Goal: Contribute content: Contribute content

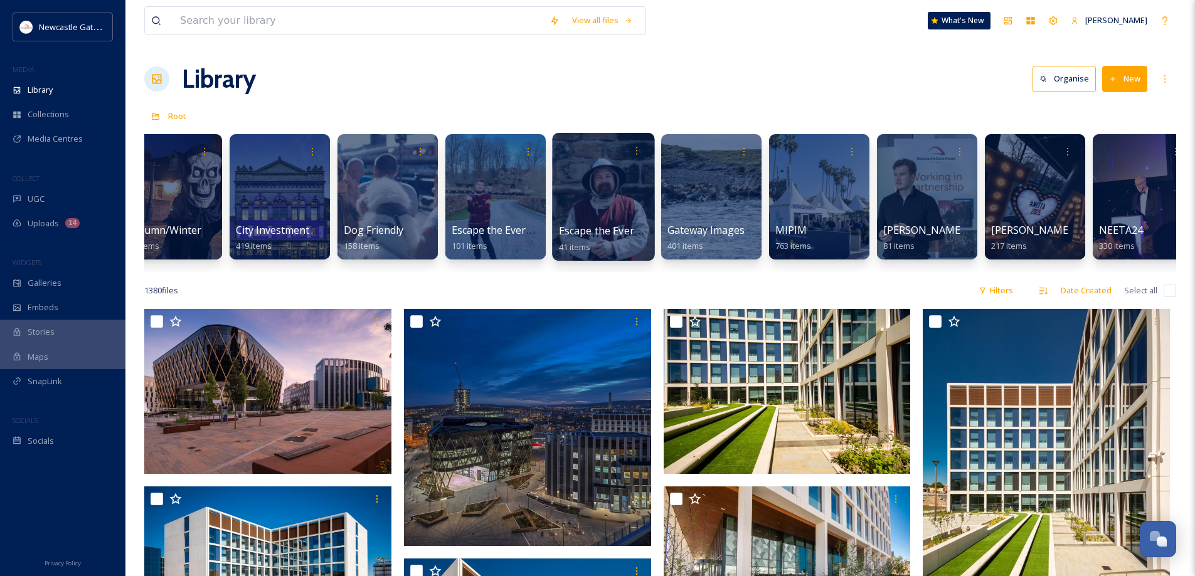
scroll to position [0, 579]
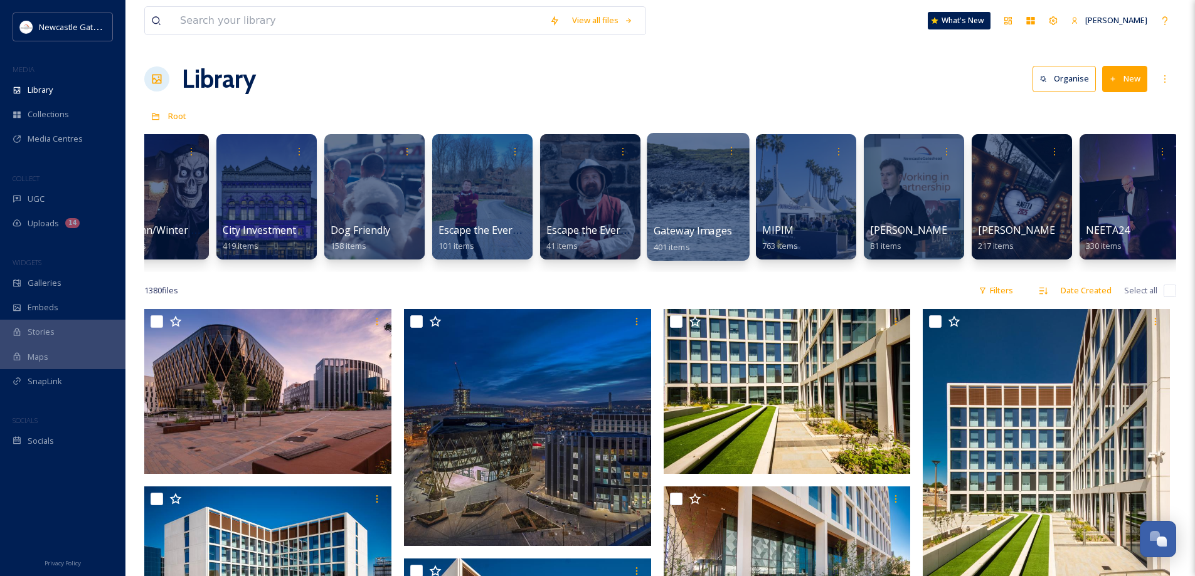
click at [685, 219] on div at bounding box center [698, 197] width 102 height 128
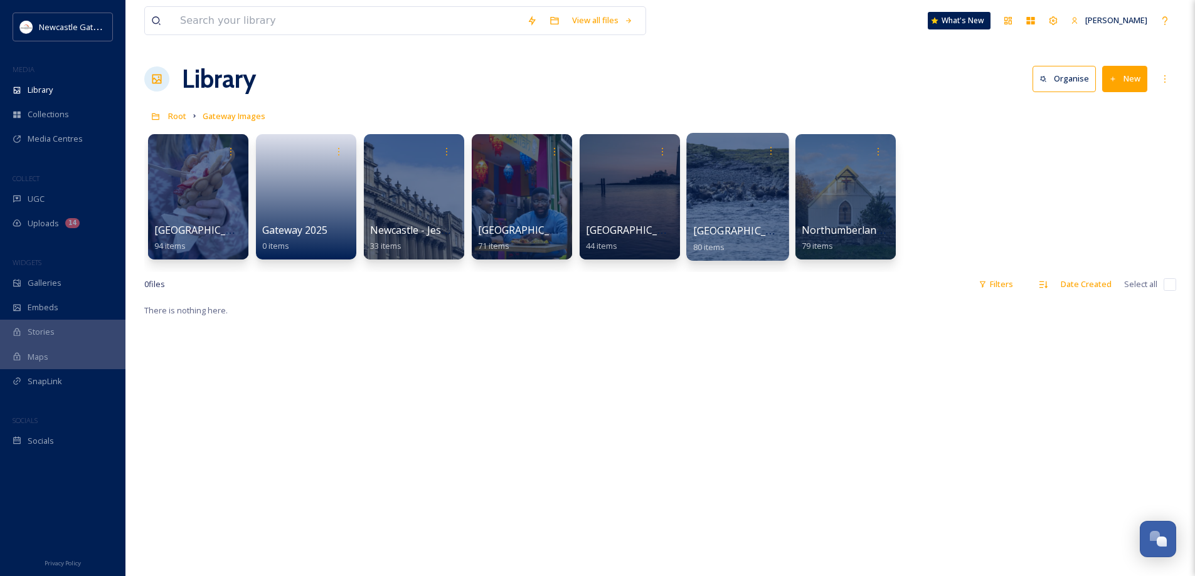
click at [754, 203] on div at bounding box center [737, 197] width 102 height 128
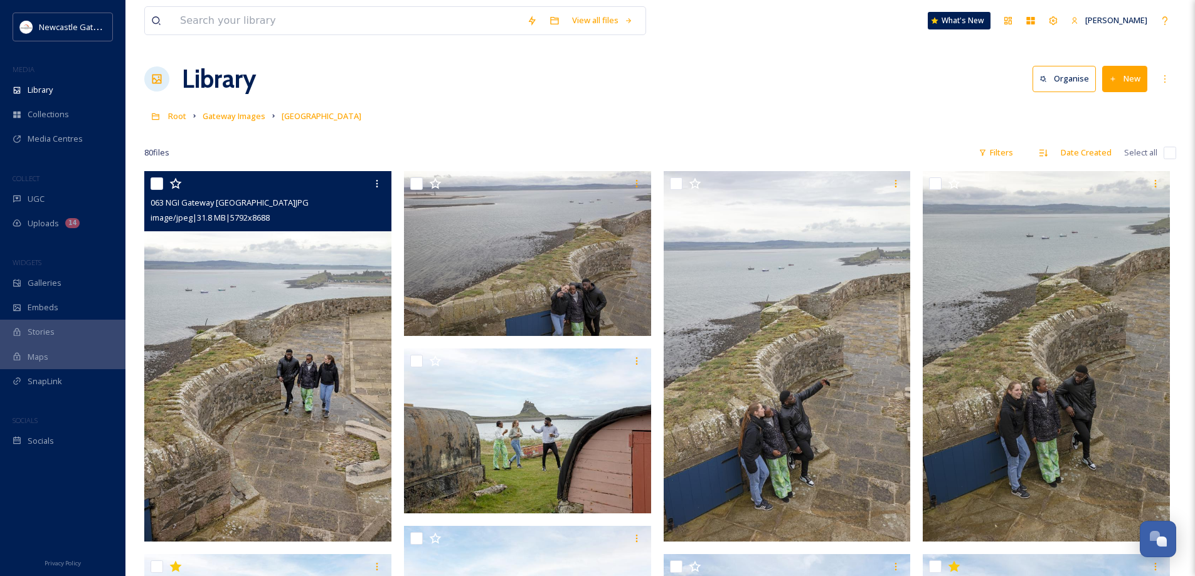
click at [342, 406] on img at bounding box center [267, 356] width 247 height 371
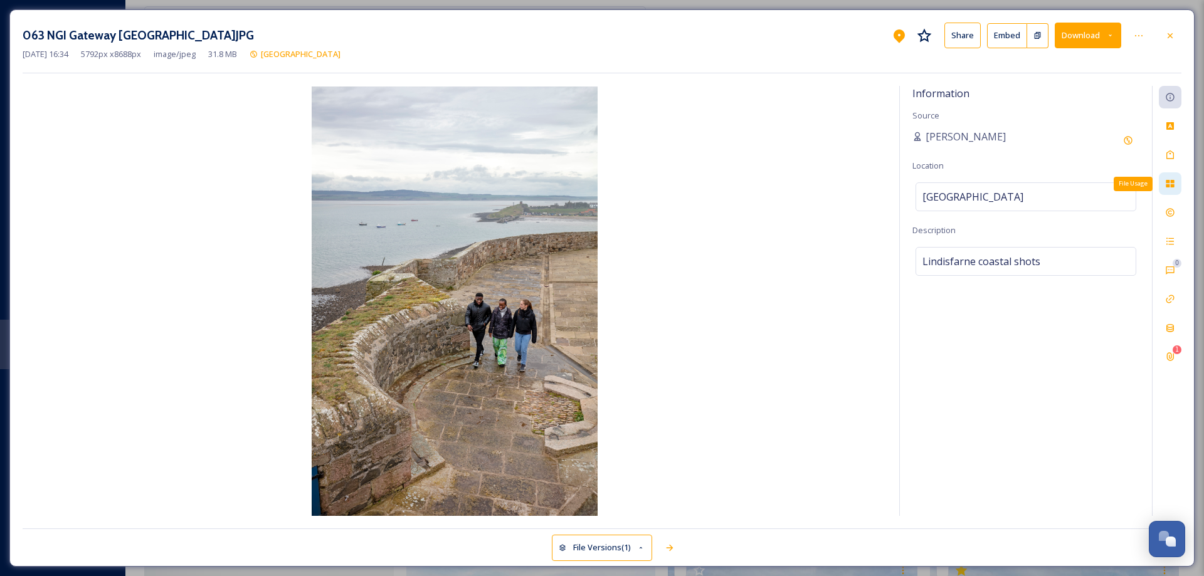
click at [1172, 183] on icon at bounding box center [1170, 184] width 8 height 8
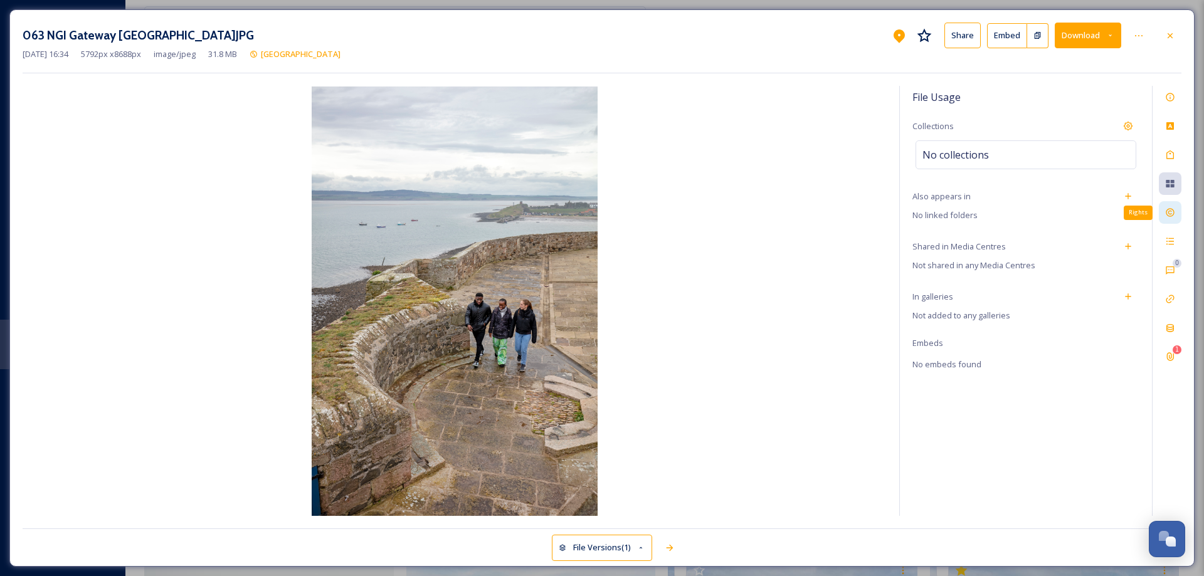
click at [1175, 213] on icon at bounding box center [1170, 213] width 10 height 10
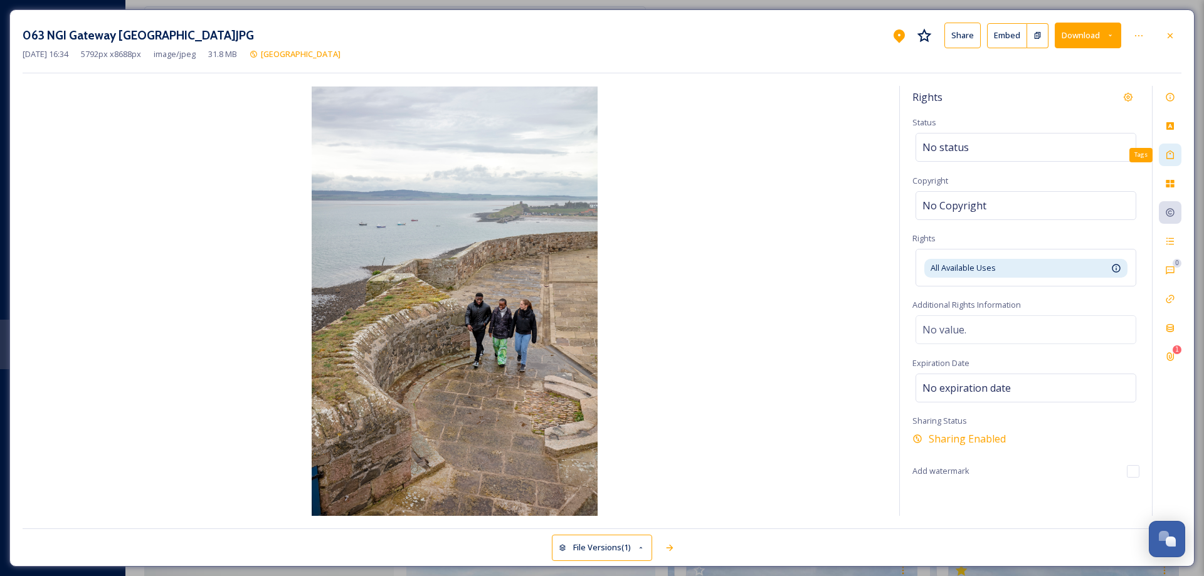
click at [1167, 156] on icon at bounding box center [1170, 155] width 10 height 10
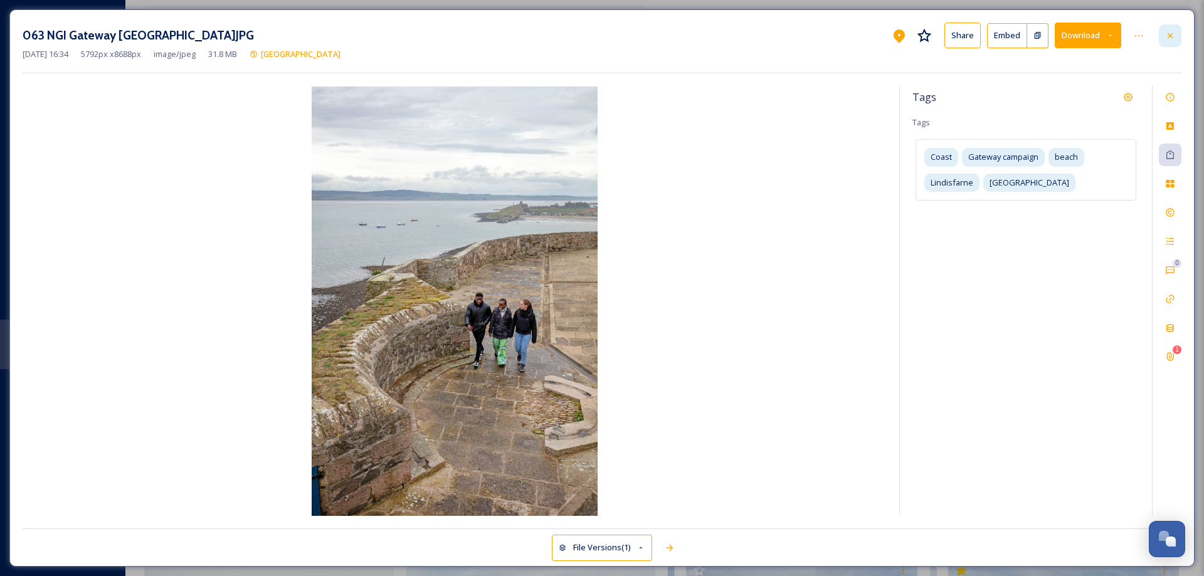
click at [1172, 31] on icon at bounding box center [1170, 36] width 10 height 10
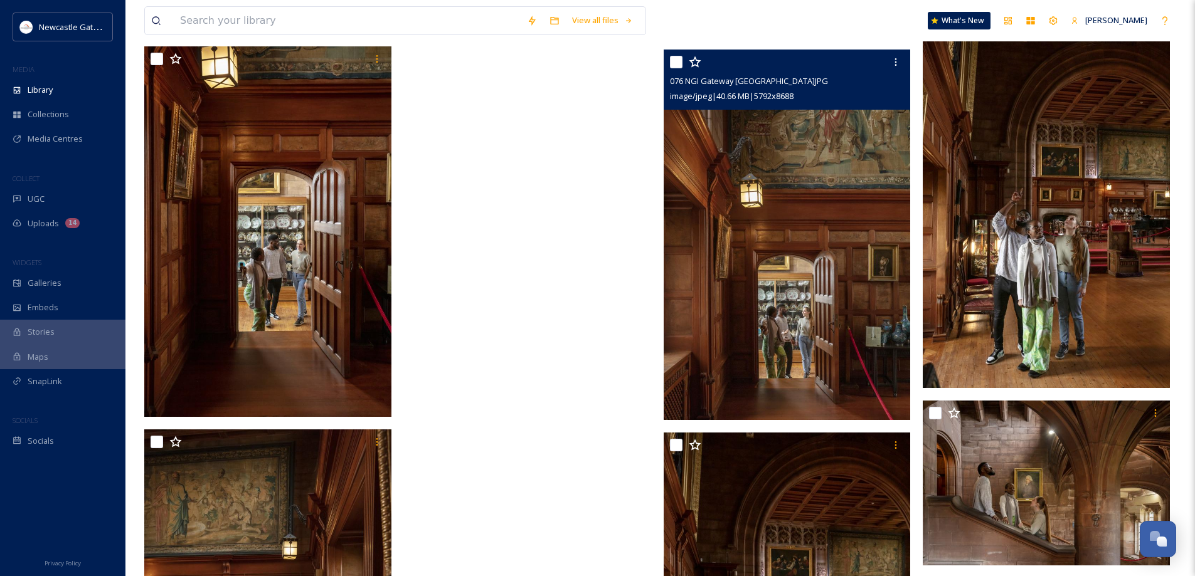
scroll to position [4271, 0]
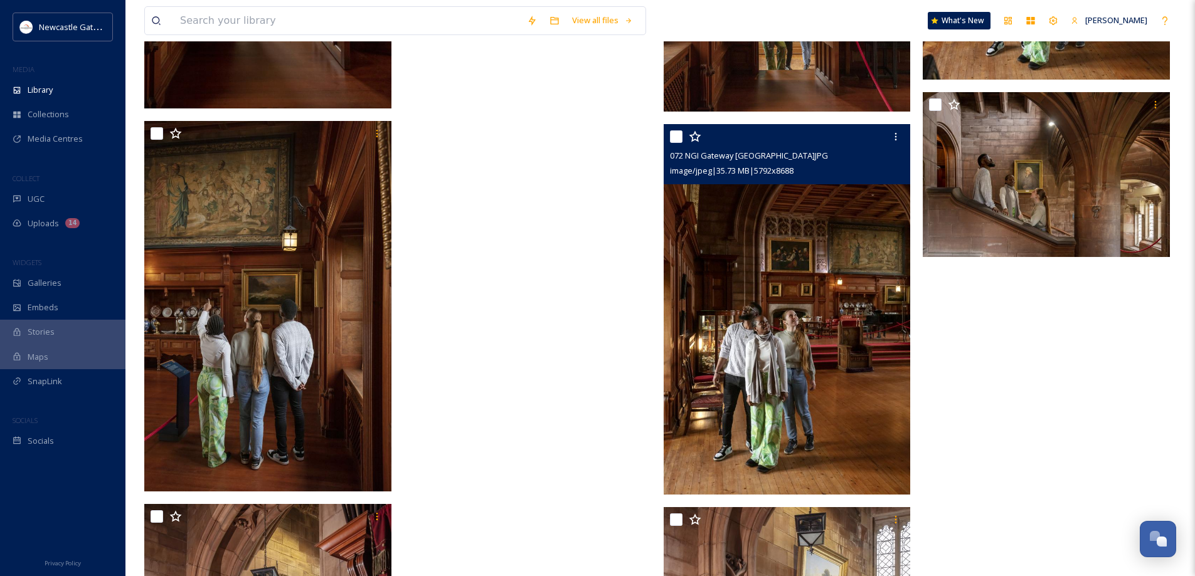
click at [822, 413] on img at bounding box center [787, 309] width 247 height 371
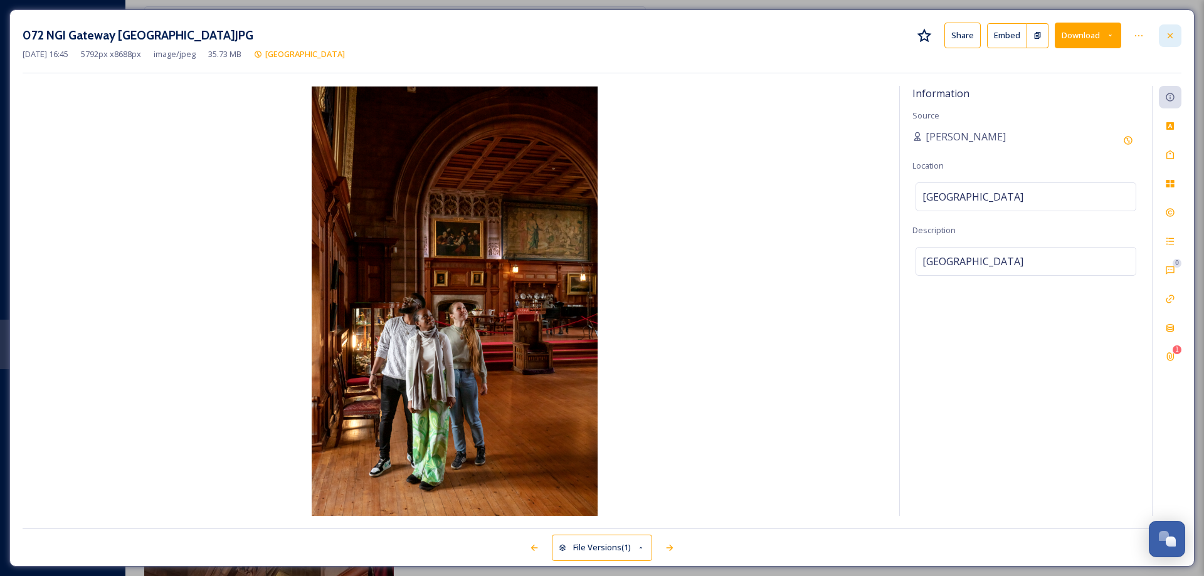
click at [1172, 31] on icon at bounding box center [1170, 36] width 10 height 10
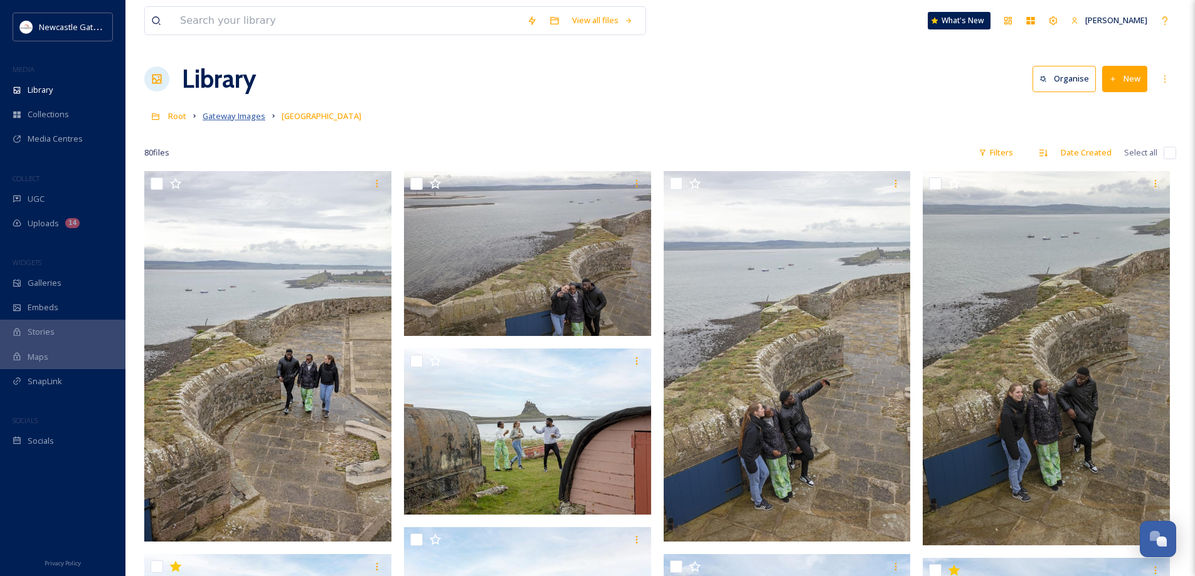
click at [236, 118] on span "Gateway Images" at bounding box center [234, 115] width 63 height 11
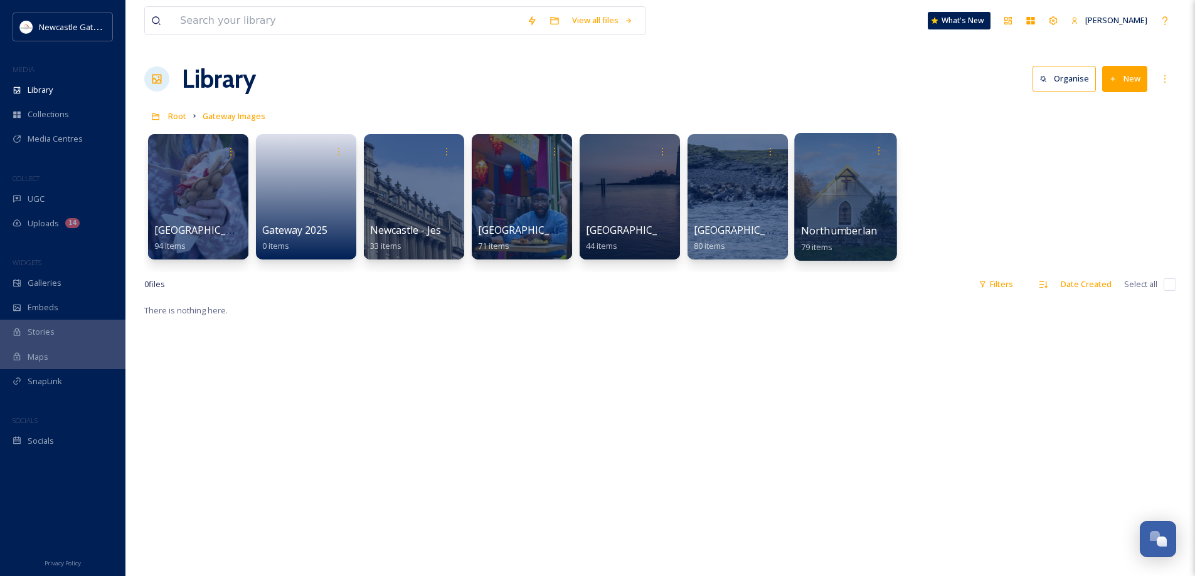
click at [835, 215] on div at bounding box center [845, 197] width 102 height 128
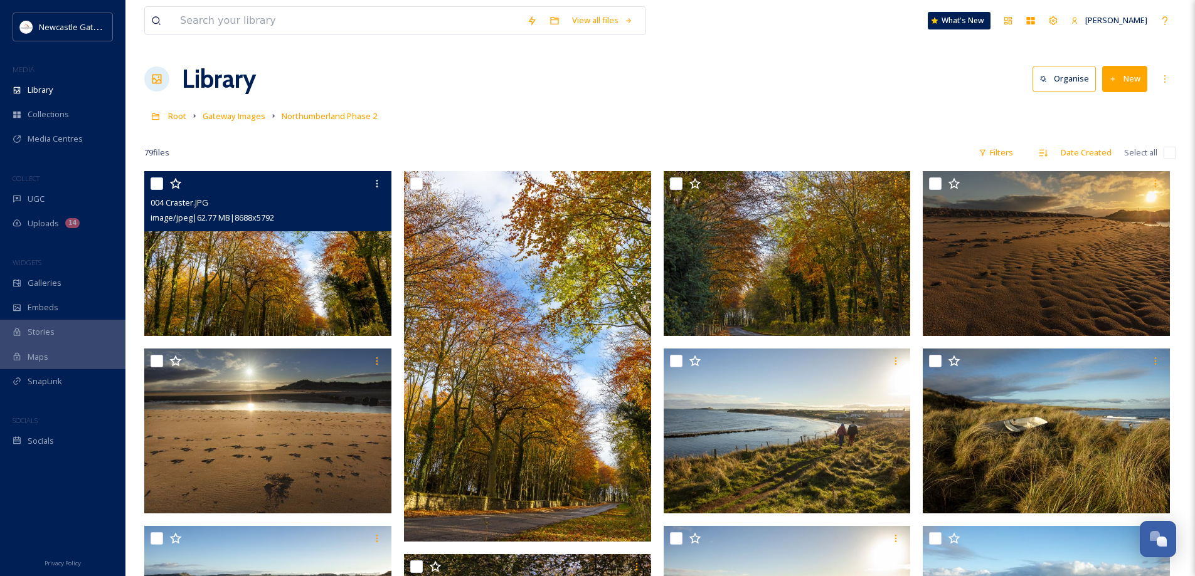
click at [299, 257] on img at bounding box center [267, 253] width 247 height 165
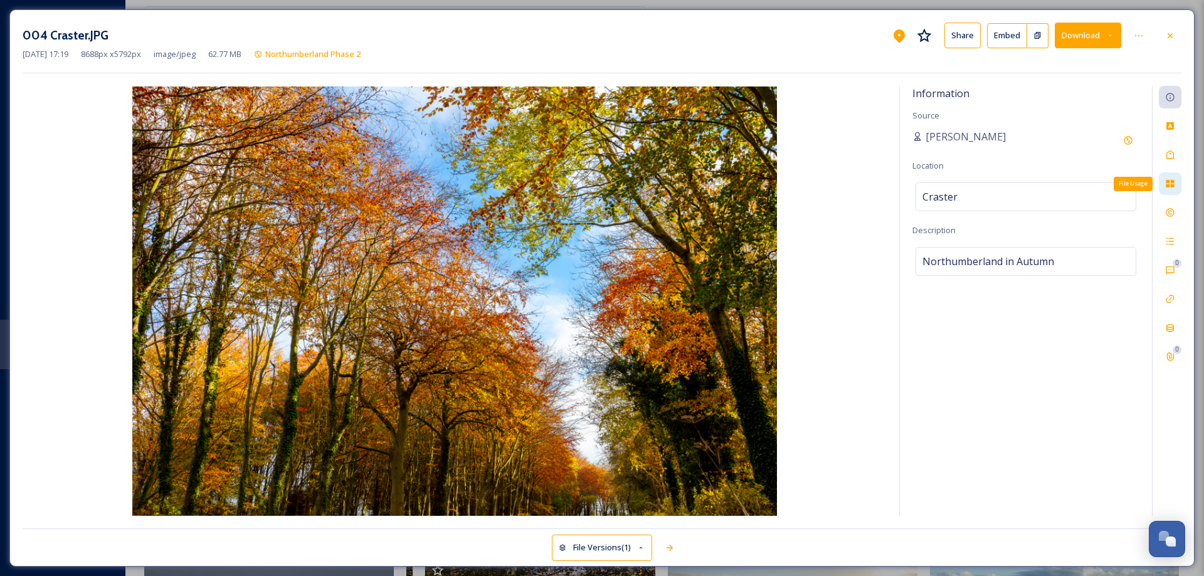
click at [1170, 182] on icon at bounding box center [1170, 184] width 8 height 8
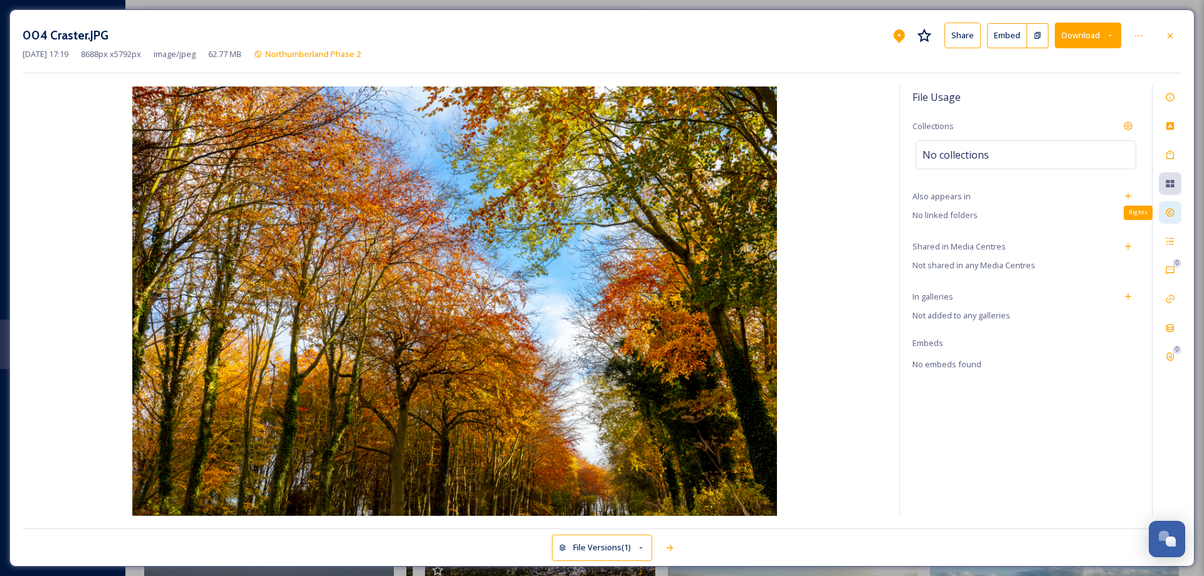
click at [1171, 211] on icon at bounding box center [1170, 213] width 8 height 8
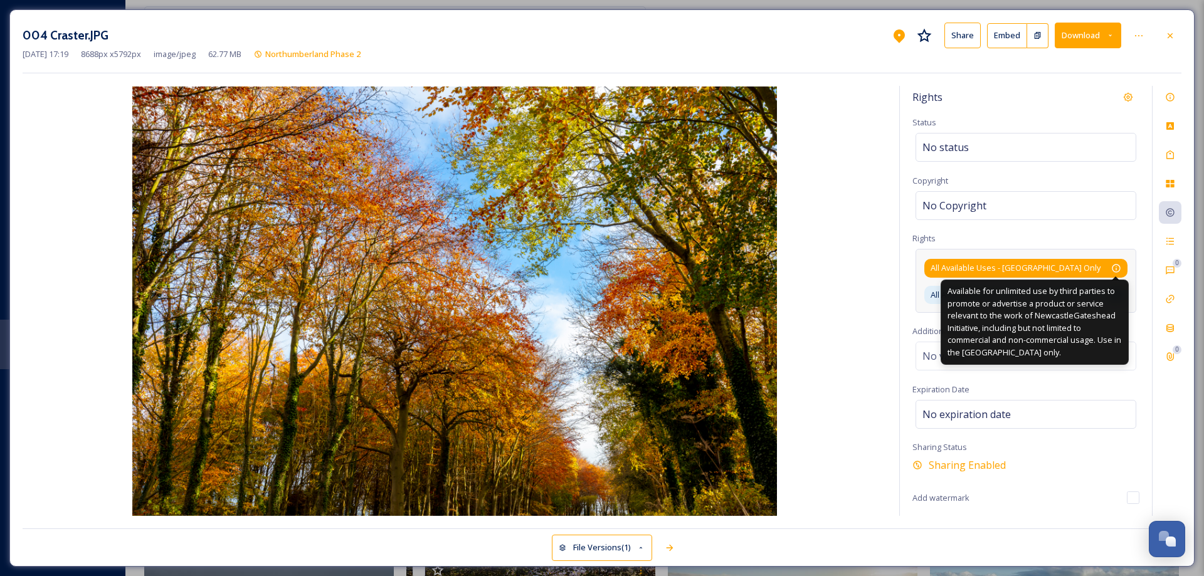
click at [1116, 267] on icon at bounding box center [1116, 268] width 8 height 8
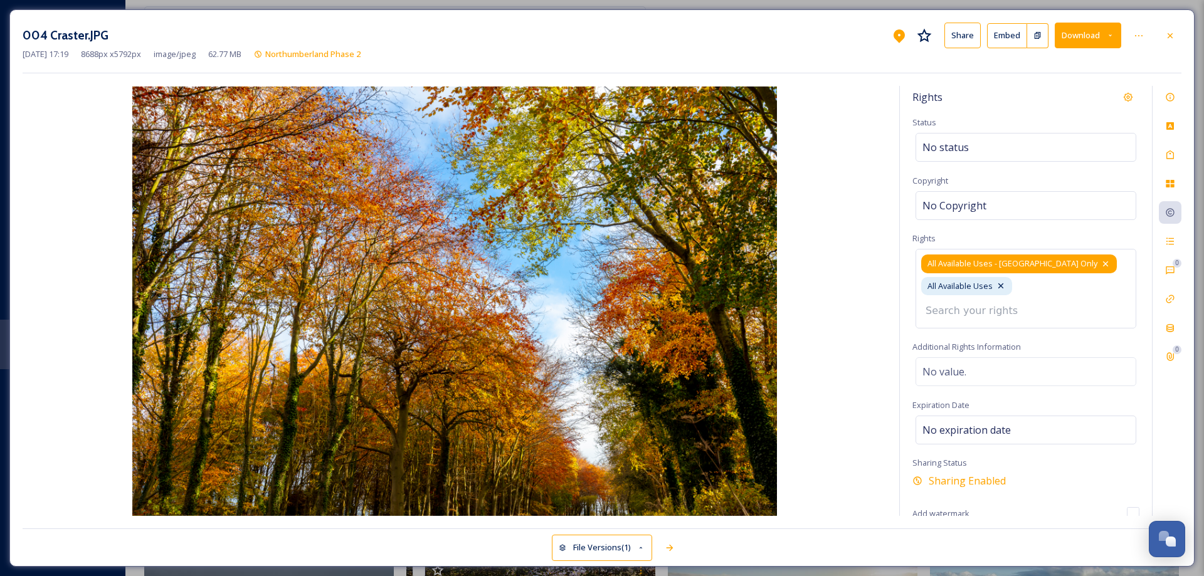
click at [1101, 264] on icon at bounding box center [1106, 264] width 10 height 10
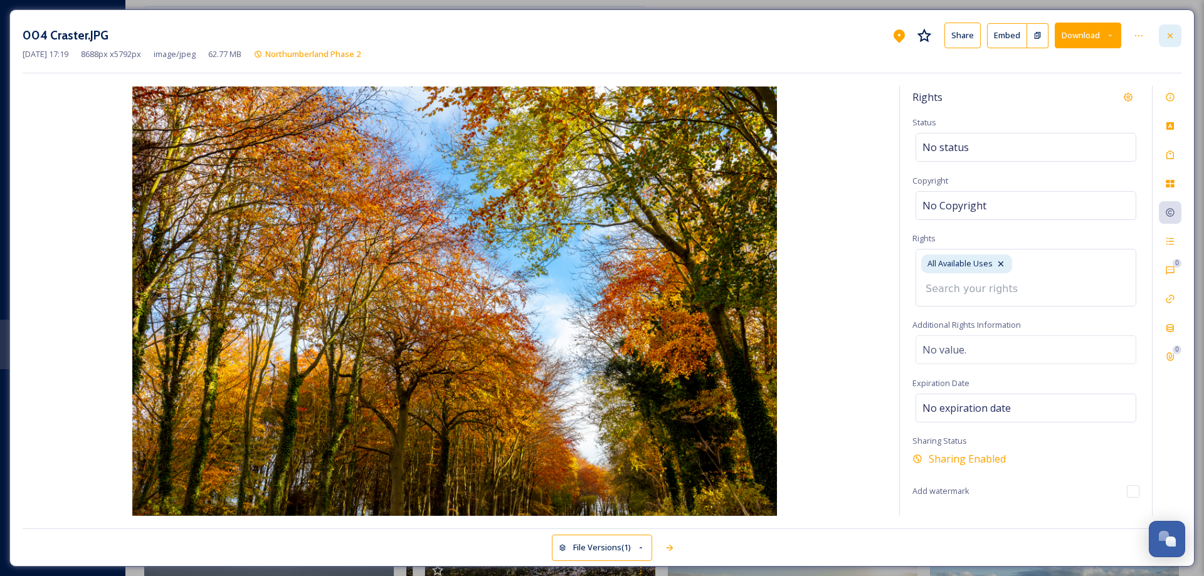
click at [1173, 37] on icon at bounding box center [1170, 36] width 10 height 10
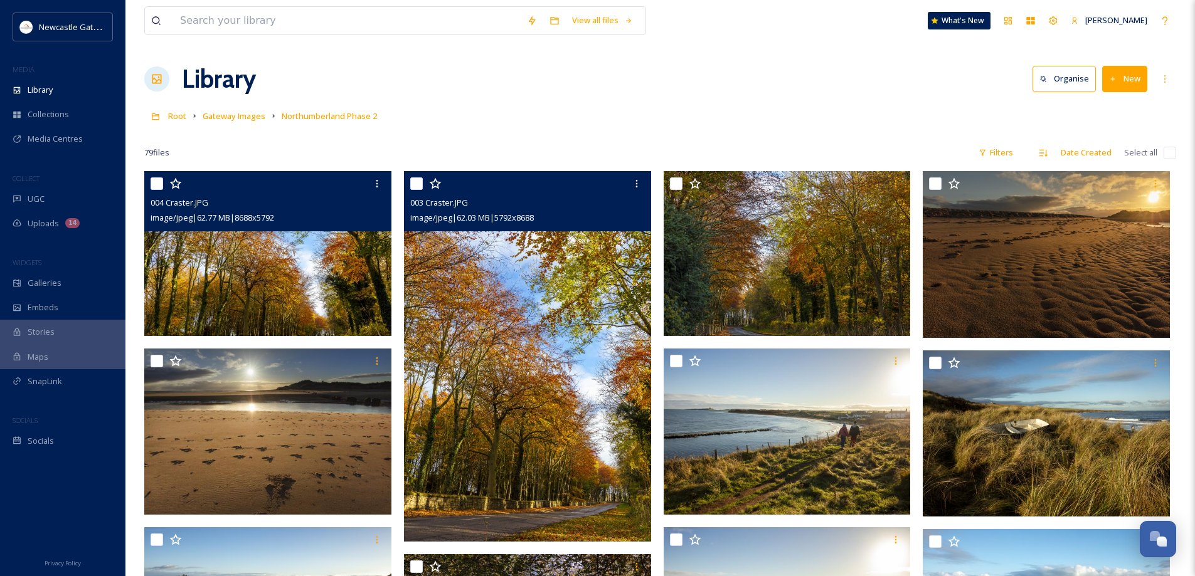
click at [530, 366] on img at bounding box center [527, 356] width 247 height 371
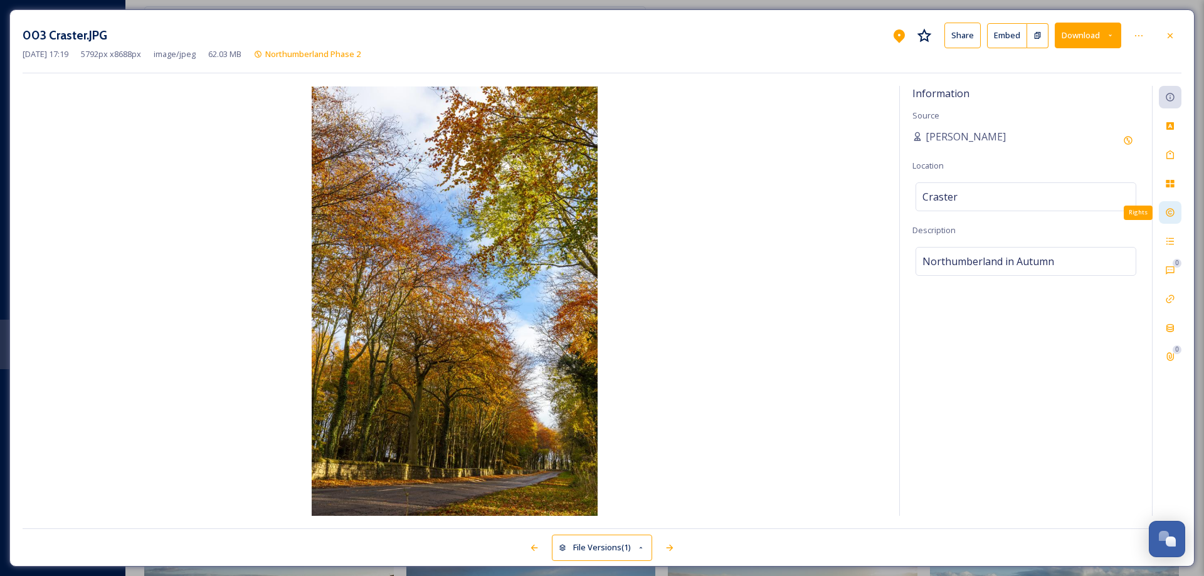
click at [1170, 214] on icon at bounding box center [1170, 213] width 10 height 10
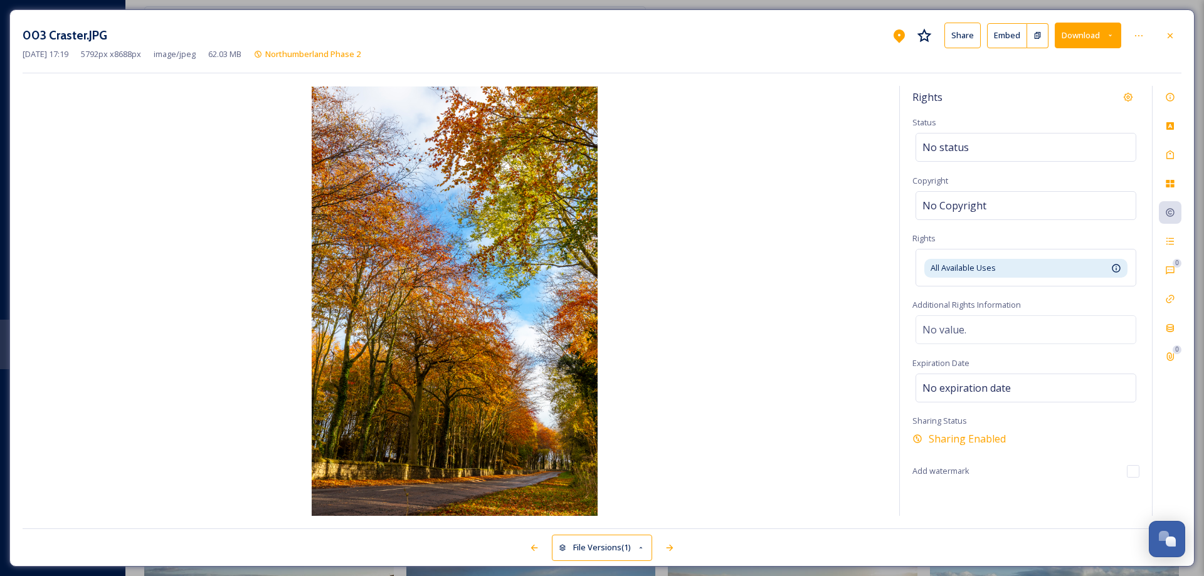
click at [1172, 39] on icon at bounding box center [1170, 36] width 10 height 10
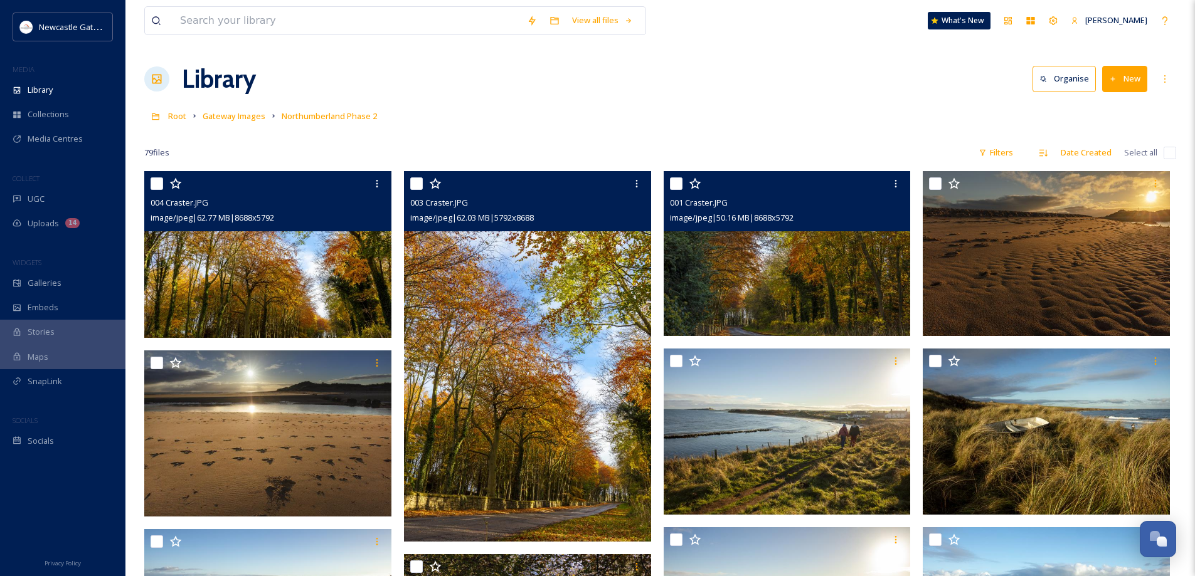
click at [824, 258] on img at bounding box center [787, 253] width 247 height 165
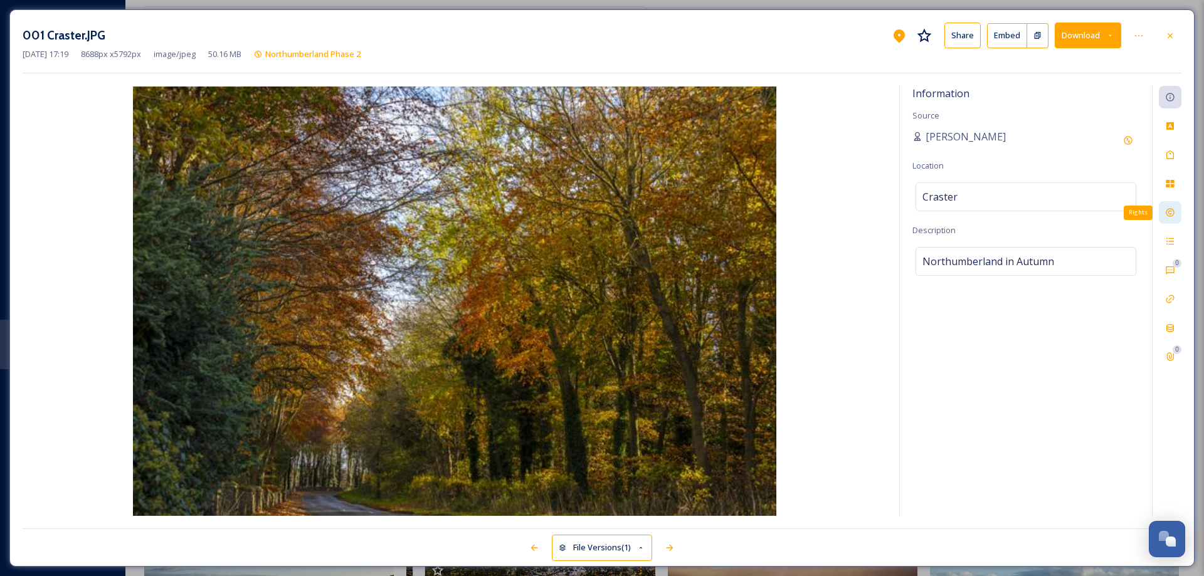
click at [1175, 214] on div "Rights" at bounding box center [1170, 212] width 23 height 23
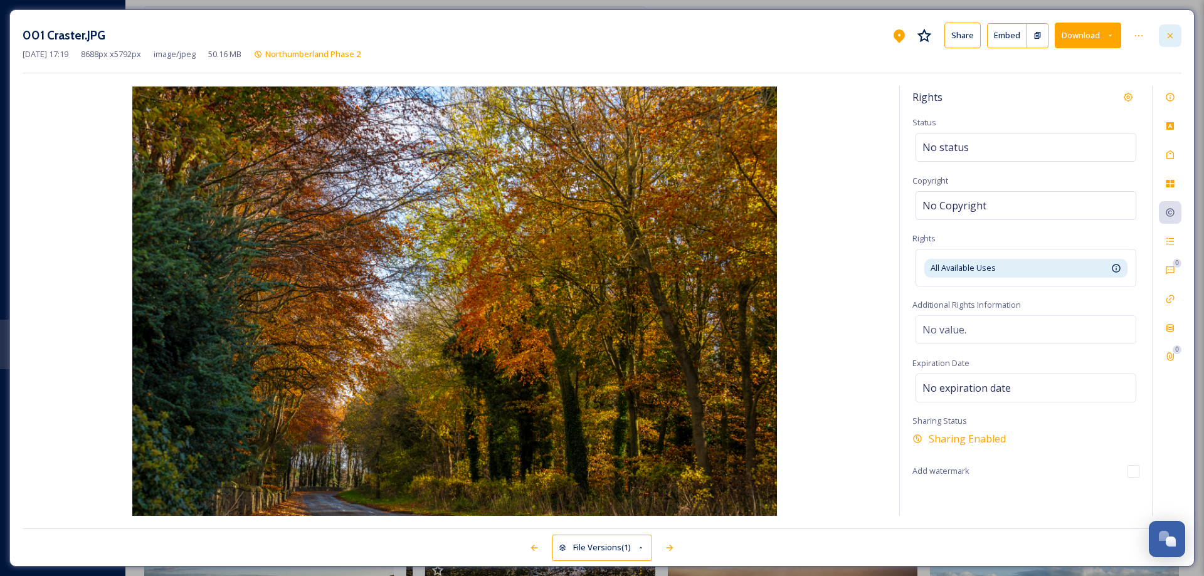
click at [1169, 37] on icon at bounding box center [1170, 35] width 5 height 5
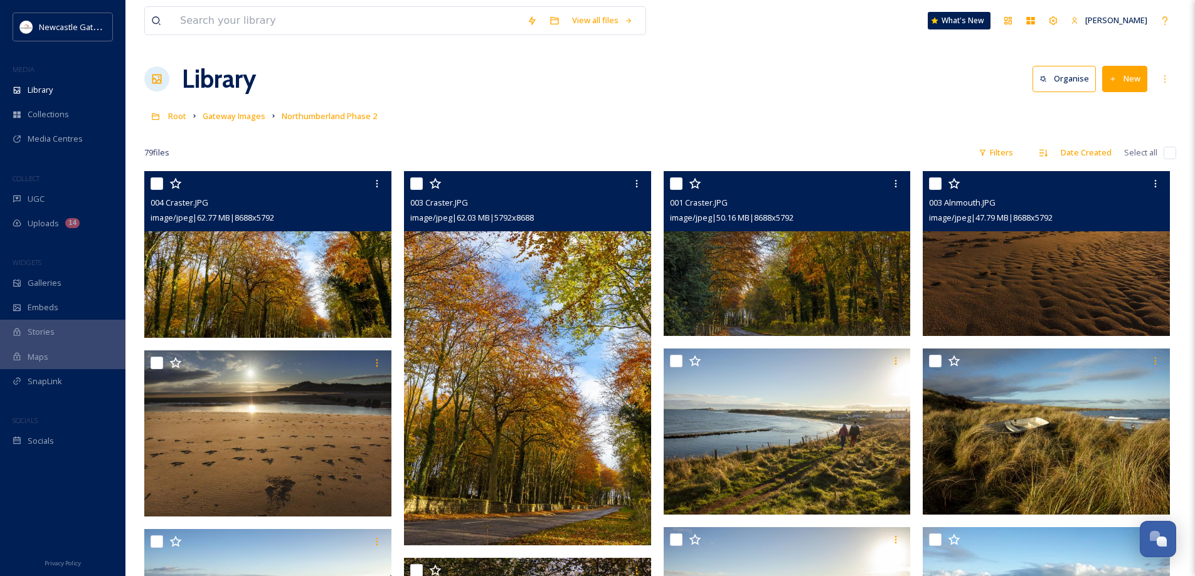
click at [1042, 272] on img at bounding box center [1046, 253] width 247 height 165
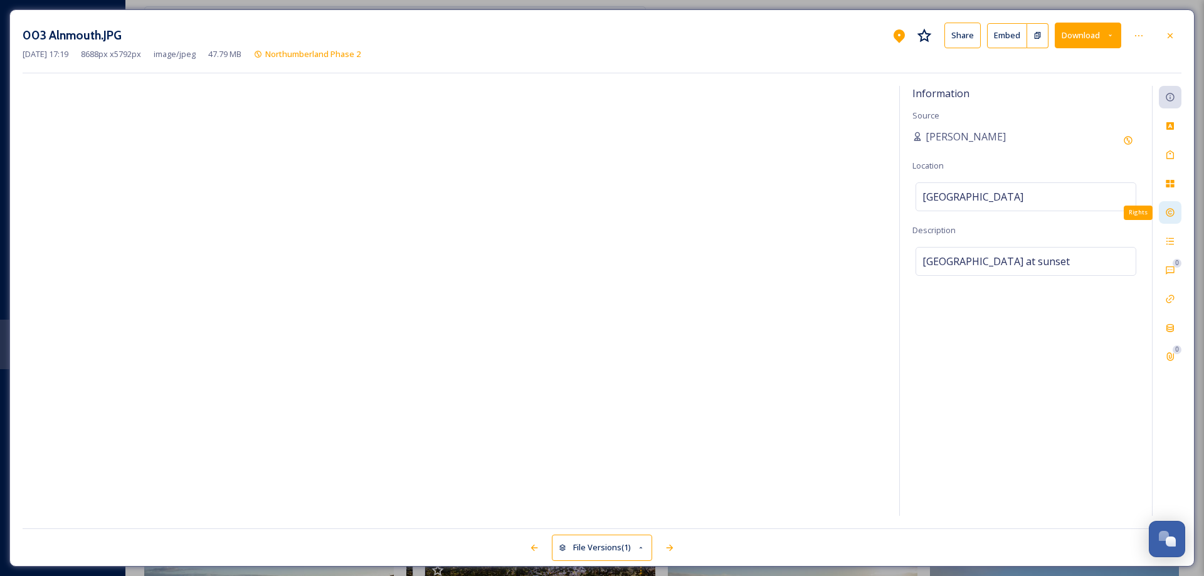
click at [1171, 216] on icon at bounding box center [1170, 213] width 10 height 10
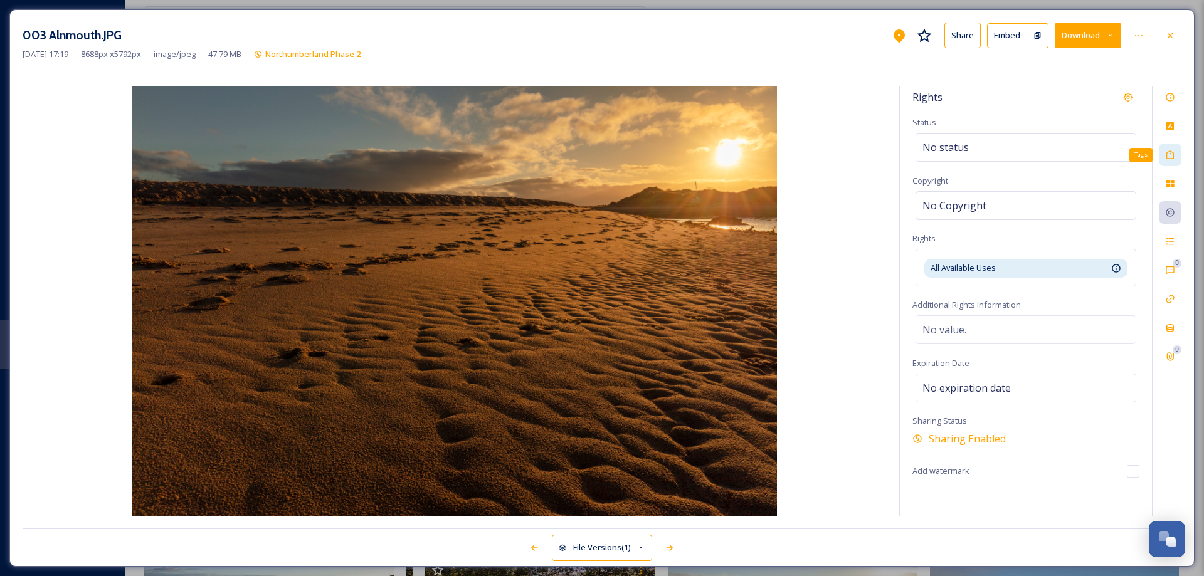
click at [1171, 159] on icon at bounding box center [1171, 155] width 8 height 9
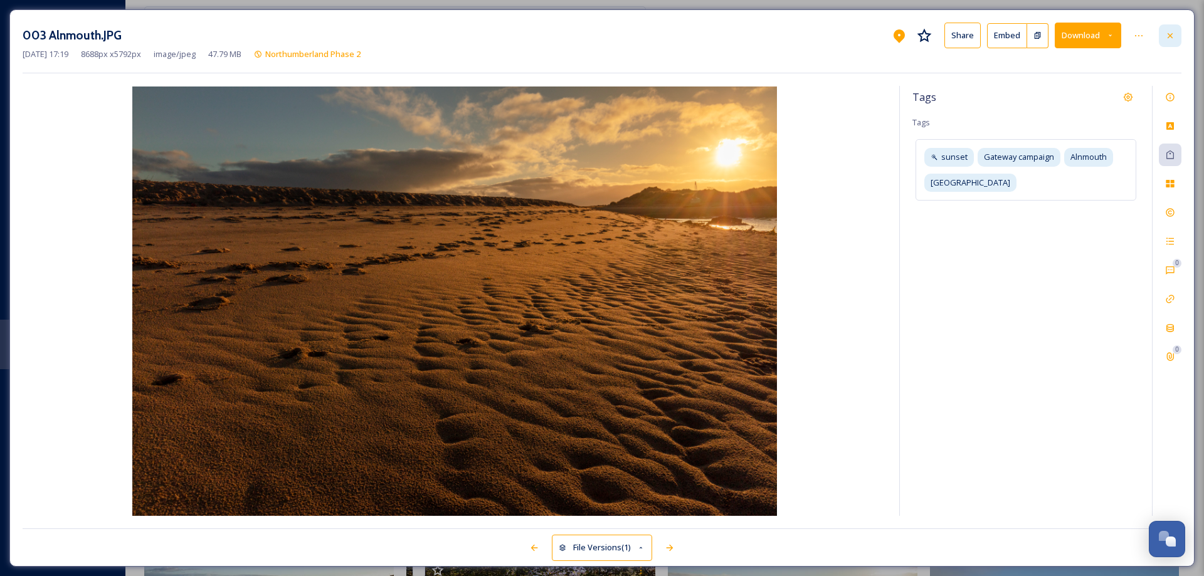
click at [1170, 35] on icon at bounding box center [1170, 35] width 5 height 5
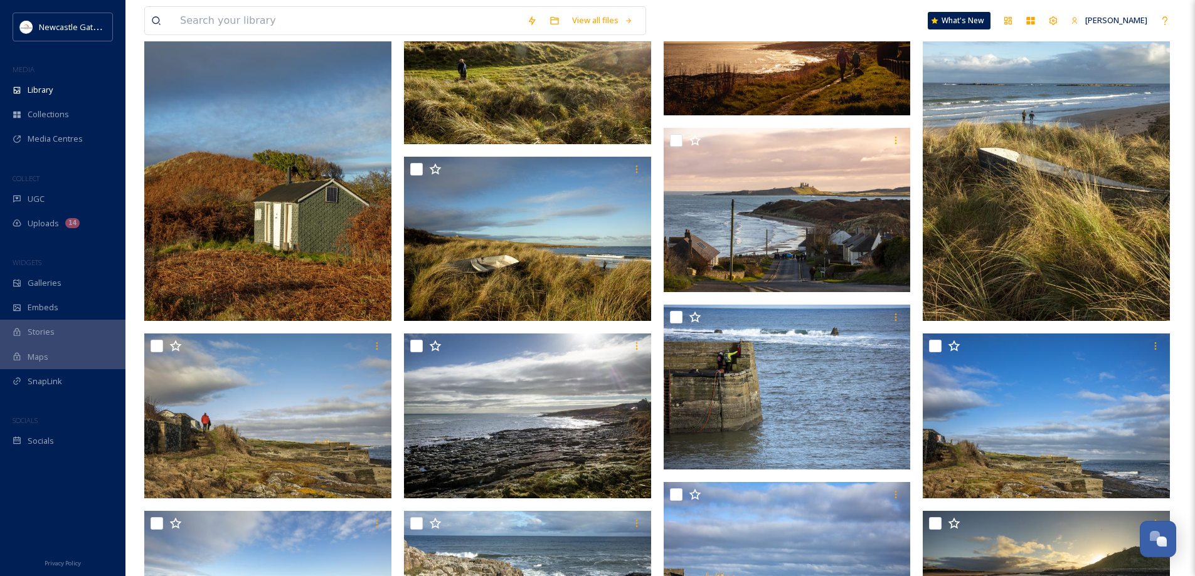
click at [261, 263] on img at bounding box center [267, 135] width 247 height 371
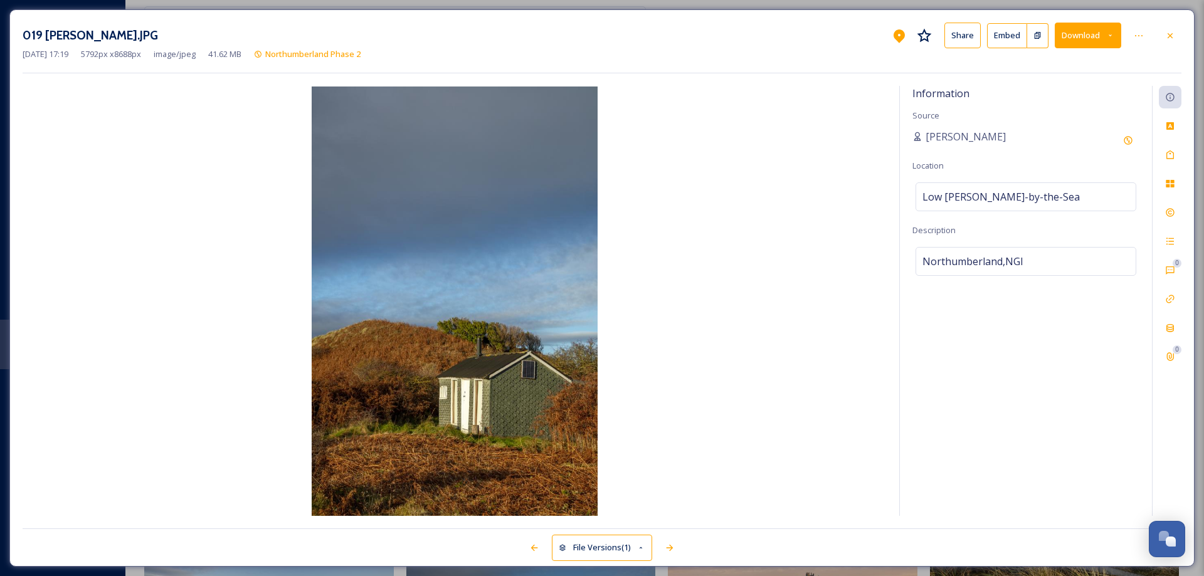
scroll to position [374, 0]
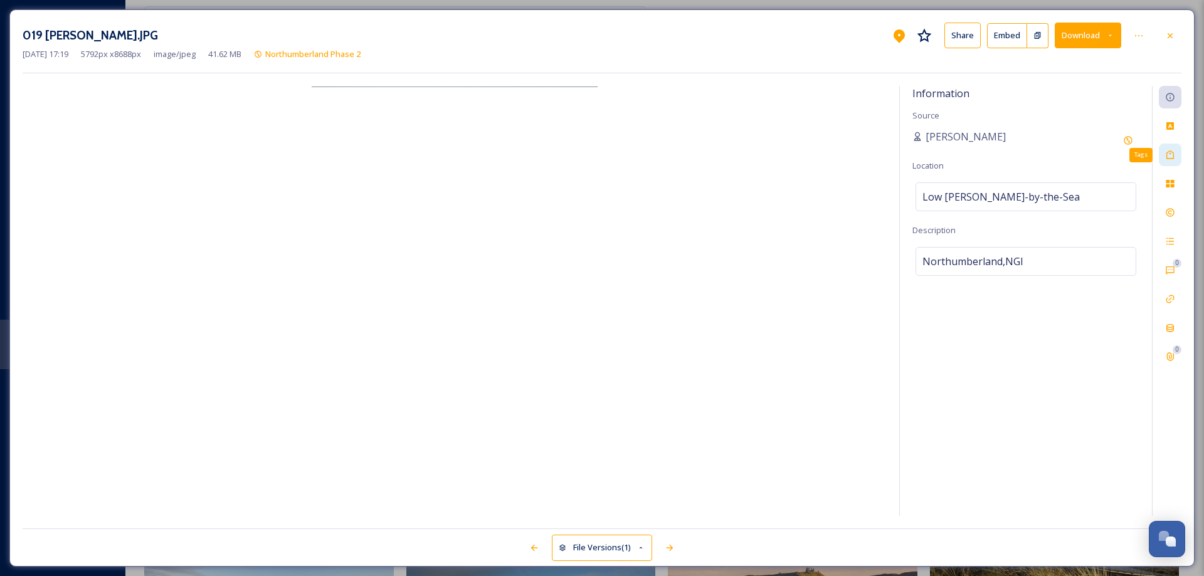
click at [1172, 154] on icon at bounding box center [1170, 155] width 10 height 10
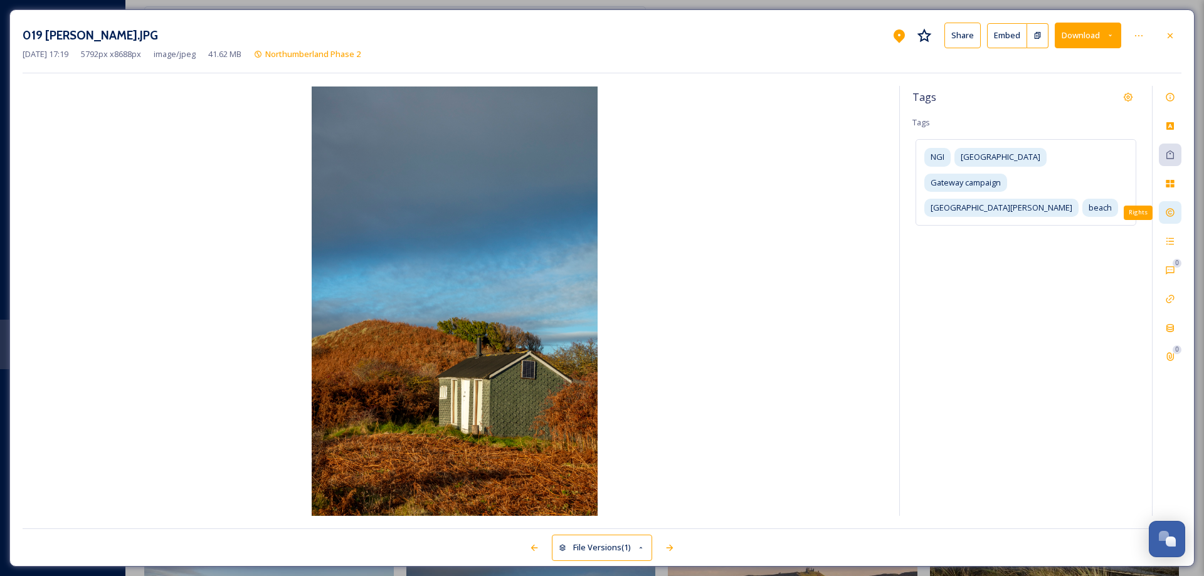
click at [1176, 213] on div "Rights" at bounding box center [1170, 212] width 23 height 23
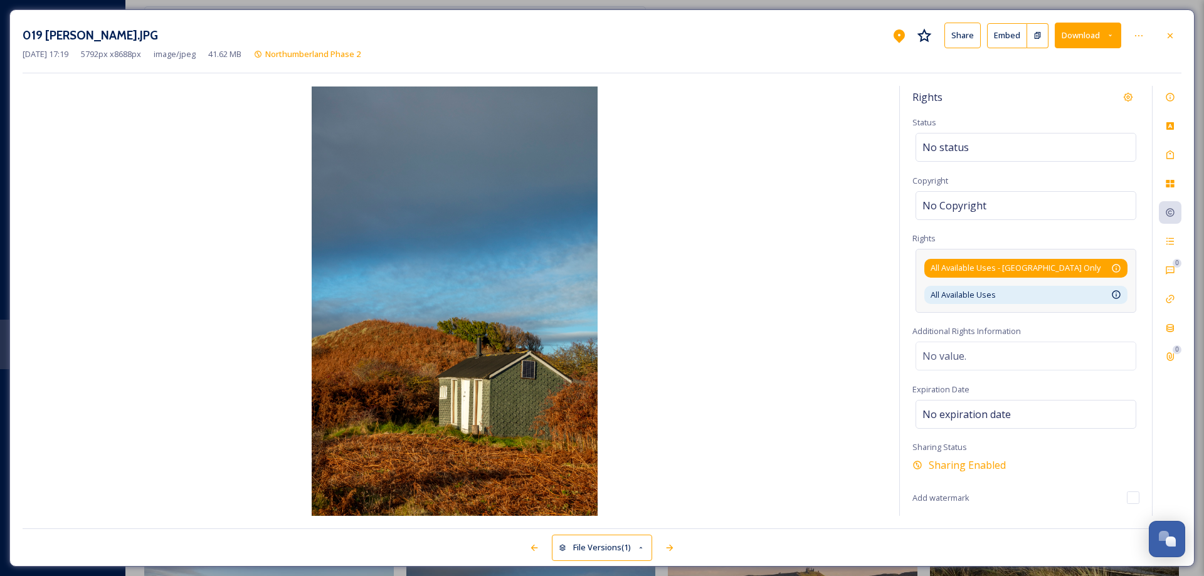
click at [1109, 265] on div "All Available Uses - [GEOGRAPHIC_DATA] Only Available for unlimited use by thir…" at bounding box center [1026, 268] width 191 height 12
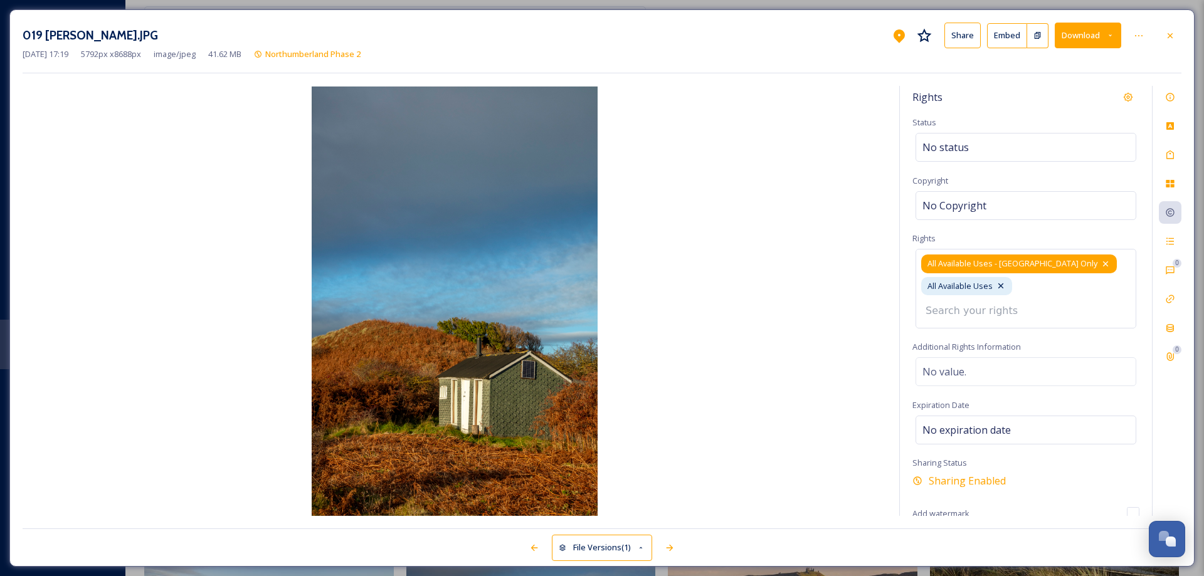
click at [1101, 265] on icon at bounding box center [1106, 264] width 10 height 10
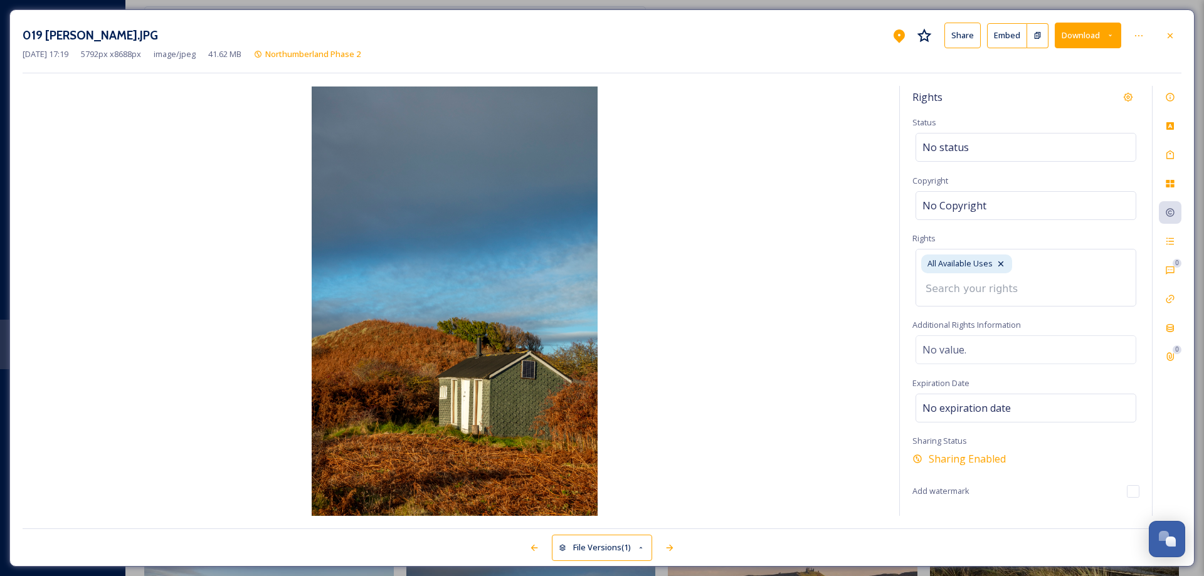
click at [1172, 33] on icon at bounding box center [1170, 36] width 10 height 10
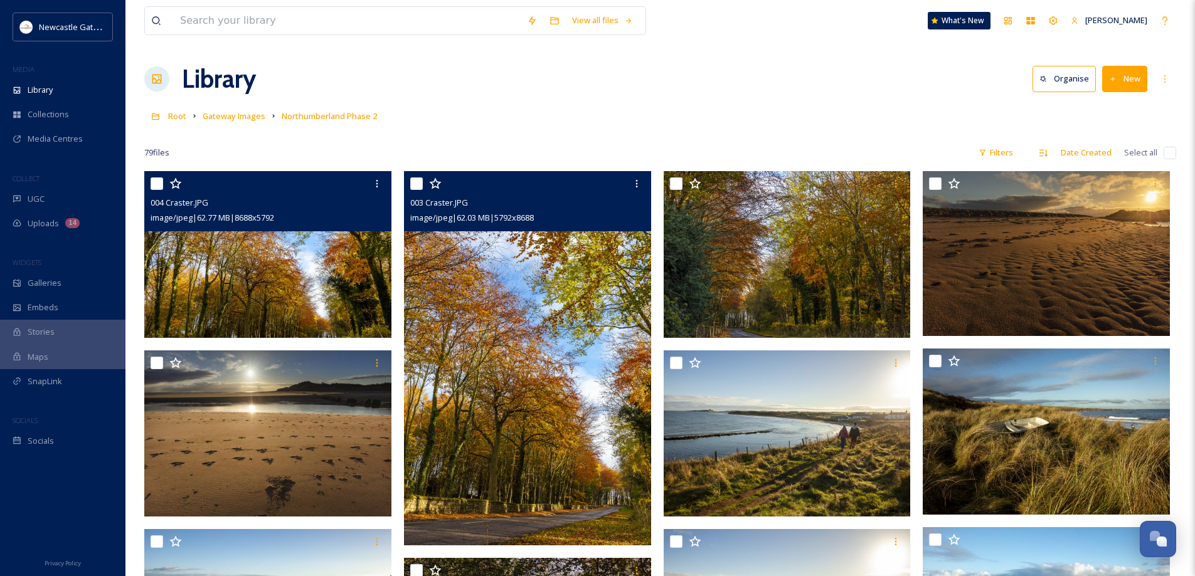
click at [1166, 151] on input "checkbox" at bounding box center [1169, 153] width 13 height 13
checkbox input "true"
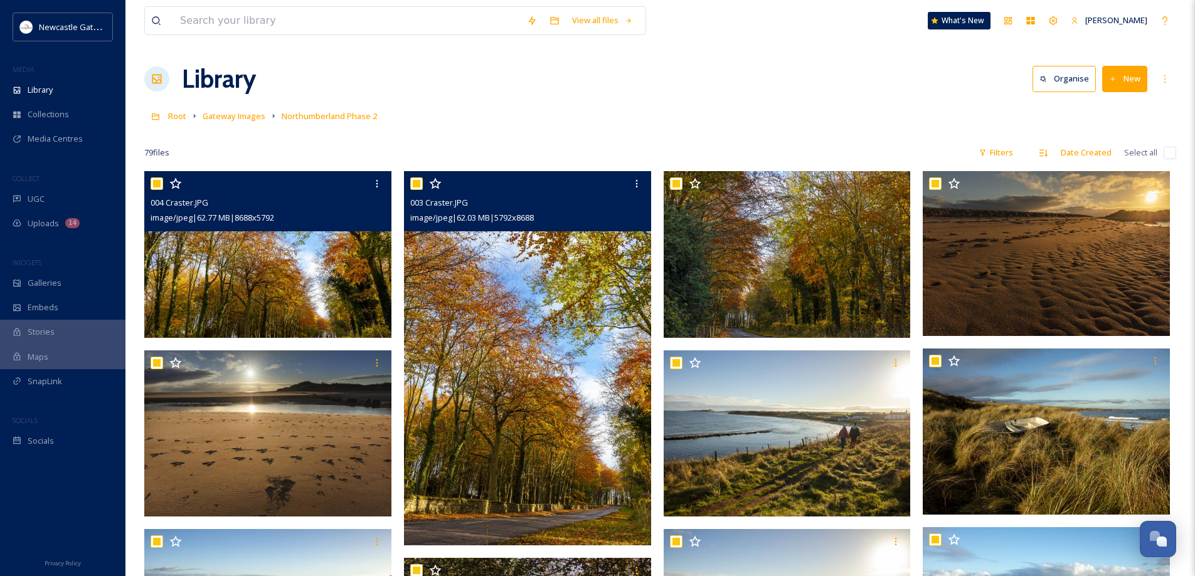
checkbox input "true"
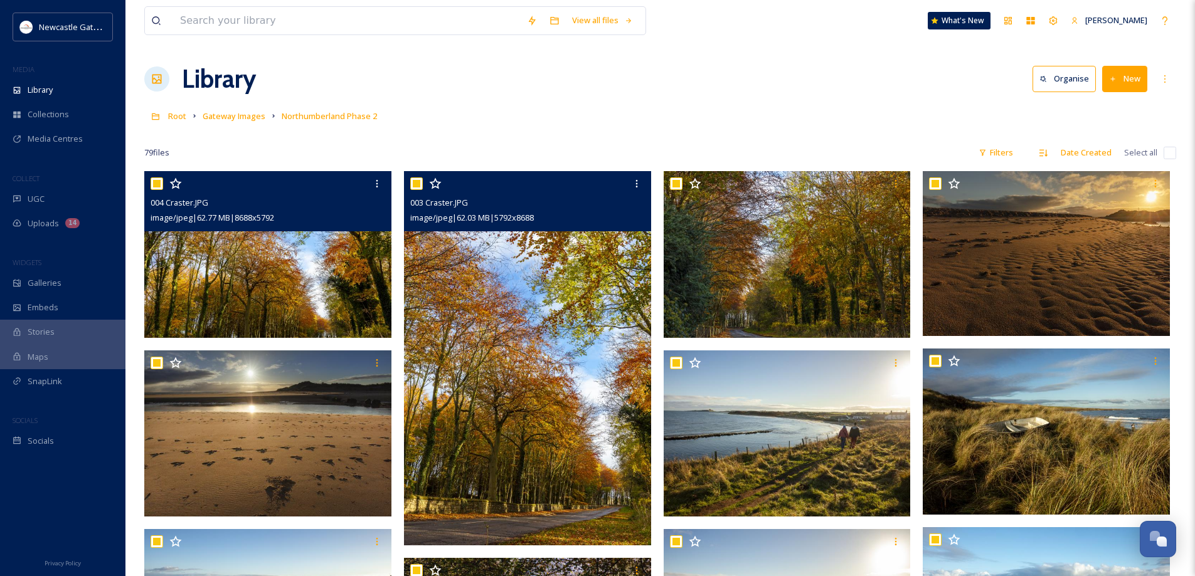
checkbox input "true"
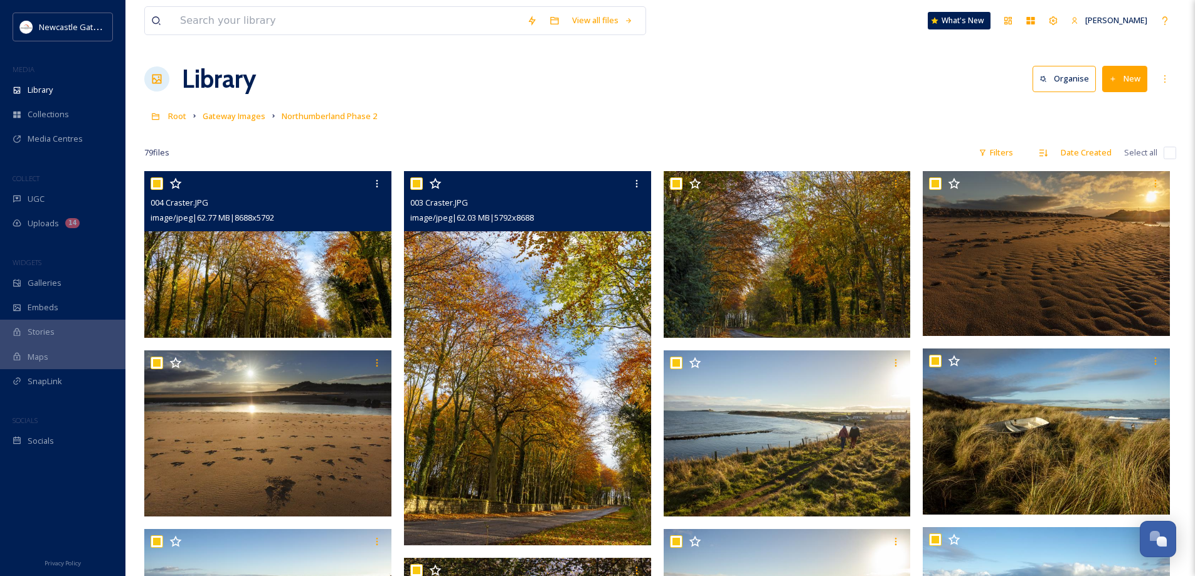
checkbox input "true"
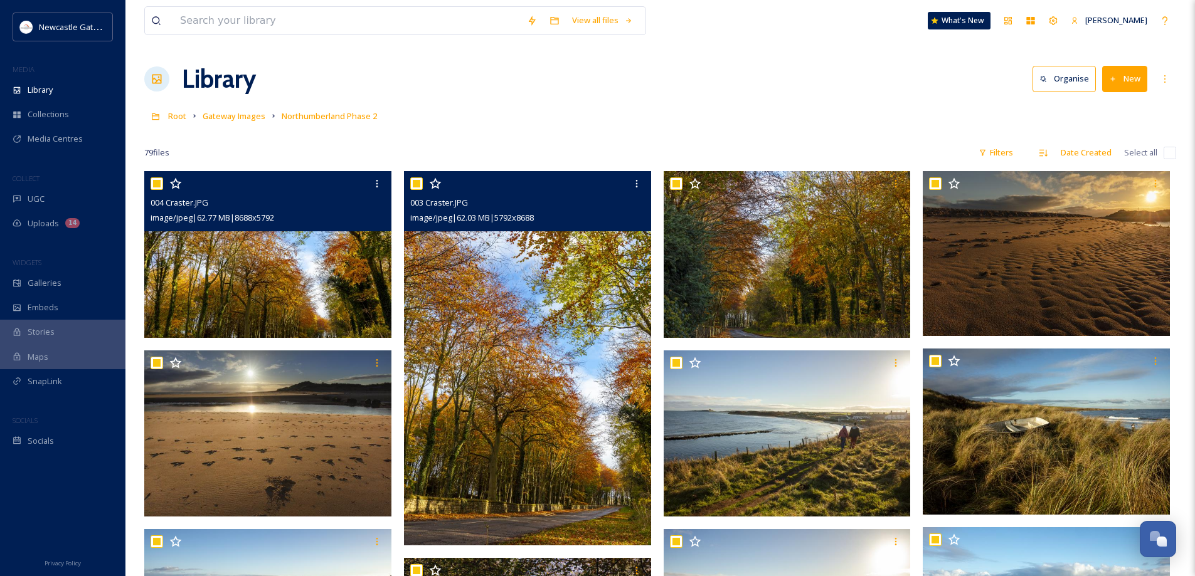
checkbox input "true"
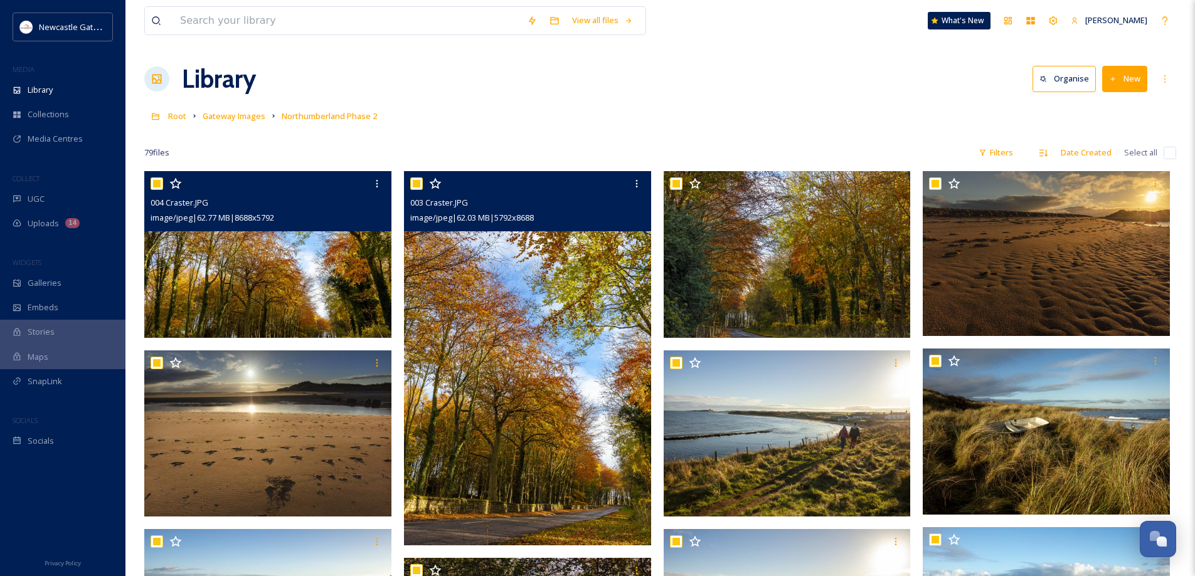
checkbox input "true"
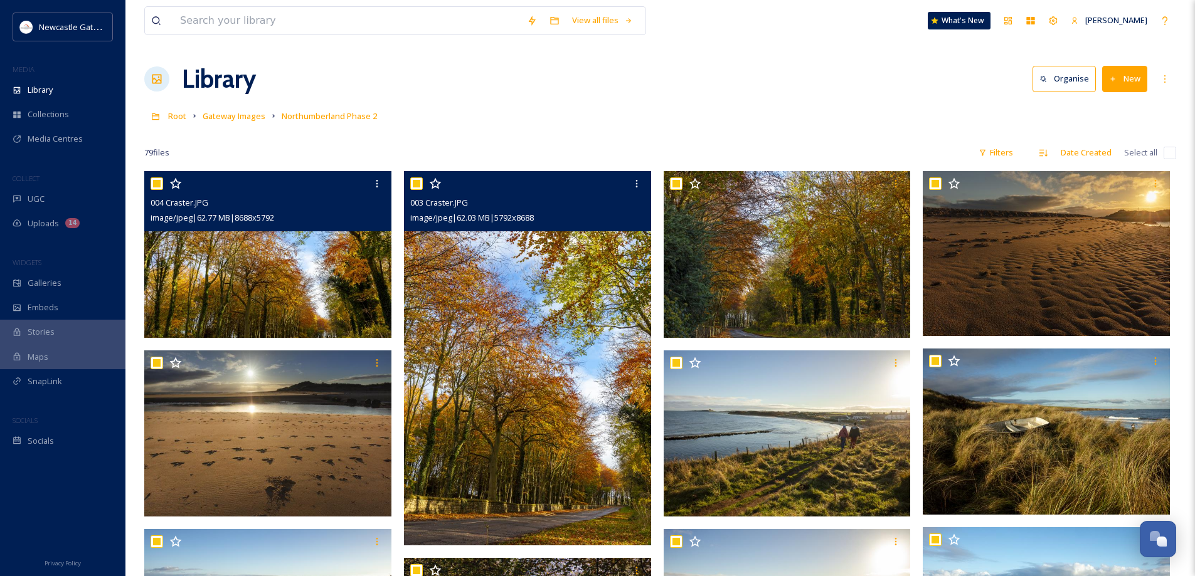
checkbox input "true"
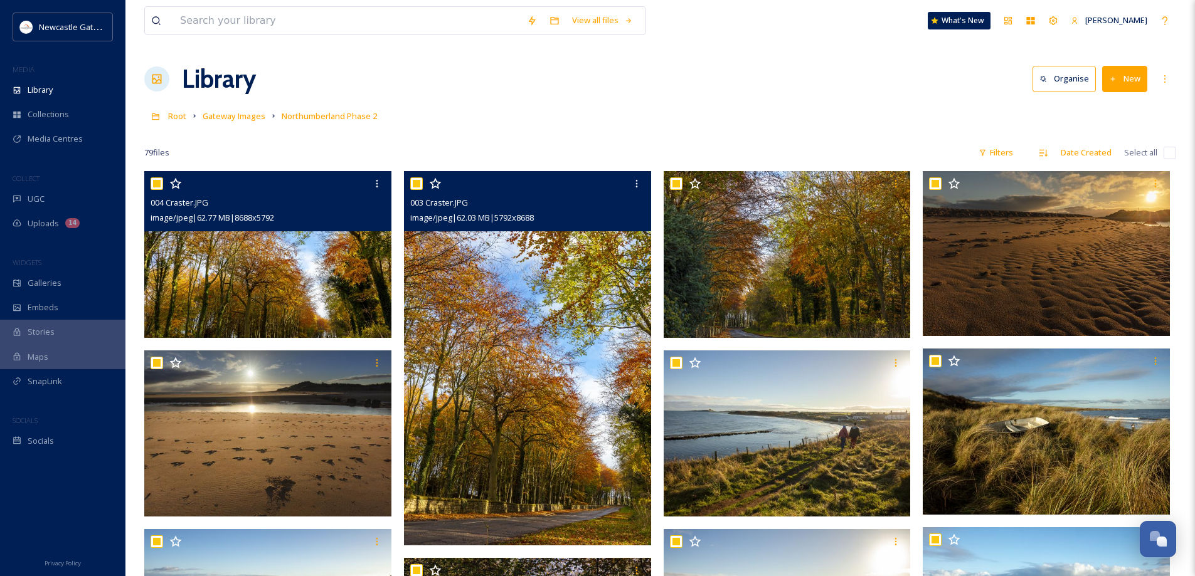
checkbox input "true"
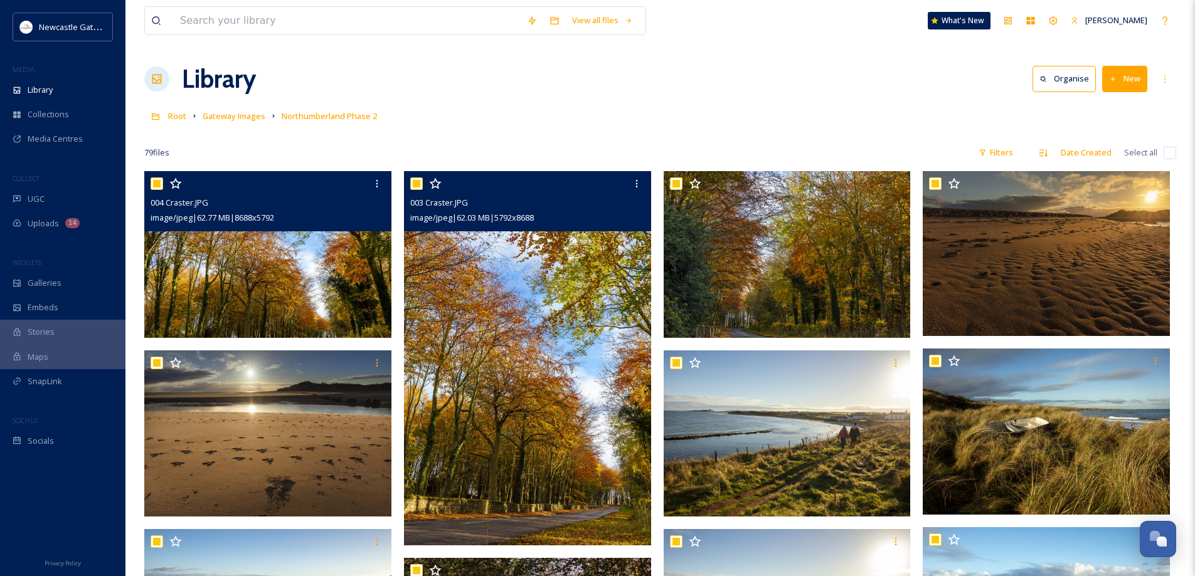
checkbox input "true"
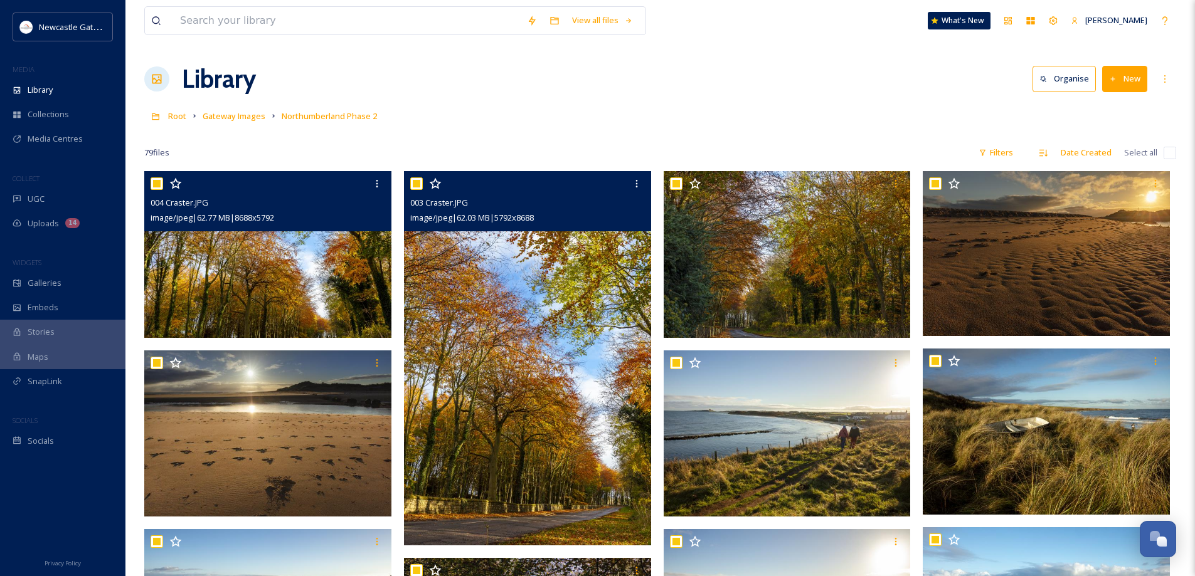
checkbox input "true"
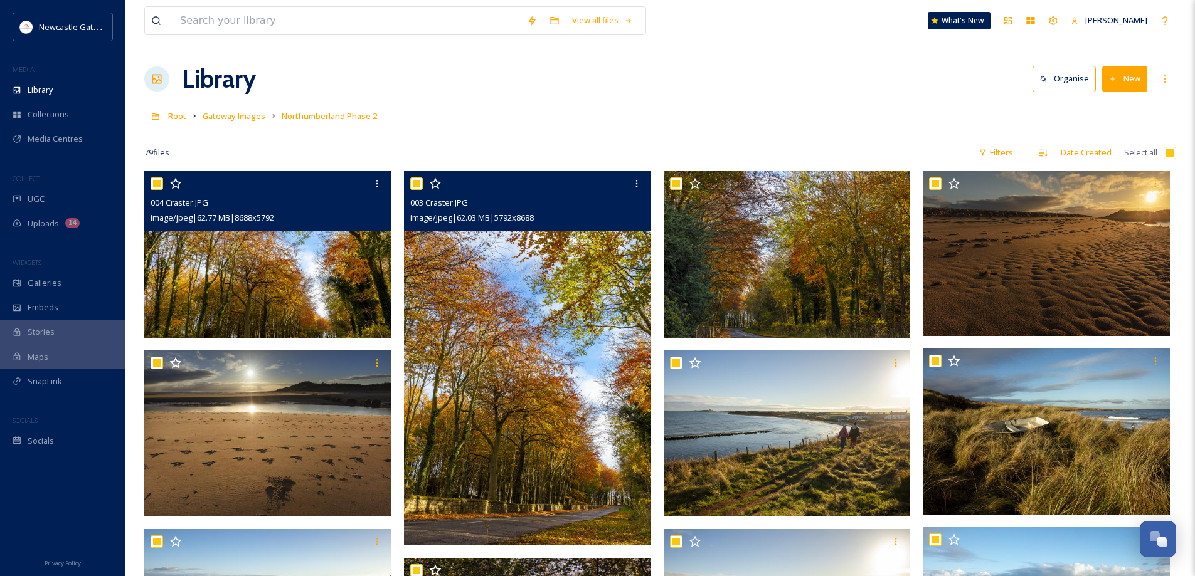
checkbox input "true"
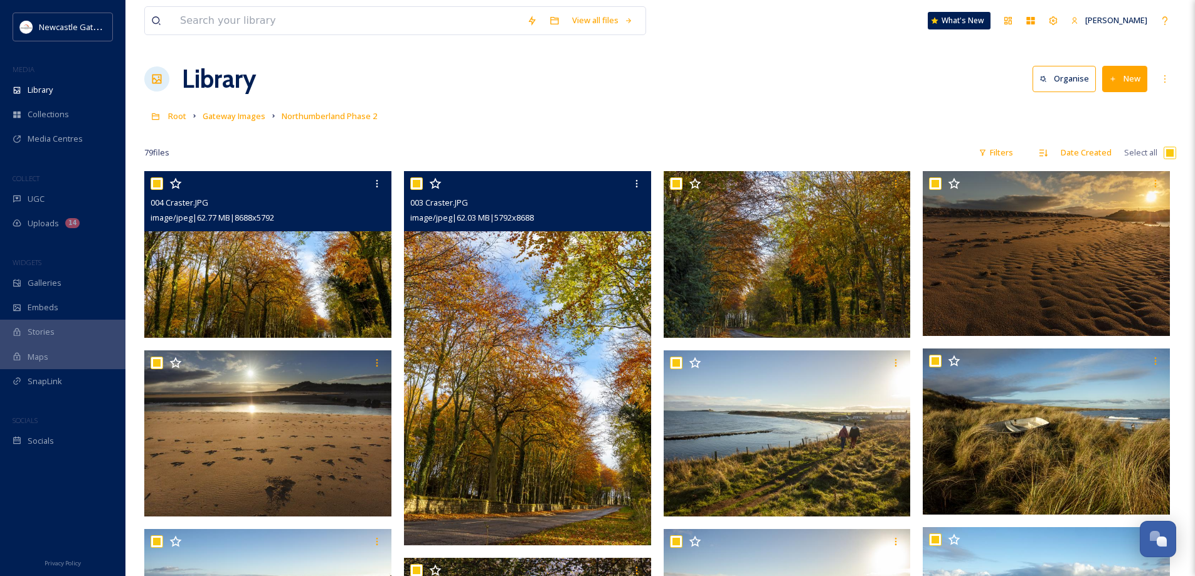
checkbox input "true"
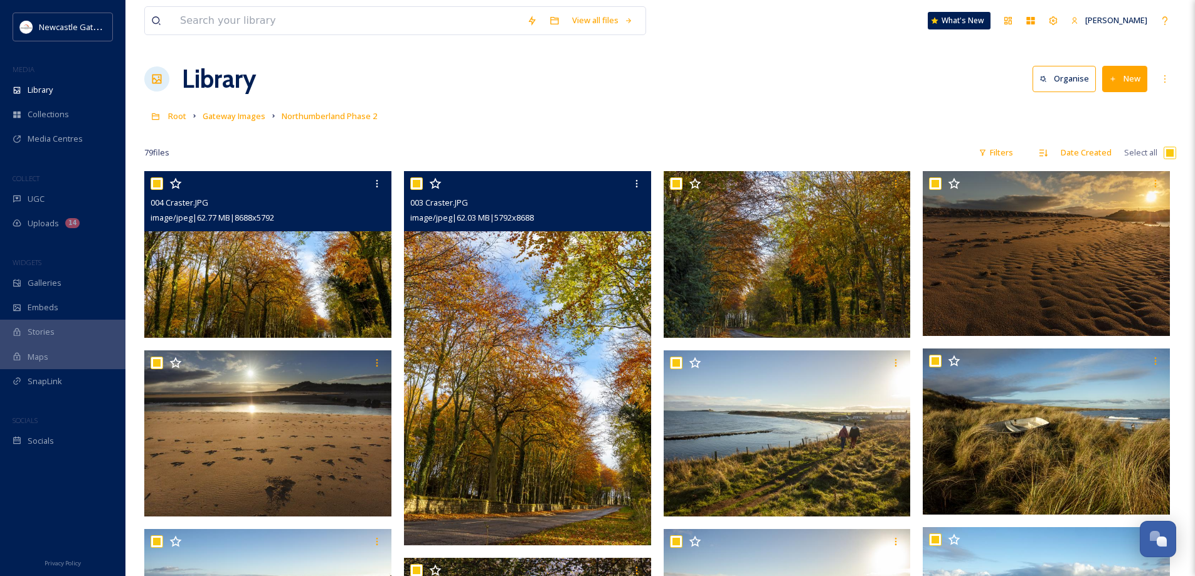
checkbox input "true"
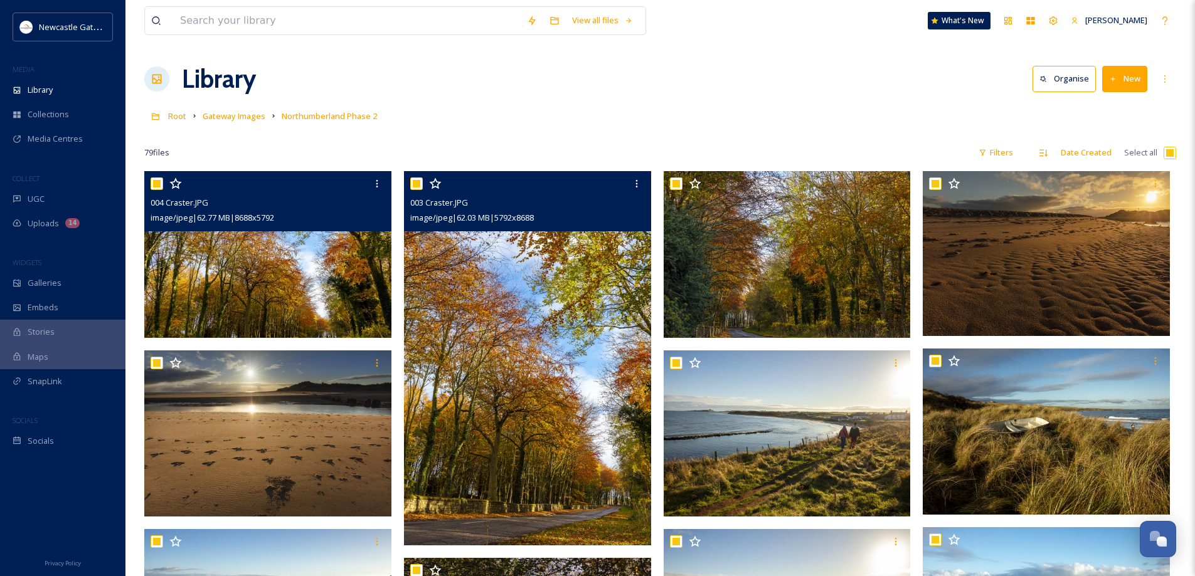
checkbox input "true"
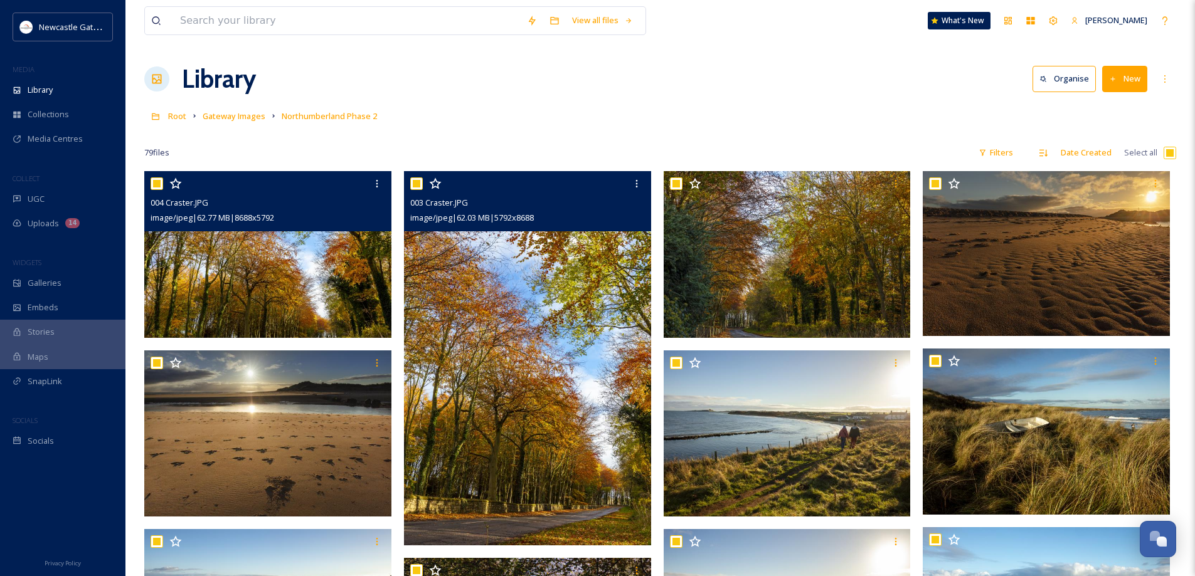
checkbox input "true"
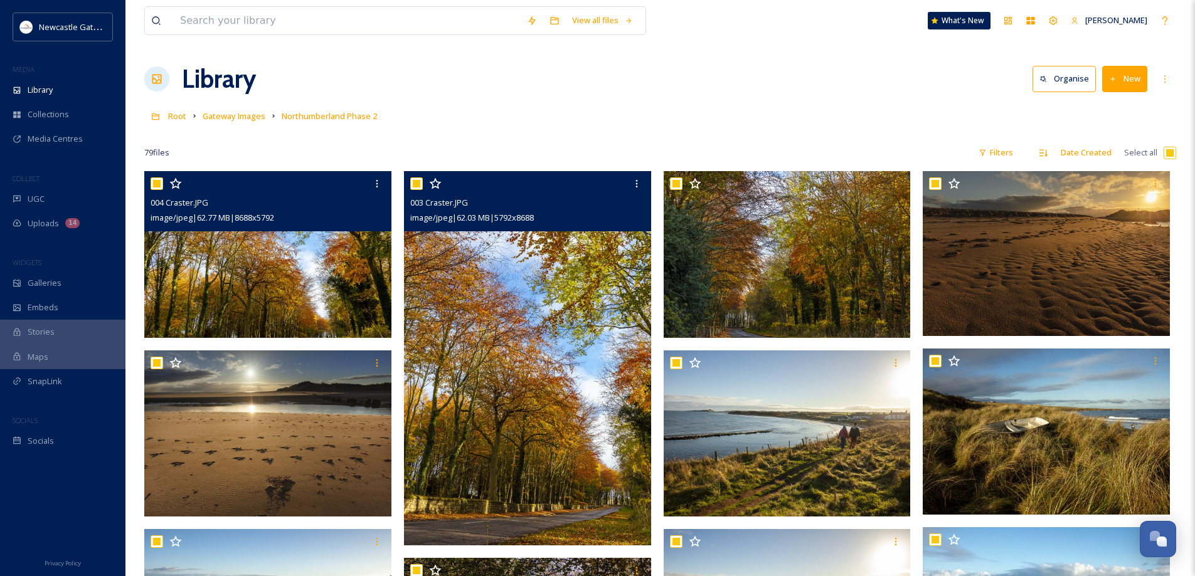
checkbox input "true"
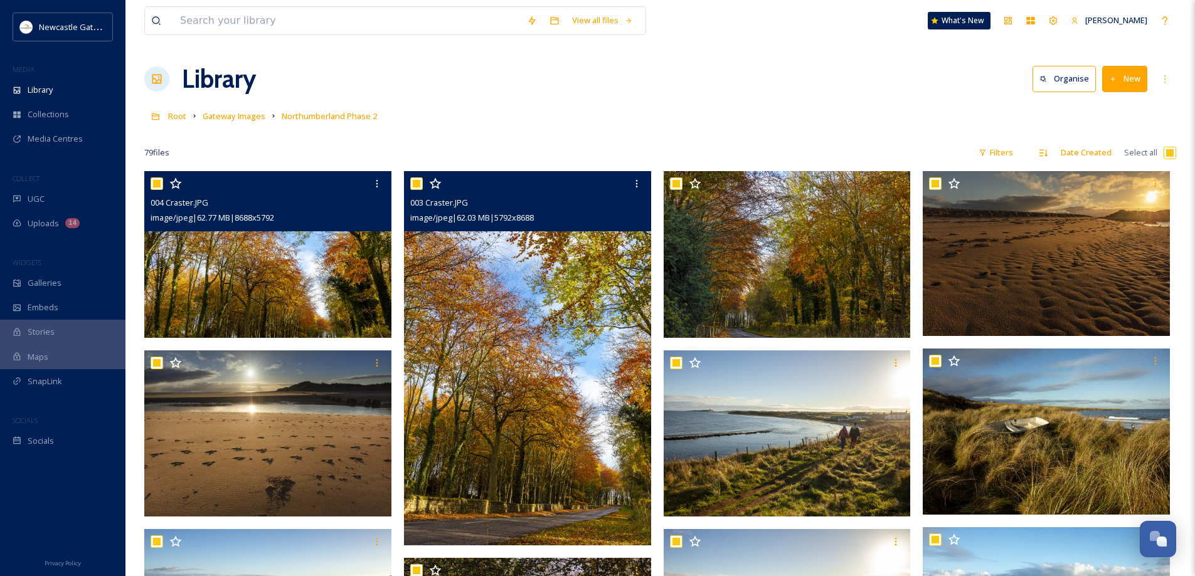
checkbox input "true"
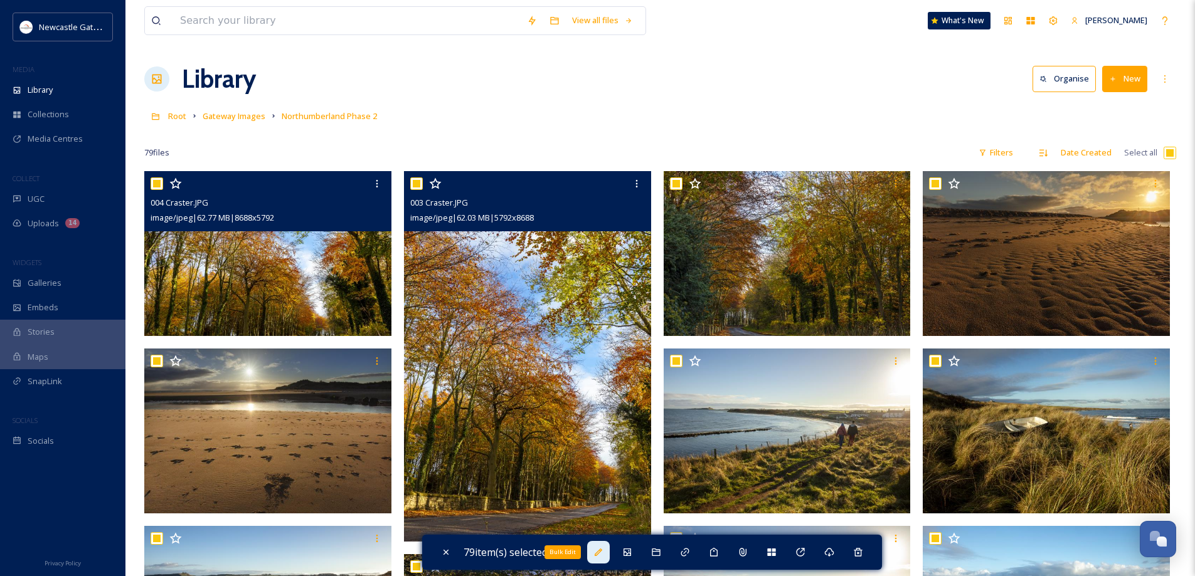
click at [600, 551] on icon at bounding box center [598, 553] width 10 height 10
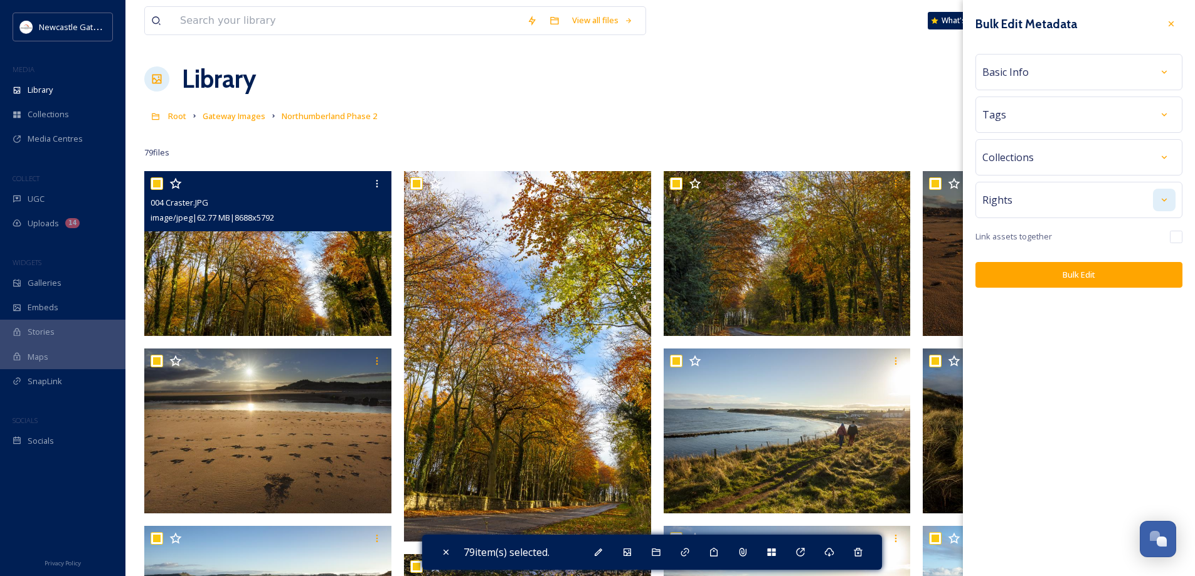
click at [1165, 202] on icon at bounding box center [1164, 200] width 10 height 10
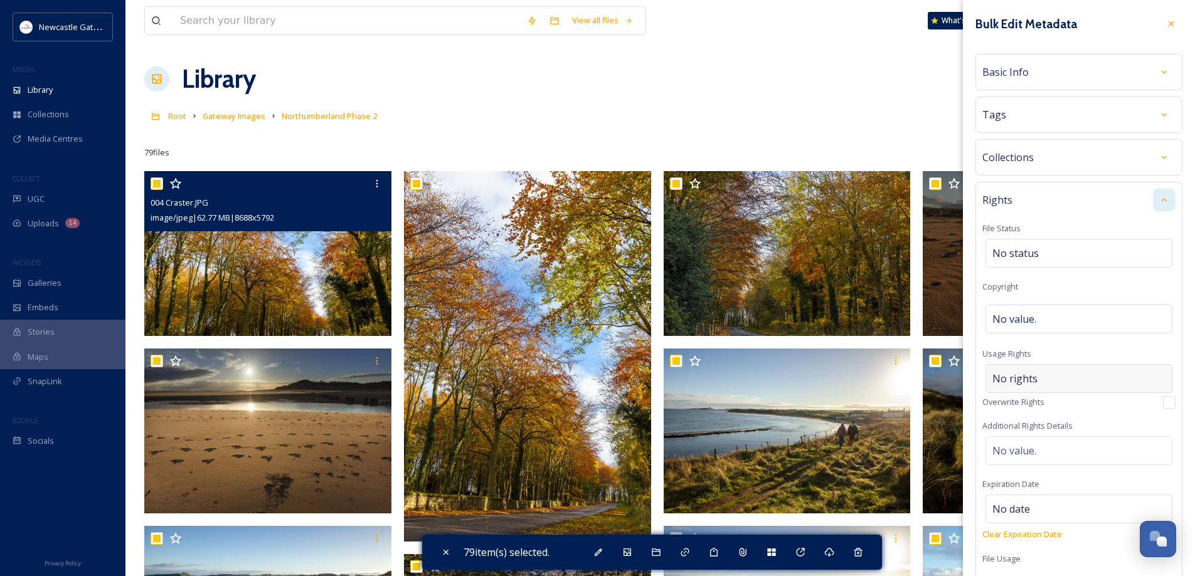
click at [1062, 379] on div "No rights" at bounding box center [1078, 378] width 187 height 29
click at [1062, 379] on input at bounding box center [1058, 382] width 138 height 28
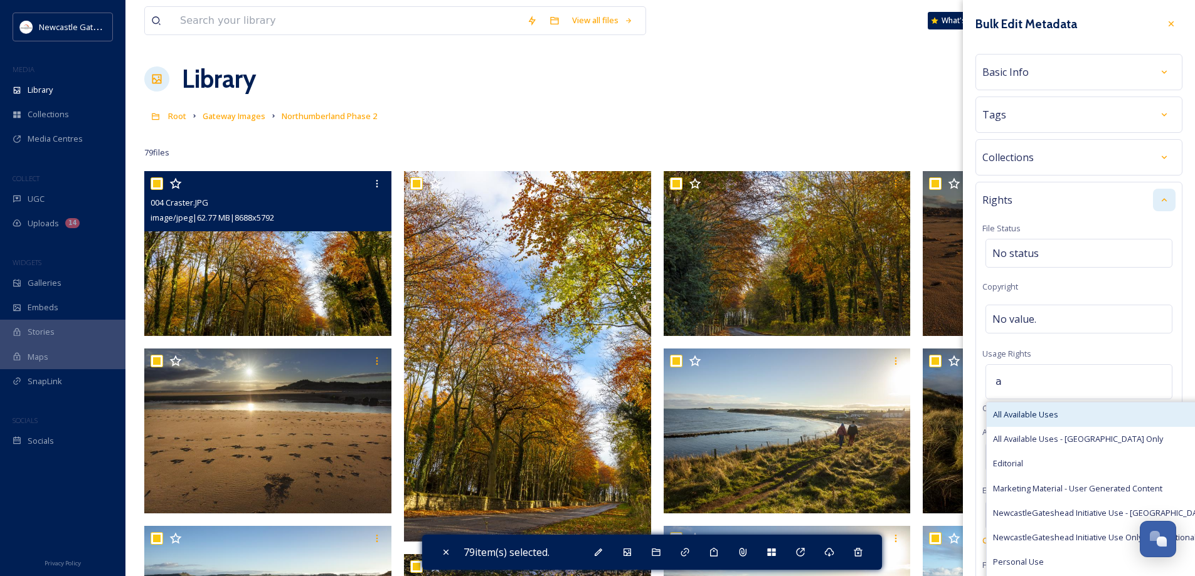
type input "a"
click at [1029, 413] on span "All Available Uses" at bounding box center [1025, 415] width 65 height 12
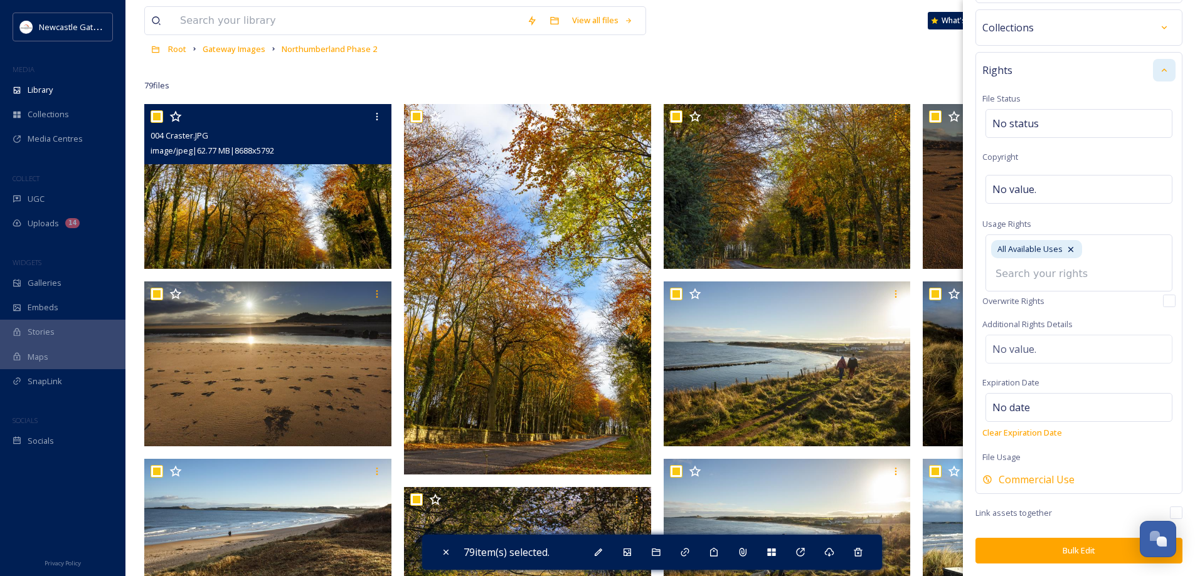
scroll to position [125, 0]
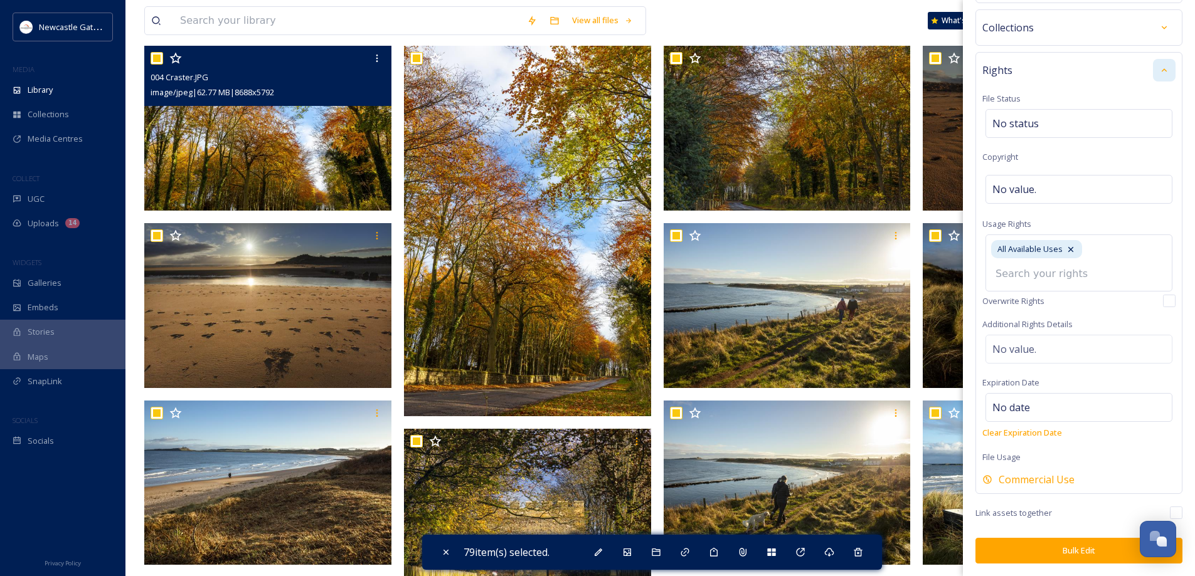
click at [1074, 553] on button "Bulk Edit" at bounding box center [1078, 551] width 207 height 26
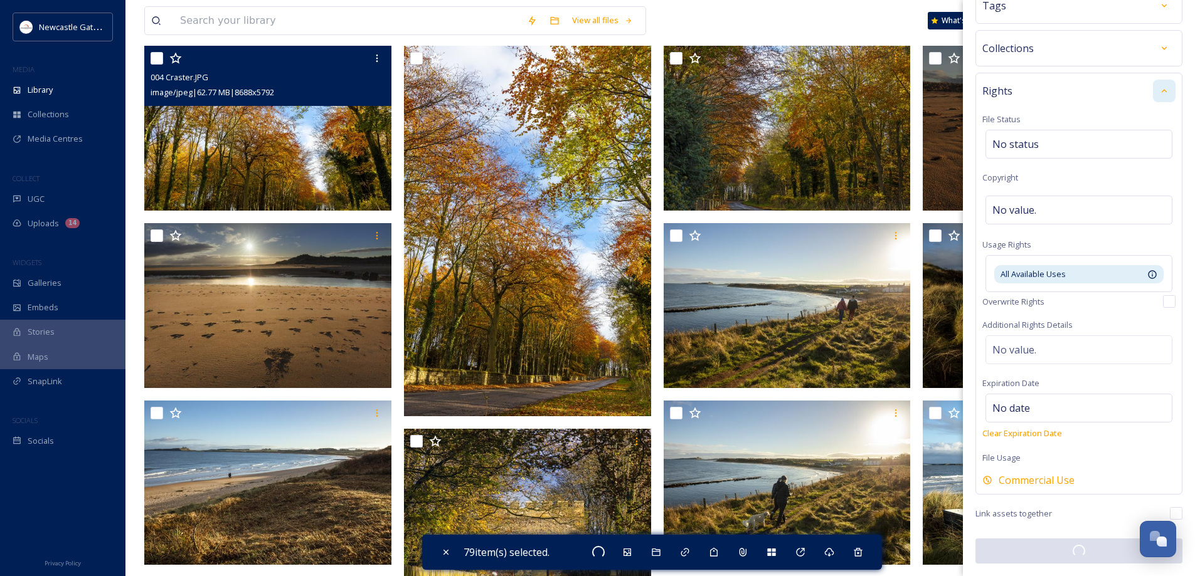
checkbox input "false"
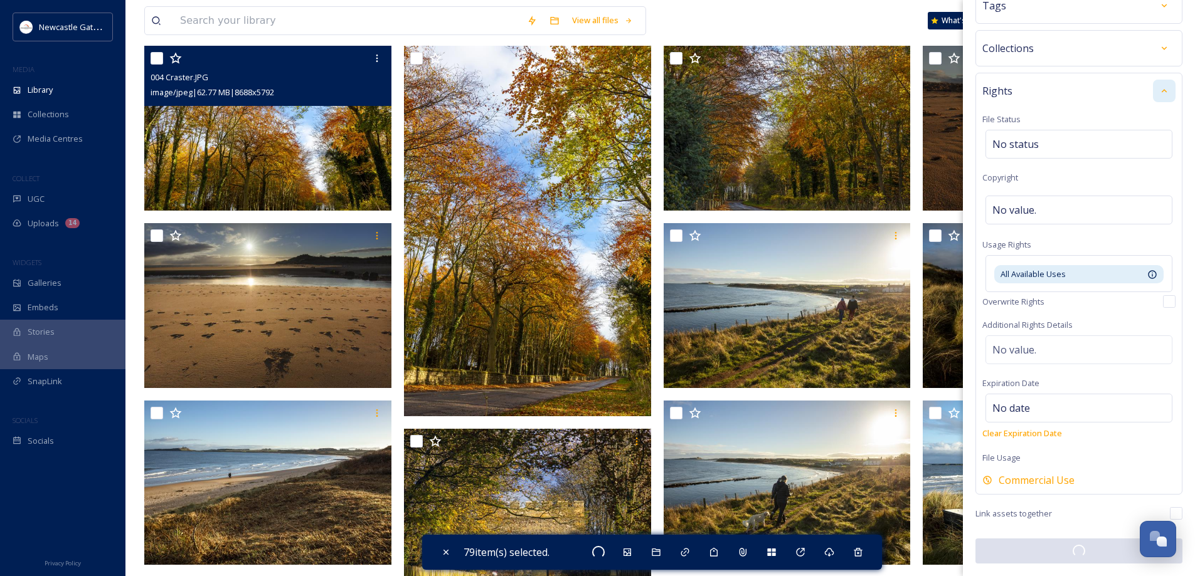
checkbox input "false"
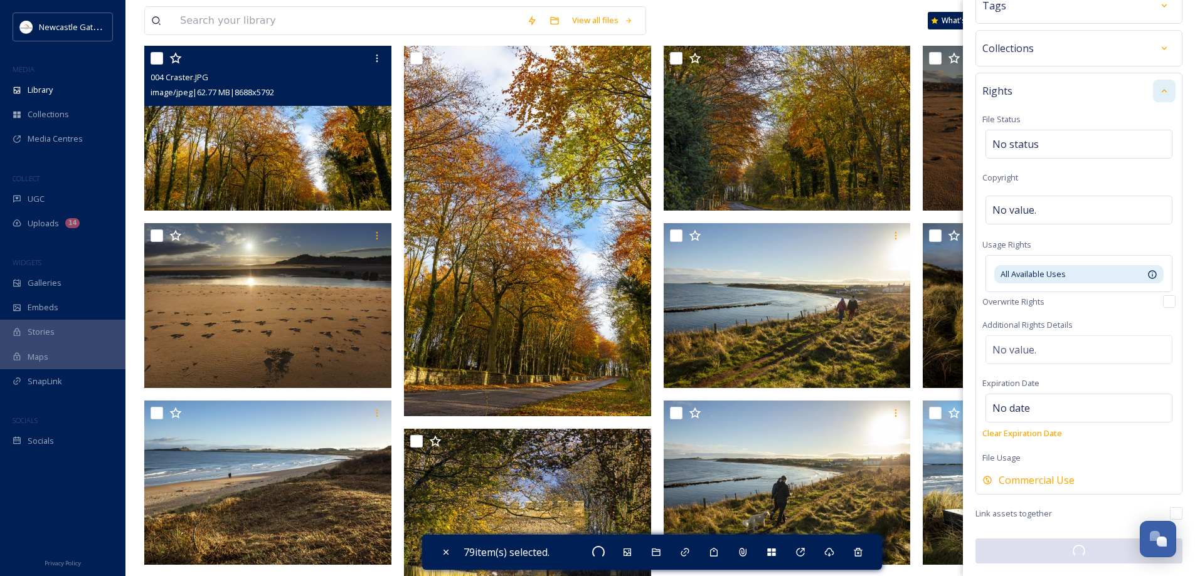
checkbox input "false"
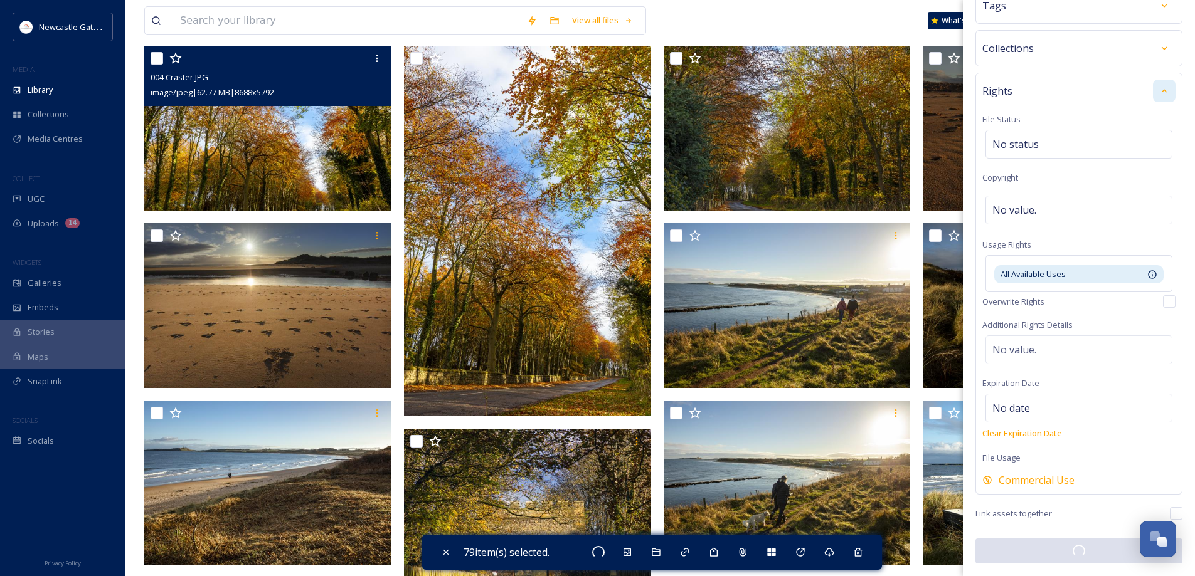
checkbox input "false"
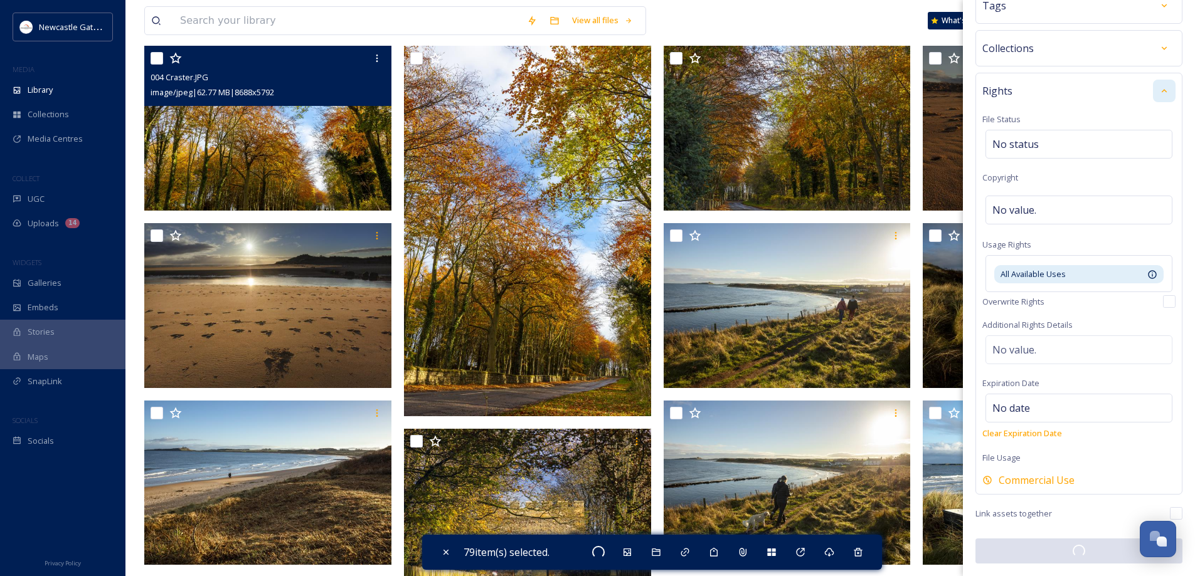
checkbox input "false"
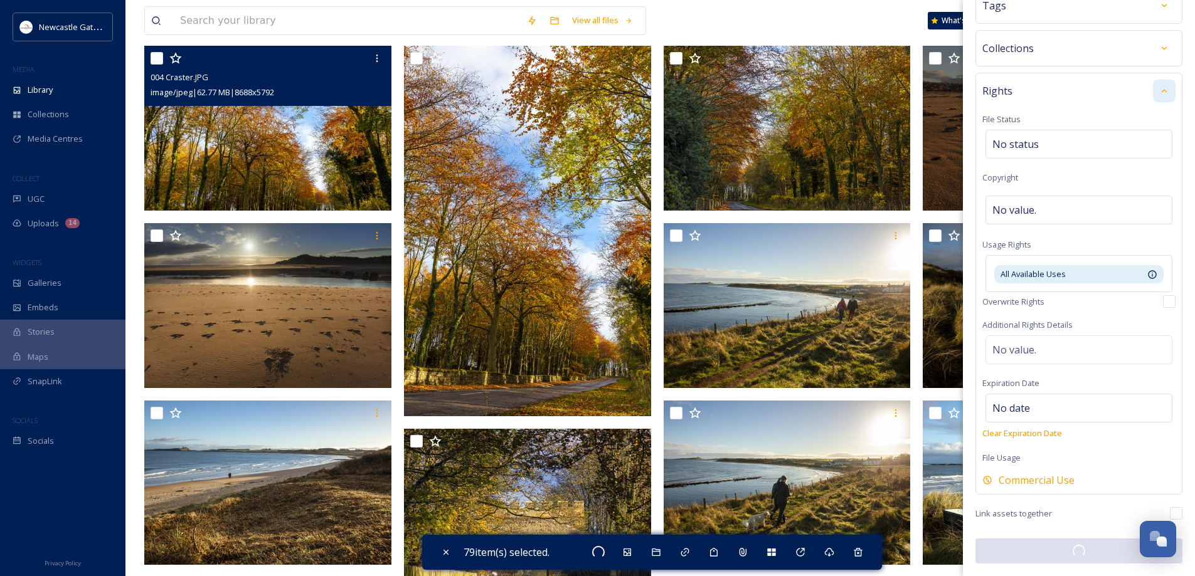
checkbox input "false"
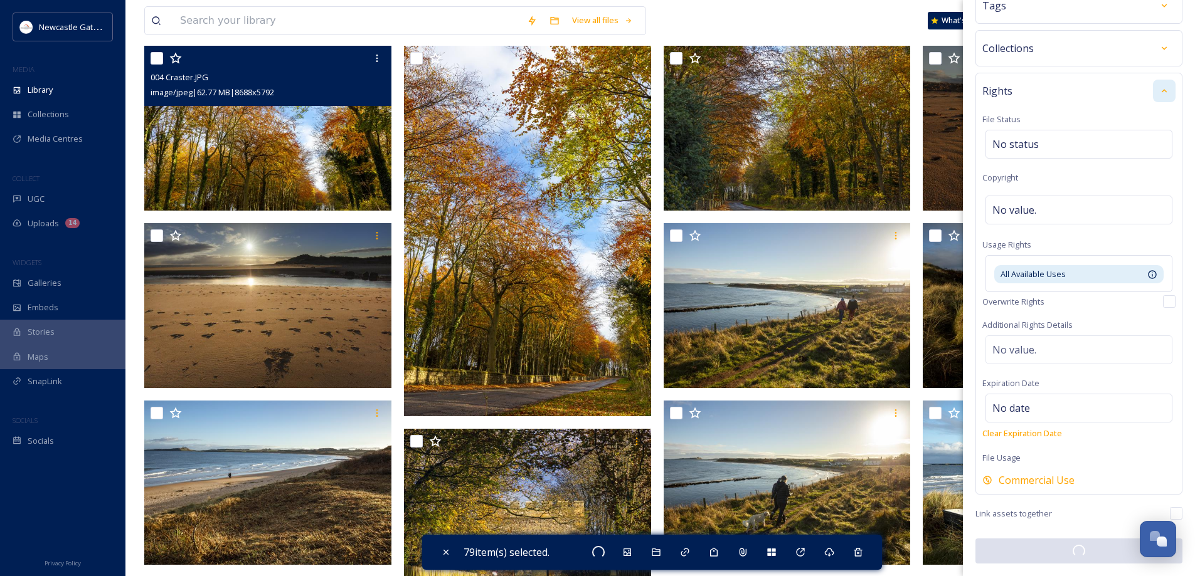
checkbox input "false"
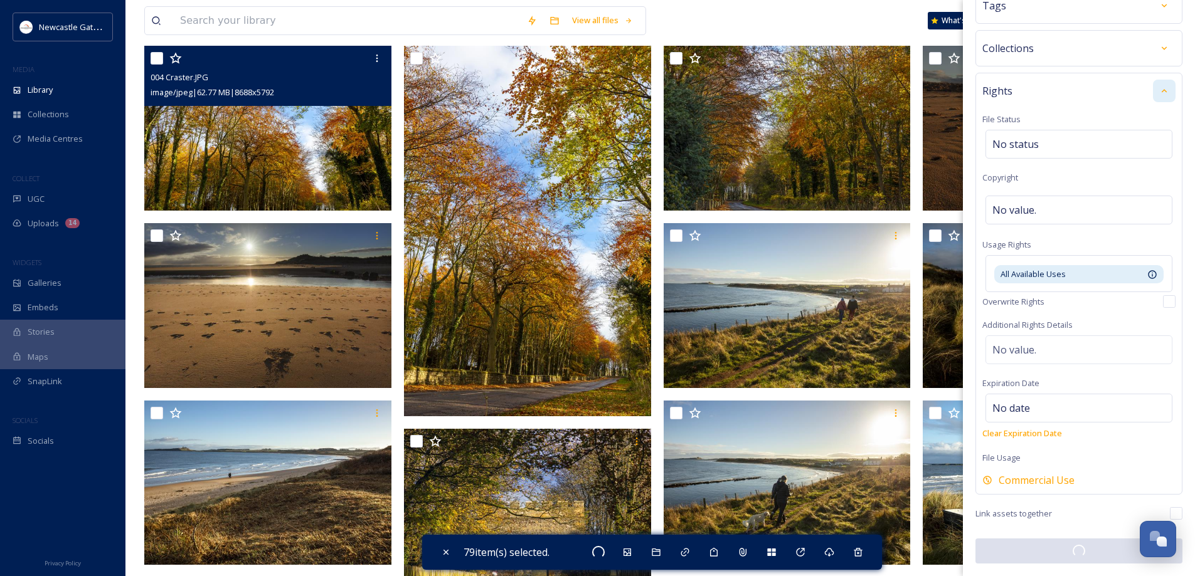
checkbox input "false"
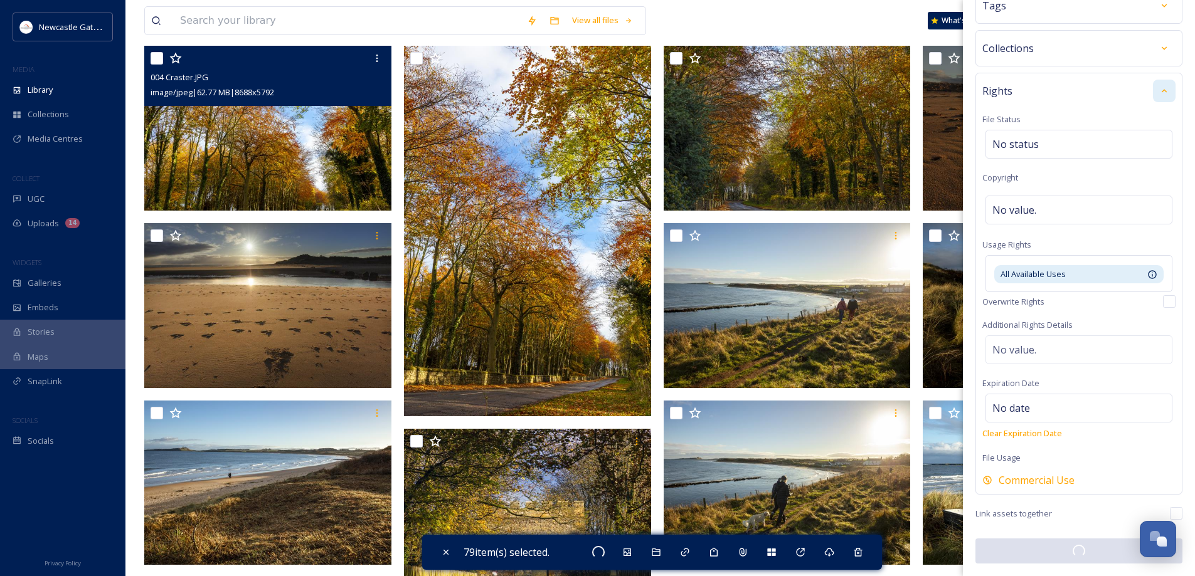
checkbox input "false"
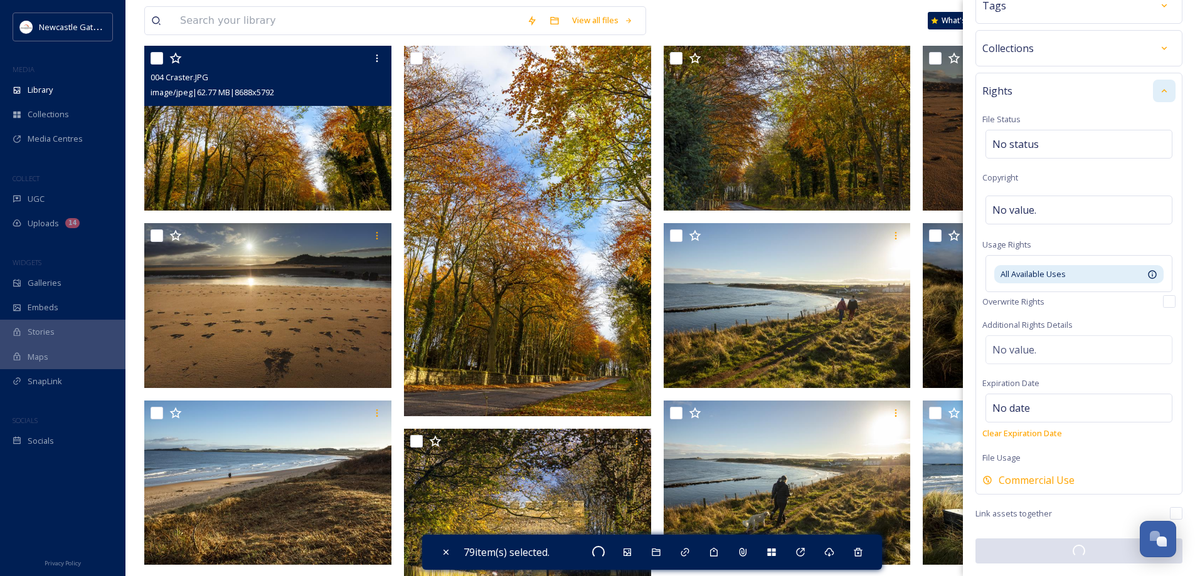
checkbox input "false"
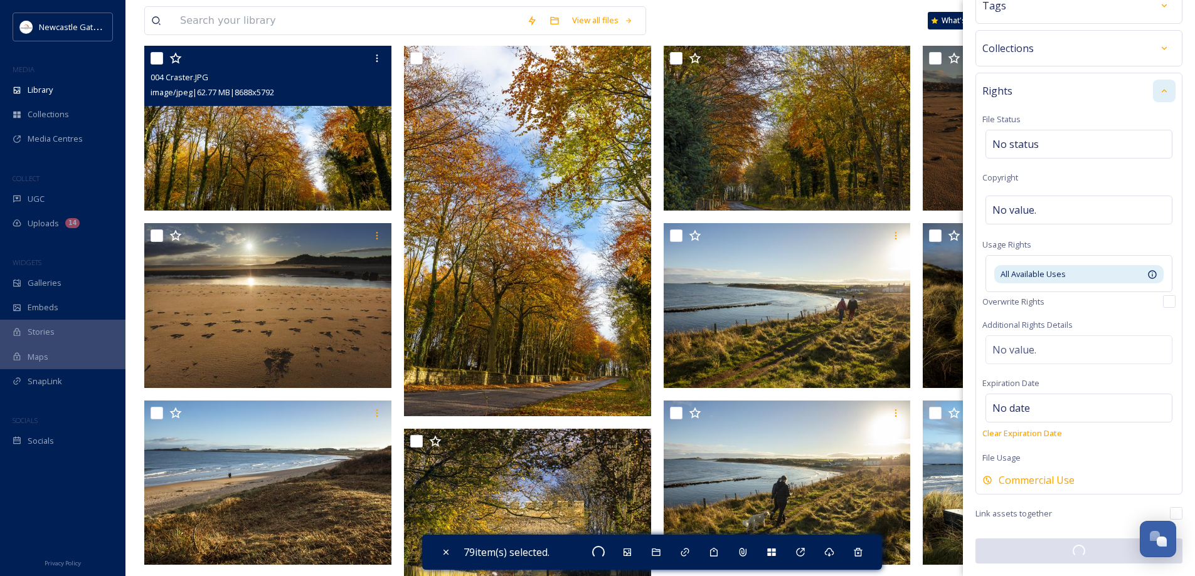
checkbox input "false"
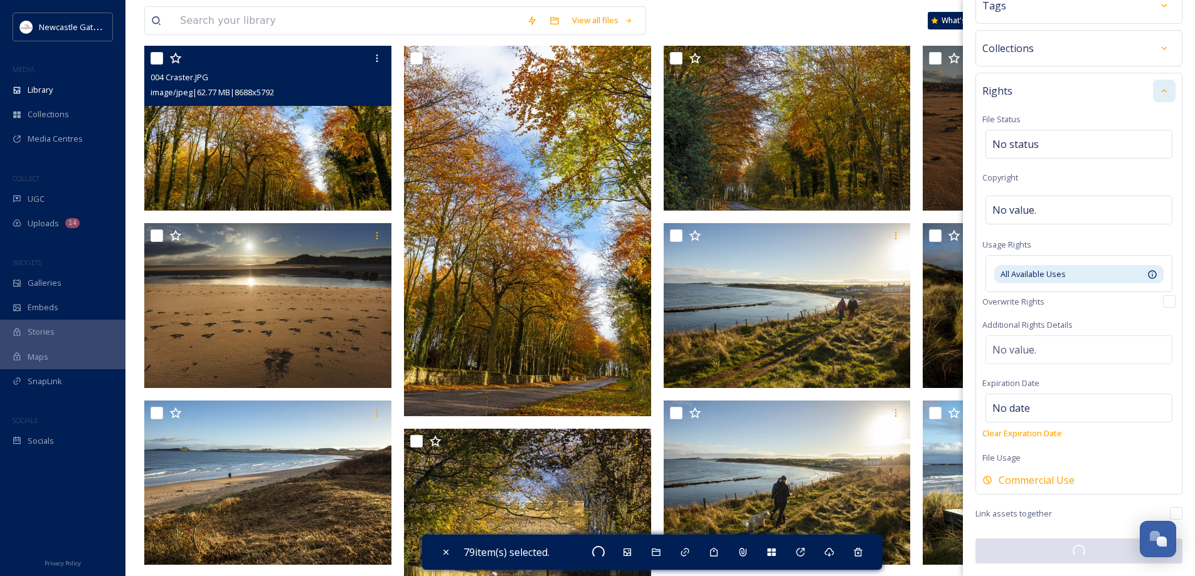
checkbox input "false"
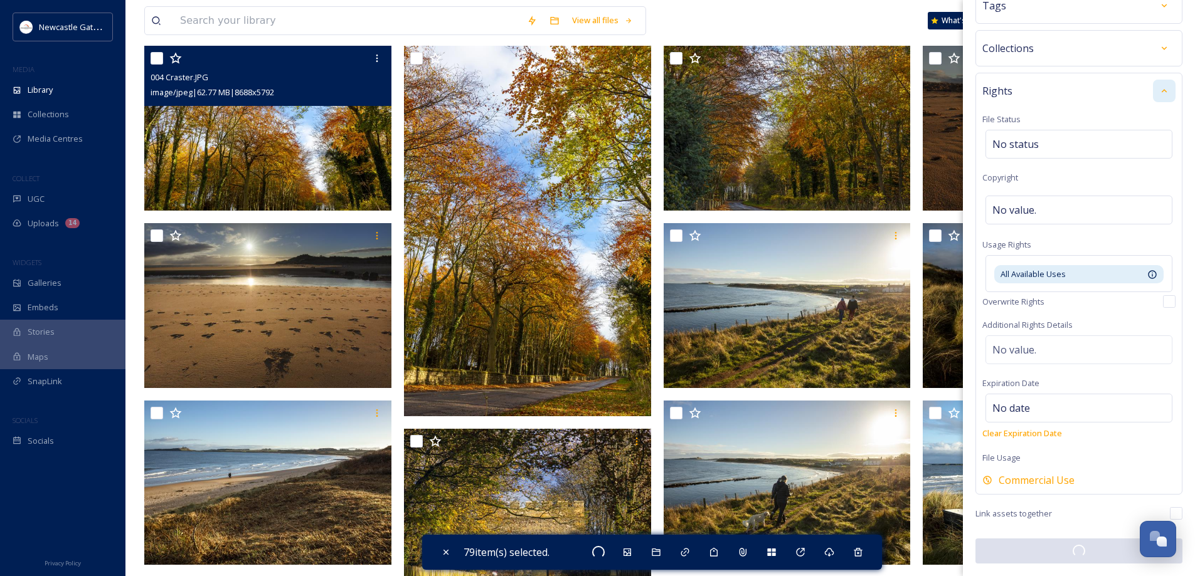
checkbox input "false"
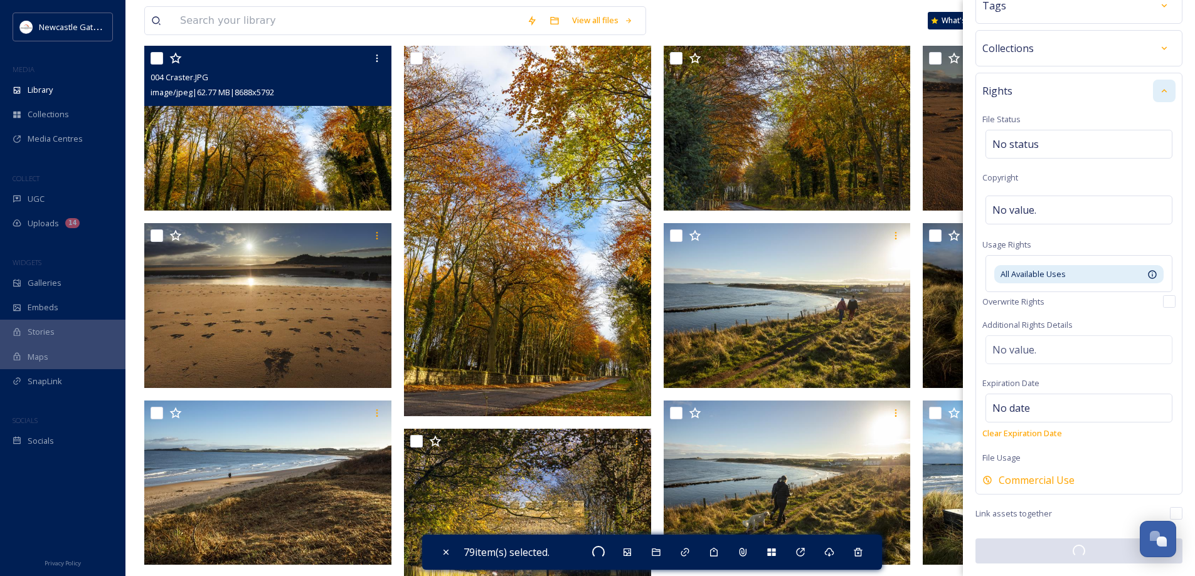
checkbox input "false"
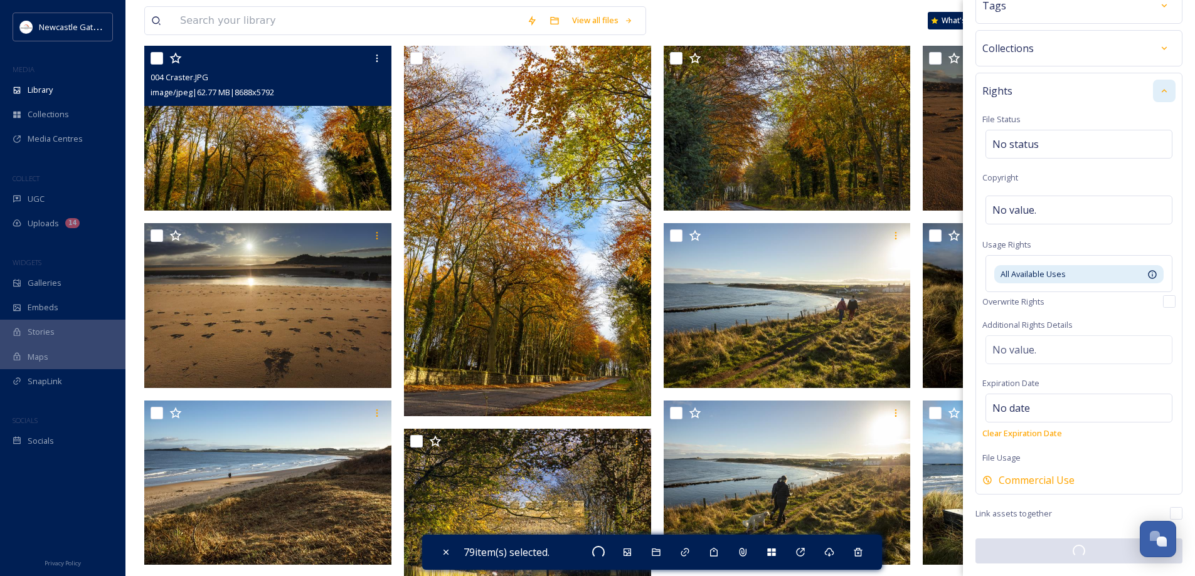
checkbox input "false"
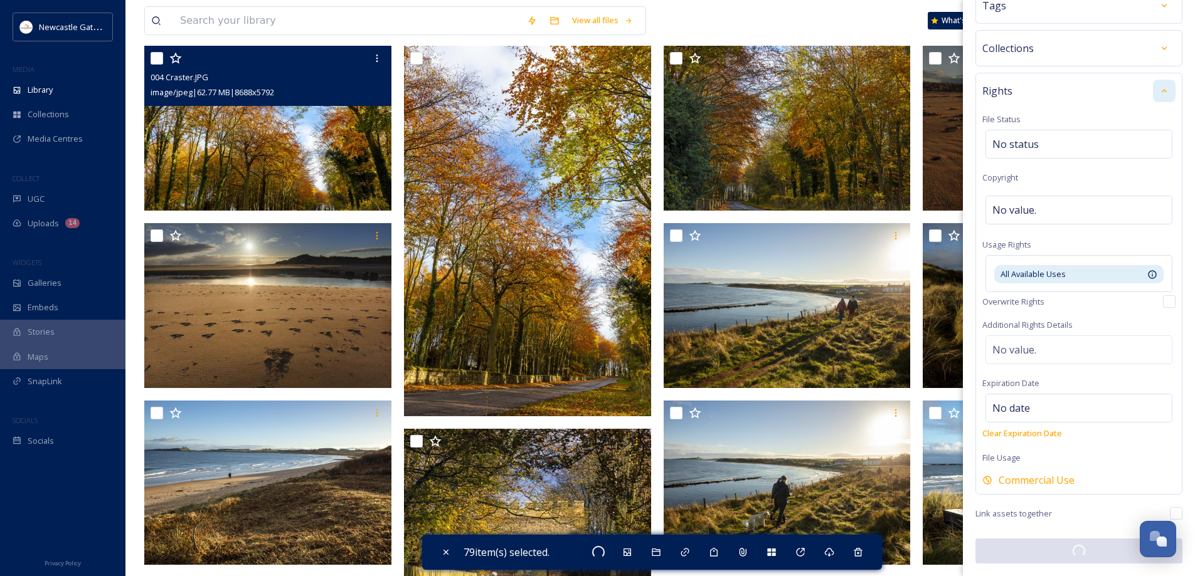
checkbox input "false"
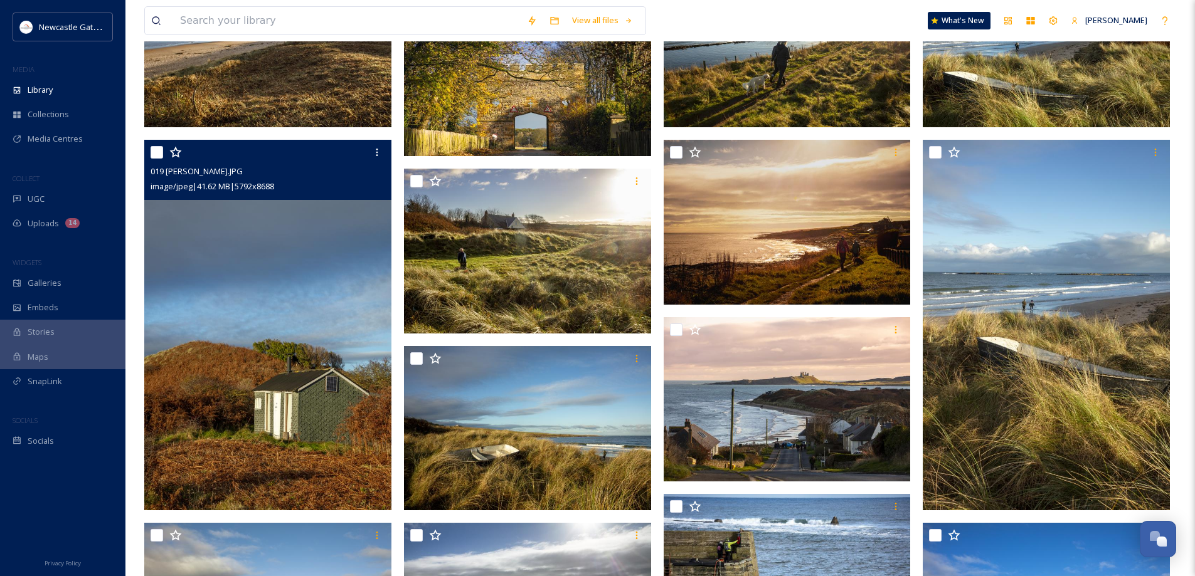
scroll to position [564, 0]
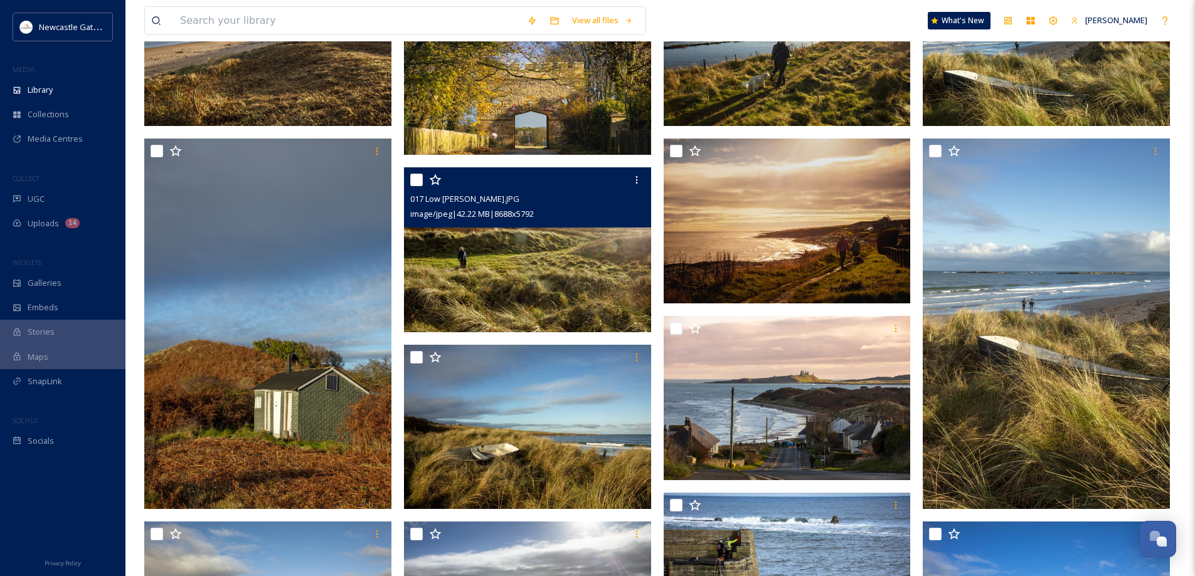
click at [495, 286] on img at bounding box center [527, 249] width 247 height 165
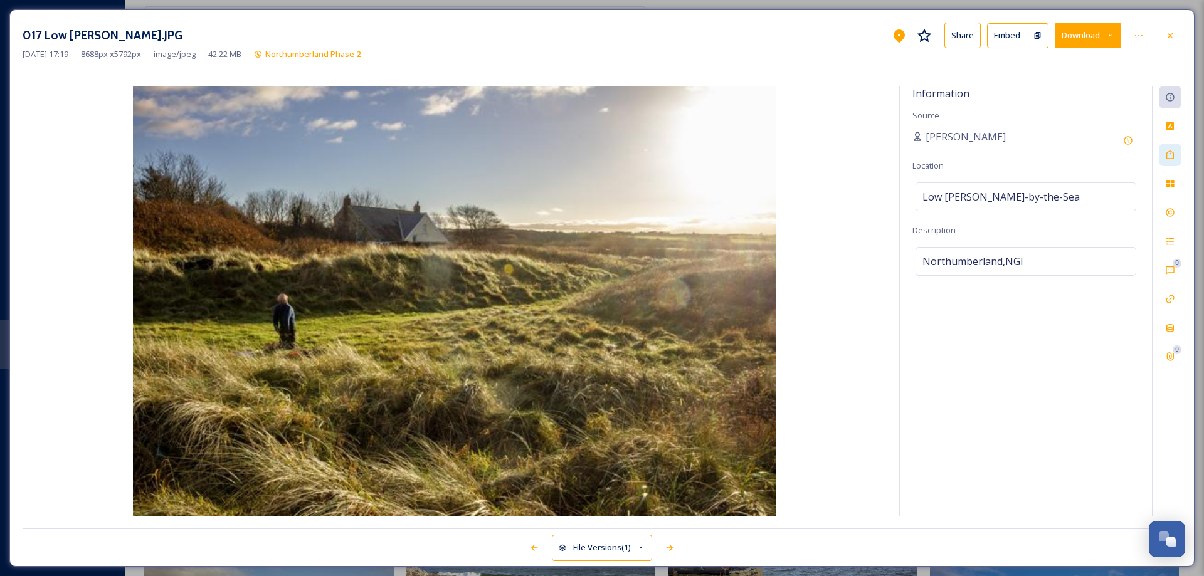
click at [1170, 152] on icon at bounding box center [1170, 155] width 10 height 10
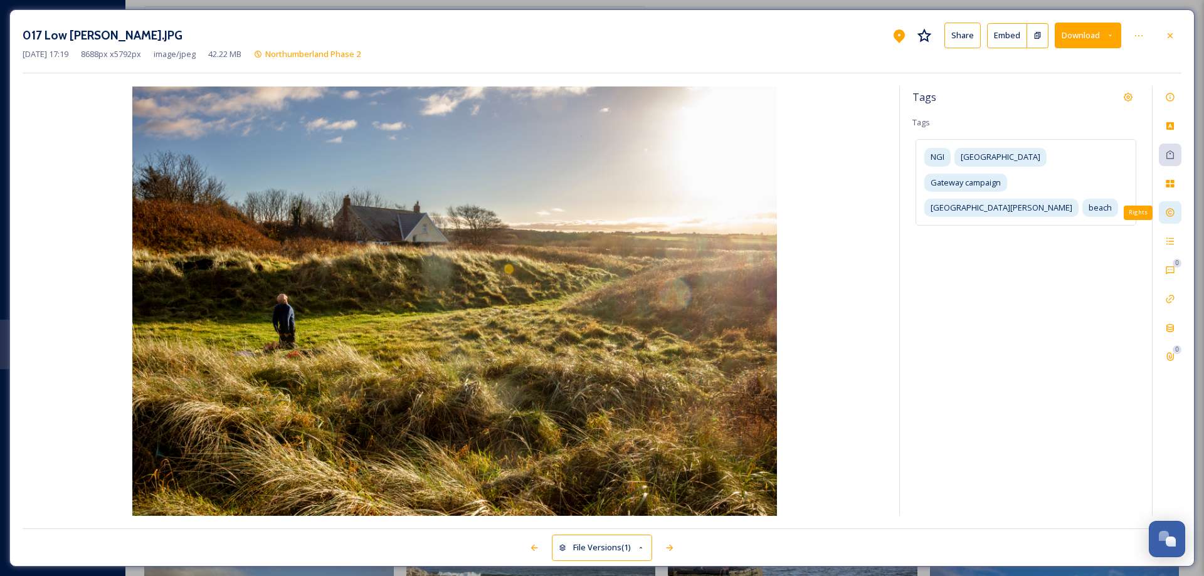
click at [1171, 209] on icon at bounding box center [1170, 213] width 8 height 8
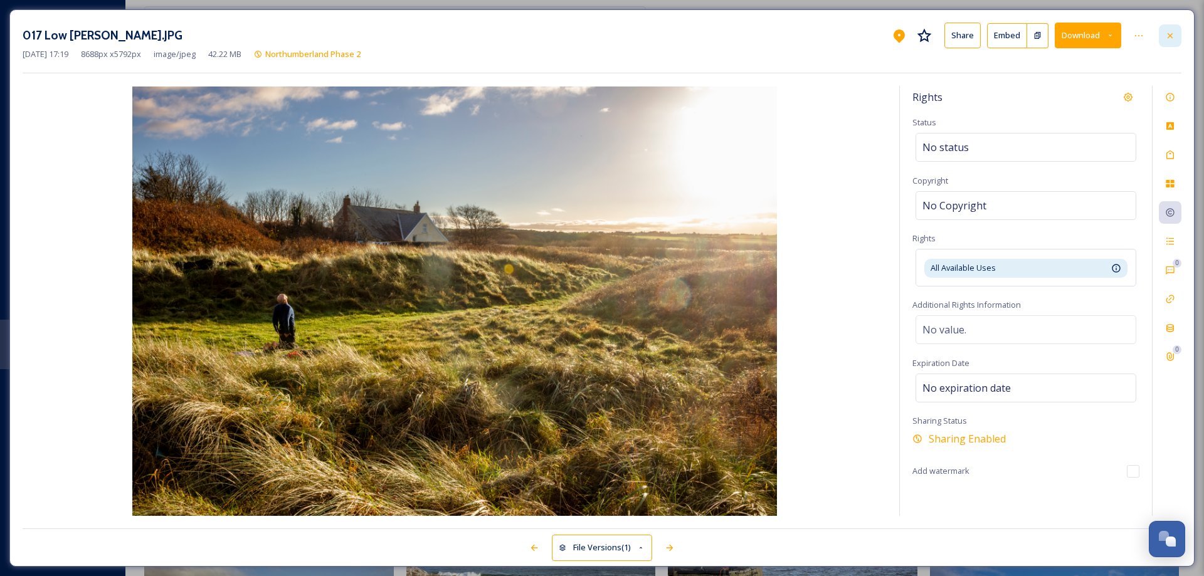
click at [1168, 31] on icon at bounding box center [1170, 36] width 10 height 10
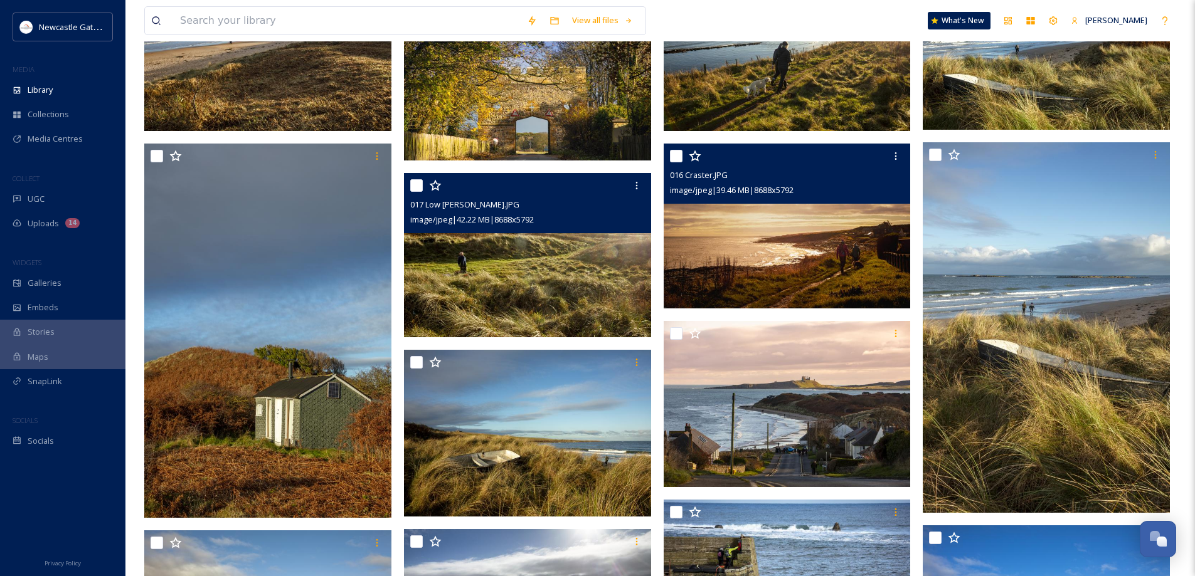
click at [763, 235] on img at bounding box center [787, 226] width 247 height 165
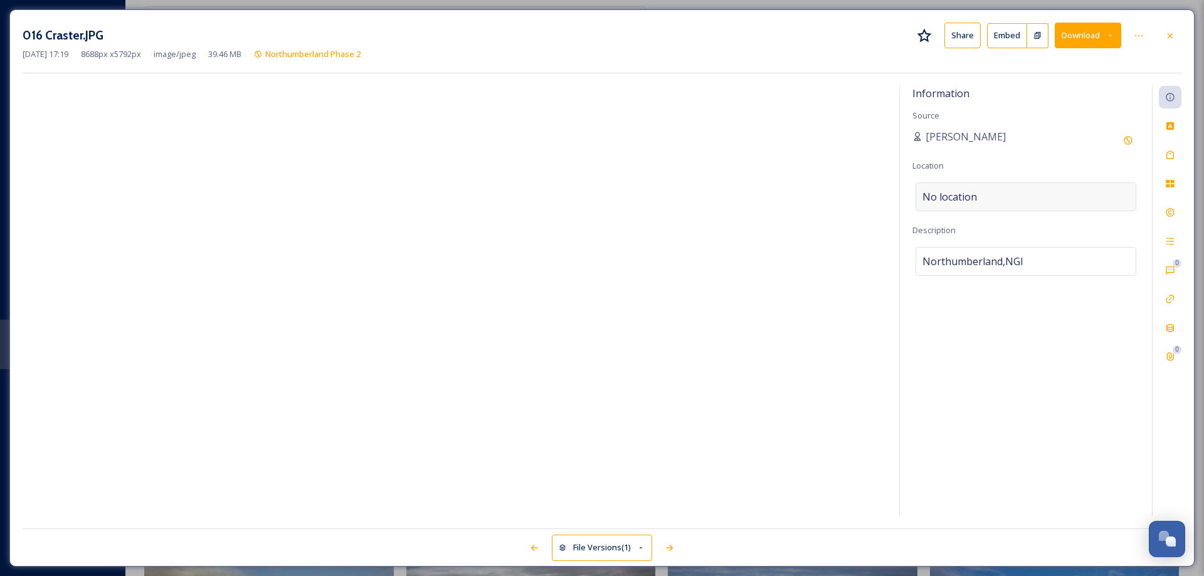
click at [1000, 190] on div "No location" at bounding box center [1026, 197] width 221 height 29
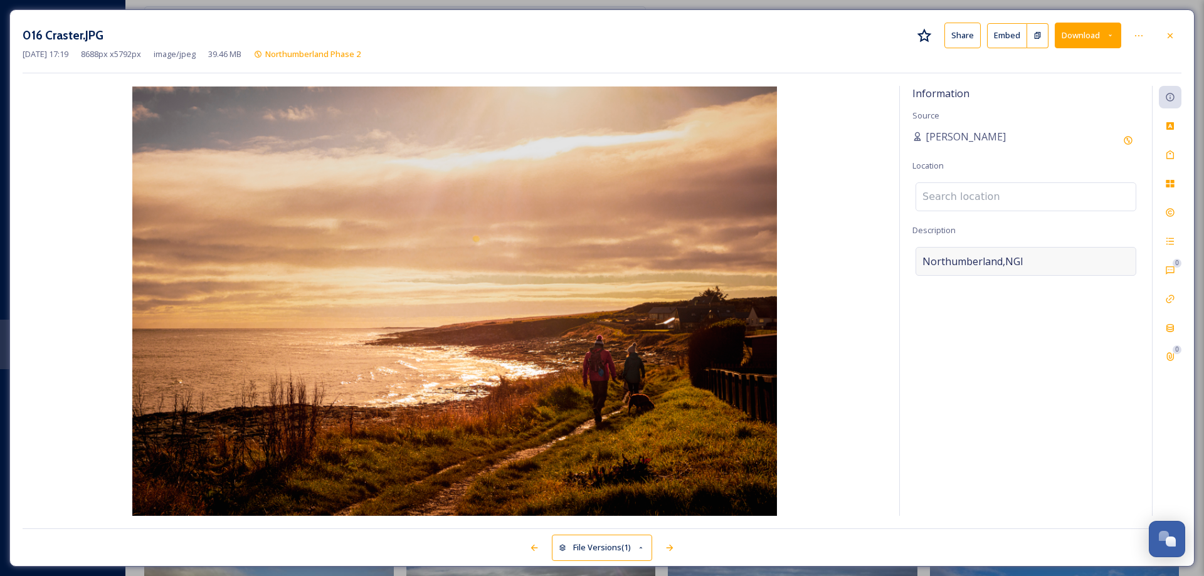
click at [1034, 254] on div "Northumberland,NGI" at bounding box center [1026, 261] width 221 height 29
click at [986, 191] on div "No location" at bounding box center [1026, 197] width 221 height 29
click at [986, 191] on input at bounding box center [1026, 197] width 220 height 28
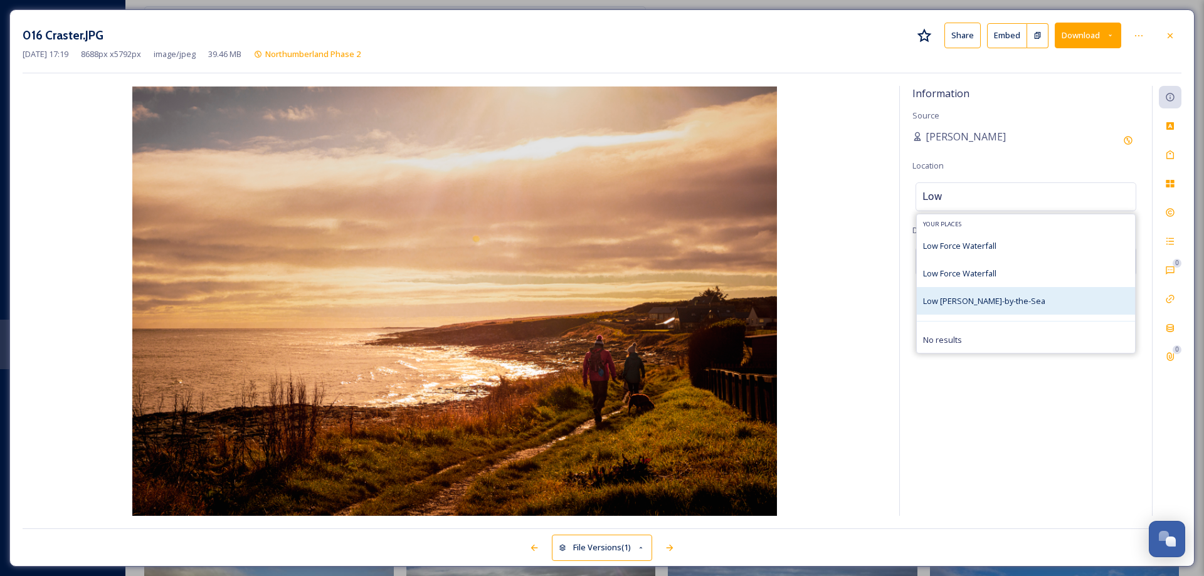
type input "Low"
click at [973, 299] on span "Low [PERSON_NAME]-by-the-Sea" at bounding box center [984, 300] width 122 height 11
click at [990, 299] on span "Low [PERSON_NAME]-by-the-Sea" at bounding box center [984, 300] width 122 height 11
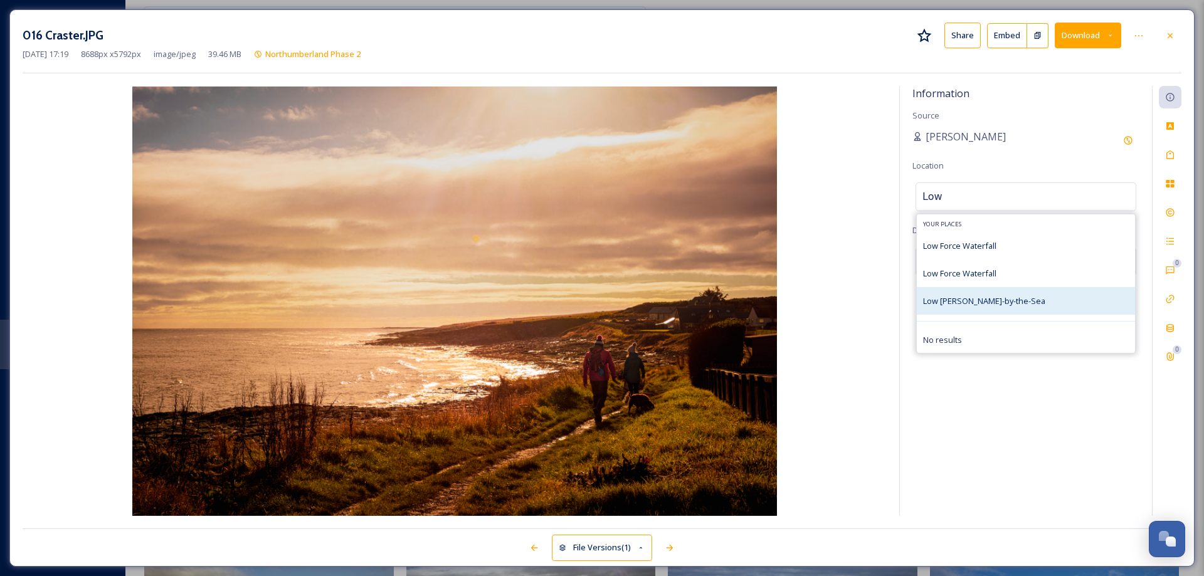
click at [947, 302] on span "Low [PERSON_NAME]-by-the-Sea" at bounding box center [984, 300] width 122 height 11
click at [859, 296] on img at bounding box center [455, 302] width 864 height 430
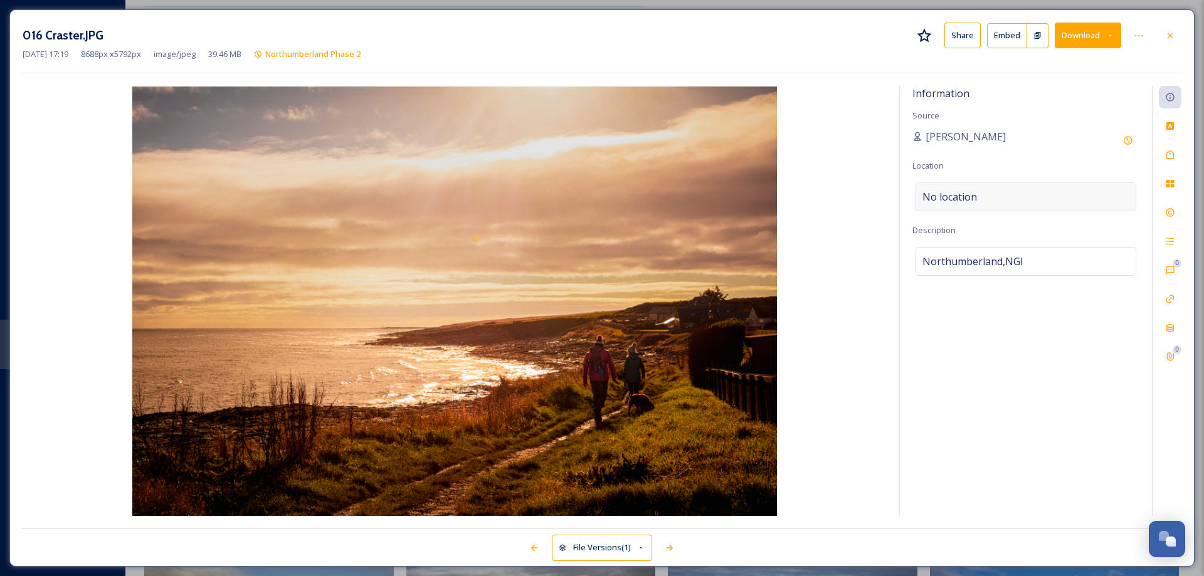
click at [976, 191] on span "No location" at bounding box center [950, 196] width 55 height 15
click at [975, 194] on input "Low" at bounding box center [1026, 197] width 220 height 28
click at [970, 243] on span "Low [PERSON_NAME]-by-the-Sea" at bounding box center [984, 245] width 122 height 11
click at [1009, 243] on span "Low [PERSON_NAME]-by-the-Sea" at bounding box center [984, 245] width 122 height 11
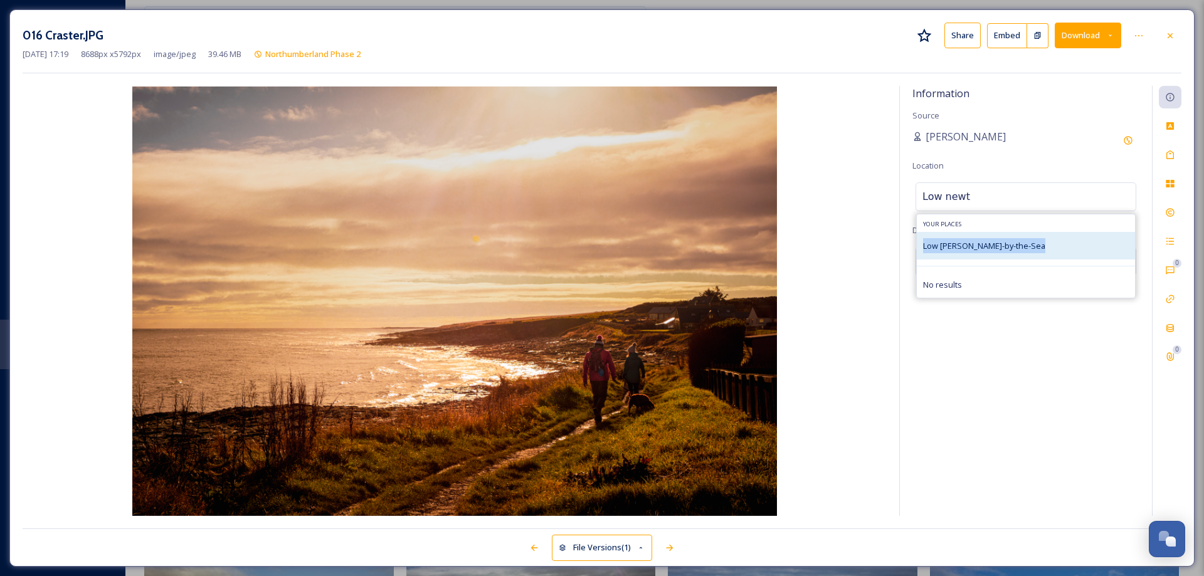
click at [1009, 243] on span "Low [PERSON_NAME]-by-the-Sea" at bounding box center [984, 245] width 122 height 11
click at [1002, 244] on span "Low [PERSON_NAME]-by-the-Sea" at bounding box center [984, 245] width 122 height 11
click at [982, 277] on div "No results" at bounding box center [1026, 285] width 218 height 24
drag, startPoint x: 975, startPoint y: 235, endPoint x: 977, endPoint y: 208, distance: 27.0
click at [978, 225] on div "Your Places Low [PERSON_NAME]-by-the-Sea No results" at bounding box center [1026, 256] width 220 height 84
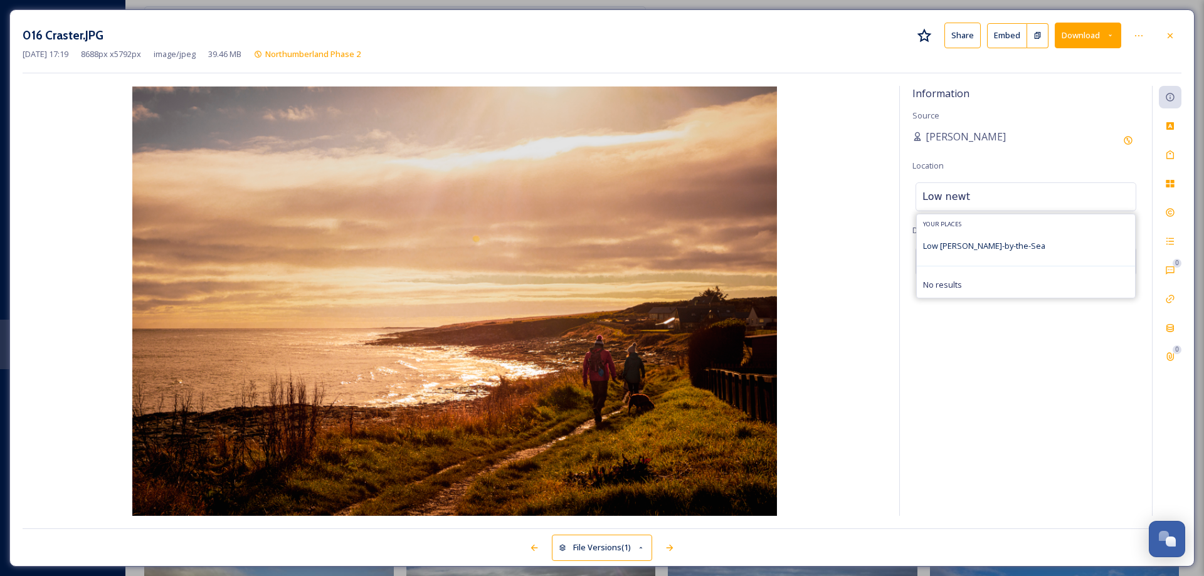
click at [974, 194] on input "Low newt" at bounding box center [1026, 197] width 220 height 28
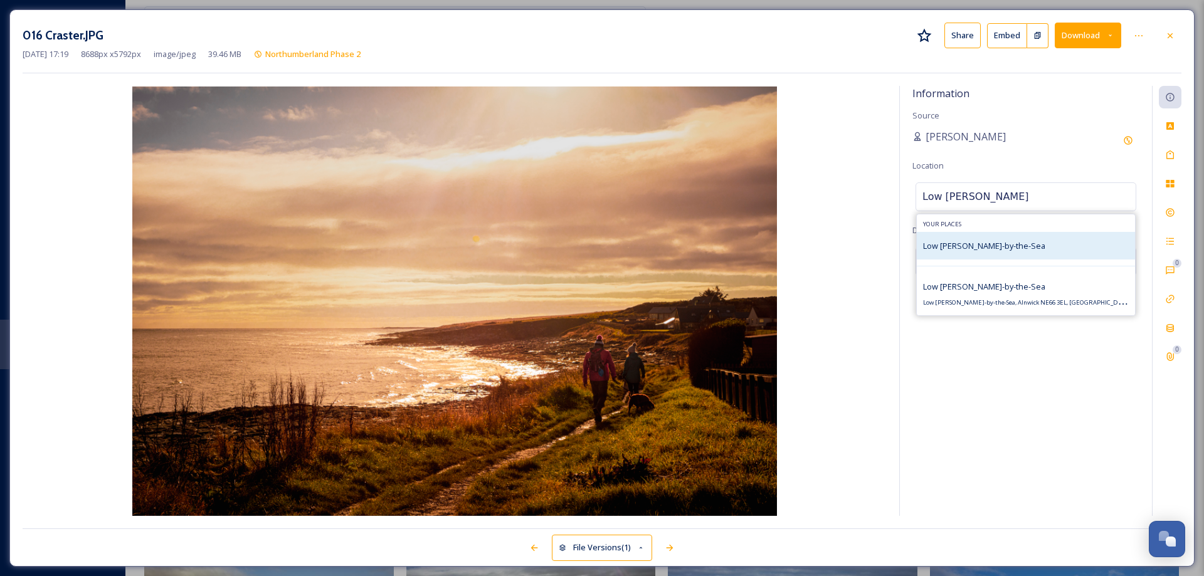
type input "Low [PERSON_NAME]"
click at [967, 237] on div "Low [PERSON_NAME]-by-the-Sea" at bounding box center [1026, 246] width 218 height 28
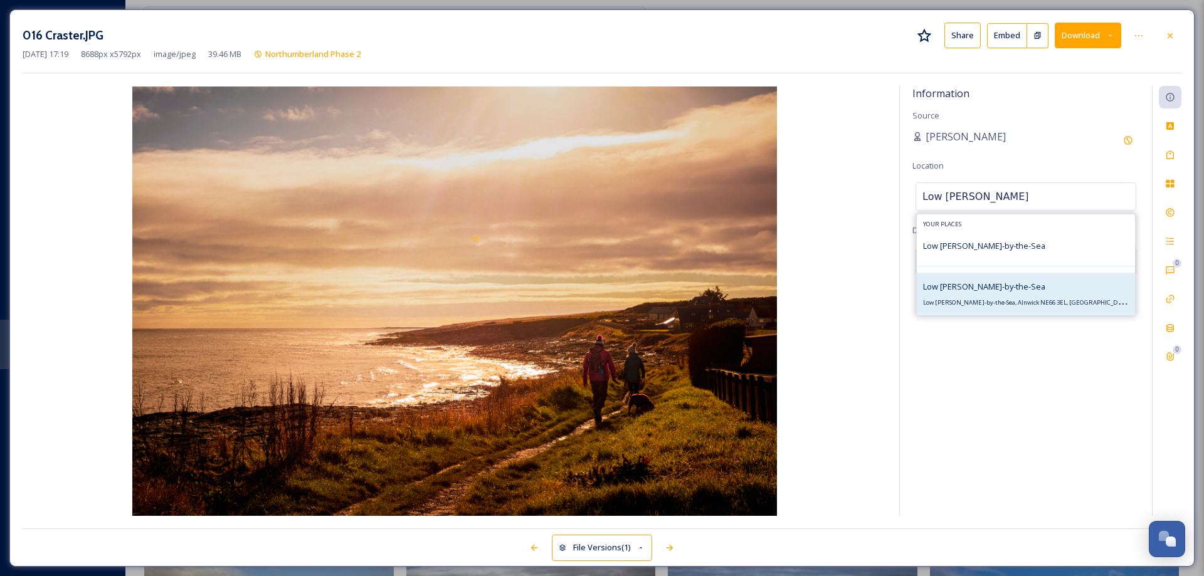
click at [985, 292] on span "Low [PERSON_NAME]-by-the-Sea" at bounding box center [984, 286] width 122 height 11
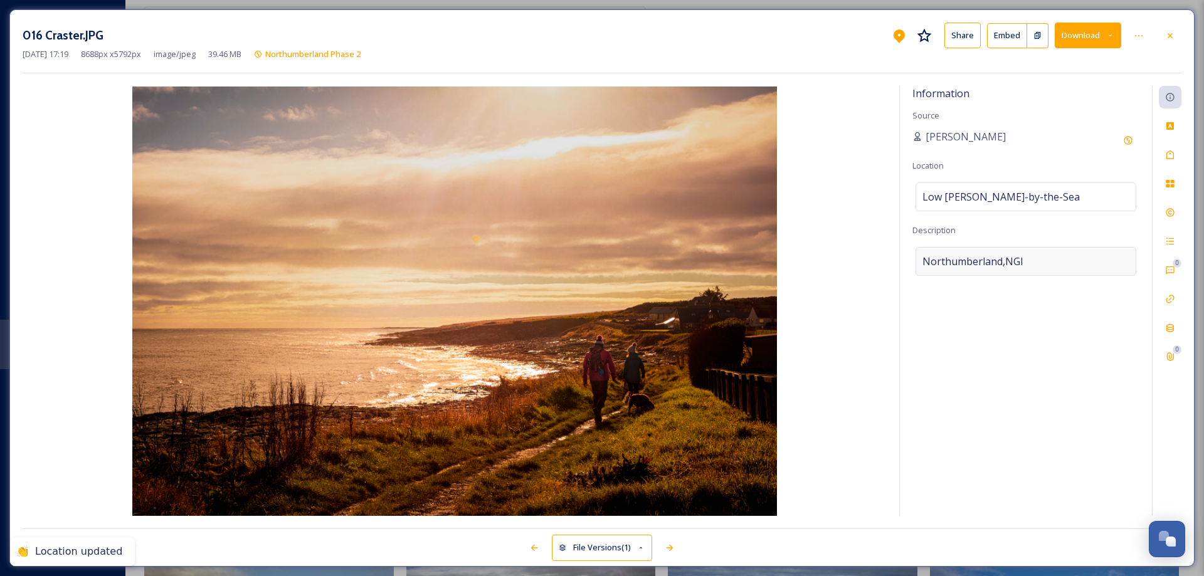
click at [1029, 258] on div "Northumberland,NGI" at bounding box center [1026, 261] width 221 height 29
drag, startPoint x: 1029, startPoint y: 258, endPoint x: 918, endPoint y: 260, distance: 111.7
click at [918, 260] on textarea "Northumberland,NGI" at bounding box center [1026, 299] width 227 height 104
type textarea "Low [PERSON_NAME] by the Sea at sunset"
click at [1172, 156] on icon at bounding box center [1170, 155] width 10 height 10
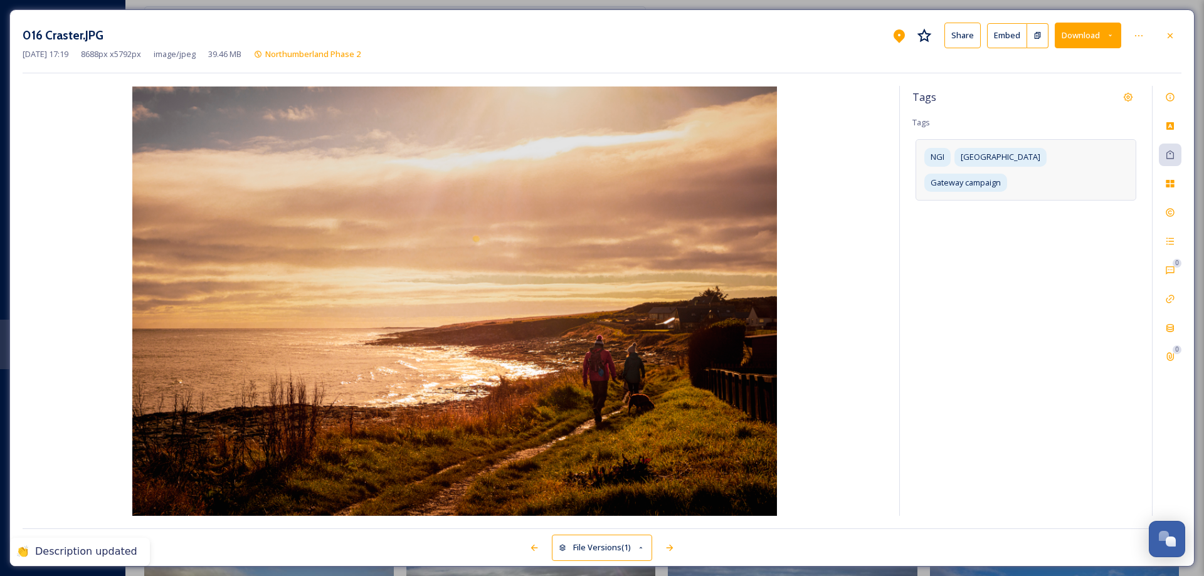
click at [1122, 160] on div "NGI Northumberland Gateway campaign" at bounding box center [1026, 169] width 221 height 61
click at [971, 202] on input at bounding box center [985, 204] width 125 height 15
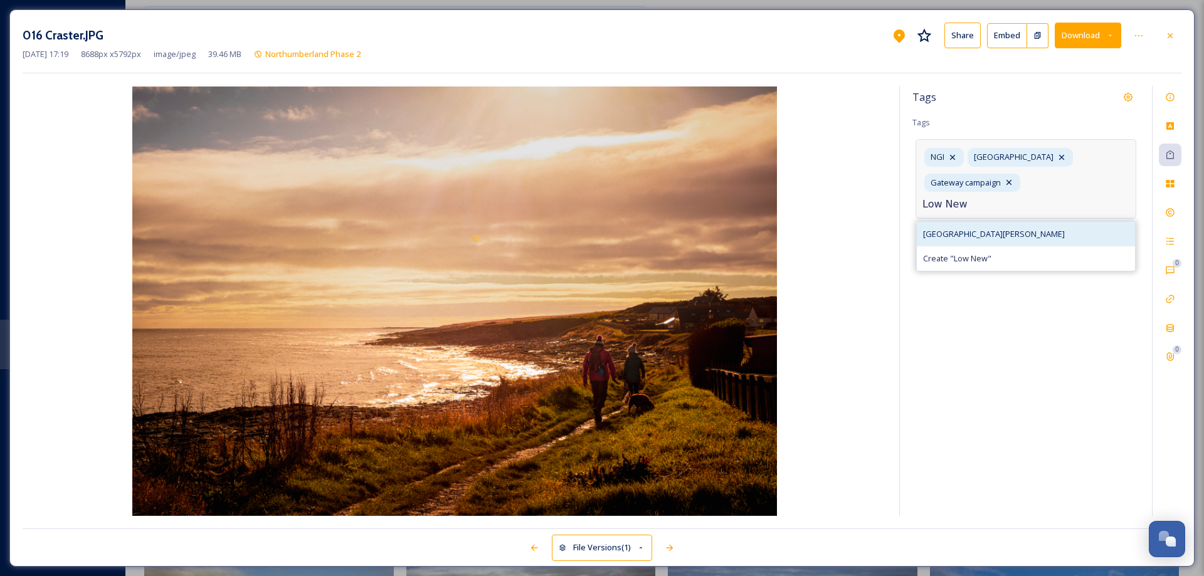
type input "Low New"
click at [963, 227] on div "[GEOGRAPHIC_DATA][PERSON_NAME]" at bounding box center [1026, 234] width 218 height 24
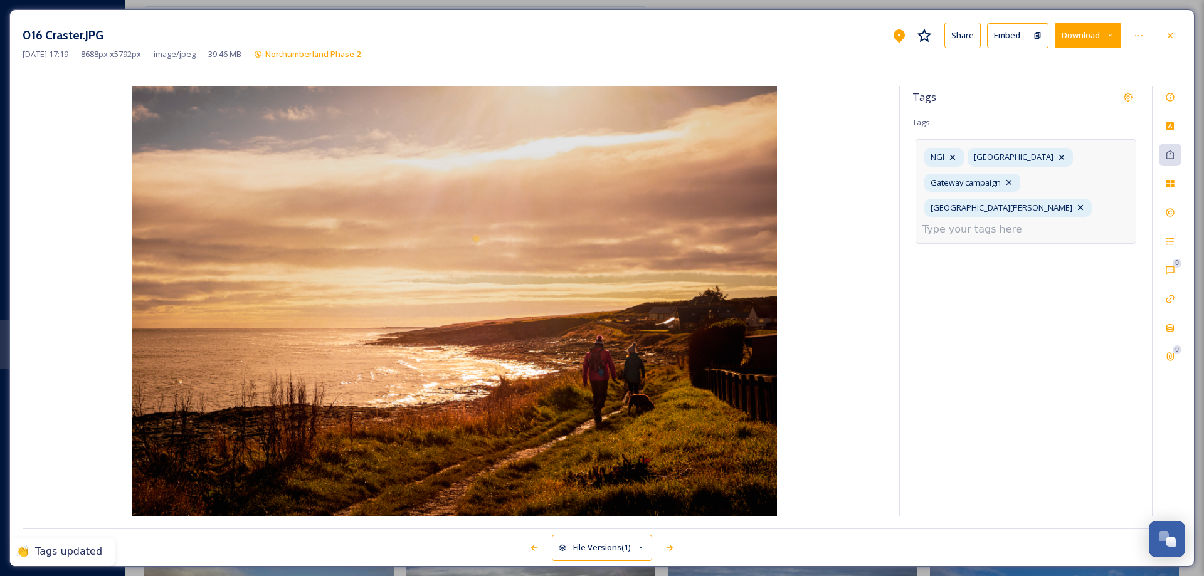
click at [993, 222] on input at bounding box center [985, 229] width 125 height 15
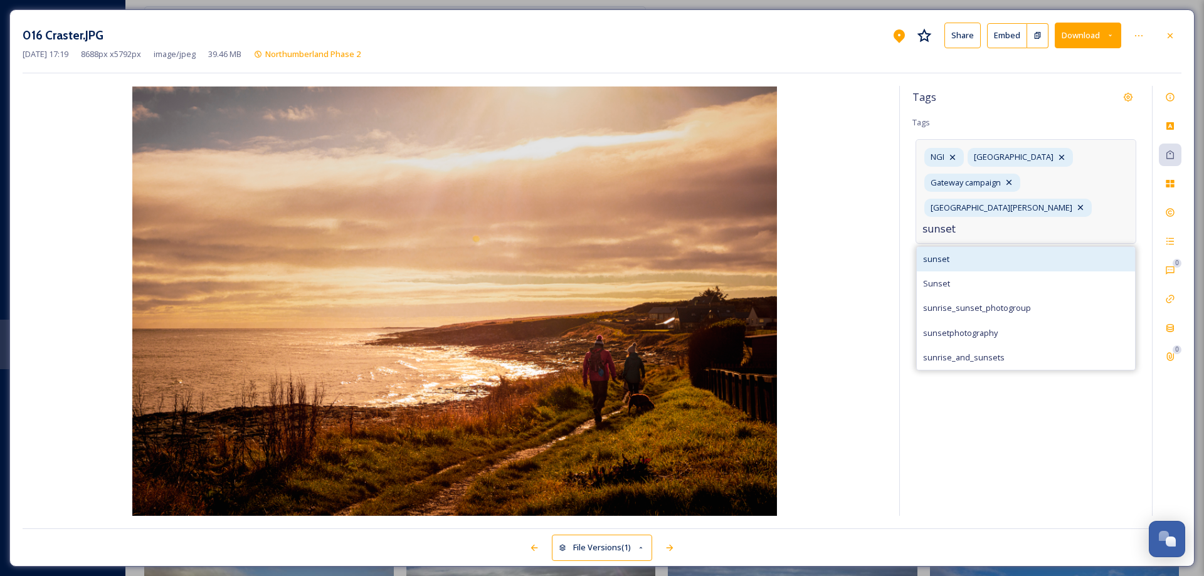
type input "sunset"
click at [944, 253] on span "sunset" at bounding box center [936, 259] width 26 height 12
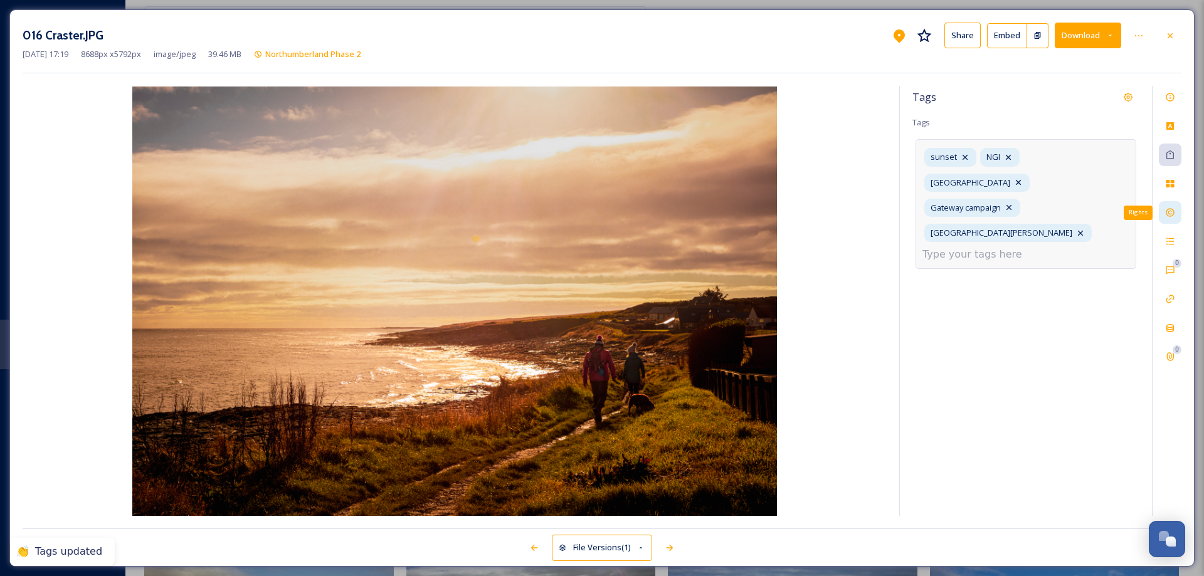
click at [1171, 213] on icon at bounding box center [1170, 213] width 10 height 10
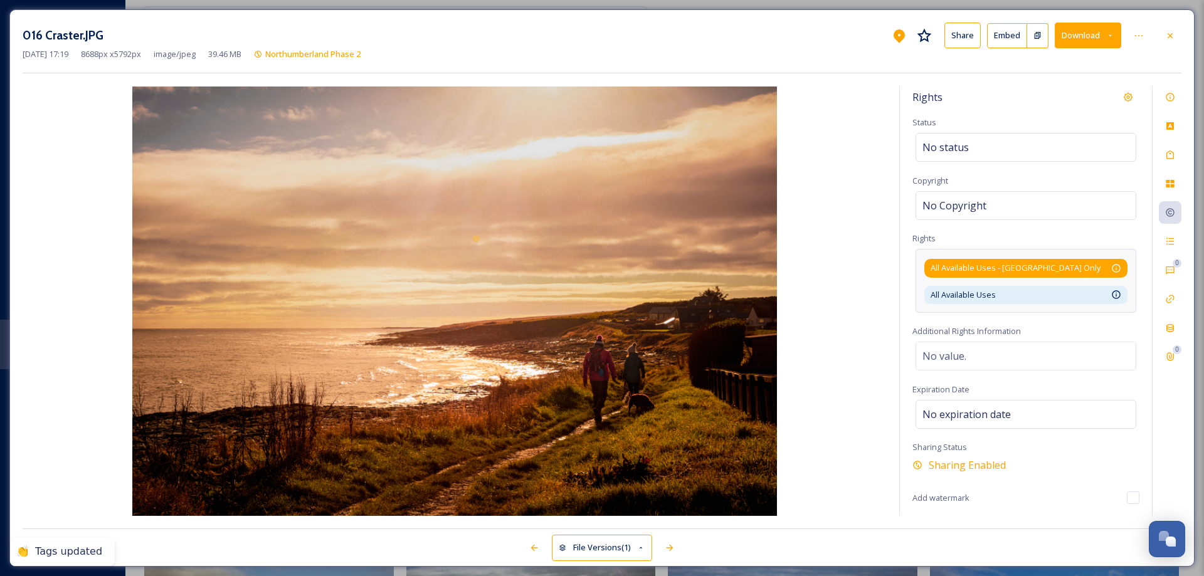
click at [1123, 270] on div "All Available Uses - [GEOGRAPHIC_DATA] Only Available for unlimited use by thir…" at bounding box center [1025, 268] width 203 height 18
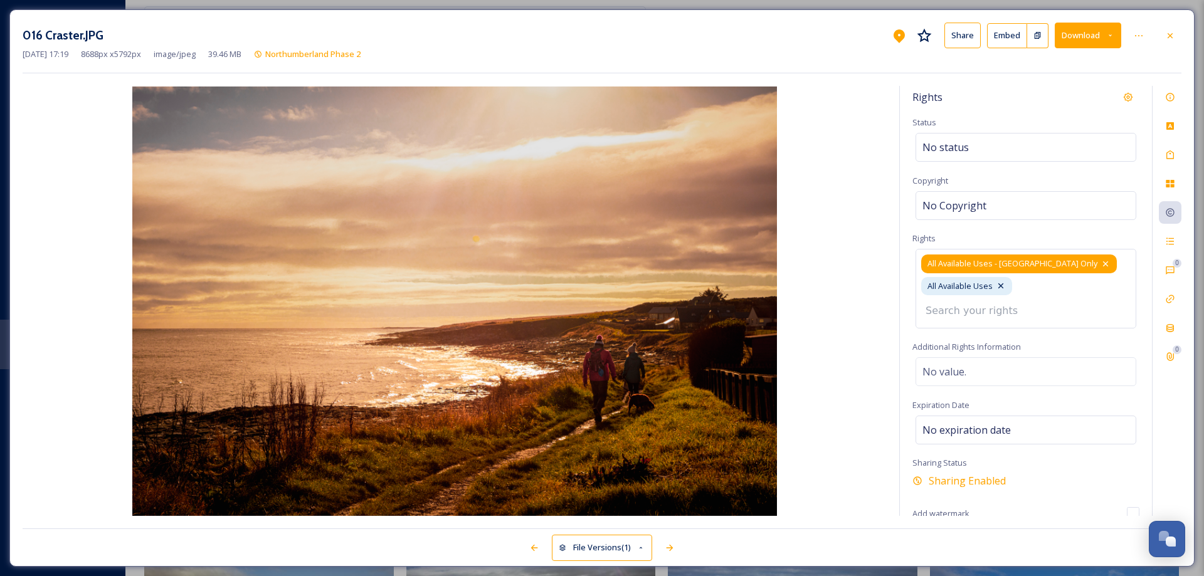
click at [1101, 263] on icon at bounding box center [1106, 264] width 10 height 10
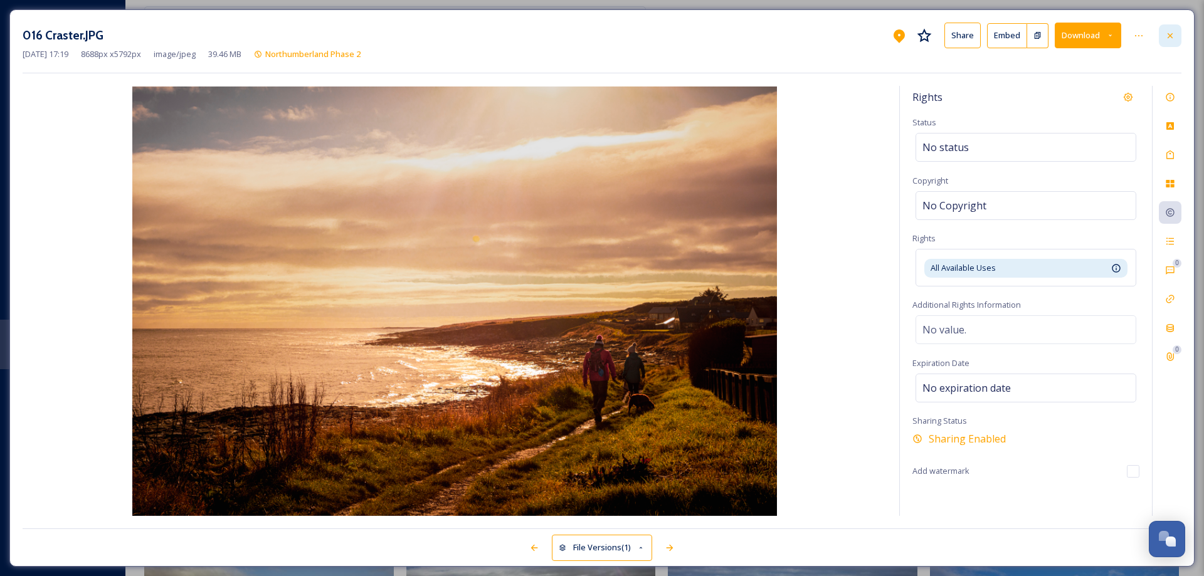
click at [1168, 34] on icon at bounding box center [1170, 35] width 5 height 5
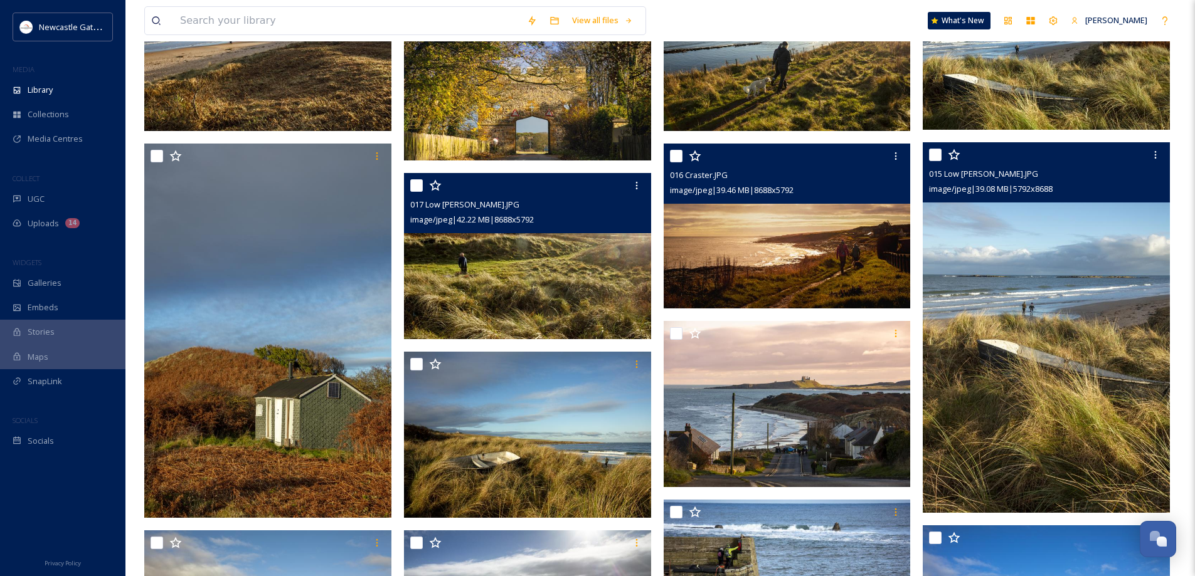
click at [1029, 266] on img at bounding box center [1046, 327] width 247 height 371
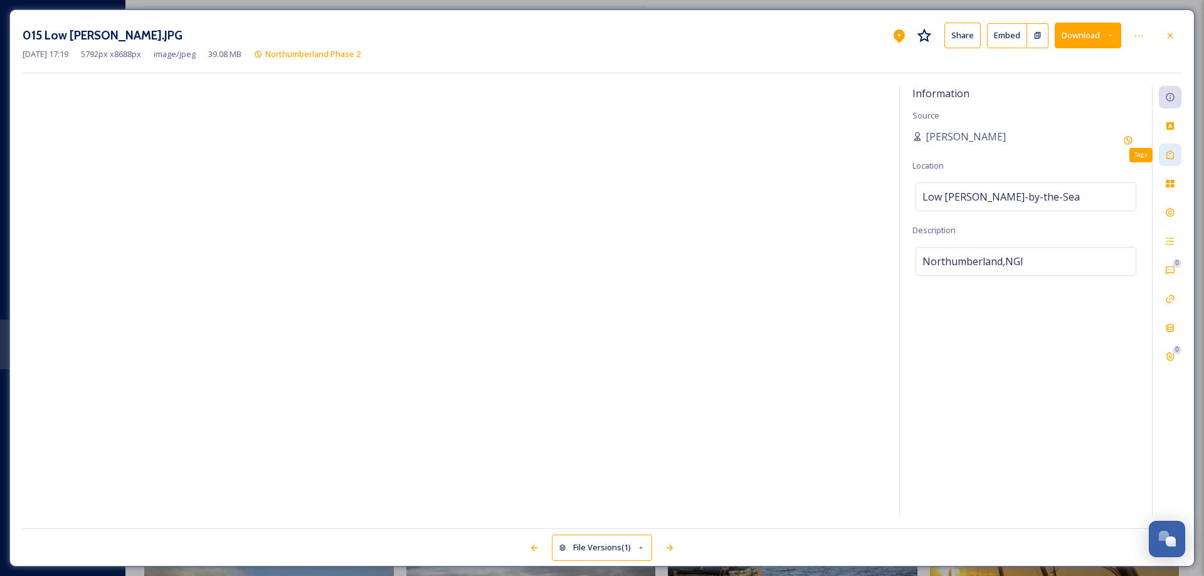
click at [1171, 156] on icon at bounding box center [1170, 155] width 10 height 10
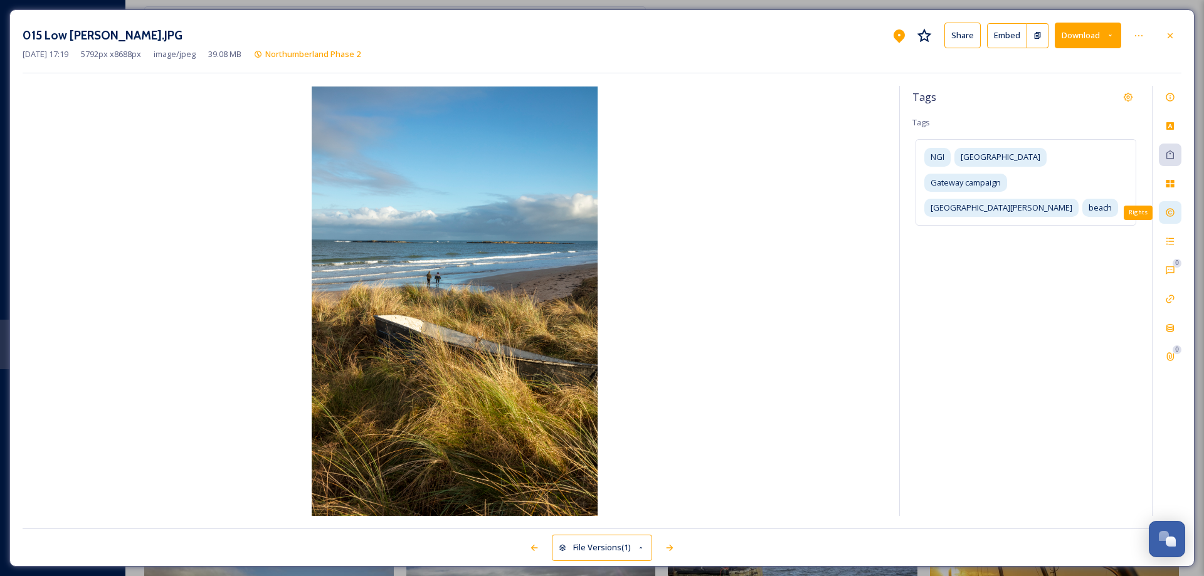
click at [1171, 211] on icon at bounding box center [1170, 213] width 10 height 10
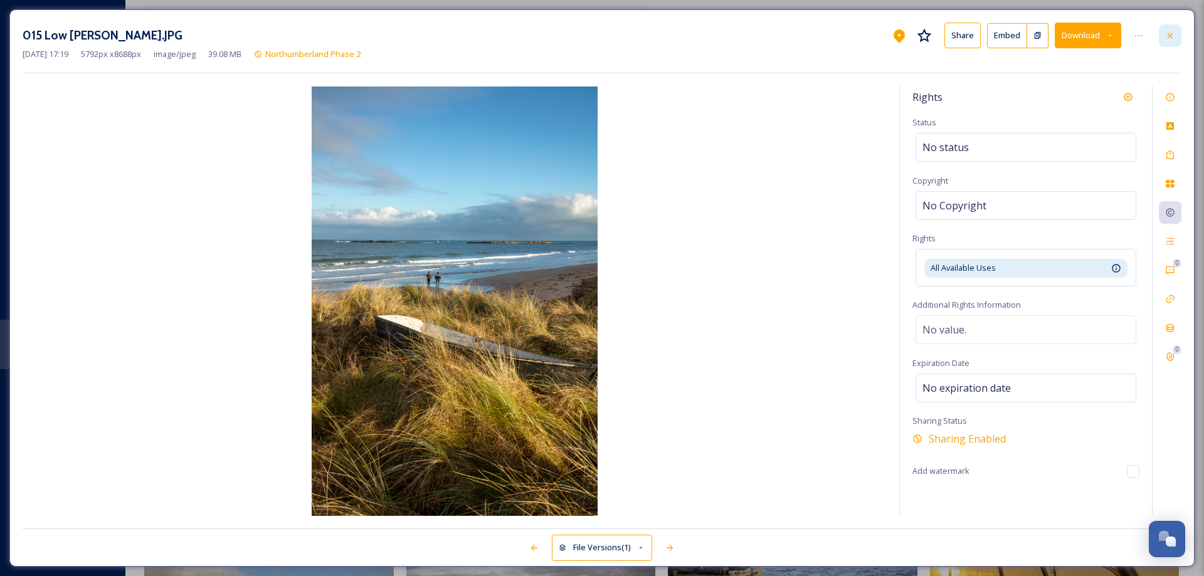
click at [1173, 34] on icon at bounding box center [1170, 36] width 10 height 10
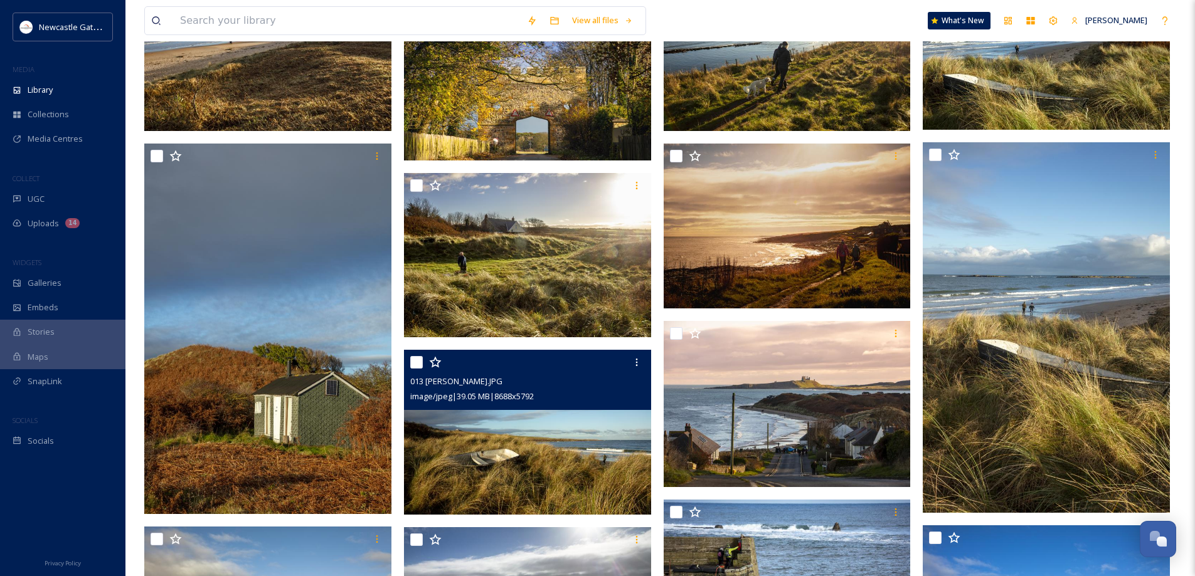
click at [474, 444] on img at bounding box center [527, 432] width 247 height 165
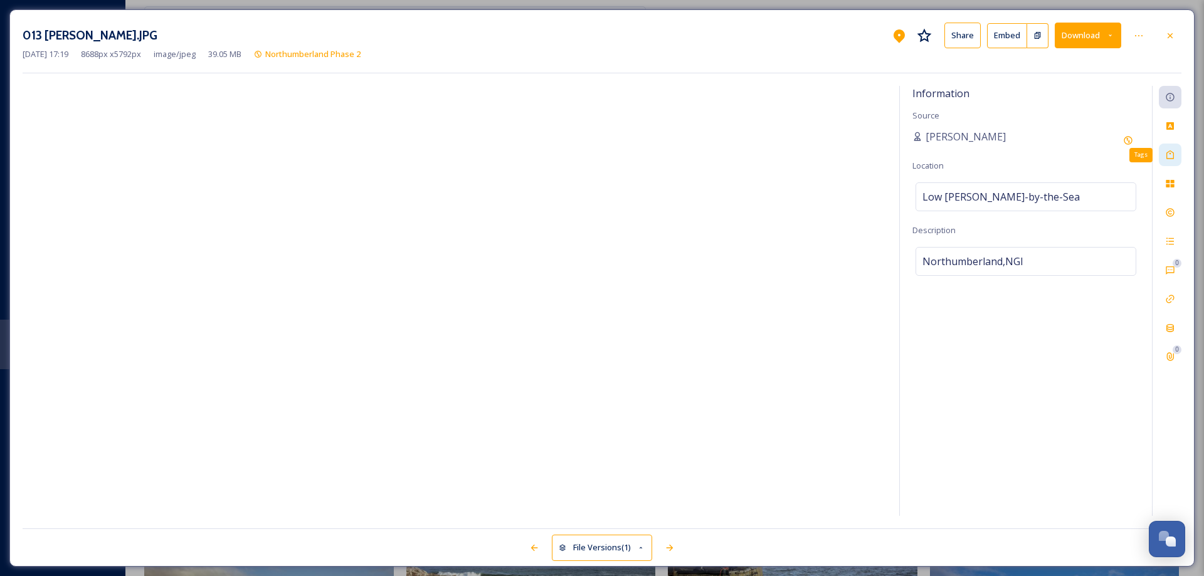
click at [1173, 159] on icon at bounding box center [1171, 155] width 8 height 9
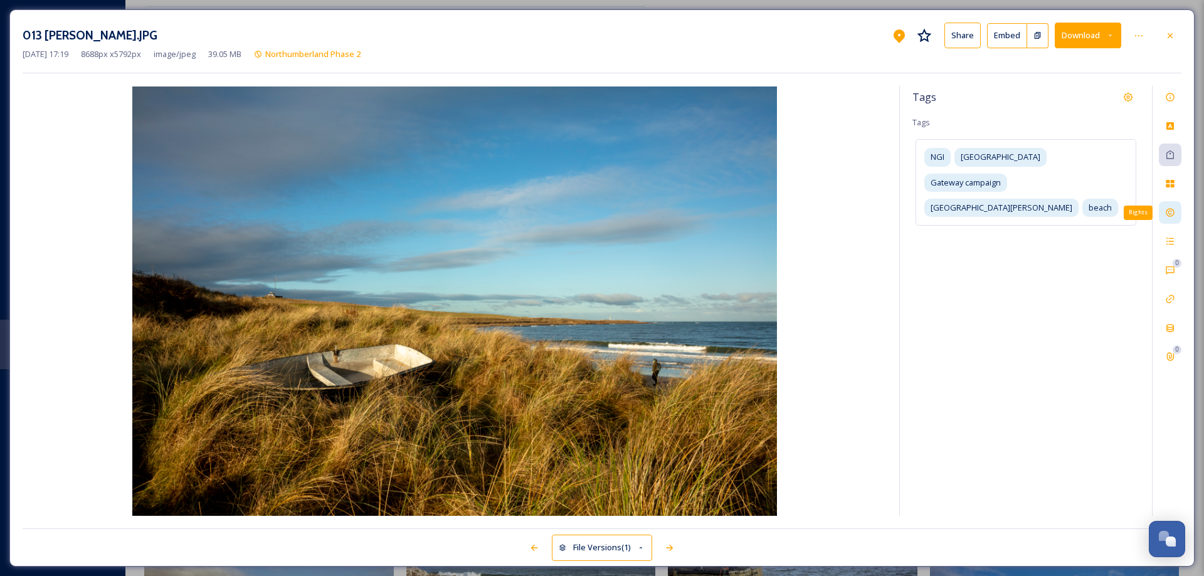
click at [1168, 211] on icon at bounding box center [1170, 213] width 10 height 10
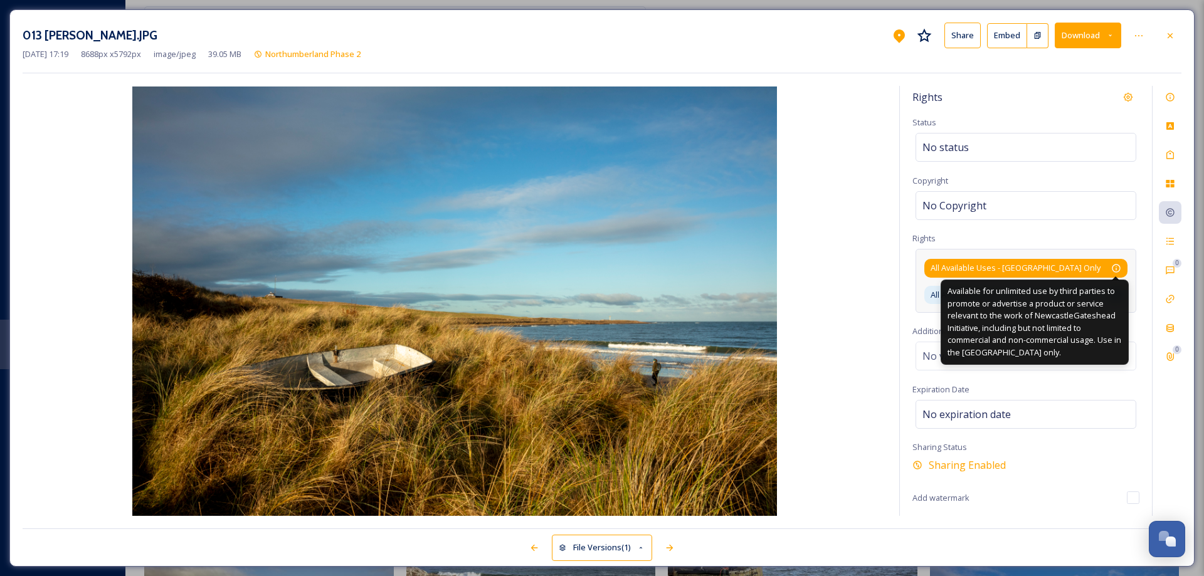
click at [1113, 265] on icon at bounding box center [1116, 268] width 10 height 10
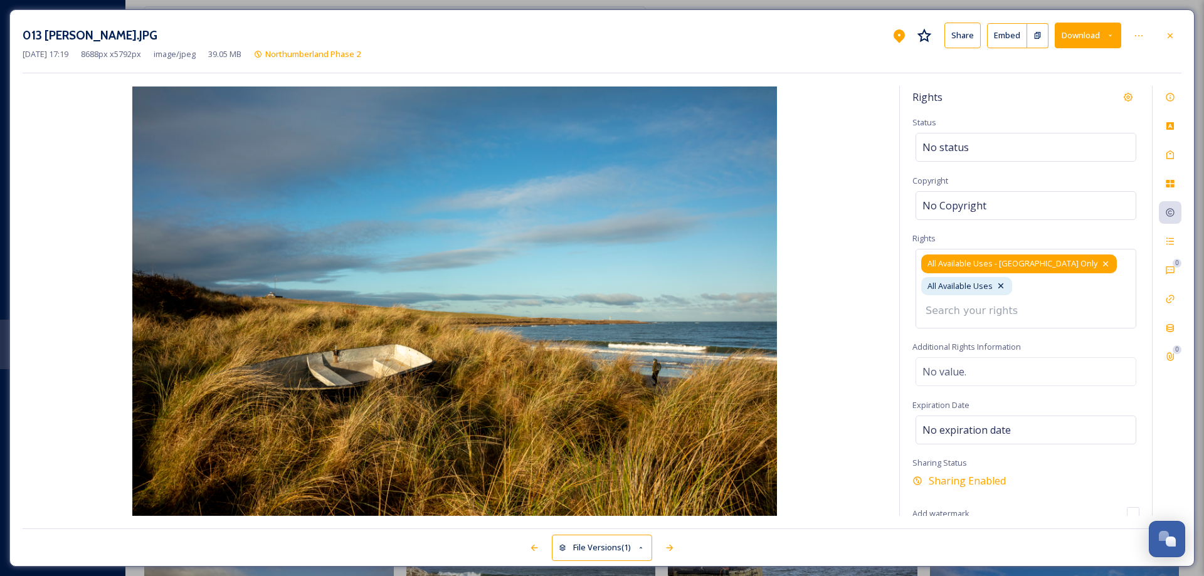
click at [1103, 263] on icon at bounding box center [1105, 264] width 5 height 5
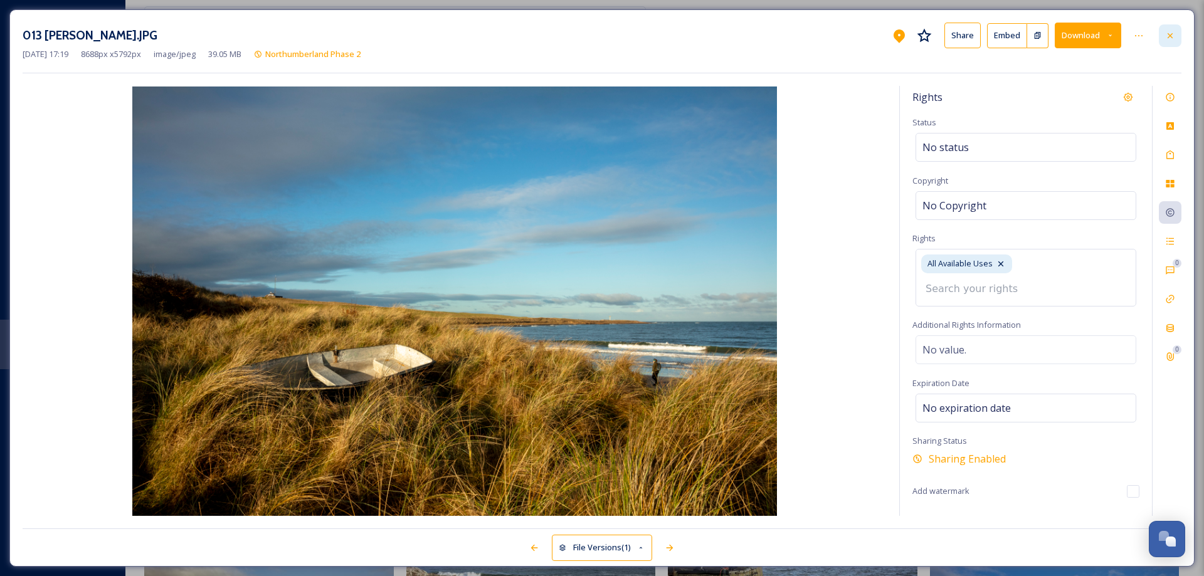
click at [1172, 34] on icon at bounding box center [1170, 35] width 5 height 5
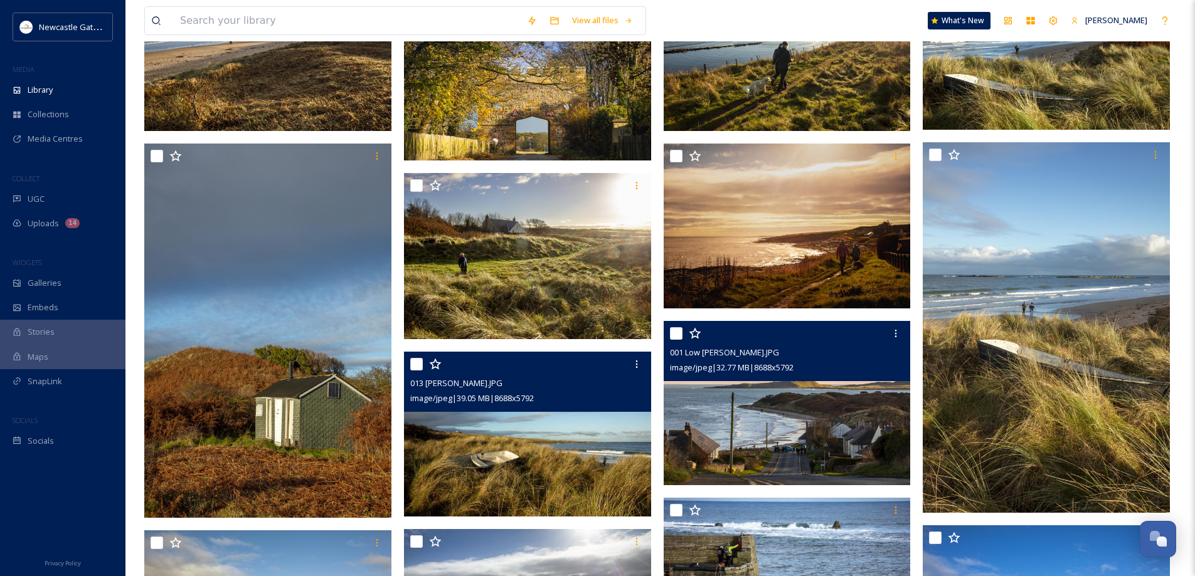
click at [812, 393] on img at bounding box center [787, 403] width 247 height 165
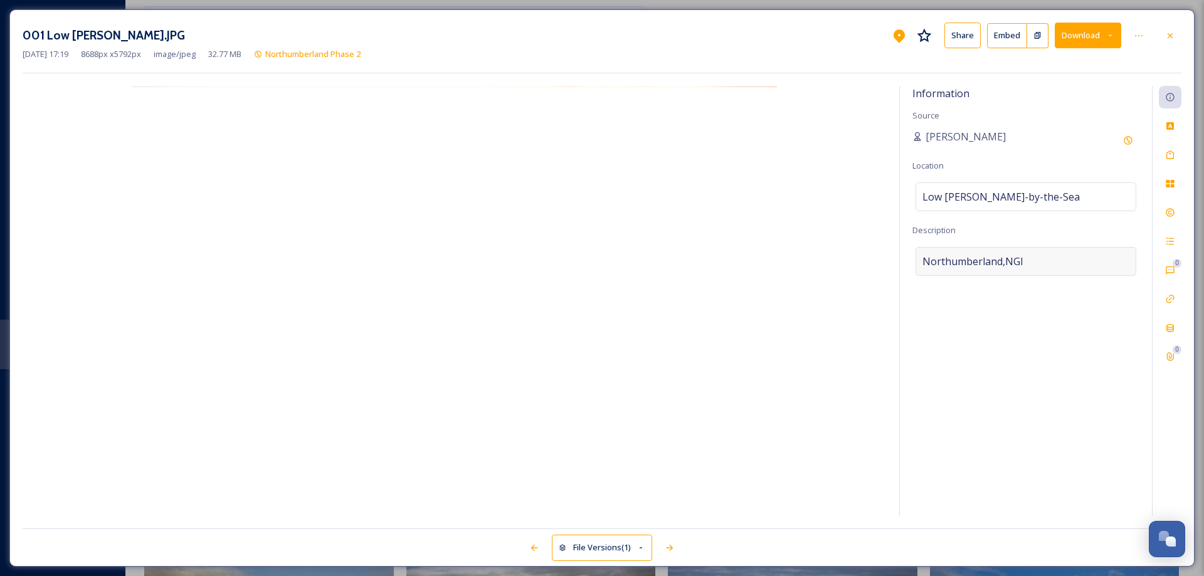
click at [1024, 260] on div "Northumberland,NGI" at bounding box center [1026, 261] width 221 height 29
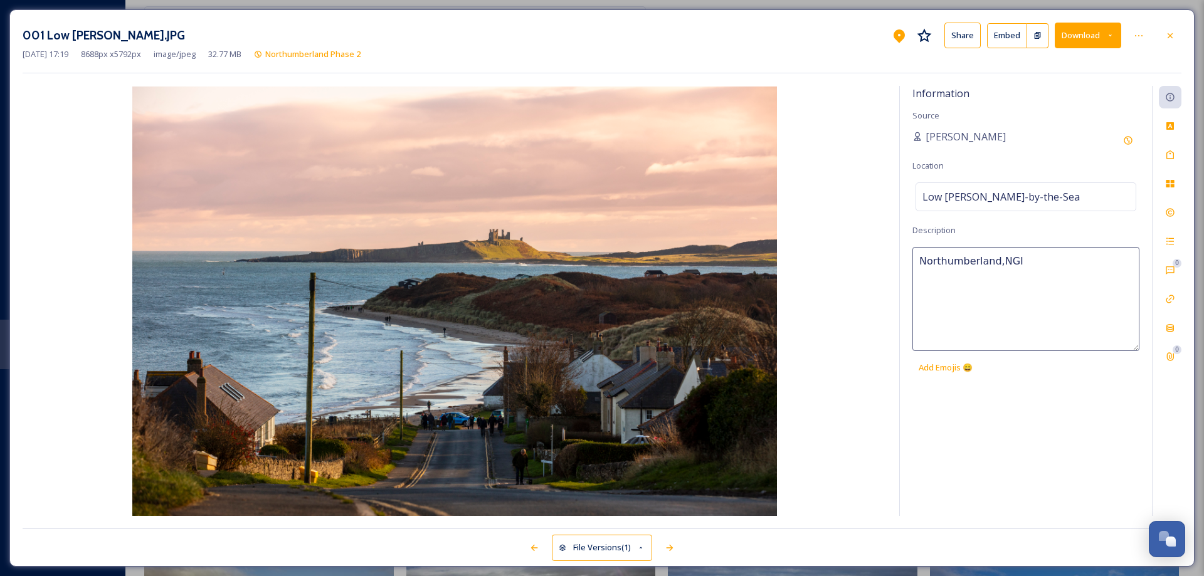
drag, startPoint x: 1024, startPoint y: 260, endPoint x: 918, endPoint y: 267, distance: 106.2
click at [918, 267] on textarea "Northumberland,NGI" at bounding box center [1026, 299] width 227 height 104
type textarea "Low [PERSON_NAME] by the Sea with Dunstanburgh in the background"
click at [1168, 154] on icon at bounding box center [1170, 155] width 10 height 10
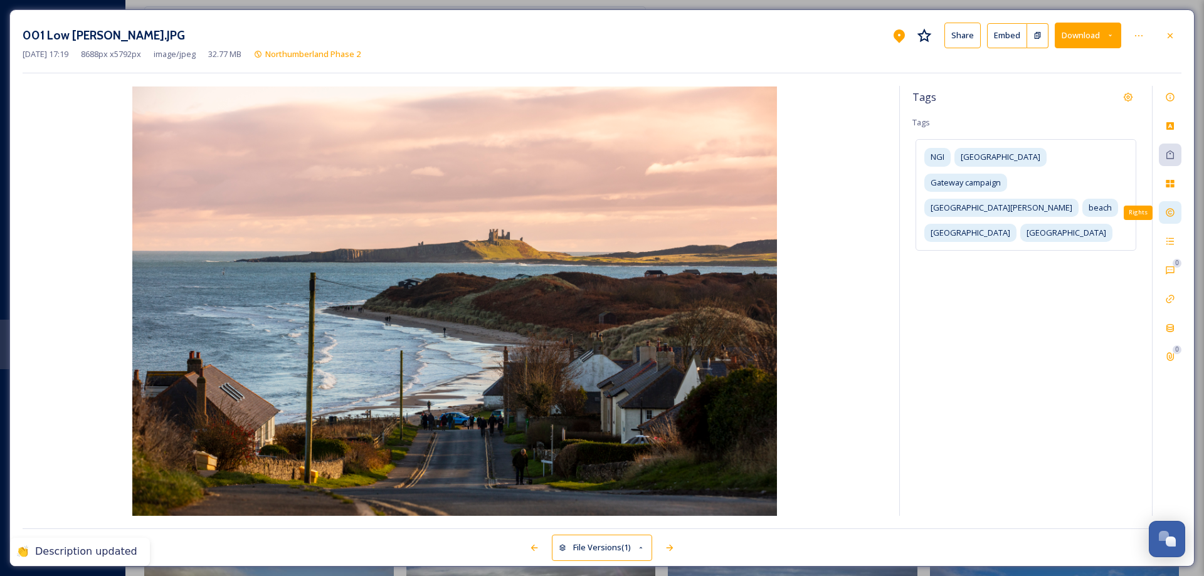
click at [1170, 214] on icon at bounding box center [1170, 213] width 10 height 10
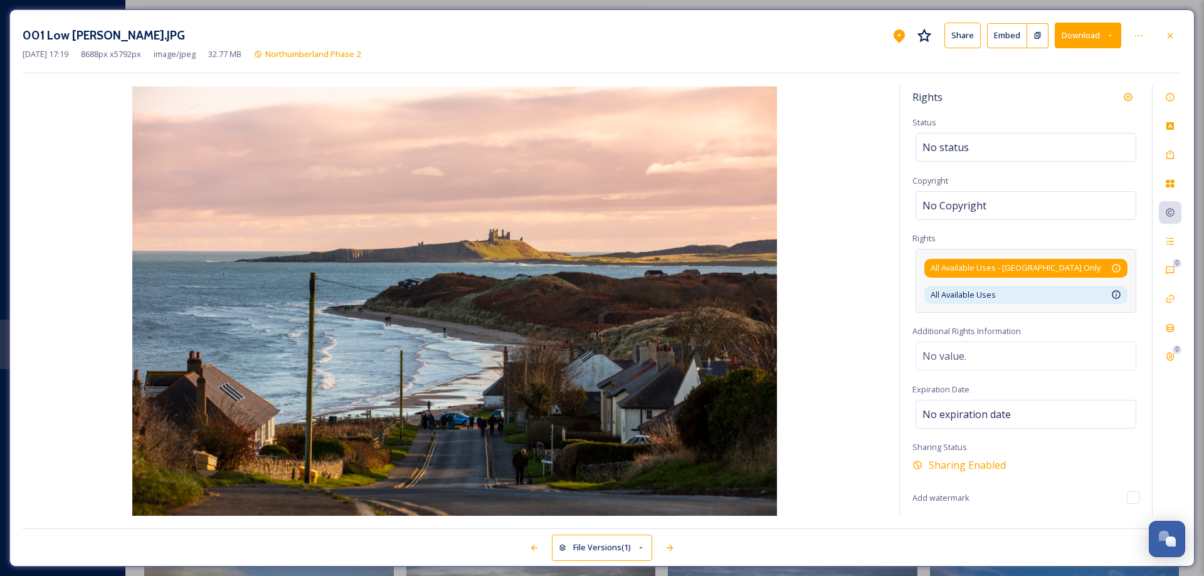
click at [1106, 267] on div "All Available Uses - [GEOGRAPHIC_DATA] Only Available for unlimited use by thir…" at bounding box center [1026, 268] width 191 height 12
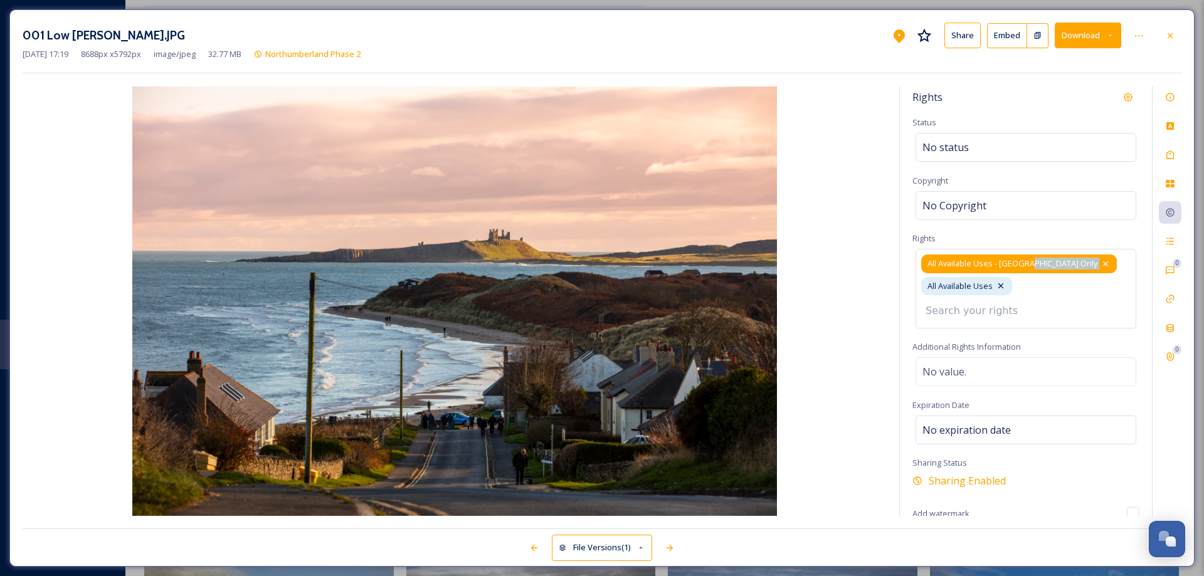
click at [1101, 266] on icon at bounding box center [1106, 264] width 10 height 10
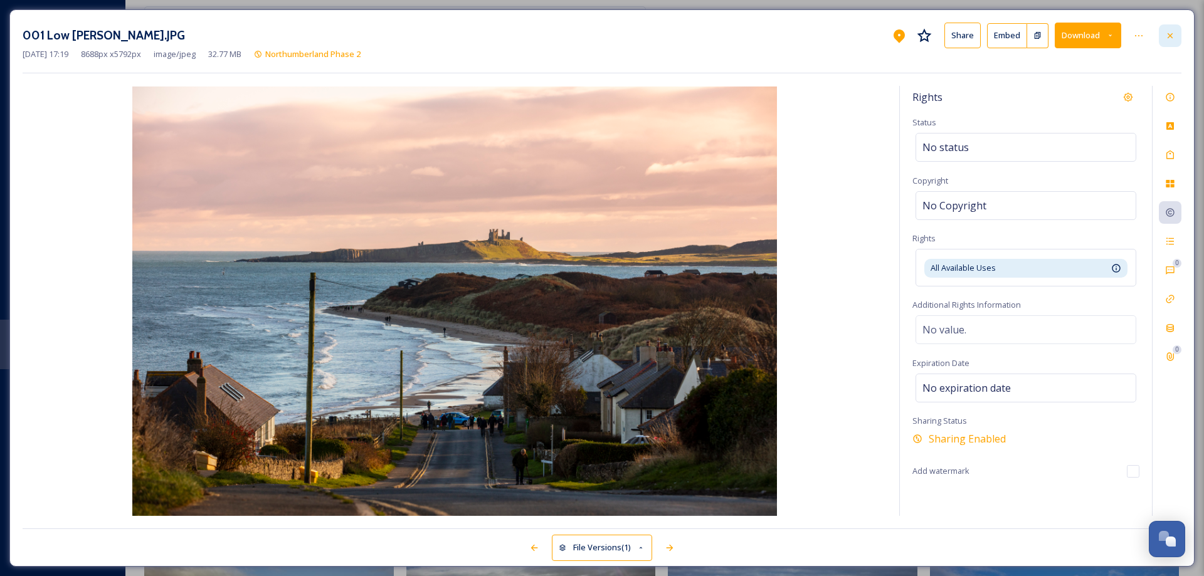
click at [1170, 35] on icon at bounding box center [1170, 35] width 5 height 5
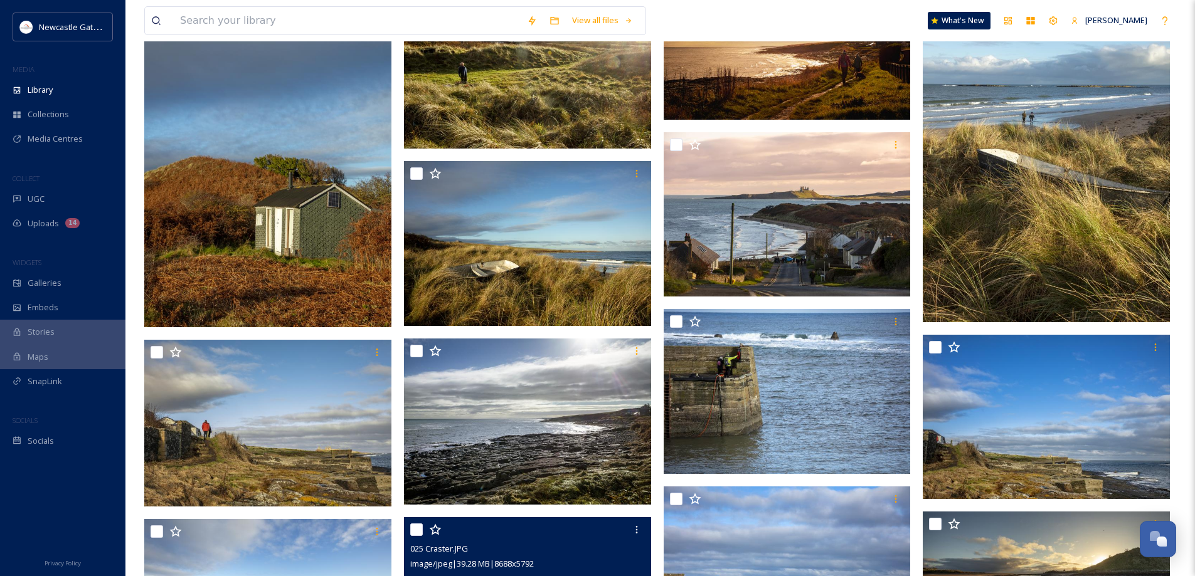
scroll to position [815, 0]
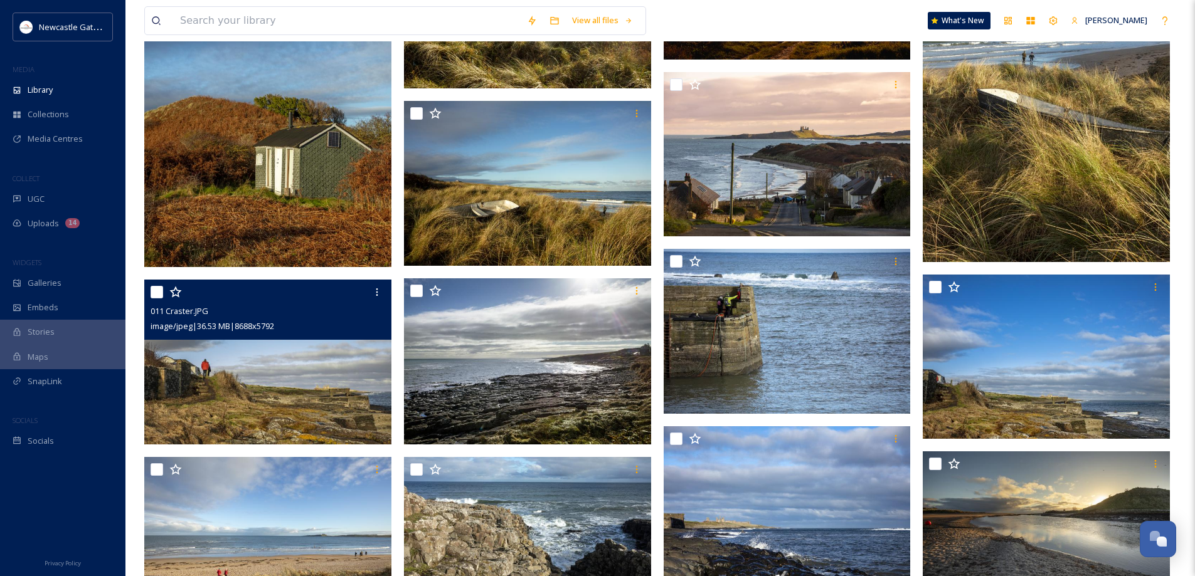
click at [328, 399] on img at bounding box center [267, 362] width 247 height 165
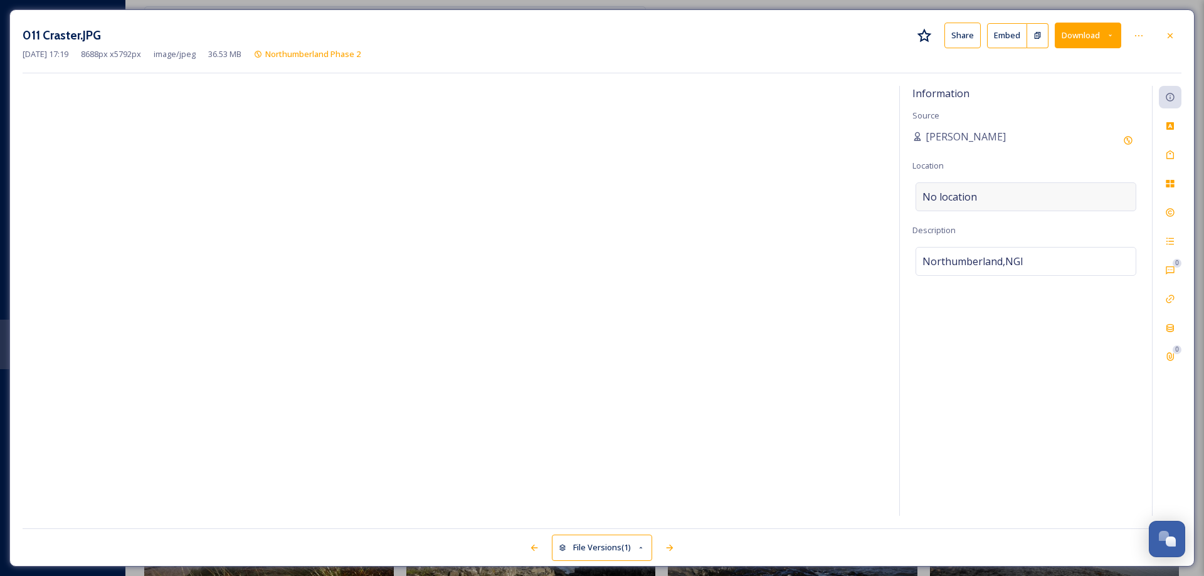
click at [970, 192] on span "No location" at bounding box center [950, 196] width 55 height 15
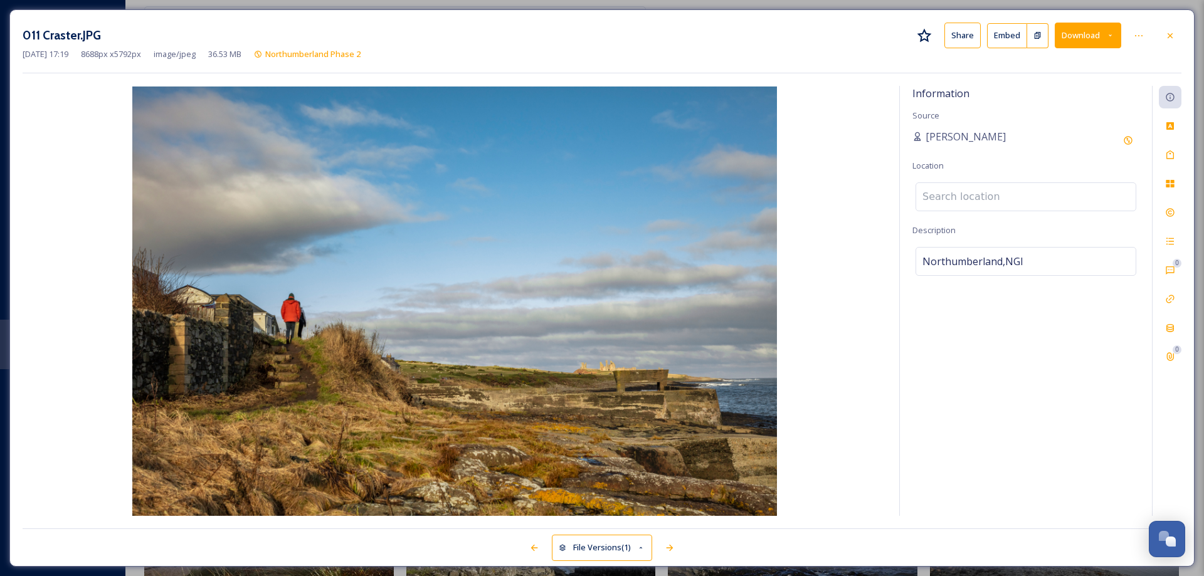
click at [970, 192] on input at bounding box center [1026, 197] width 220 height 28
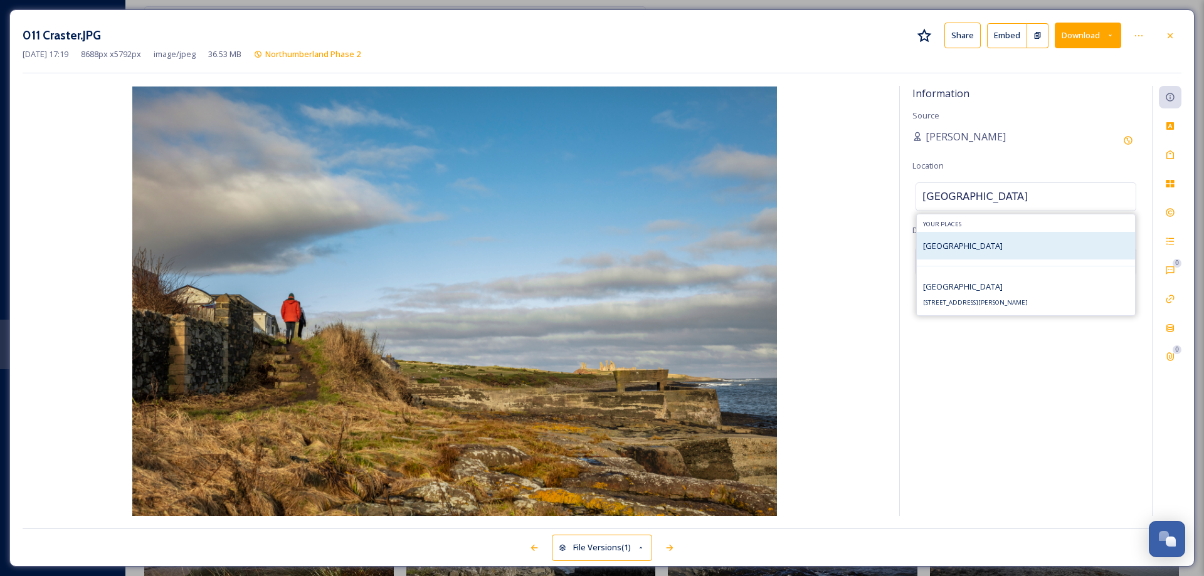
type input "[GEOGRAPHIC_DATA]"
click at [963, 240] on div "[GEOGRAPHIC_DATA]" at bounding box center [963, 245] width 80 height 15
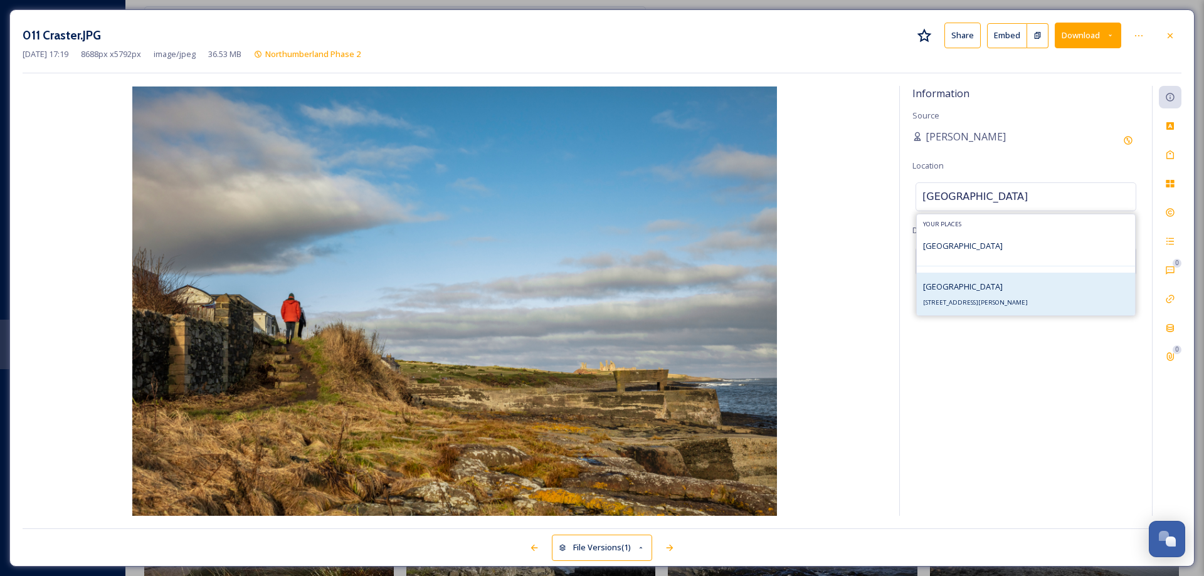
click at [991, 284] on span "[GEOGRAPHIC_DATA]" at bounding box center [963, 286] width 80 height 11
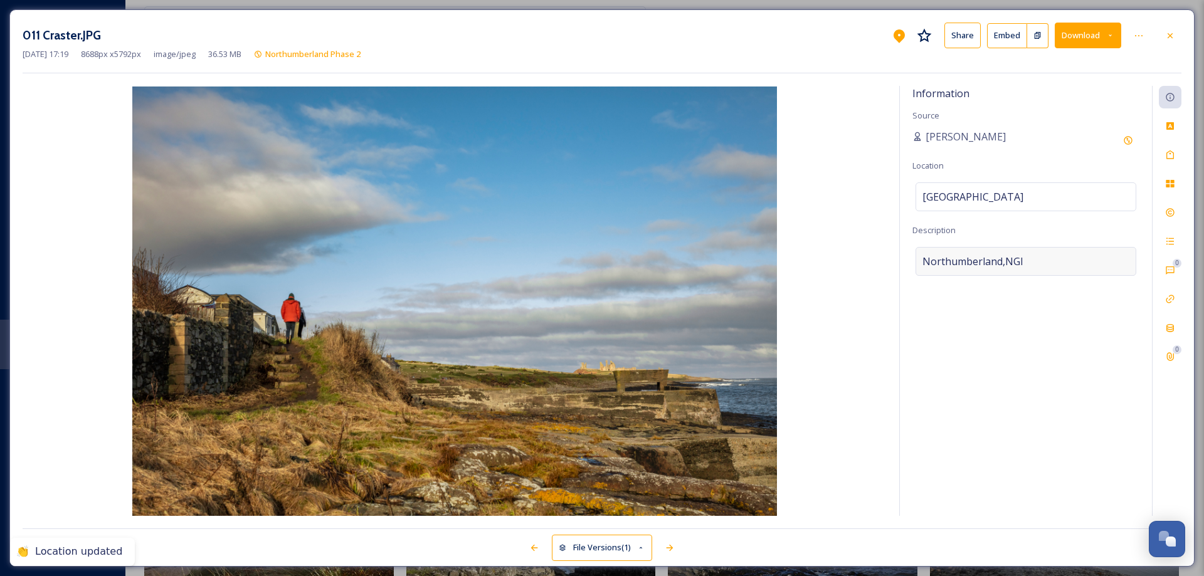
click at [1034, 257] on div "Northumberland,NGI" at bounding box center [1026, 261] width 221 height 29
drag, startPoint x: 1034, startPoint y: 257, endPoint x: 833, endPoint y: 266, distance: 200.9
click at [833, 266] on div "Information Source [PERSON_NAME] Location [GEOGRAPHIC_DATA] Description [GEOGRA…" at bounding box center [602, 301] width 1159 height 430
type textarea "[GEOGRAPHIC_DATA]"
click at [1173, 157] on icon at bounding box center [1170, 155] width 10 height 10
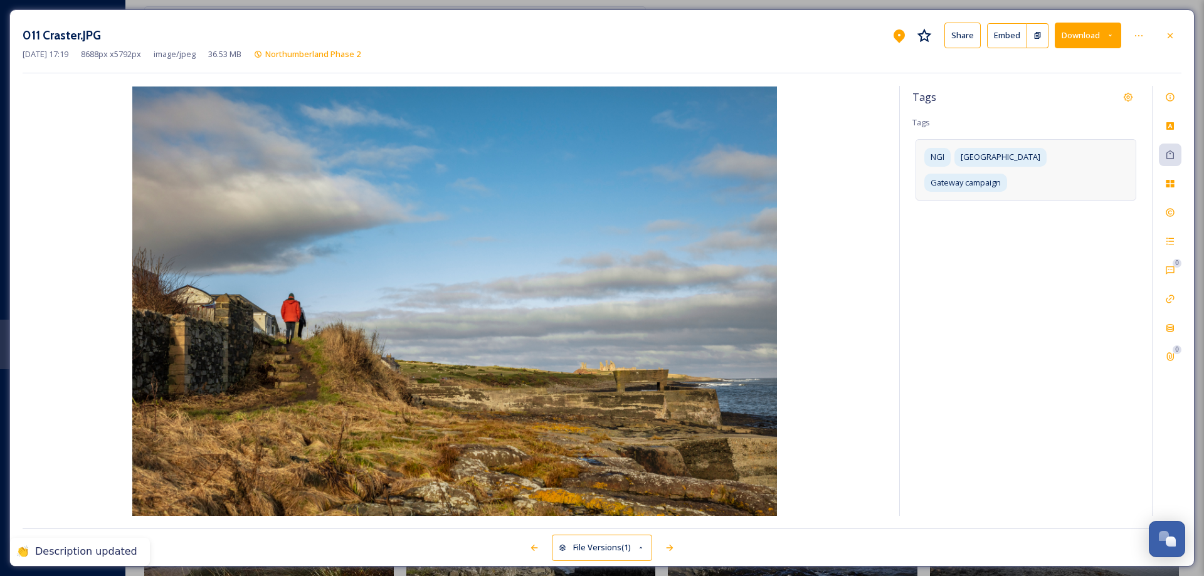
click at [1119, 159] on div "NGI Northumberland Gateway campaign" at bounding box center [1026, 169] width 221 height 61
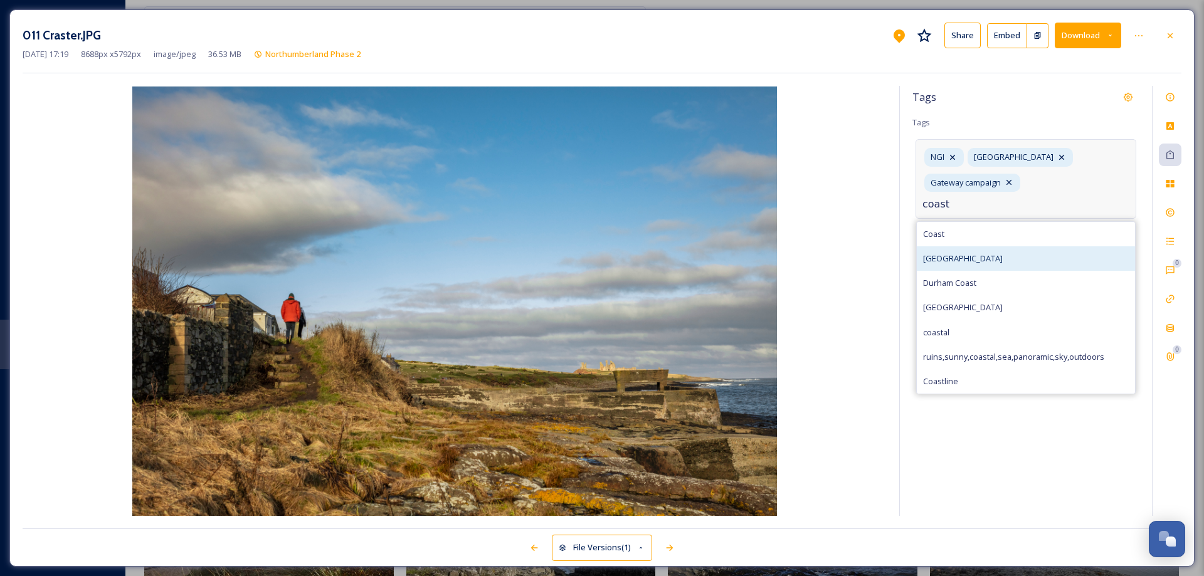
type input "coast"
click at [965, 258] on span "[GEOGRAPHIC_DATA]" at bounding box center [963, 259] width 80 height 12
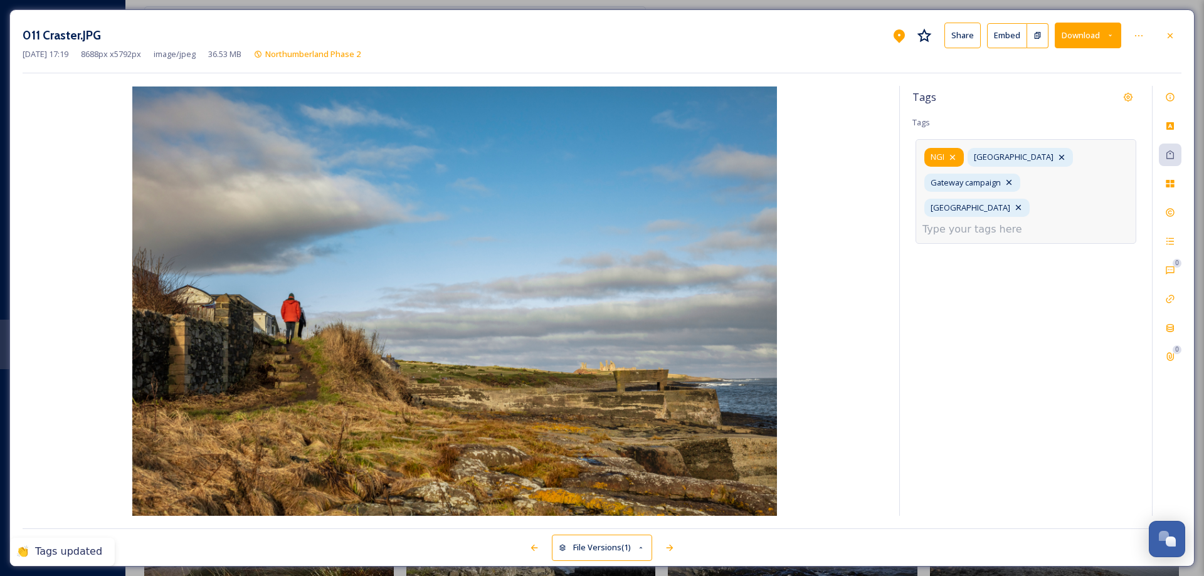
click at [955, 157] on icon at bounding box center [953, 157] width 10 height 10
click at [992, 222] on input at bounding box center [985, 229] width 125 height 15
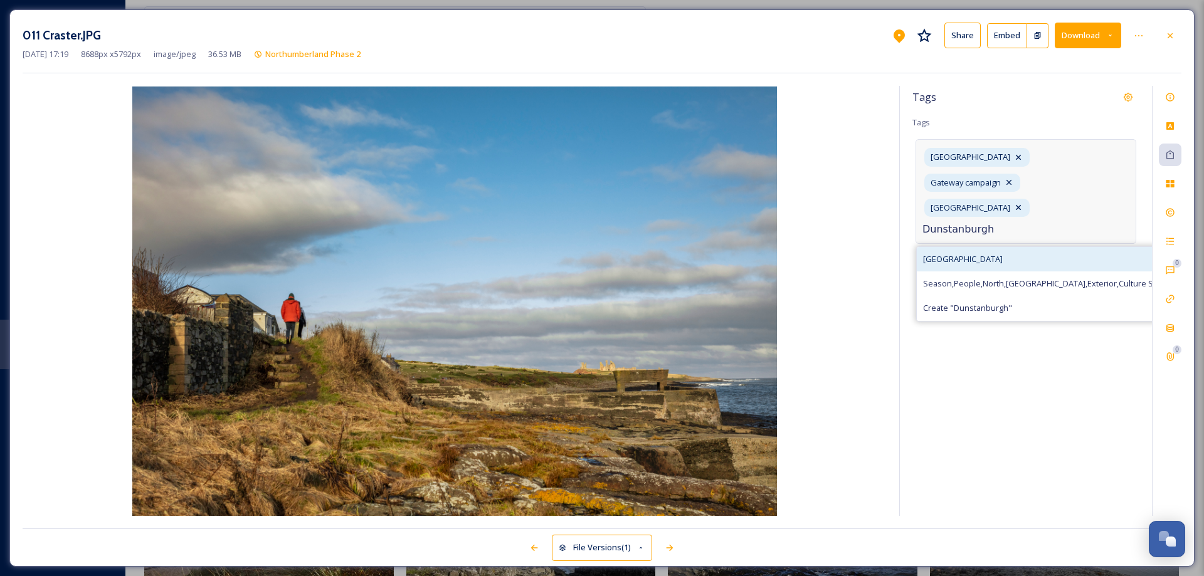
type input "Dunstanburgh"
click at [972, 247] on div "[GEOGRAPHIC_DATA]" at bounding box center [1184, 259] width 534 height 24
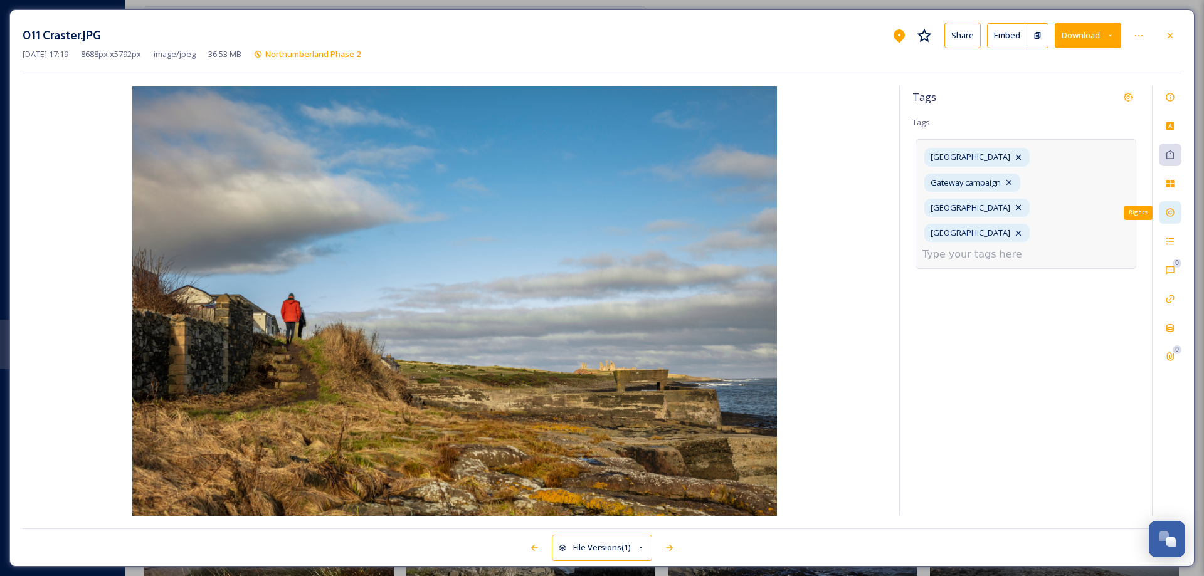
click at [1170, 211] on icon at bounding box center [1170, 213] width 10 height 10
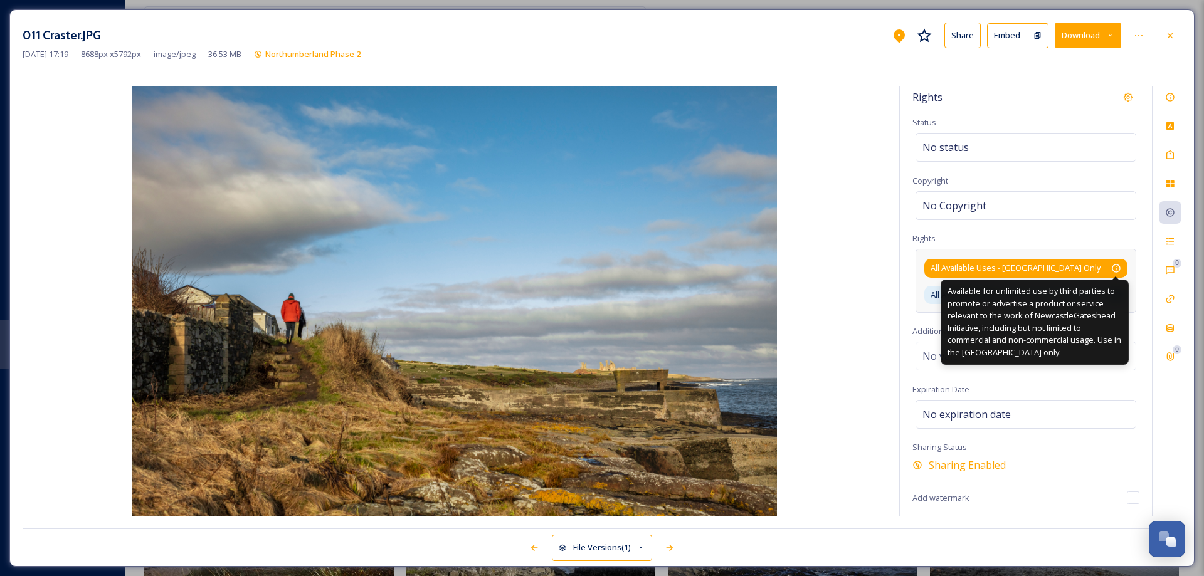
click at [1121, 268] on icon at bounding box center [1116, 268] width 10 height 10
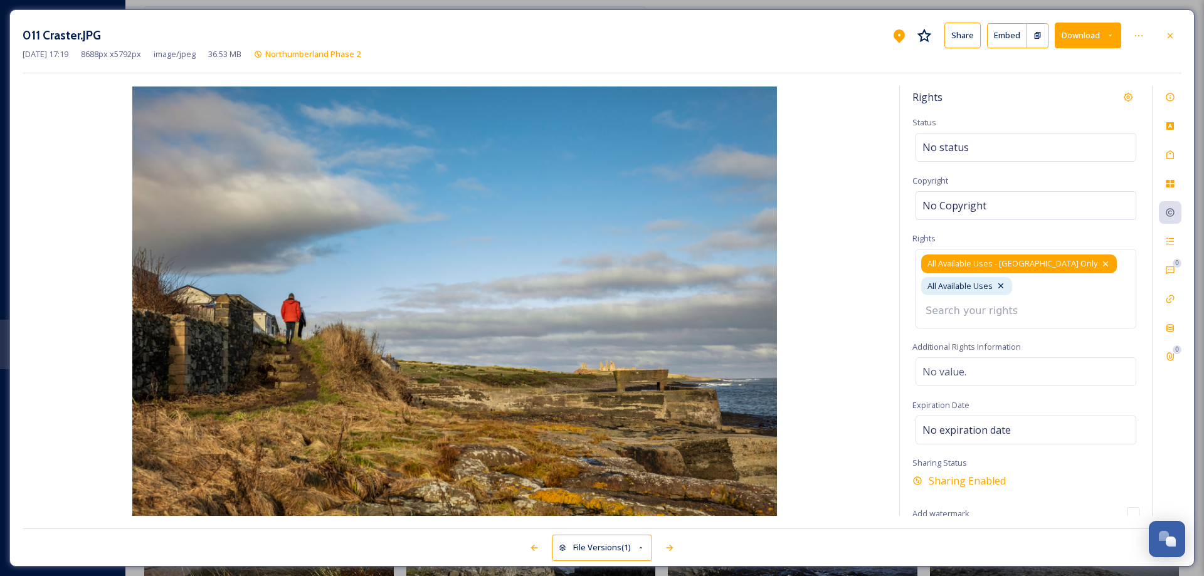
click at [1101, 263] on icon at bounding box center [1106, 264] width 10 height 10
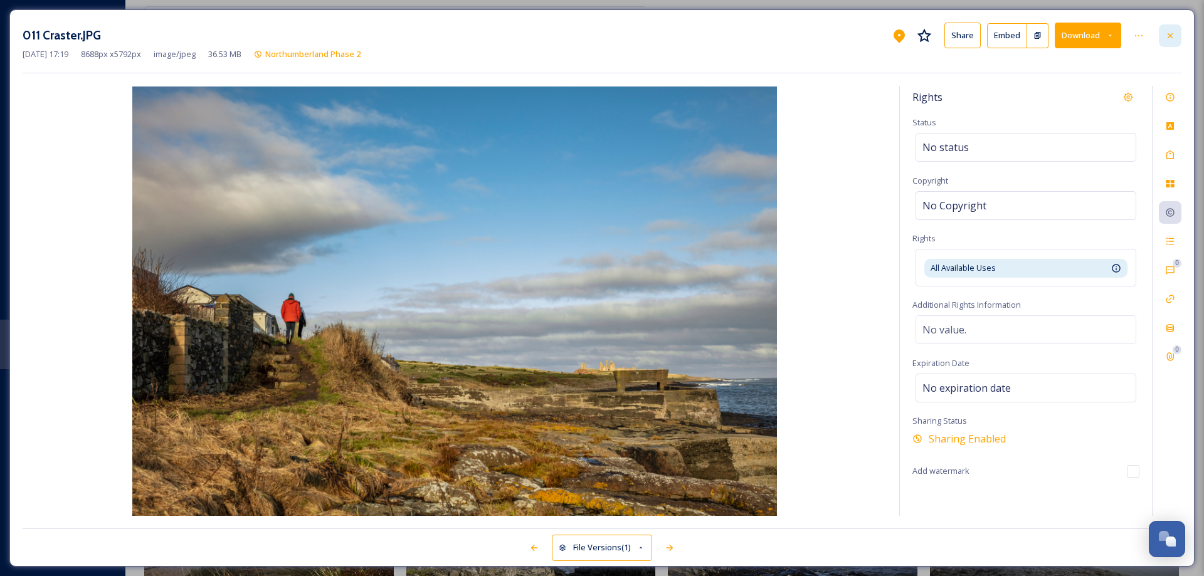
click at [1172, 38] on icon at bounding box center [1170, 36] width 10 height 10
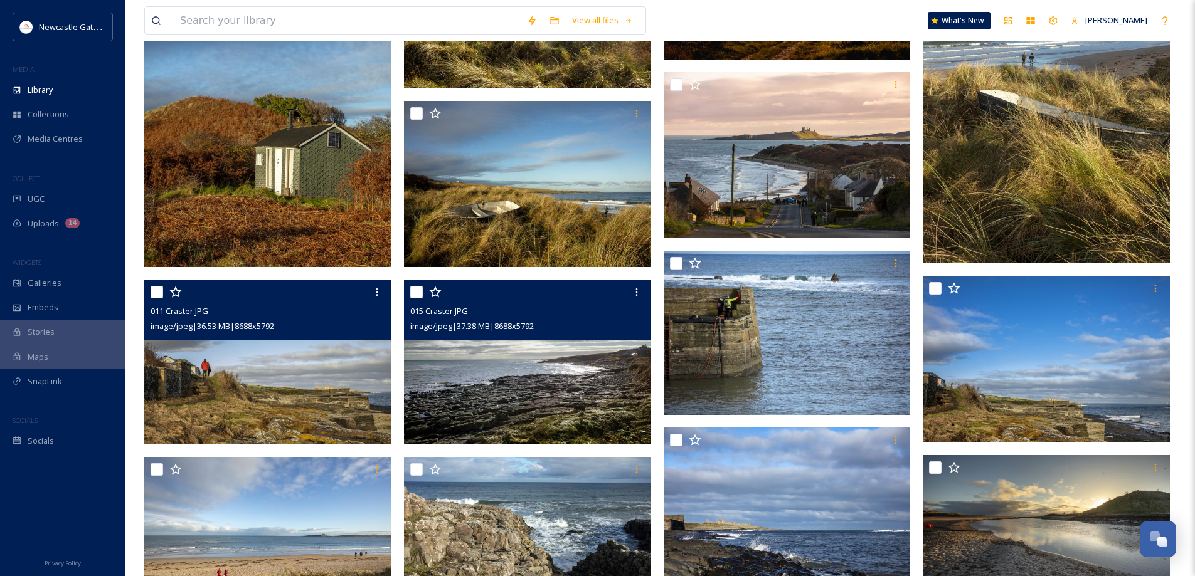
click at [477, 396] on img at bounding box center [527, 362] width 247 height 165
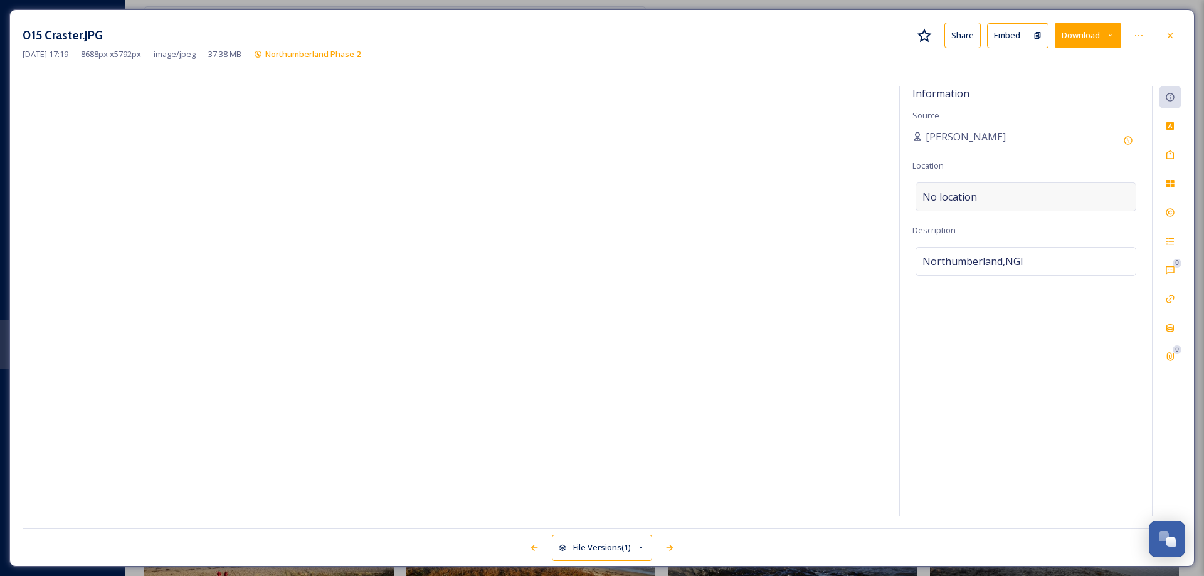
click at [968, 189] on span "No location" at bounding box center [950, 196] width 55 height 15
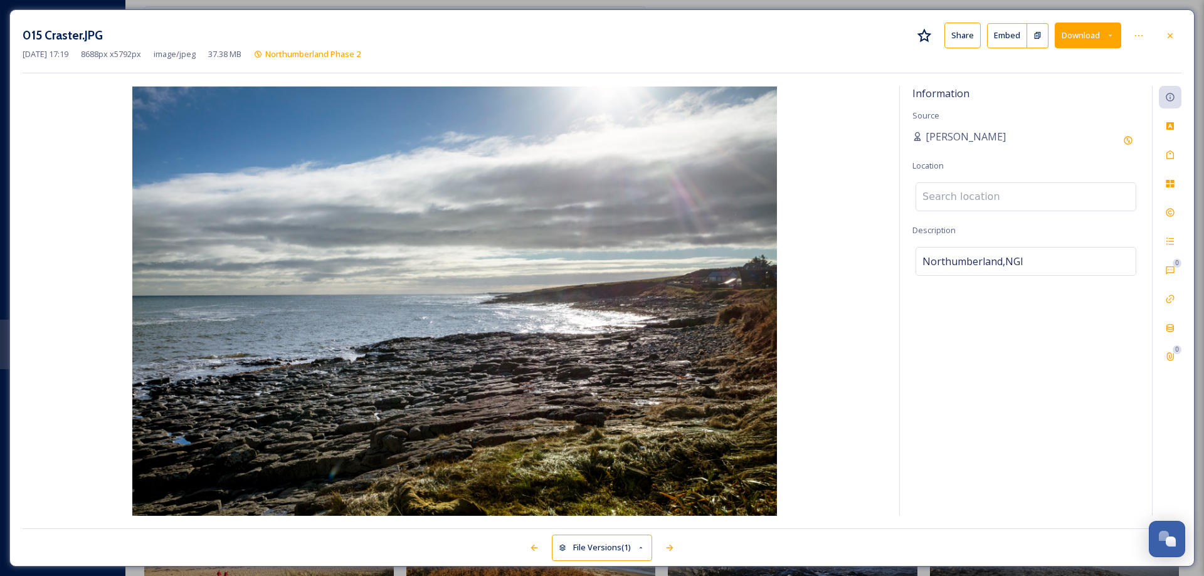
click at [973, 193] on input at bounding box center [1026, 197] width 220 height 28
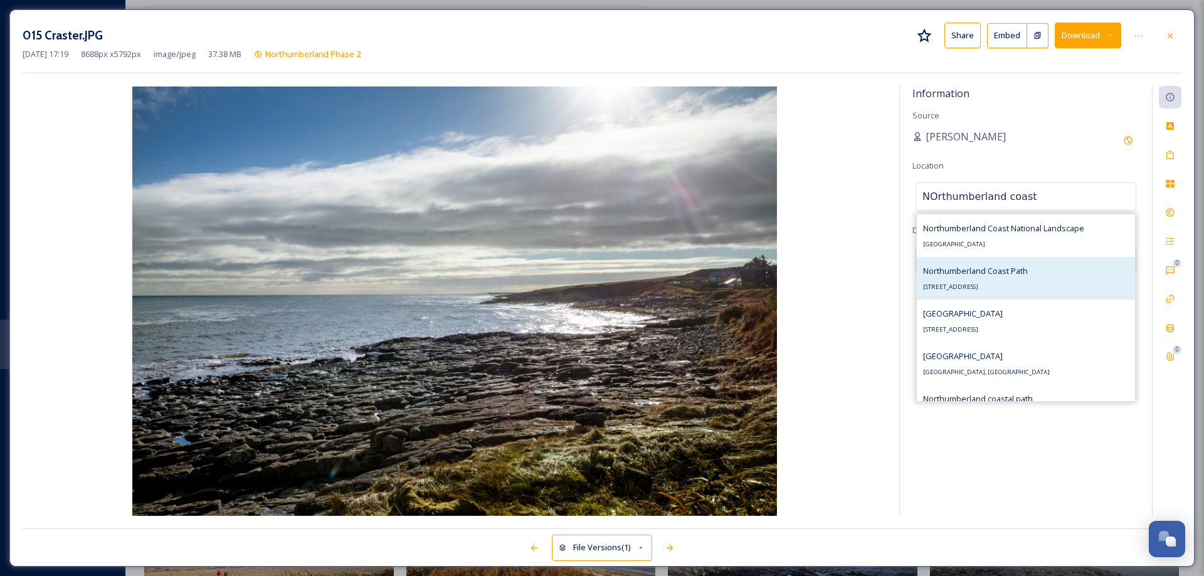
type input "NOrthumberland coast"
click at [1008, 272] on span "Northumberland Coast Path" at bounding box center [975, 270] width 105 height 11
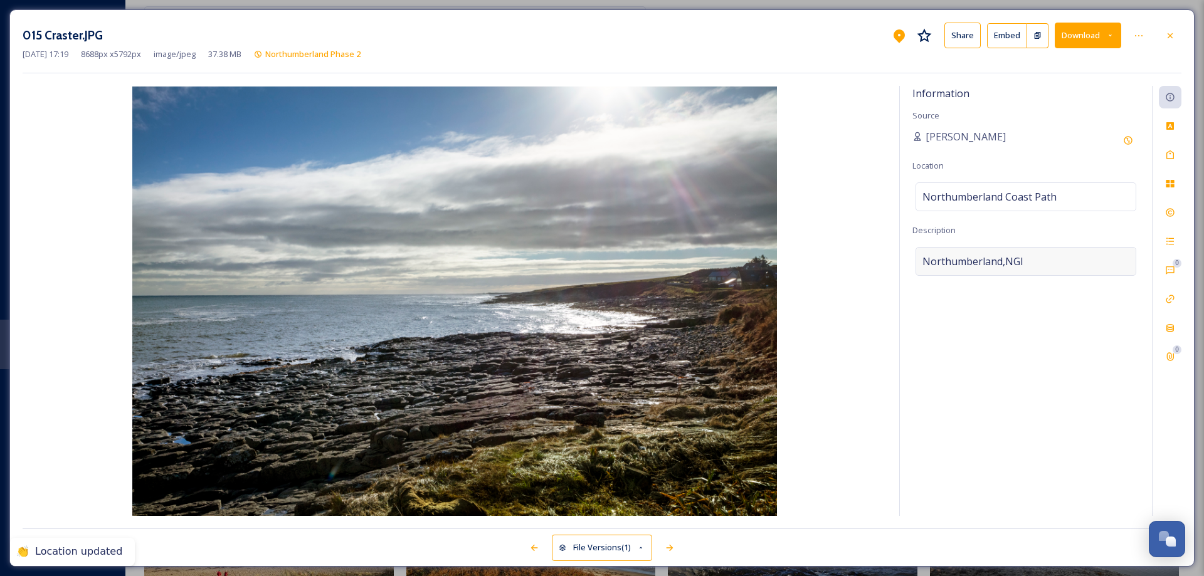
click at [1028, 260] on div "Northumberland,NGI" at bounding box center [1026, 261] width 221 height 29
drag, startPoint x: 1028, startPoint y: 260, endPoint x: 914, endPoint y: 263, distance: 114.2
click at [914, 263] on textarea "Northumberland,NGI" at bounding box center [1026, 299] width 227 height 104
type textarea "[GEOGRAPHIC_DATA] near [GEOGRAPHIC_DATA][PERSON_NAME] by the Sea"
click at [1168, 157] on icon at bounding box center [1170, 155] width 10 height 10
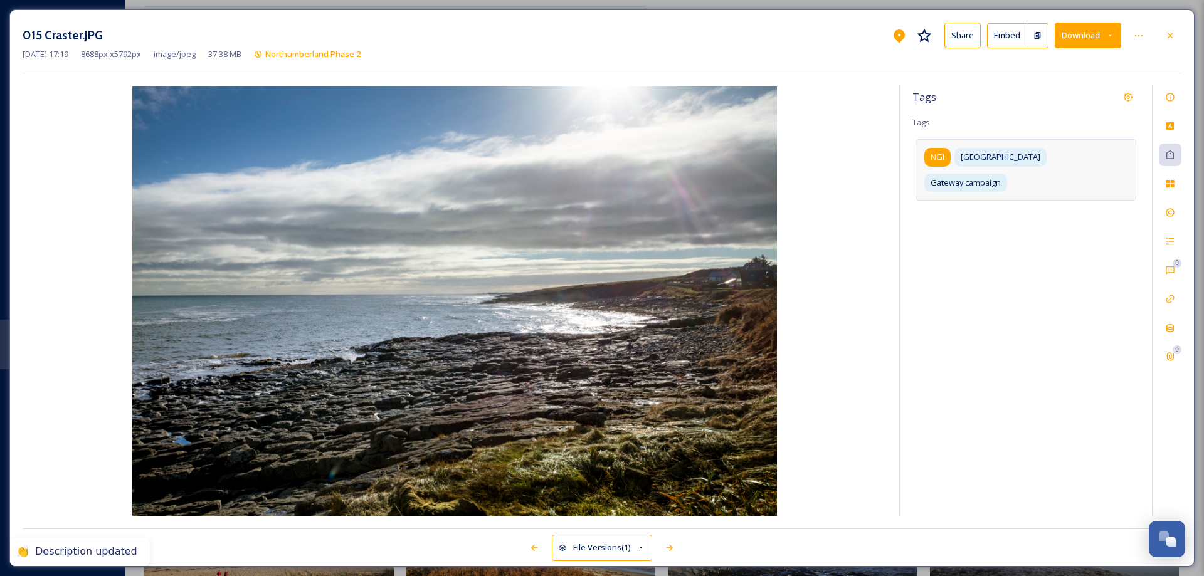
click at [947, 158] on div "NGI" at bounding box center [937, 157] width 26 height 18
click at [956, 157] on icon at bounding box center [953, 157] width 10 height 10
click at [1003, 197] on input at bounding box center [985, 204] width 125 height 15
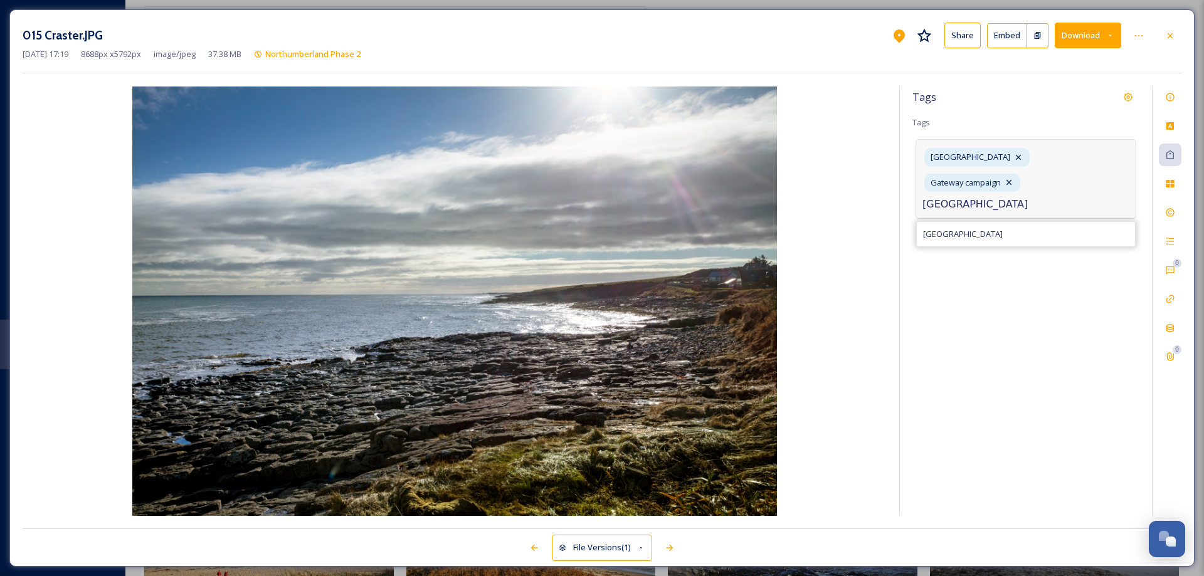
type input "[GEOGRAPHIC_DATA]"
click at [1168, 212] on icon at bounding box center [1170, 213] width 8 height 8
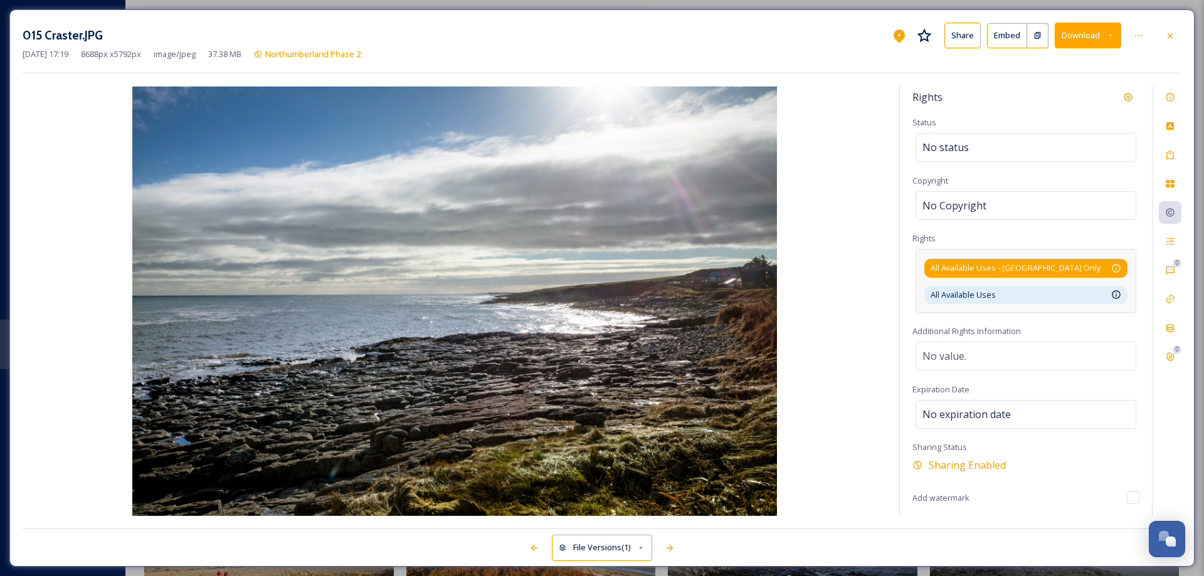
click at [1120, 266] on icon at bounding box center [1116, 268] width 10 height 10
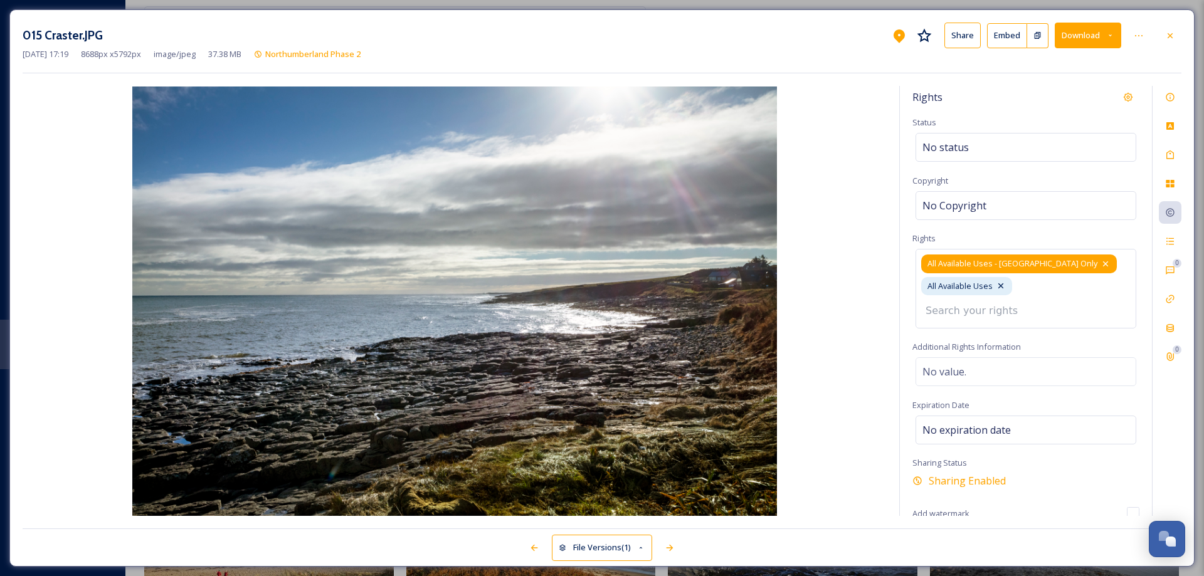
click at [1101, 262] on icon at bounding box center [1106, 264] width 10 height 10
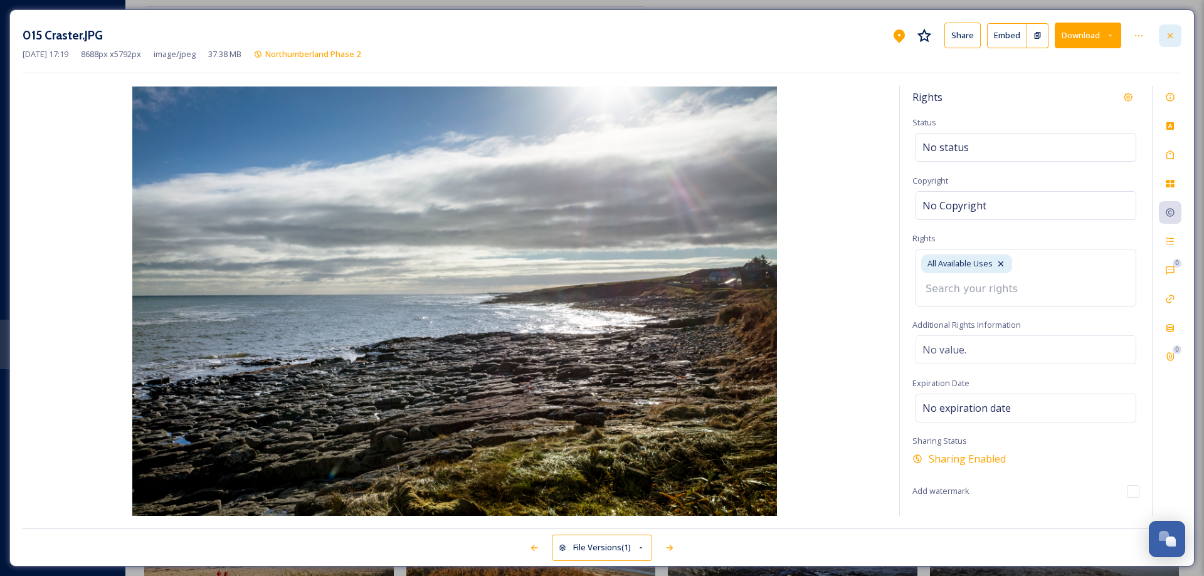
click at [1169, 35] on icon at bounding box center [1170, 36] width 10 height 10
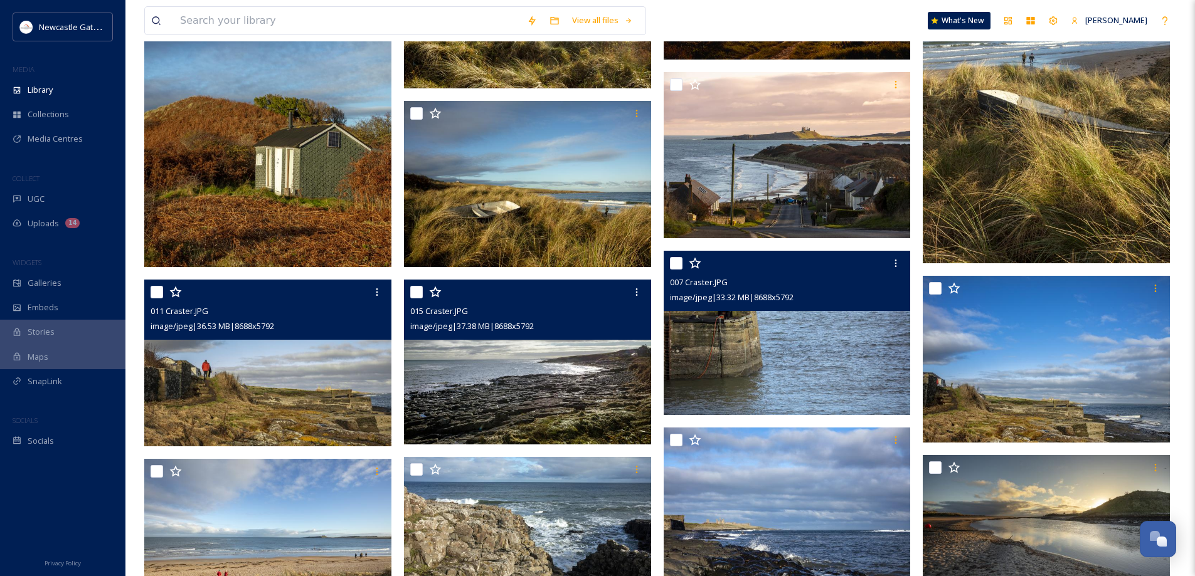
click at [785, 336] on img at bounding box center [787, 333] width 247 height 165
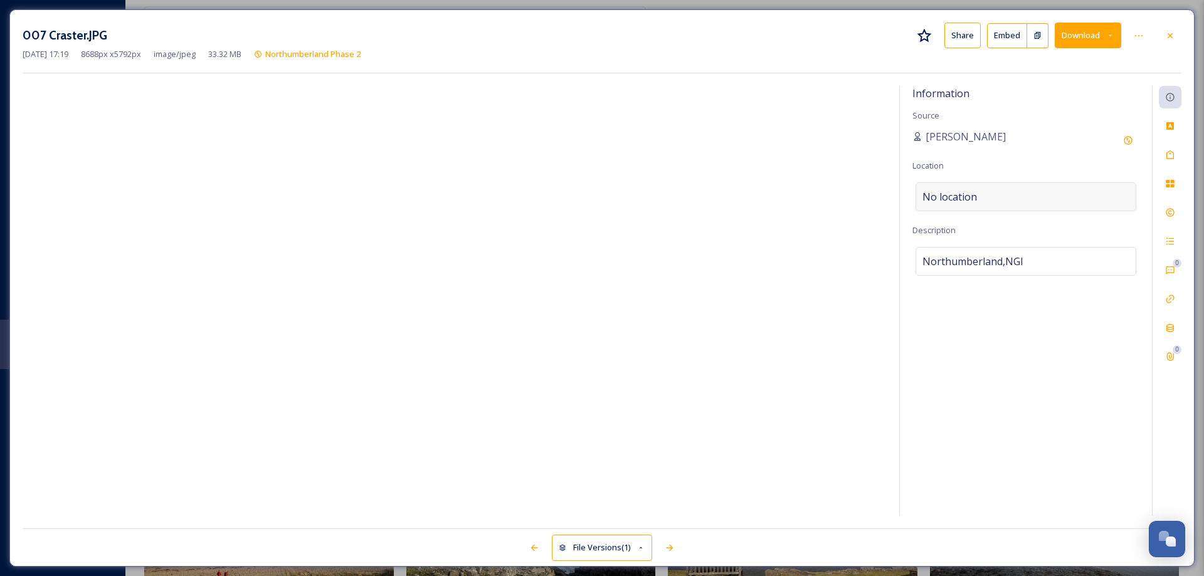
click at [974, 194] on span "No location" at bounding box center [950, 196] width 55 height 15
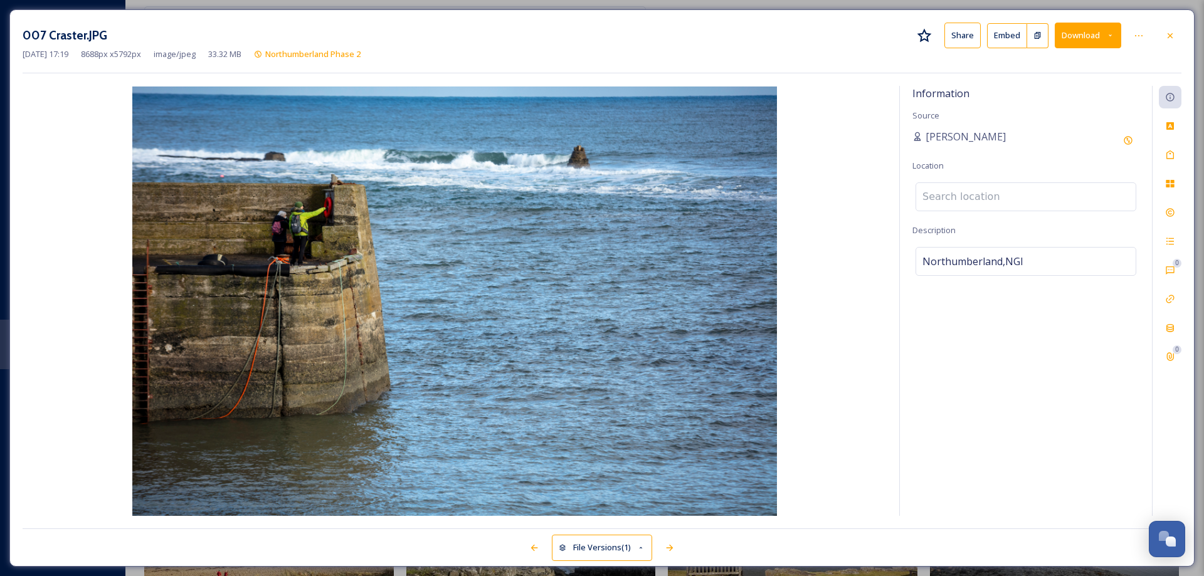
click at [974, 194] on input at bounding box center [1026, 197] width 220 height 28
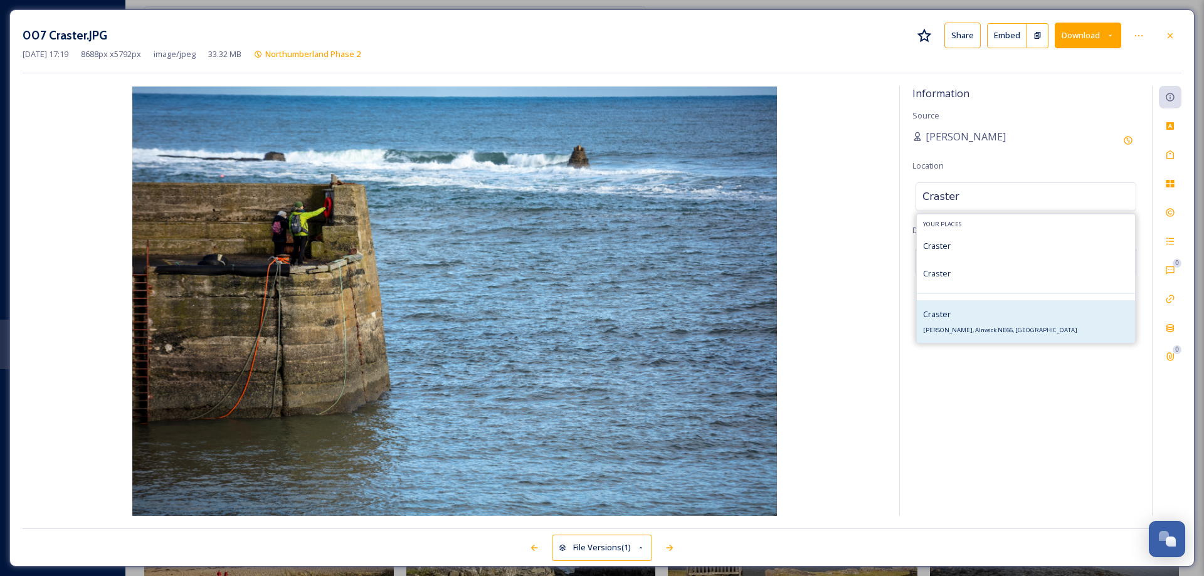
type input "Craster"
click at [979, 329] on span "[PERSON_NAME], Alnwick NE66, [GEOGRAPHIC_DATA]" at bounding box center [1000, 330] width 154 height 8
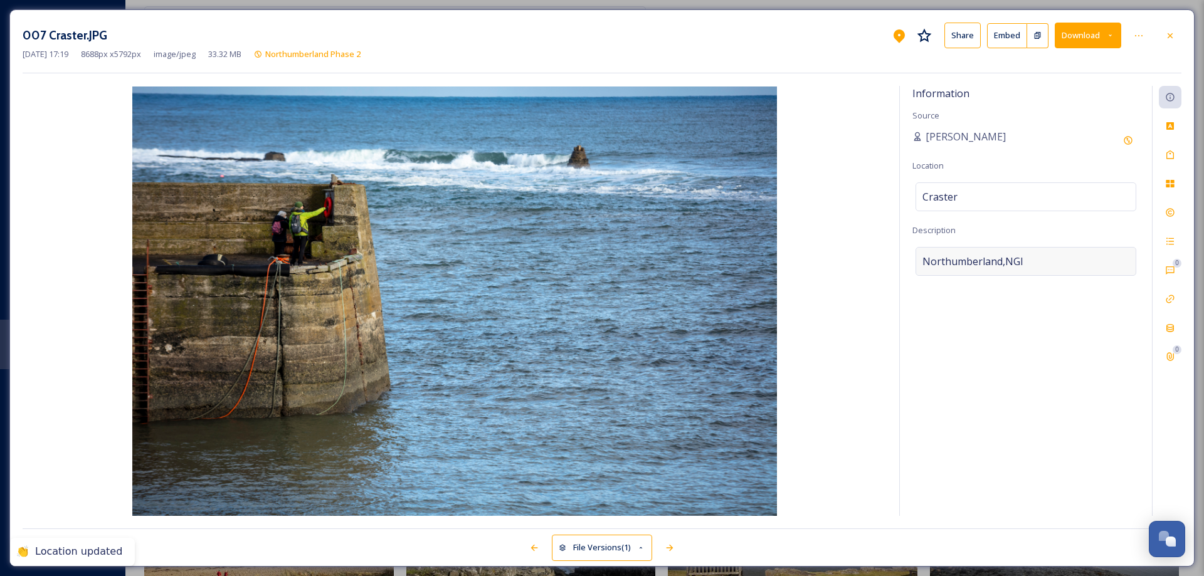
click at [1000, 263] on span "Northumberland,NGI" at bounding box center [973, 261] width 101 height 15
drag, startPoint x: 1029, startPoint y: 260, endPoint x: 901, endPoint y: 269, distance: 127.7
click at [901, 269] on div "Information Source [PERSON_NAME] Location [GEOGRAPHIC_DATA] Description [GEOGRA…" at bounding box center [1026, 301] width 252 height 430
type textarea "Craster harbour"
click at [1170, 151] on icon at bounding box center [1170, 155] width 10 height 10
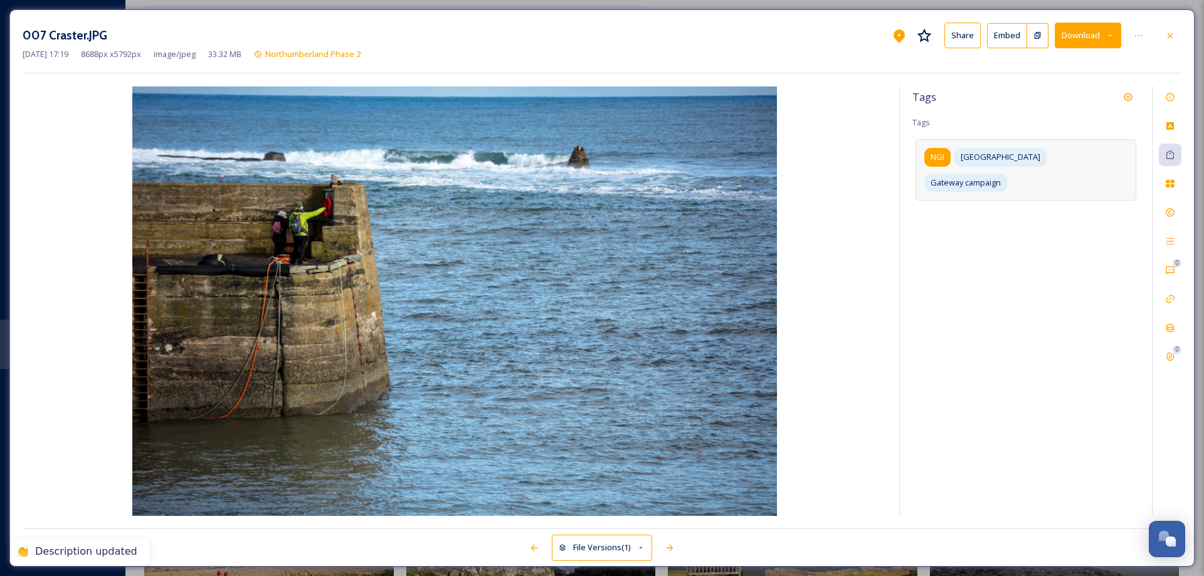
click at [935, 157] on span "NGI" at bounding box center [938, 157] width 14 height 12
click at [954, 156] on icon at bounding box center [952, 157] width 5 height 5
click at [1003, 197] on input at bounding box center [985, 204] width 125 height 15
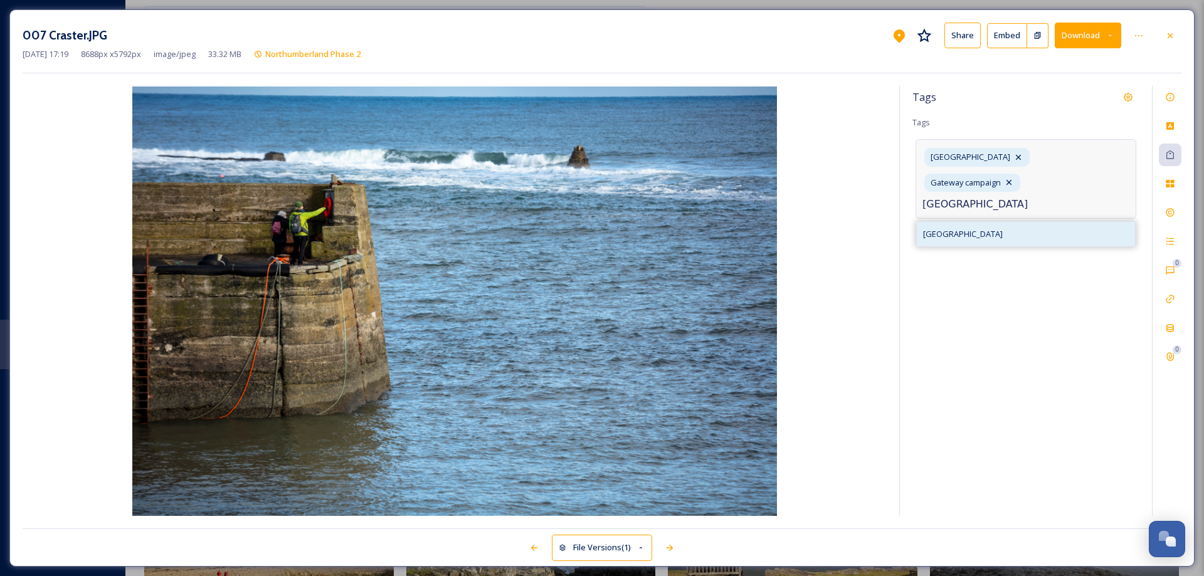
type input "[GEOGRAPHIC_DATA]"
click at [992, 228] on span "[GEOGRAPHIC_DATA]" at bounding box center [963, 234] width 80 height 12
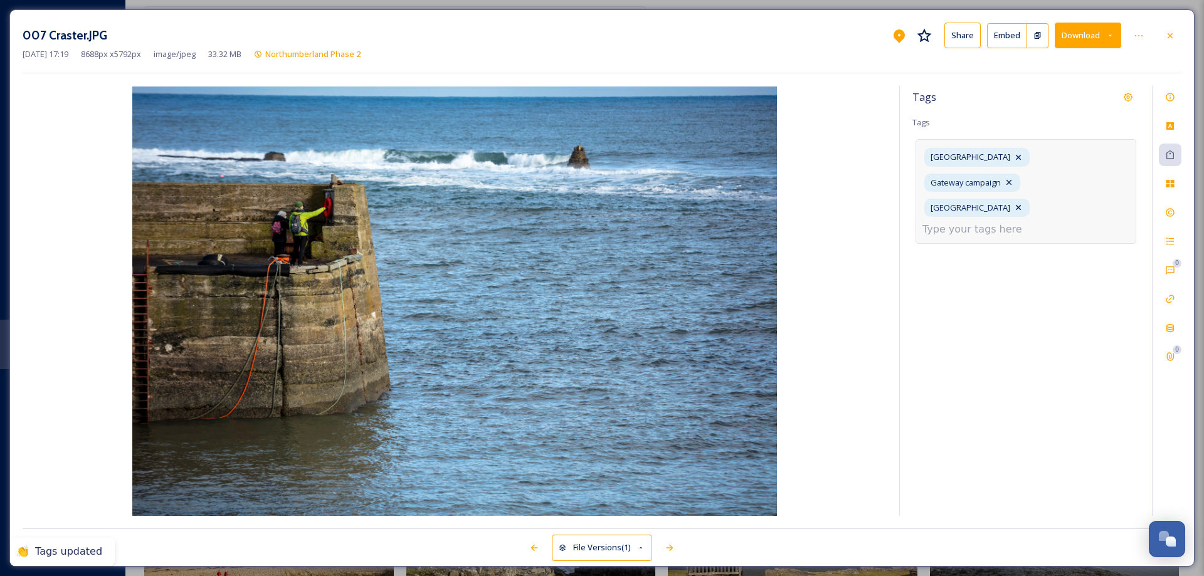
click at [979, 222] on input at bounding box center [985, 229] width 125 height 15
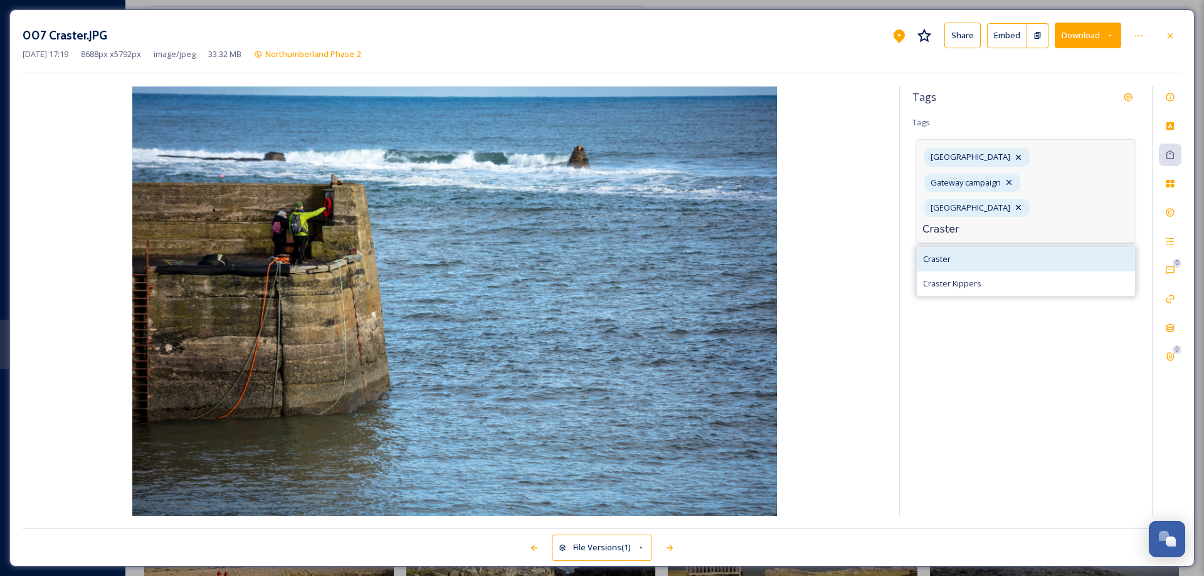
type input "Craster"
click at [941, 253] on span "Craster" at bounding box center [937, 259] width 28 height 12
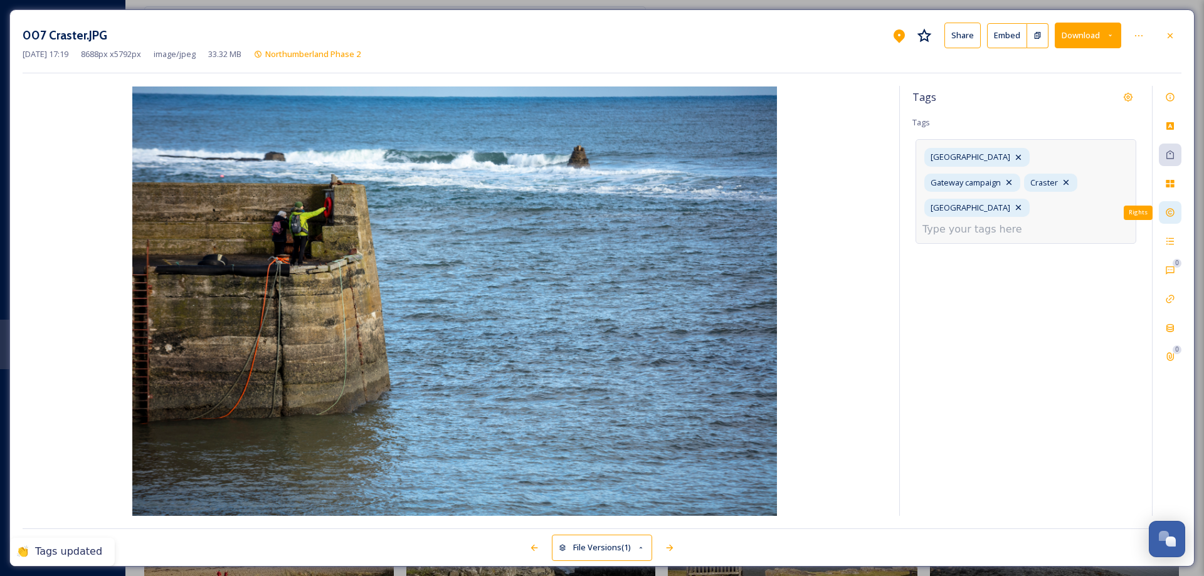
click at [1173, 213] on icon at bounding box center [1170, 213] width 10 height 10
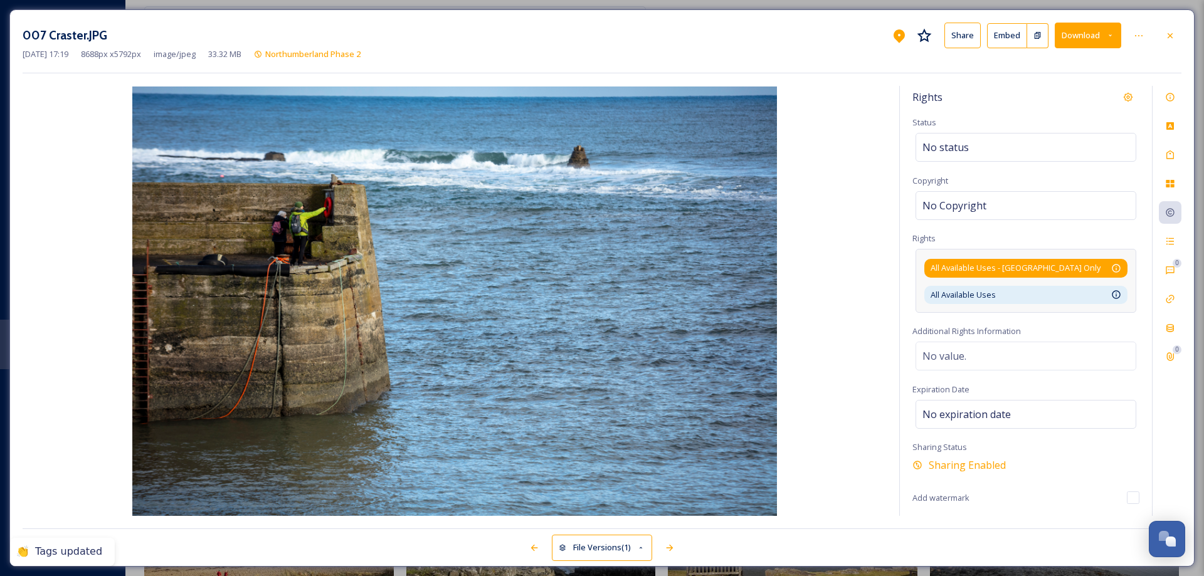
click at [1101, 267] on div "All Available Uses - [GEOGRAPHIC_DATA] Only Available for unlimited use by thir…" at bounding box center [1026, 268] width 191 height 12
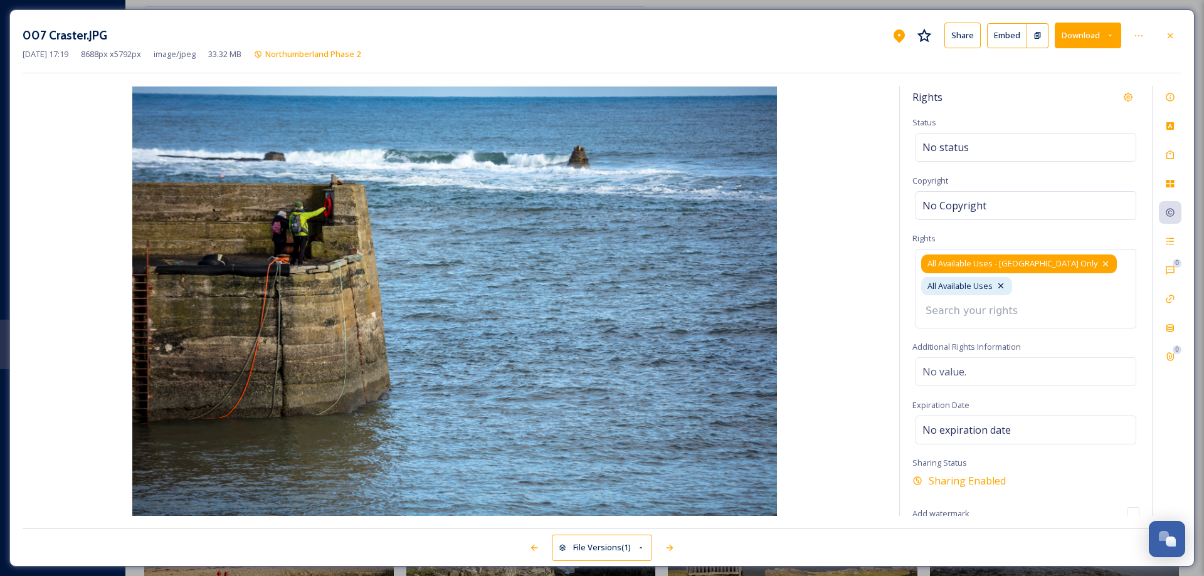
click at [1101, 263] on icon at bounding box center [1106, 264] width 10 height 10
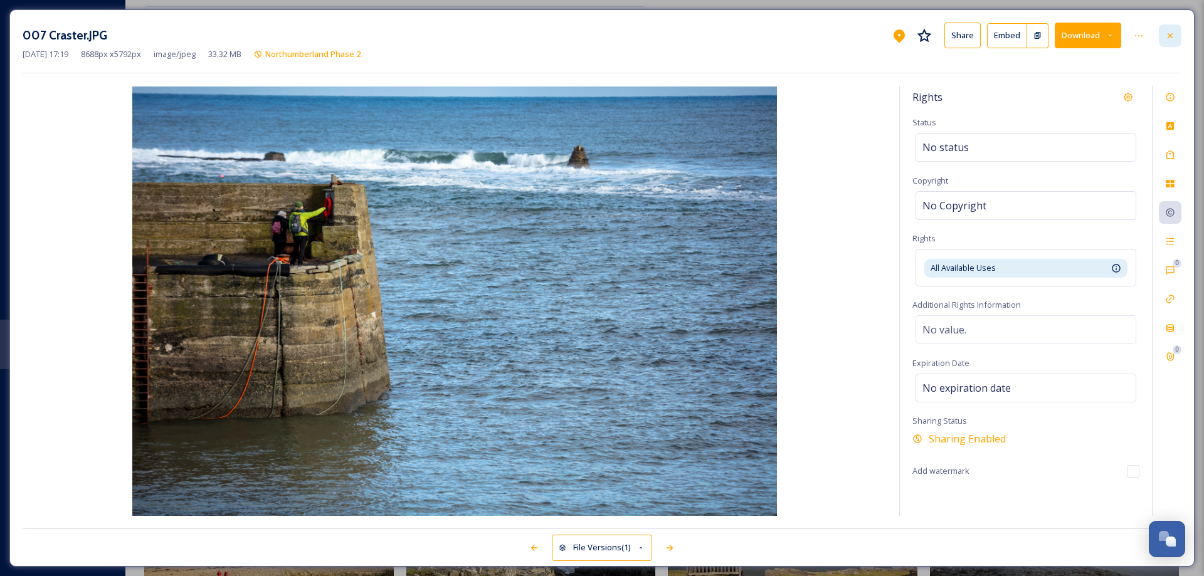
click at [1173, 33] on icon at bounding box center [1170, 36] width 10 height 10
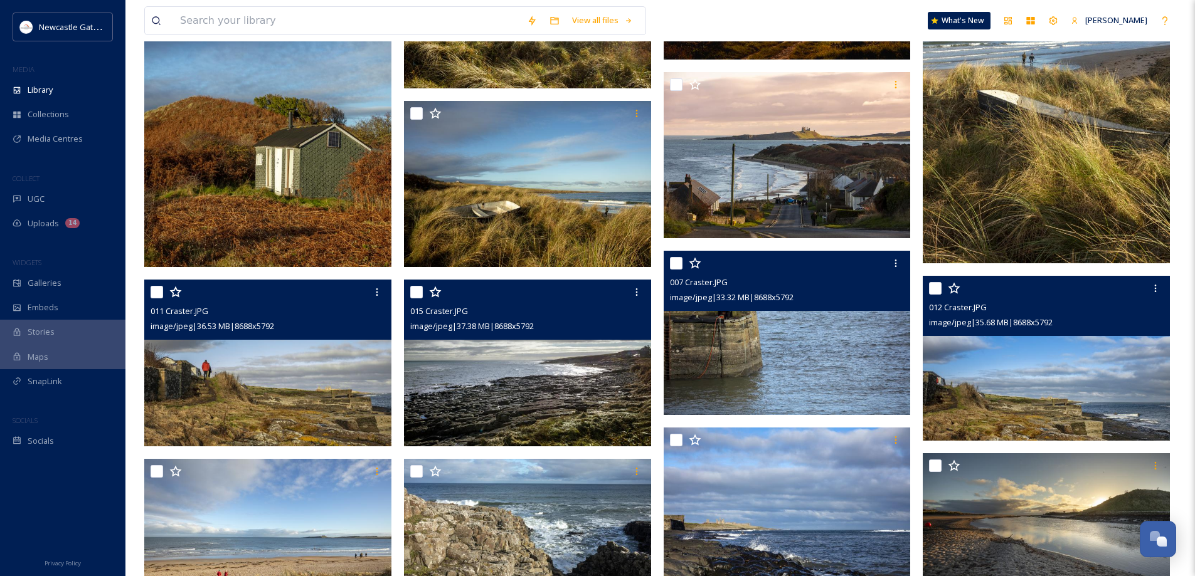
click at [1012, 357] on img at bounding box center [1046, 358] width 247 height 165
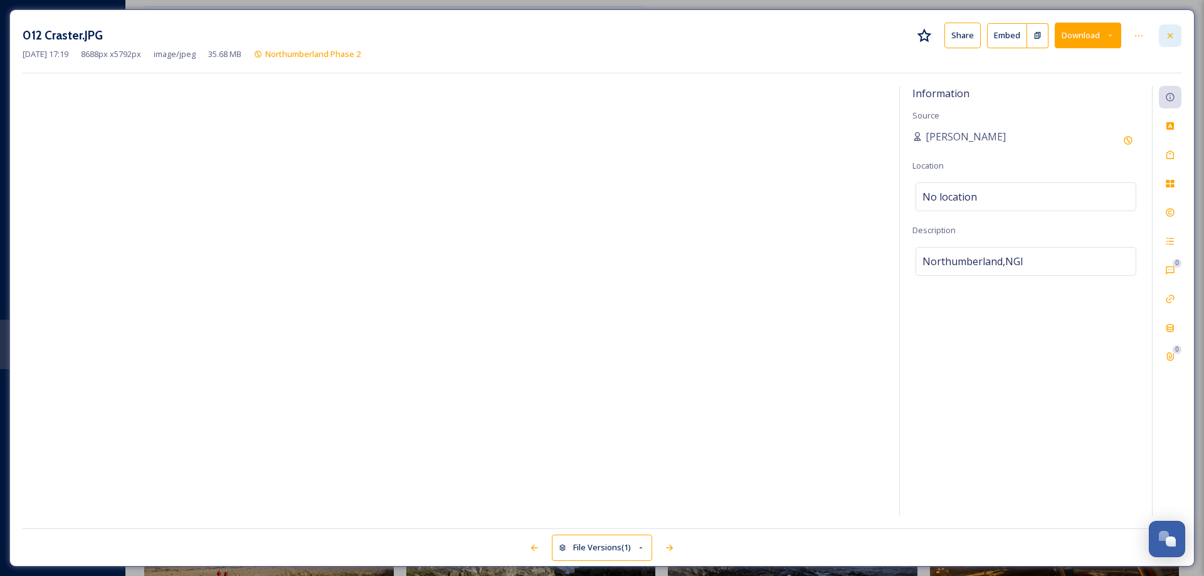
click at [1170, 36] on icon at bounding box center [1170, 36] width 10 height 10
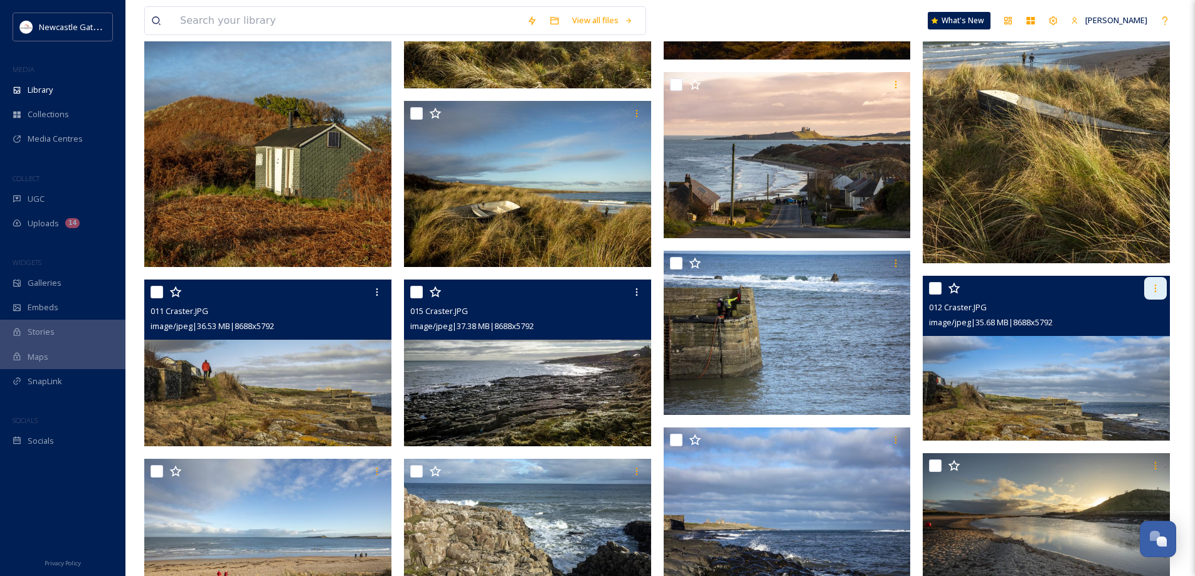
click at [1154, 289] on icon at bounding box center [1155, 288] width 10 height 10
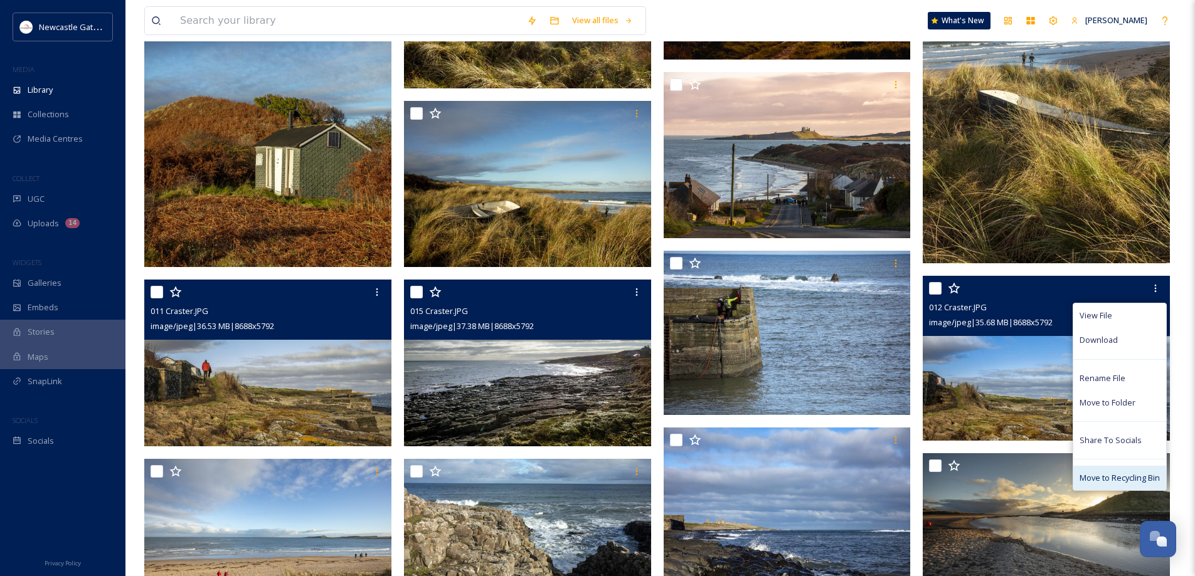
click at [1125, 478] on span "Move to Recycling Bin" at bounding box center [1119, 478] width 80 height 12
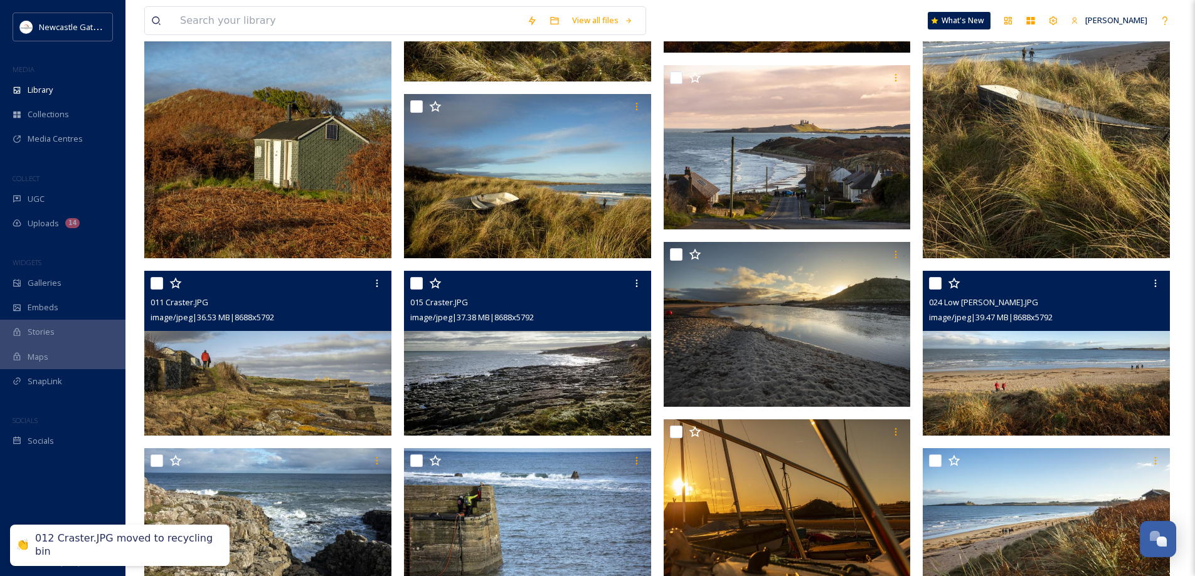
click at [1090, 362] on img at bounding box center [1046, 353] width 247 height 165
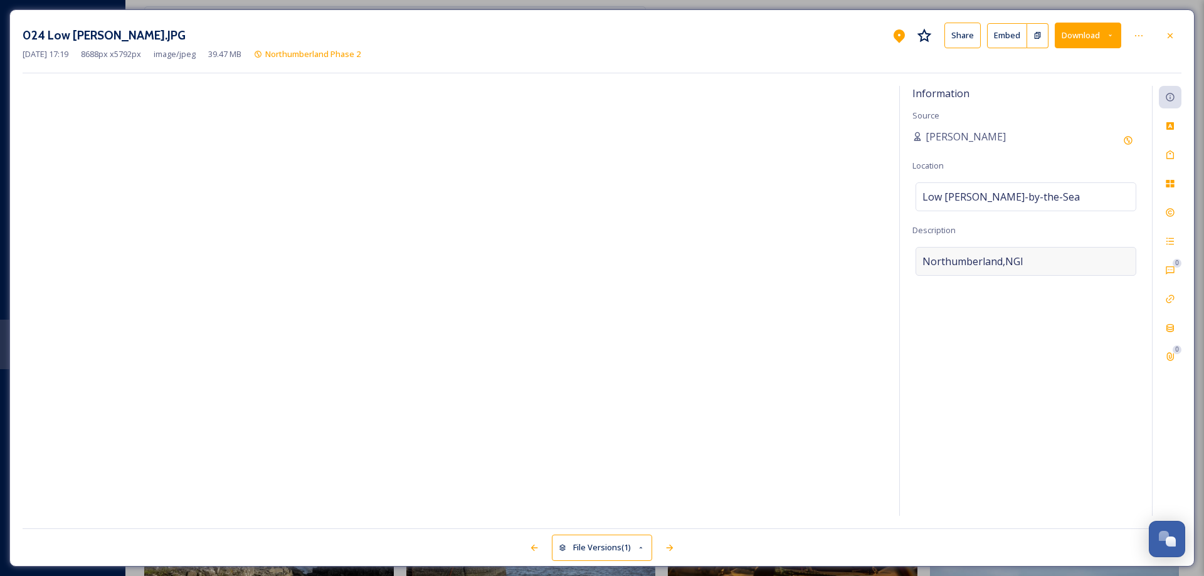
click at [1030, 255] on div "Northumberland,NGI" at bounding box center [1026, 261] width 221 height 29
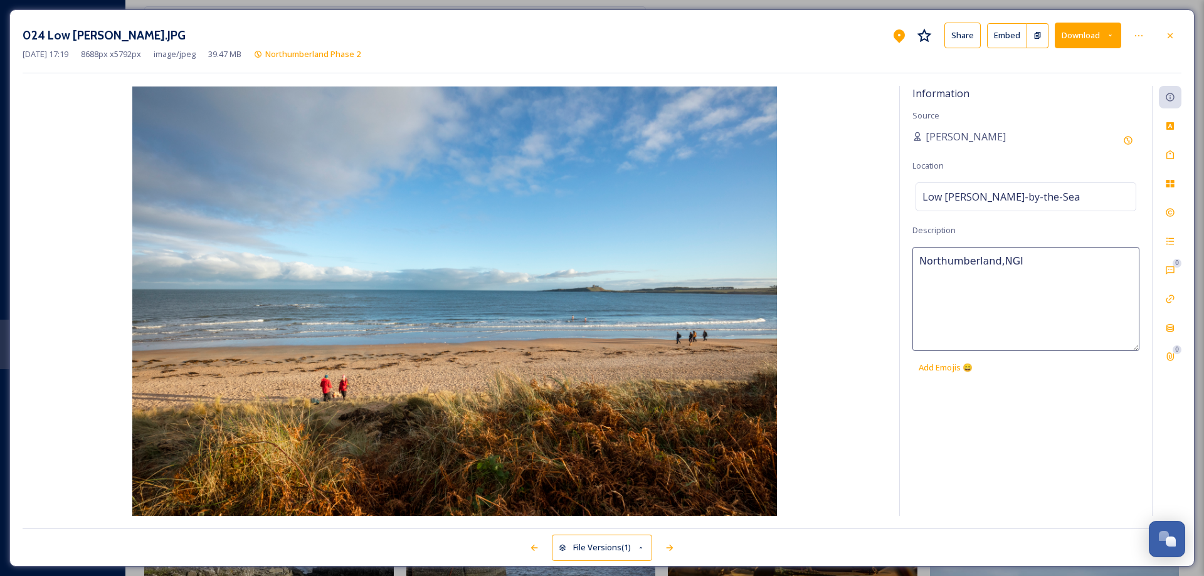
drag, startPoint x: 1030, startPoint y: 262, endPoint x: 867, endPoint y: 271, distance: 162.7
click at [867, 271] on div "Information Source [PERSON_NAME] Location [GEOGRAPHIC_DATA][PERSON_NAME]-by-[GE…" at bounding box center [602, 301] width 1159 height 430
type textarea "Low [PERSON_NAME] by the Sea"
click at [1177, 154] on div "Tags" at bounding box center [1170, 155] width 23 height 23
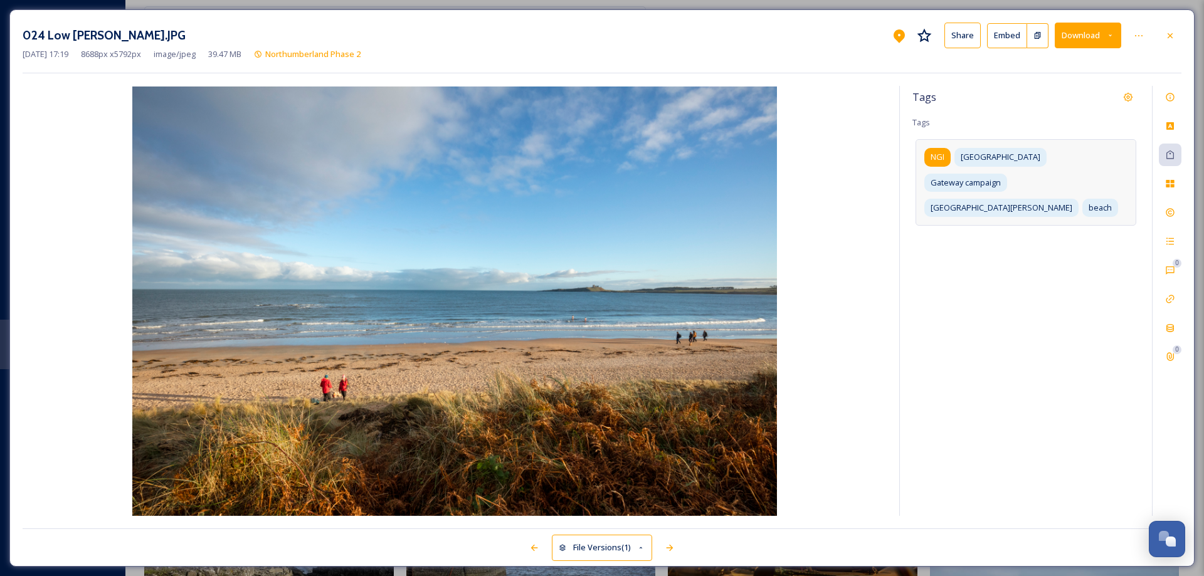
click at [937, 154] on span "NGI" at bounding box center [938, 157] width 14 height 12
click at [955, 157] on icon at bounding box center [953, 157] width 10 height 10
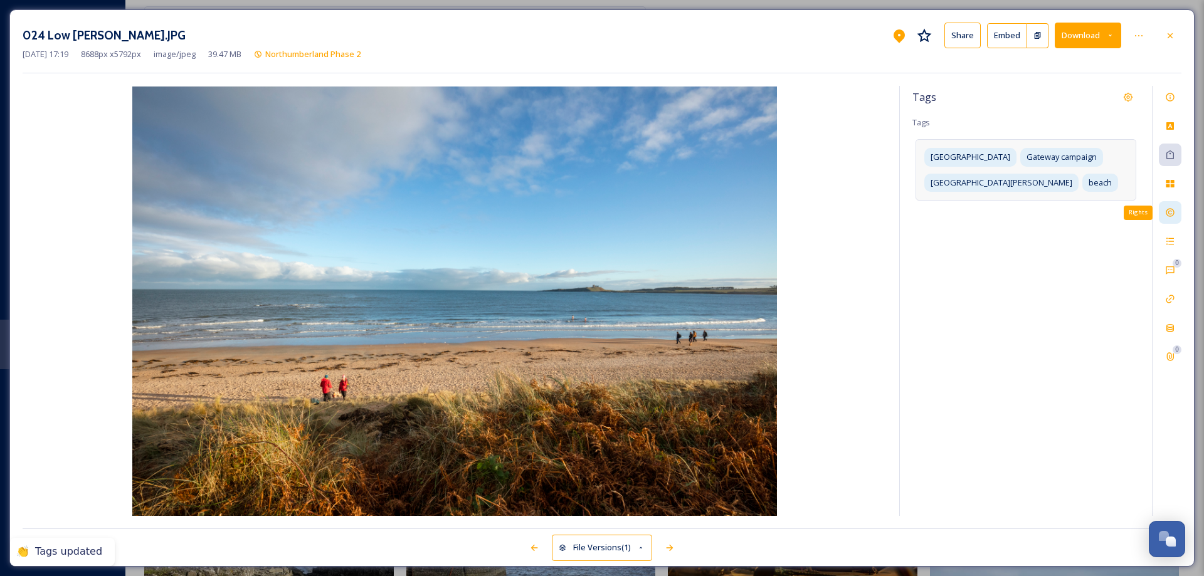
click at [1170, 211] on icon at bounding box center [1170, 213] width 10 height 10
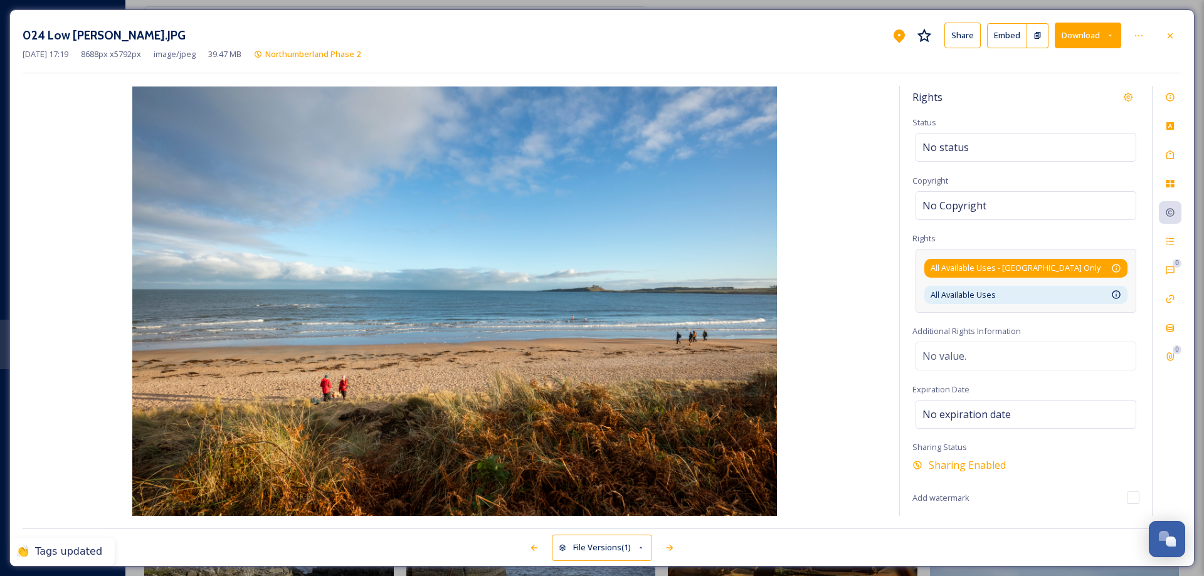
click at [1107, 267] on div "All Available Uses - [GEOGRAPHIC_DATA] Only Available for unlimited use by thir…" at bounding box center [1026, 268] width 191 height 12
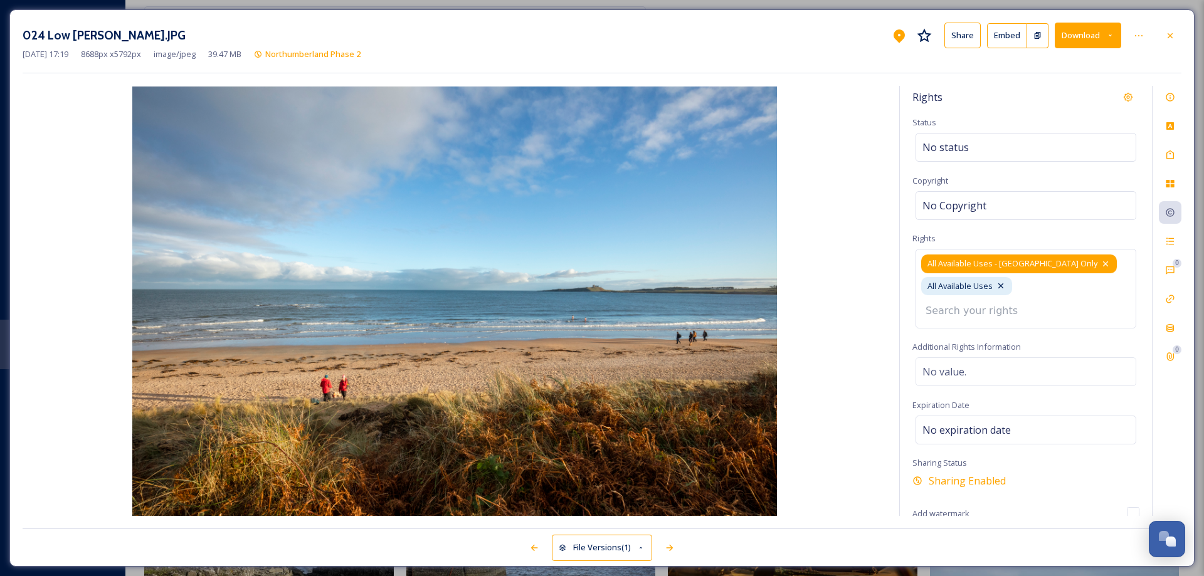
click at [1101, 263] on icon at bounding box center [1106, 264] width 10 height 10
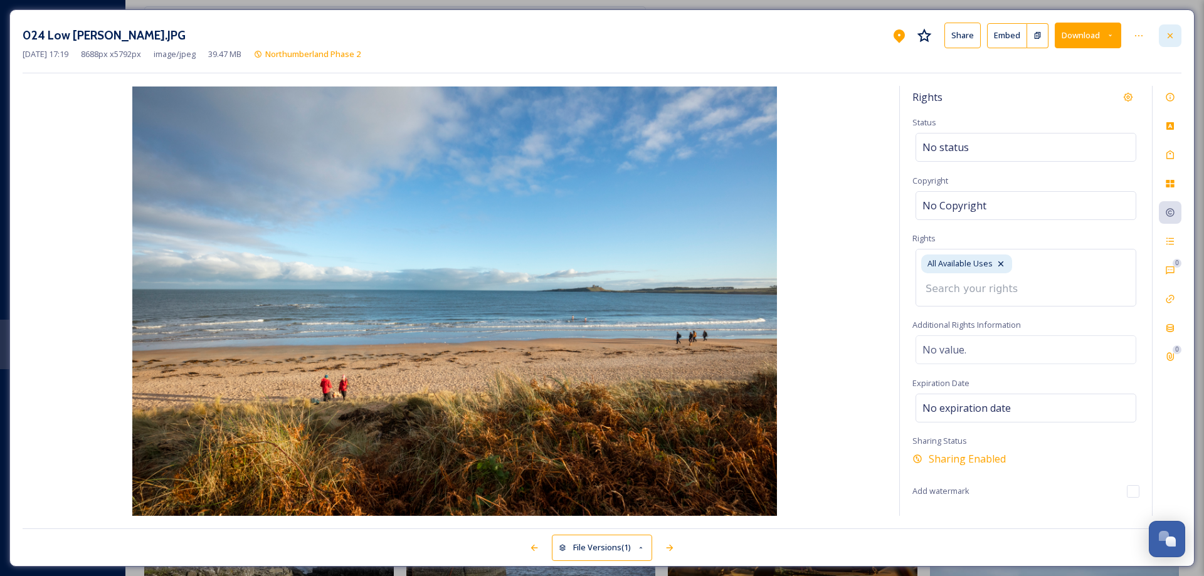
click at [1171, 35] on icon at bounding box center [1170, 35] width 5 height 5
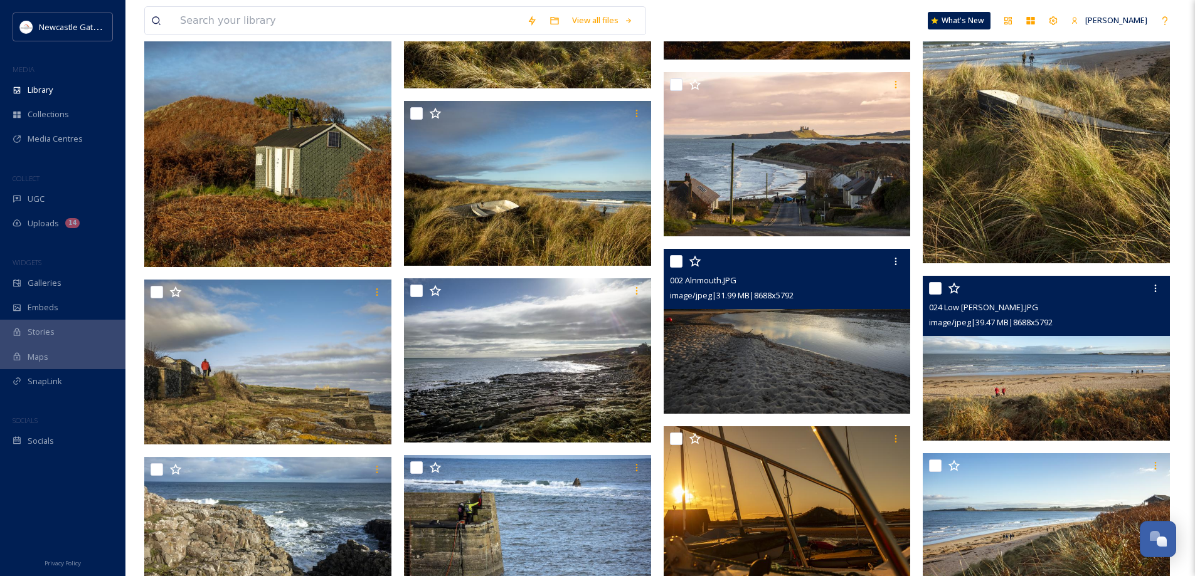
click at [739, 357] on img at bounding box center [787, 331] width 247 height 165
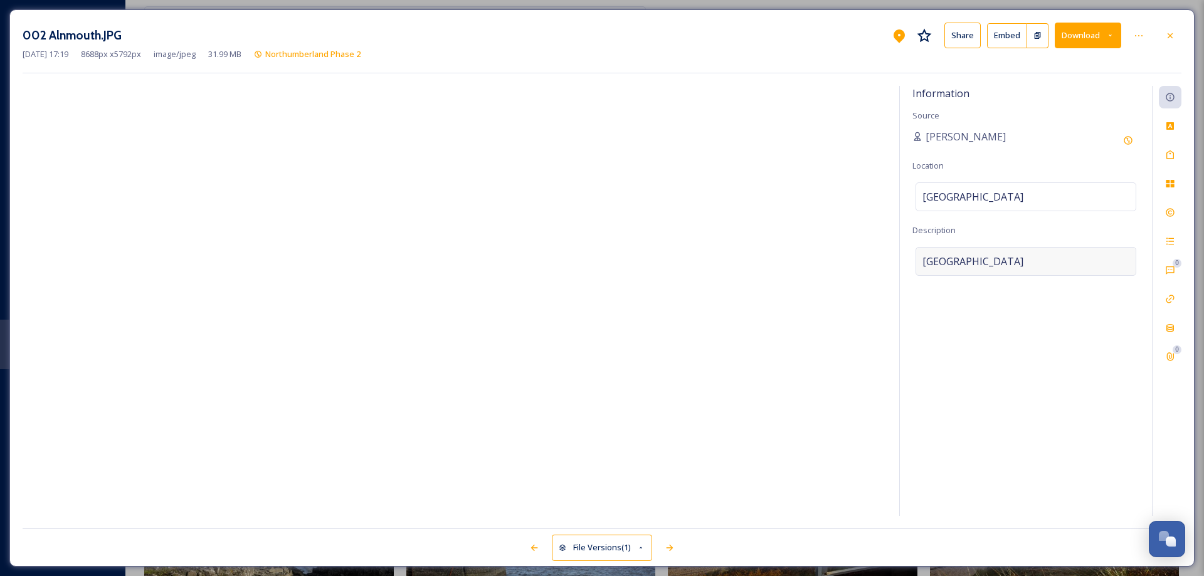
click at [990, 254] on span "[GEOGRAPHIC_DATA]" at bounding box center [973, 261] width 101 height 15
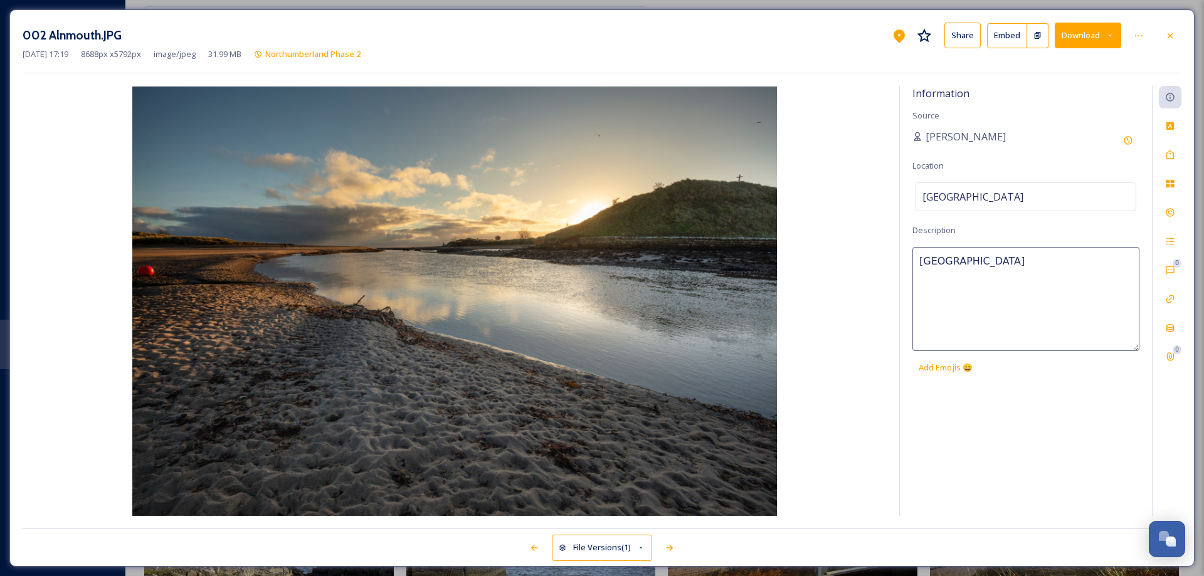
drag, startPoint x: 1011, startPoint y: 265, endPoint x: 875, endPoint y: 262, distance: 136.1
click at [875, 262] on div "Information Source [PERSON_NAME] Location [GEOGRAPHIC_DATA] Description [GEOGRA…" at bounding box center [602, 301] width 1159 height 430
type textarea "[GEOGRAPHIC_DATA] at sunset"
click at [1177, 154] on div "Tags" at bounding box center [1170, 155] width 23 height 23
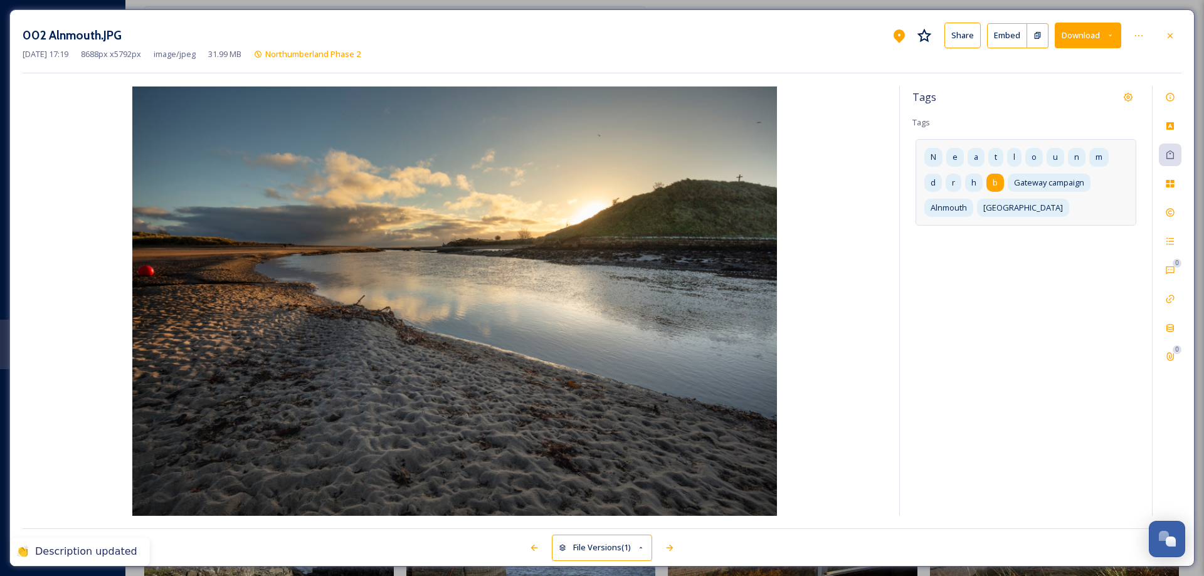
click at [997, 184] on span "b" at bounding box center [995, 183] width 5 height 12
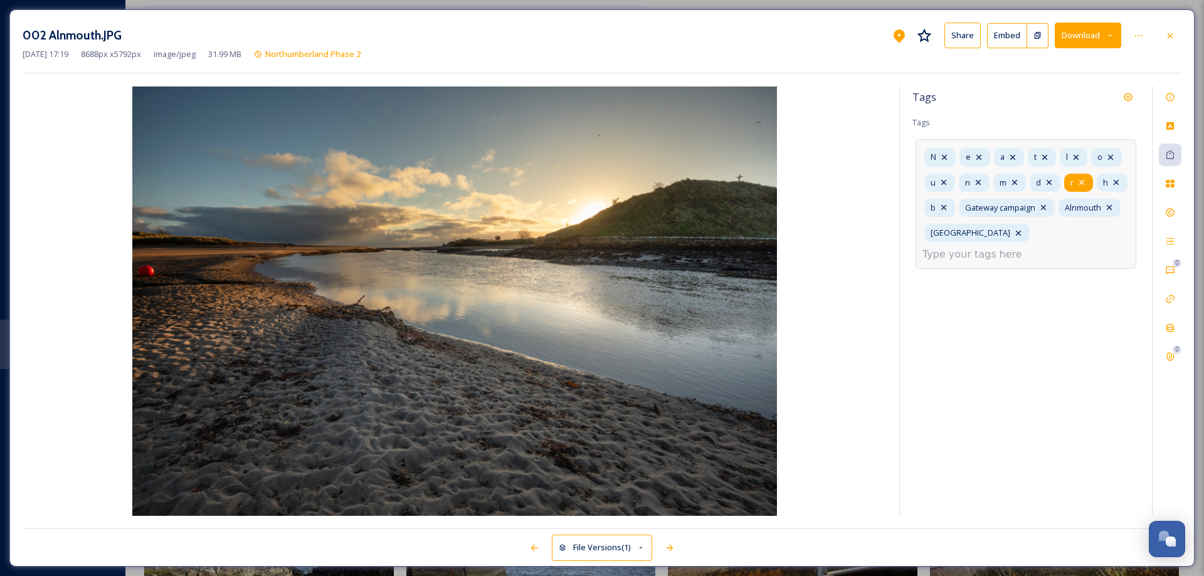
click at [1083, 184] on icon at bounding box center [1082, 182] width 10 height 10
click at [1085, 183] on icon at bounding box center [1082, 182] width 10 height 10
click at [1085, 183] on icon at bounding box center [1083, 182] width 5 height 5
click at [1085, 180] on icon at bounding box center [1084, 182] width 10 height 10
click at [1054, 181] on icon at bounding box center [1049, 182] width 10 height 10
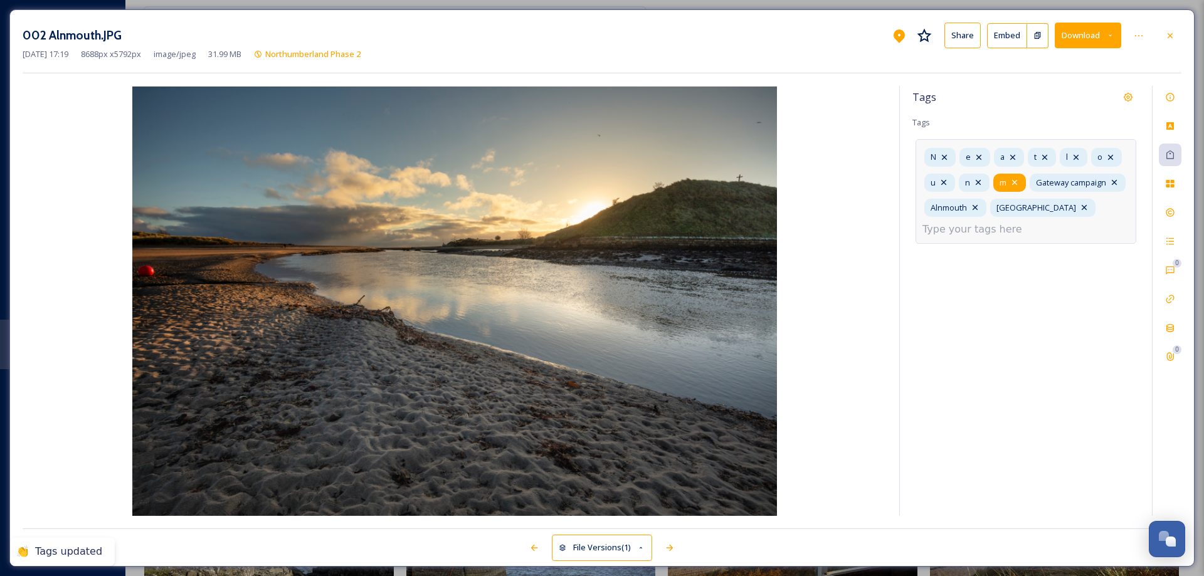
click at [1014, 183] on icon at bounding box center [1015, 182] width 10 height 10
click at [977, 179] on icon at bounding box center [978, 182] width 10 height 10
click at [945, 178] on icon at bounding box center [944, 182] width 10 height 10
click at [1111, 157] on icon at bounding box center [1110, 157] width 5 height 5
click at [1079, 156] on icon at bounding box center [1076, 157] width 10 height 10
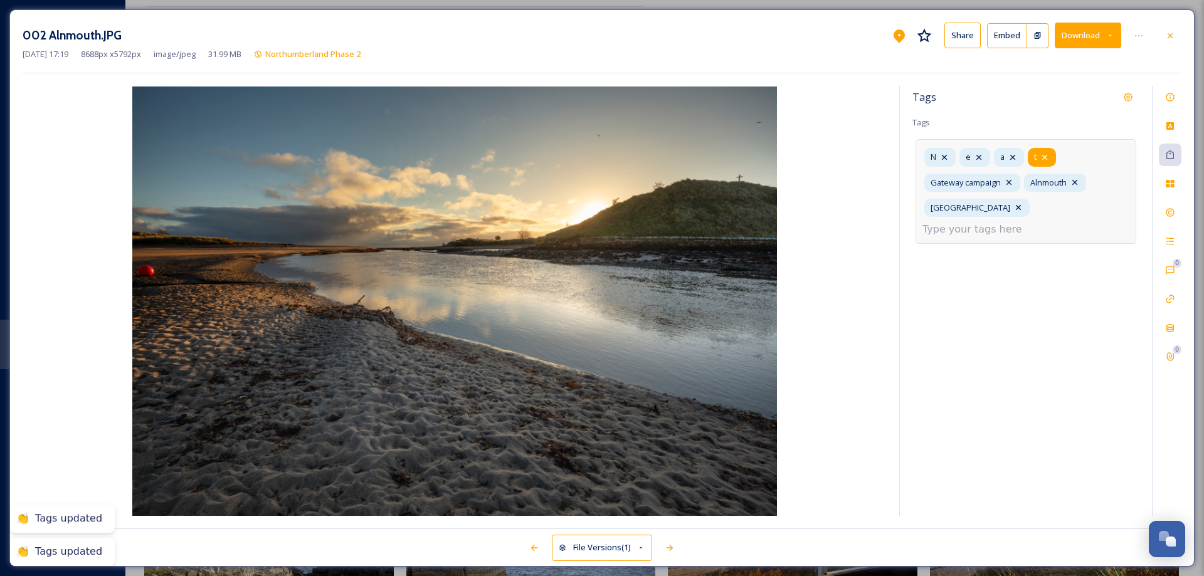
click at [1048, 156] on icon at bounding box center [1045, 157] width 10 height 10
click at [1015, 156] on icon at bounding box center [1013, 157] width 10 height 10
click at [983, 153] on icon at bounding box center [979, 157] width 10 height 10
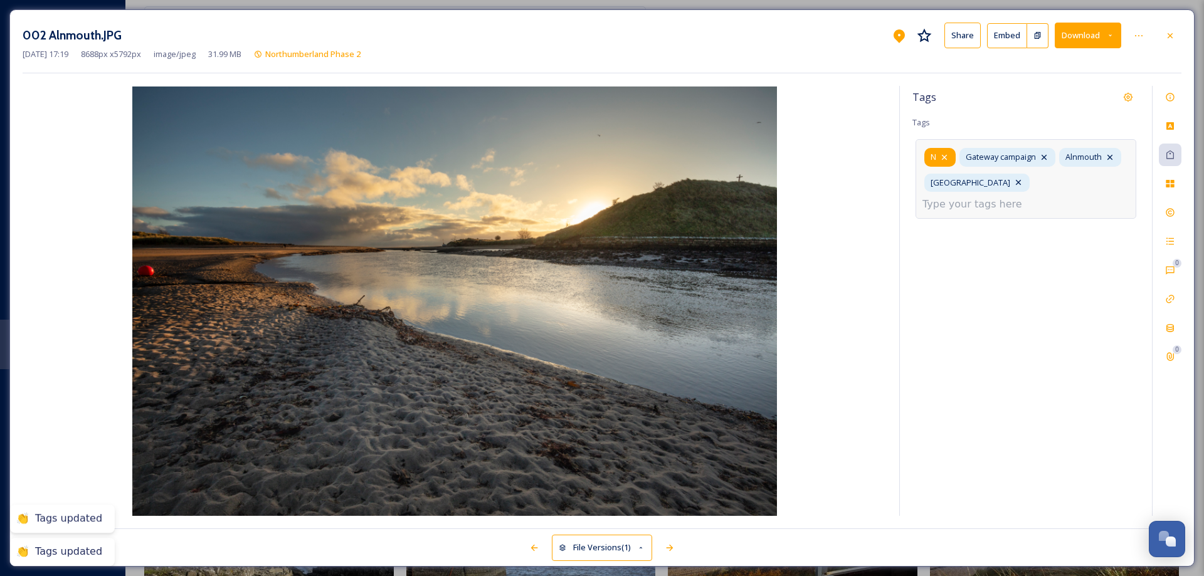
click at [949, 156] on icon at bounding box center [944, 157] width 10 height 10
click at [1048, 197] on input at bounding box center [985, 204] width 125 height 15
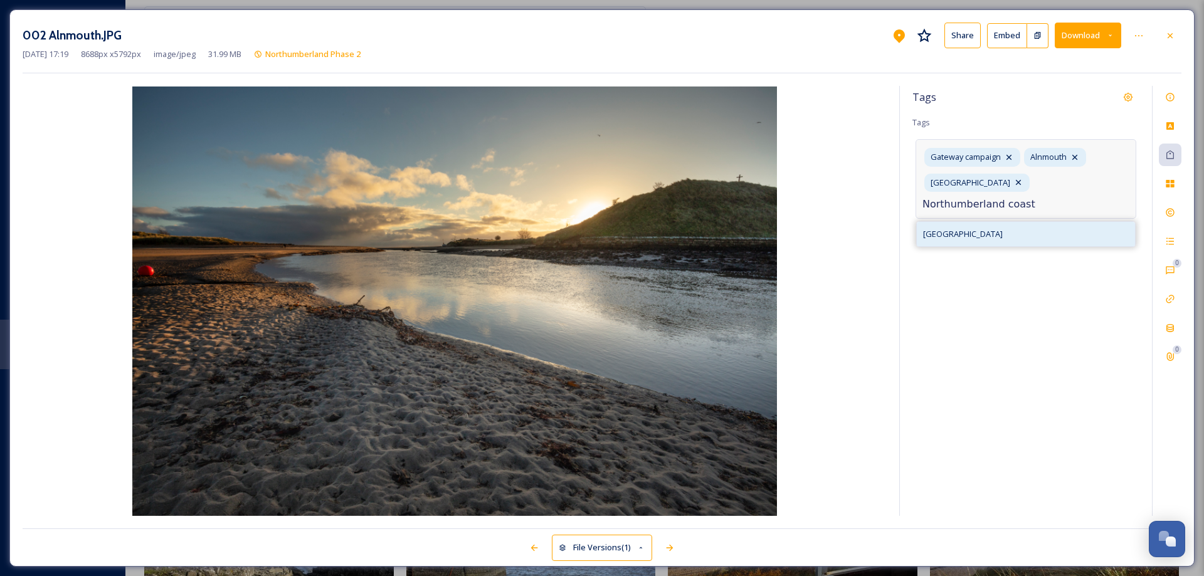
type input "Northumberland coast"
click at [981, 228] on span "[GEOGRAPHIC_DATA]" at bounding box center [963, 234] width 80 height 12
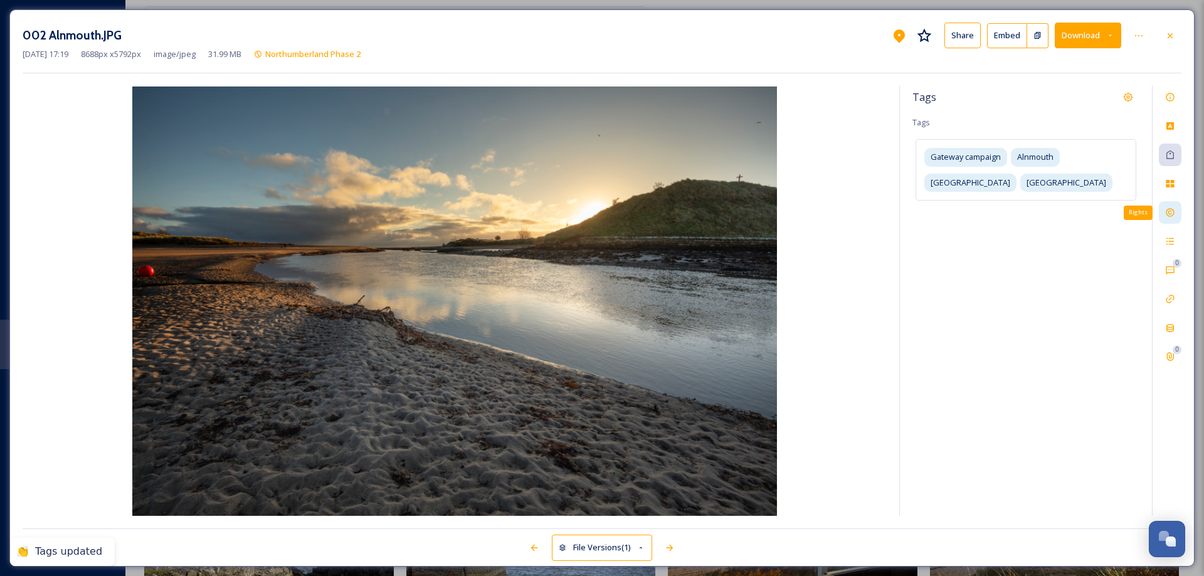
click at [1178, 216] on div "Rights" at bounding box center [1170, 212] width 23 height 23
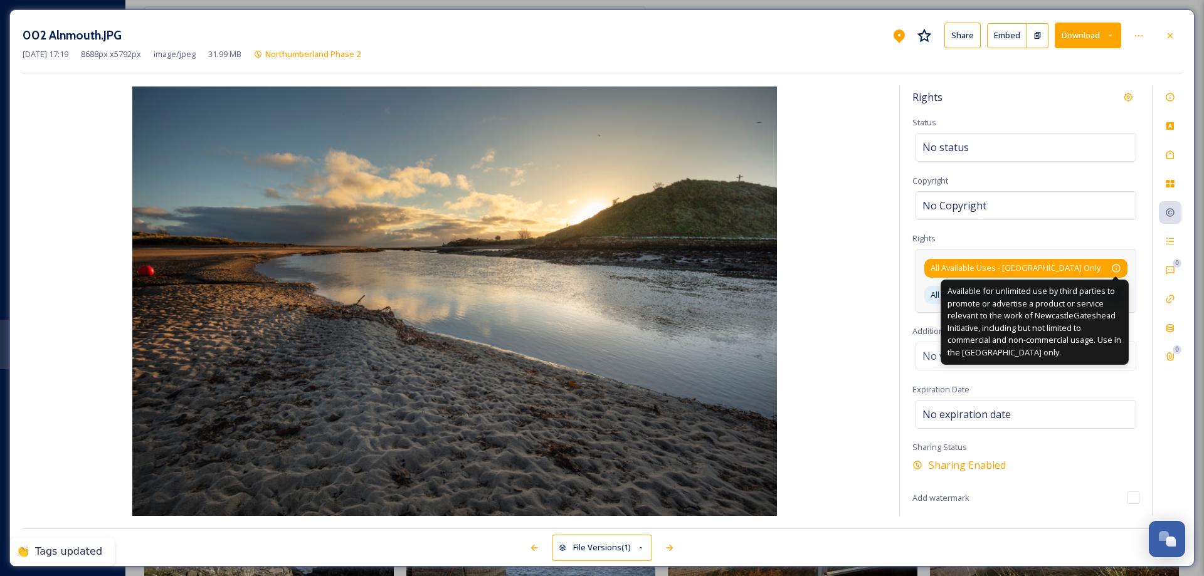
click at [1120, 268] on icon at bounding box center [1116, 268] width 8 height 8
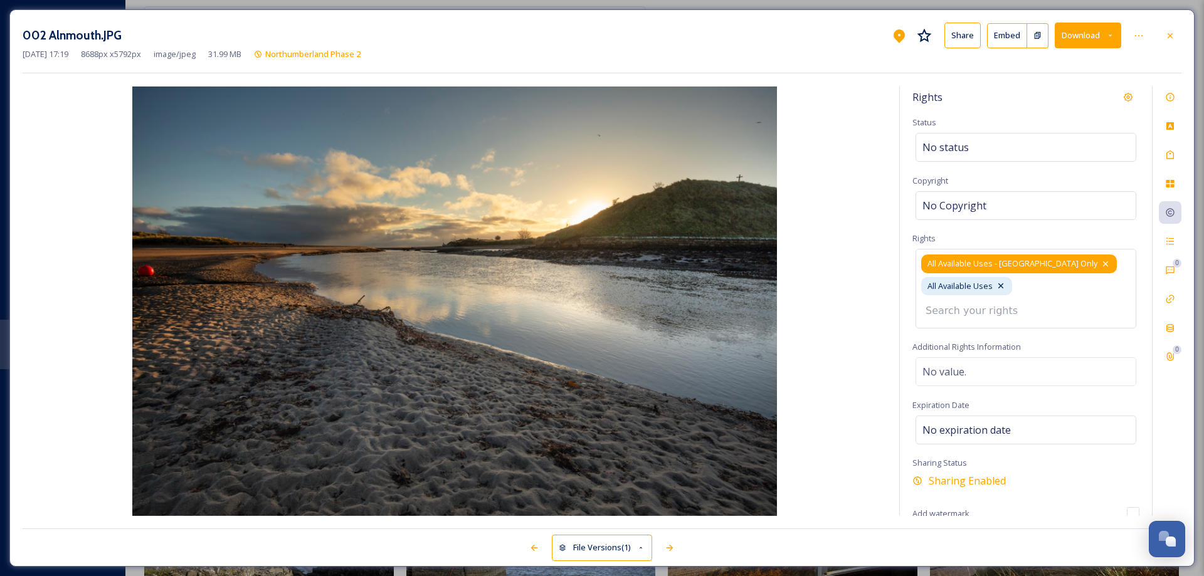
click at [1101, 265] on icon at bounding box center [1106, 264] width 10 height 10
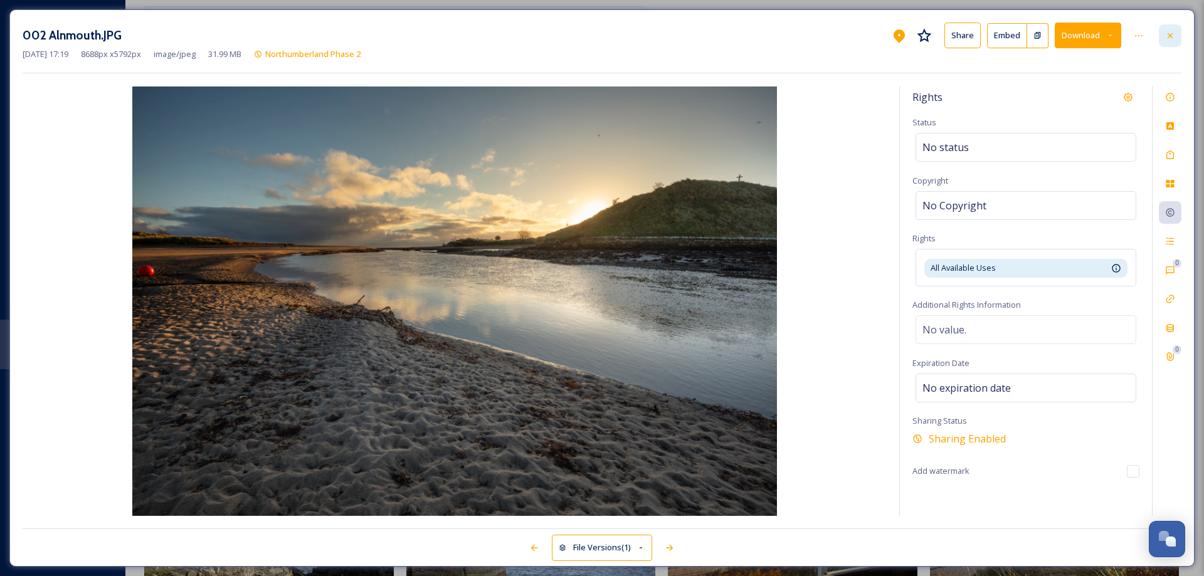
click at [1173, 35] on icon at bounding box center [1170, 36] width 10 height 10
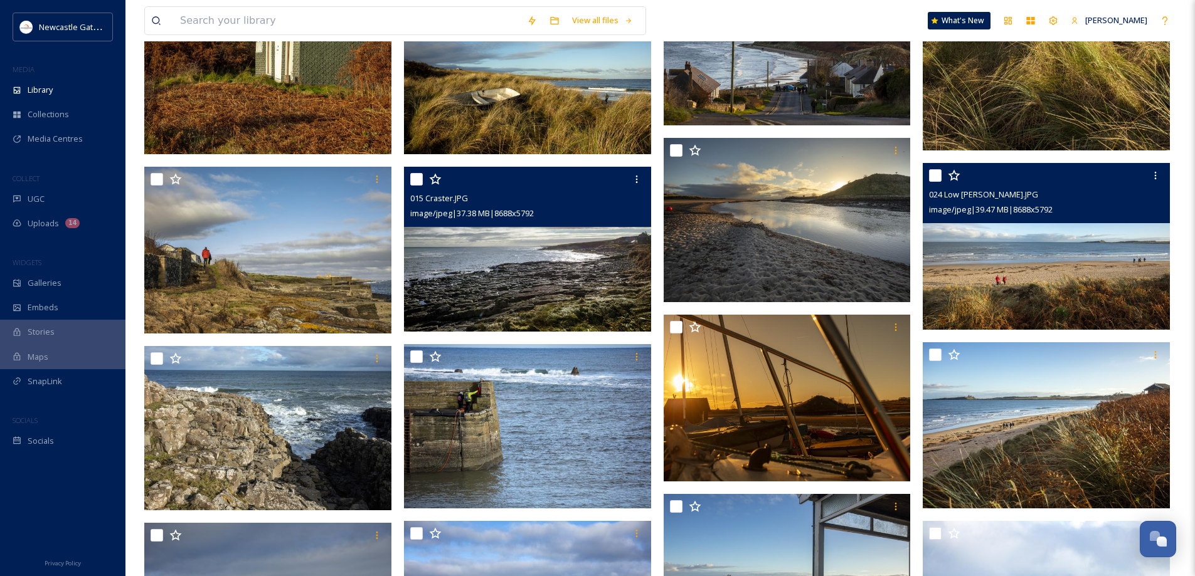
scroll to position [1003, 0]
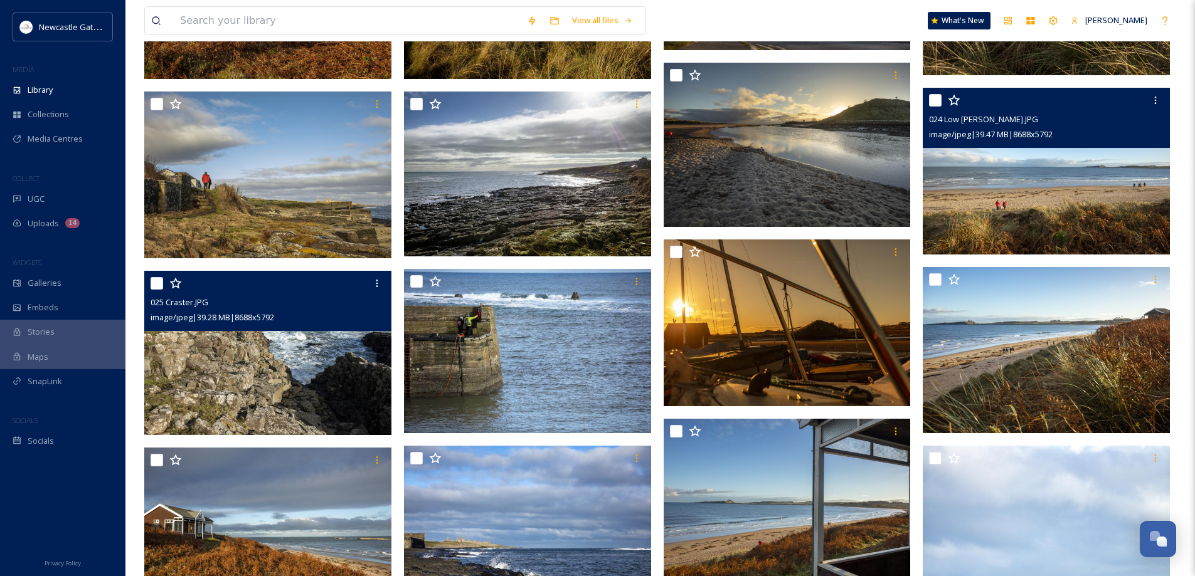
click at [324, 344] on img at bounding box center [267, 352] width 247 height 165
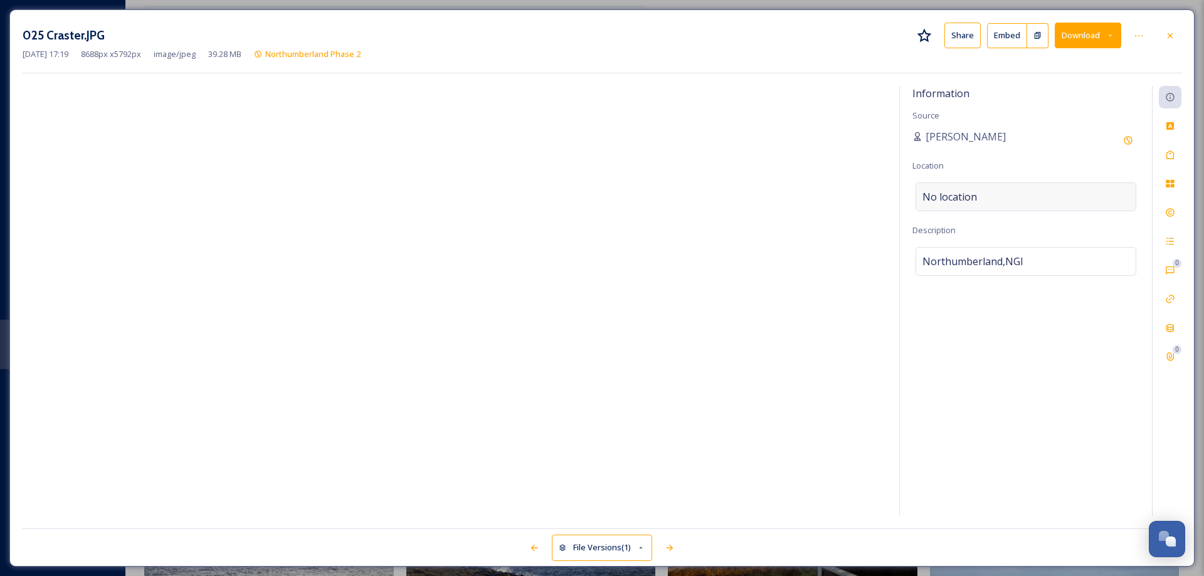
click at [987, 196] on div "No location" at bounding box center [1026, 197] width 221 height 29
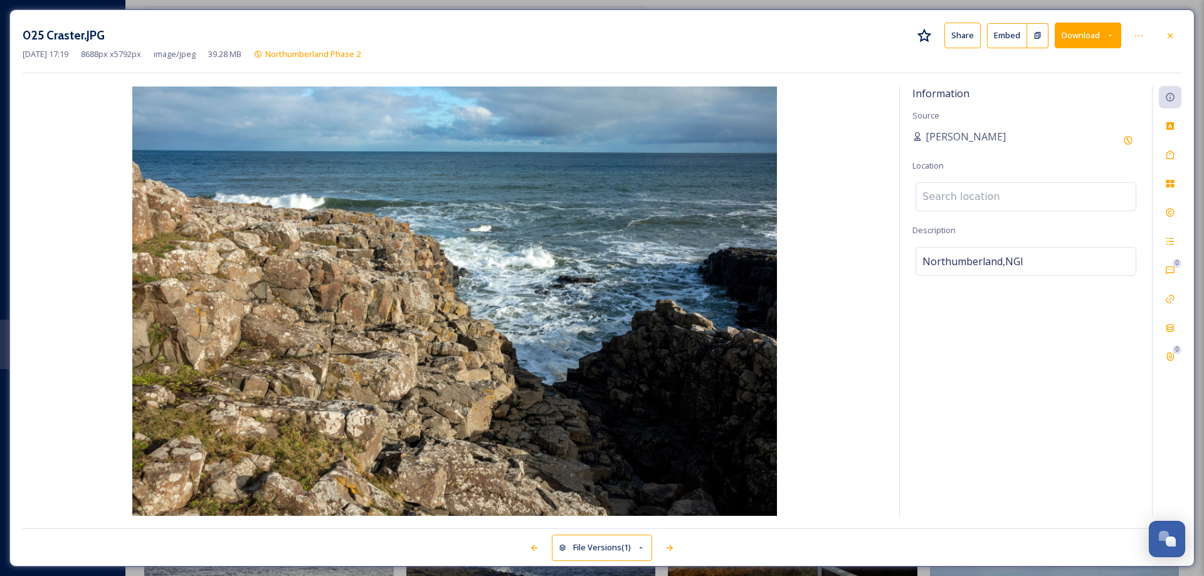
click at [987, 194] on input at bounding box center [1026, 197] width 220 height 28
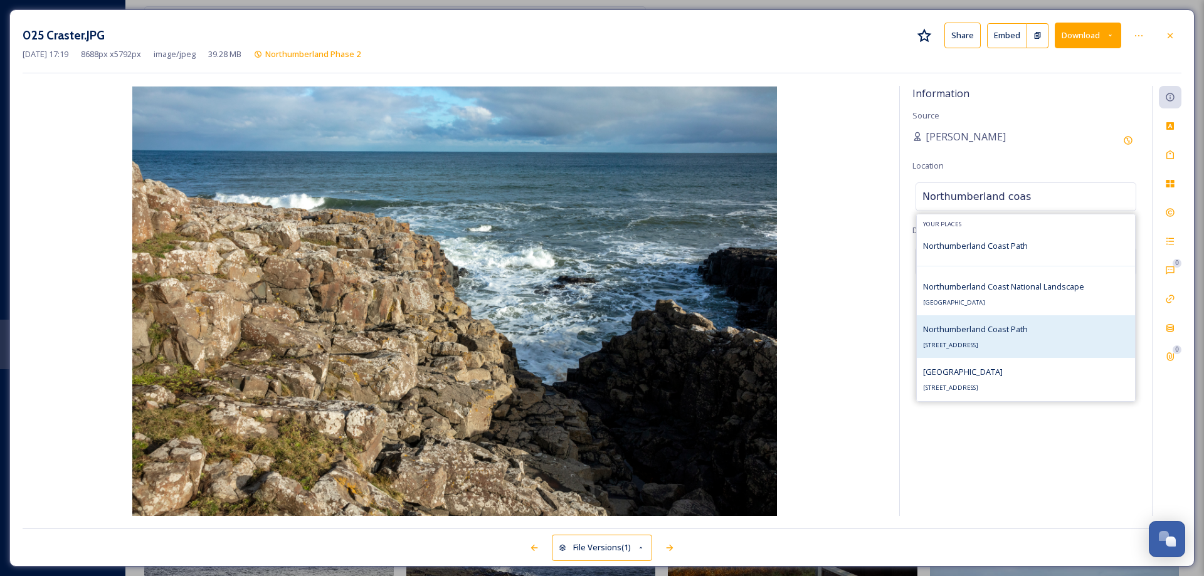
type input "Northumberland coas"
click at [1017, 331] on span "Northumberland Coast Path" at bounding box center [975, 329] width 105 height 11
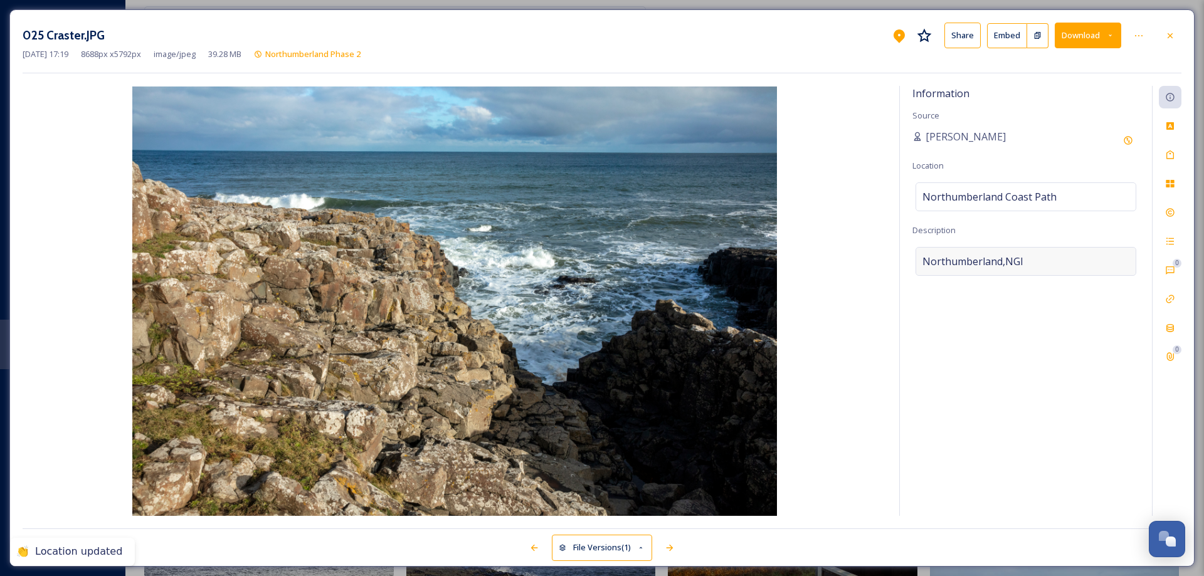
click at [1030, 260] on div "Northumberland,NGI" at bounding box center [1026, 261] width 221 height 29
click at [1030, 260] on textarea "Northumberland,NGI" at bounding box center [1026, 299] width 227 height 104
type textarea "NOrthumberland coast"
click at [1177, 154] on div "Tags" at bounding box center [1170, 155] width 23 height 23
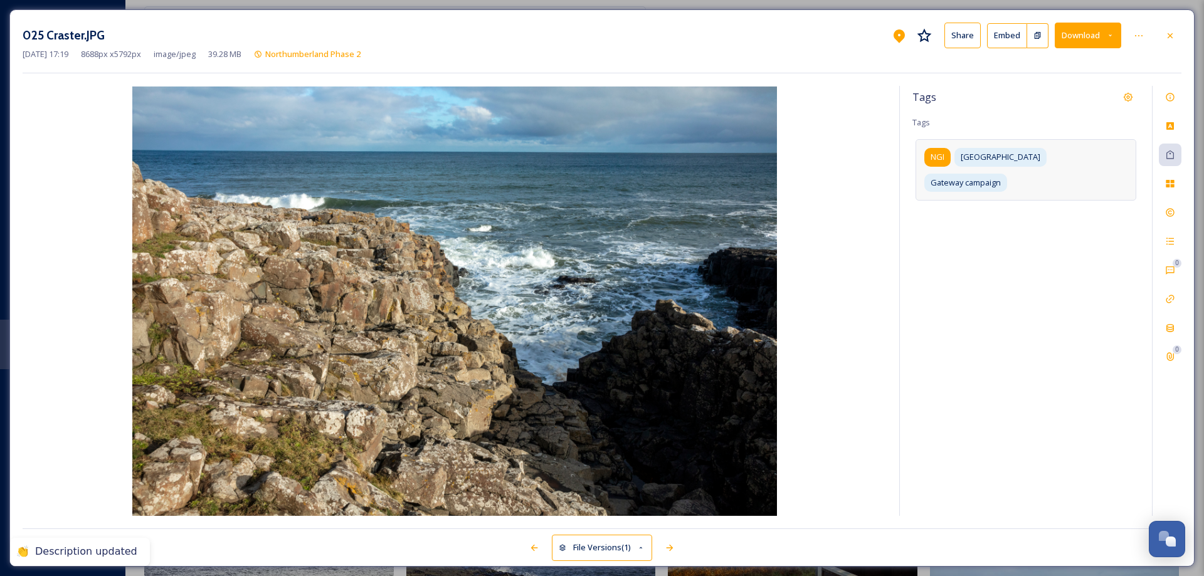
click at [939, 152] on span "NGI" at bounding box center [938, 157] width 14 height 12
click at [954, 160] on icon at bounding box center [953, 157] width 10 height 10
click at [992, 197] on input at bounding box center [985, 204] width 125 height 15
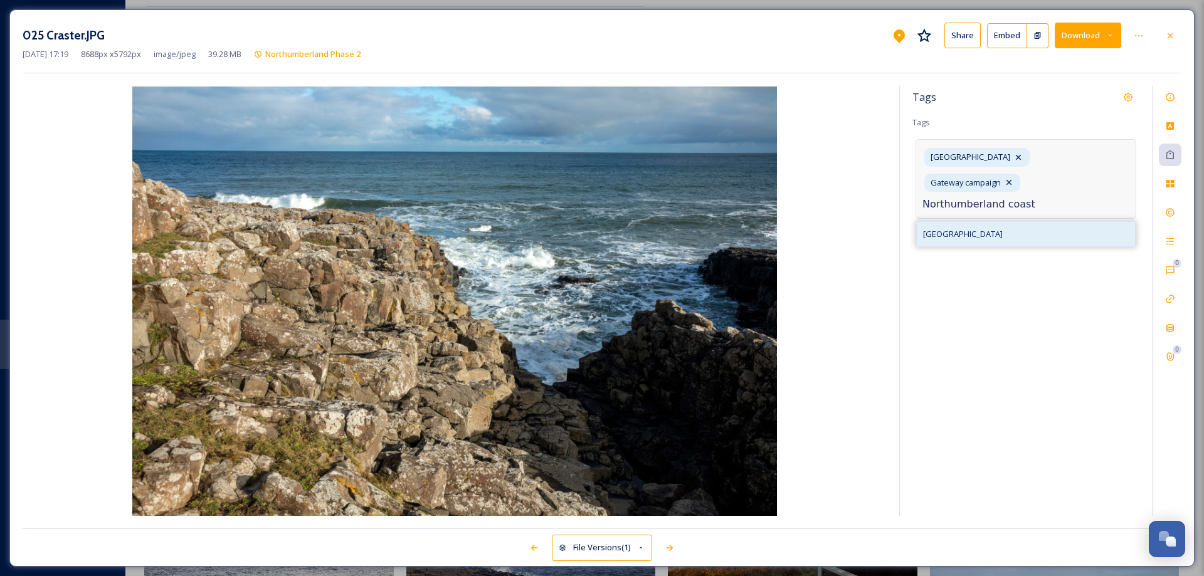
type input "Northumberland coast"
click at [988, 228] on span "[GEOGRAPHIC_DATA]" at bounding box center [963, 234] width 80 height 12
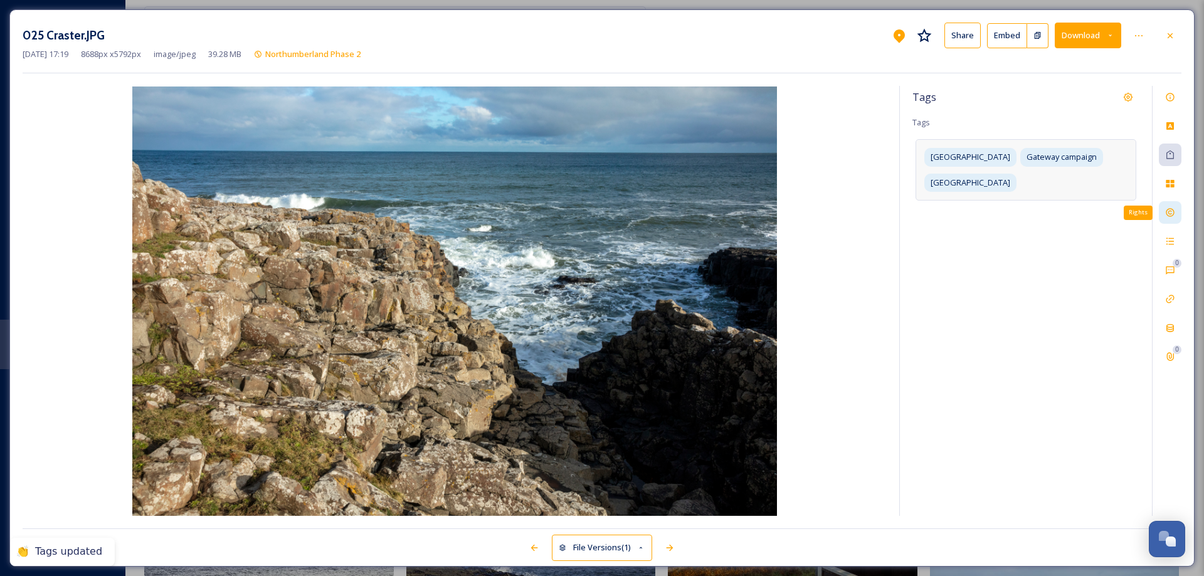
click at [1172, 213] on icon at bounding box center [1170, 213] width 10 height 10
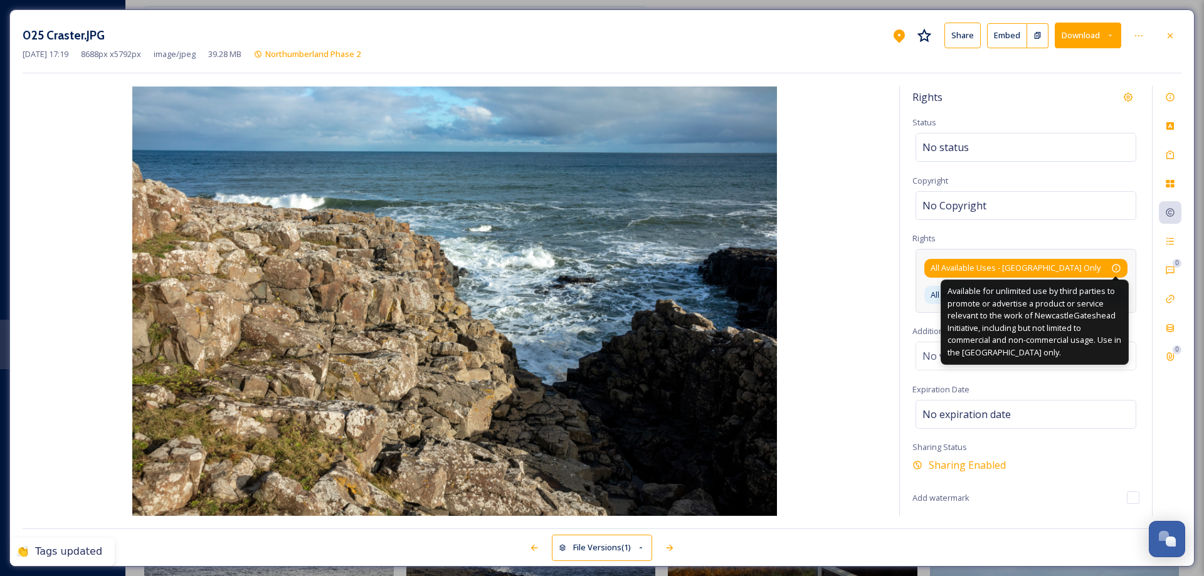
click at [1118, 269] on icon at bounding box center [1116, 268] width 10 height 10
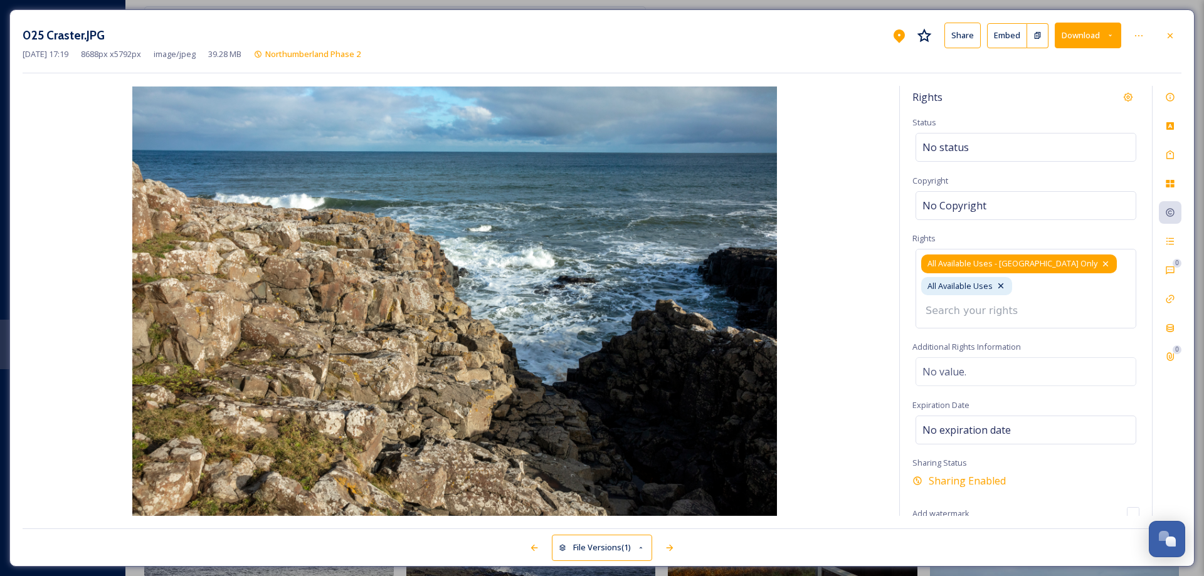
click at [1101, 261] on icon at bounding box center [1106, 264] width 10 height 10
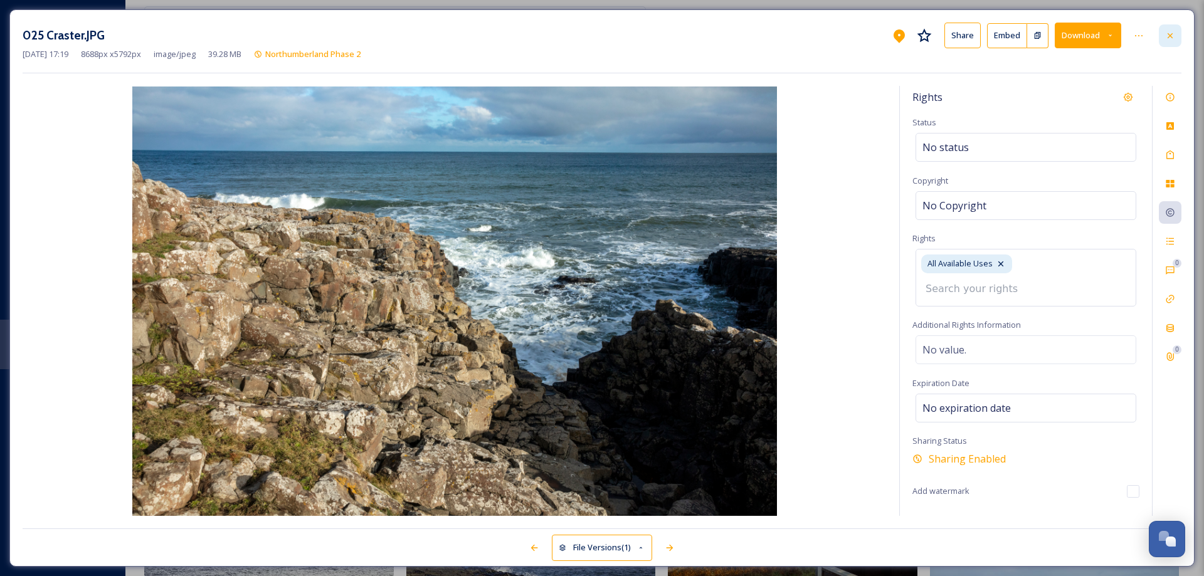
click at [1173, 34] on icon at bounding box center [1170, 36] width 10 height 10
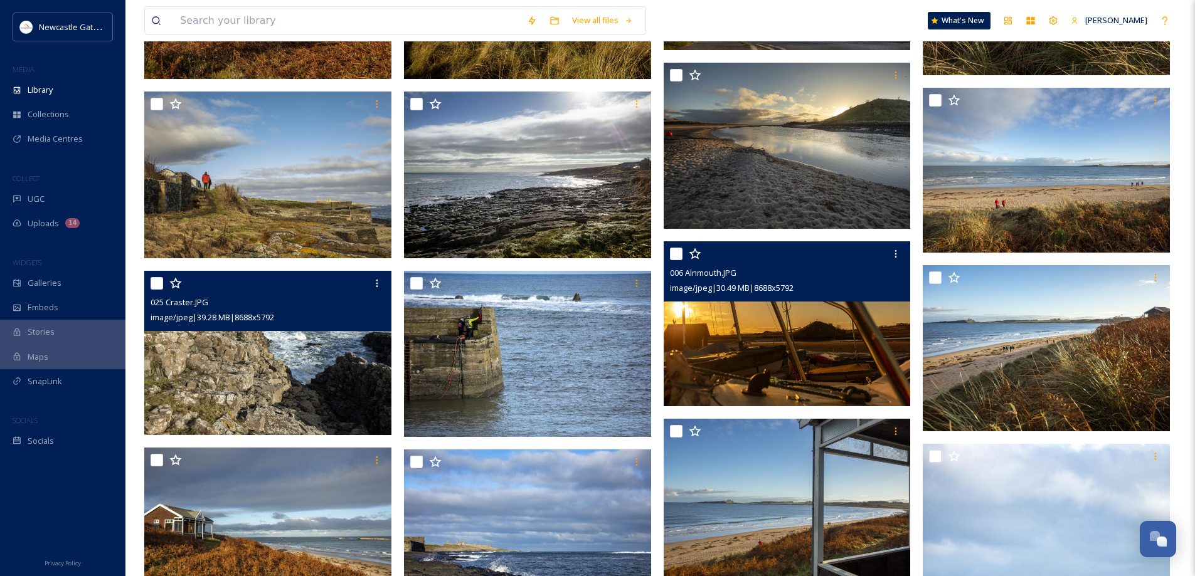
click at [768, 327] on img at bounding box center [787, 323] width 247 height 165
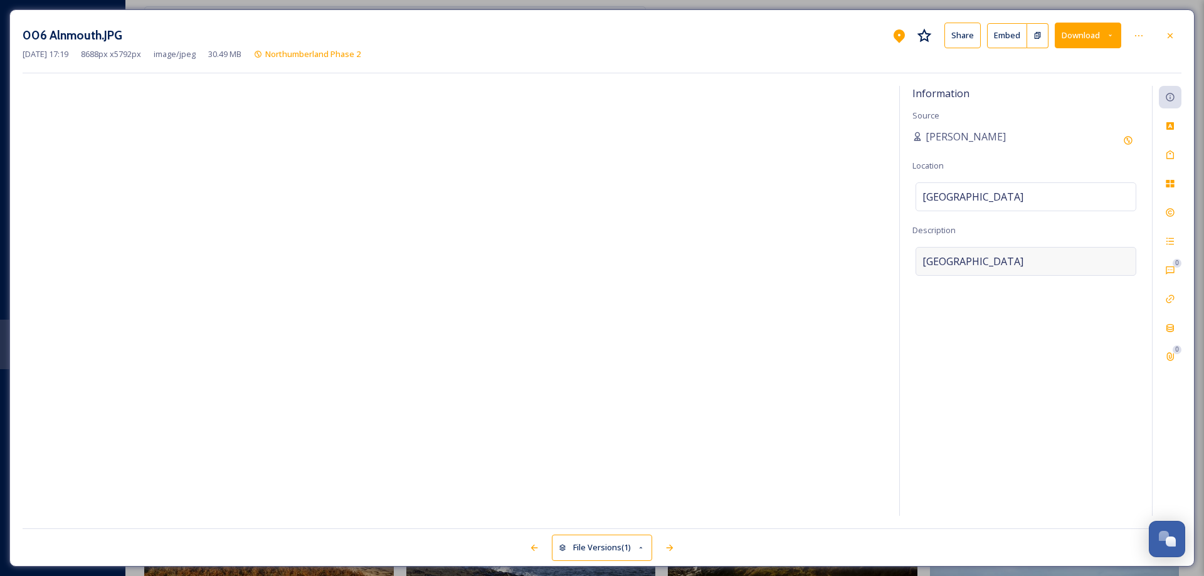
click at [1010, 260] on div "[GEOGRAPHIC_DATA]" at bounding box center [1026, 261] width 221 height 29
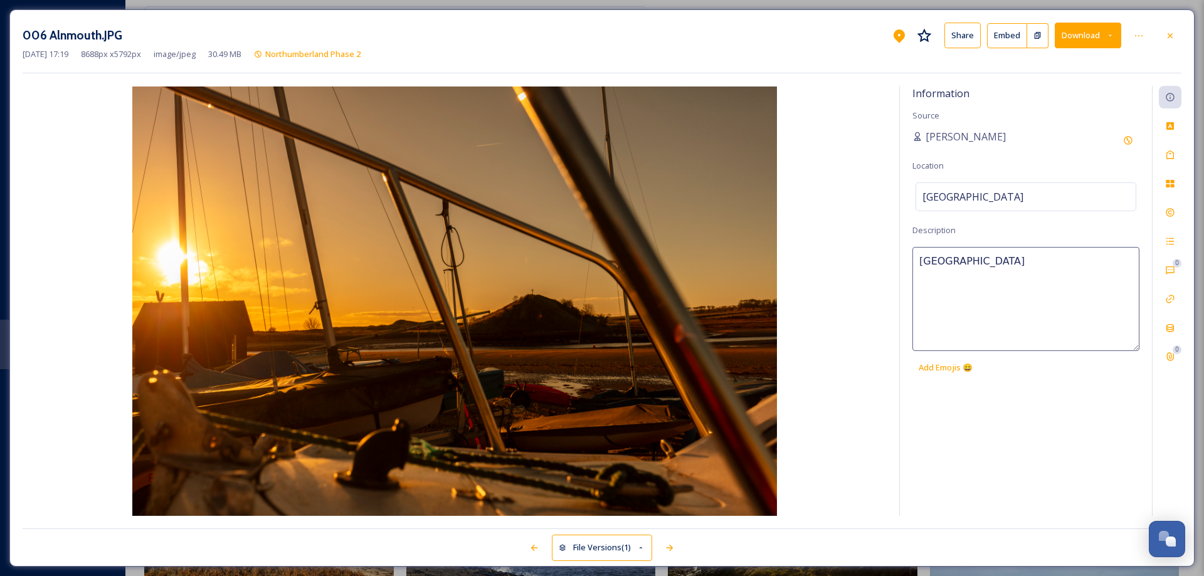
drag, startPoint x: 1010, startPoint y: 260, endPoint x: 892, endPoint y: 267, distance: 118.1
click at [892, 267] on div "Information Source [PERSON_NAME] Location [GEOGRAPHIC_DATA] Description [GEOGRA…" at bounding box center [602, 301] width 1159 height 430
type textarea "Boast at [GEOGRAPHIC_DATA]"
click at [1175, 156] on div "Tags" at bounding box center [1170, 155] width 23 height 23
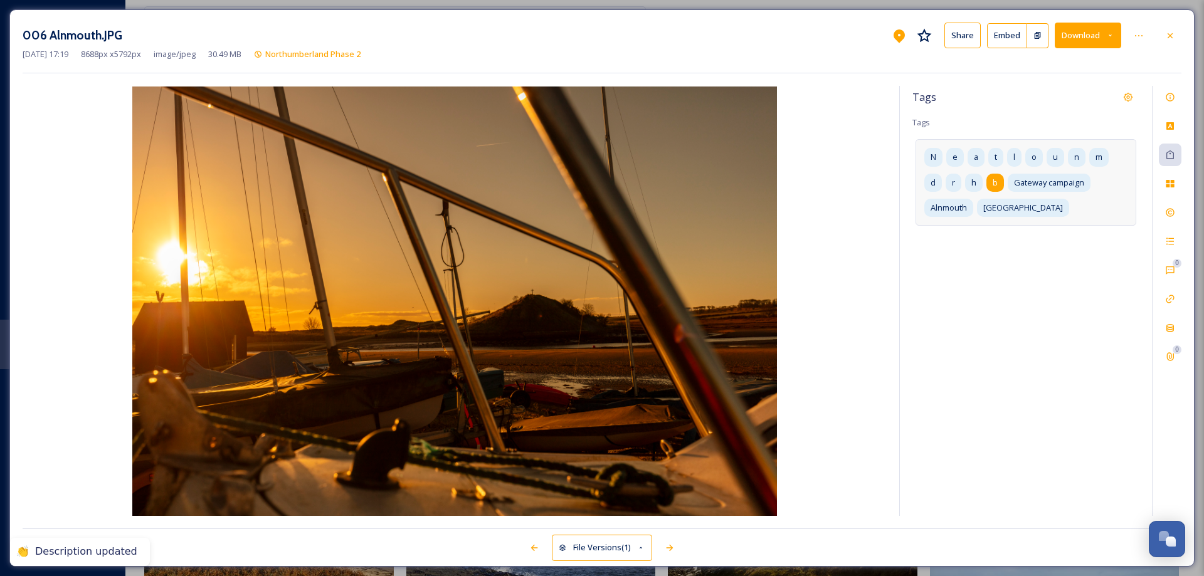
click at [993, 185] on span "b" at bounding box center [995, 183] width 5 height 12
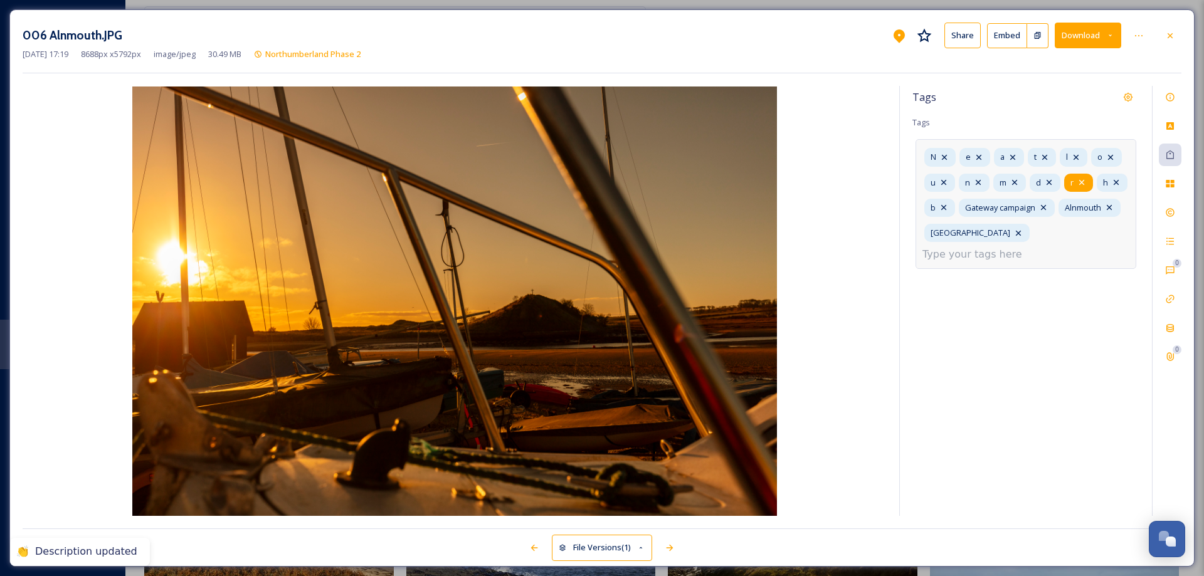
click at [1079, 180] on icon at bounding box center [1082, 182] width 10 height 10
click at [1084, 181] on icon at bounding box center [1081, 182] width 5 height 5
click at [1084, 181] on icon at bounding box center [1084, 182] width 10 height 10
click at [1049, 183] on icon at bounding box center [1049, 182] width 5 height 5
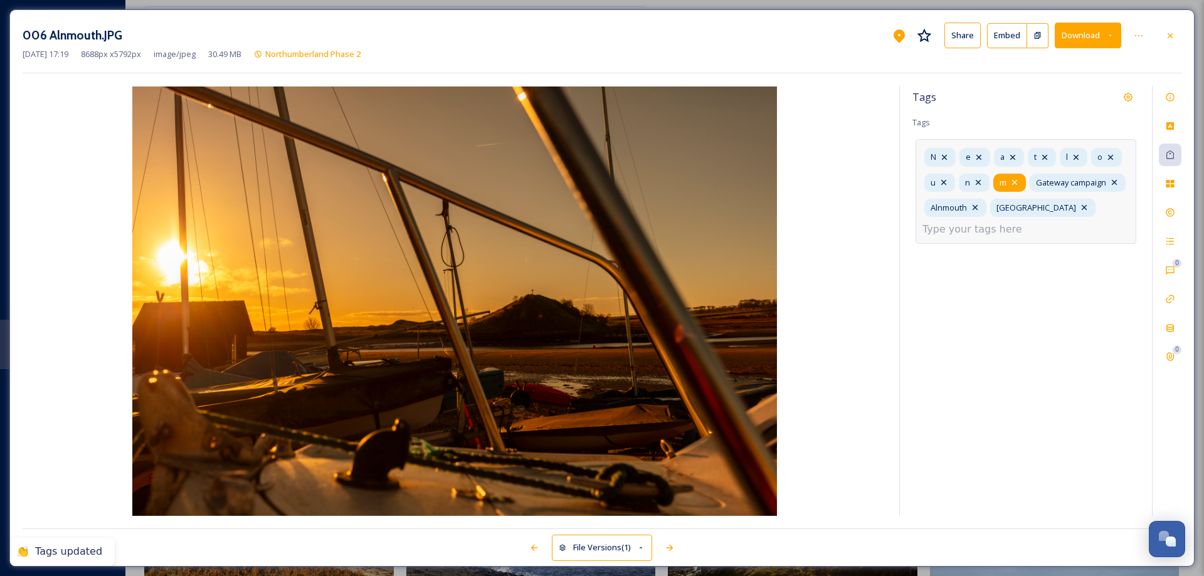
click at [1016, 183] on icon at bounding box center [1015, 182] width 10 height 10
click at [978, 182] on icon at bounding box center [978, 182] width 5 height 5
click at [945, 182] on icon at bounding box center [944, 182] width 10 height 10
click at [1113, 155] on icon at bounding box center [1110, 157] width 5 height 5
click at [1077, 158] on icon at bounding box center [1076, 157] width 5 height 5
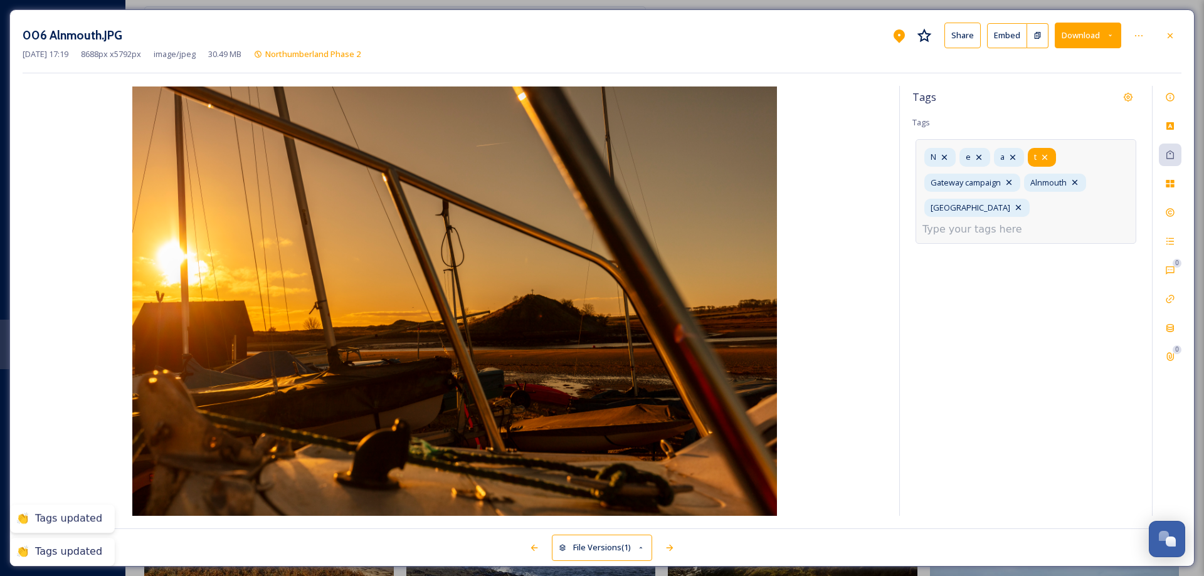
click at [1049, 156] on icon at bounding box center [1045, 157] width 10 height 10
click at [1012, 158] on icon at bounding box center [1013, 157] width 10 height 10
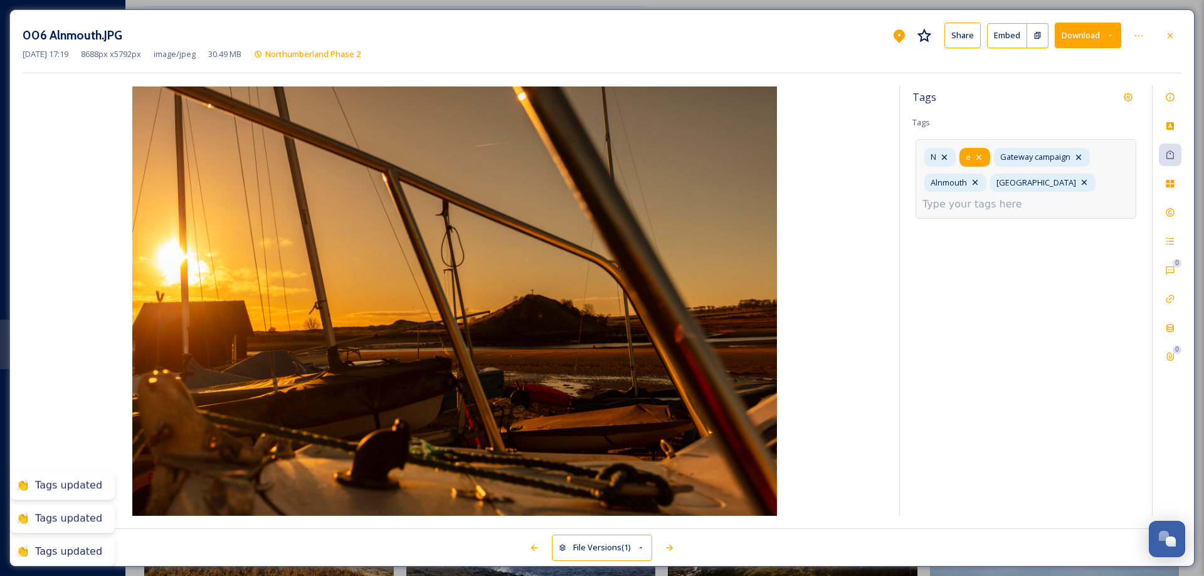
click at [982, 157] on icon at bounding box center [979, 157] width 10 height 10
click at [944, 159] on icon at bounding box center [944, 157] width 10 height 10
click at [1027, 197] on input at bounding box center [985, 204] width 125 height 15
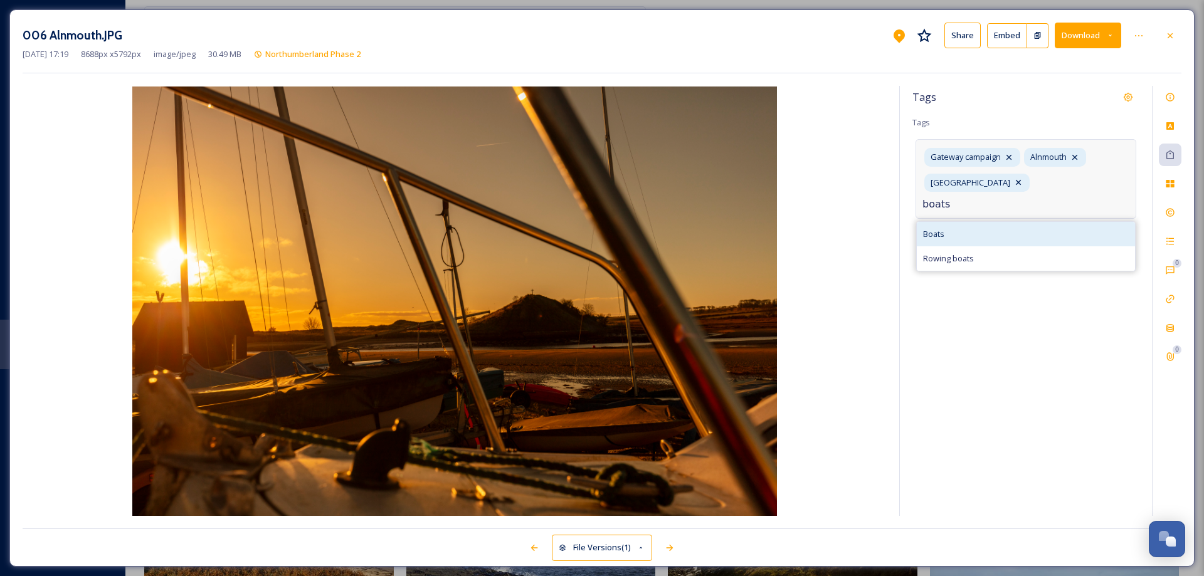
type input "boats"
click at [924, 228] on span "Boats" at bounding box center [933, 234] width 21 height 12
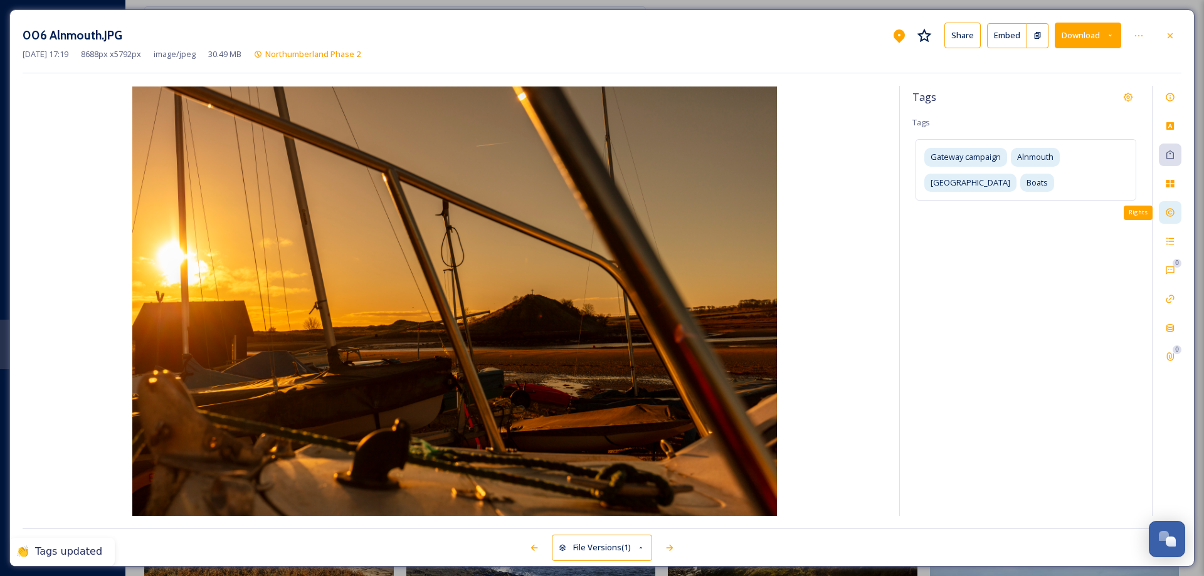
click at [1174, 208] on icon at bounding box center [1170, 213] width 10 height 10
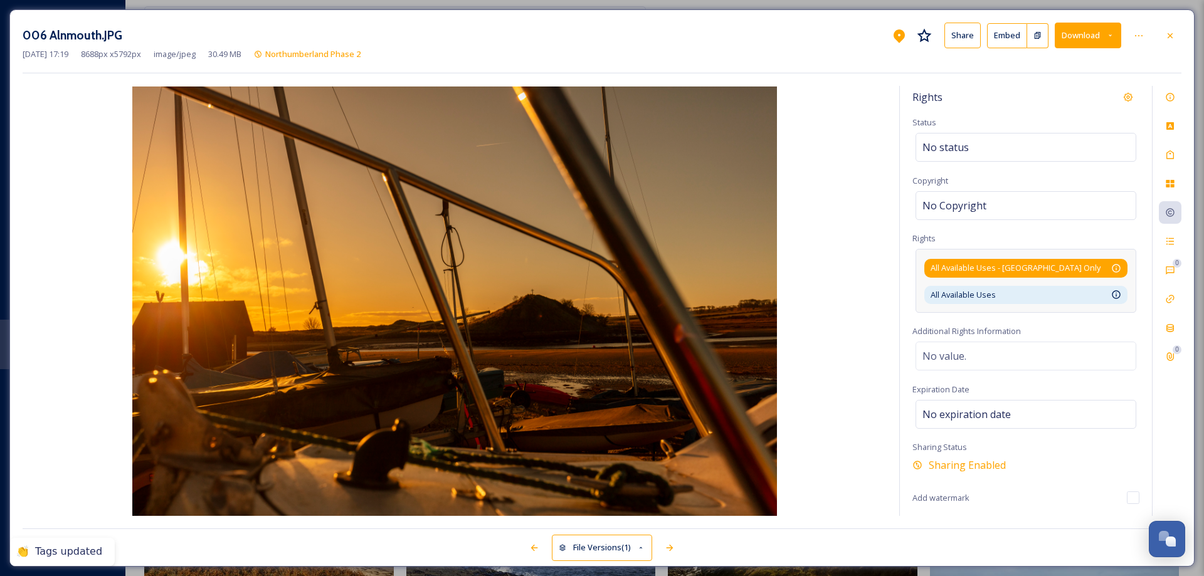
click at [1104, 267] on div "All Available Uses - [GEOGRAPHIC_DATA] Only Available for unlimited use by thir…" at bounding box center [1026, 268] width 191 height 12
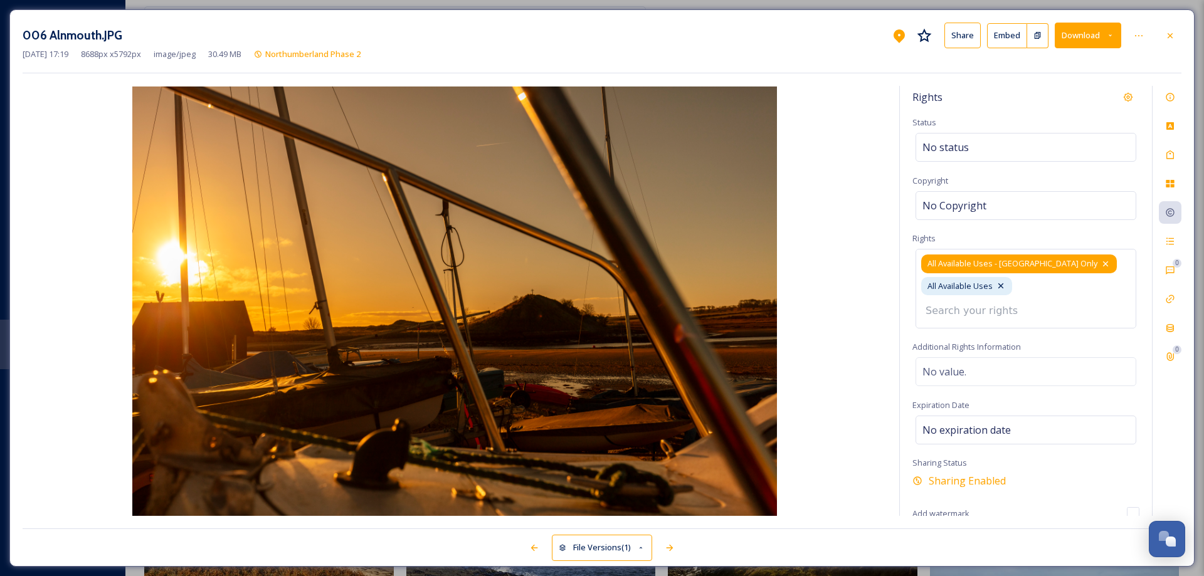
click at [1101, 262] on icon at bounding box center [1106, 264] width 10 height 10
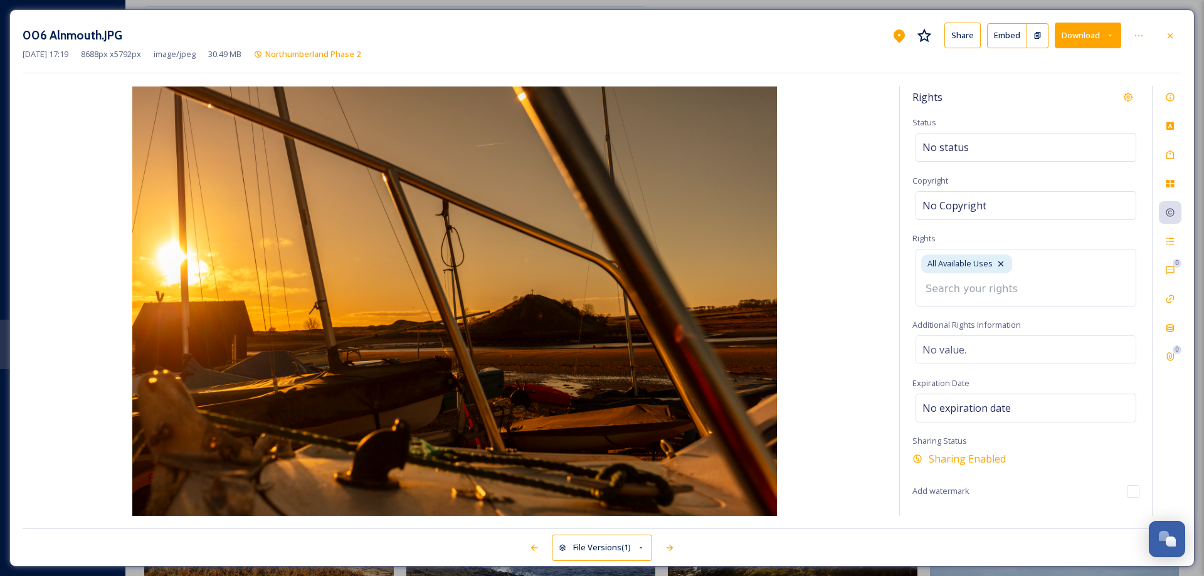
click at [1170, 36] on icon at bounding box center [1170, 36] width 10 height 10
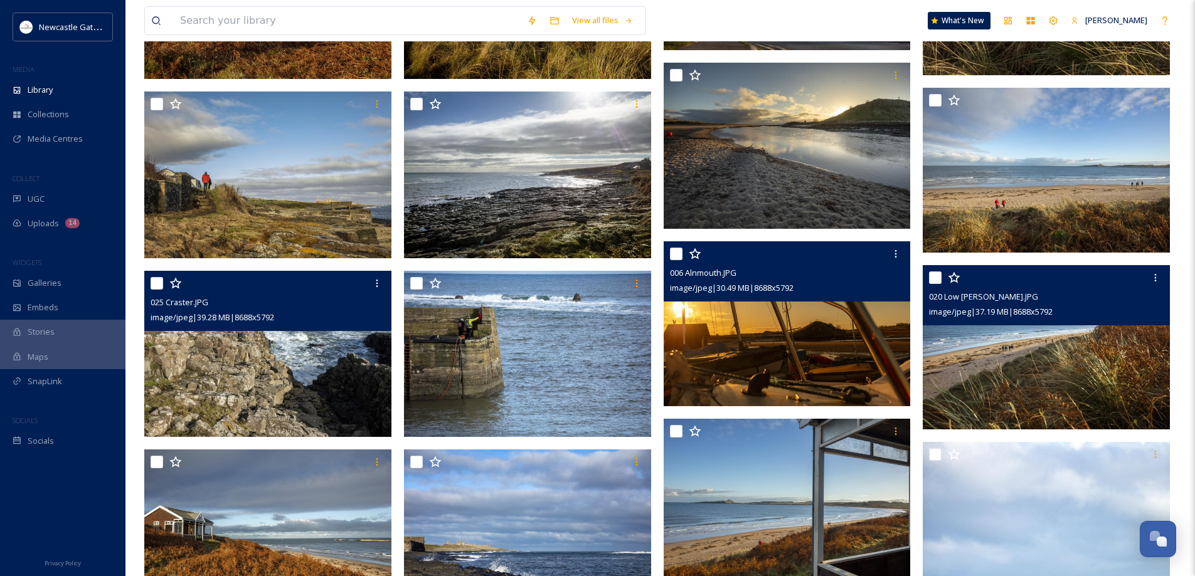
click at [1071, 343] on img at bounding box center [1046, 347] width 247 height 165
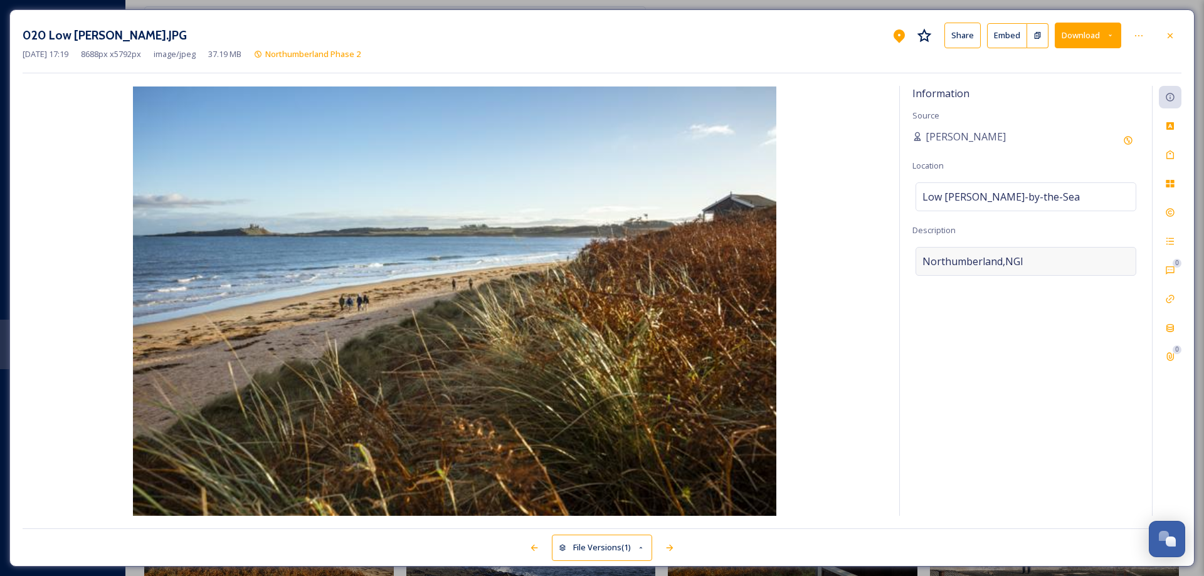
click at [1033, 257] on div "Northumberland,NGI" at bounding box center [1026, 261] width 221 height 29
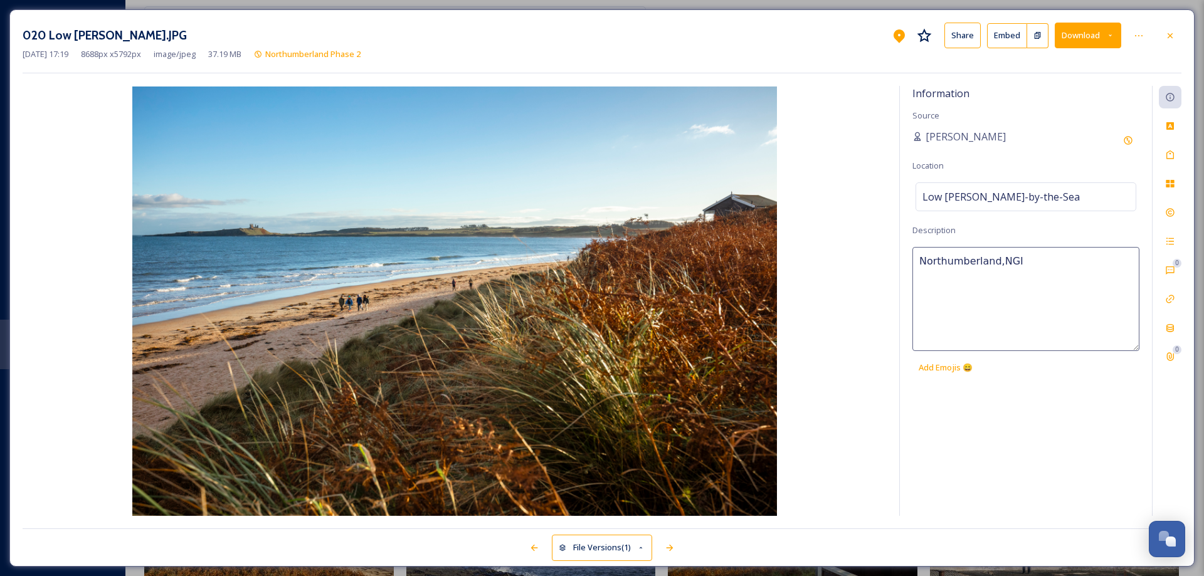
drag, startPoint x: 1033, startPoint y: 257, endPoint x: 897, endPoint y: 262, distance: 136.2
click at [897, 262] on div "Information Source [PERSON_NAME] Location [GEOGRAPHIC_DATA][PERSON_NAME]-by-[GE…" at bounding box center [602, 301] width 1159 height 430
type textarea "Low [PERSON_NAME] by the Sea"
click at [1172, 154] on icon at bounding box center [1170, 155] width 10 height 10
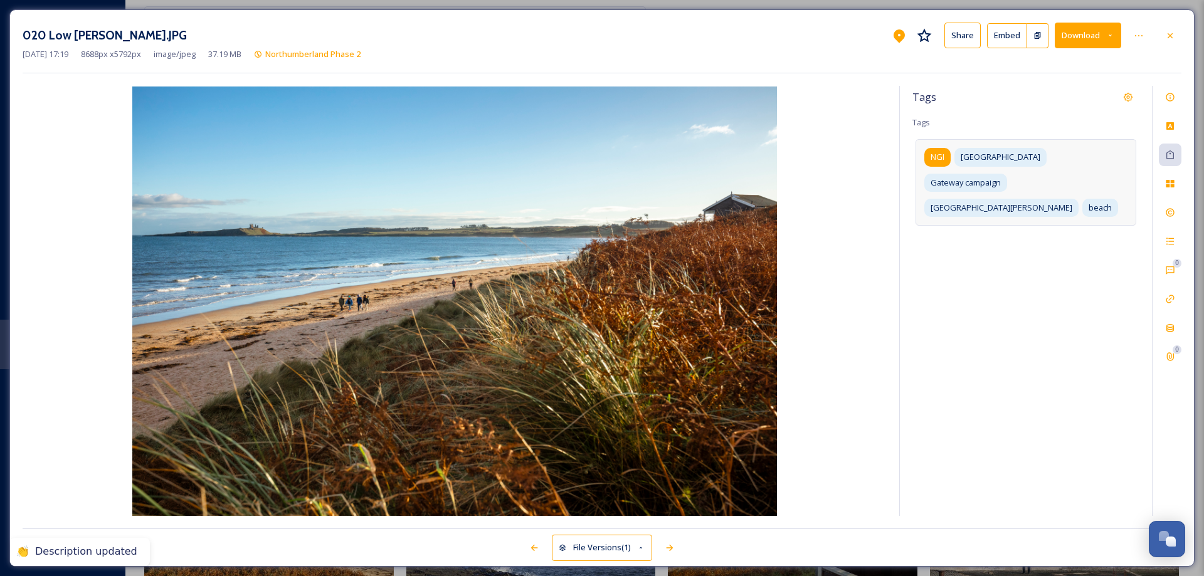
click at [941, 157] on span "NGI" at bounding box center [938, 157] width 14 height 12
click at [948, 156] on icon at bounding box center [953, 157] width 10 height 10
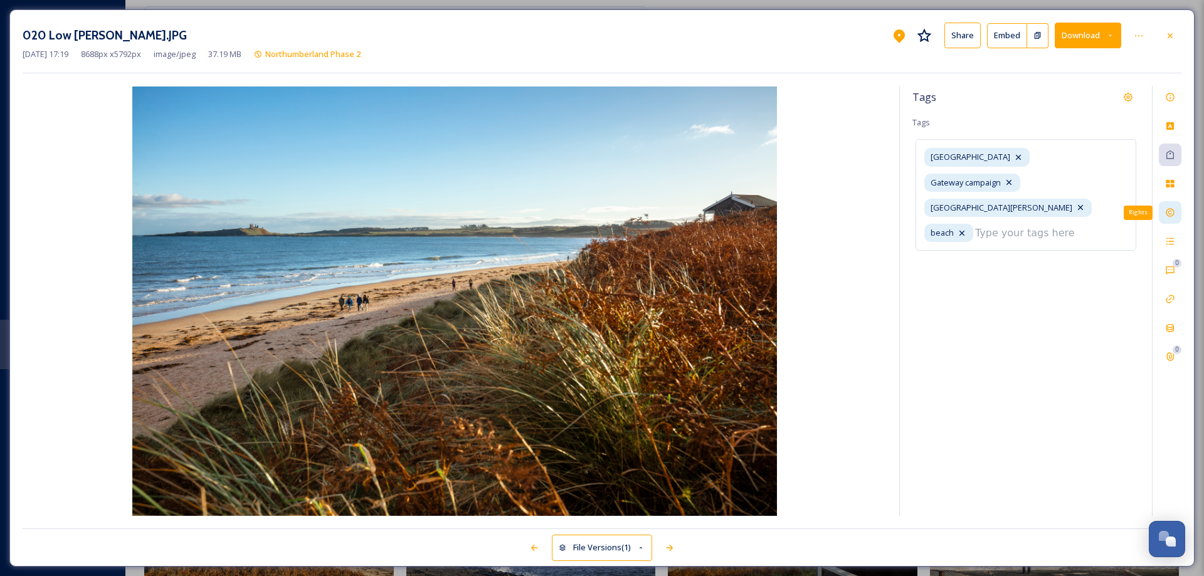
click at [1171, 209] on icon at bounding box center [1170, 213] width 8 height 8
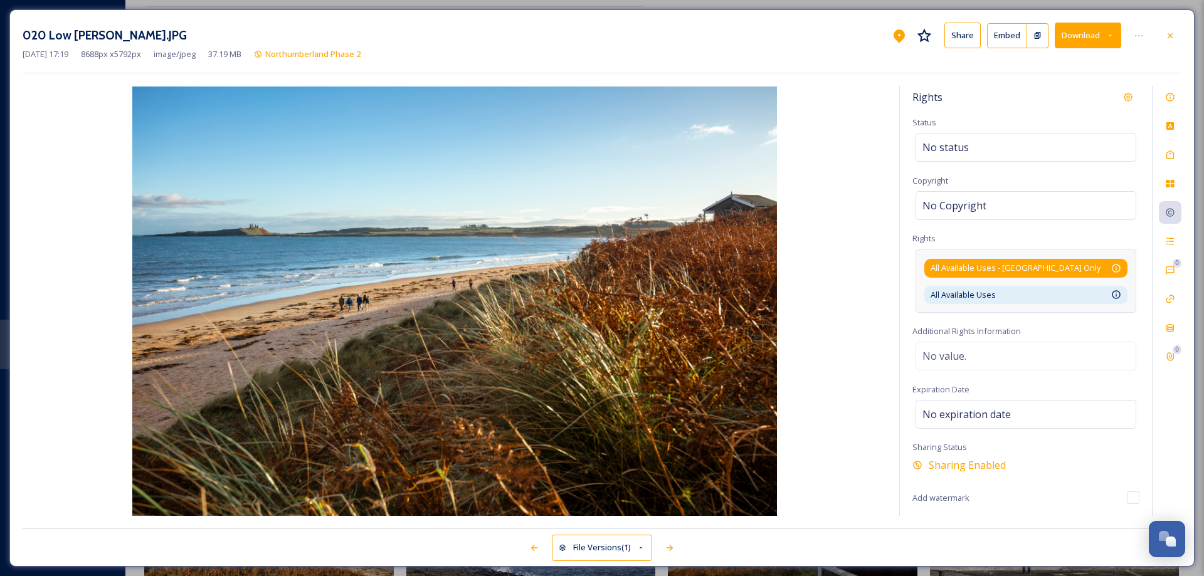
click at [1094, 266] on div "All Available Uses - [GEOGRAPHIC_DATA] Only Available for unlimited use by thir…" at bounding box center [1026, 268] width 191 height 12
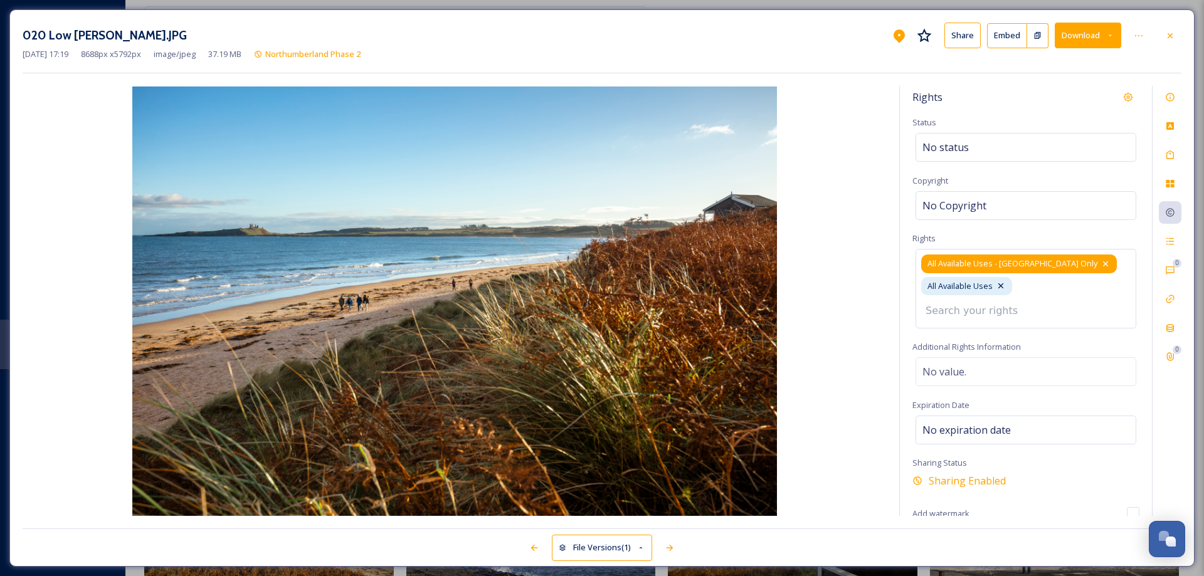
click at [1101, 264] on icon at bounding box center [1106, 264] width 10 height 10
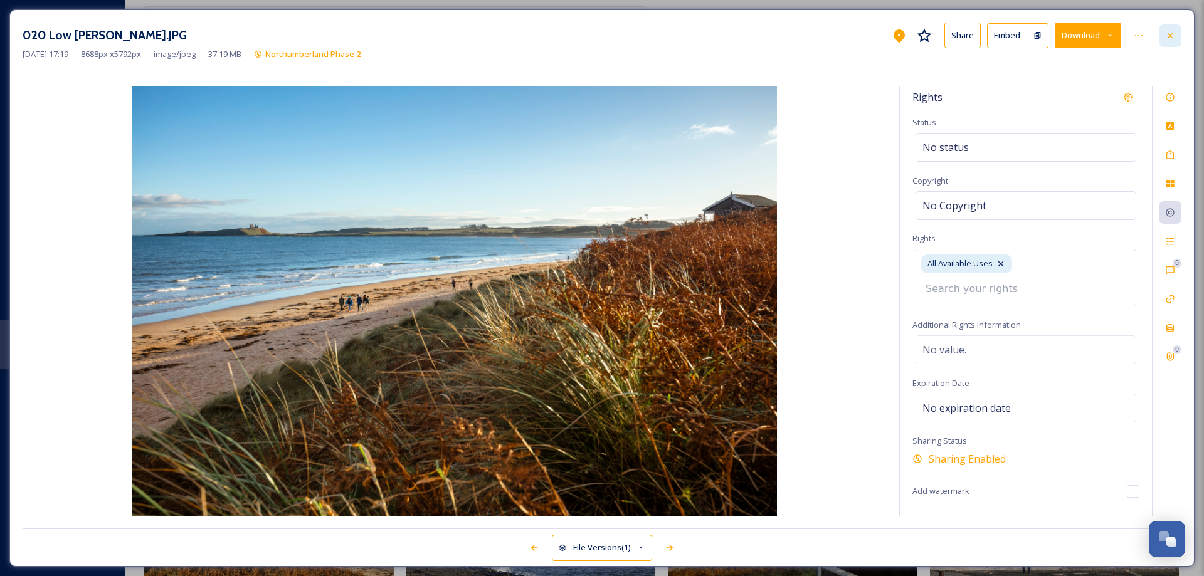
click at [1172, 38] on icon at bounding box center [1170, 36] width 10 height 10
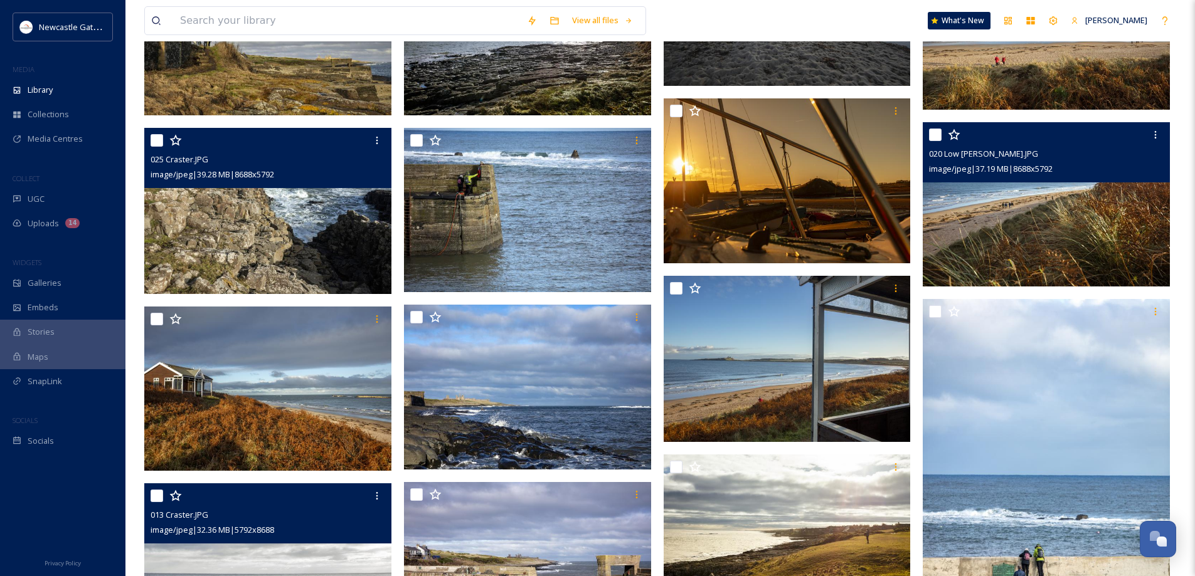
scroll to position [1192, 0]
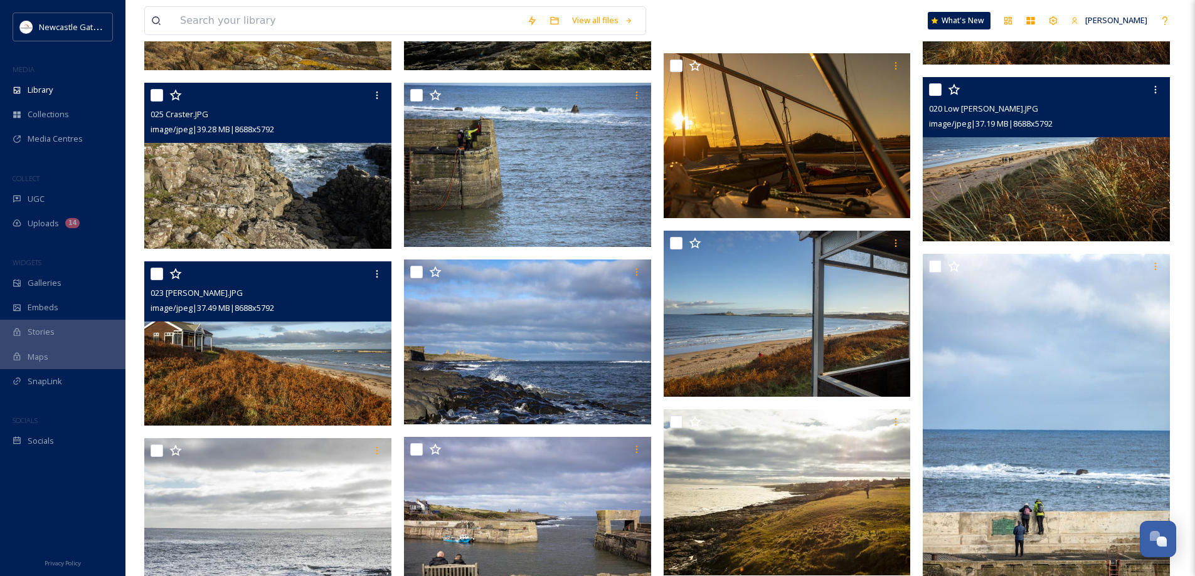
click at [294, 384] on img at bounding box center [267, 344] width 247 height 165
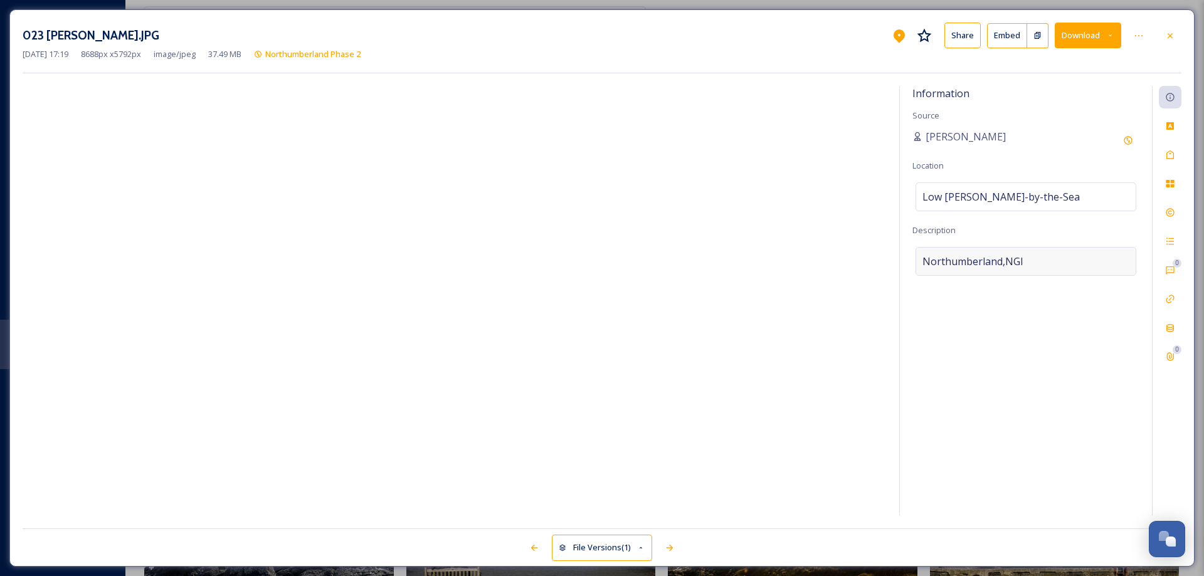
click at [990, 260] on span "Northumberland,NGI" at bounding box center [973, 261] width 101 height 15
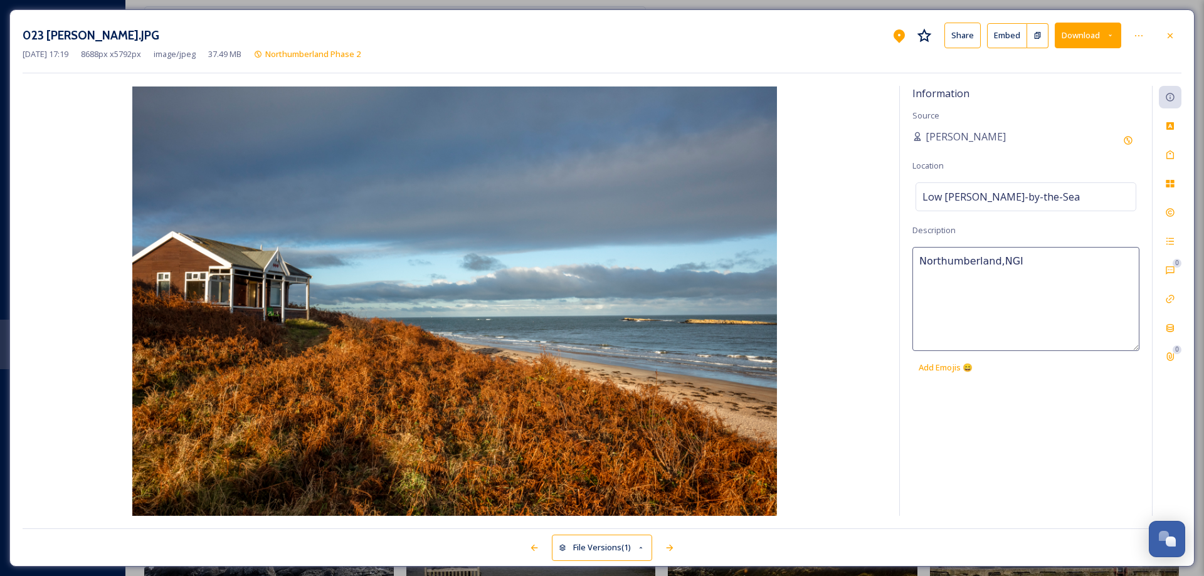
drag, startPoint x: 1048, startPoint y: 254, endPoint x: 910, endPoint y: 258, distance: 138.0
click at [910, 258] on div "Information Source [PERSON_NAME] Location Low [PERSON_NAME]-by-[GEOGRAPHIC_DATA…" at bounding box center [1026, 301] width 252 height 430
type textarea "Chalet on [GEOGRAPHIC_DATA], near [GEOGRAPHIC_DATA] by the Sea"
click at [1173, 157] on icon at bounding box center [1171, 155] width 8 height 9
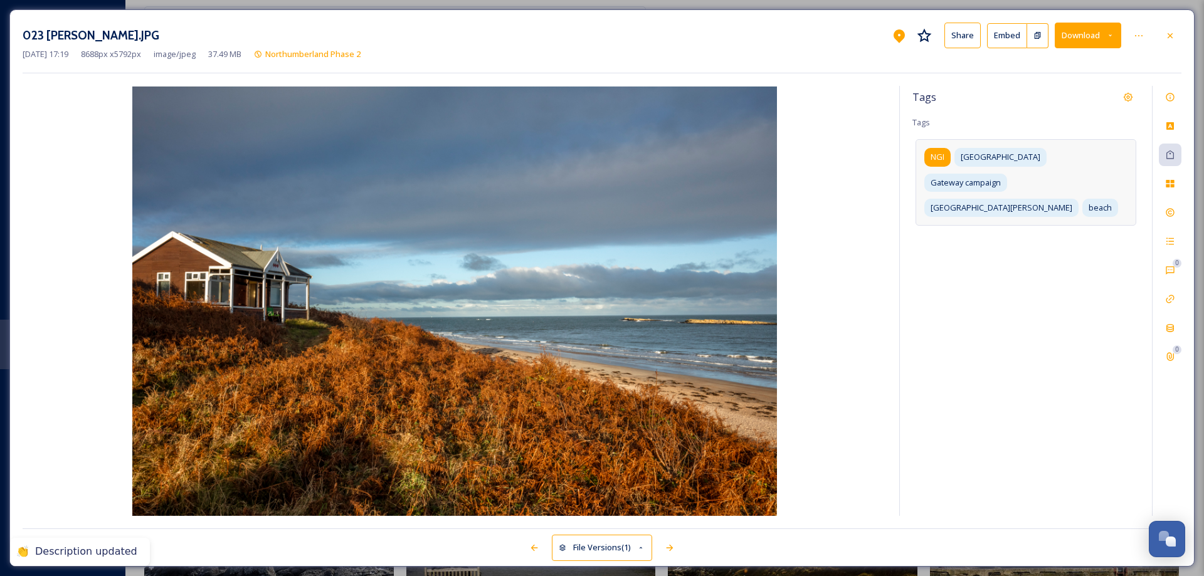
click at [939, 160] on span "NGI" at bounding box center [938, 157] width 14 height 12
click at [956, 157] on icon at bounding box center [953, 157] width 10 height 10
click at [1171, 214] on icon at bounding box center [1170, 213] width 10 height 10
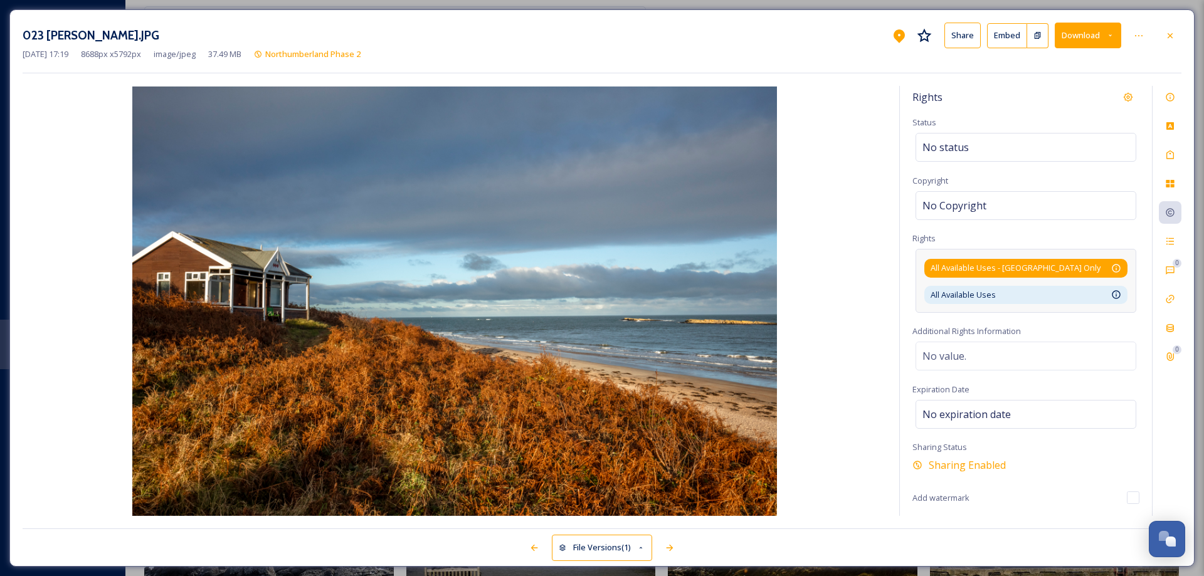
click at [1104, 268] on div "All Available Uses - [GEOGRAPHIC_DATA] Only Available for unlimited use by thir…" at bounding box center [1026, 268] width 191 height 12
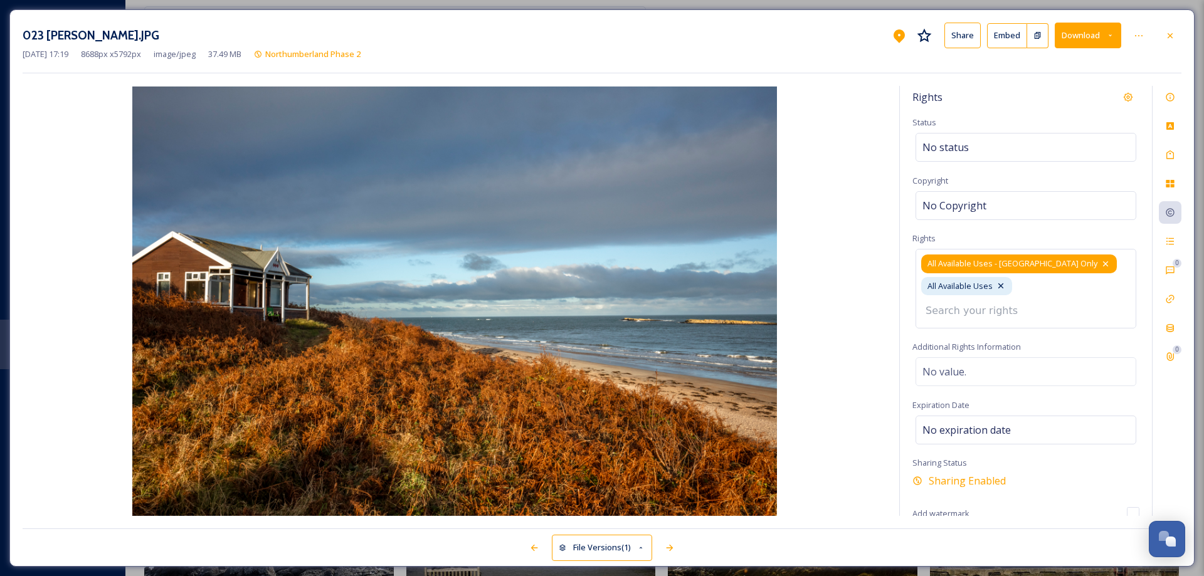
click at [1101, 265] on icon at bounding box center [1106, 264] width 10 height 10
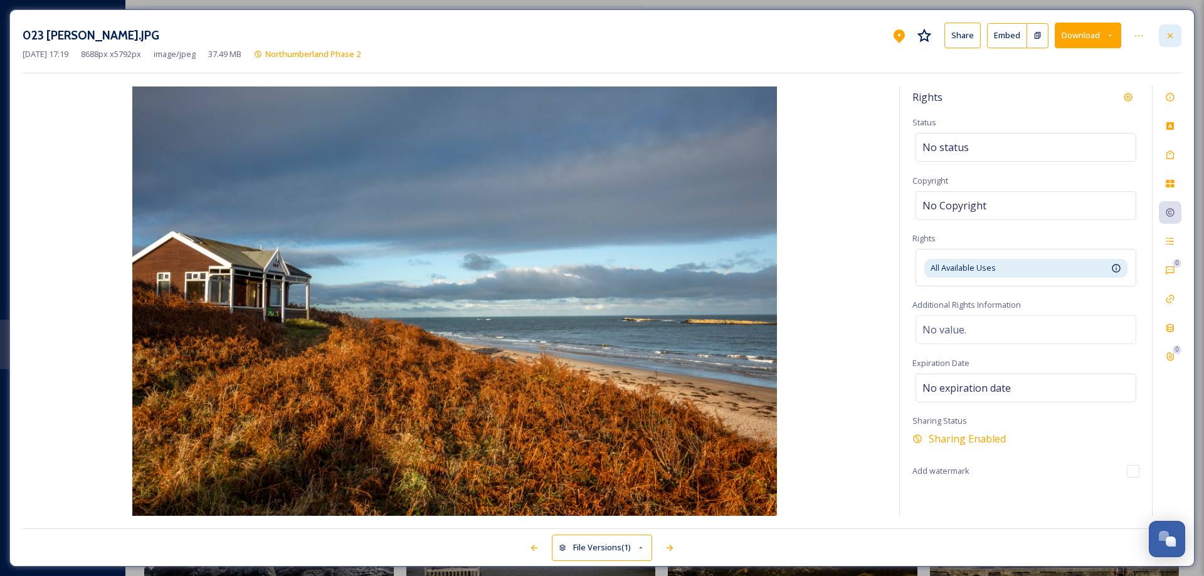
click at [1172, 31] on icon at bounding box center [1170, 36] width 10 height 10
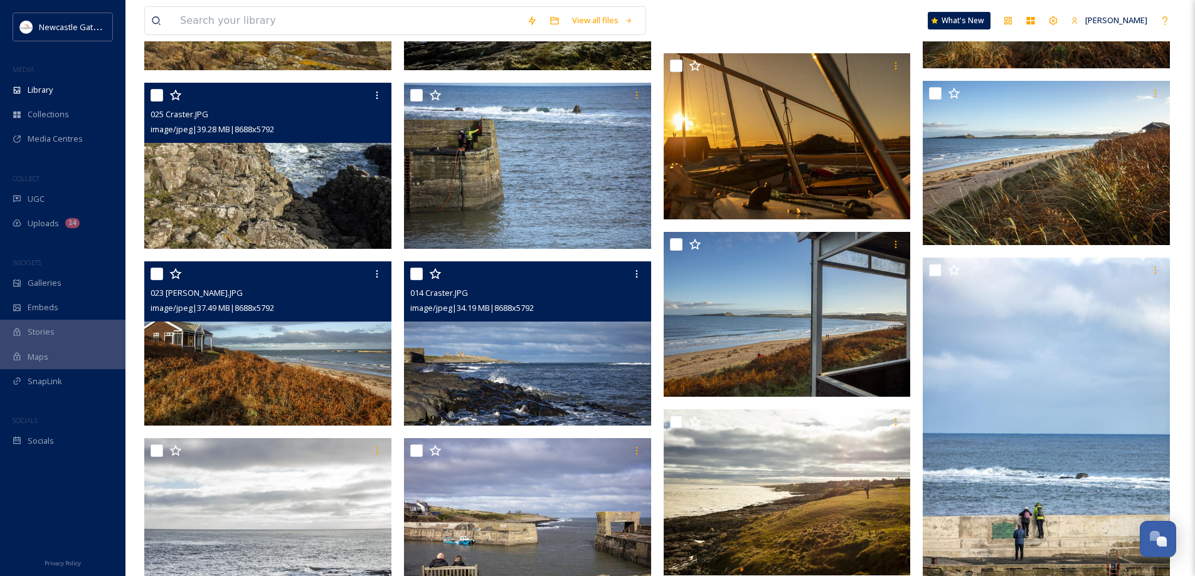
click at [537, 361] on img at bounding box center [527, 344] width 247 height 165
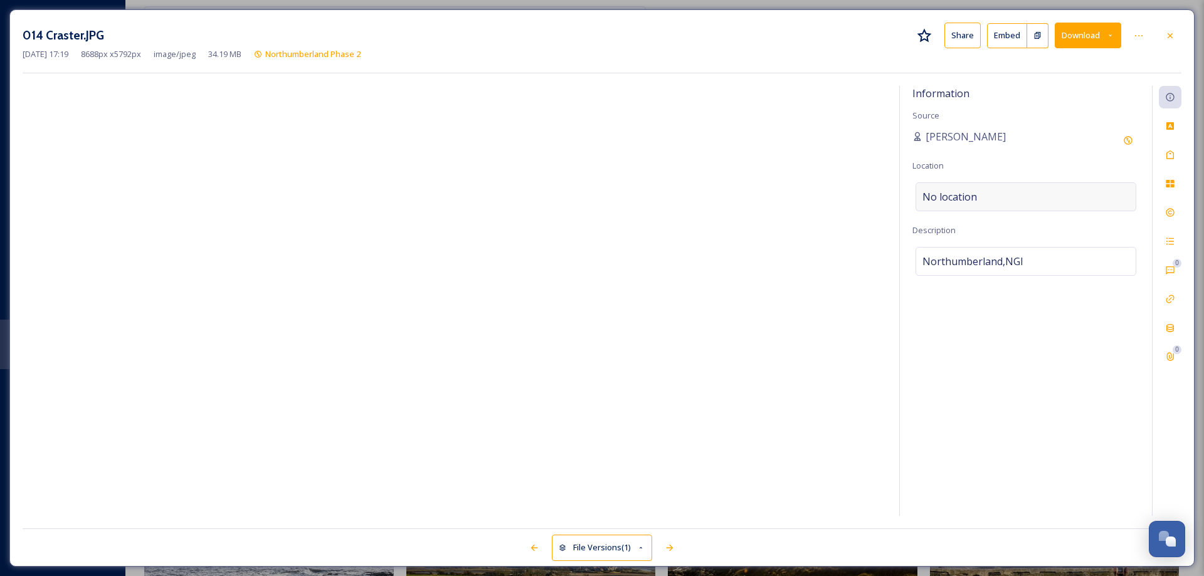
click at [988, 196] on div "No location" at bounding box center [1026, 197] width 221 height 29
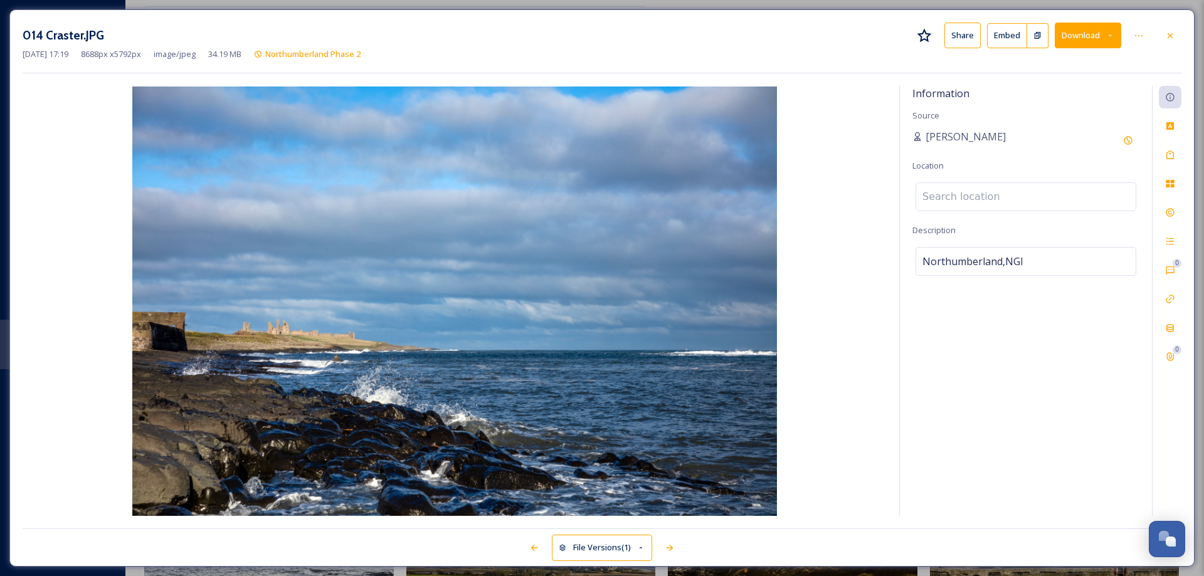
click at [988, 196] on input at bounding box center [1026, 197] width 220 height 28
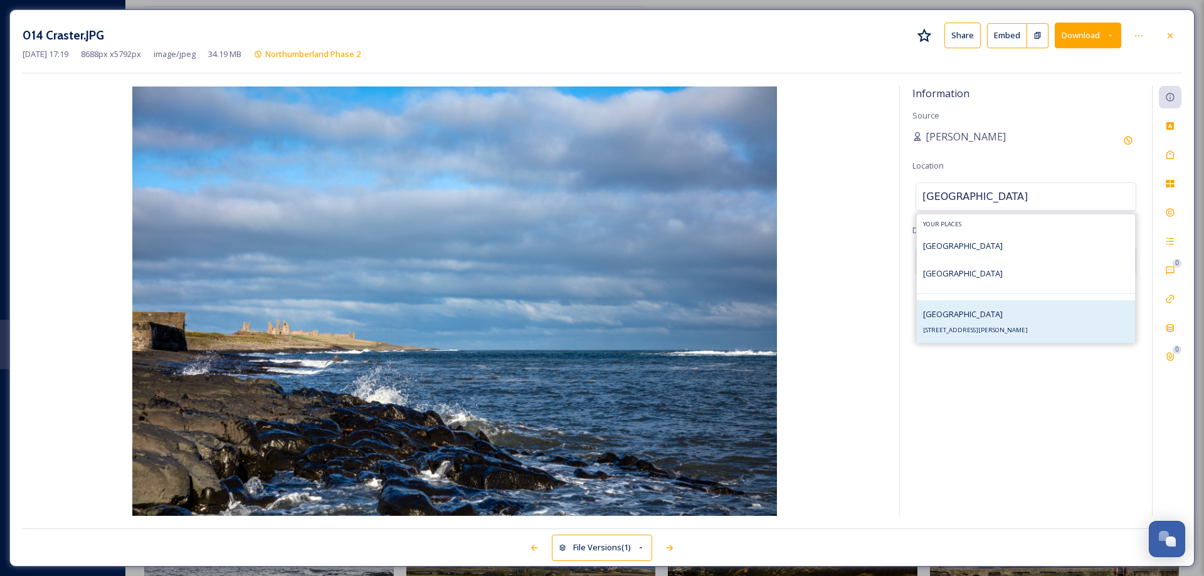
type input "[GEOGRAPHIC_DATA]"
click at [977, 326] on span "[STREET_ADDRESS][PERSON_NAME]" at bounding box center [975, 330] width 105 height 8
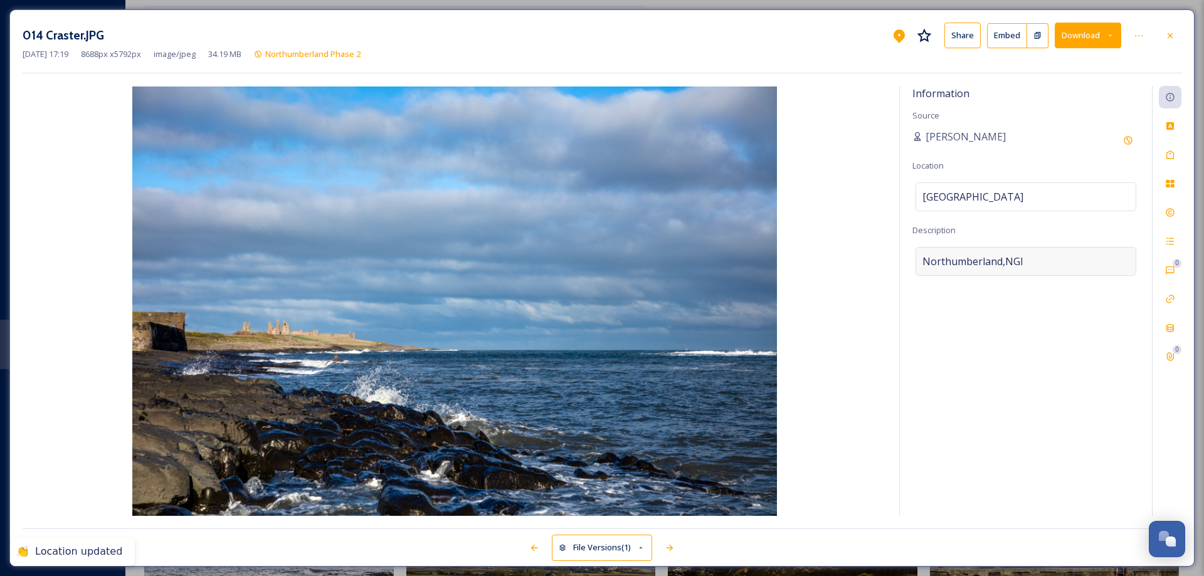
click at [1031, 260] on div "Northumberland,NGI" at bounding box center [1026, 261] width 221 height 29
click at [1031, 260] on textarea "Northumberland,NGI" at bounding box center [1026, 299] width 227 height 104
drag, startPoint x: 1031, startPoint y: 260, endPoint x: 916, endPoint y: 263, distance: 114.8
click at [916, 263] on textarea "Northumberland,NGI" at bounding box center [1026, 299] width 227 height 104
type textarea "[GEOGRAPHIC_DATA]"
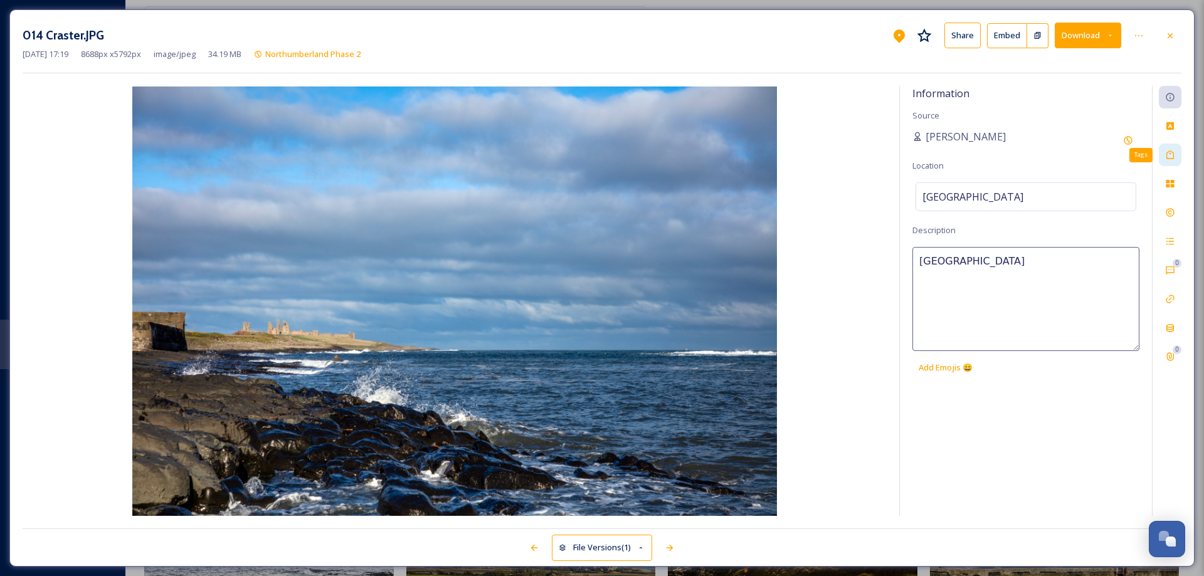
click at [1171, 157] on icon at bounding box center [1170, 155] width 10 height 10
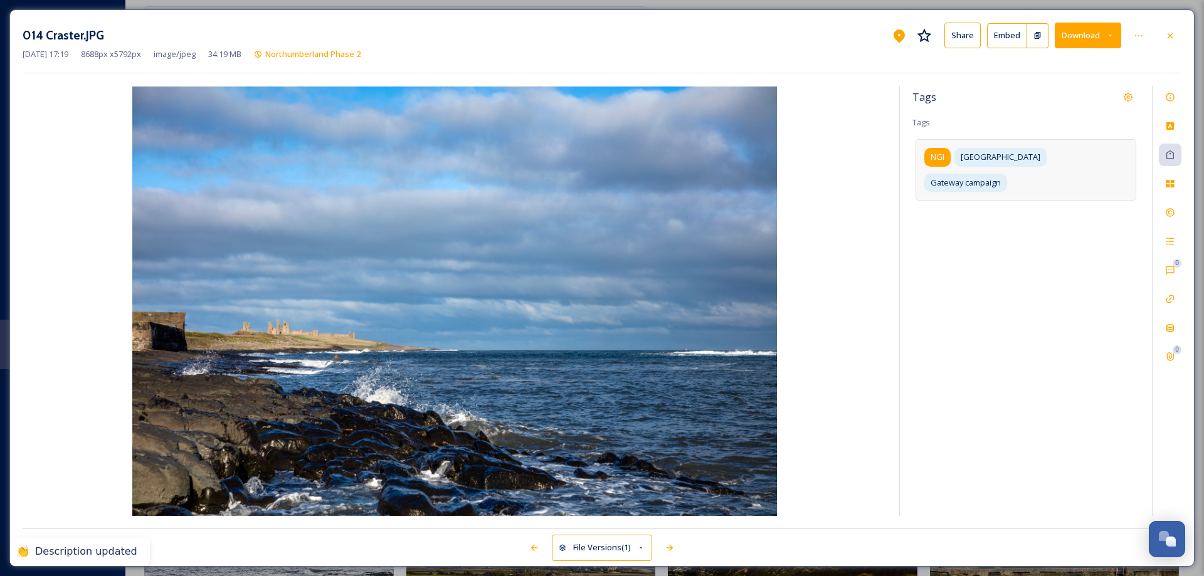
click at [944, 156] on span "NGI" at bounding box center [938, 157] width 14 height 12
click at [959, 155] on div "NGI" at bounding box center [944, 157] width 40 height 18
click at [954, 160] on icon at bounding box center [953, 157] width 10 height 10
click at [995, 197] on input at bounding box center [985, 204] width 125 height 15
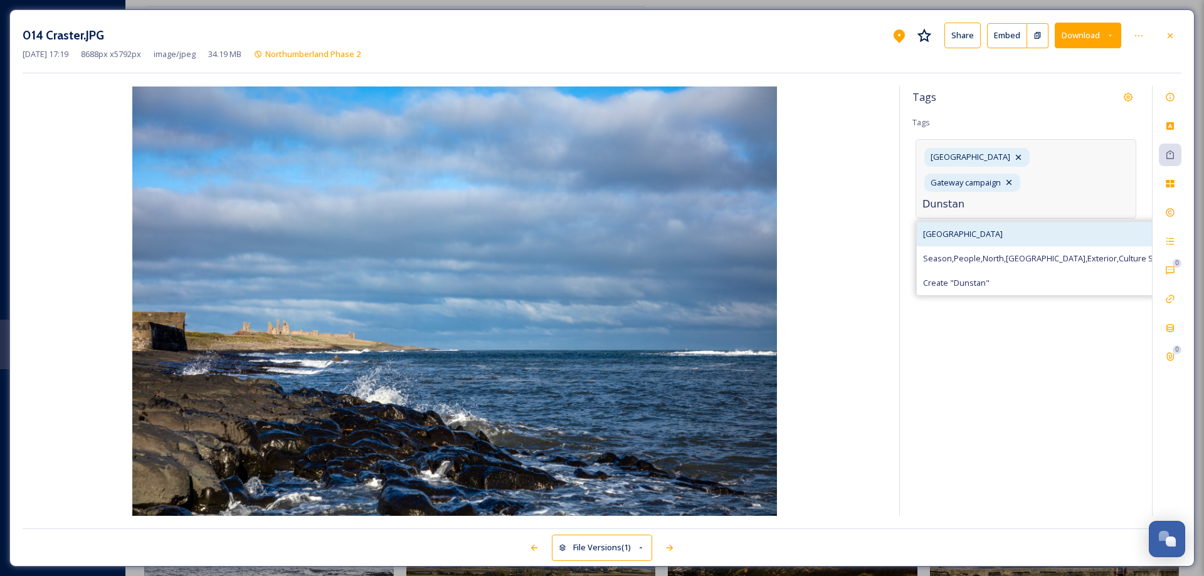
type input "Dunstan"
click at [967, 228] on span "[GEOGRAPHIC_DATA]" at bounding box center [963, 234] width 80 height 12
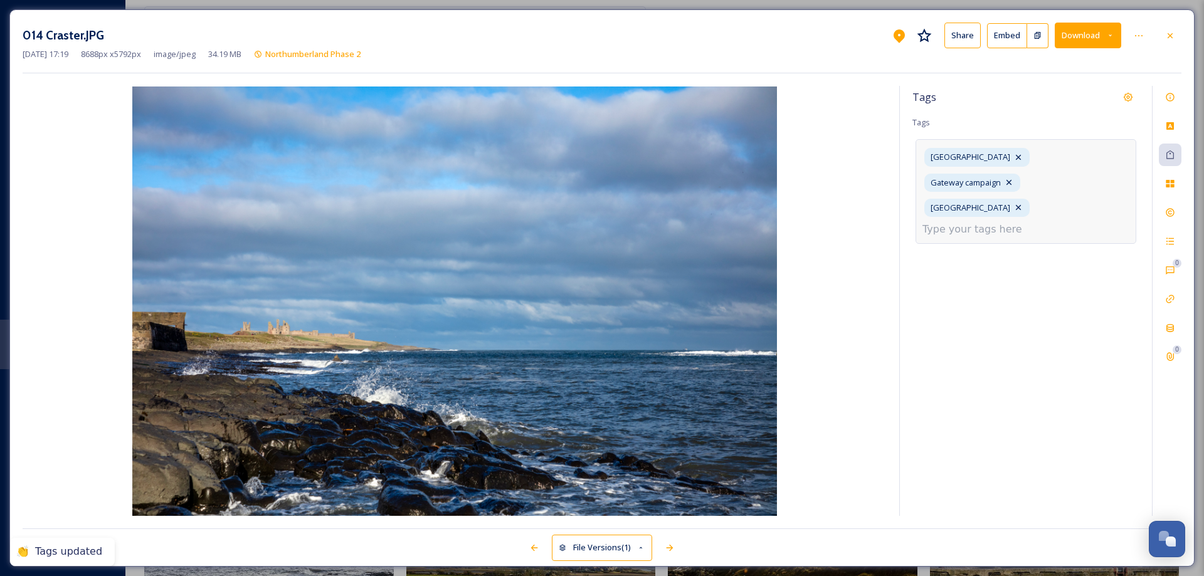
click at [990, 222] on input at bounding box center [985, 229] width 125 height 15
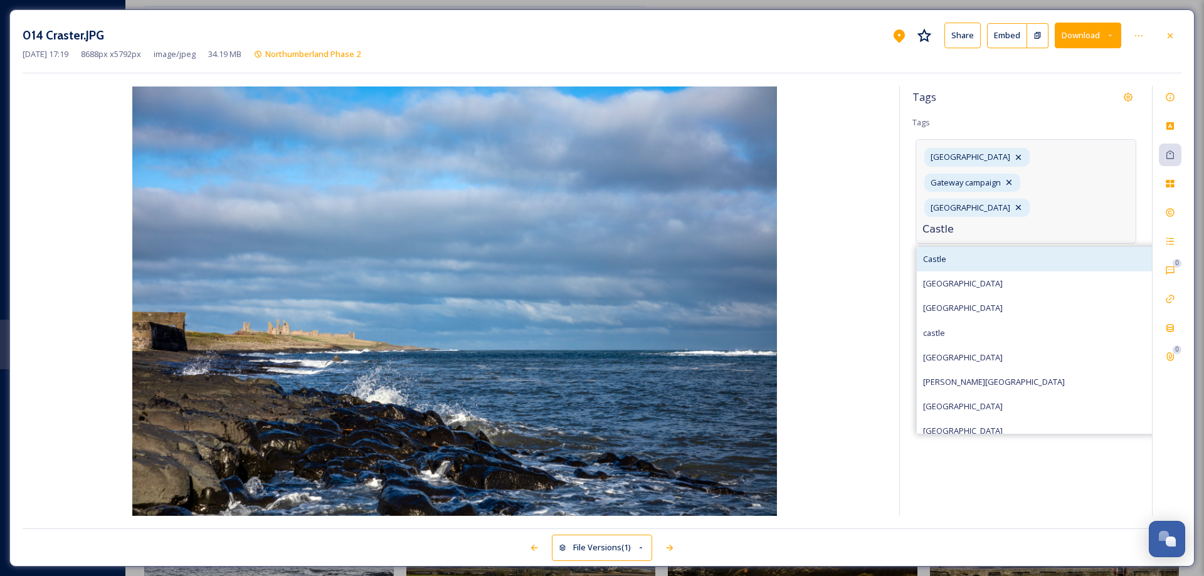
type input "Castle"
click at [944, 253] on span "Castle" at bounding box center [934, 259] width 23 height 12
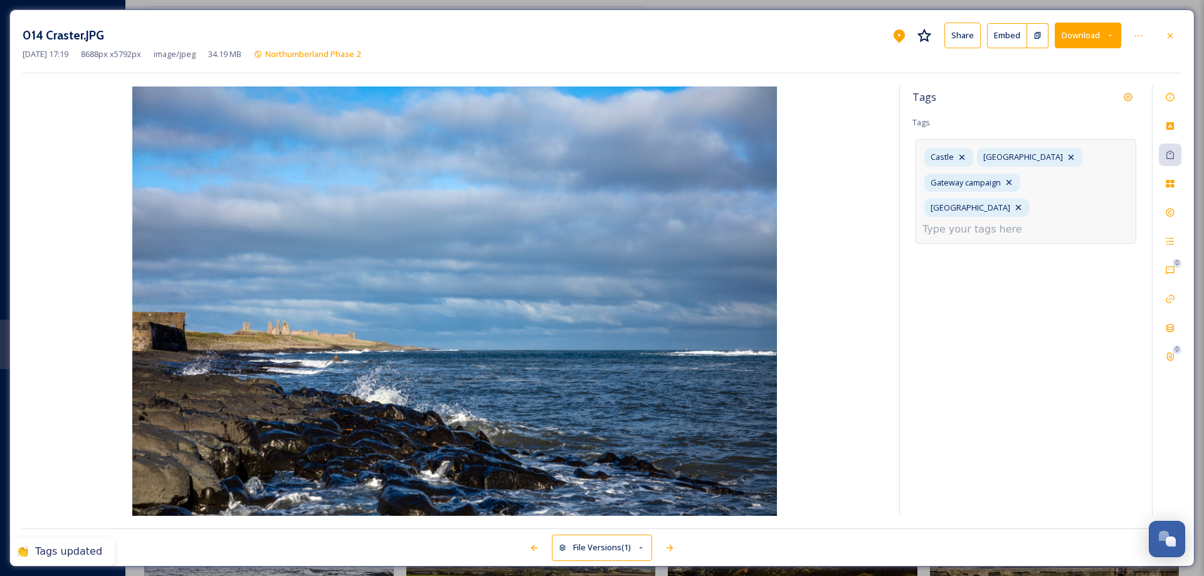
click at [960, 227] on input at bounding box center [985, 229] width 125 height 15
click at [983, 235] on input "Northumberland coast" at bounding box center [985, 229] width 125 height 15
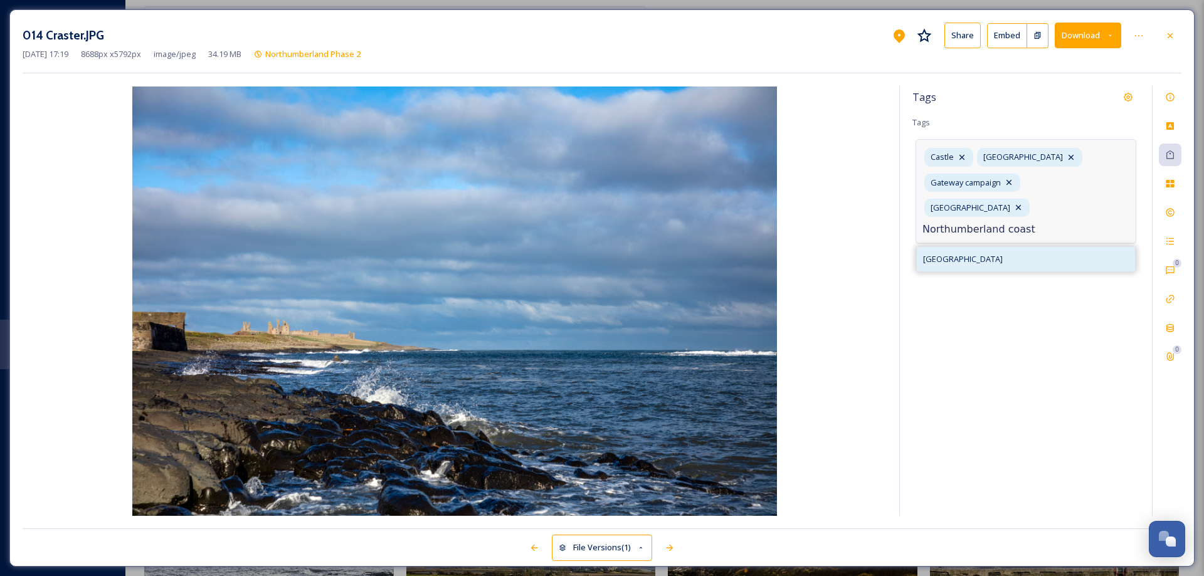
click at [986, 258] on span "[GEOGRAPHIC_DATA]" at bounding box center [963, 259] width 80 height 12
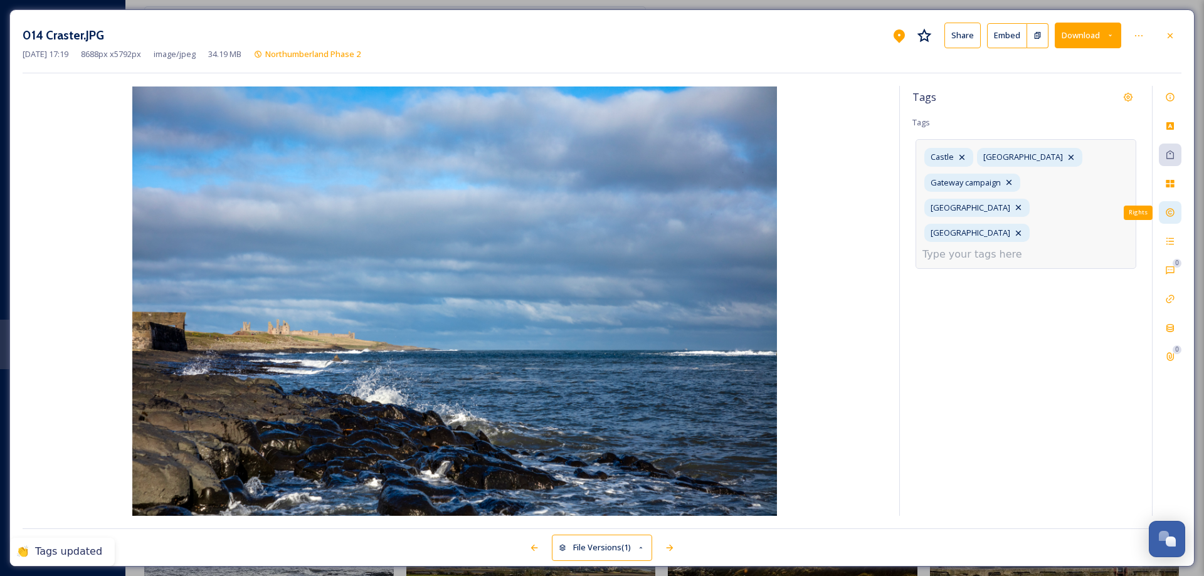
click at [1171, 214] on icon at bounding box center [1170, 213] width 10 height 10
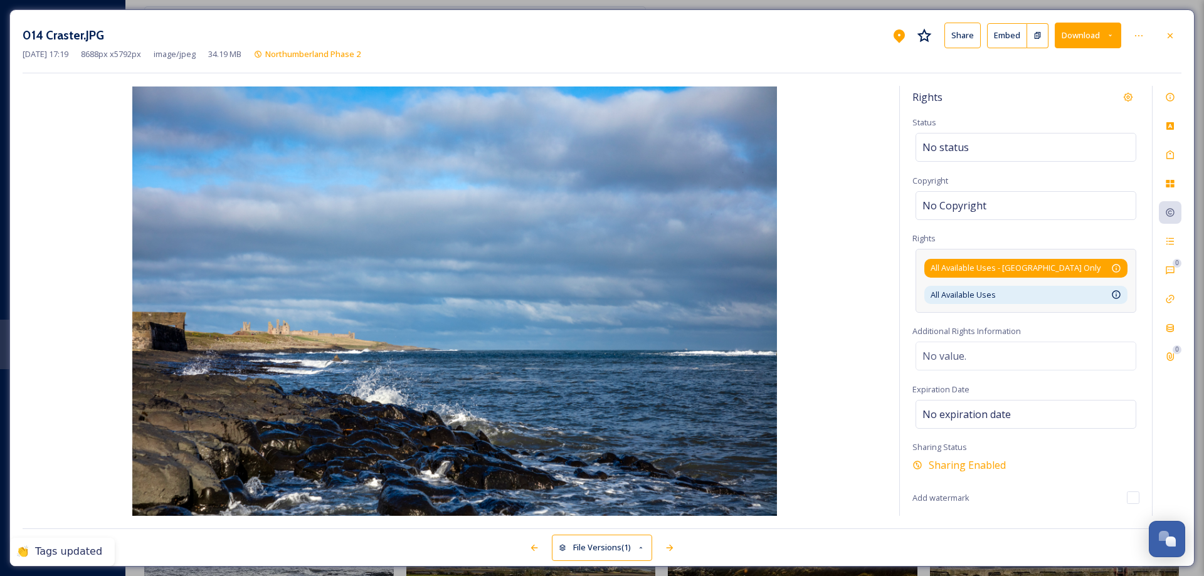
click at [1098, 268] on div "All Available Uses - [GEOGRAPHIC_DATA] Only Available for unlimited use by thir…" at bounding box center [1026, 268] width 191 height 12
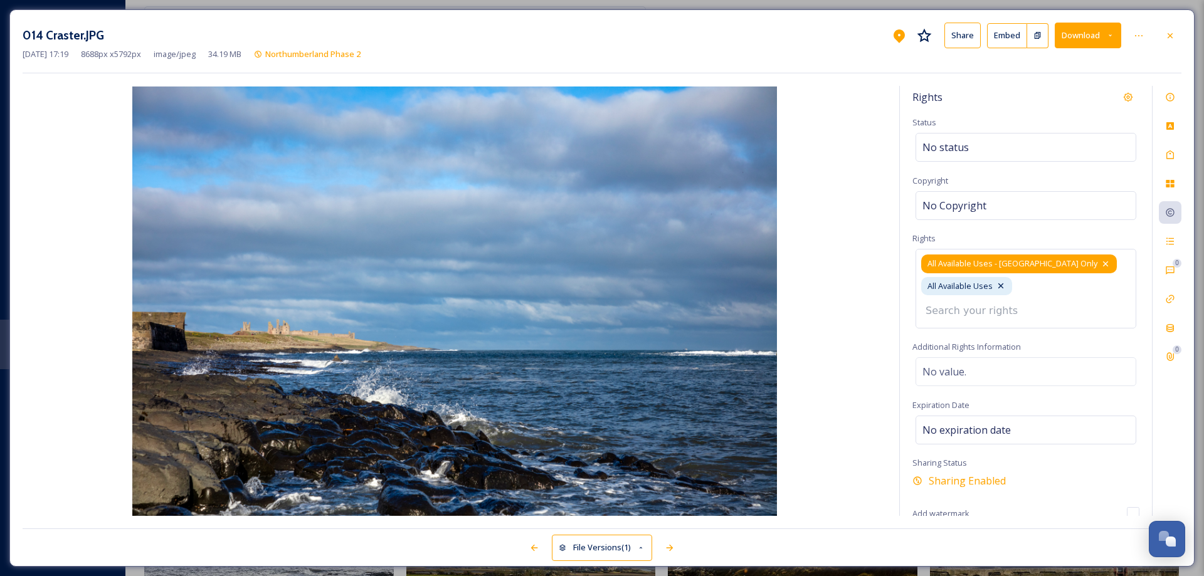
click at [1101, 265] on icon at bounding box center [1106, 264] width 10 height 10
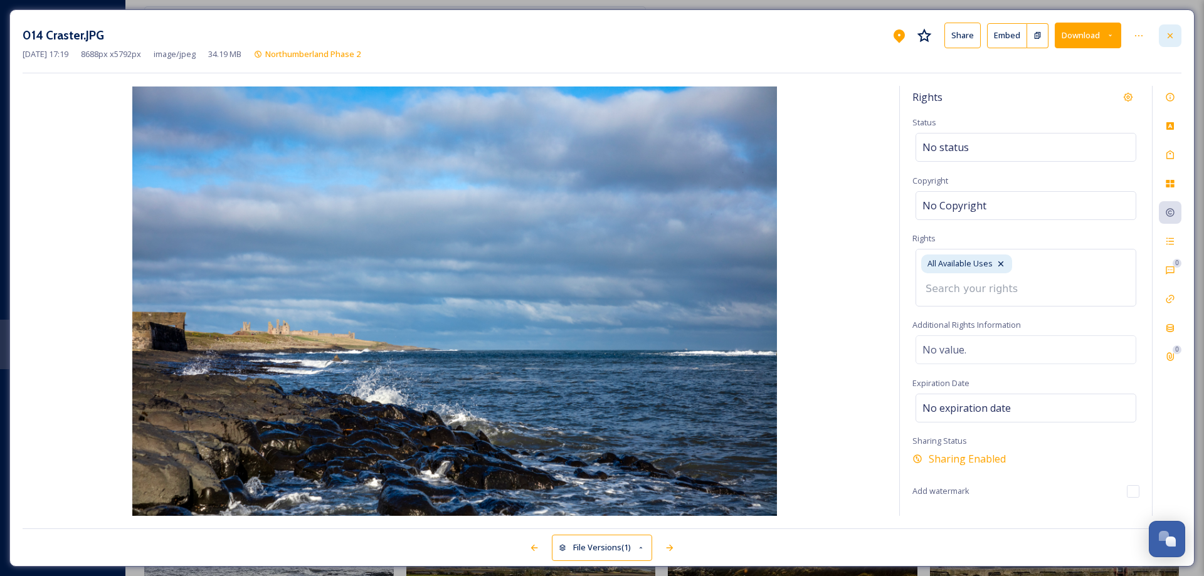
click at [1169, 34] on icon at bounding box center [1170, 35] width 5 height 5
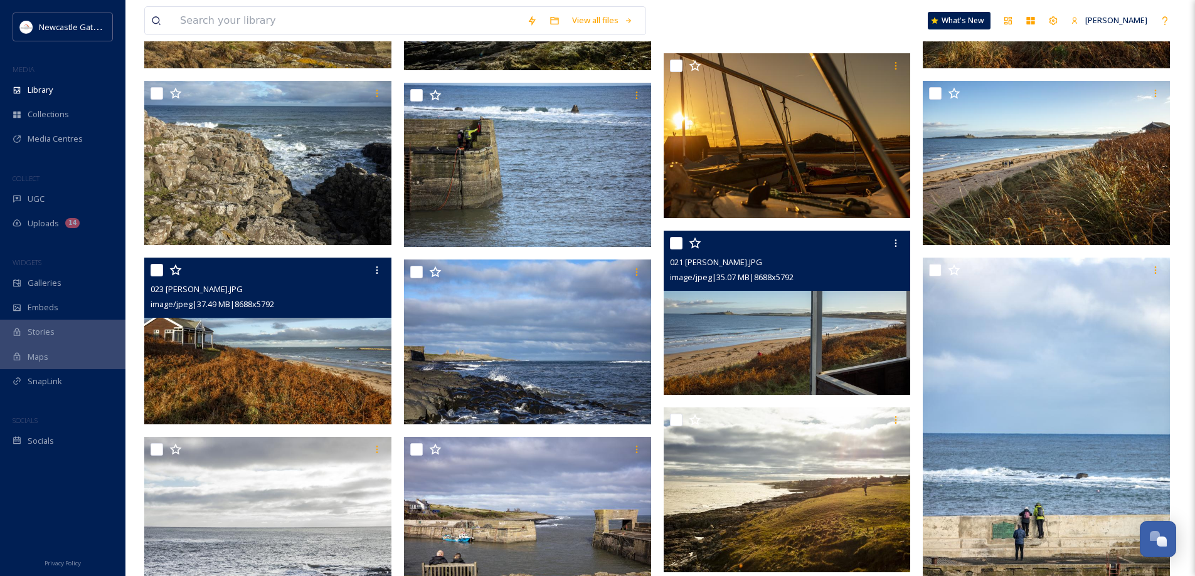
click at [753, 301] on img at bounding box center [787, 313] width 247 height 165
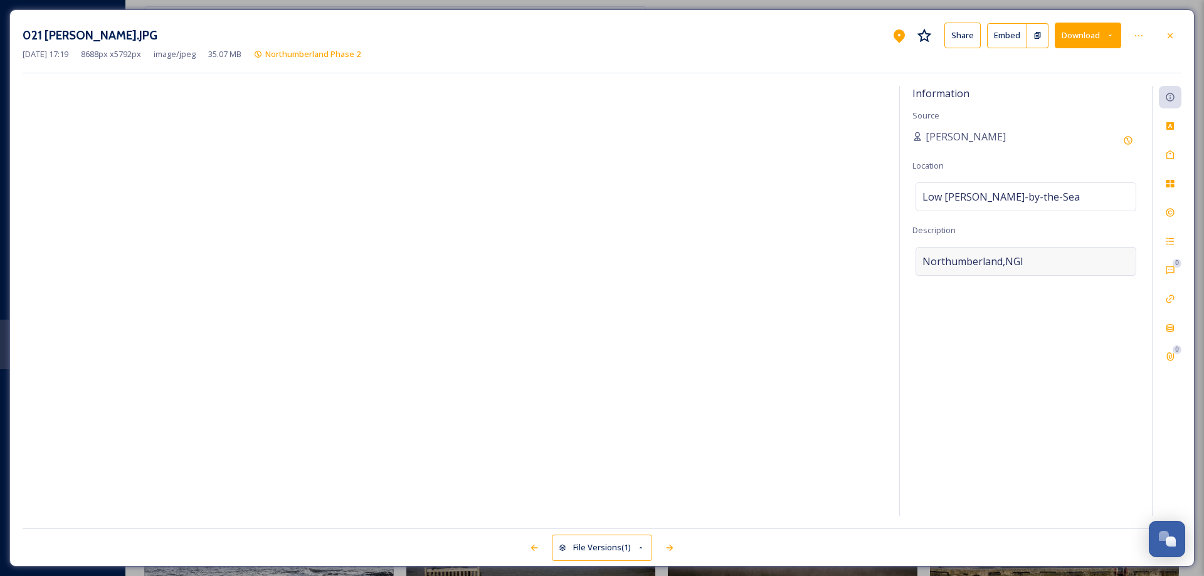
click at [1025, 262] on div "Northumberland,NGI" at bounding box center [1026, 261] width 221 height 29
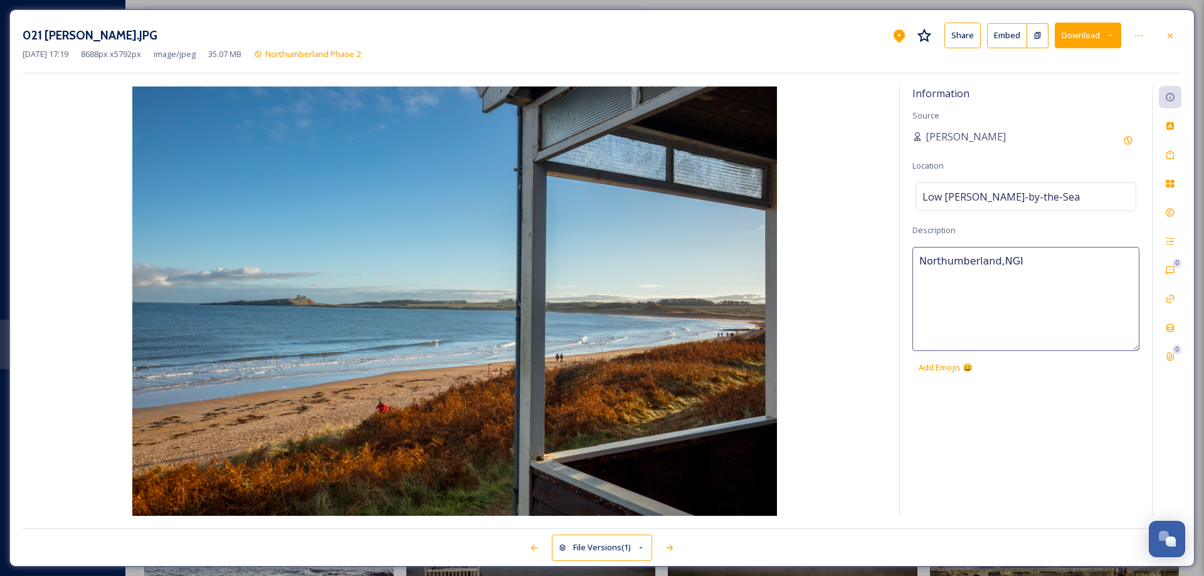
click at [1025, 262] on textarea "Northumberland,NGI" at bounding box center [1026, 299] width 227 height 104
click at [1171, 161] on div "Tags" at bounding box center [1170, 155] width 23 height 23
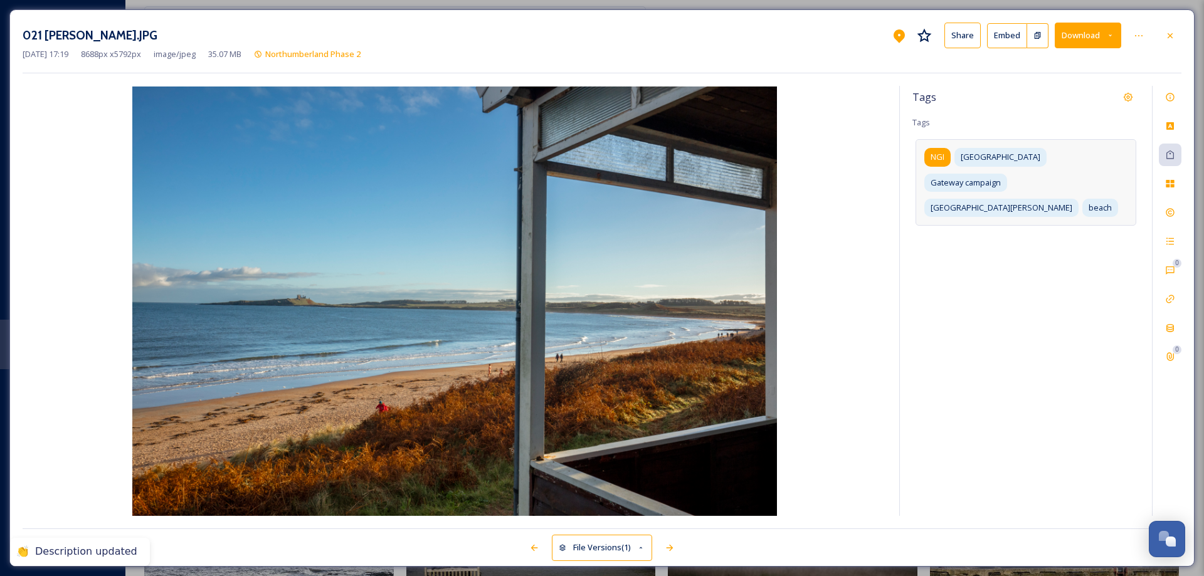
click at [938, 158] on span "NGI" at bounding box center [938, 157] width 14 height 12
click at [955, 156] on icon at bounding box center [952, 157] width 5 height 5
click at [975, 226] on input at bounding box center [1037, 233] width 125 height 15
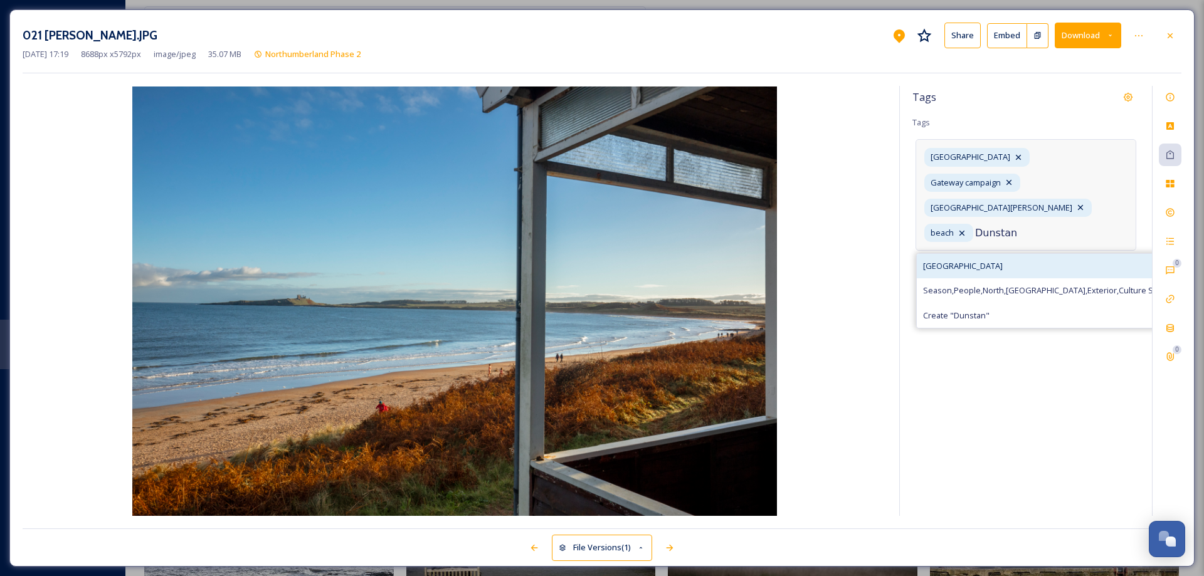
click at [988, 260] on span "[GEOGRAPHIC_DATA]" at bounding box center [963, 266] width 80 height 12
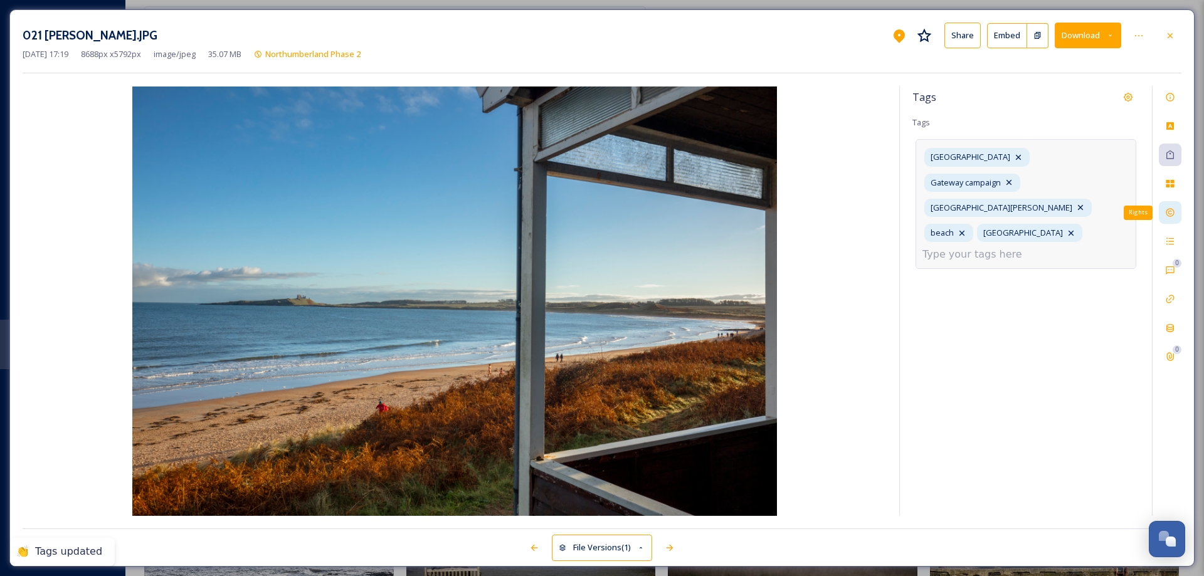
click at [1173, 214] on icon at bounding box center [1170, 213] width 10 height 10
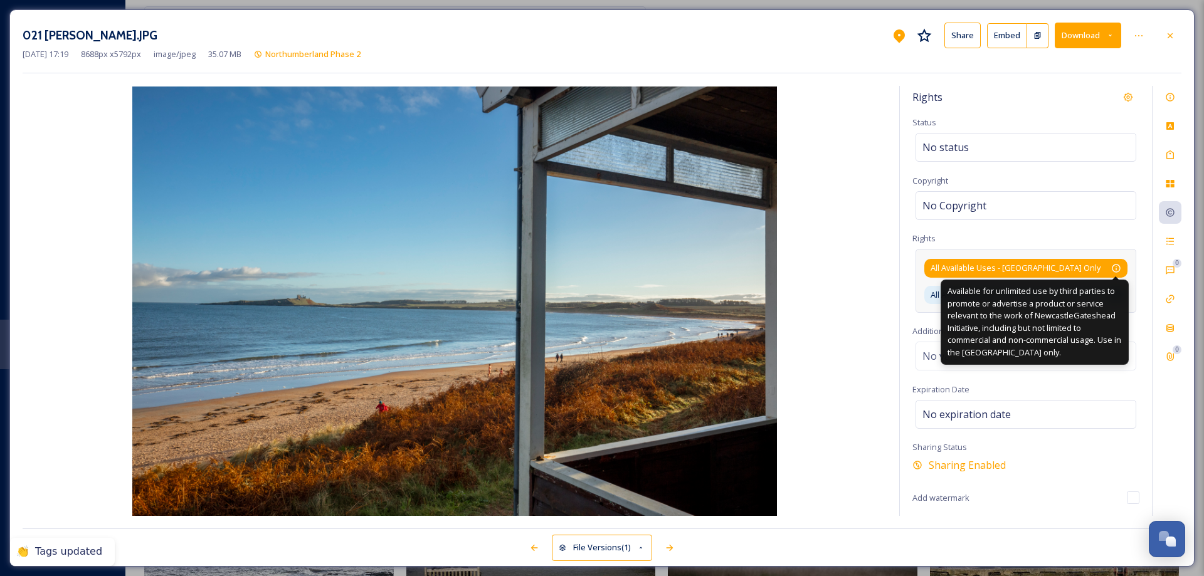
click at [1114, 263] on icon at bounding box center [1116, 268] width 10 height 10
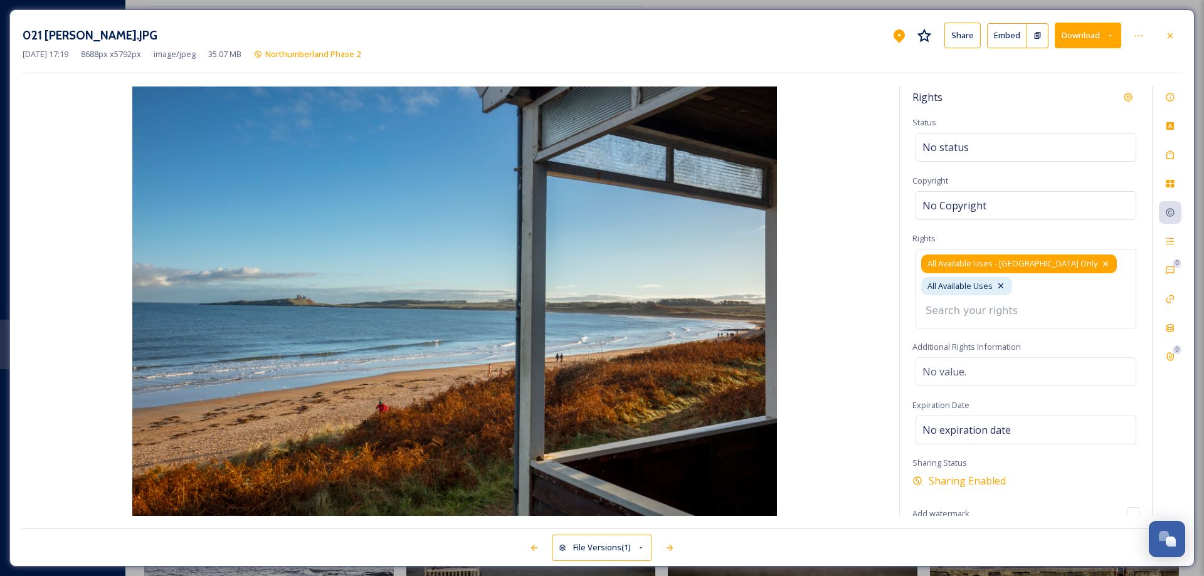
click at [1101, 261] on icon at bounding box center [1106, 264] width 10 height 10
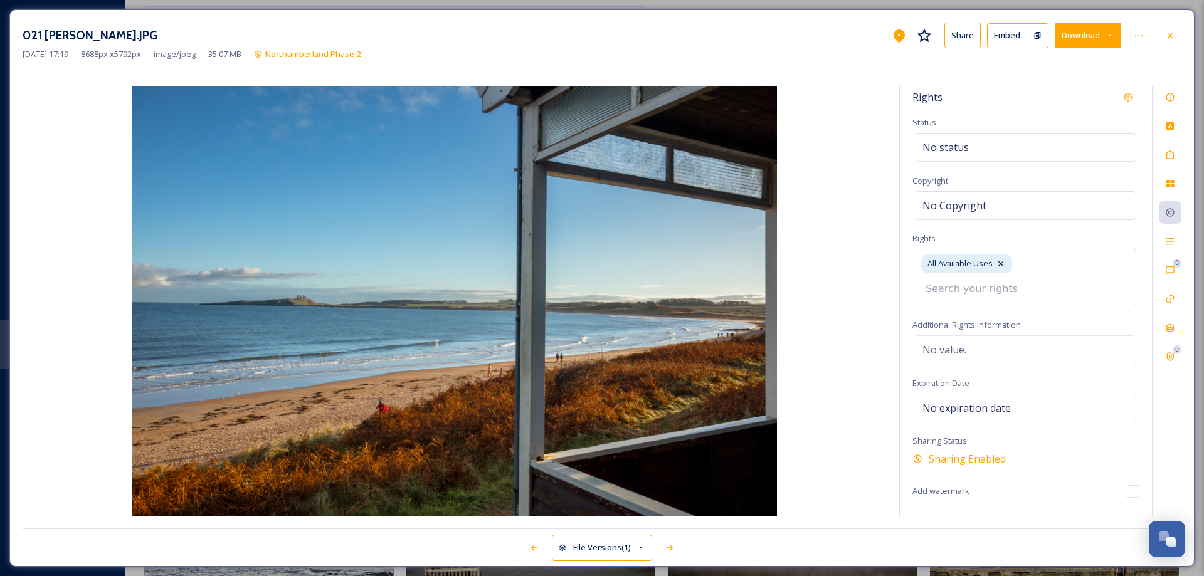
click at [1169, 31] on icon at bounding box center [1170, 36] width 10 height 10
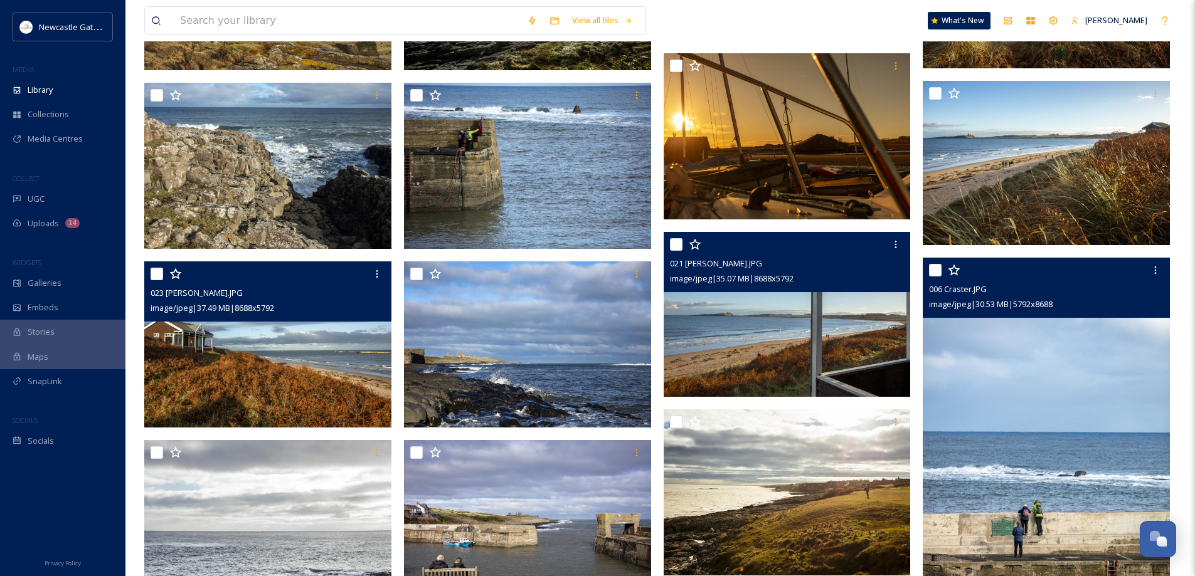
click at [1002, 407] on img at bounding box center [1046, 443] width 247 height 371
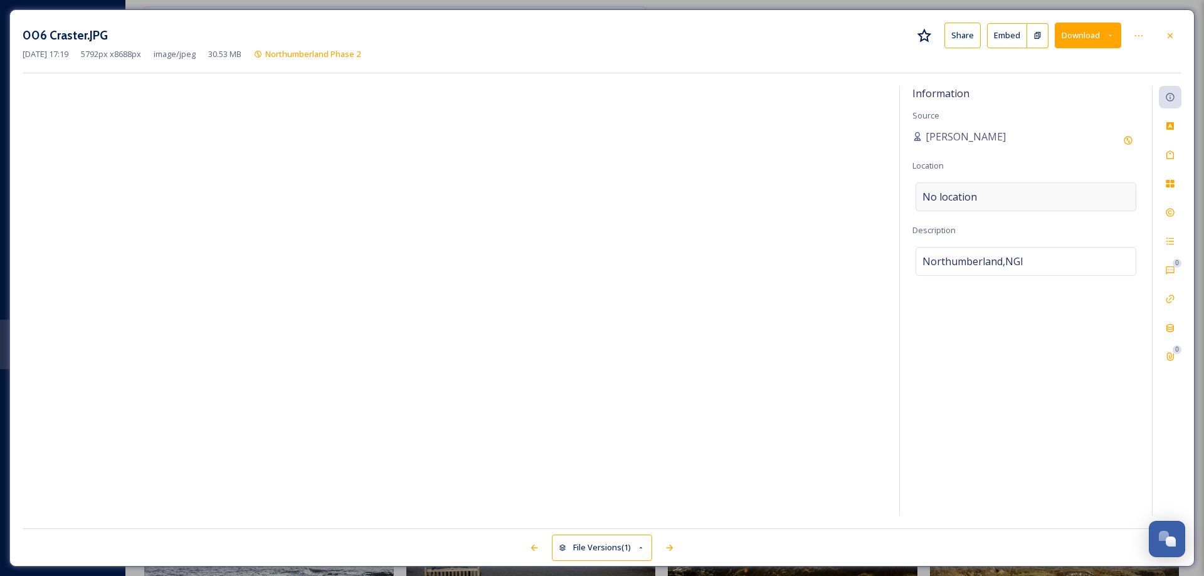
click at [998, 188] on div "No location" at bounding box center [1026, 197] width 221 height 29
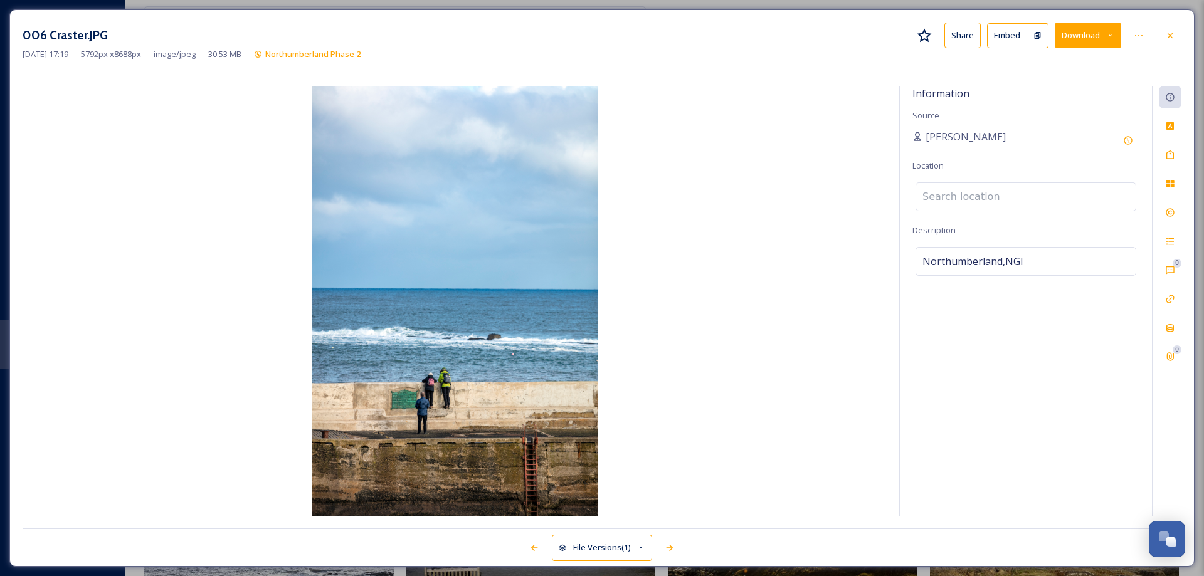
click at [997, 193] on input at bounding box center [1026, 197] width 220 height 28
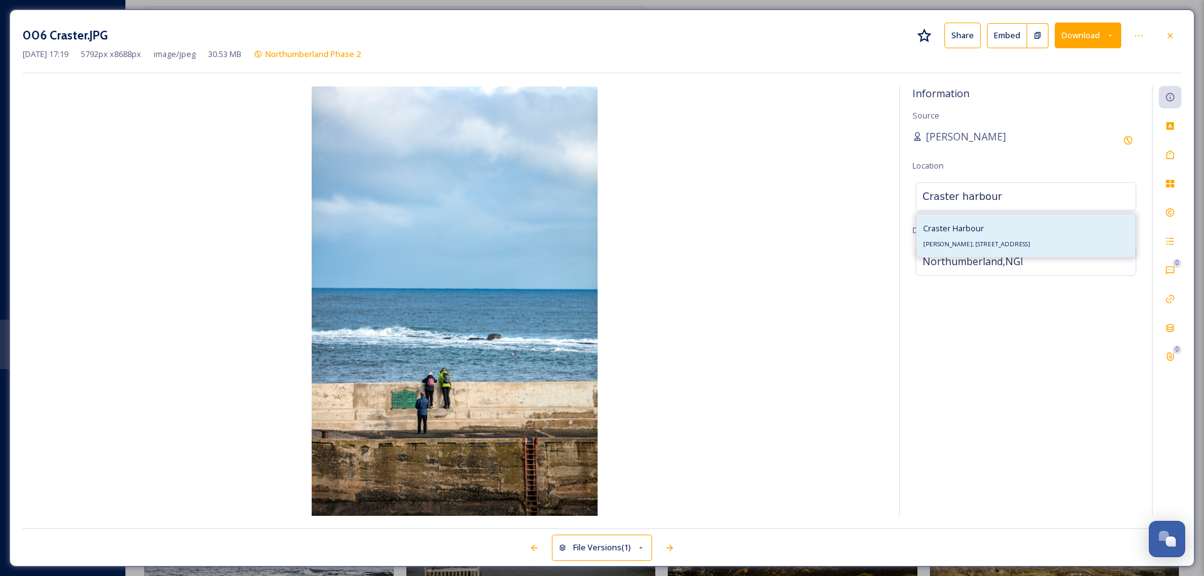
click at [976, 236] on div "Craster [STREET_ADDRESS]" at bounding box center [976, 236] width 107 height 30
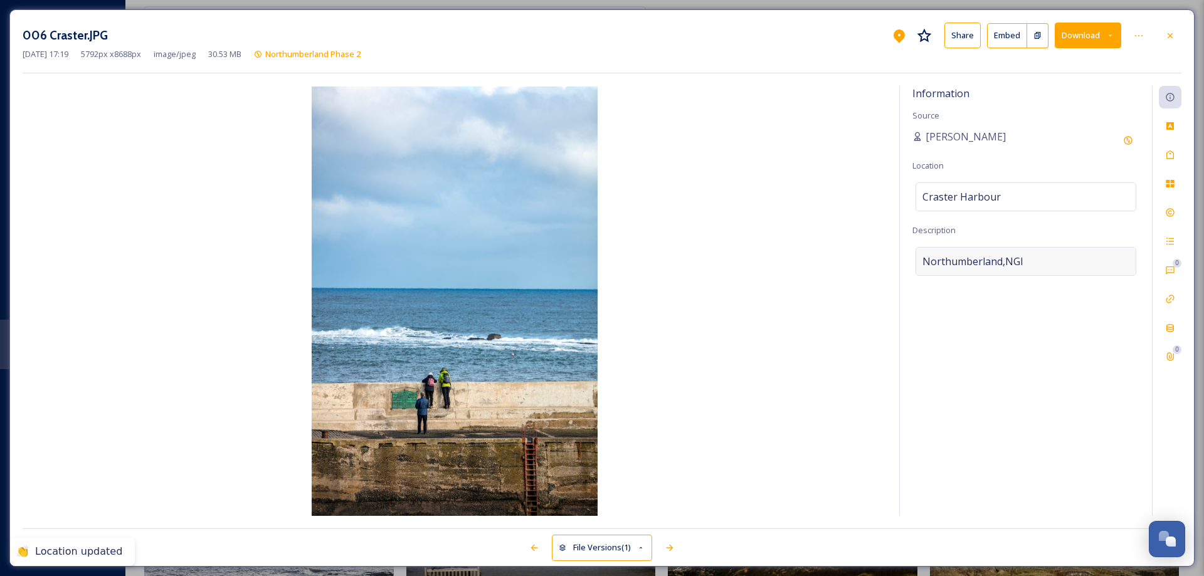
click at [1034, 263] on div "Northumberland,NGI" at bounding box center [1026, 261] width 221 height 29
click at [1034, 262] on textarea "Northumberland,NGI" at bounding box center [1026, 299] width 227 height 104
click at [1170, 155] on icon at bounding box center [1170, 155] width 10 height 10
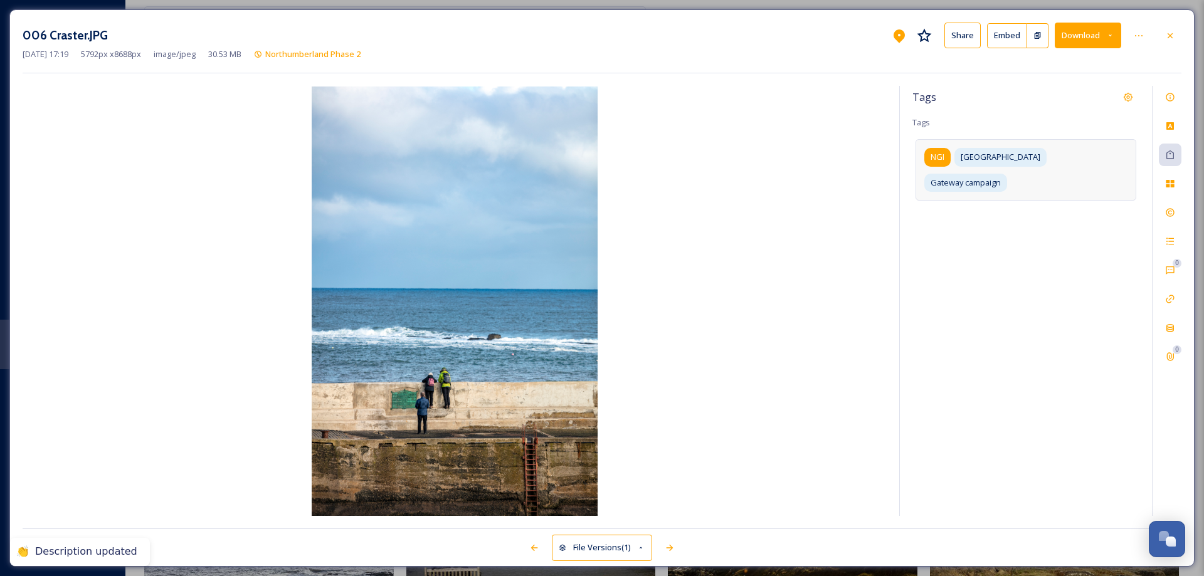
click at [949, 161] on div "NGI" at bounding box center [937, 157] width 26 height 18
drag, startPoint x: 954, startPoint y: 155, endPoint x: 976, endPoint y: 169, distance: 26.5
click at [955, 155] on icon at bounding box center [953, 157] width 10 height 10
click at [998, 197] on input at bounding box center [985, 204] width 125 height 15
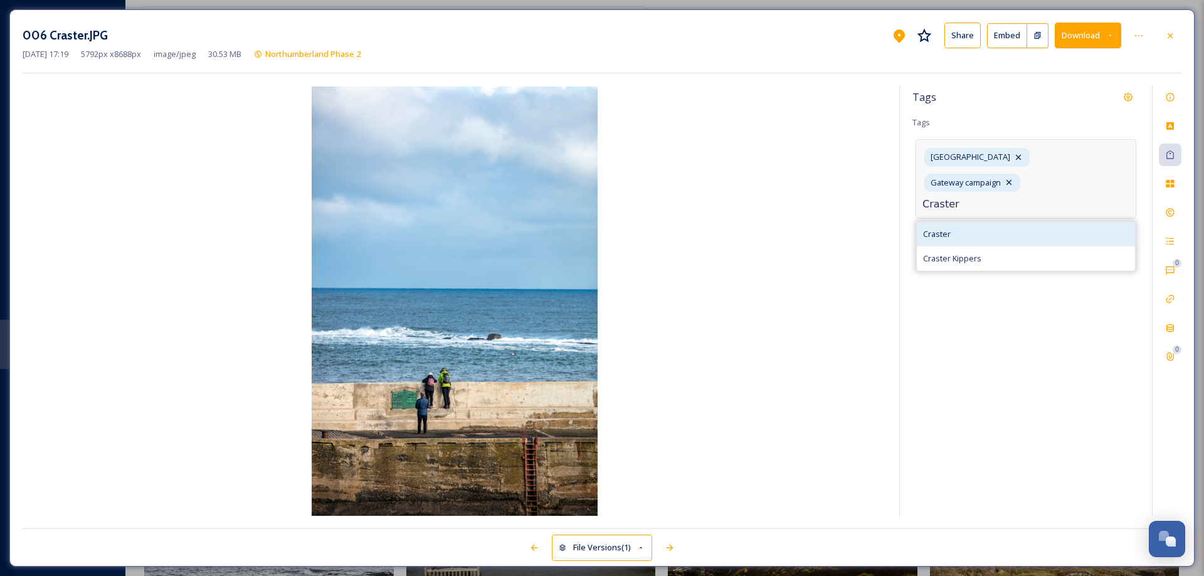
click at [935, 228] on span "Craster" at bounding box center [937, 234] width 28 height 12
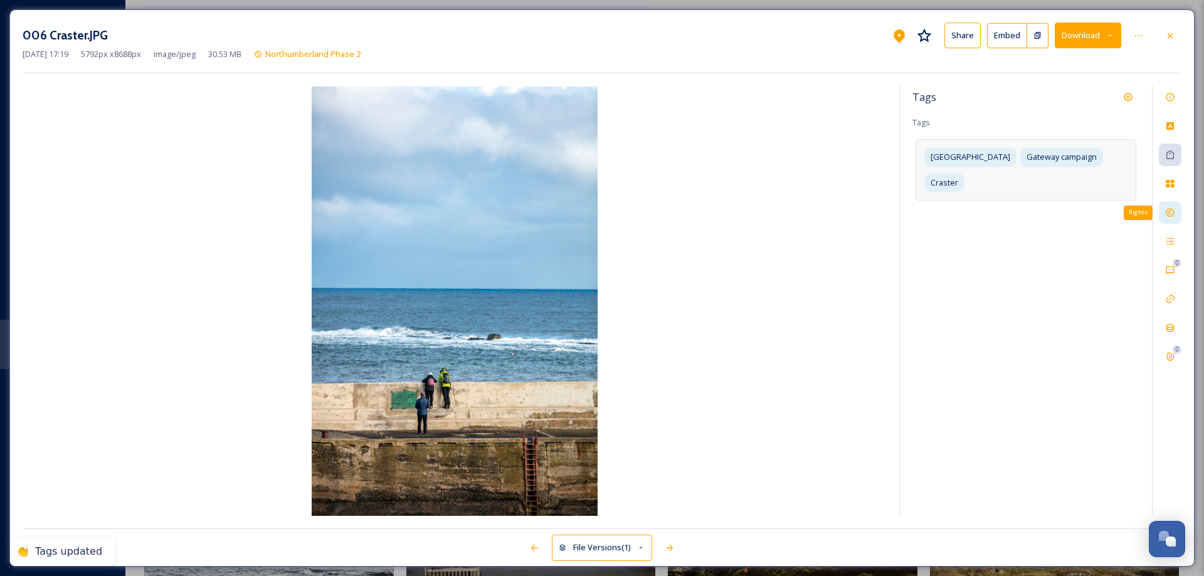
click at [1170, 211] on icon at bounding box center [1170, 213] width 10 height 10
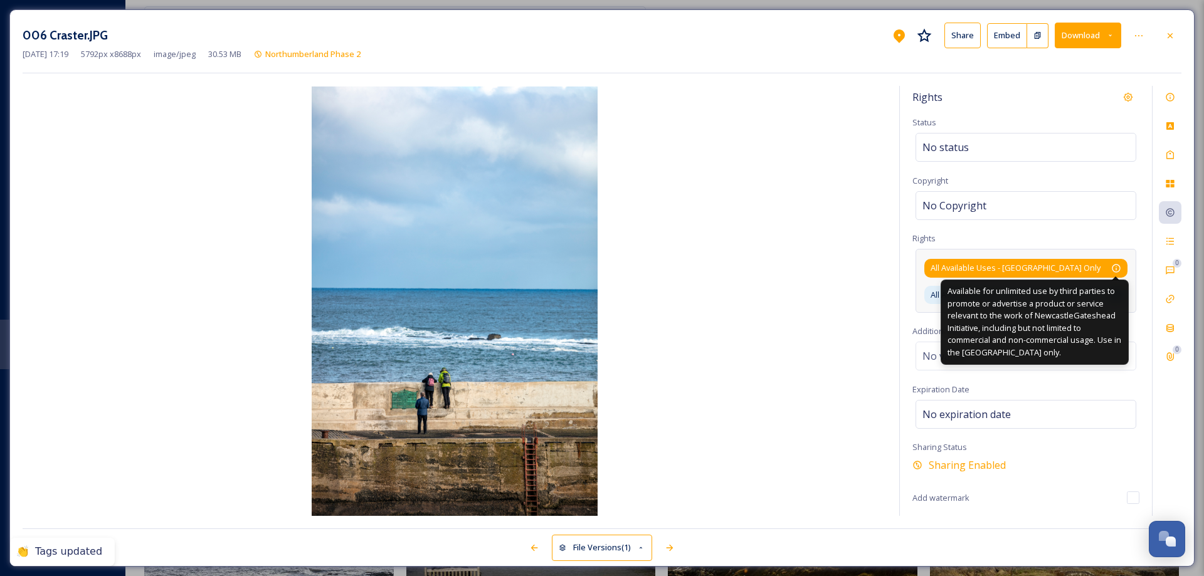
click at [1117, 268] on icon at bounding box center [1116, 268] width 10 height 10
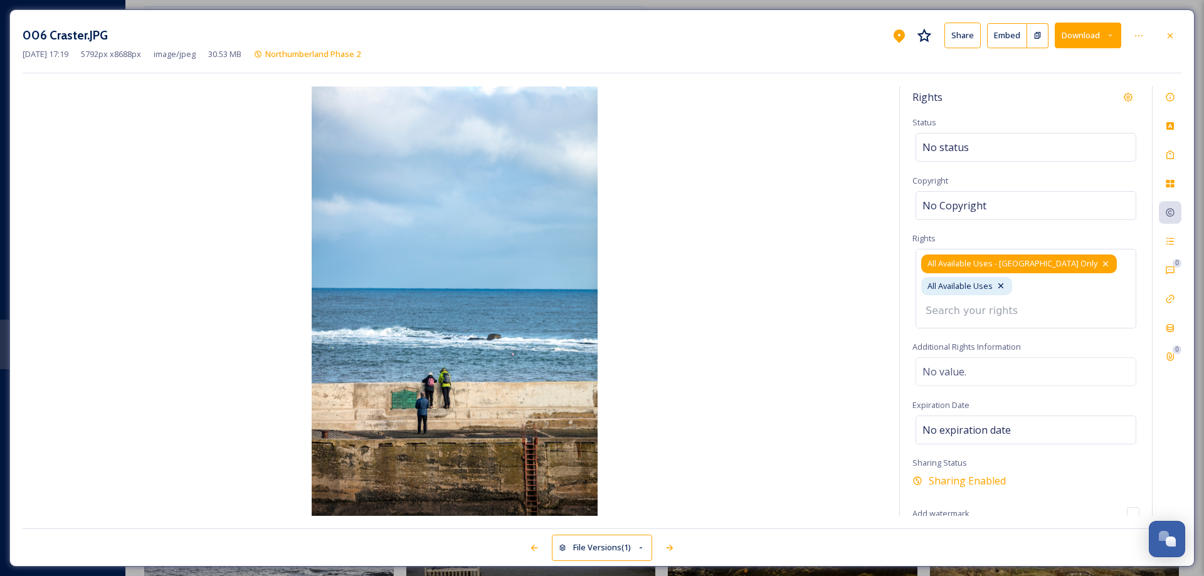
click at [1101, 263] on icon at bounding box center [1106, 264] width 10 height 10
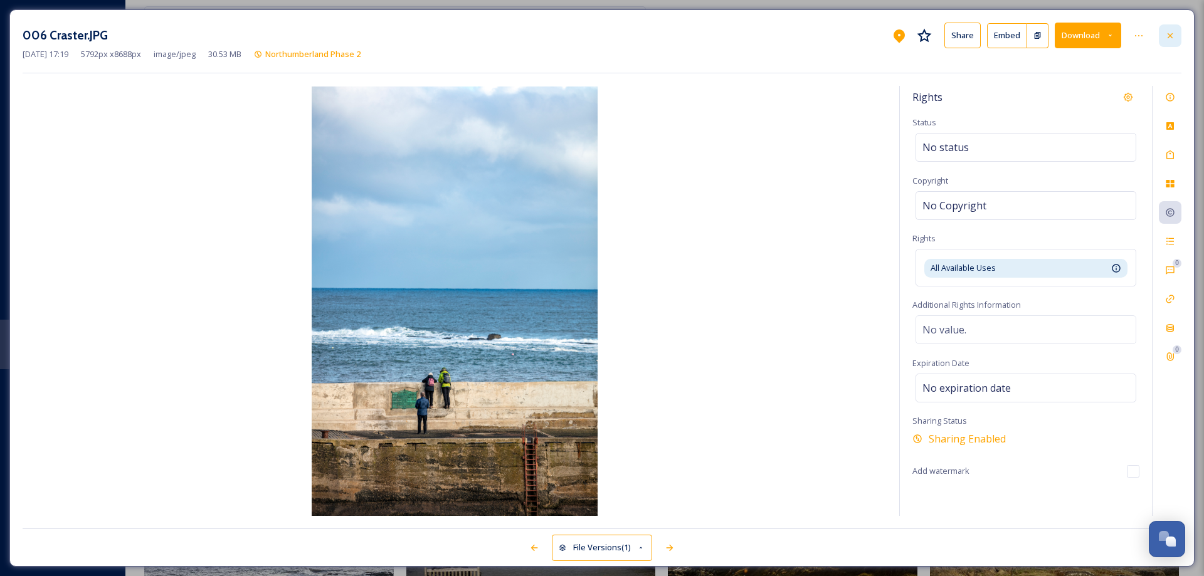
click at [1167, 33] on icon at bounding box center [1170, 36] width 10 height 10
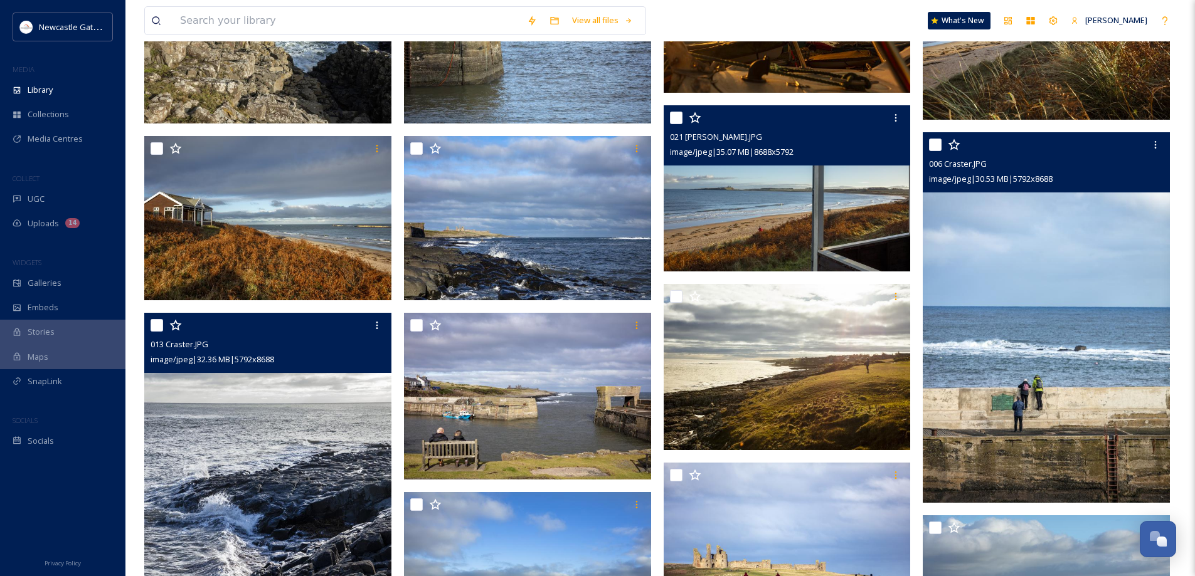
scroll to position [1442, 0]
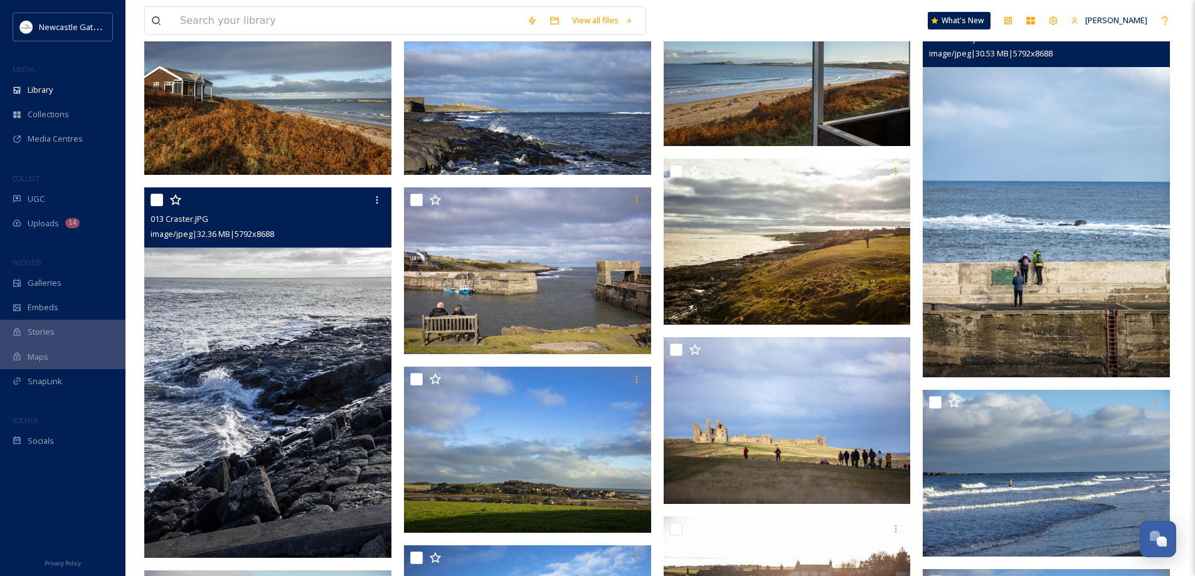
click at [294, 411] on img at bounding box center [267, 373] width 247 height 371
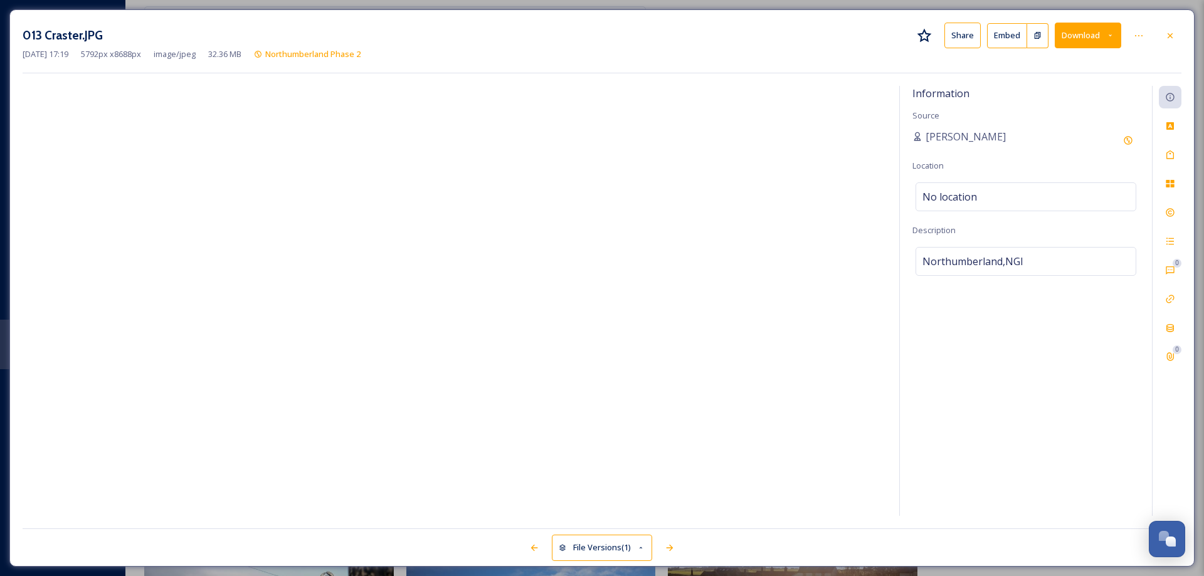
click at [1176, 37] on div at bounding box center [1170, 35] width 23 height 23
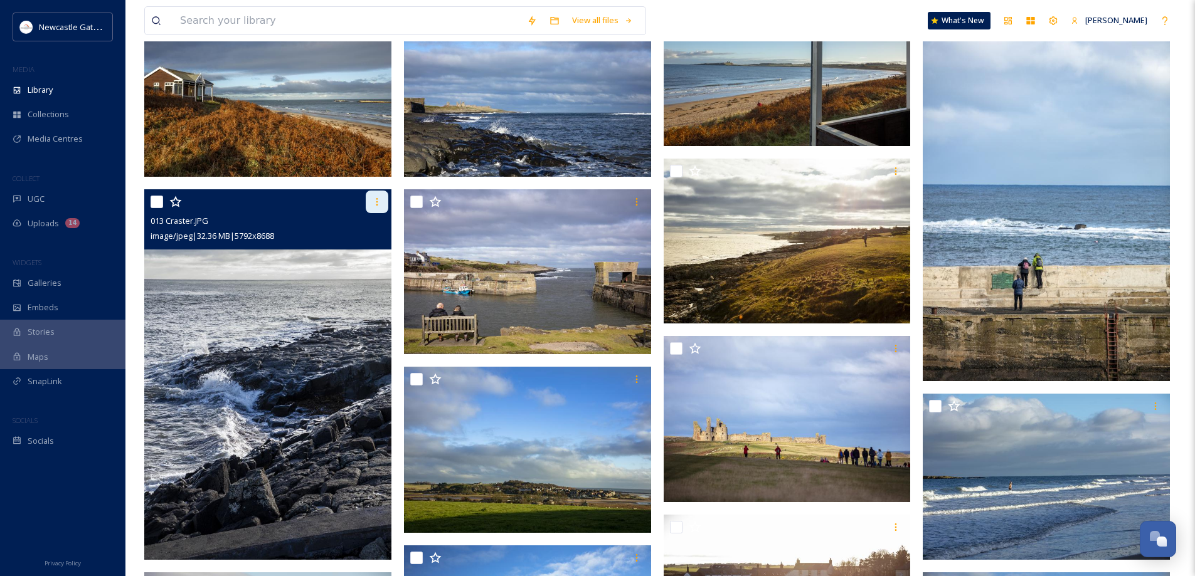
click at [376, 202] on icon at bounding box center [377, 202] width 10 height 10
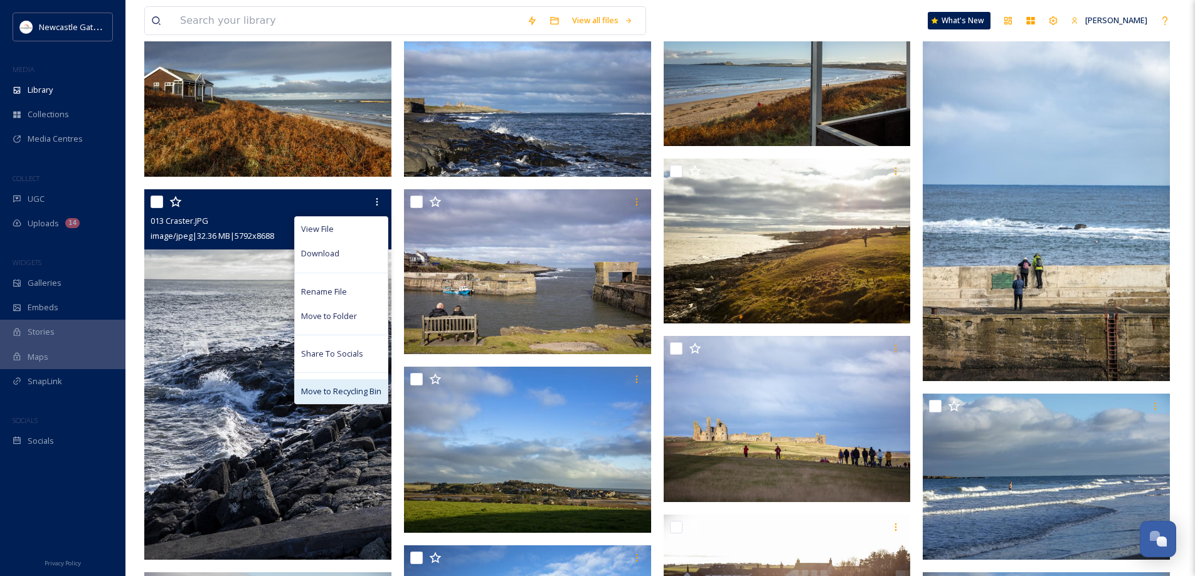
click at [342, 385] on div "Move to Recycling Bin" at bounding box center [341, 391] width 93 height 24
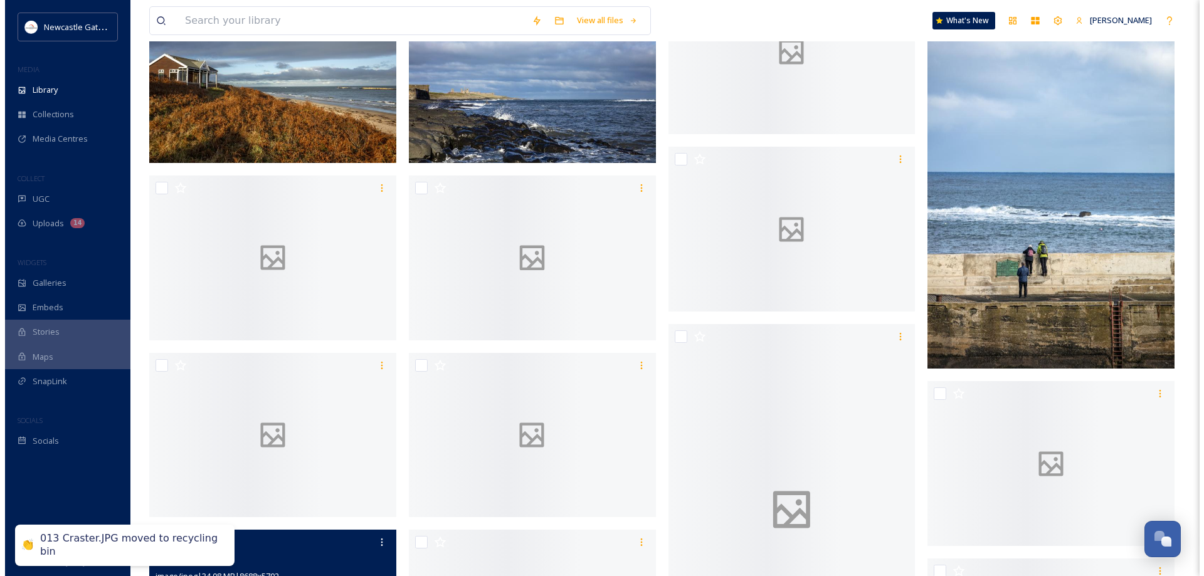
scroll to position [1430, 0]
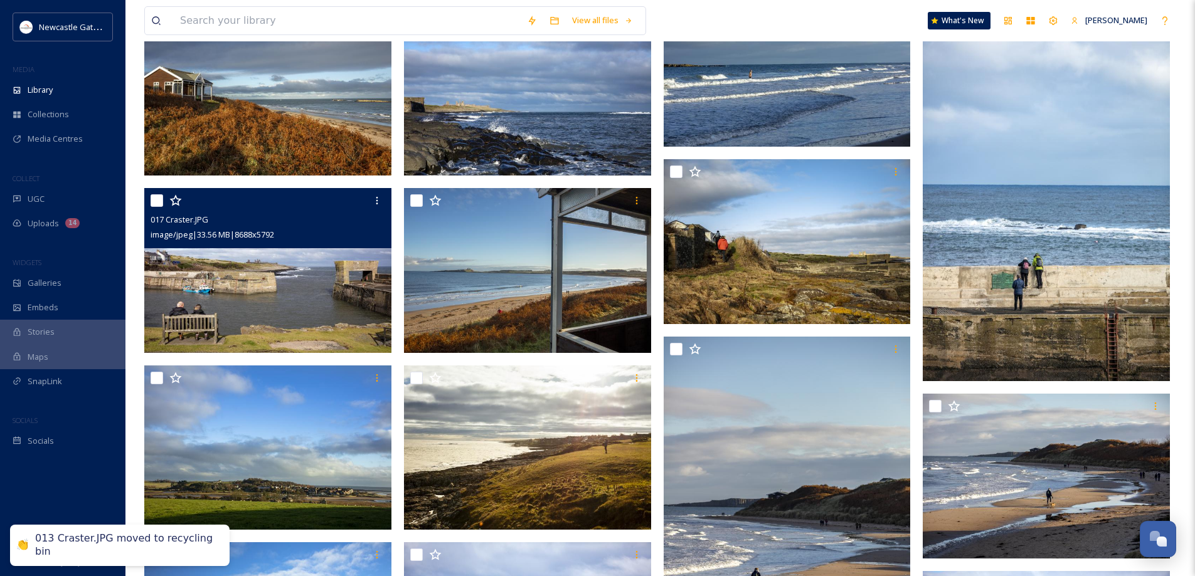
click at [280, 309] on img at bounding box center [267, 270] width 247 height 165
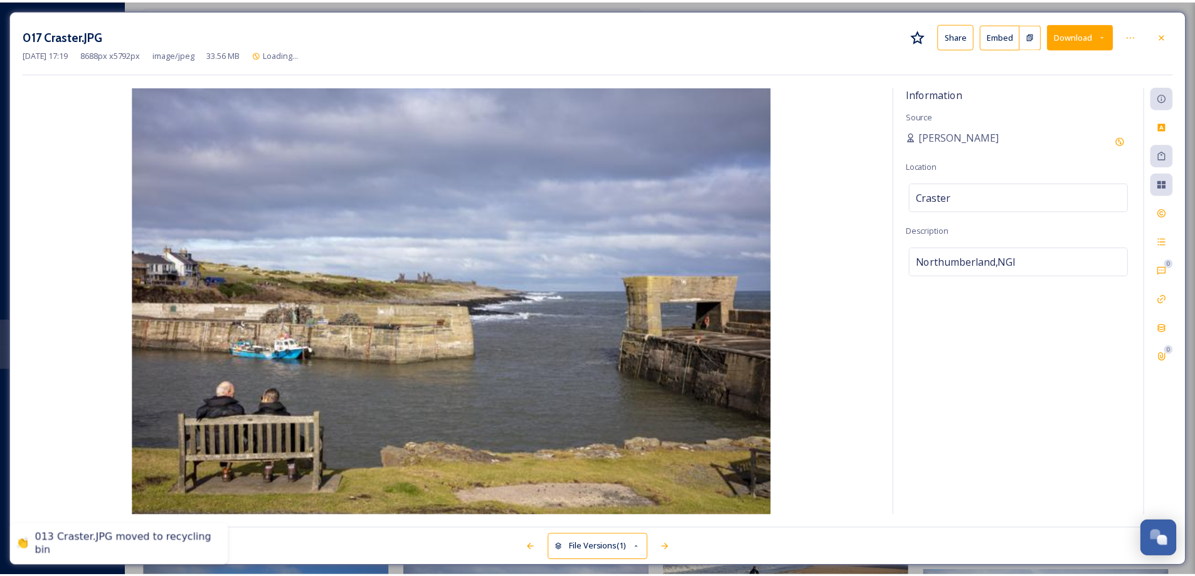
scroll to position [1442, 0]
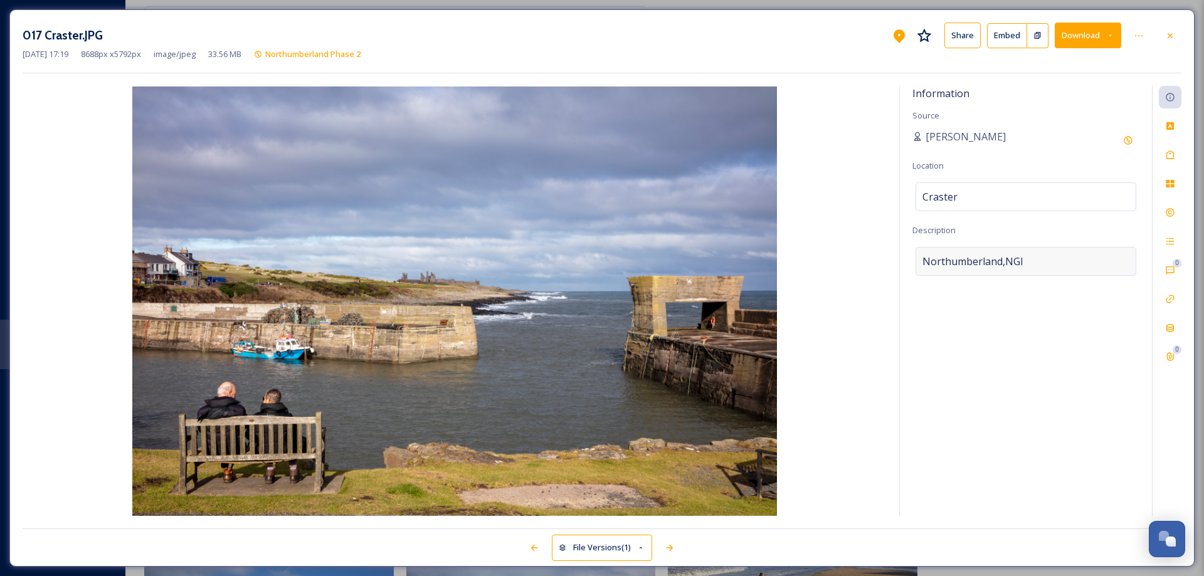
click at [1035, 262] on div "Northumberland,NGI" at bounding box center [1026, 261] width 221 height 29
click at [1035, 262] on textarea "Northumberland,NGI" at bounding box center [1026, 299] width 227 height 104
click at [1170, 155] on icon at bounding box center [1170, 155] width 10 height 10
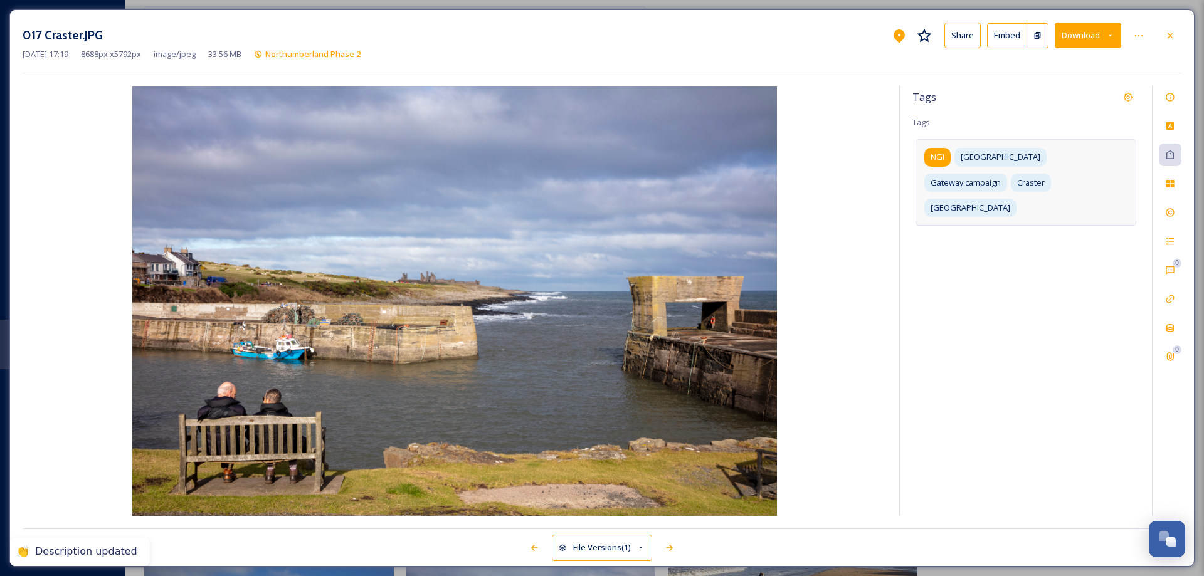
click at [942, 158] on span "NGI" at bounding box center [938, 157] width 14 height 12
click at [955, 157] on icon at bounding box center [953, 157] width 10 height 10
click at [997, 222] on input at bounding box center [985, 229] width 125 height 15
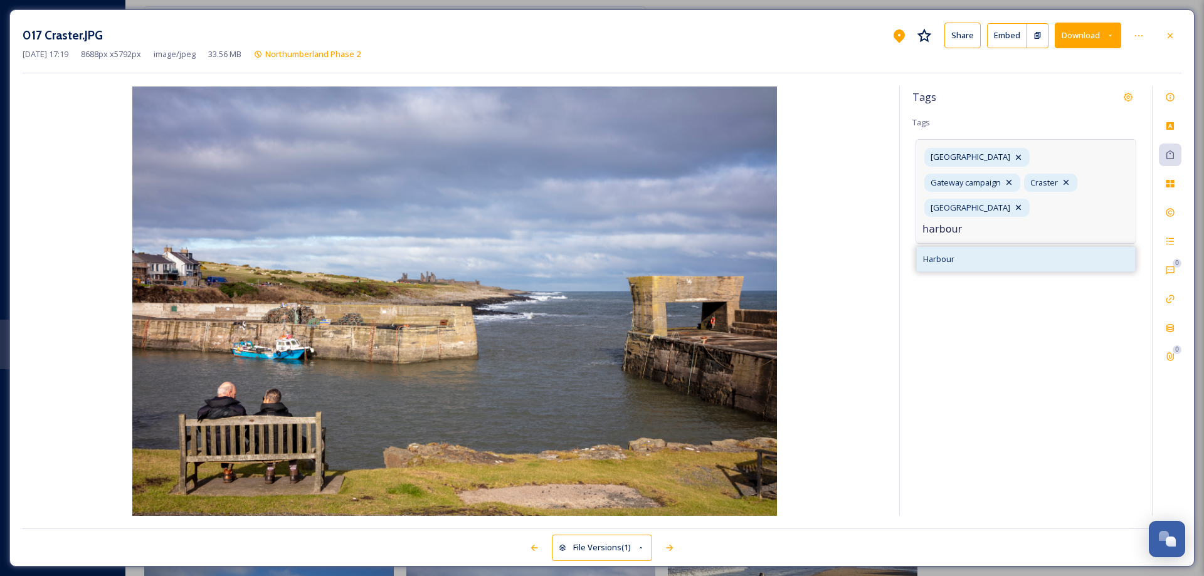
click at [931, 253] on span "Harbour" at bounding box center [938, 259] width 31 height 12
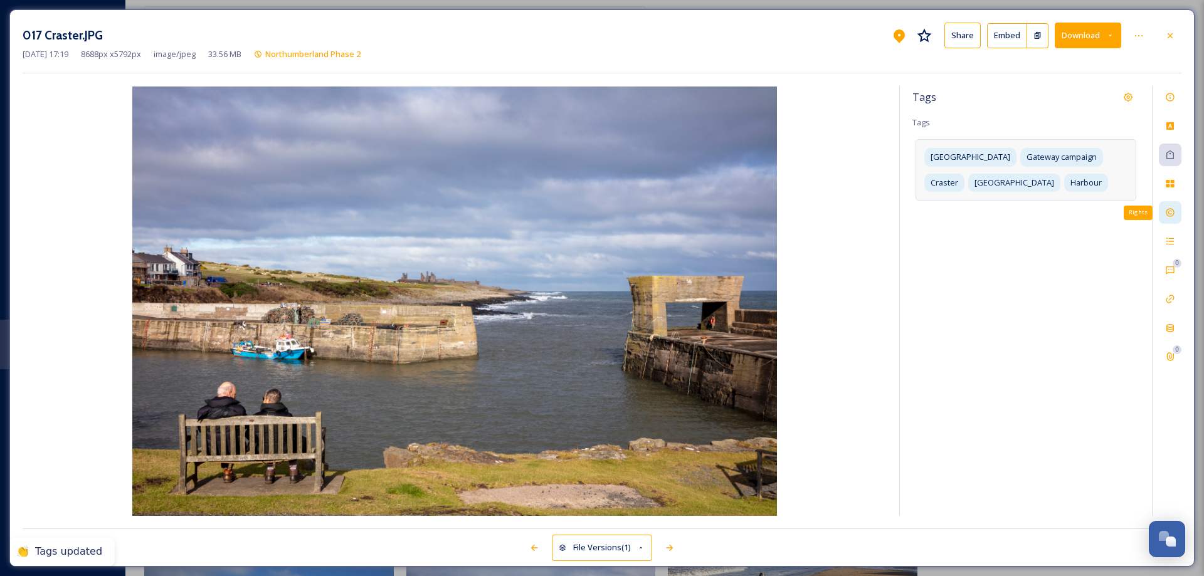
click at [1173, 211] on icon at bounding box center [1170, 213] width 10 height 10
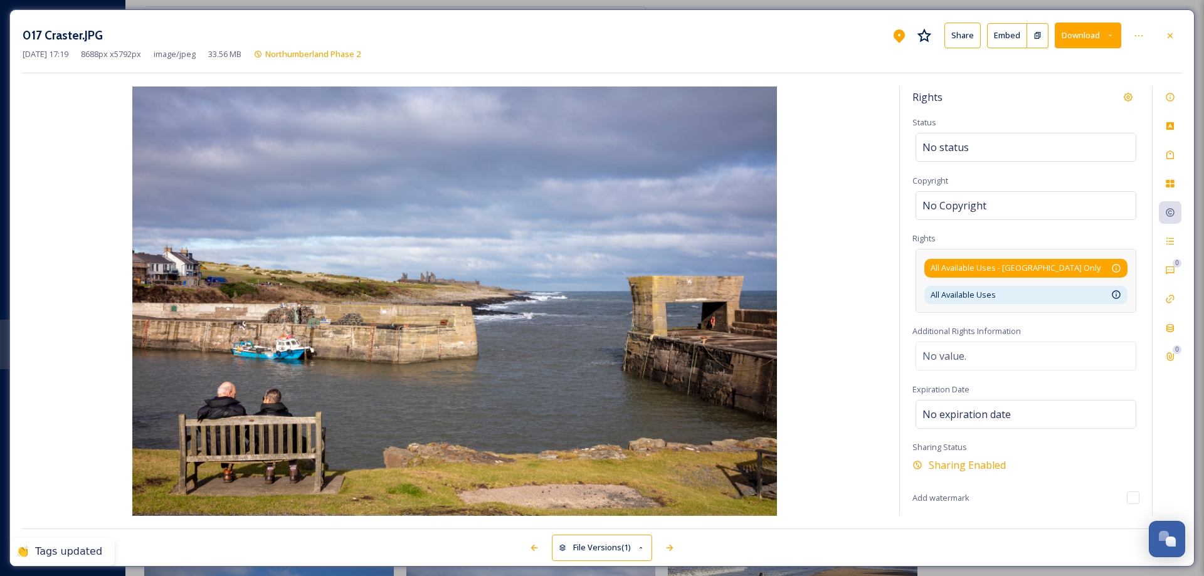
click at [1115, 268] on icon at bounding box center [1116, 268] width 10 height 10
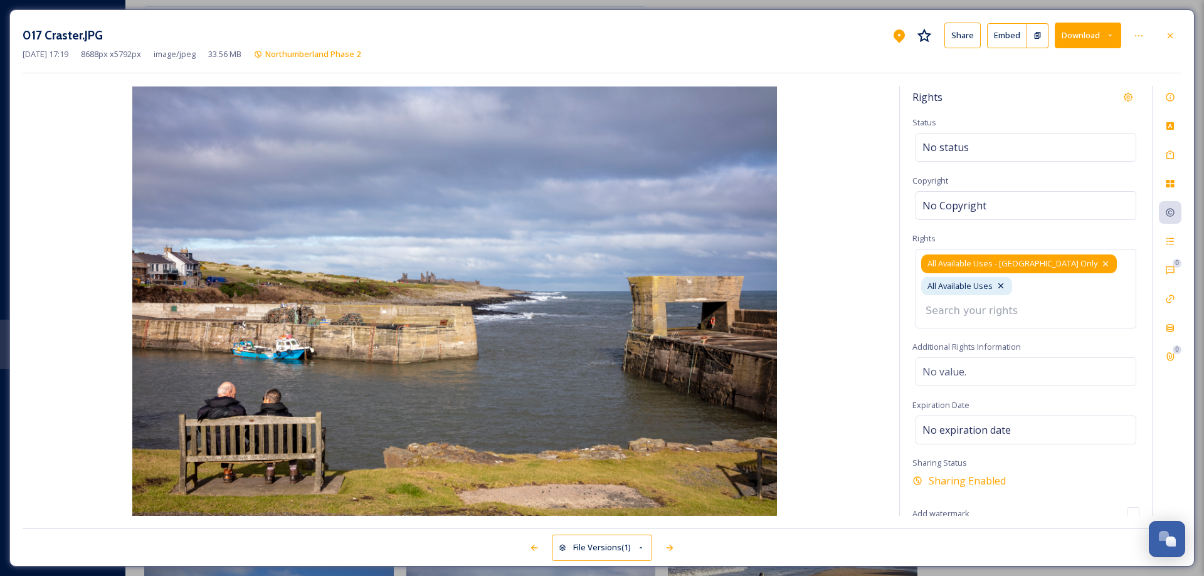
click at [1101, 263] on icon at bounding box center [1106, 264] width 10 height 10
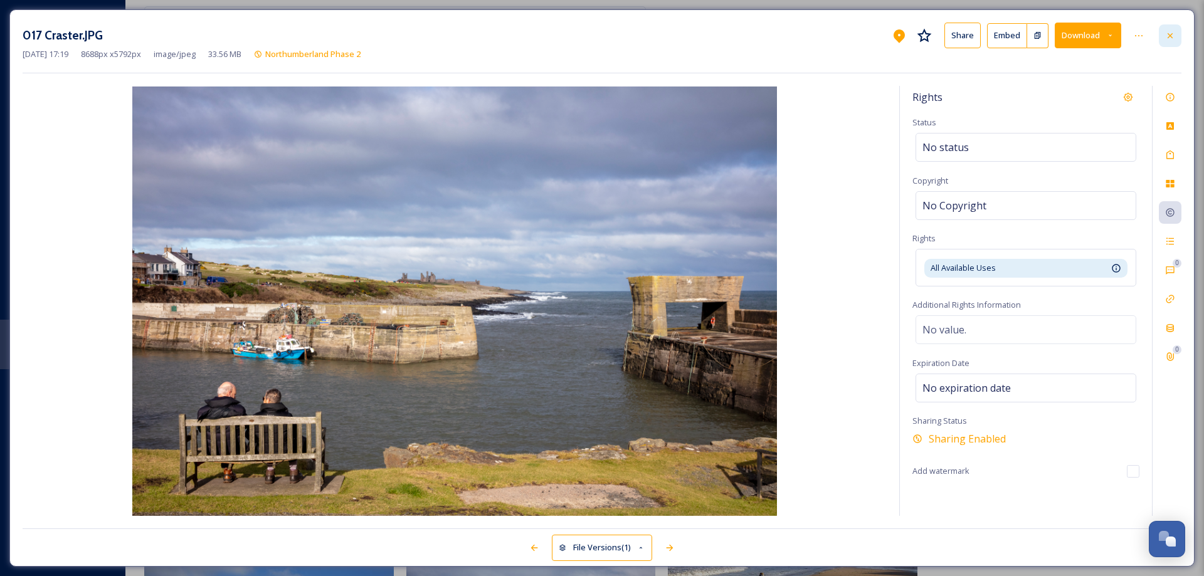
click at [1169, 38] on icon at bounding box center [1170, 36] width 10 height 10
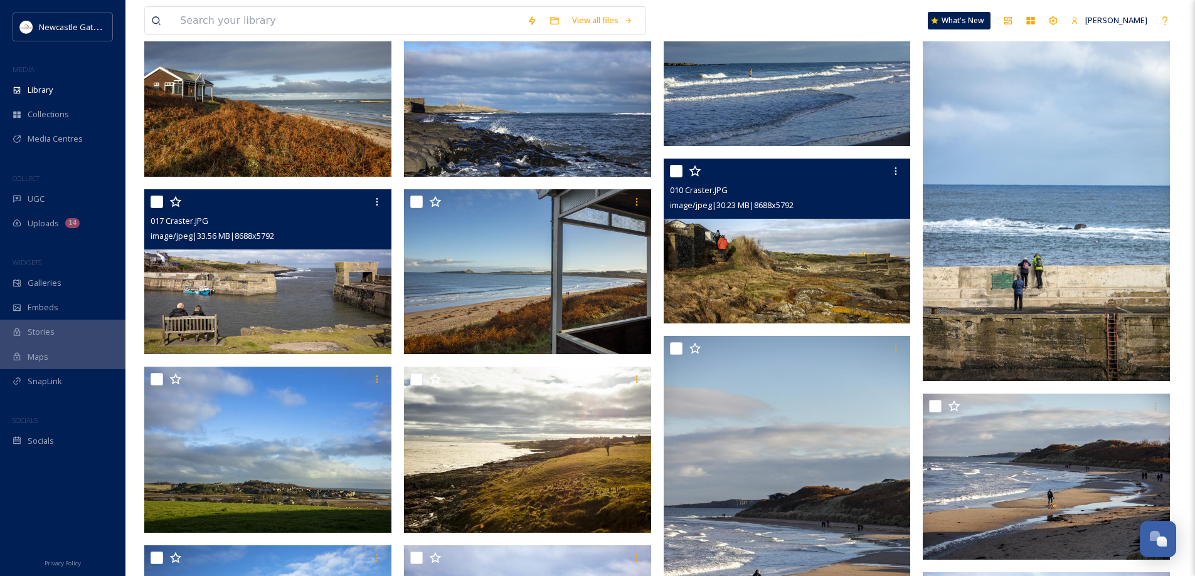
click at [786, 282] on img at bounding box center [787, 241] width 247 height 165
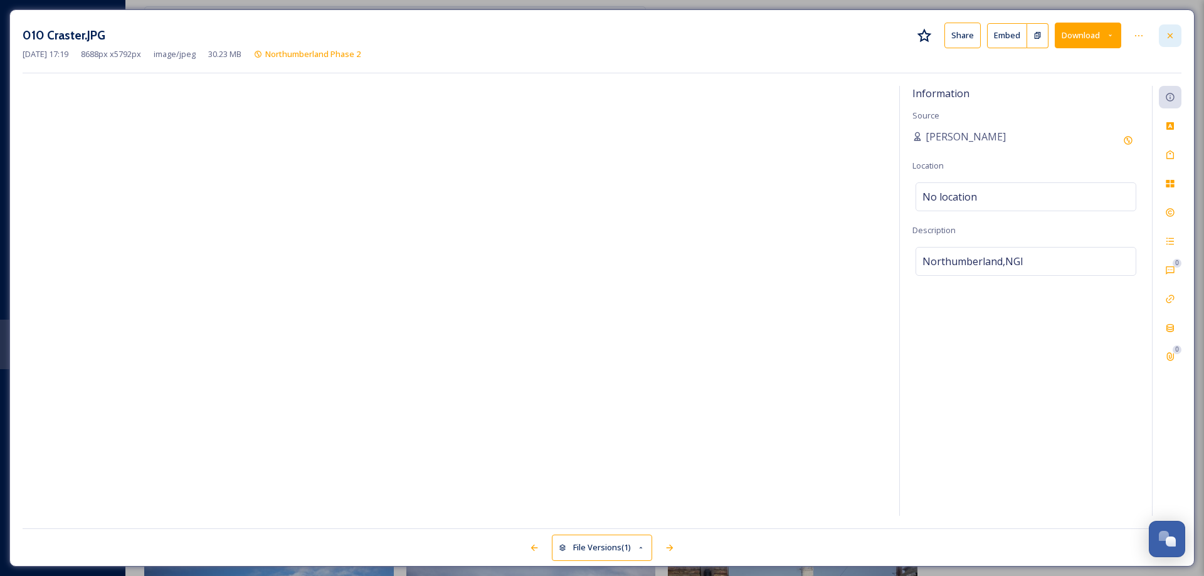
click at [1168, 39] on icon at bounding box center [1170, 36] width 10 height 10
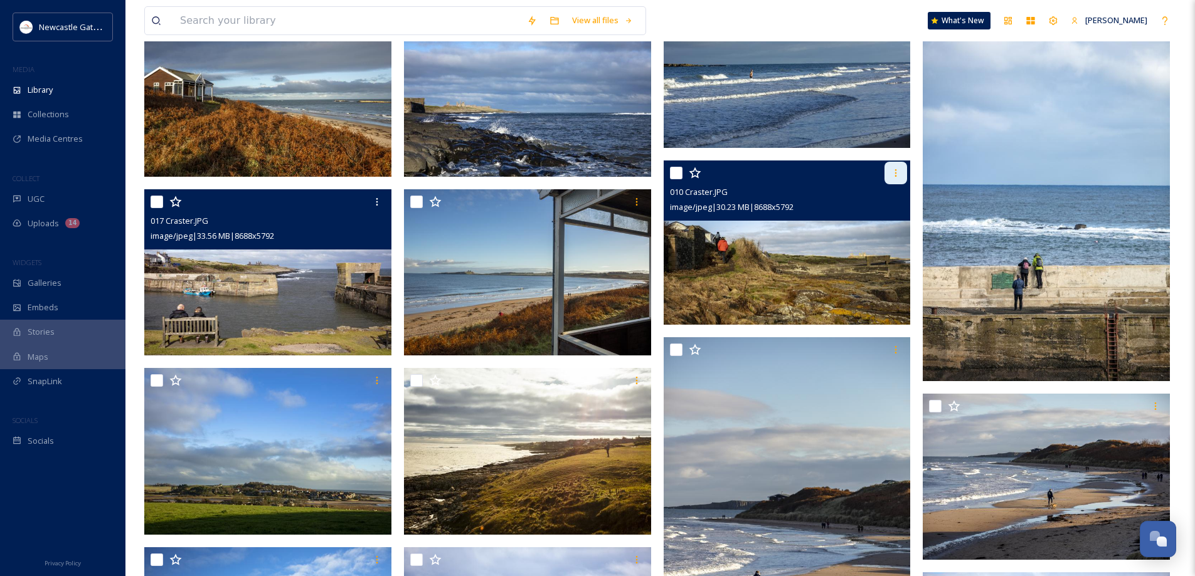
click at [892, 174] on icon at bounding box center [896, 173] width 10 height 10
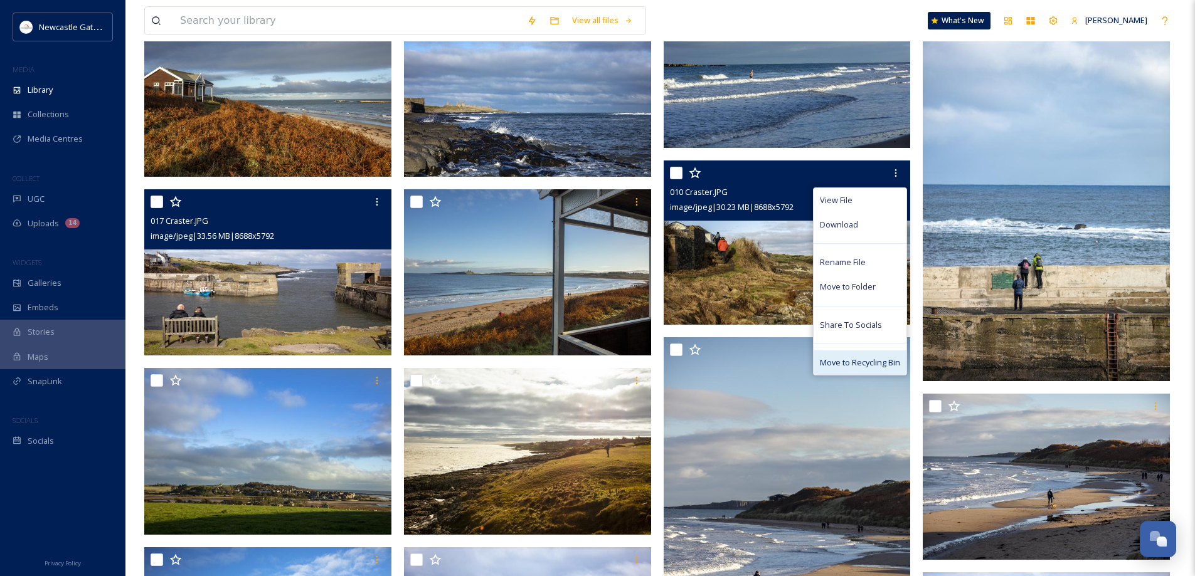
click at [847, 363] on span "Move to Recycling Bin" at bounding box center [860, 363] width 80 height 12
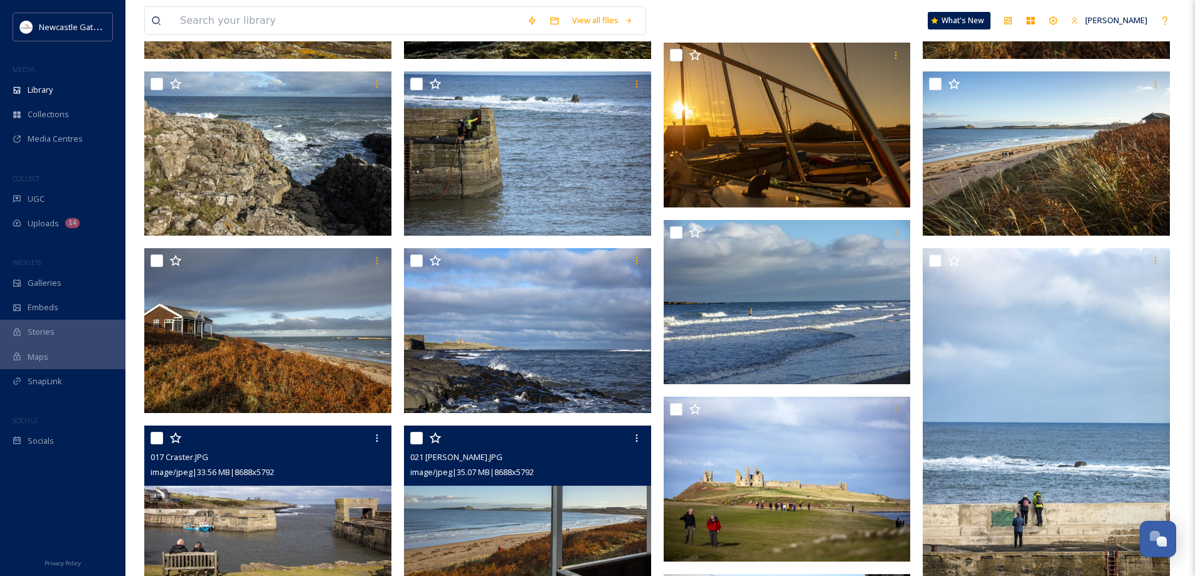
scroll to position [1179, 0]
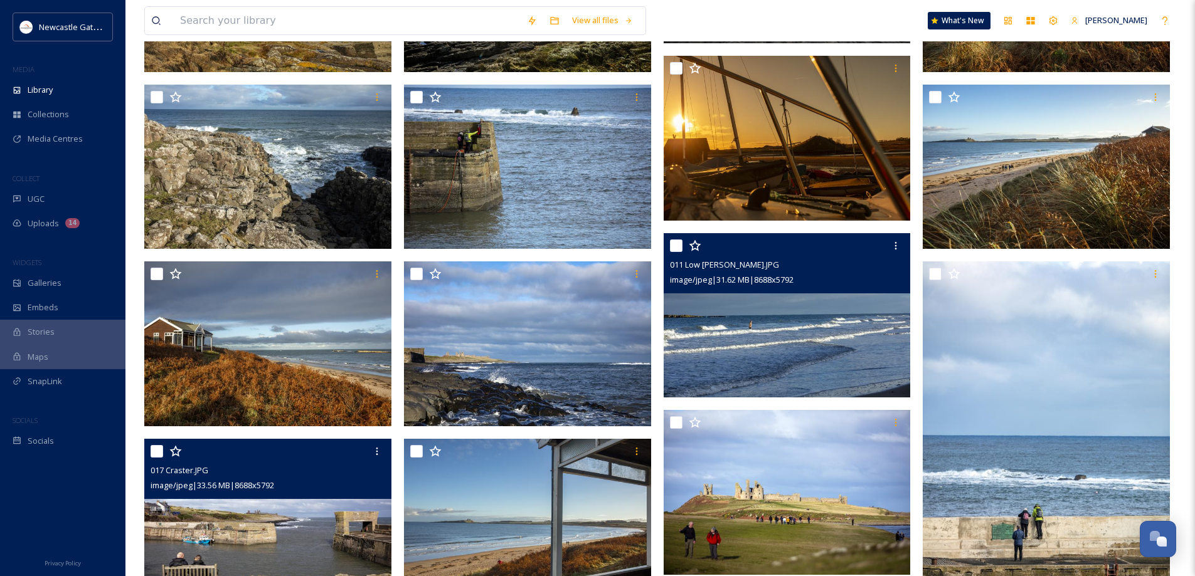
click at [842, 316] on img at bounding box center [787, 315] width 247 height 165
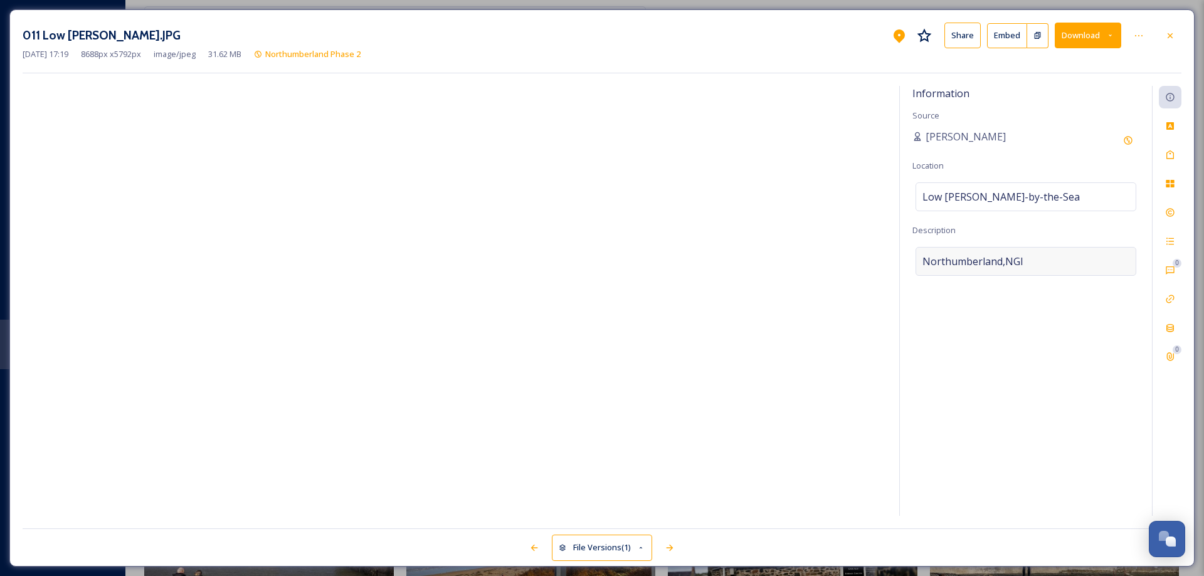
click at [1041, 256] on div "Northumberland,NGI" at bounding box center [1026, 261] width 221 height 29
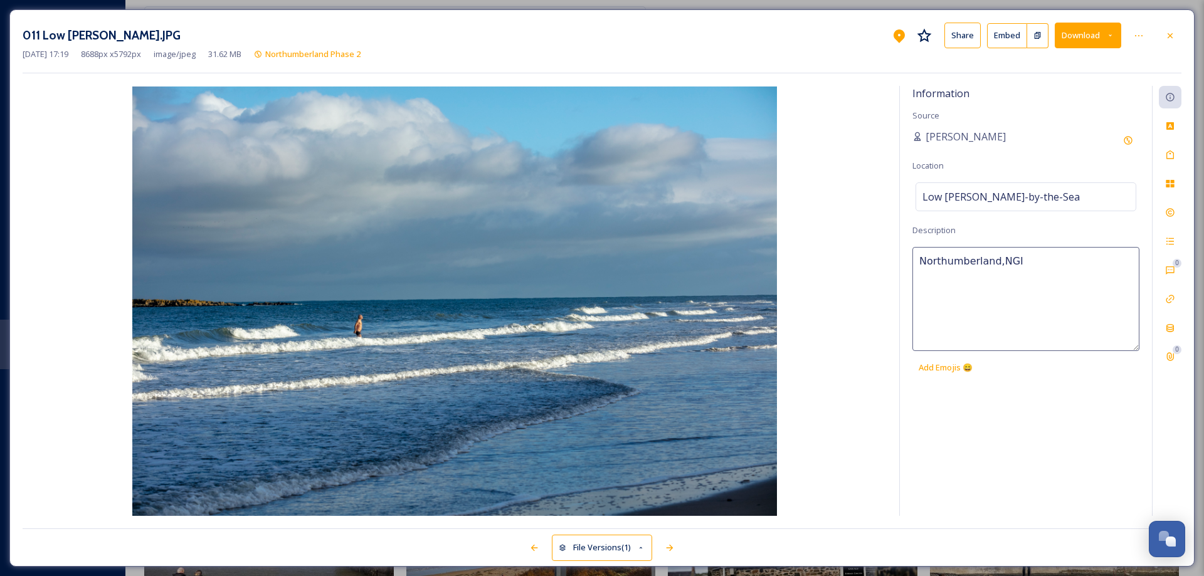
click at [1041, 256] on textarea "Northumberland,NGI" at bounding box center [1026, 299] width 227 height 104
click at [1170, 151] on icon at bounding box center [1171, 155] width 8 height 9
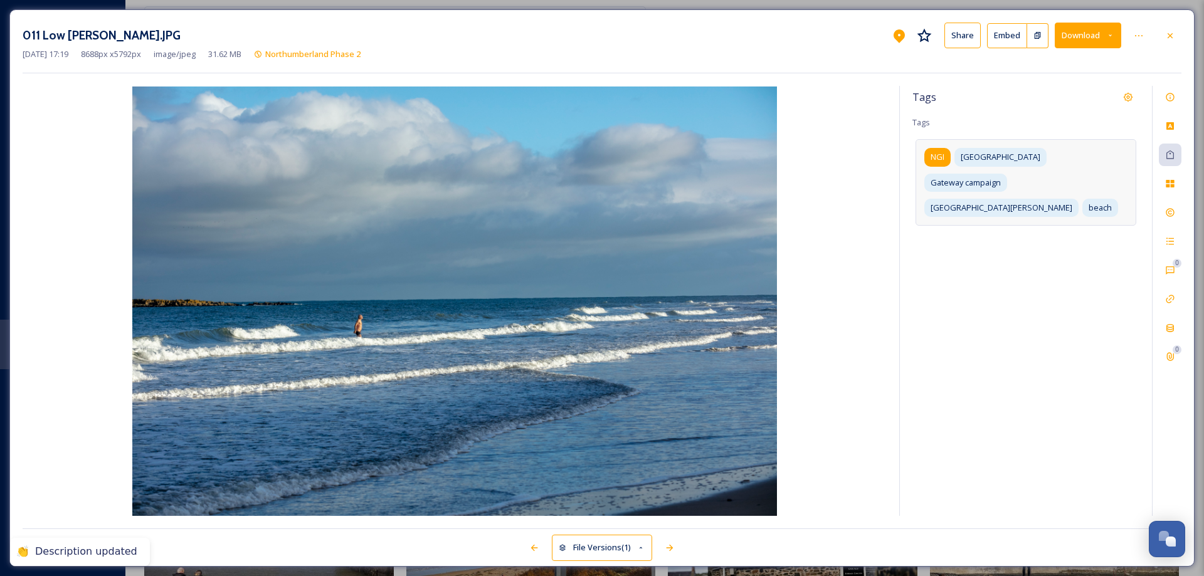
click at [939, 159] on span "NGI" at bounding box center [938, 157] width 14 height 12
drag, startPoint x: 955, startPoint y: 155, endPoint x: 962, endPoint y: 170, distance: 16.8
click at [955, 155] on icon at bounding box center [953, 157] width 10 height 10
click at [984, 226] on input at bounding box center [1037, 233] width 125 height 15
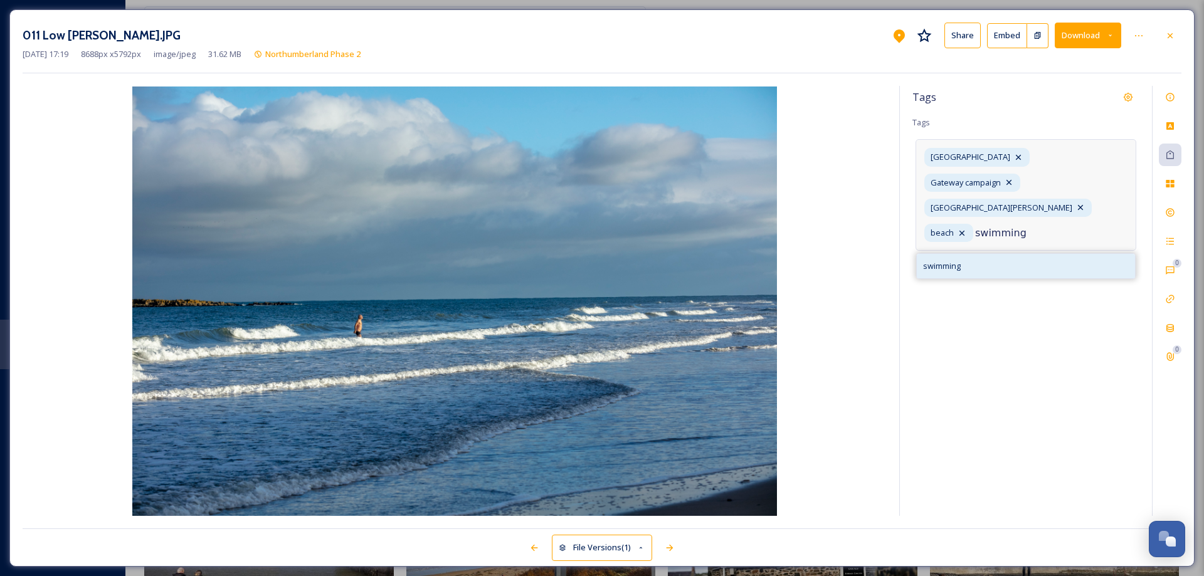
click at [951, 260] on span "swimming" at bounding box center [942, 266] width 38 height 12
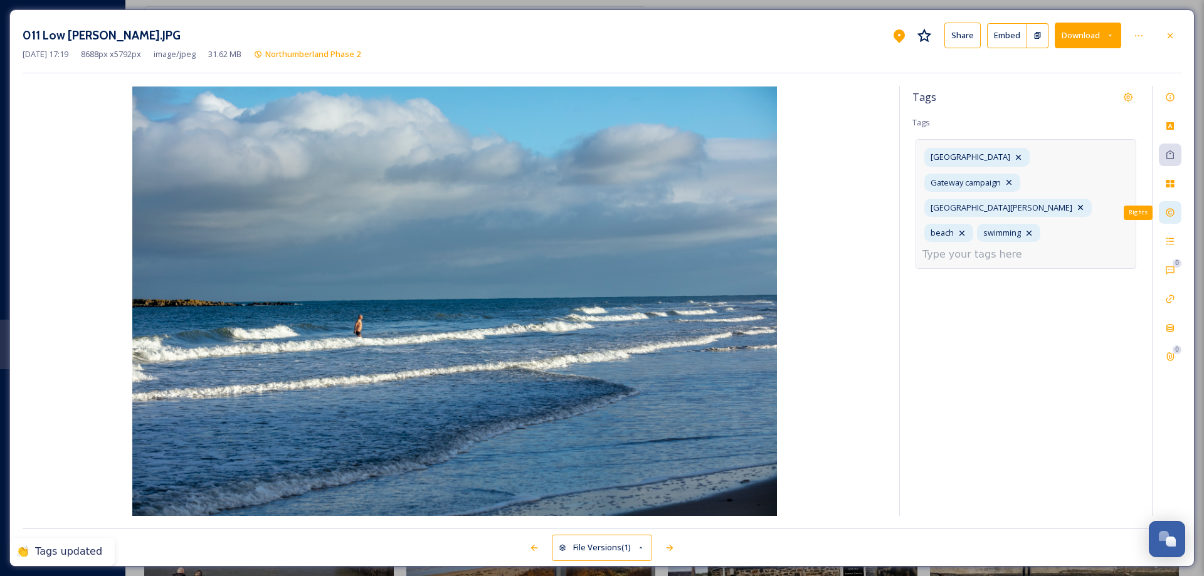
click at [1174, 209] on icon at bounding box center [1170, 213] width 10 height 10
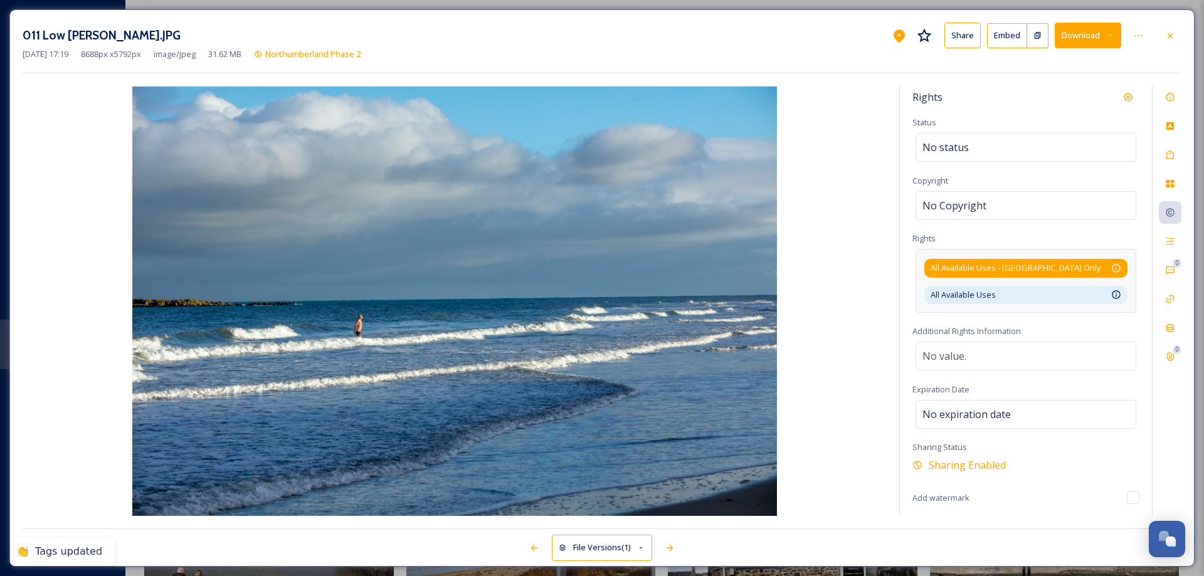
click at [1121, 270] on div "All Available Uses - [GEOGRAPHIC_DATA] Only Available for unlimited use by thir…" at bounding box center [1025, 268] width 203 height 18
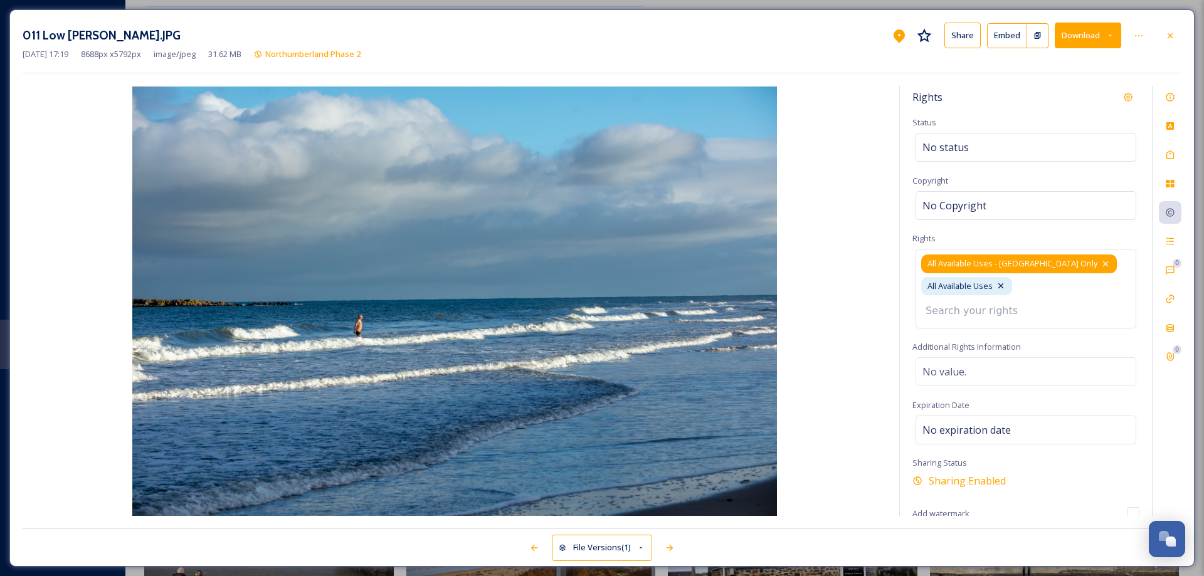
click at [1101, 262] on icon at bounding box center [1106, 264] width 10 height 10
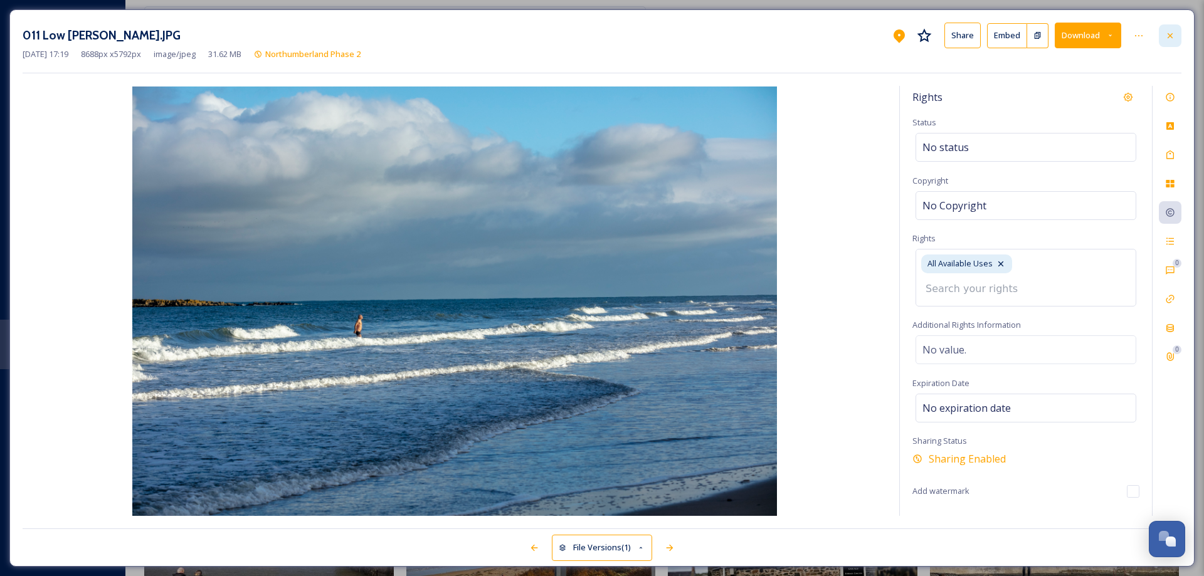
click at [1173, 36] on icon at bounding box center [1170, 36] width 10 height 10
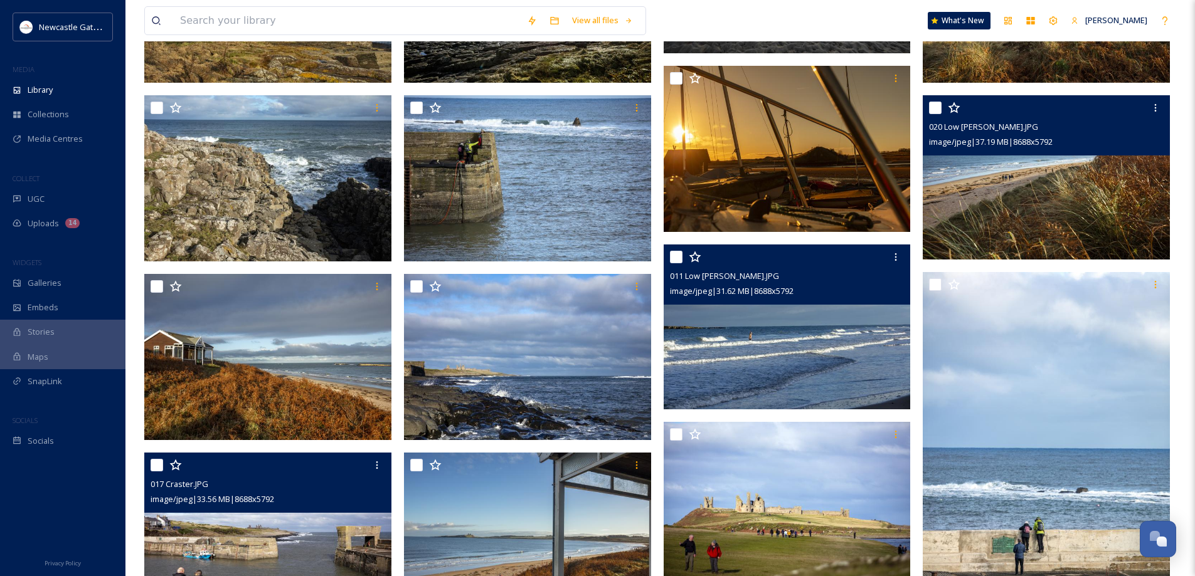
click at [1089, 168] on img at bounding box center [1046, 177] width 247 height 165
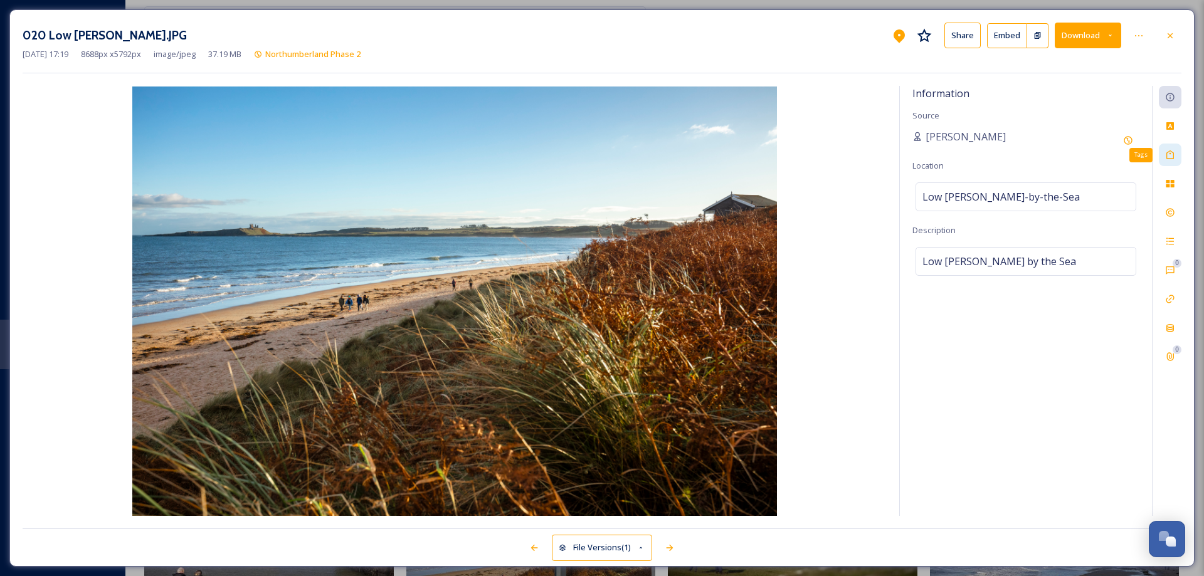
click at [1169, 156] on icon at bounding box center [1170, 155] width 10 height 10
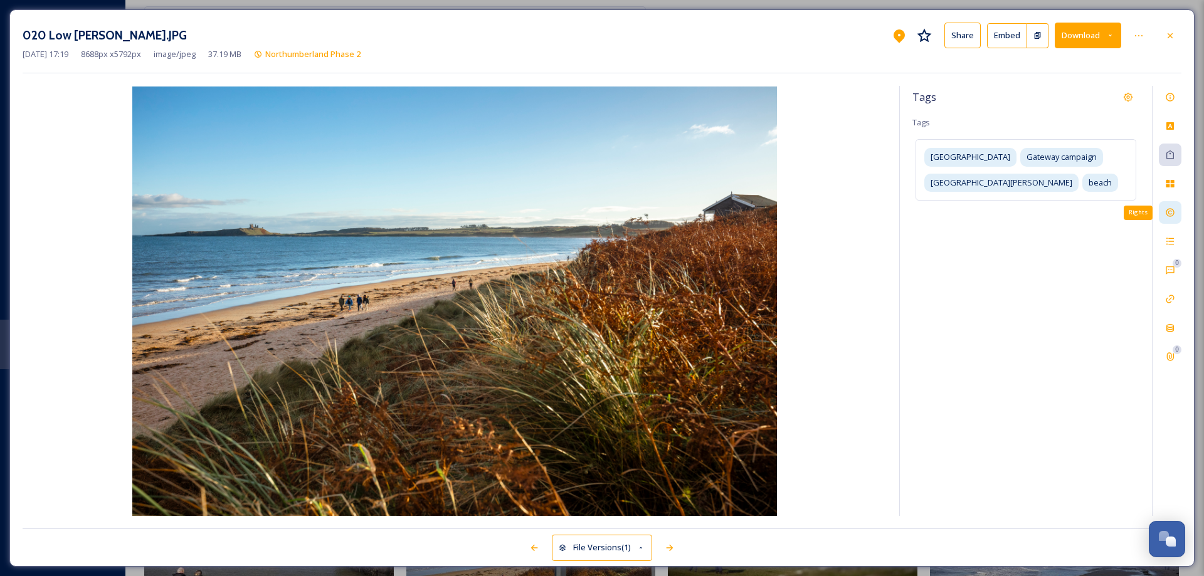
click at [1172, 213] on icon at bounding box center [1170, 213] width 10 height 10
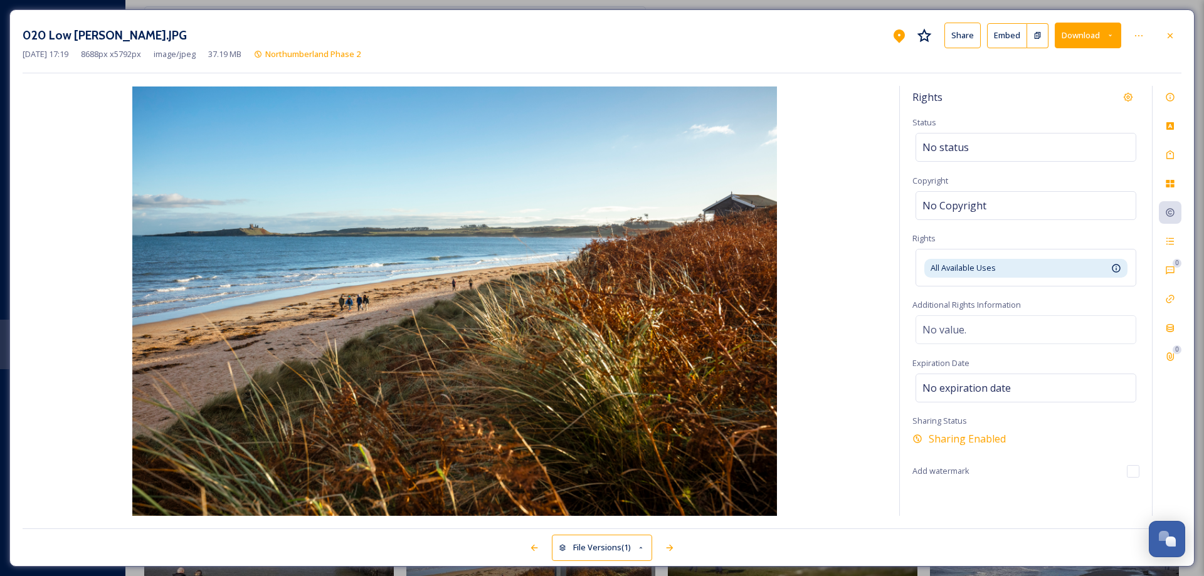
click at [1166, 34] on div at bounding box center [1170, 35] width 23 height 23
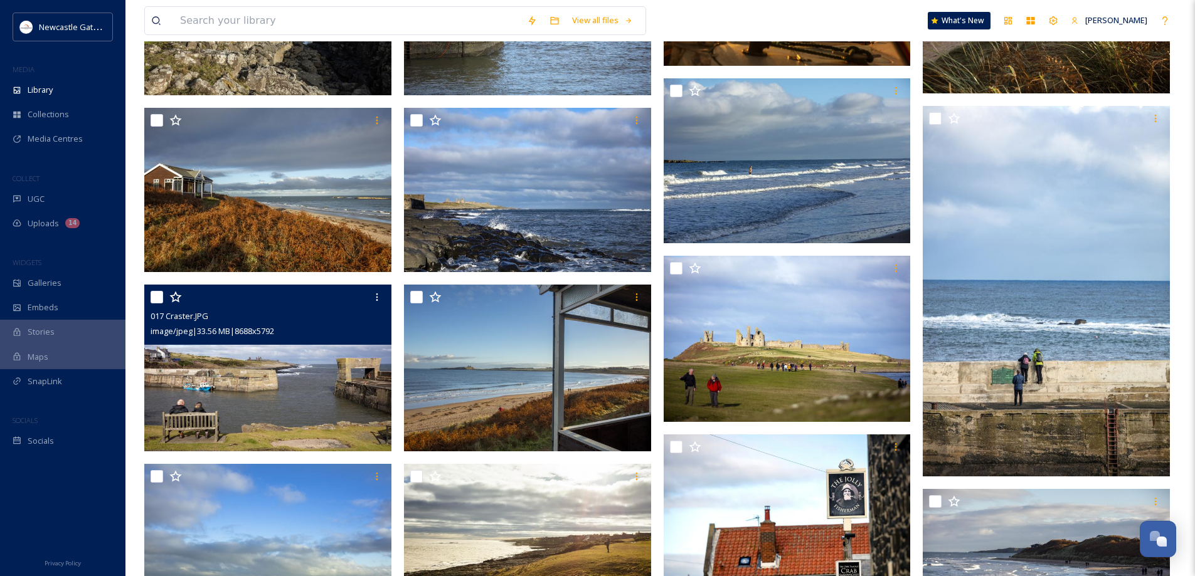
scroll to position [1367, 0]
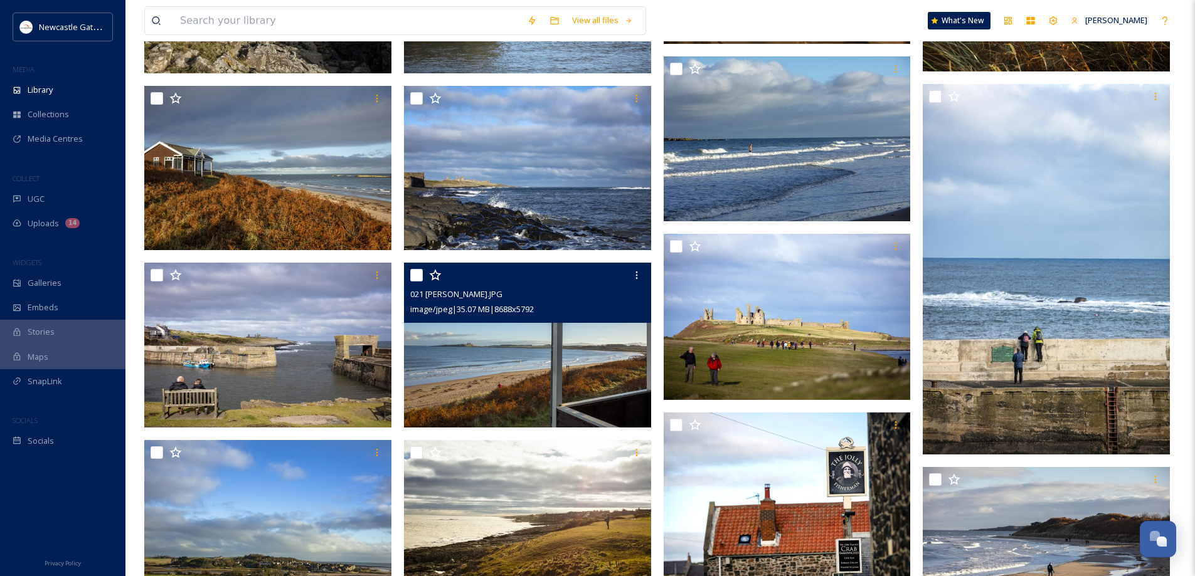
click at [524, 354] on img at bounding box center [527, 345] width 247 height 165
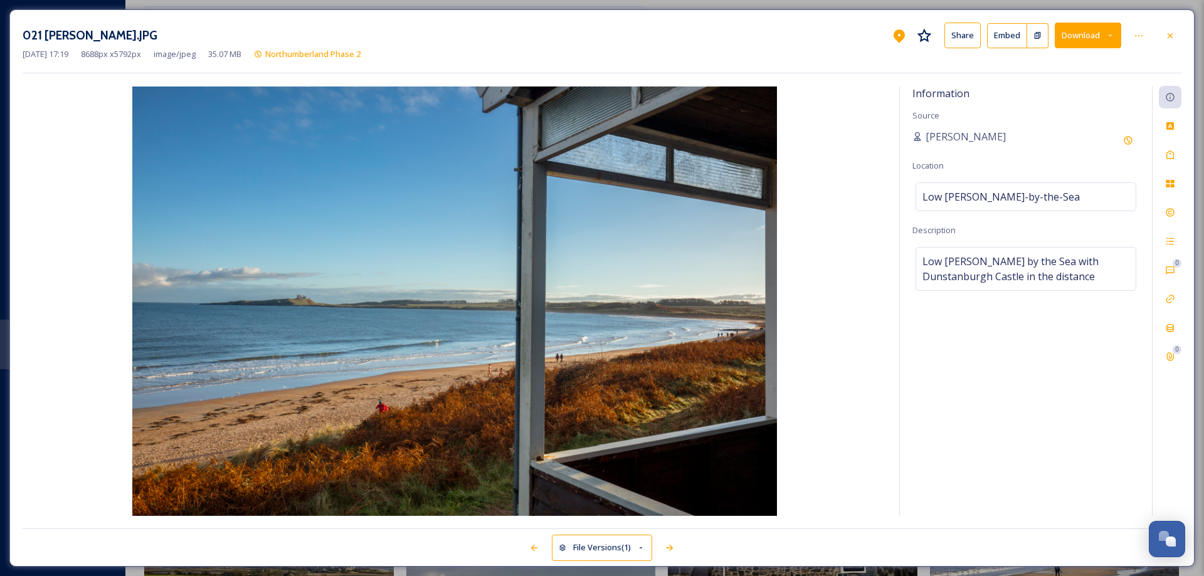
drag, startPoint x: 1169, startPoint y: 34, endPoint x: 1141, endPoint y: 57, distance: 35.7
click at [1170, 36] on icon at bounding box center [1170, 35] width 5 height 5
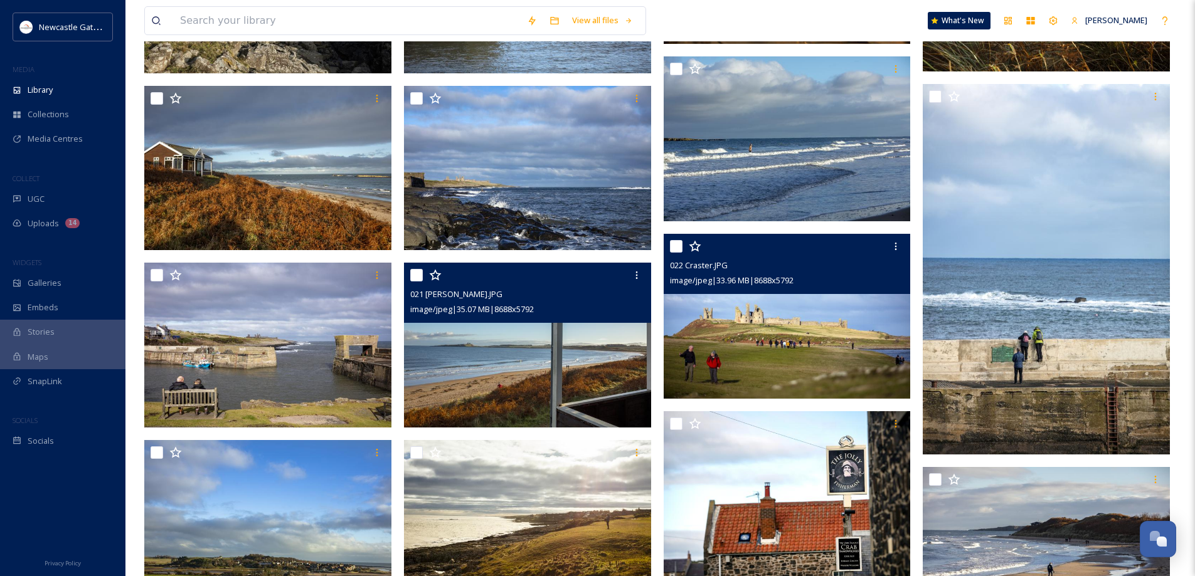
click at [753, 355] on img at bounding box center [787, 316] width 247 height 165
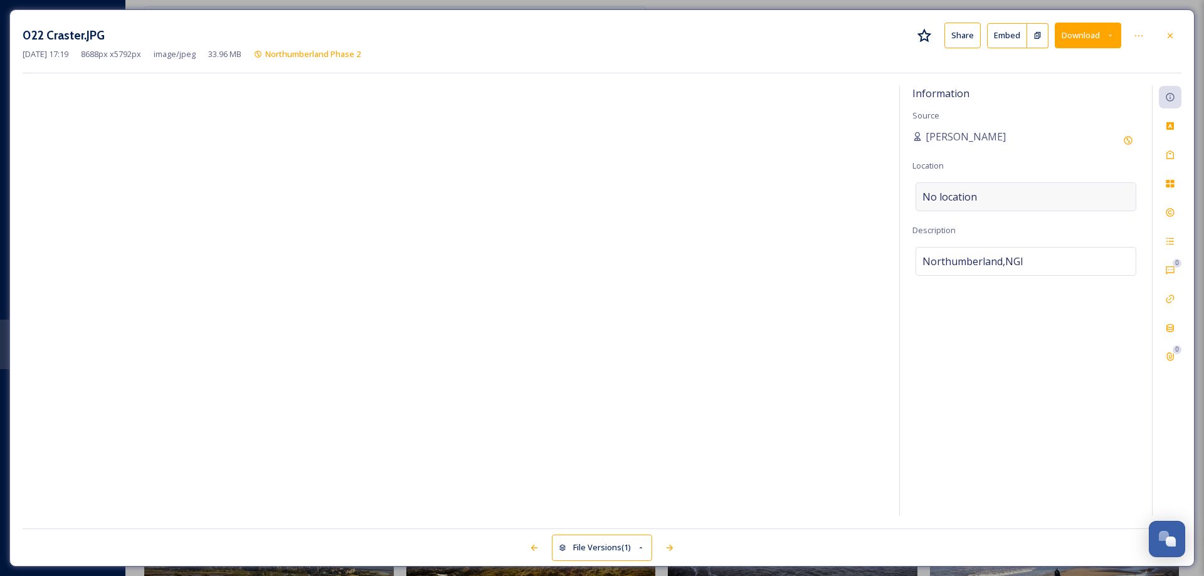
click at [946, 194] on span "No location" at bounding box center [950, 196] width 55 height 15
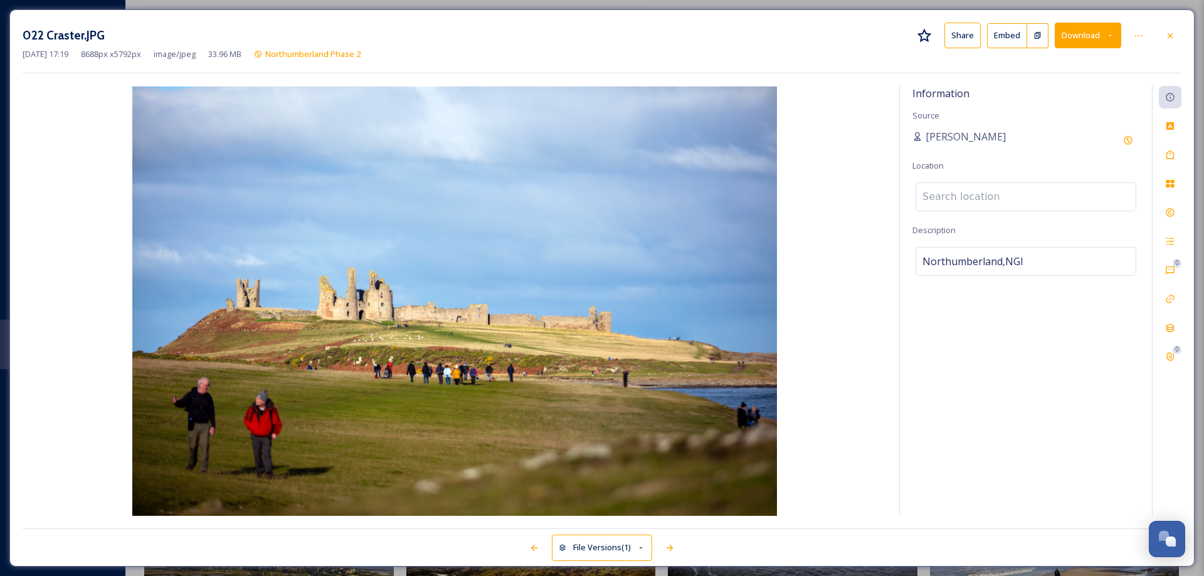
click at [946, 194] on input at bounding box center [1026, 197] width 220 height 28
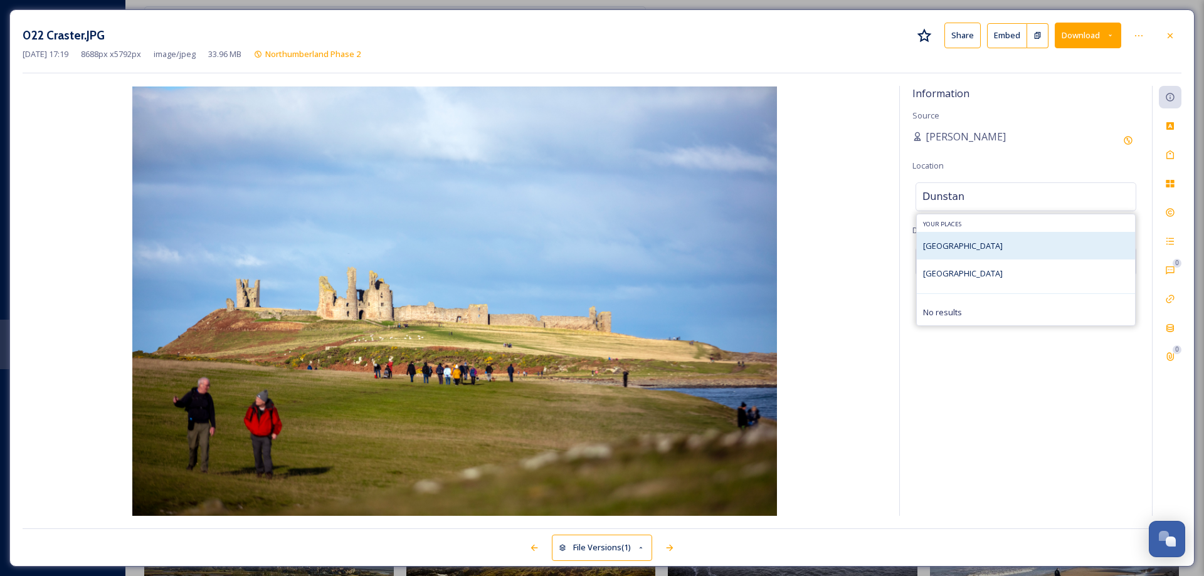
click at [970, 243] on span "[GEOGRAPHIC_DATA]" at bounding box center [963, 245] width 80 height 11
click at [964, 194] on input "Dunstan" at bounding box center [1026, 197] width 220 height 28
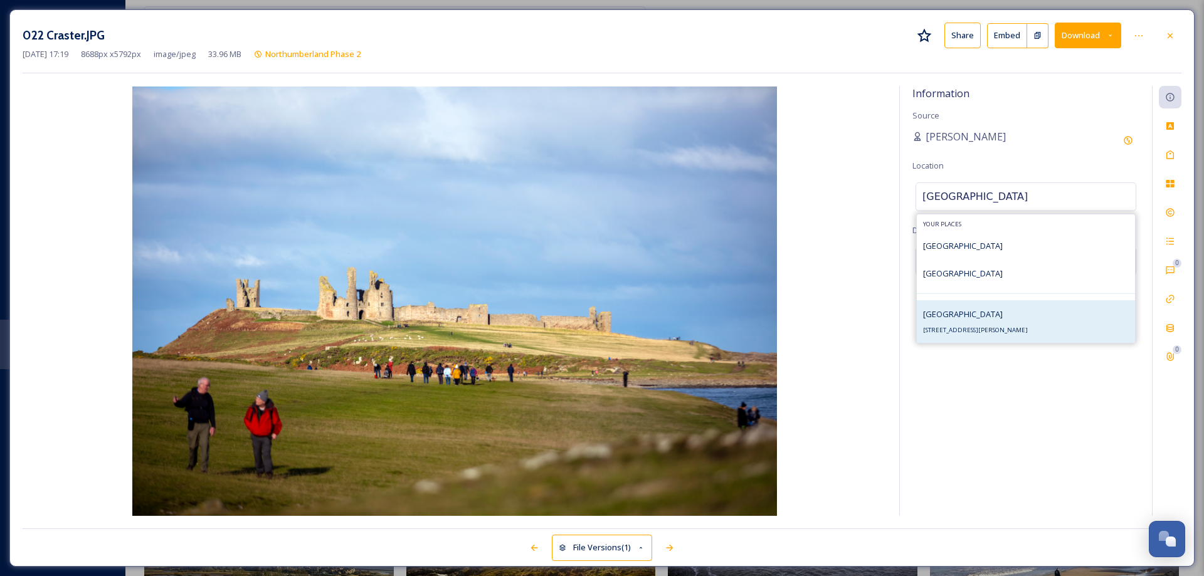
click at [980, 318] on span "[GEOGRAPHIC_DATA]" at bounding box center [963, 314] width 80 height 11
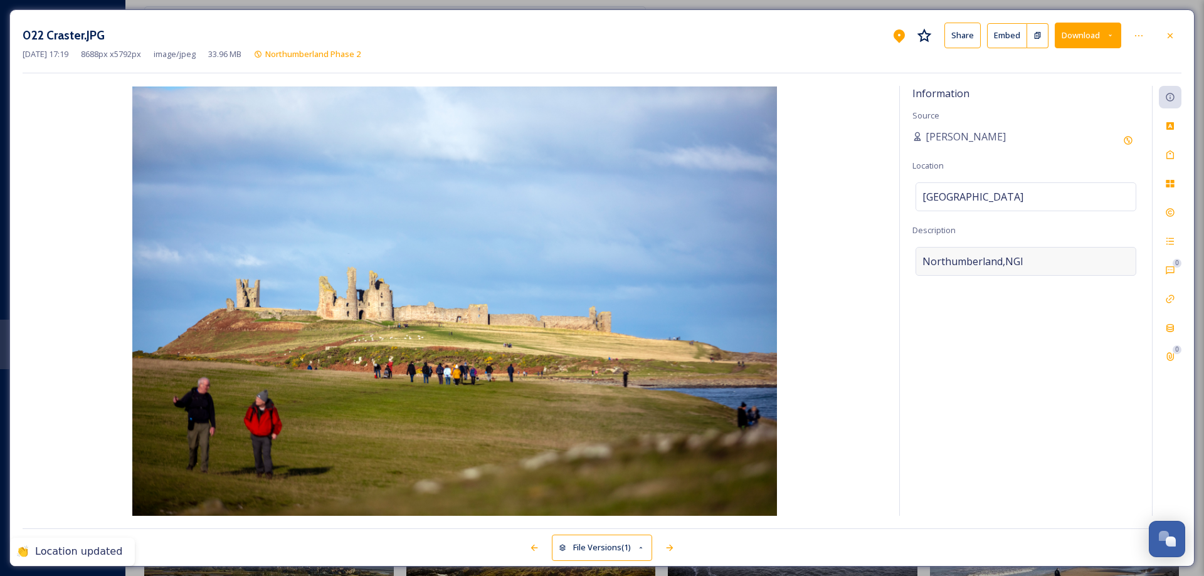
click at [976, 257] on span "Northumberland,NGI" at bounding box center [973, 261] width 101 height 15
drag, startPoint x: 1025, startPoint y: 263, endPoint x: 886, endPoint y: 260, distance: 139.3
click at [886, 260] on div "Information Source [PERSON_NAME] Location [GEOGRAPHIC_DATA] Description [GEOGRA…" at bounding box center [602, 301] width 1159 height 430
click at [1165, 154] on div "Tags" at bounding box center [1170, 155] width 23 height 23
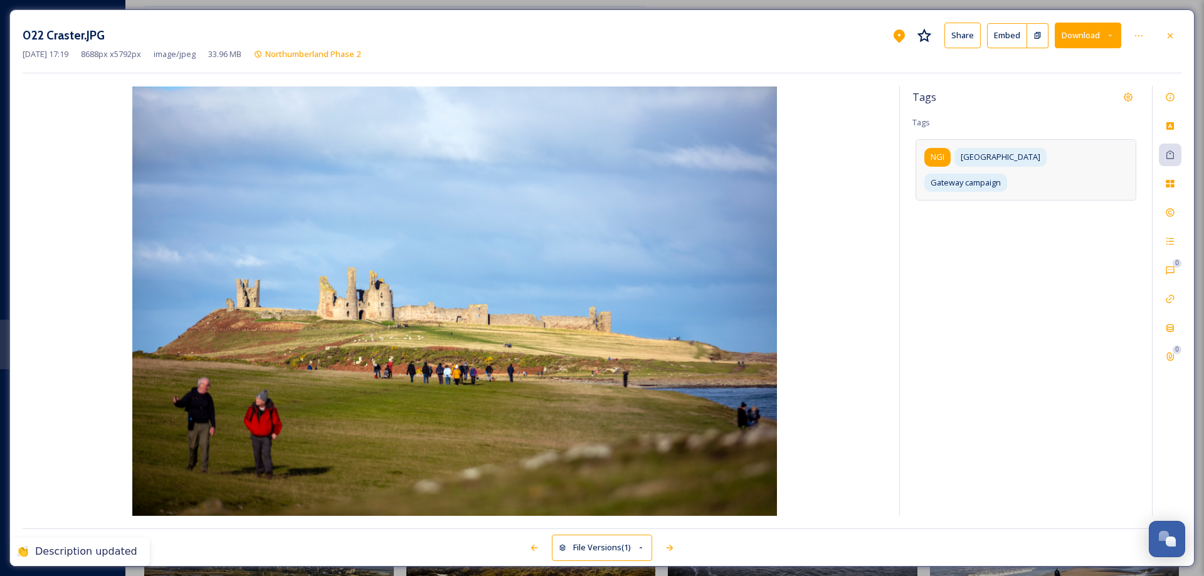
click at [935, 156] on span "NGI" at bounding box center [938, 157] width 14 height 12
click at [955, 156] on icon at bounding box center [953, 157] width 10 height 10
click at [963, 197] on input at bounding box center [985, 204] width 125 height 15
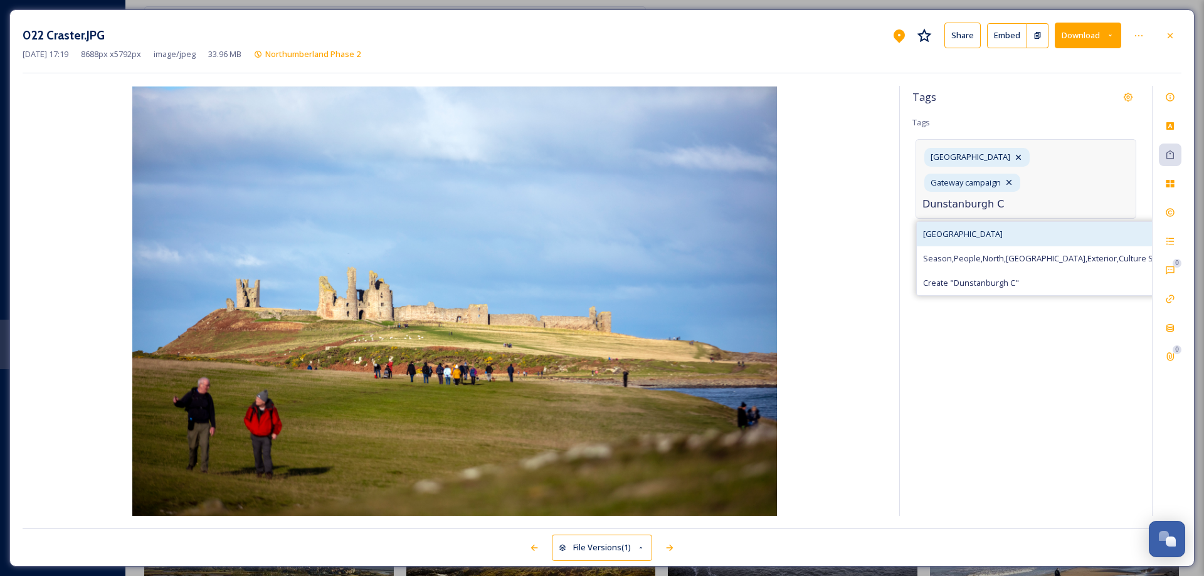
click at [966, 228] on span "[GEOGRAPHIC_DATA]" at bounding box center [963, 234] width 80 height 12
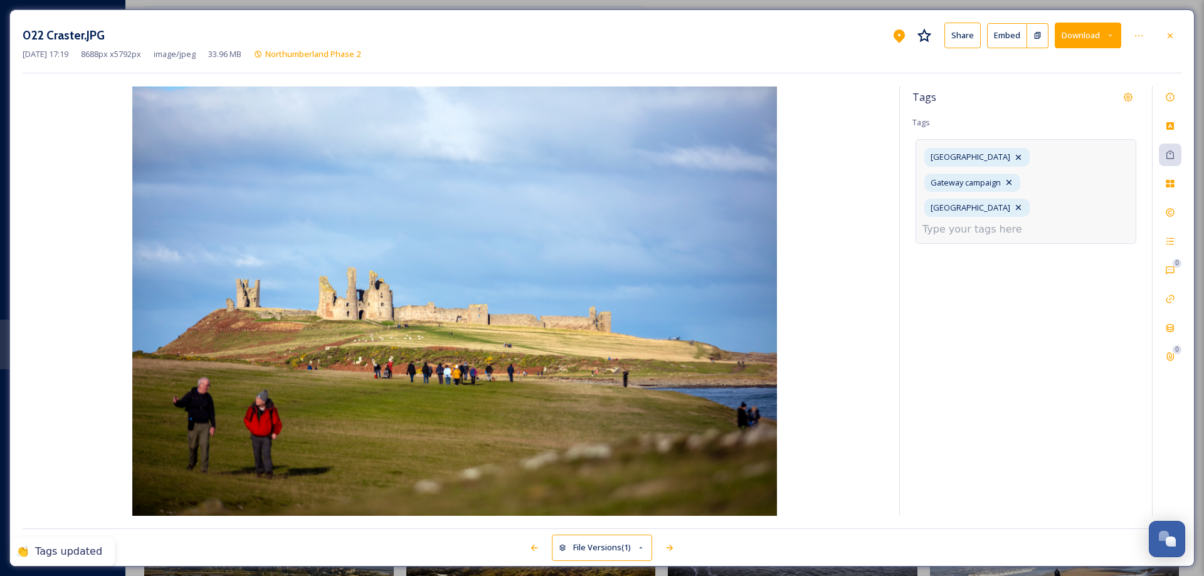
click at [975, 222] on input at bounding box center [985, 229] width 125 height 15
click at [1173, 209] on icon at bounding box center [1170, 213] width 10 height 10
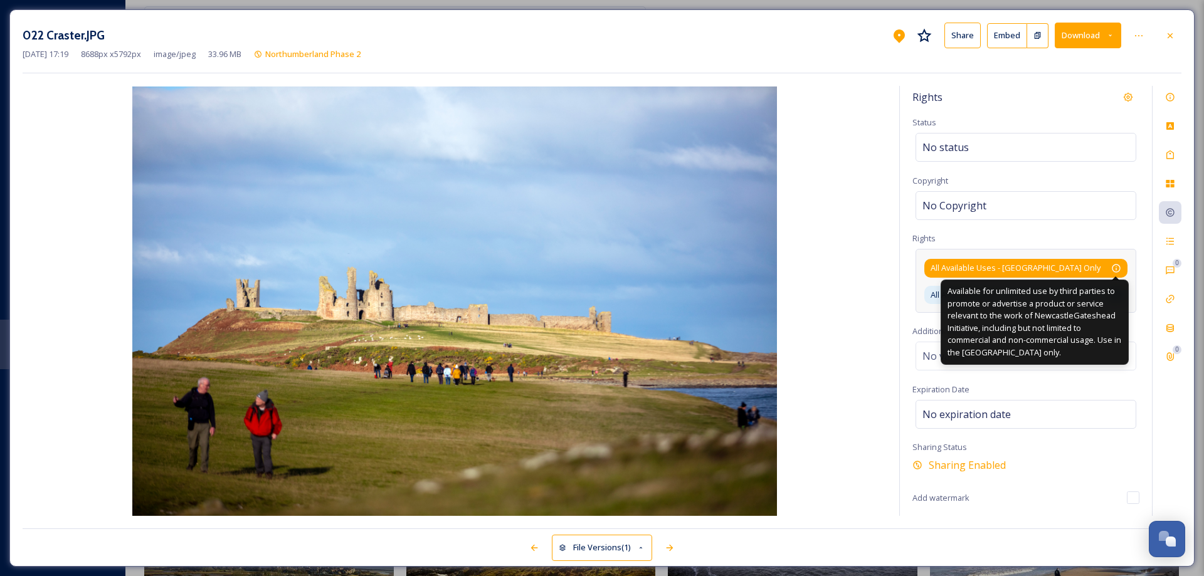
click at [1114, 264] on icon at bounding box center [1116, 268] width 10 height 10
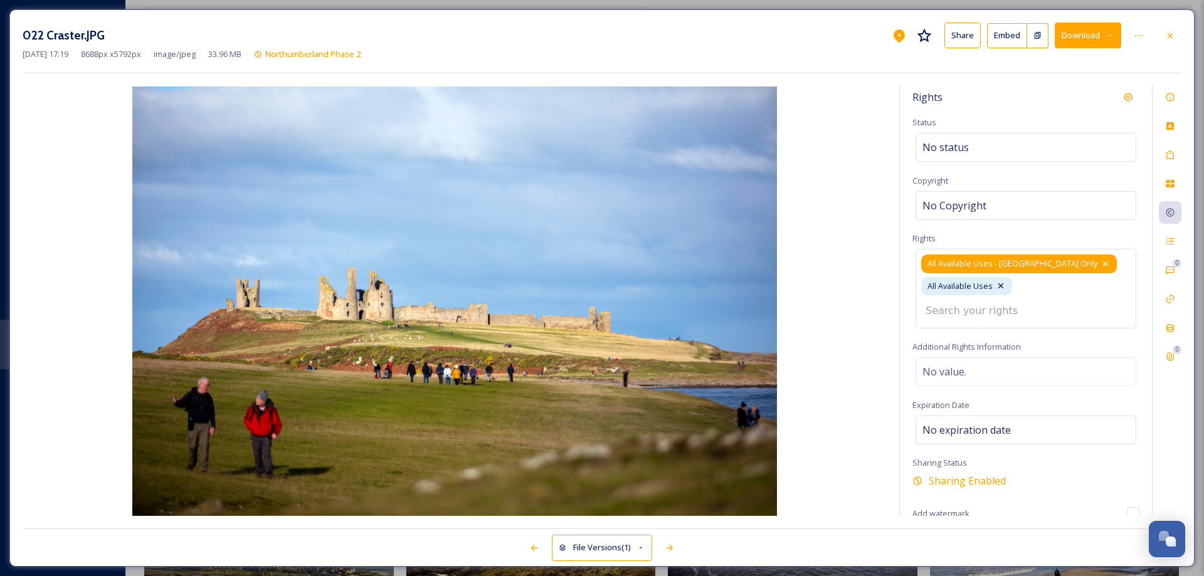
click at [1101, 265] on icon at bounding box center [1106, 264] width 10 height 10
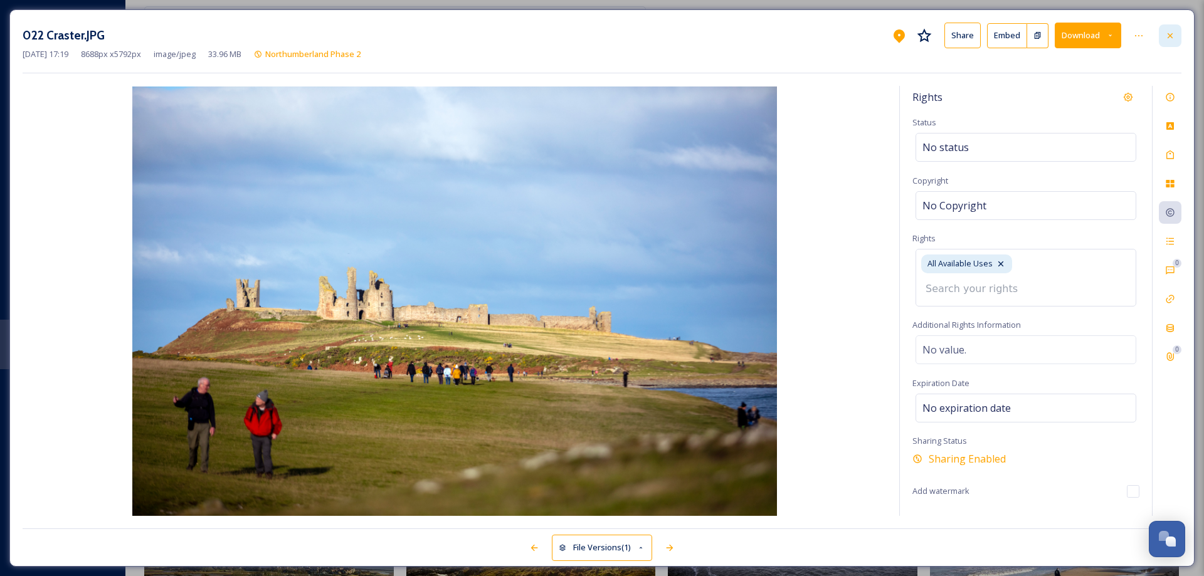
click at [1175, 34] on icon at bounding box center [1170, 36] width 10 height 10
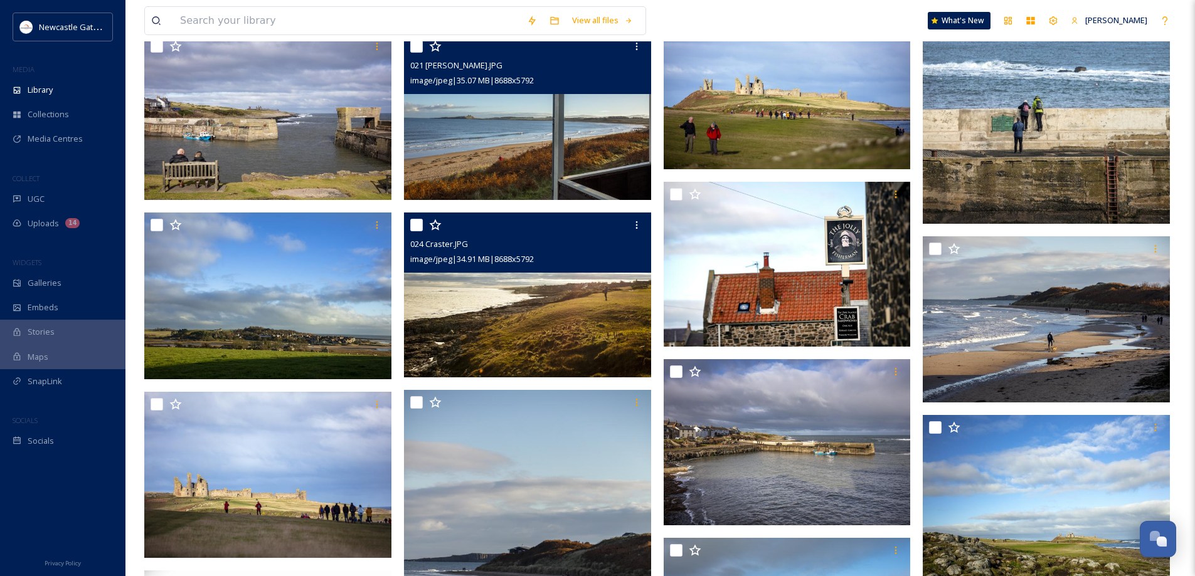
scroll to position [1618, 0]
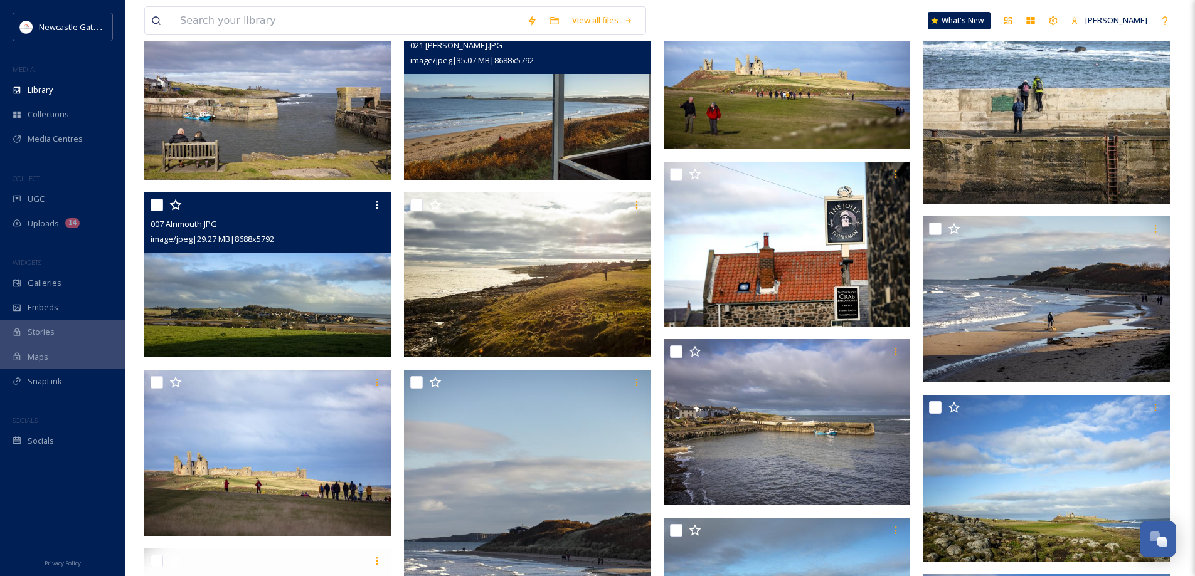
click at [257, 287] on img at bounding box center [267, 275] width 247 height 165
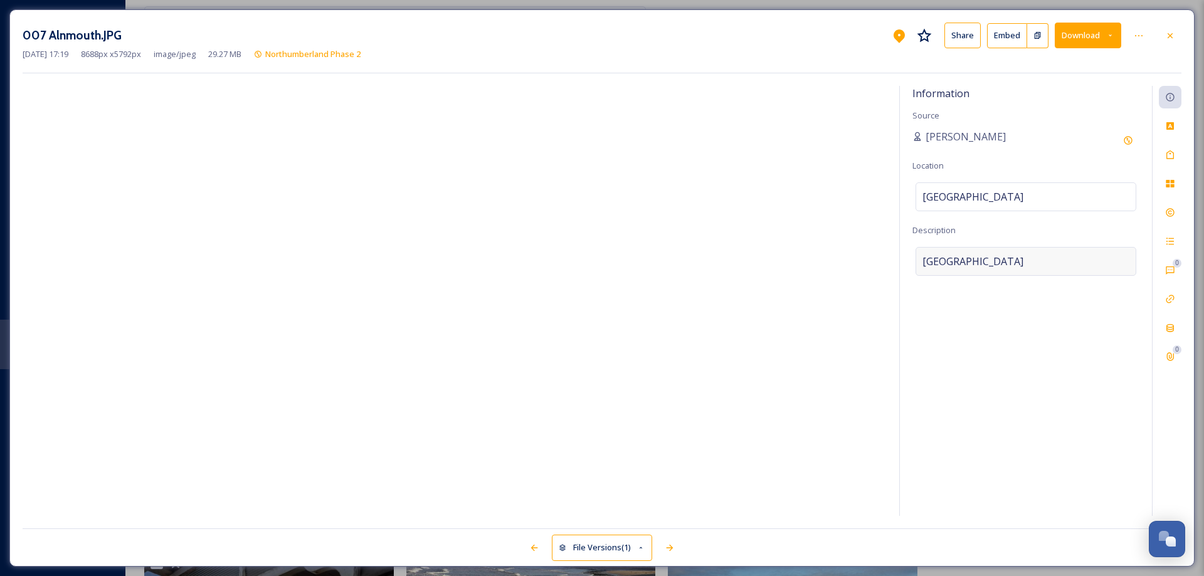
click at [1013, 261] on div "[GEOGRAPHIC_DATA]" at bounding box center [1026, 261] width 221 height 29
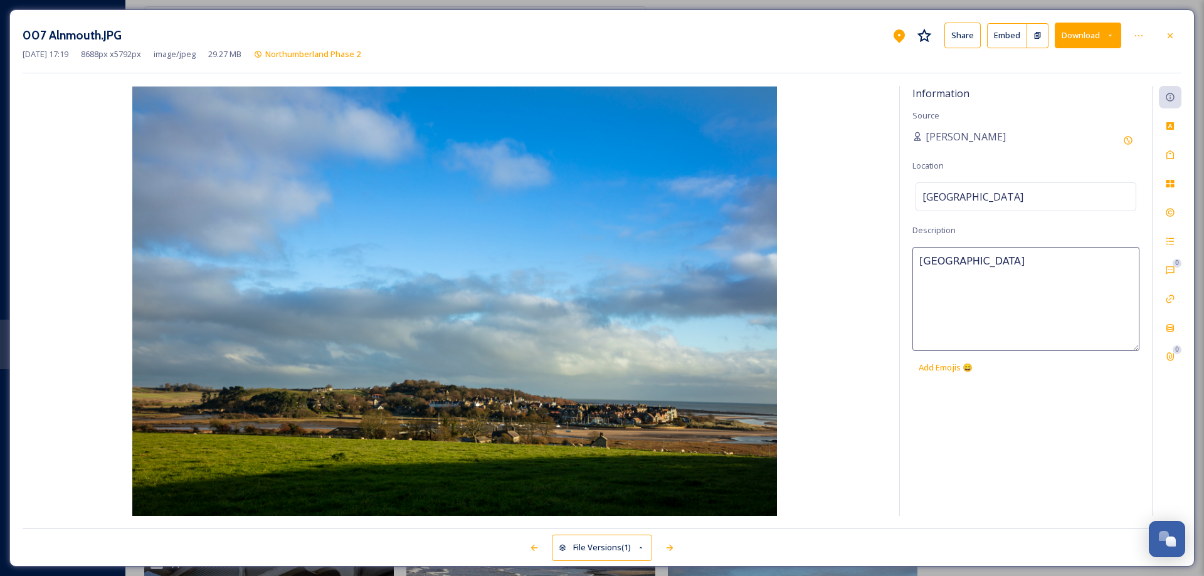
click at [1013, 261] on textarea "[GEOGRAPHIC_DATA]" at bounding box center [1026, 299] width 227 height 104
click at [1168, 159] on icon at bounding box center [1171, 155] width 8 height 9
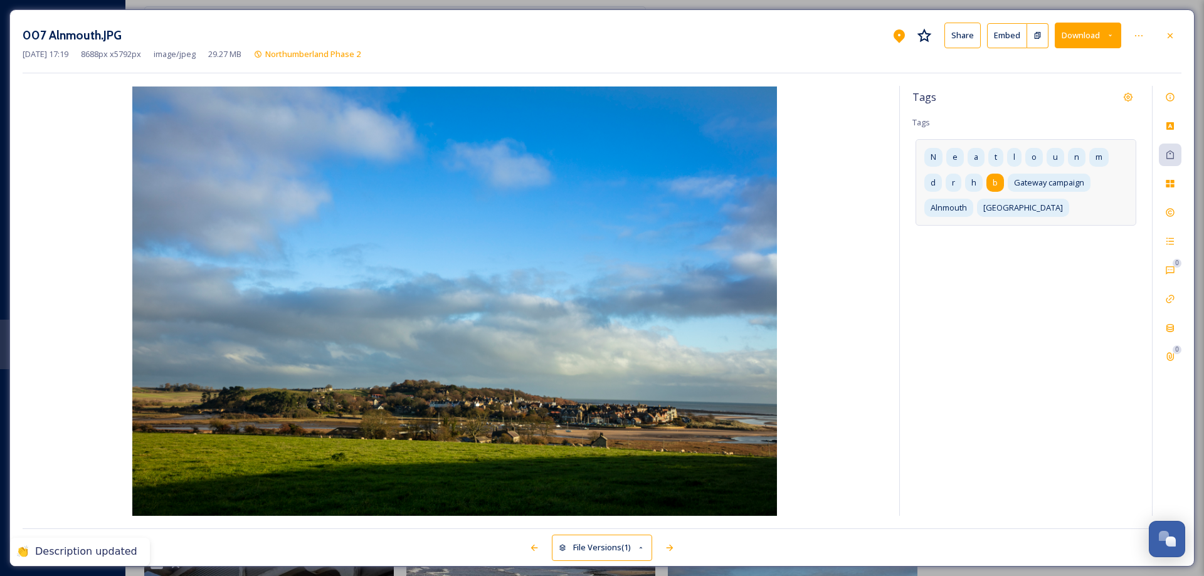
click at [993, 182] on span "b" at bounding box center [995, 183] width 5 height 12
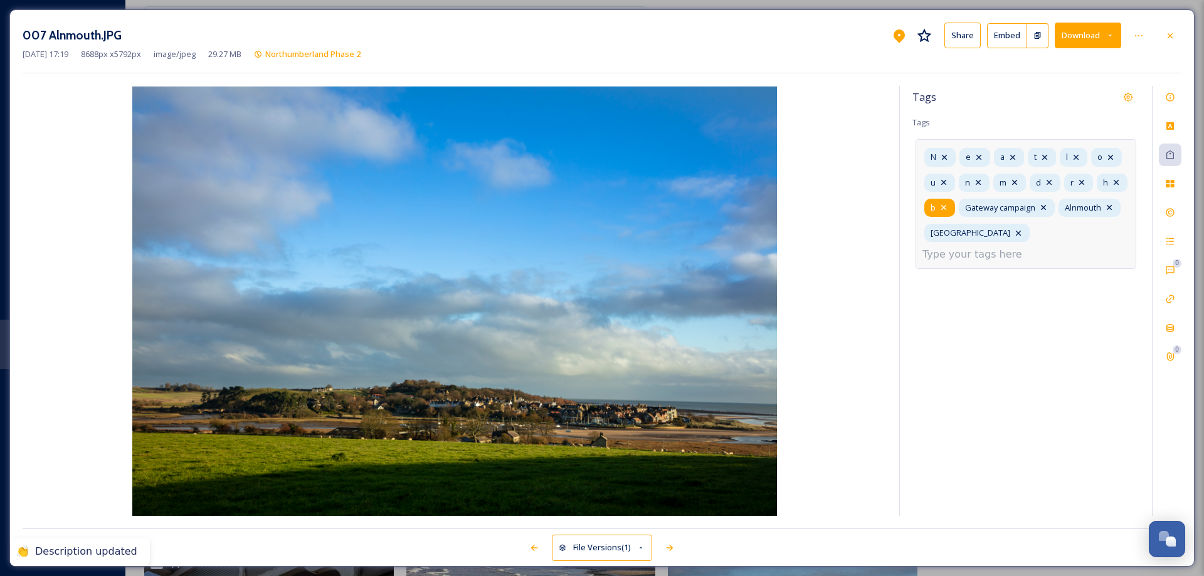
click at [949, 208] on icon at bounding box center [944, 208] width 10 height 10
click at [1097, 192] on div "h" at bounding box center [1112, 183] width 31 height 18
click at [1082, 180] on icon at bounding box center [1082, 182] width 10 height 10
click at [1049, 181] on icon at bounding box center [1049, 182] width 5 height 5
click at [1017, 182] on icon at bounding box center [1015, 182] width 10 height 10
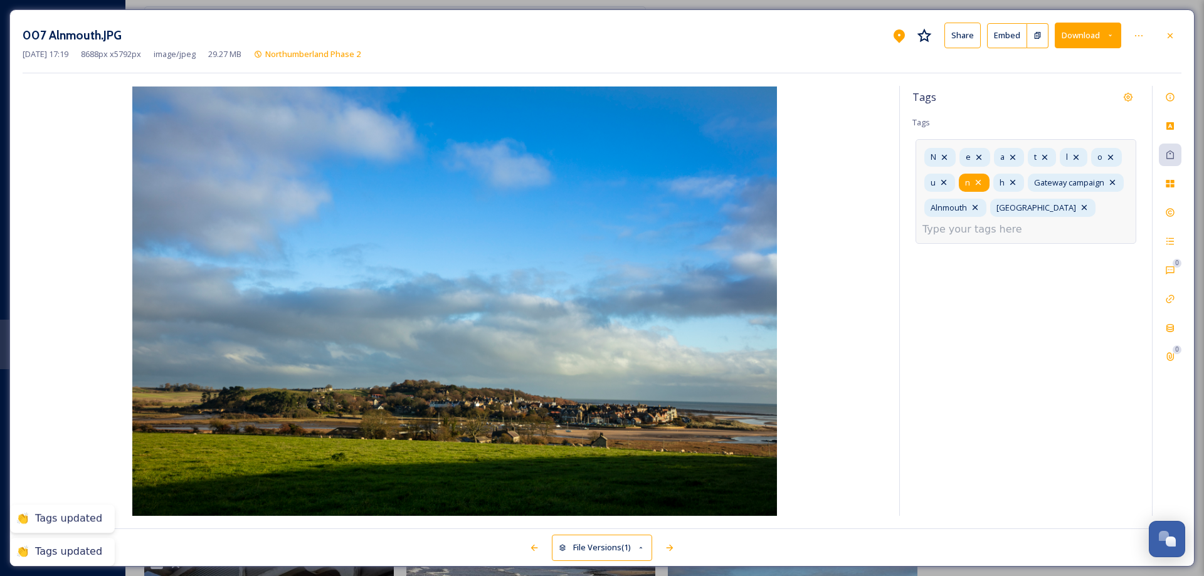
click at [980, 183] on icon at bounding box center [978, 182] width 10 height 10
click at [946, 183] on icon at bounding box center [944, 182] width 10 height 10
click at [1111, 156] on icon at bounding box center [1111, 157] width 10 height 10
click at [1080, 157] on icon at bounding box center [1076, 157] width 10 height 10
click at [1047, 156] on icon at bounding box center [1045, 157] width 10 height 10
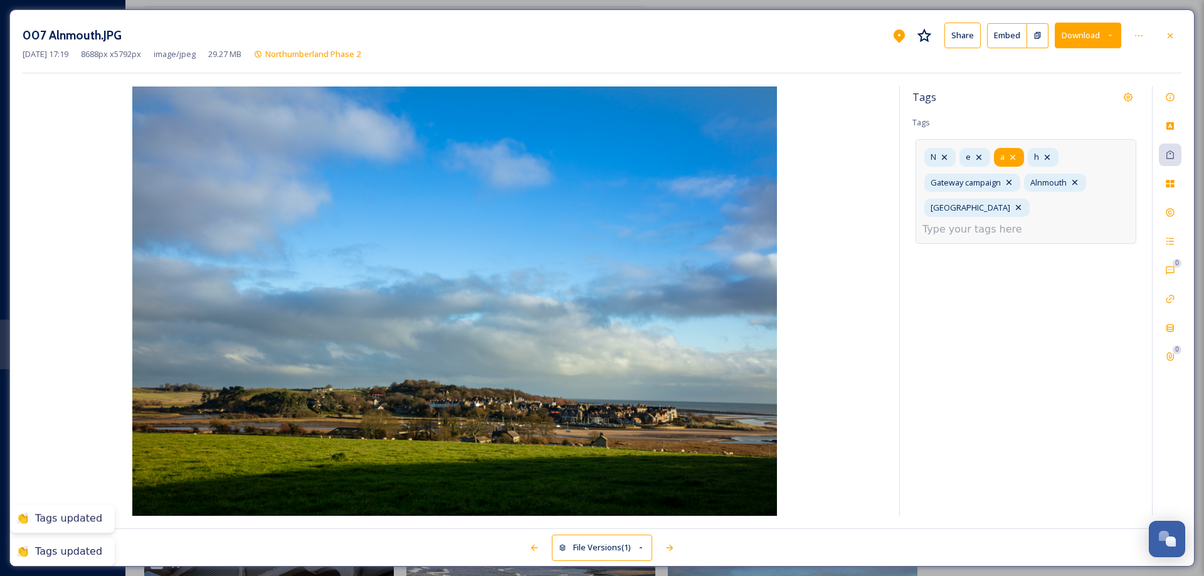
click at [1015, 157] on icon at bounding box center [1013, 157] width 10 height 10
click at [981, 157] on icon at bounding box center [979, 157] width 10 height 10
click at [947, 157] on icon at bounding box center [944, 157] width 10 height 10
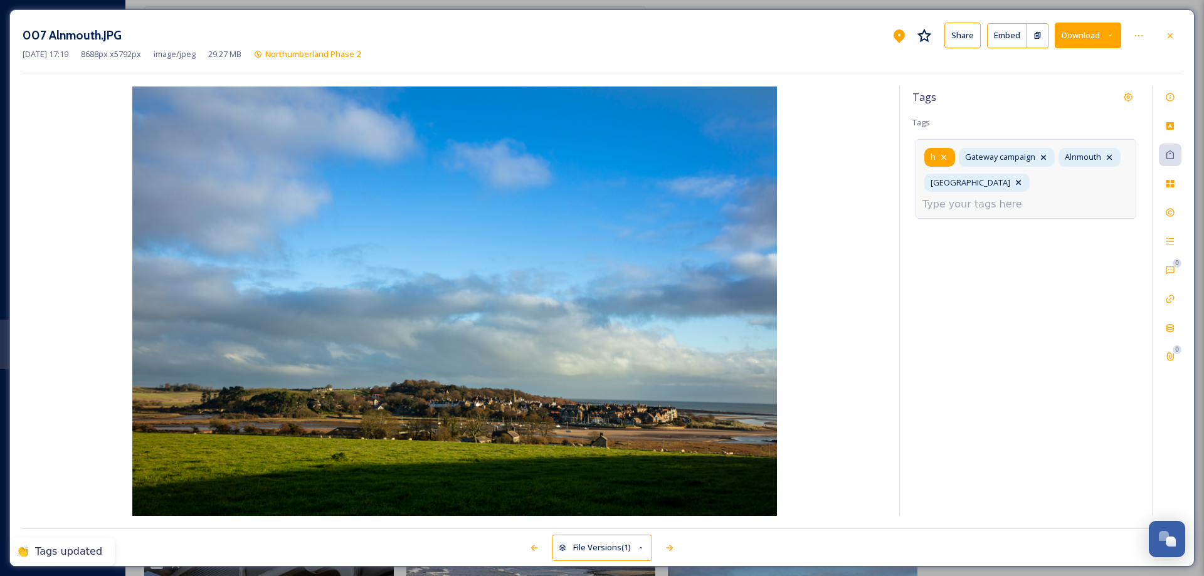
click at [947, 156] on icon at bounding box center [944, 157] width 10 height 10
click at [1042, 197] on input at bounding box center [985, 204] width 125 height 15
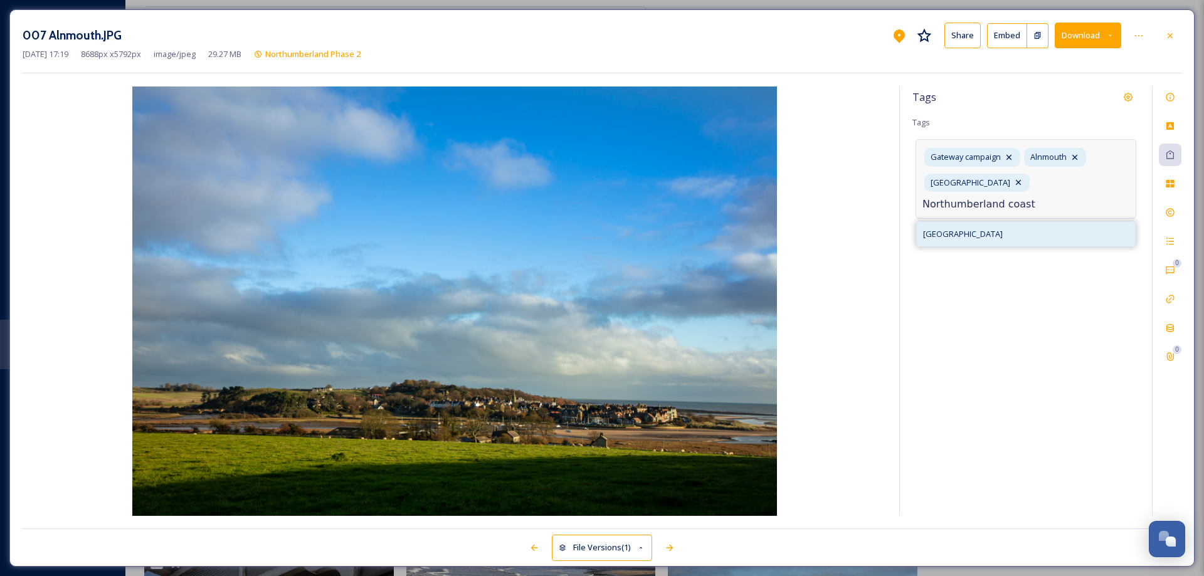
click at [979, 228] on span "[GEOGRAPHIC_DATA]" at bounding box center [963, 234] width 80 height 12
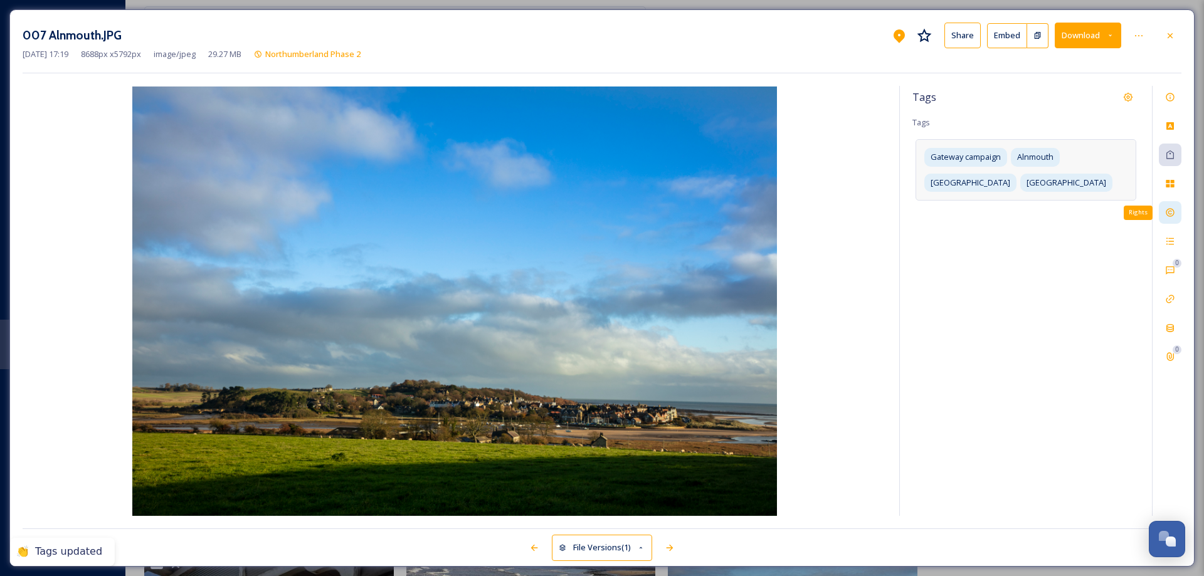
click at [1170, 211] on icon at bounding box center [1170, 213] width 10 height 10
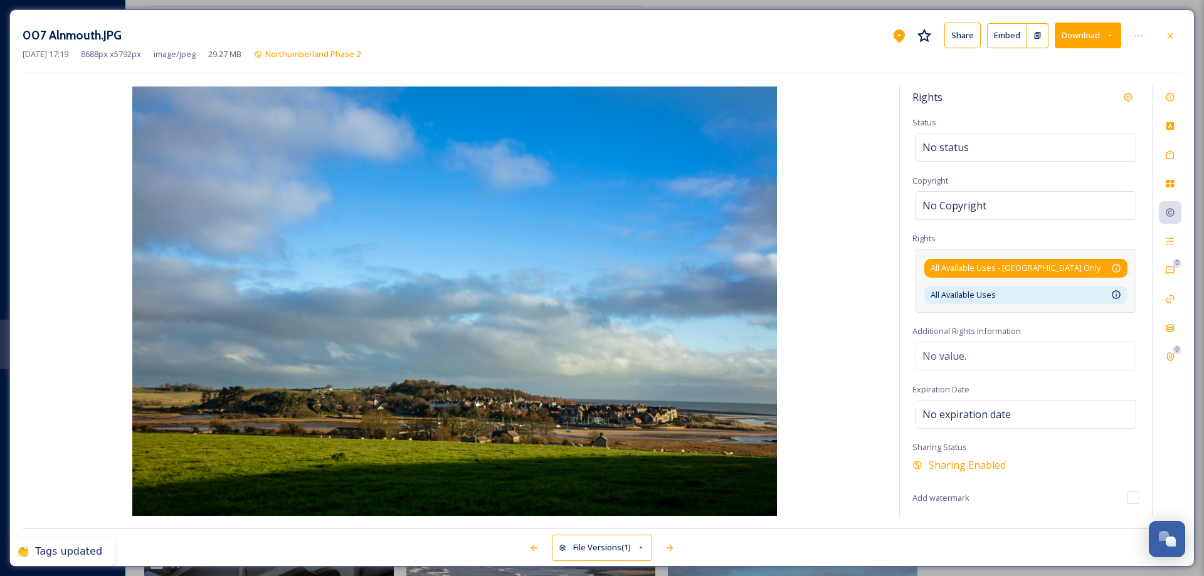
click at [1071, 267] on div "All Available Uses - [GEOGRAPHIC_DATA] Only Available for unlimited use by thir…" at bounding box center [1026, 268] width 191 height 12
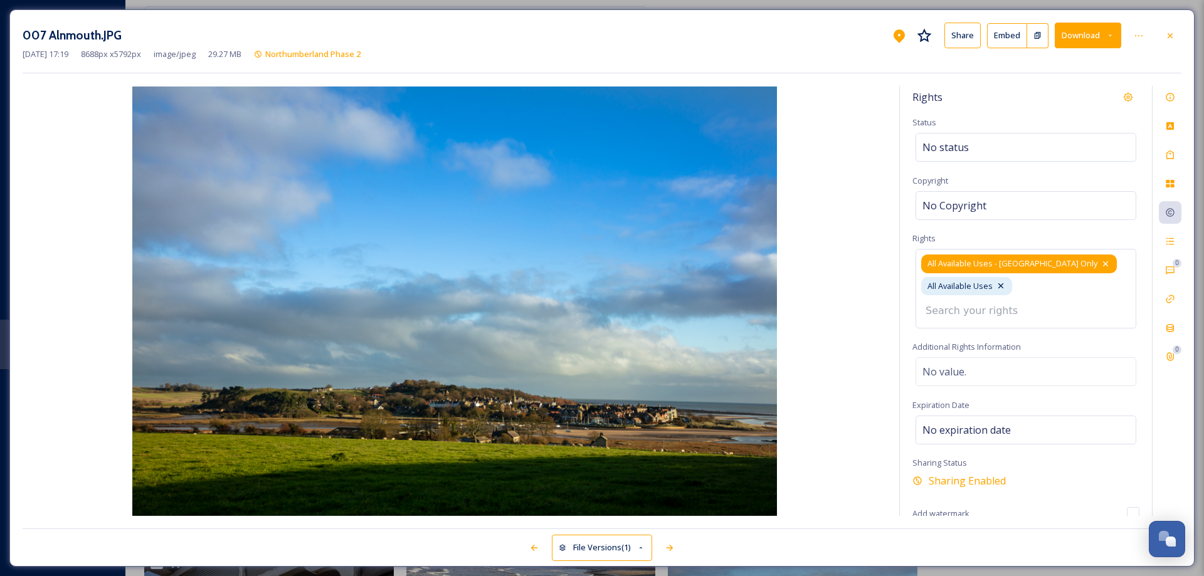
click at [1101, 266] on icon at bounding box center [1106, 264] width 10 height 10
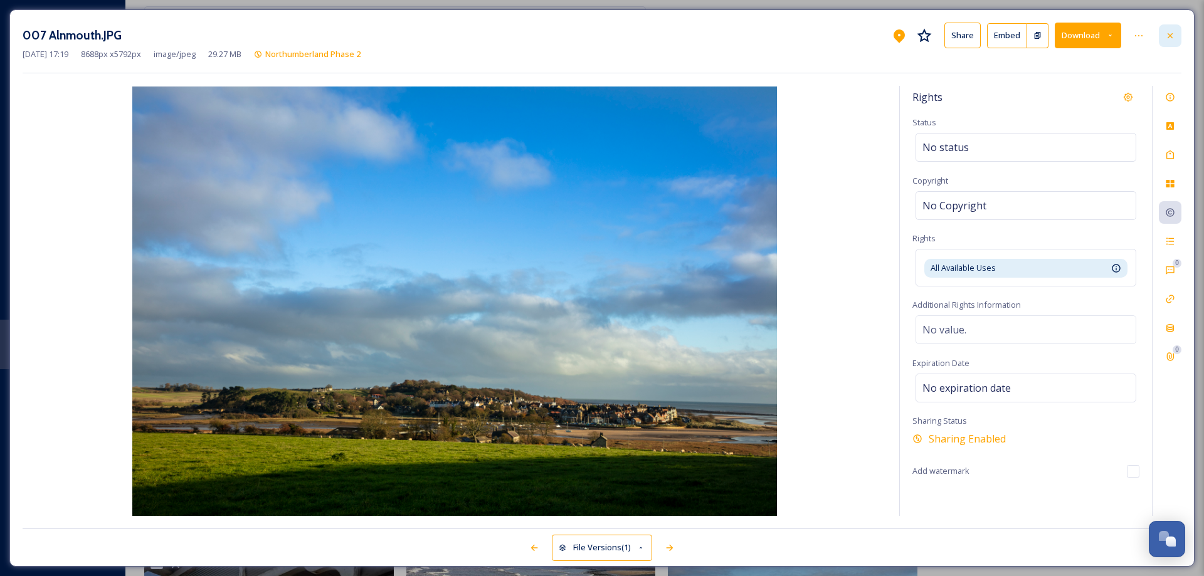
click at [1168, 34] on icon at bounding box center [1170, 36] width 10 height 10
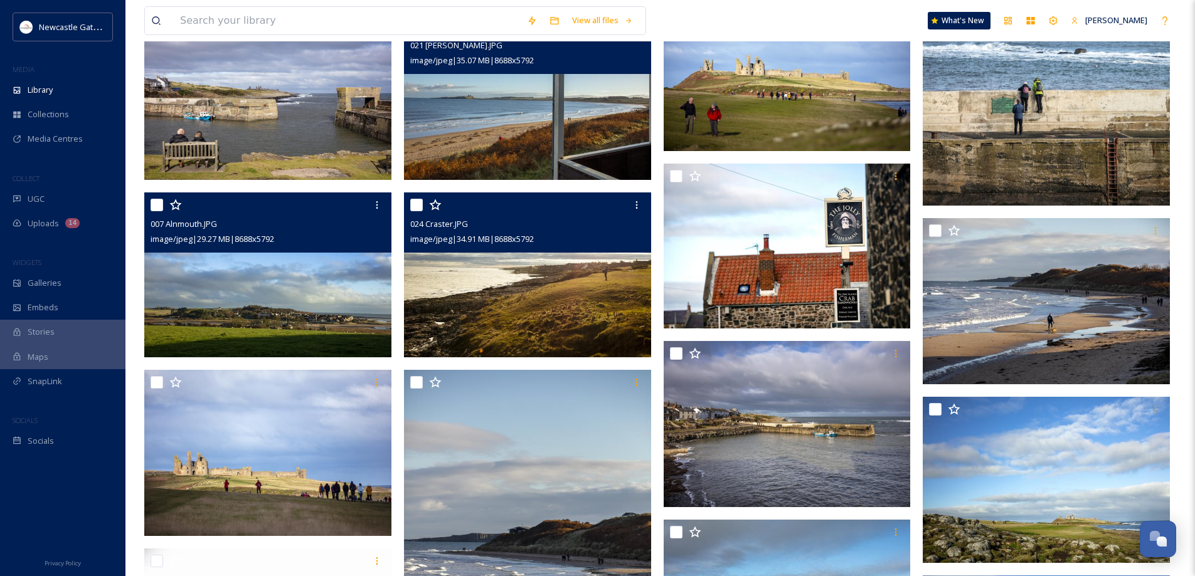
click at [554, 312] on img at bounding box center [527, 275] width 247 height 165
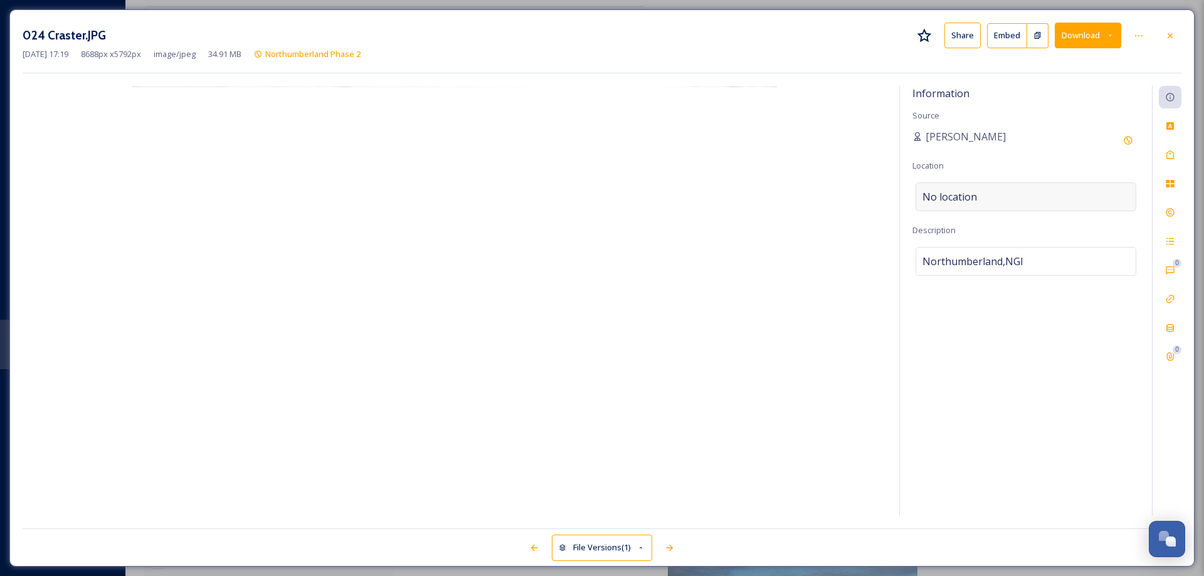
click at [988, 199] on div "No location" at bounding box center [1026, 197] width 221 height 29
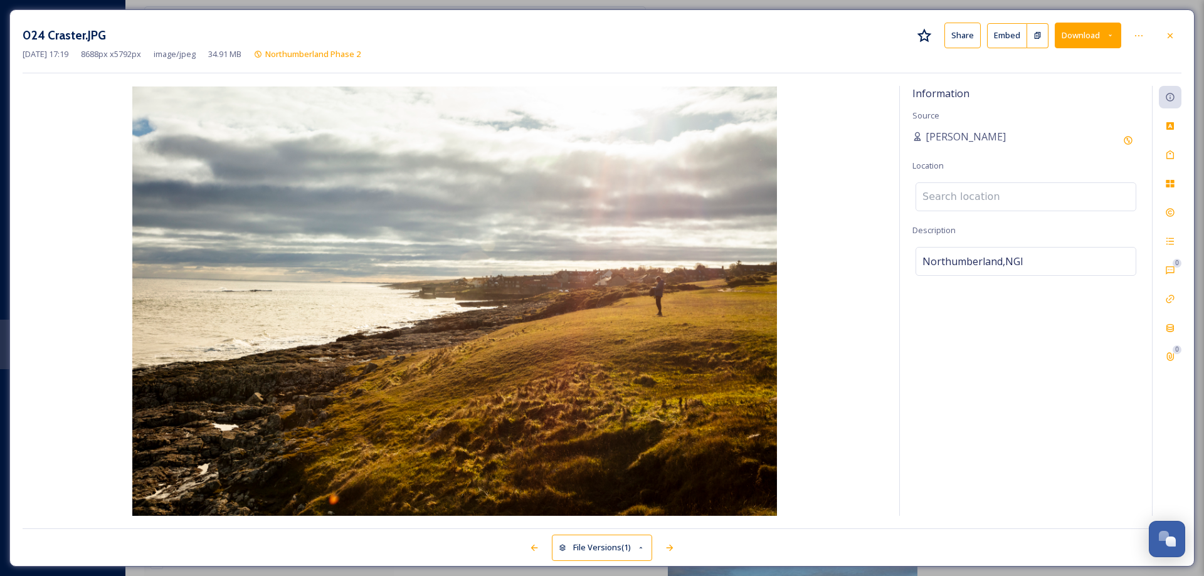
click at [988, 199] on input at bounding box center [1026, 197] width 220 height 28
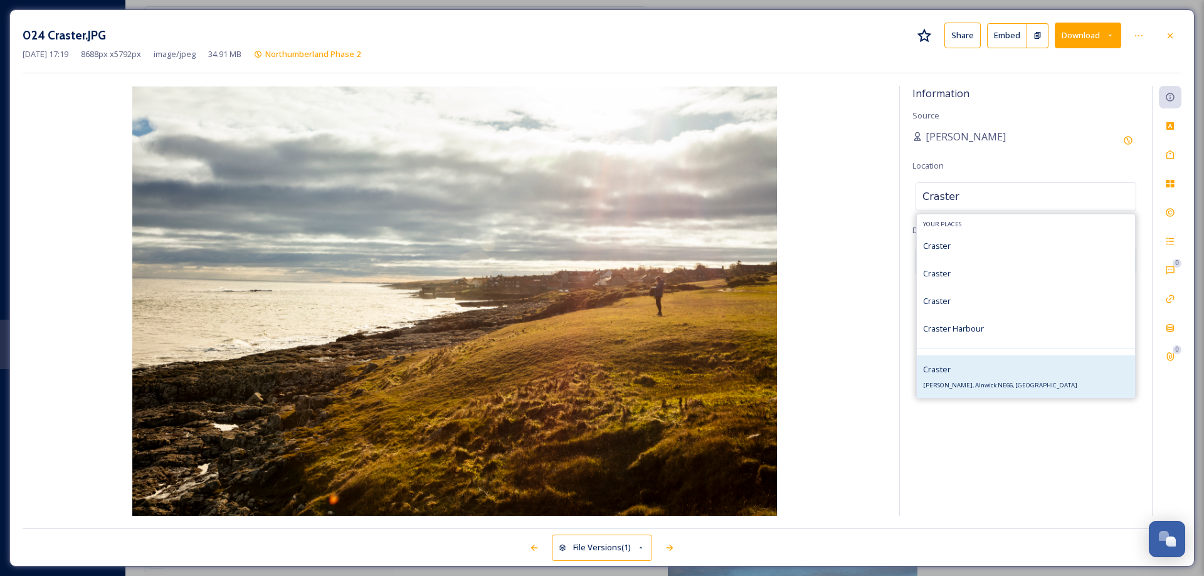
click at [978, 383] on span "[PERSON_NAME], Alnwick NE66, [GEOGRAPHIC_DATA]" at bounding box center [1000, 385] width 154 height 8
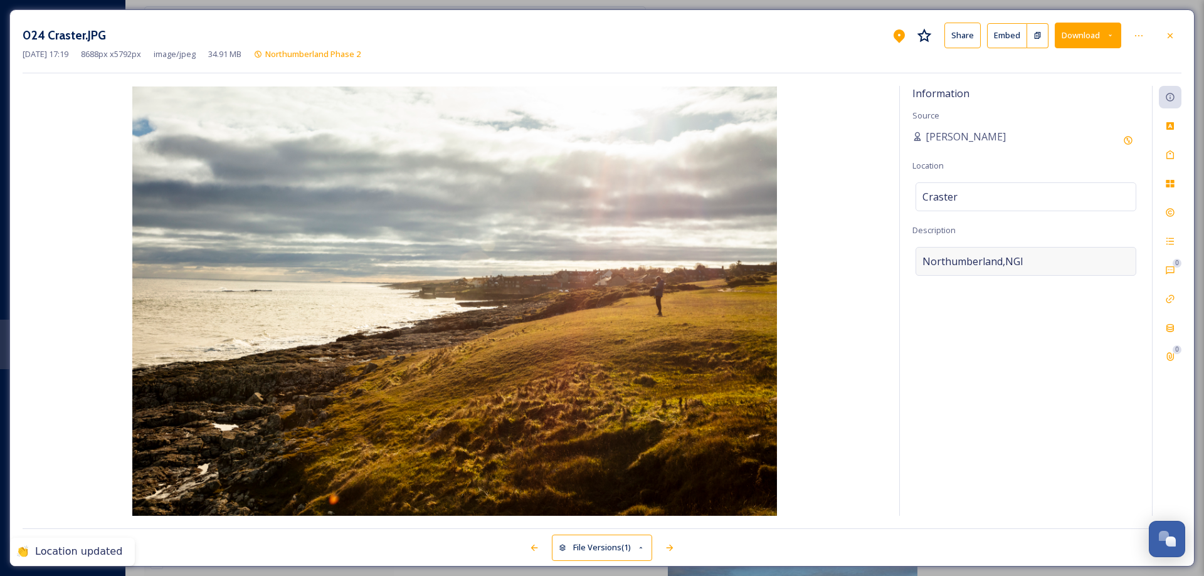
click at [982, 262] on span "Northumberland,NGI" at bounding box center [973, 261] width 101 height 15
drag, startPoint x: 1030, startPoint y: 255, endPoint x: 898, endPoint y: 269, distance: 133.0
click at [898, 269] on div "Information Source [PERSON_NAME] Location [GEOGRAPHIC_DATA] Description [GEOGRA…" at bounding box center [602, 301] width 1159 height 430
click at [1172, 154] on icon at bounding box center [1170, 155] width 10 height 10
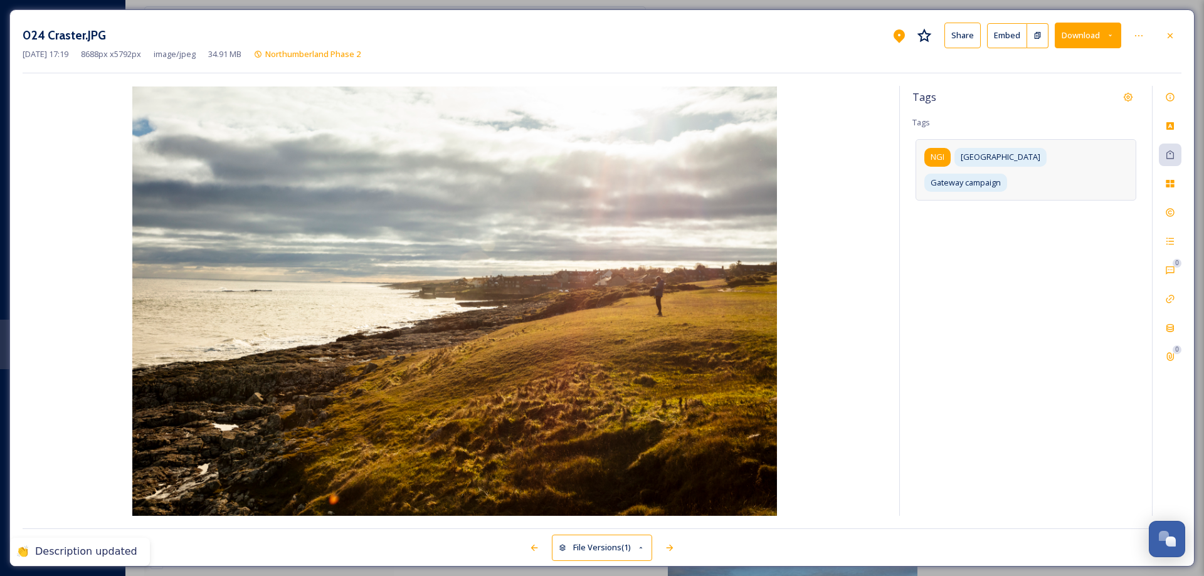
click at [943, 159] on span "NGI" at bounding box center [938, 157] width 14 height 12
click at [955, 154] on icon at bounding box center [953, 157] width 10 height 10
click at [978, 197] on input at bounding box center [985, 204] width 125 height 15
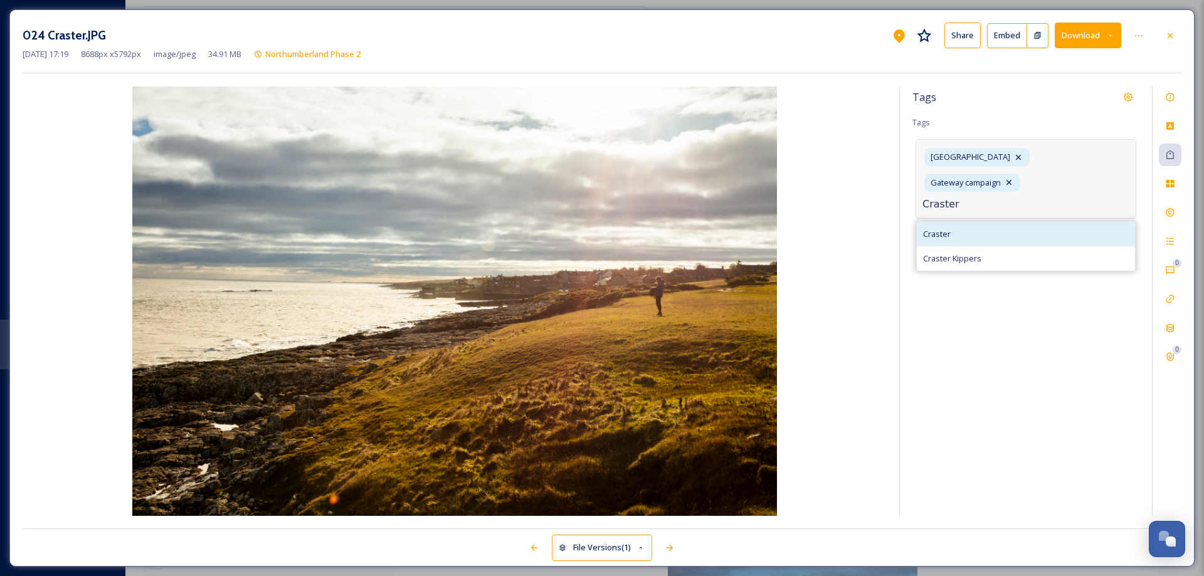
click at [938, 228] on span "Craster" at bounding box center [937, 234] width 28 height 12
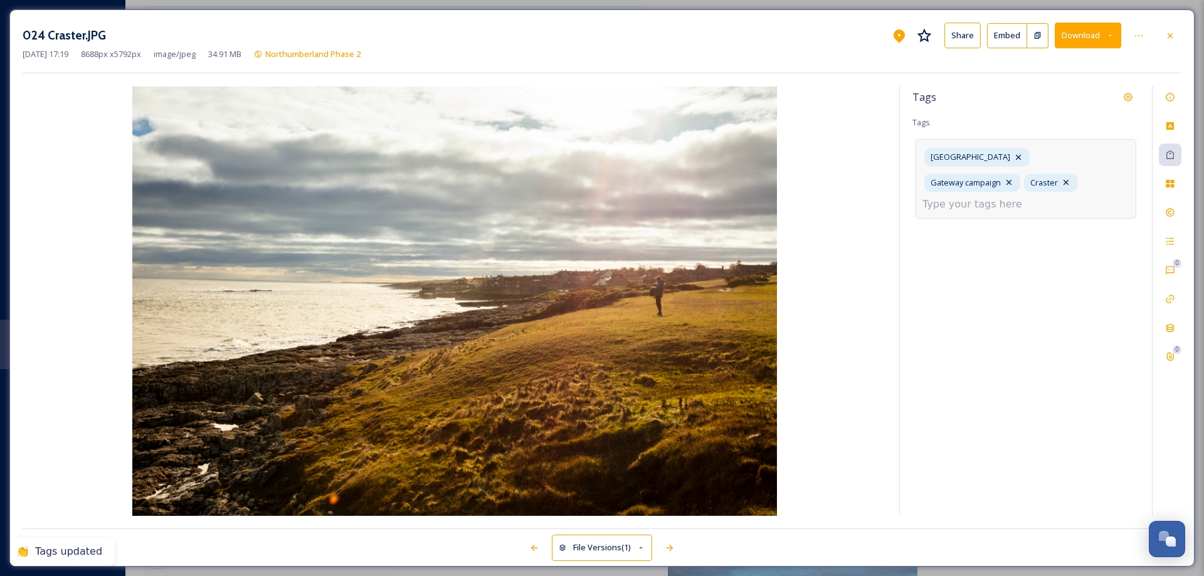
click at [996, 197] on input at bounding box center [985, 204] width 125 height 15
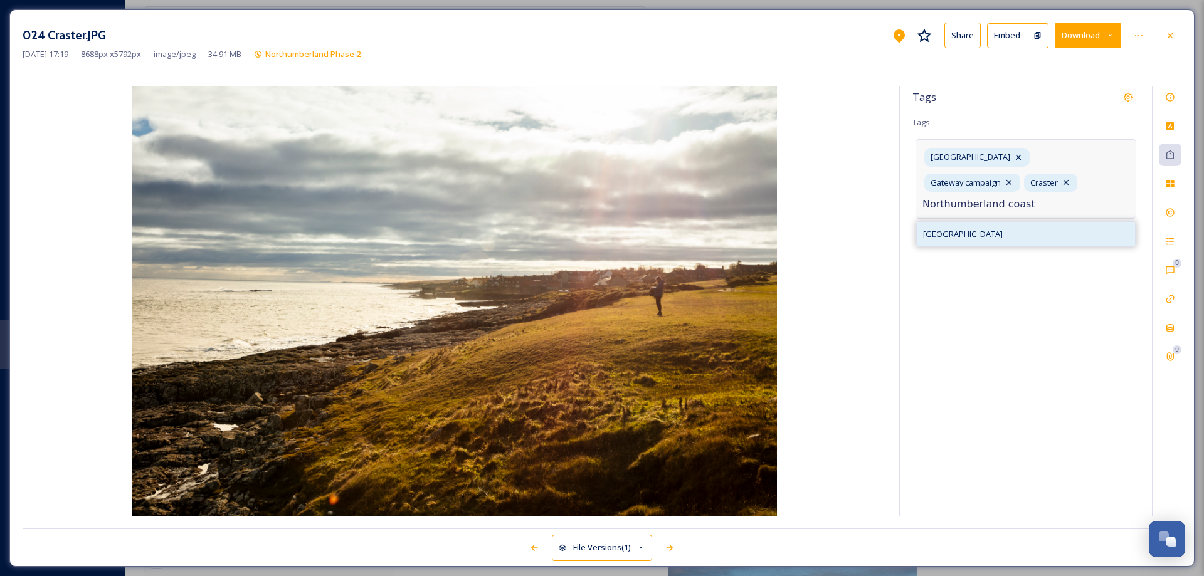
click at [969, 228] on span "[GEOGRAPHIC_DATA]" at bounding box center [963, 234] width 80 height 12
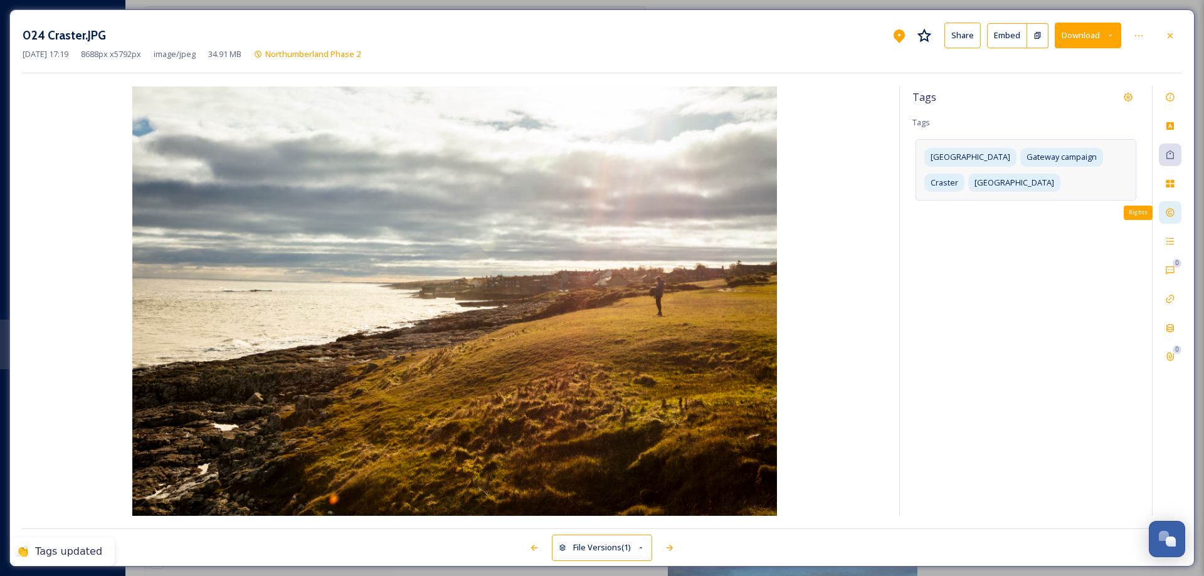
click at [1170, 211] on icon at bounding box center [1170, 213] width 8 height 8
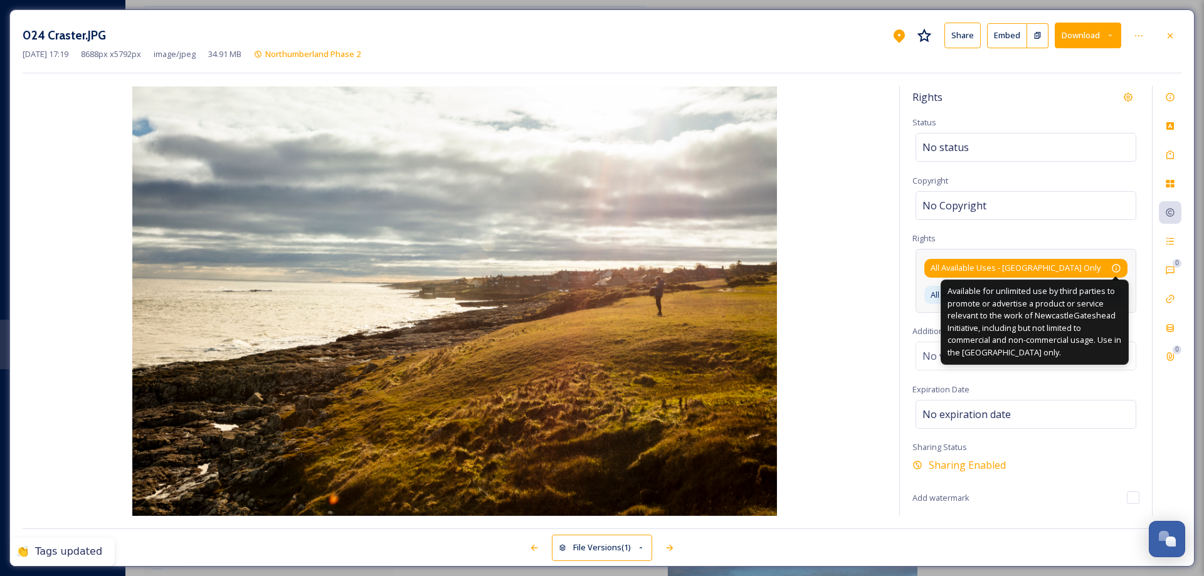
click at [1119, 268] on icon at bounding box center [1116, 268] width 10 height 10
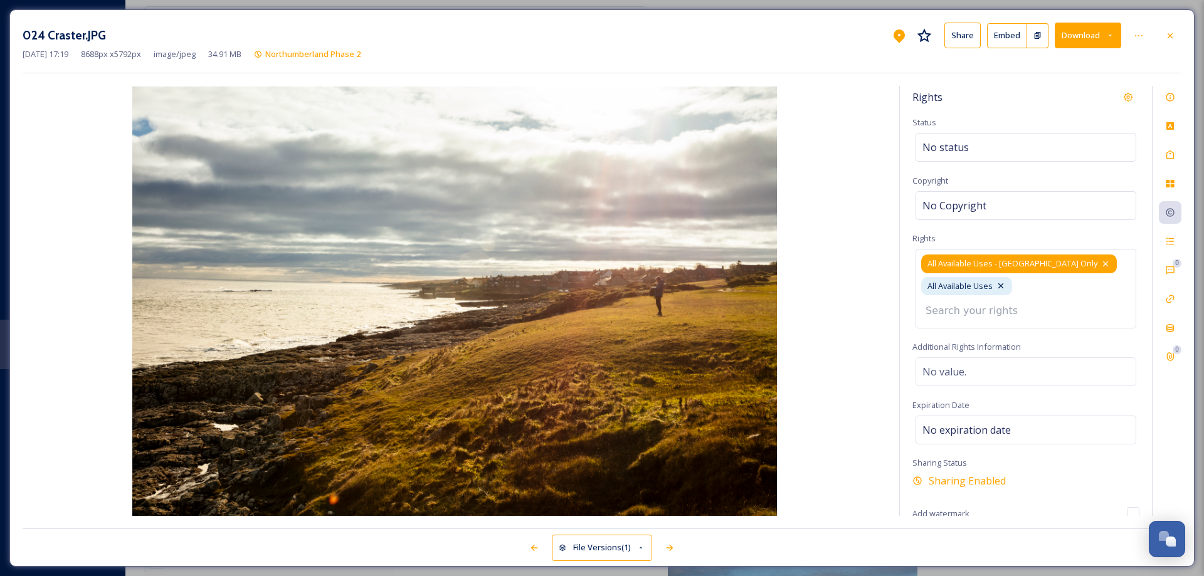
click at [1101, 265] on icon at bounding box center [1106, 264] width 10 height 10
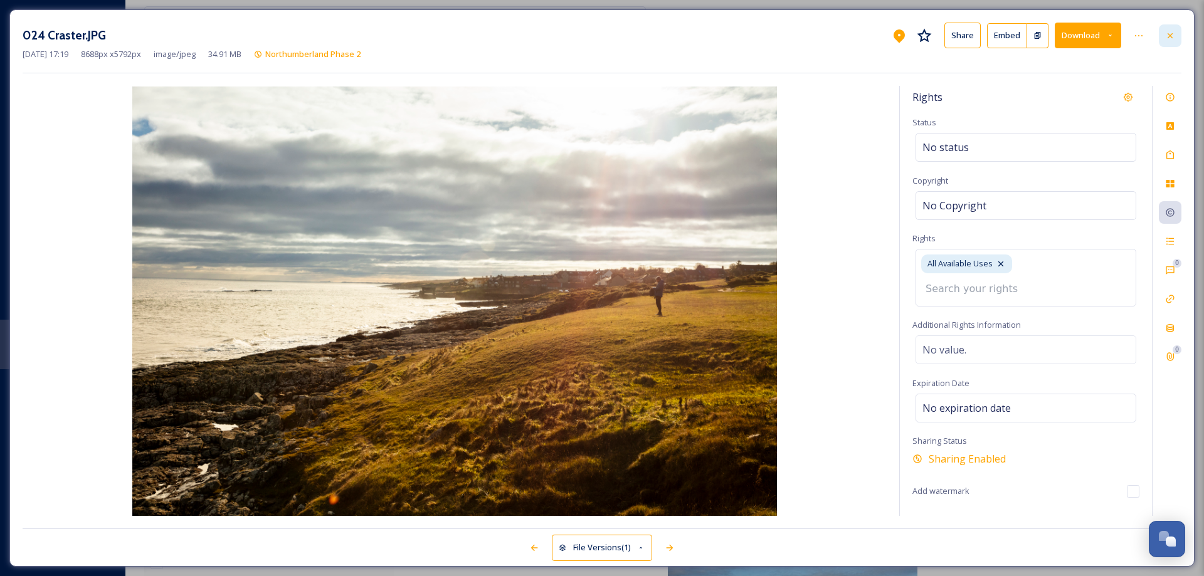
click at [1171, 39] on icon at bounding box center [1170, 36] width 10 height 10
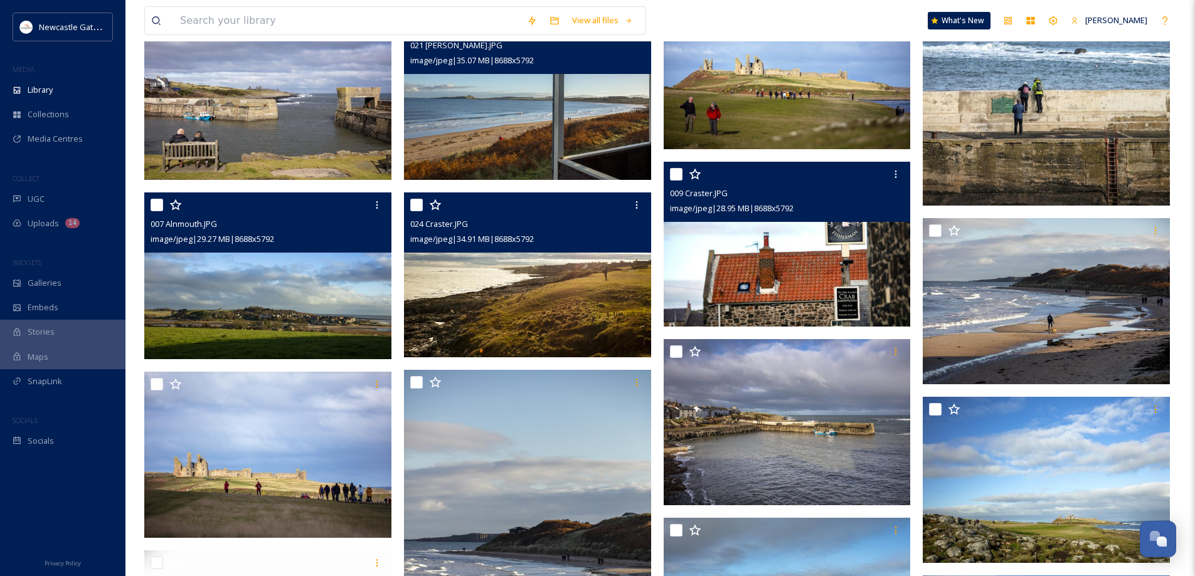
click at [753, 268] on img at bounding box center [787, 244] width 247 height 165
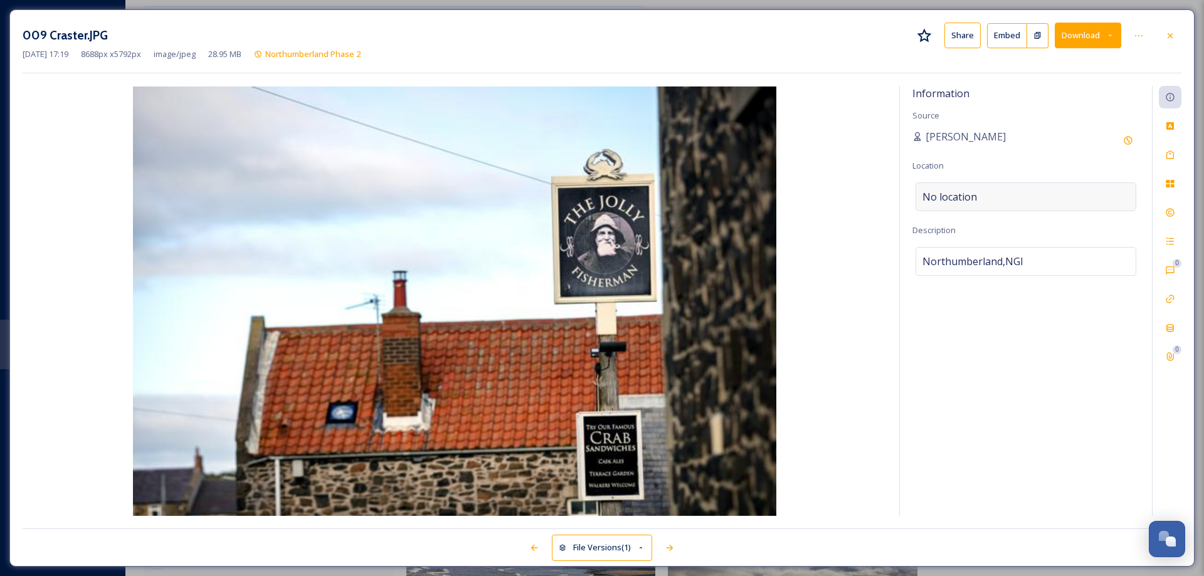
click at [991, 190] on div "No location" at bounding box center [1026, 197] width 221 height 29
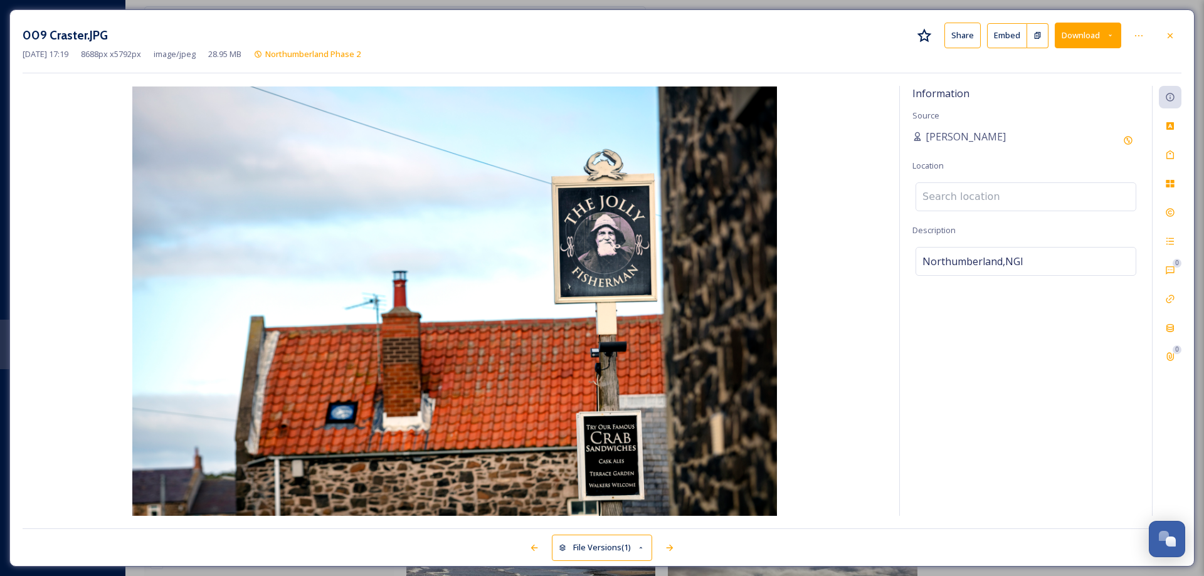
click at [991, 189] on input at bounding box center [1026, 197] width 220 height 28
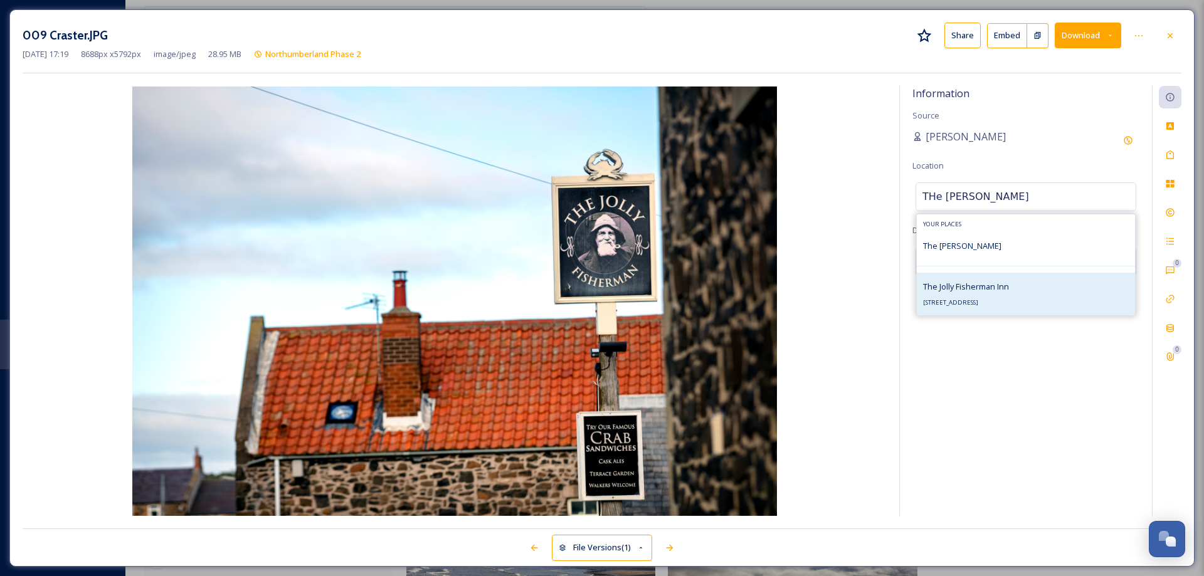
click at [982, 292] on span "The Jolly Fisherman Inn" at bounding box center [966, 286] width 86 height 11
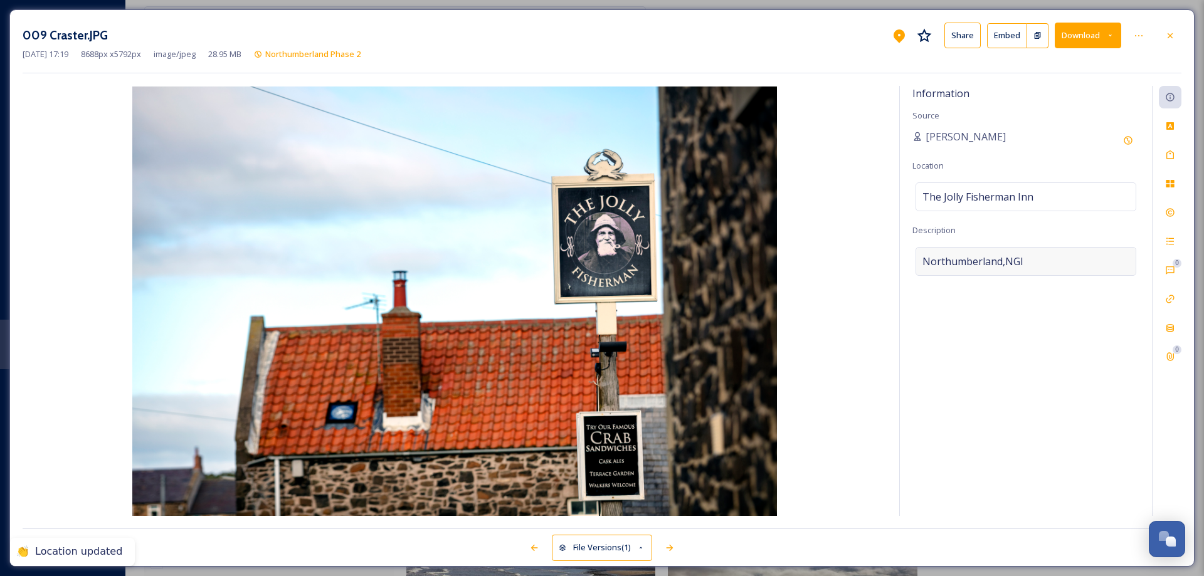
click at [1024, 260] on div "Northumberland,NGI" at bounding box center [1026, 261] width 221 height 29
click at [1024, 260] on textarea "Northumberland,NGI" at bounding box center [1026, 299] width 227 height 104
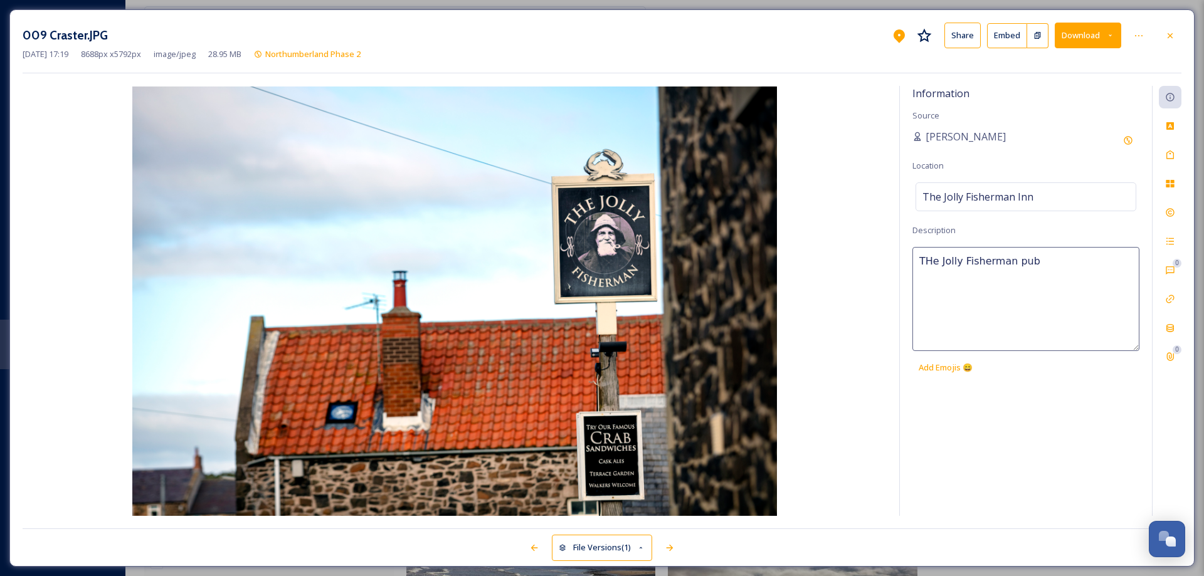
click at [928, 261] on textarea "THe Jolly Fisherman pub" at bounding box center [1026, 299] width 227 height 104
click at [932, 262] on textarea "THe Jolly Fisherman pub" at bounding box center [1026, 299] width 227 height 104
click at [1170, 156] on icon at bounding box center [1170, 155] width 10 height 10
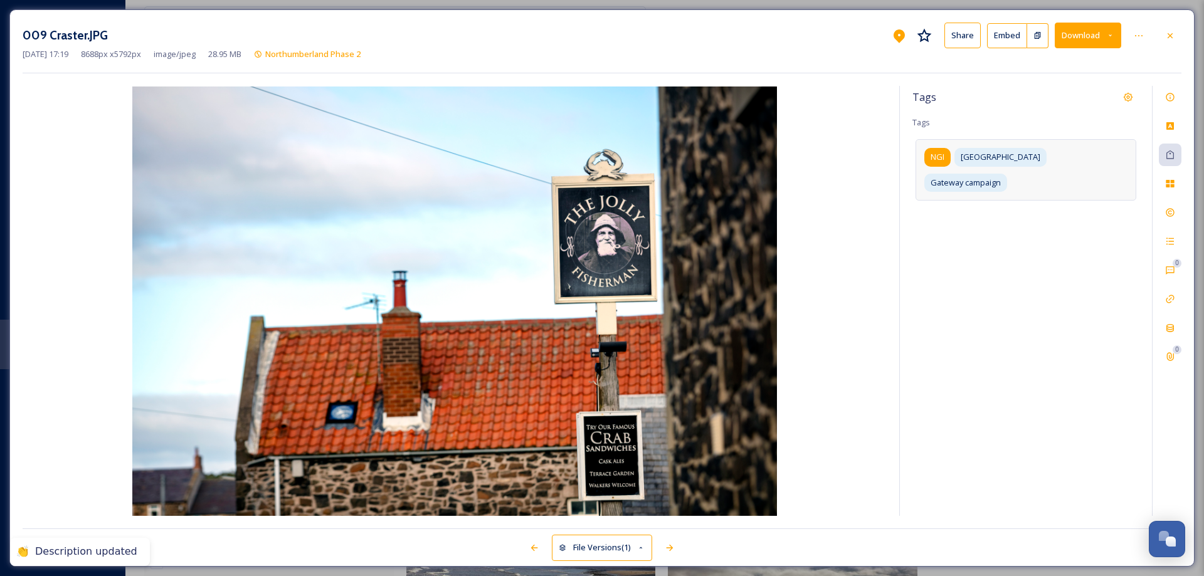
click at [945, 157] on div "NGI" at bounding box center [937, 157] width 26 height 18
click at [951, 155] on icon at bounding box center [952, 157] width 5 height 5
click at [963, 197] on input at bounding box center [985, 204] width 125 height 15
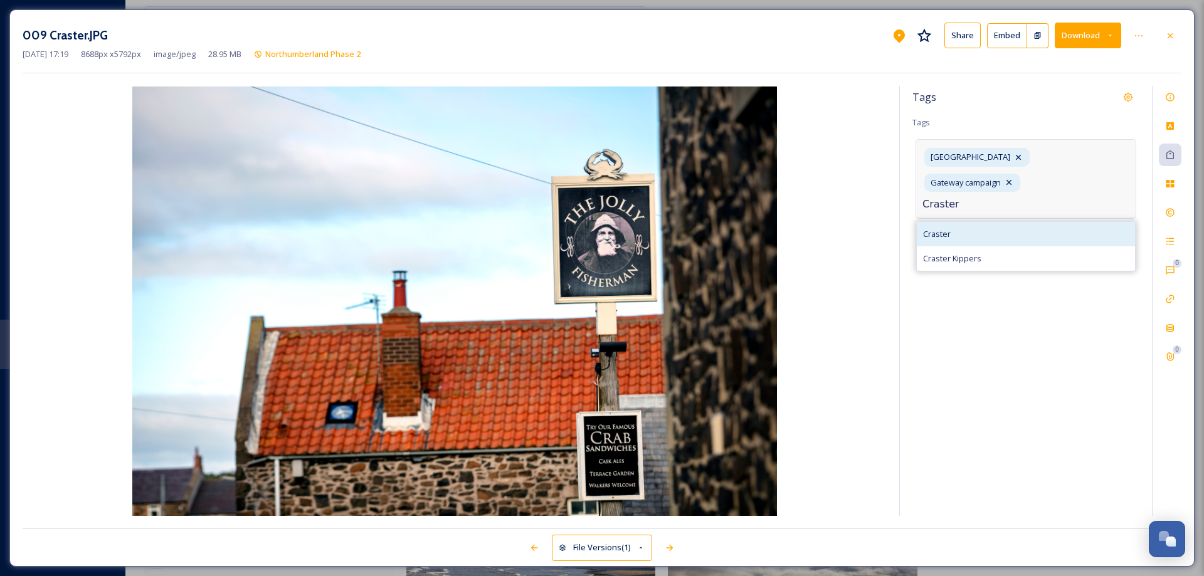
click at [951, 222] on div "Craster" at bounding box center [1026, 234] width 218 height 24
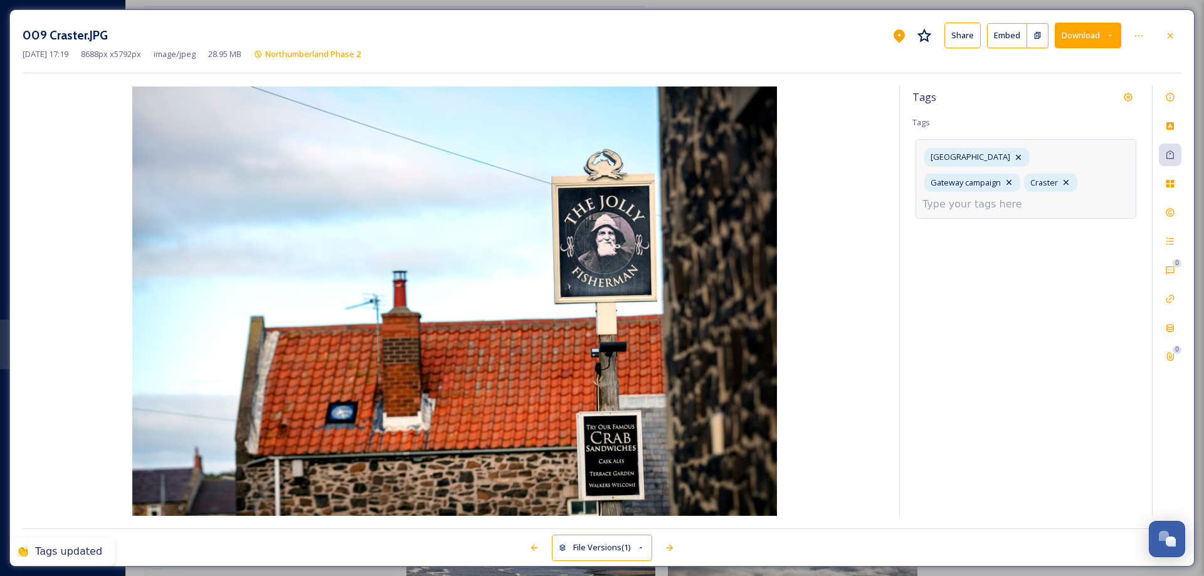
click at [988, 197] on input at bounding box center [985, 204] width 125 height 15
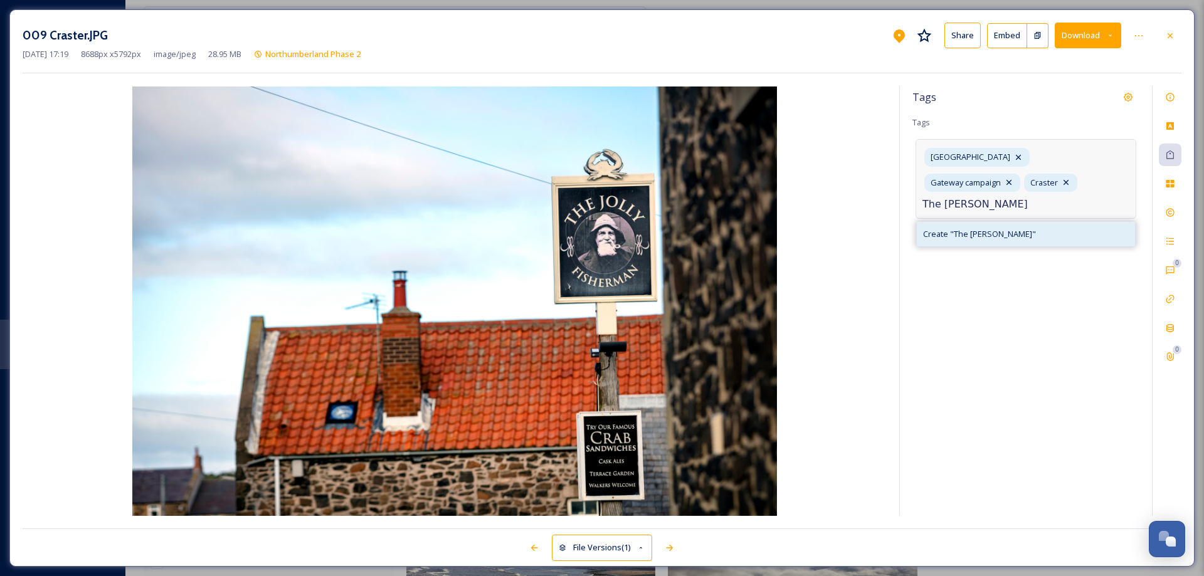
click at [973, 228] on span "Create " The Jolly Fisherman "" at bounding box center [979, 234] width 113 height 12
click at [975, 222] on input at bounding box center [985, 229] width 125 height 15
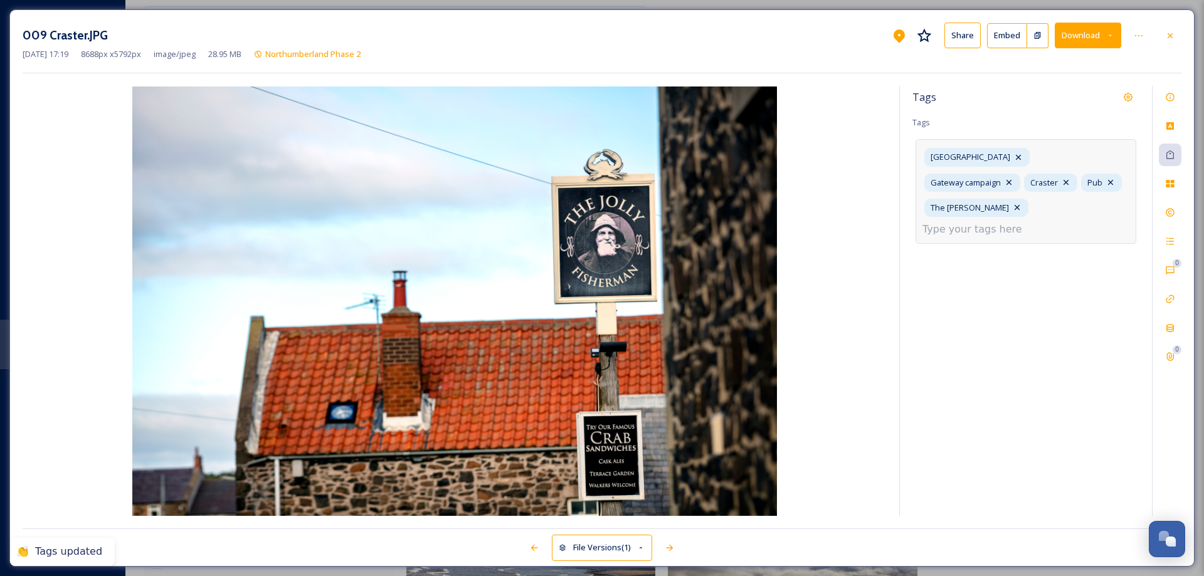
click at [1016, 222] on input at bounding box center [985, 229] width 125 height 15
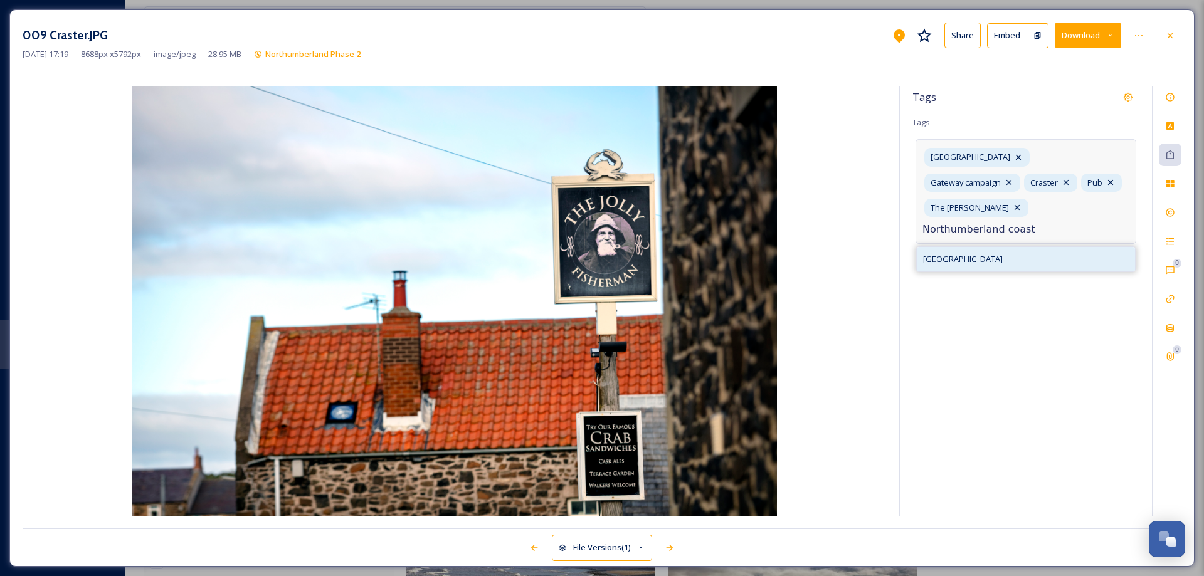
click at [1000, 253] on span "[GEOGRAPHIC_DATA]" at bounding box center [963, 259] width 80 height 12
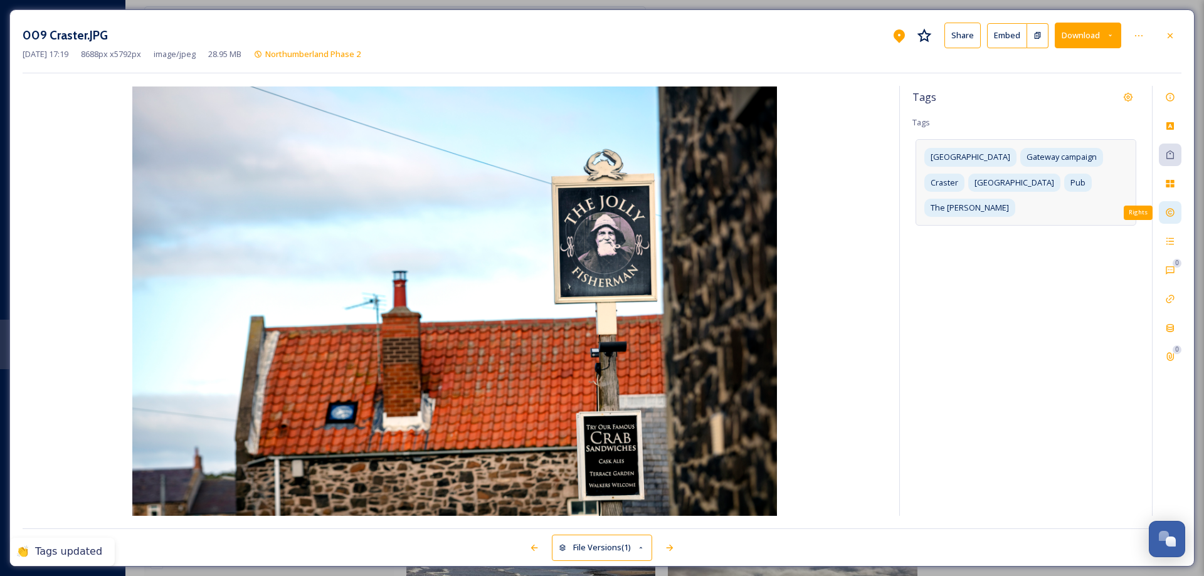
click at [1174, 209] on icon at bounding box center [1170, 213] width 10 height 10
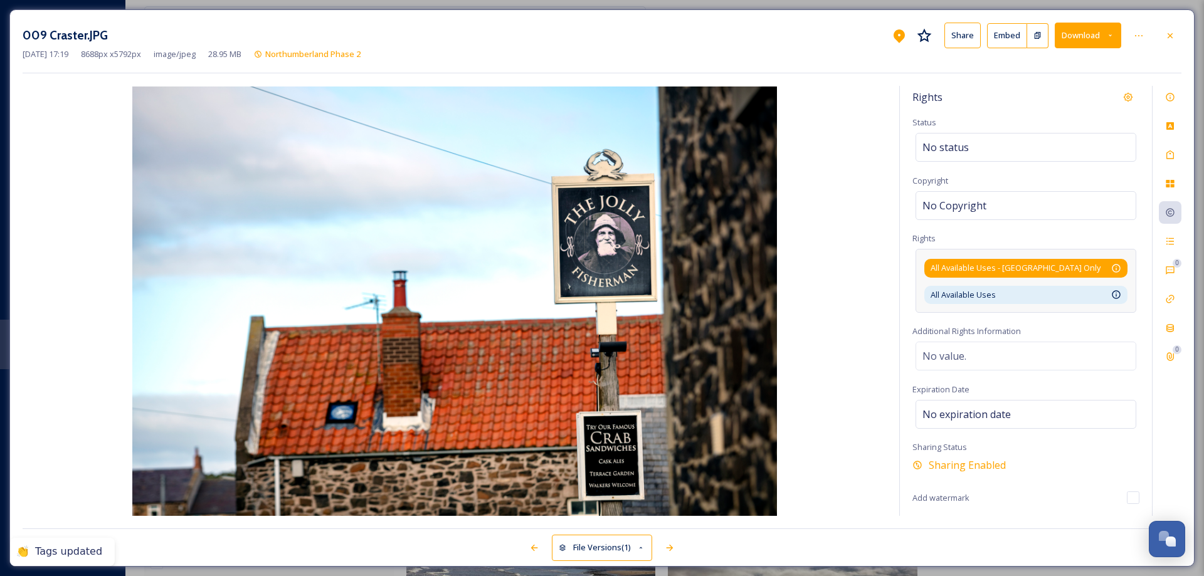
click at [1110, 268] on div "All Available Uses - [GEOGRAPHIC_DATA] Only Available for unlimited use by thir…" at bounding box center [1026, 268] width 191 height 12
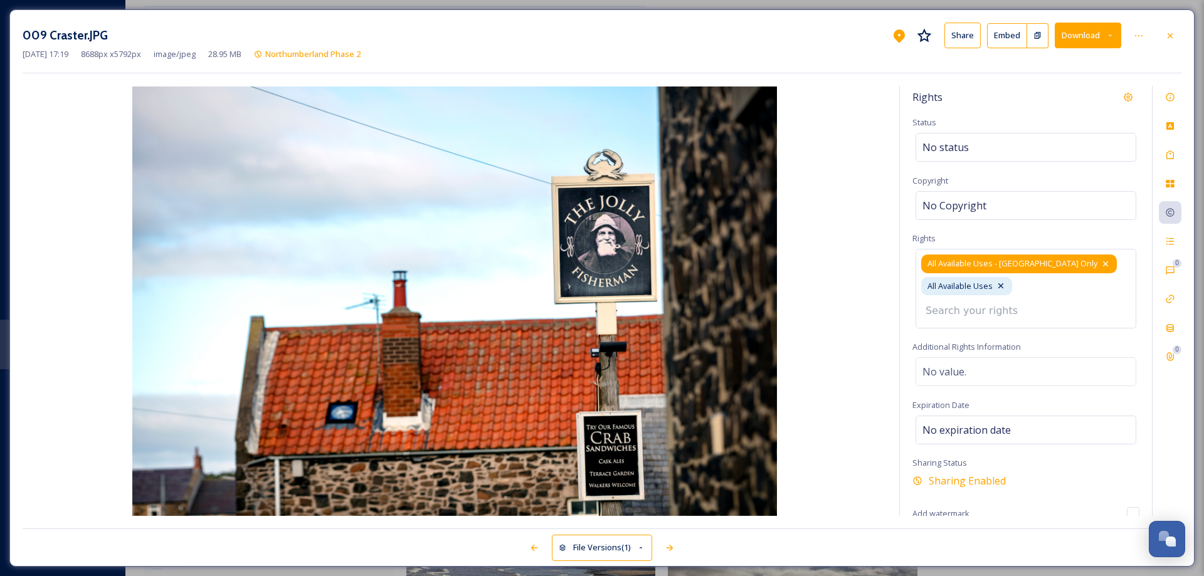
click at [1101, 266] on icon at bounding box center [1106, 264] width 10 height 10
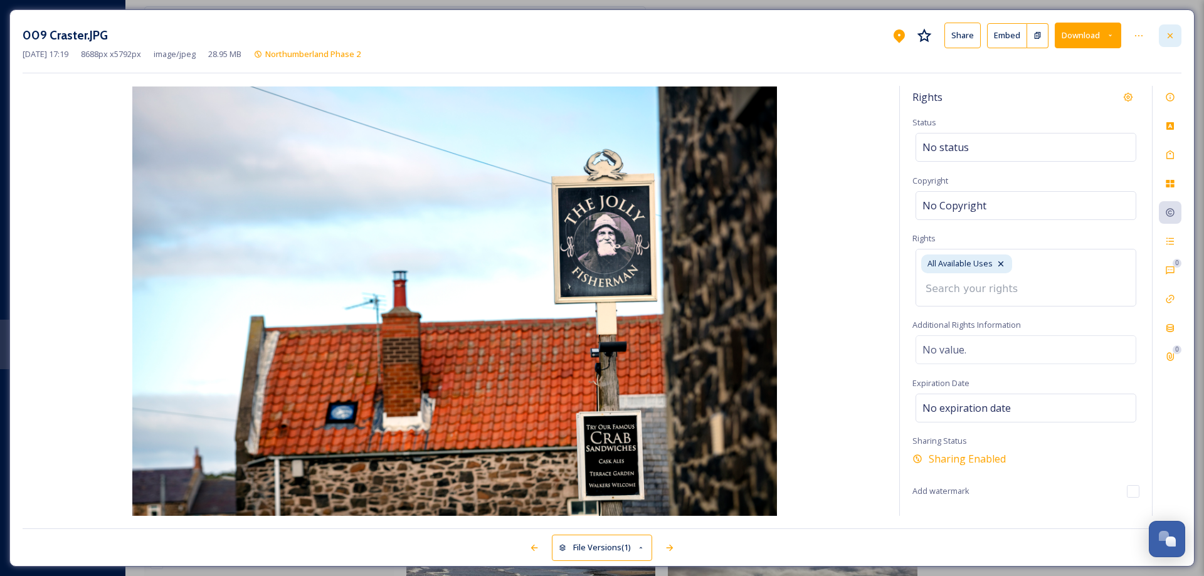
click at [1172, 33] on icon at bounding box center [1170, 36] width 10 height 10
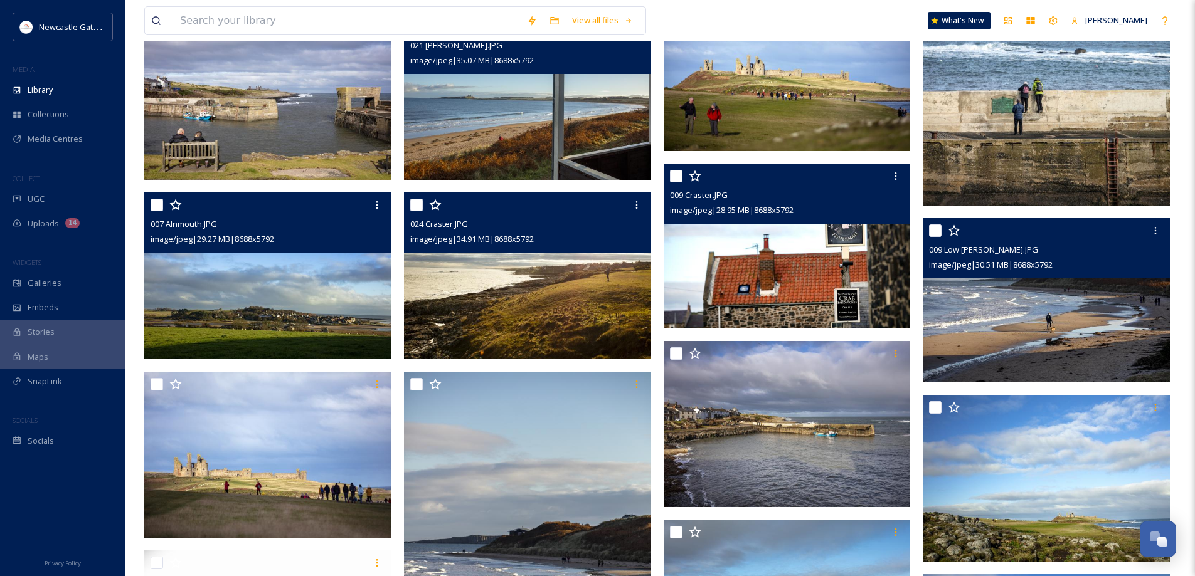
click at [999, 312] on img at bounding box center [1046, 300] width 247 height 165
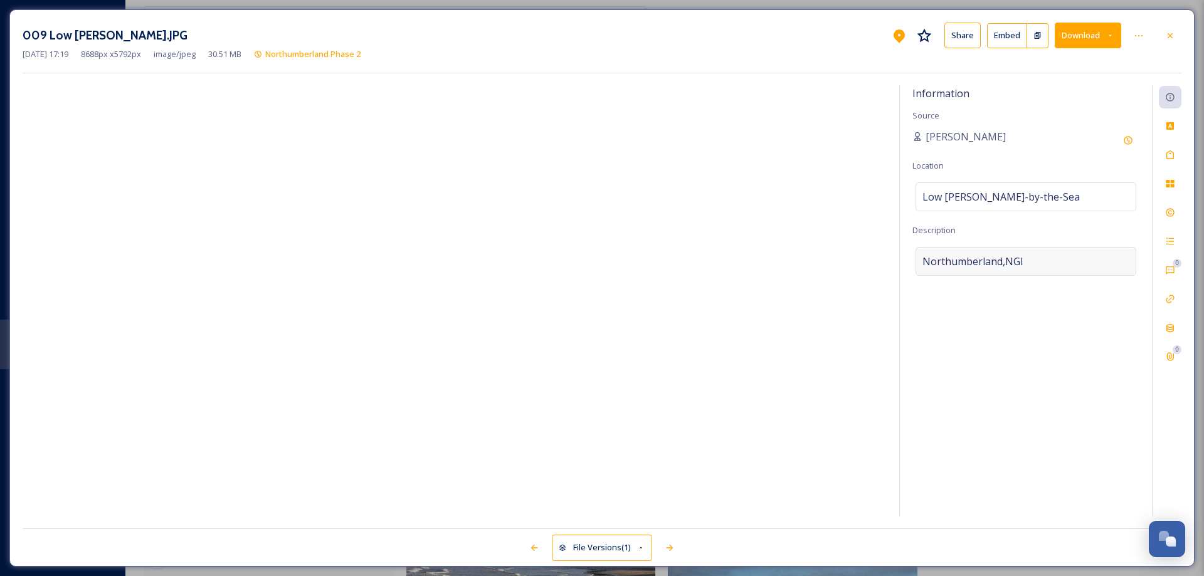
click at [1037, 258] on div "Northumberland,NGI" at bounding box center [1026, 261] width 221 height 29
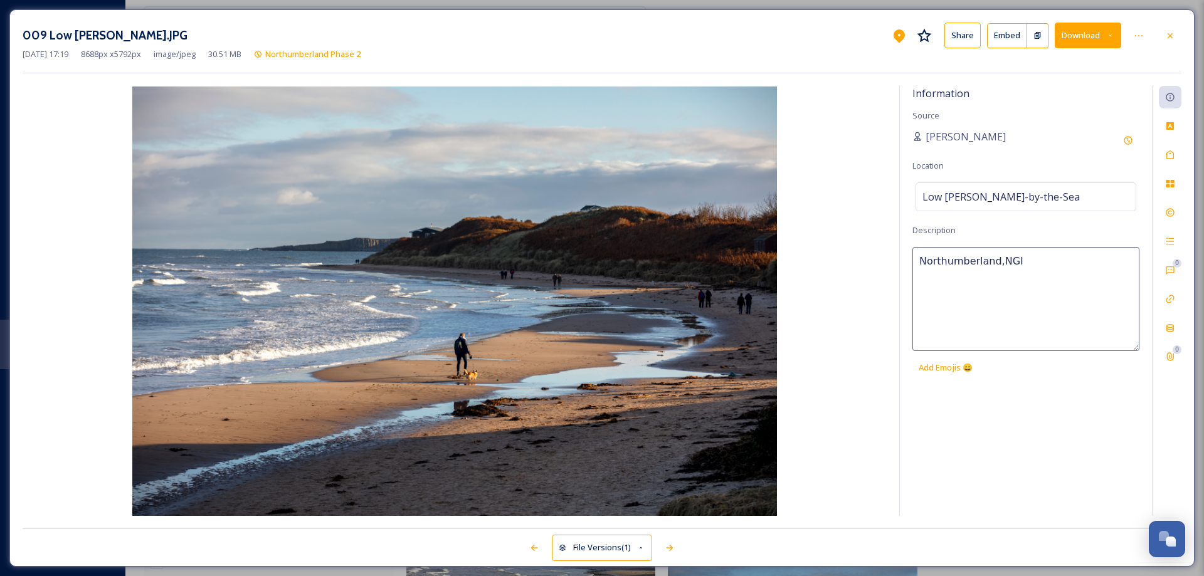
click at [1037, 258] on textarea "Northumberland,NGI" at bounding box center [1026, 299] width 227 height 104
click at [987, 262] on textarea "Low [PERSON_NAME] byt the Sea" at bounding box center [1026, 299] width 227 height 104
click at [995, 264] on textarea "Low [PERSON_NAME] by t the Sea" at bounding box center [1026, 299] width 227 height 104
click at [1168, 151] on icon at bounding box center [1170, 155] width 10 height 10
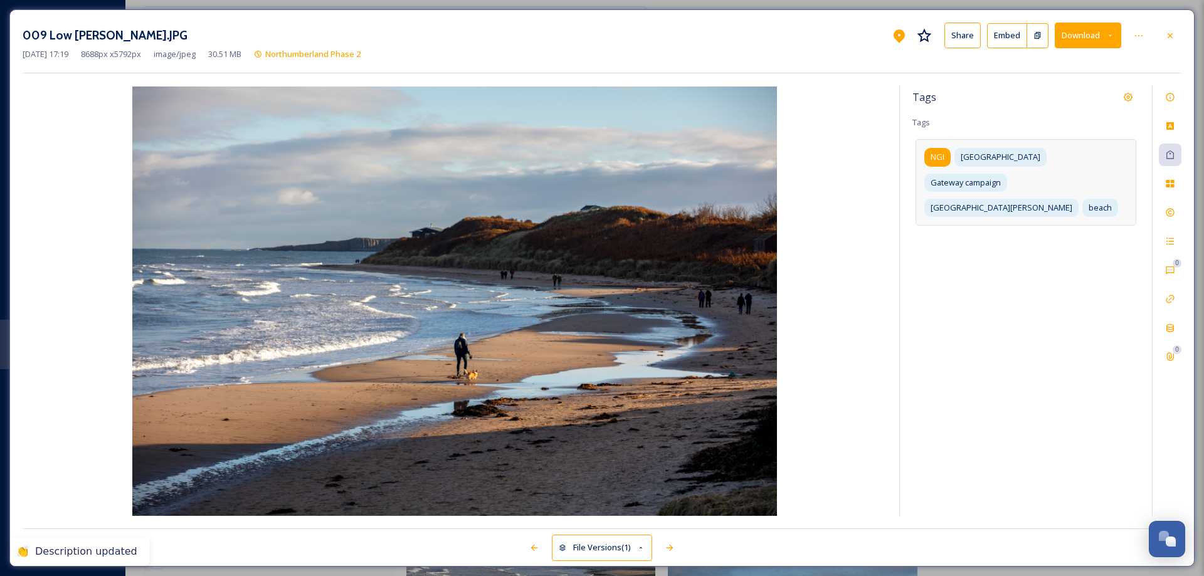
click at [939, 157] on span "NGI" at bounding box center [938, 157] width 14 height 12
click at [956, 154] on icon at bounding box center [953, 157] width 10 height 10
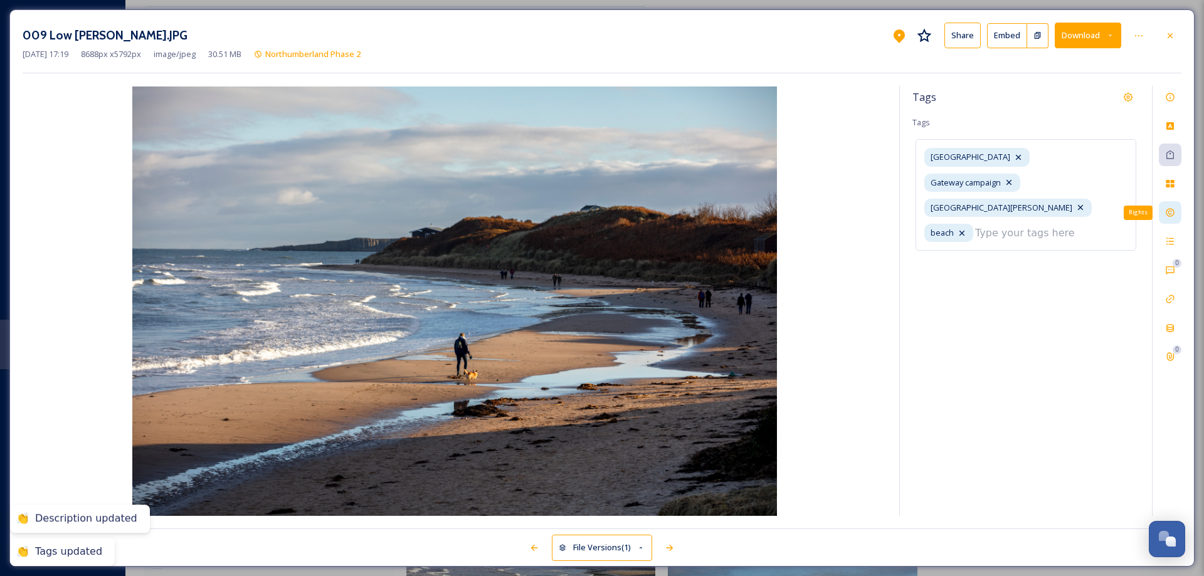
click at [1171, 212] on icon at bounding box center [1170, 213] width 10 height 10
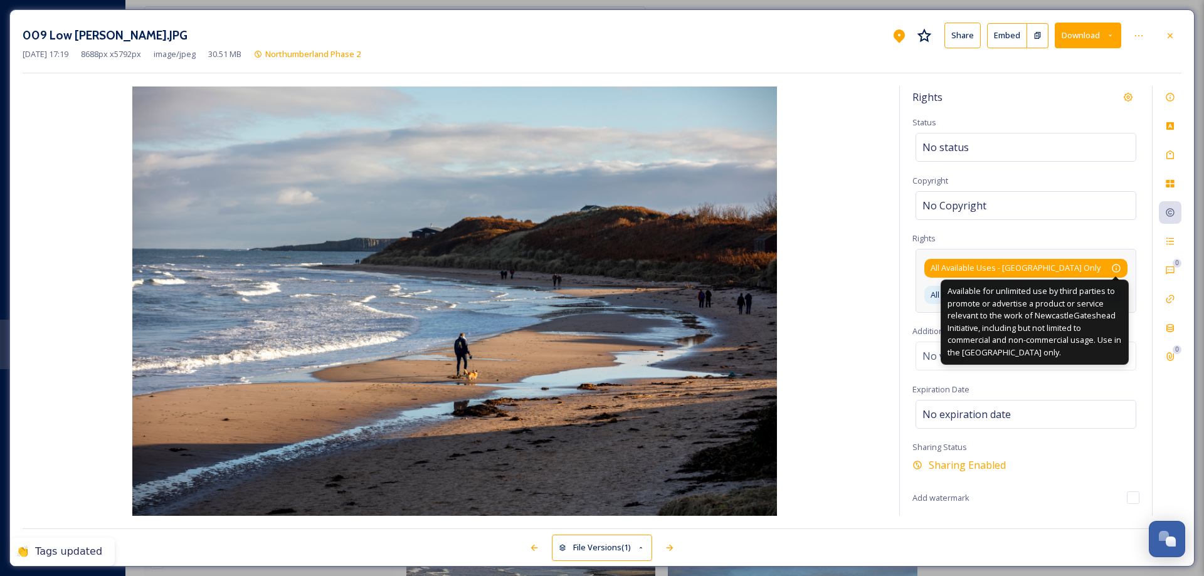
click at [1118, 268] on icon at bounding box center [1116, 268] width 10 height 10
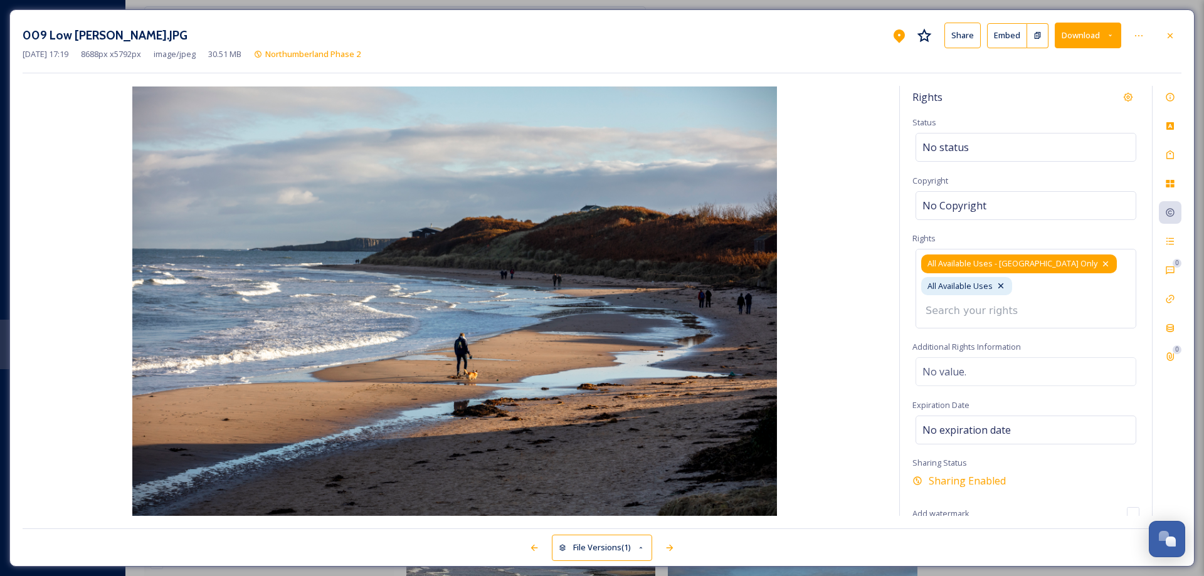
click at [1103, 263] on icon at bounding box center [1105, 264] width 5 height 5
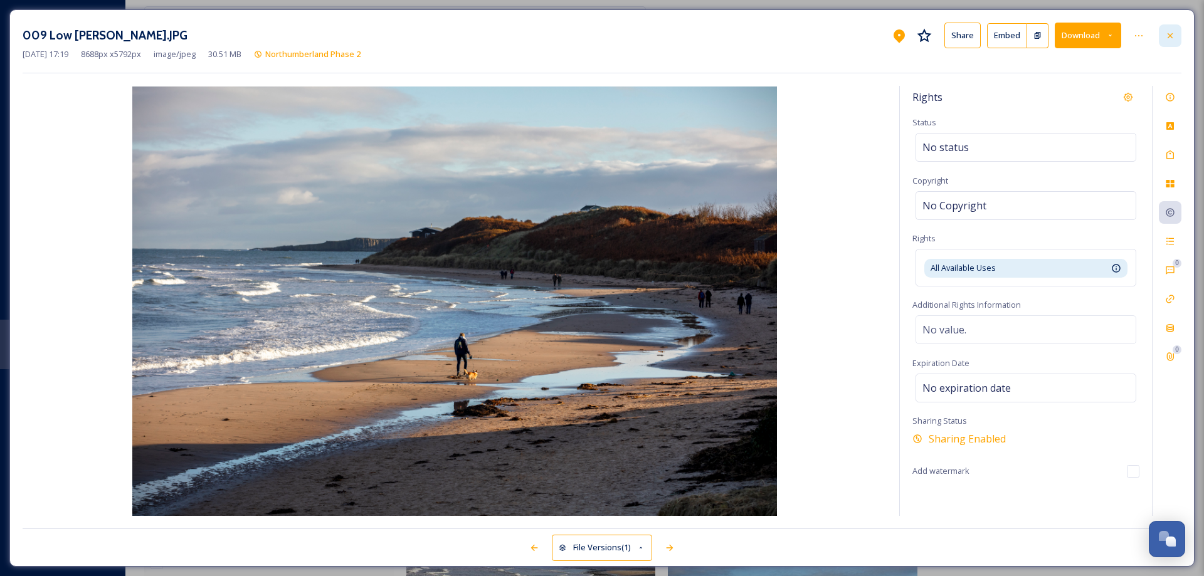
click at [1173, 34] on icon at bounding box center [1170, 36] width 10 height 10
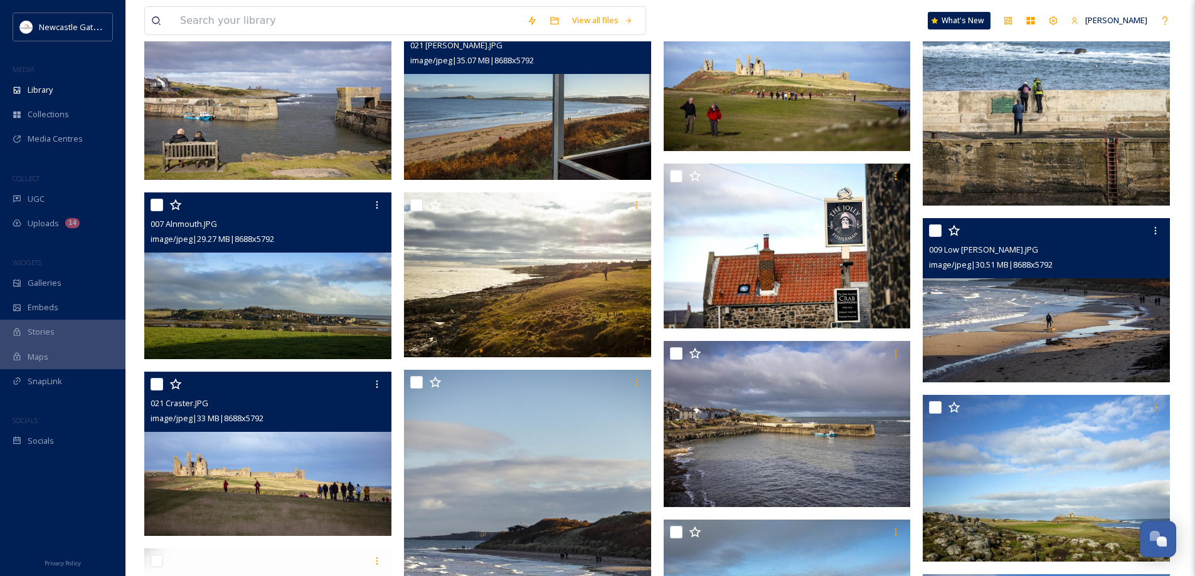
click at [267, 440] on img at bounding box center [267, 454] width 247 height 165
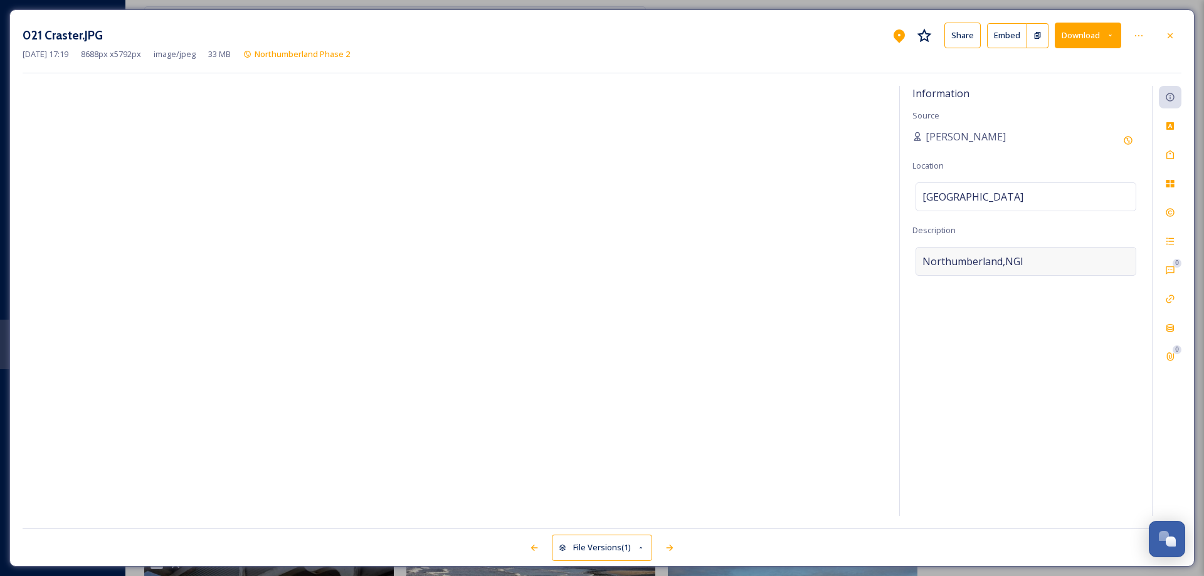
click at [1028, 257] on div "Northumberland,NGI" at bounding box center [1026, 261] width 221 height 29
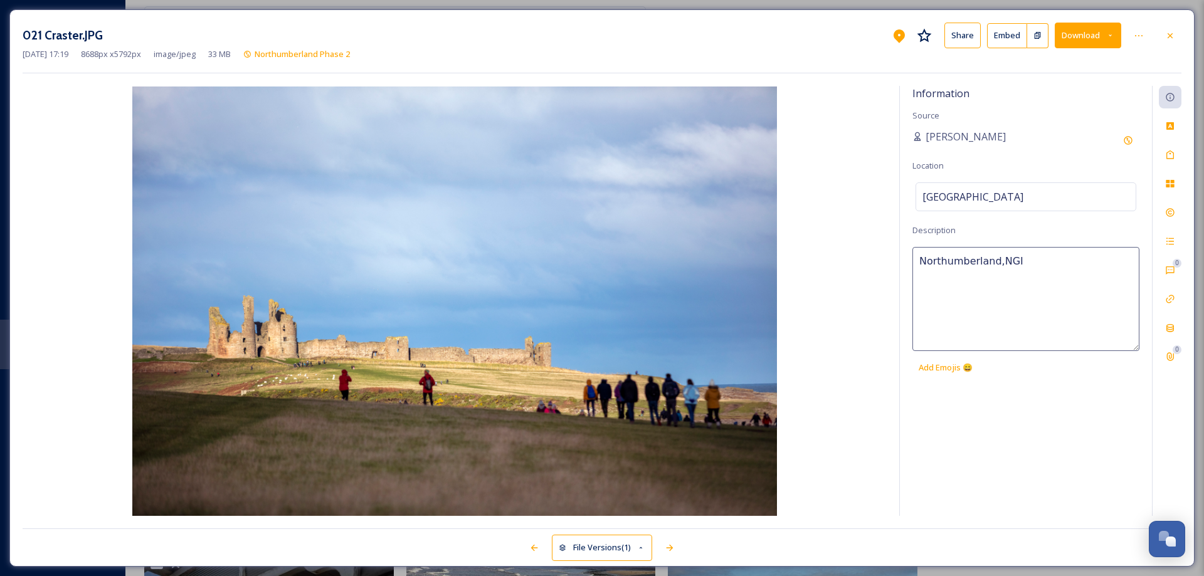
click at [1028, 257] on textarea "Northumberland,NGI" at bounding box center [1026, 299] width 227 height 104
click at [1169, 155] on icon at bounding box center [1170, 155] width 10 height 10
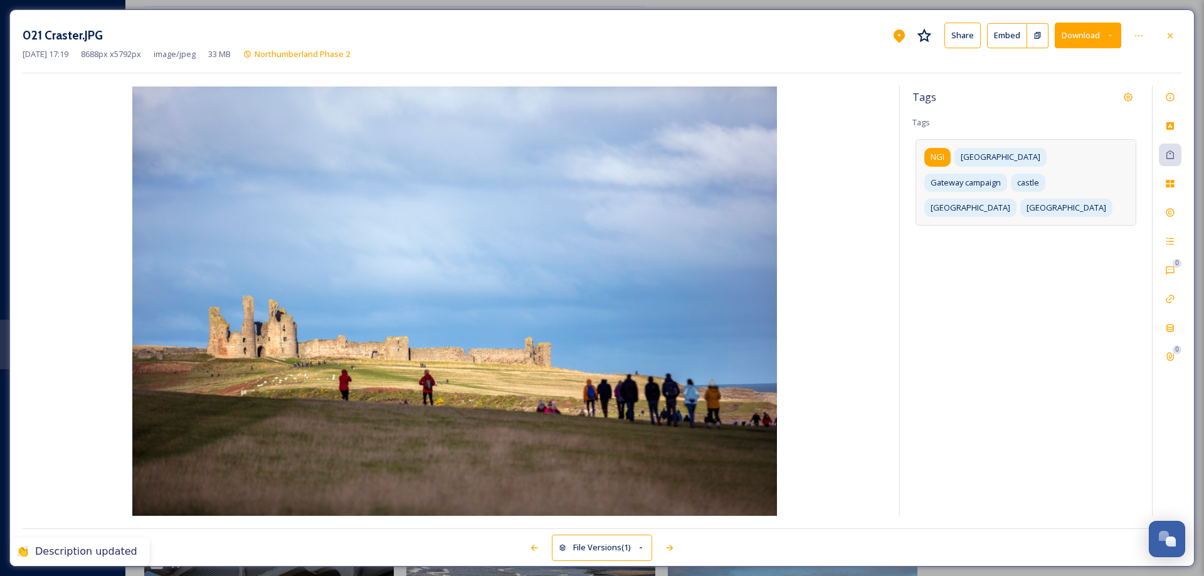
click at [935, 161] on span "NGI" at bounding box center [938, 157] width 14 height 12
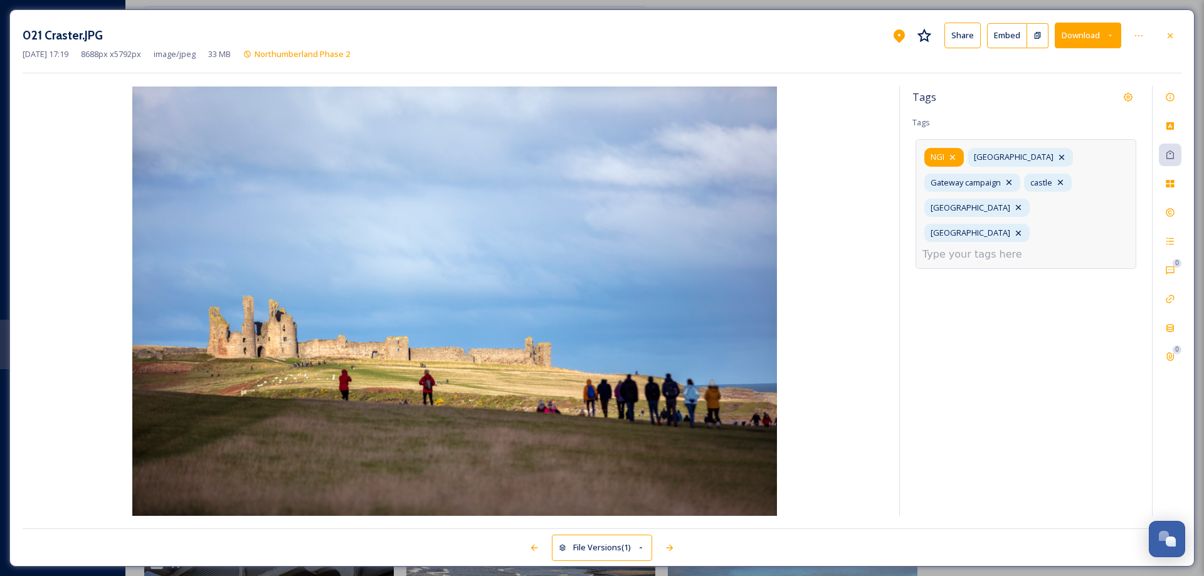
click at [953, 157] on icon at bounding box center [952, 157] width 5 height 5
click at [1169, 213] on icon at bounding box center [1170, 213] width 8 height 8
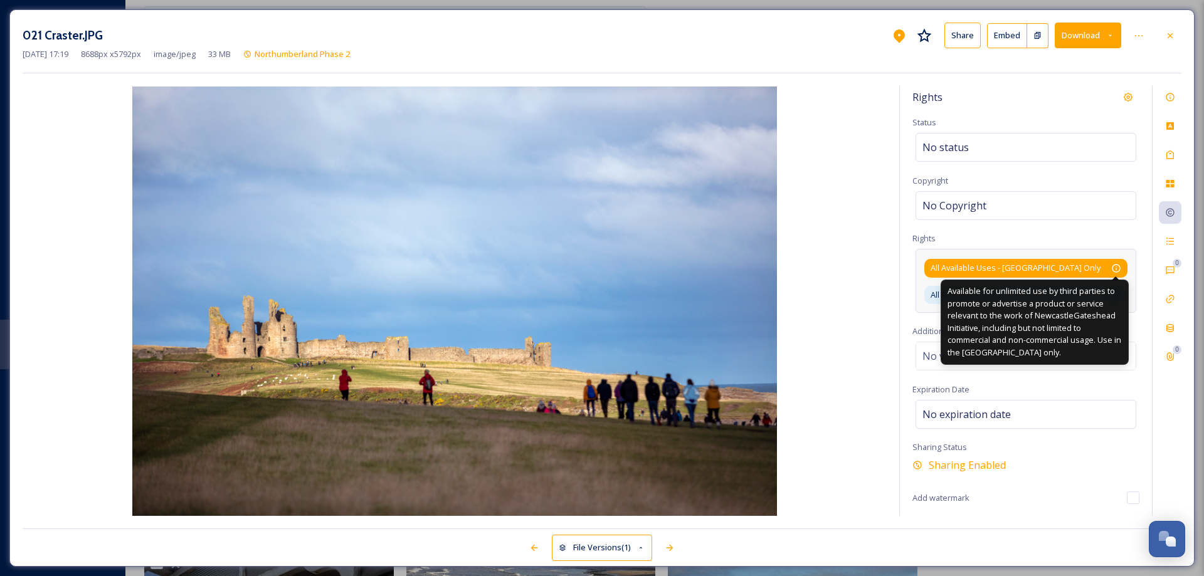
click at [1114, 268] on icon at bounding box center [1116, 268] width 10 height 10
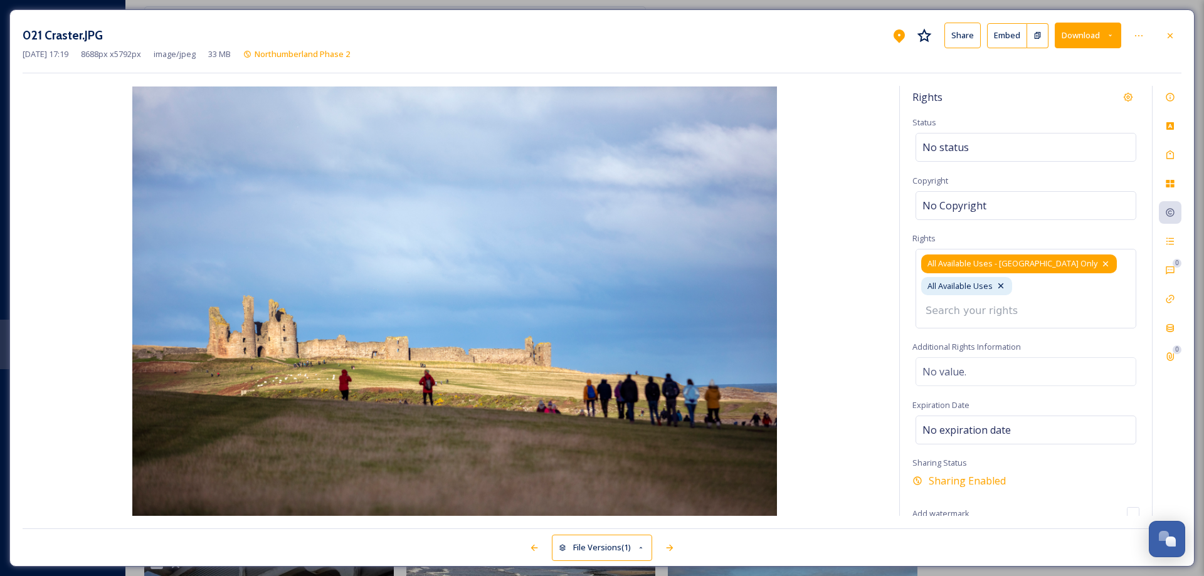
click at [1101, 262] on icon at bounding box center [1106, 264] width 10 height 10
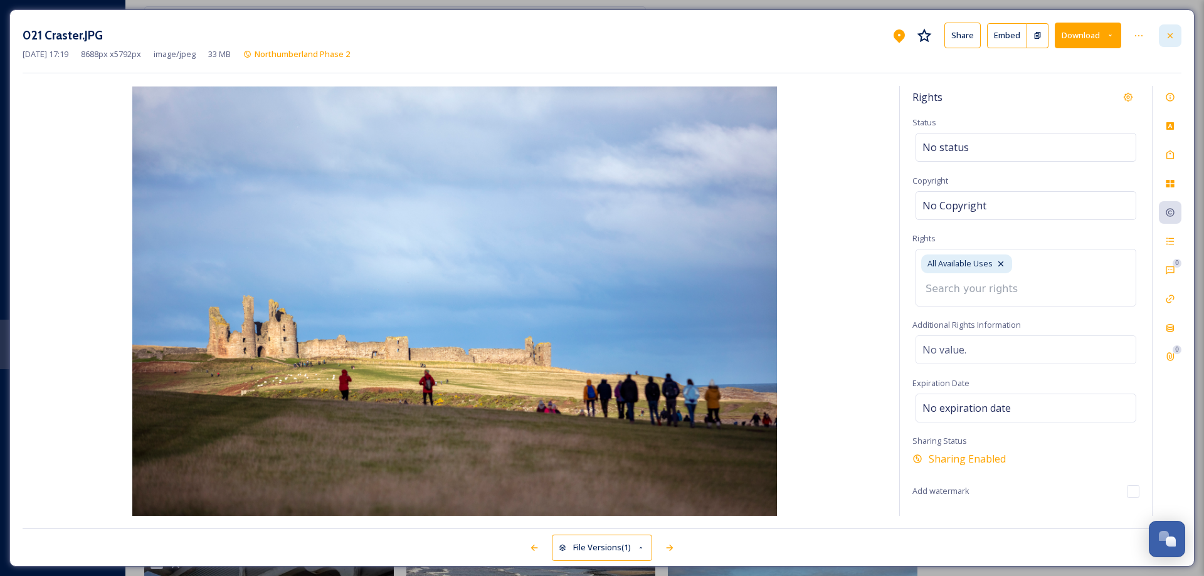
click at [1171, 38] on icon at bounding box center [1170, 36] width 10 height 10
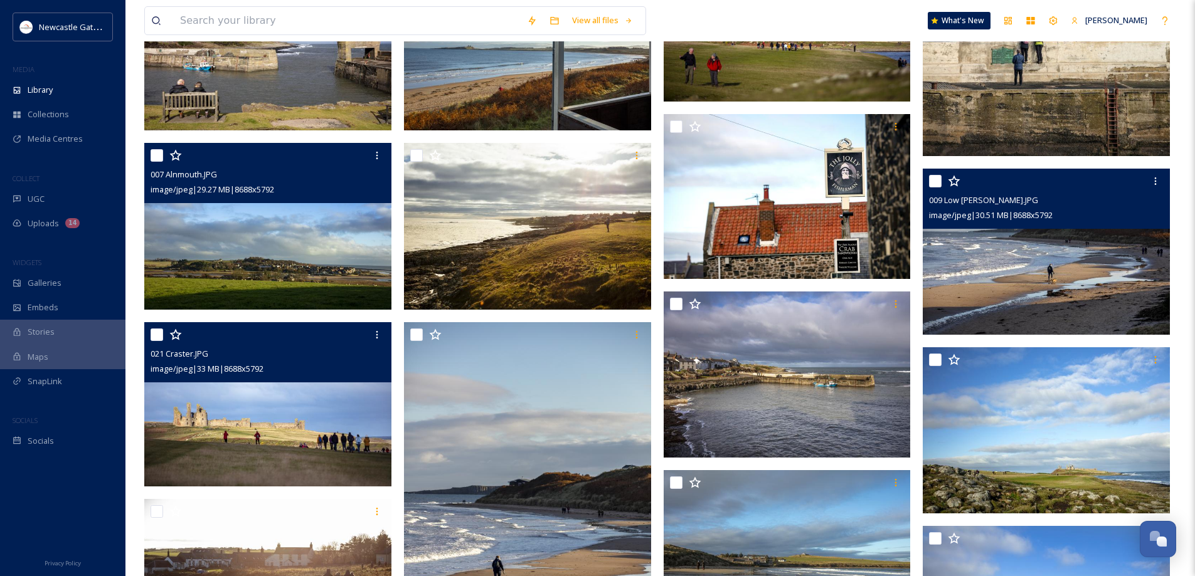
scroll to position [1743, 0]
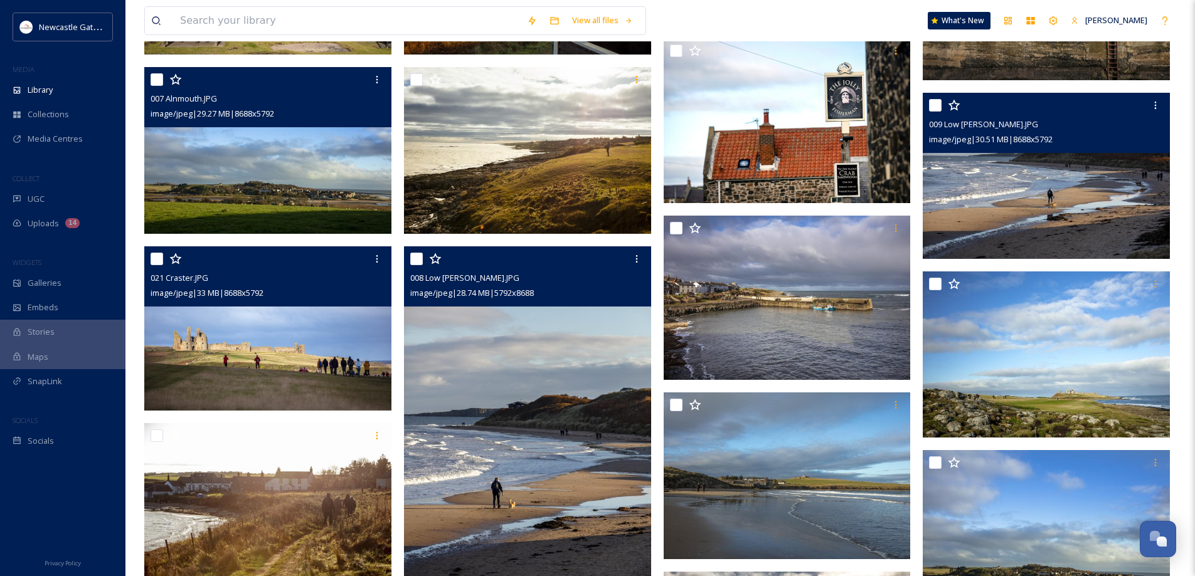
click at [504, 380] on img at bounding box center [527, 431] width 247 height 371
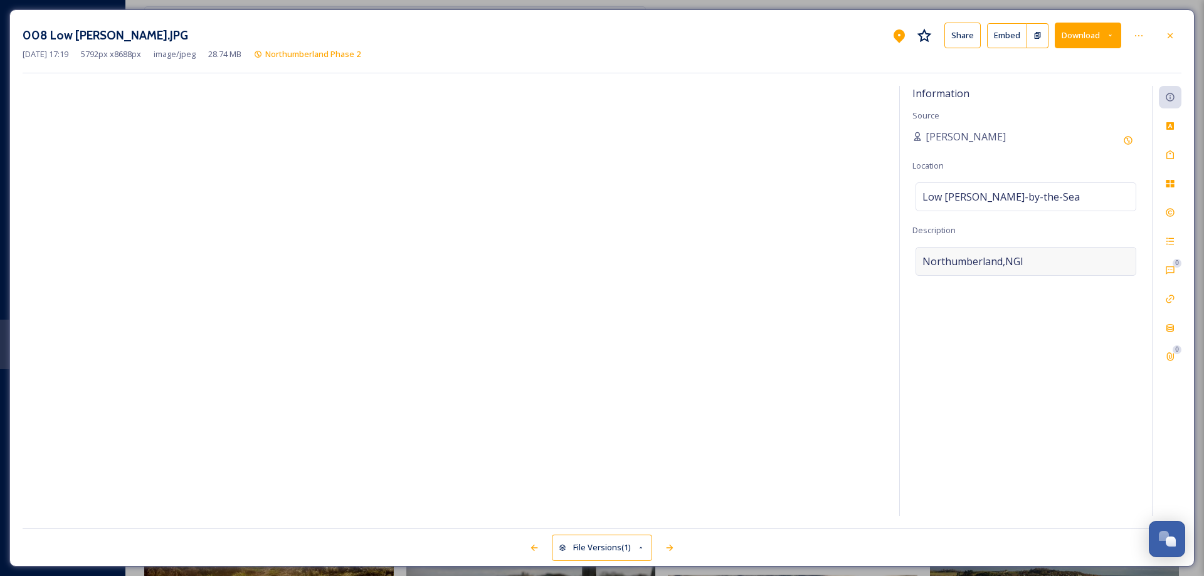
click at [1035, 260] on div "Northumberland,NGI" at bounding box center [1026, 261] width 221 height 29
click at [1035, 260] on textarea "Northumberland,NGI" at bounding box center [1026, 299] width 227 height 104
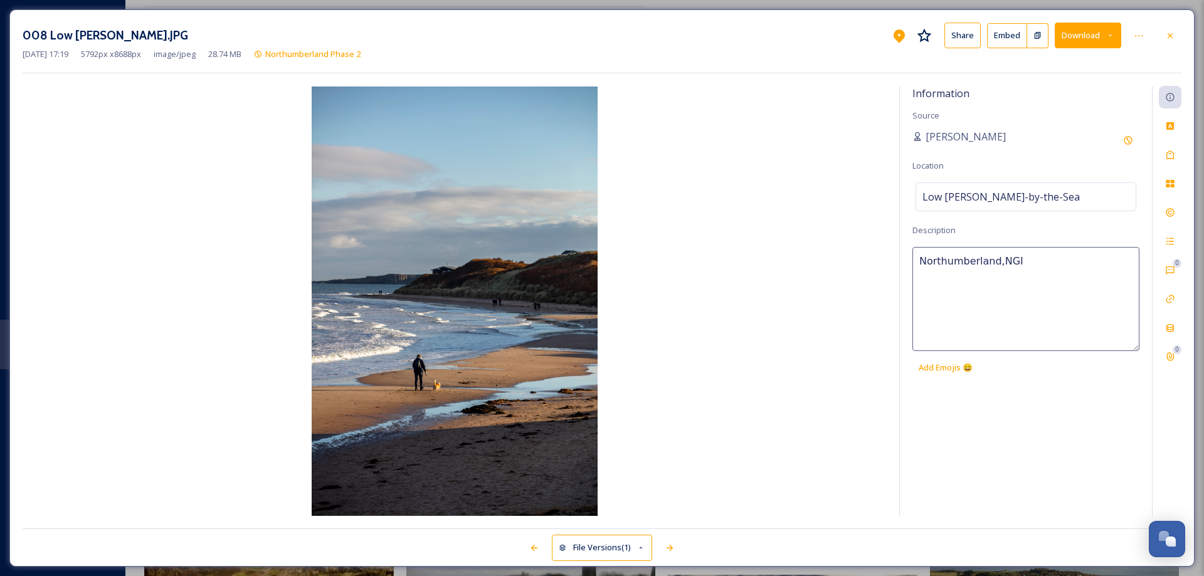
click at [1035, 260] on textarea "Northumberland,NGI" at bounding box center [1026, 299] width 227 height 104
click at [1171, 152] on icon at bounding box center [1171, 155] width 8 height 9
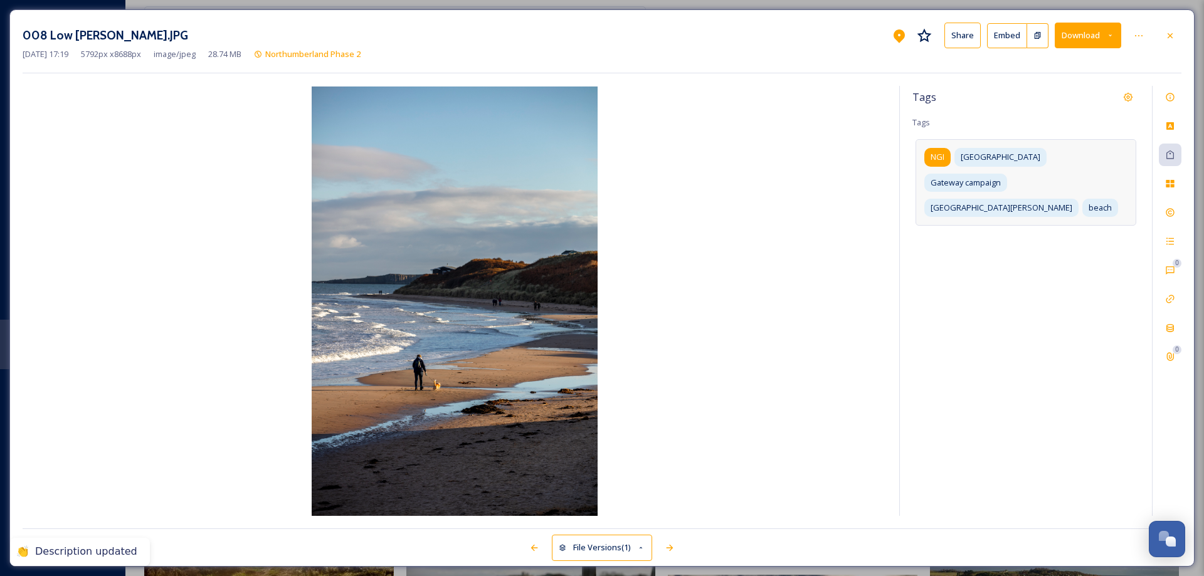
click at [938, 157] on span "NGI" at bounding box center [938, 157] width 14 height 12
drag, startPoint x: 956, startPoint y: 156, endPoint x: 1062, endPoint y: 193, distance: 112.1
click at [956, 157] on icon at bounding box center [953, 157] width 10 height 10
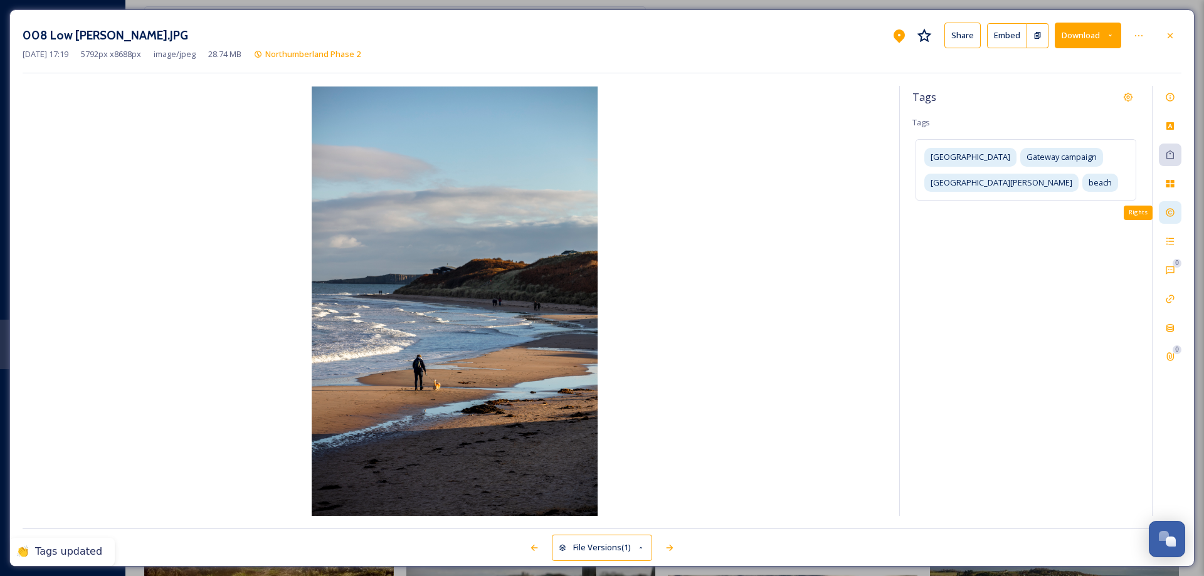
click at [1167, 214] on icon at bounding box center [1170, 213] width 8 height 8
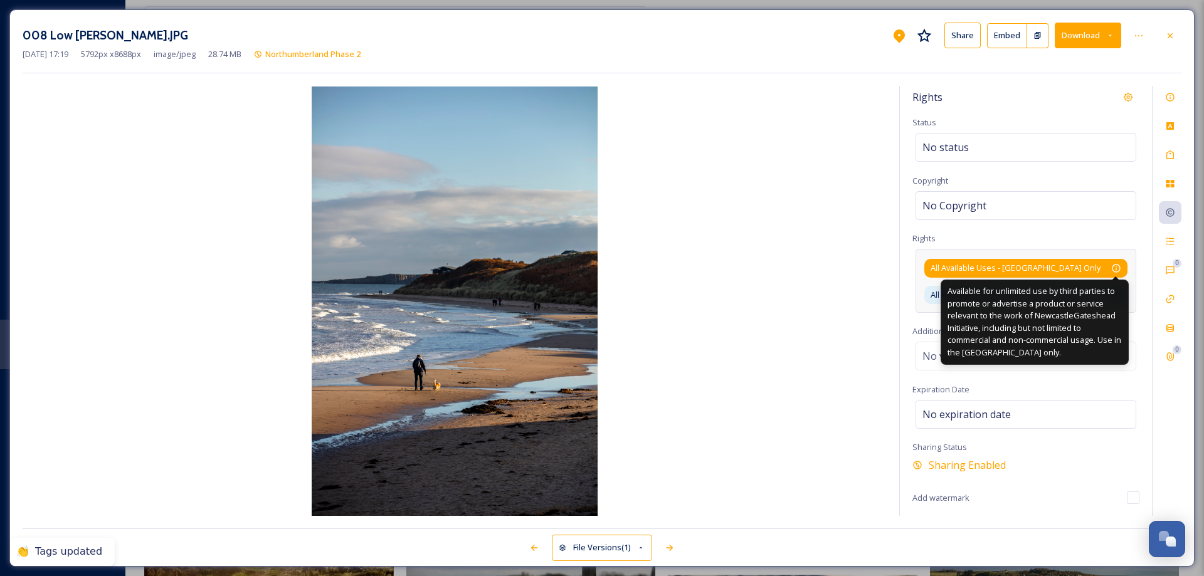
click at [1114, 268] on icon at bounding box center [1116, 268] width 10 height 10
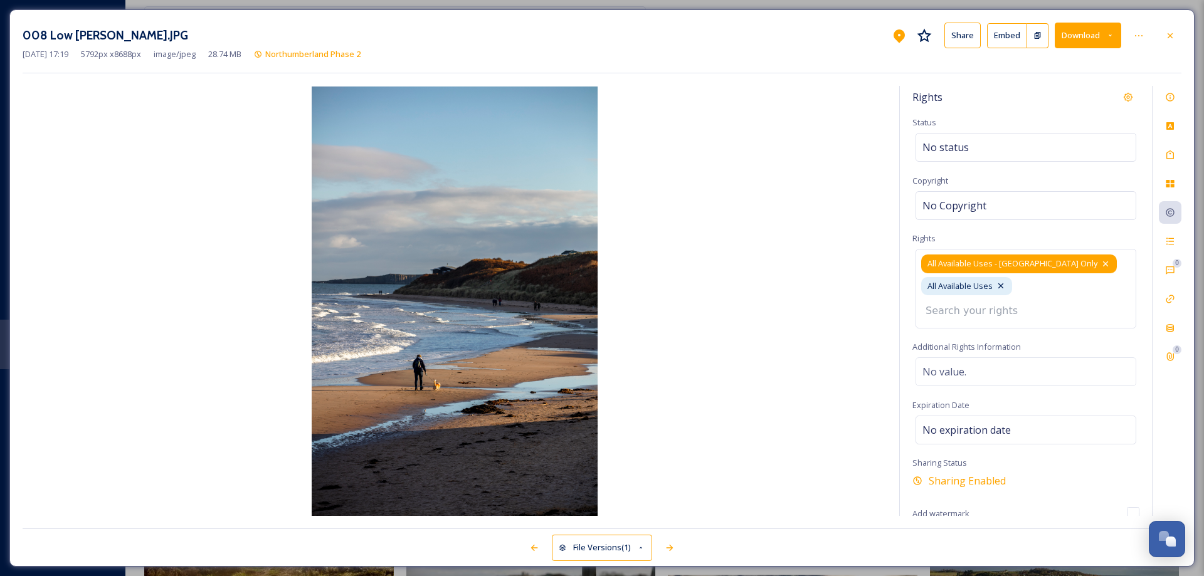
click at [1101, 262] on icon at bounding box center [1106, 264] width 10 height 10
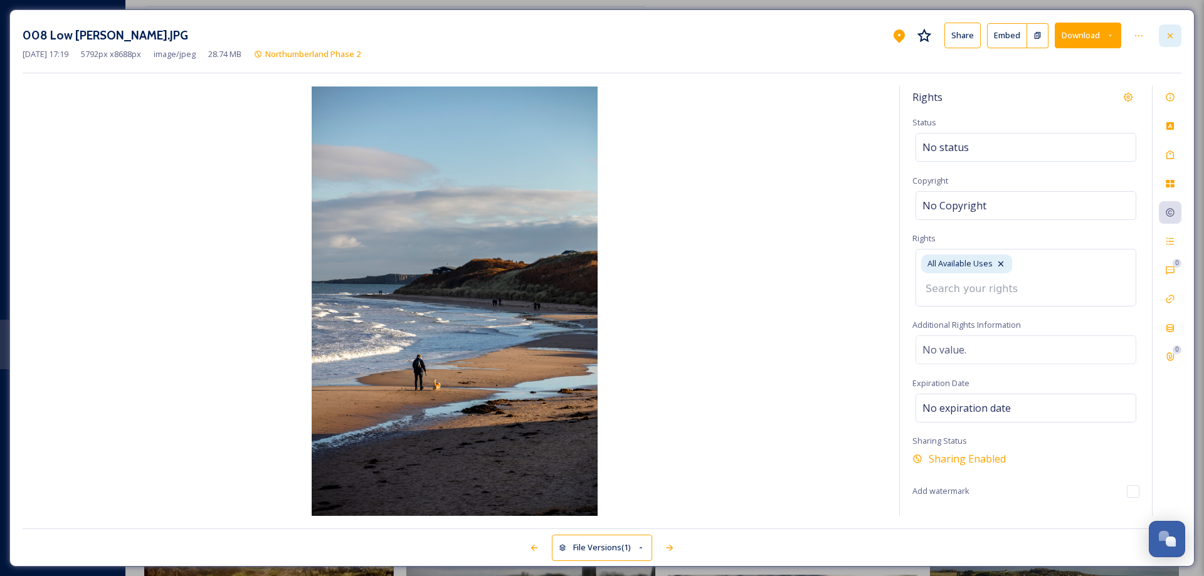
click at [1172, 31] on icon at bounding box center [1170, 36] width 10 height 10
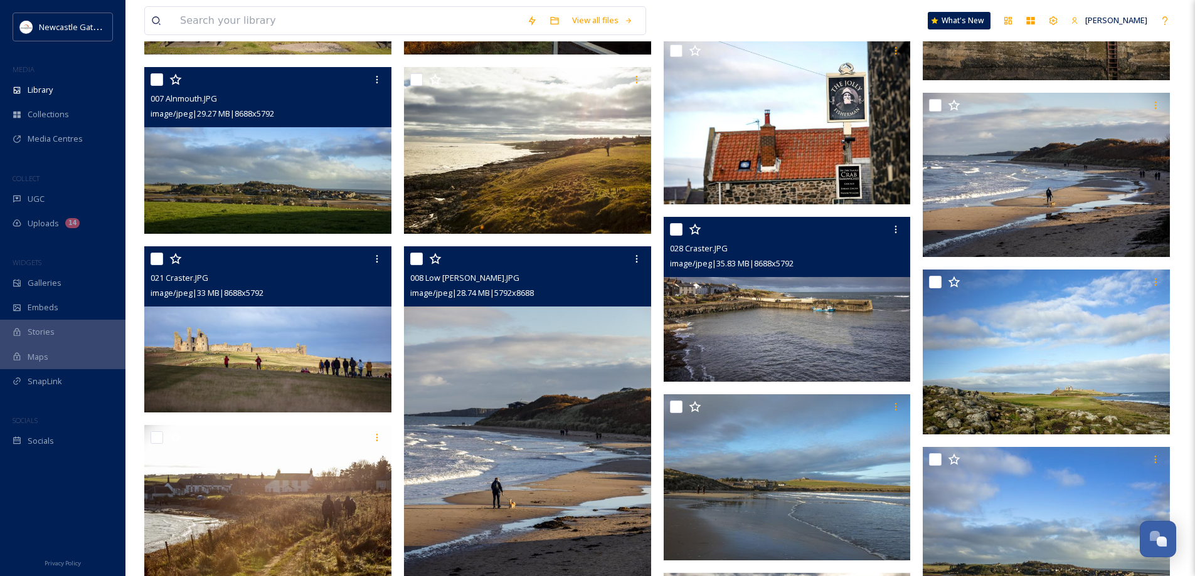
click at [741, 322] on img at bounding box center [787, 299] width 247 height 165
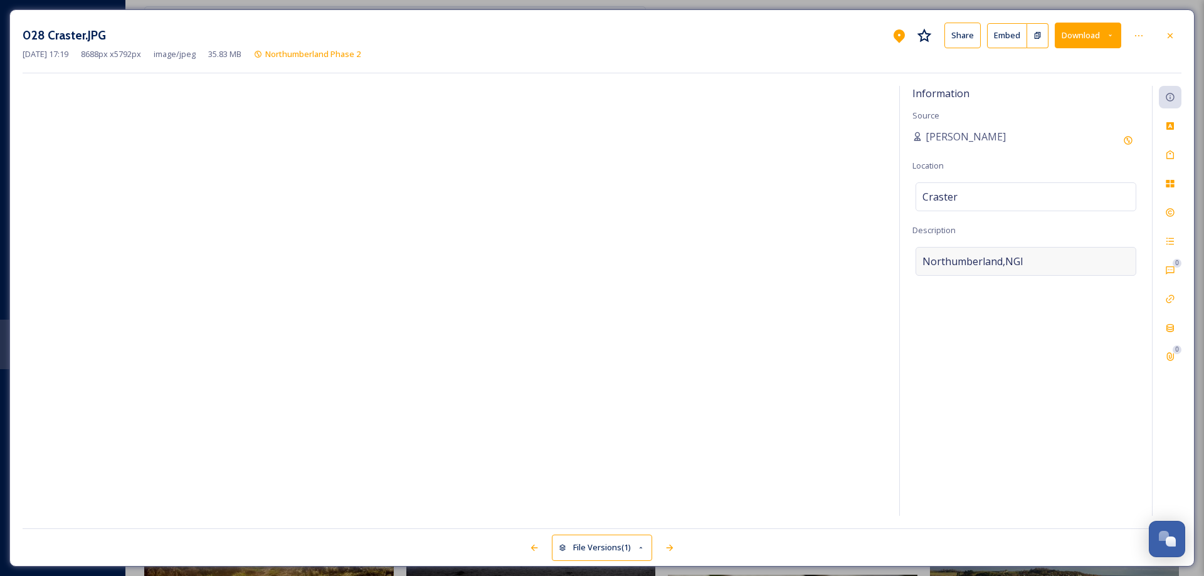
click at [1039, 258] on div "Northumberland,NGI" at bounding box center [1026, 261] width 221 height 29
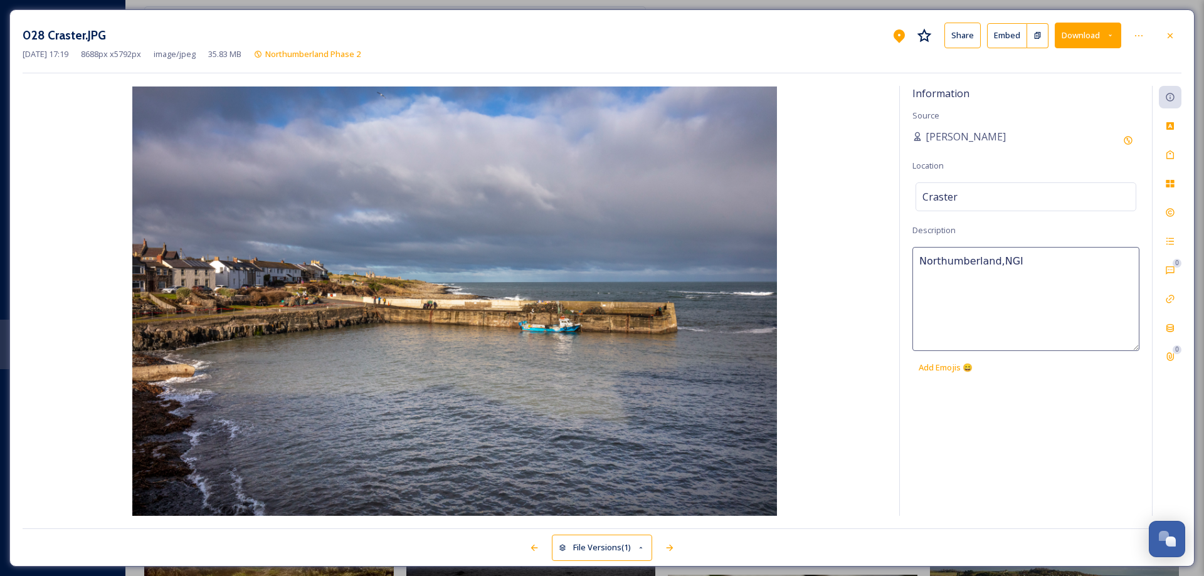
click at [1039, 258] on textarea "Northumberland,NGI" at bounding box center [1026, 299] width 227 height 104
click at [1172, 156] on icon at bounding box center [1170, 155] width 10 height 10
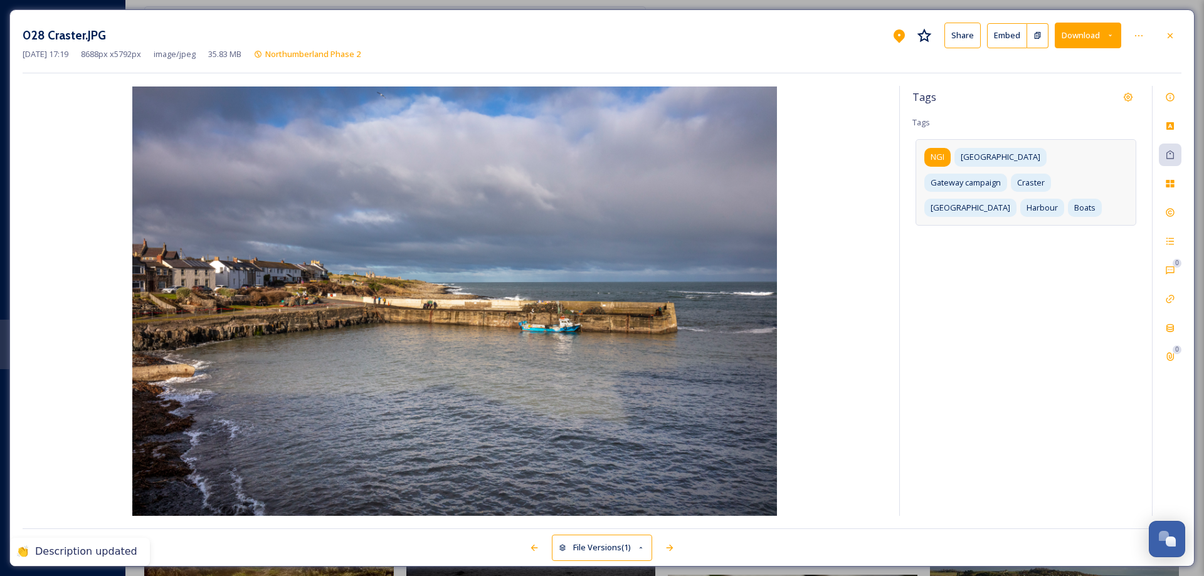
click at [943, 158] on span "NGI" at bounding box center [938, 157] width 14 height 12
click at [956, 156] on icon at bounding box center [953, 157] width 10 height 10
click at [1171, 214] on icon at bounding box center [1170, 213] width 8 height 8
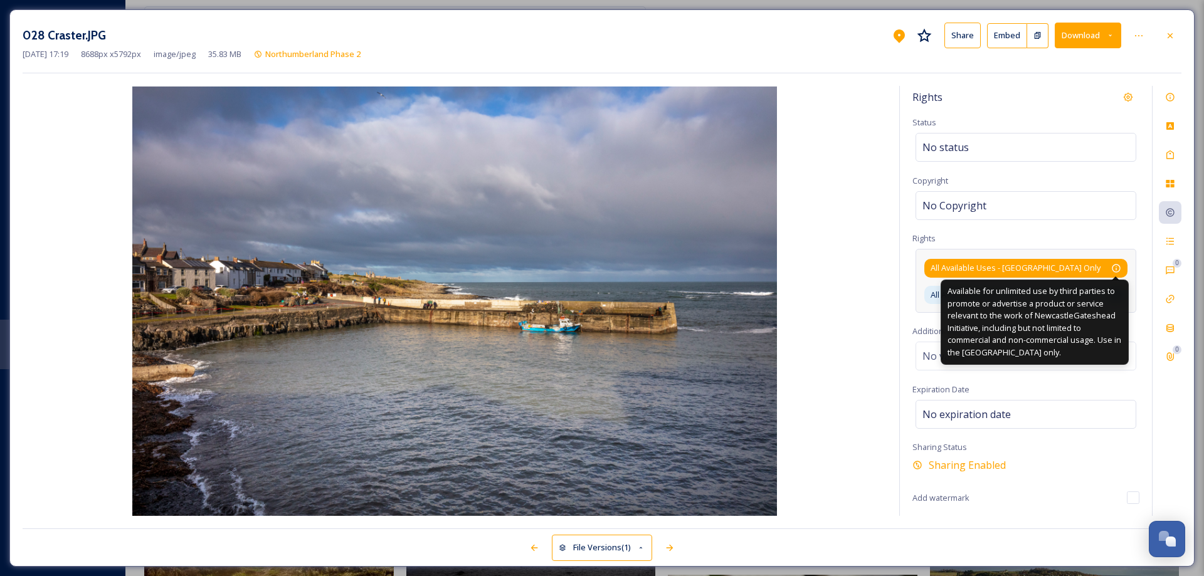
click at [1118, 265] on icon at bounding box center [1116, 268] width 8 height 8
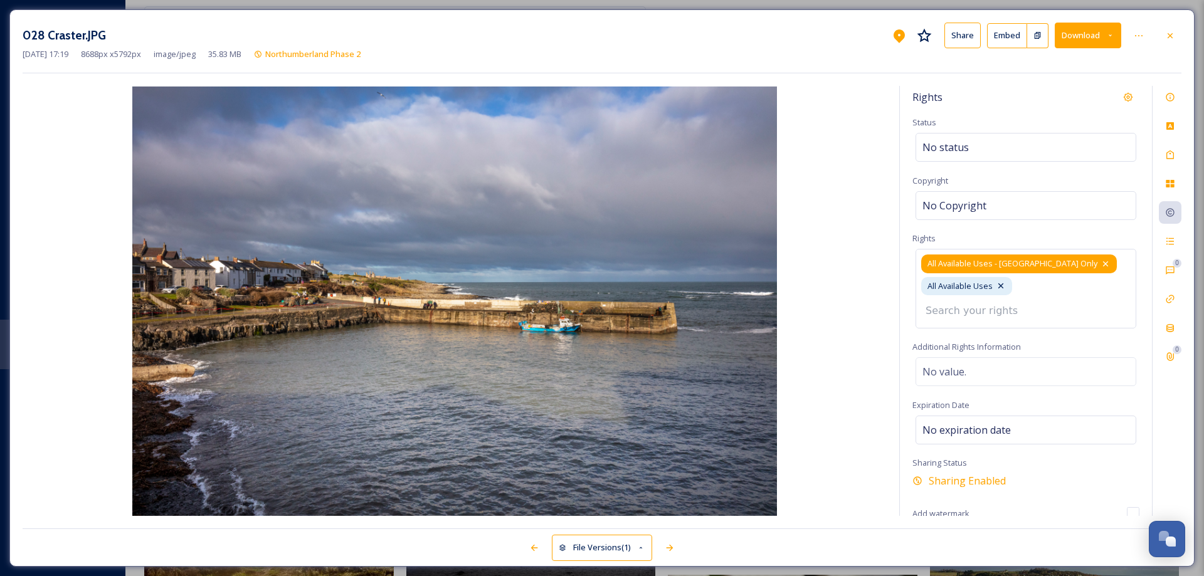
click at [1101, 261] on icon at bounding box center [1106, 264] width 10 height 10
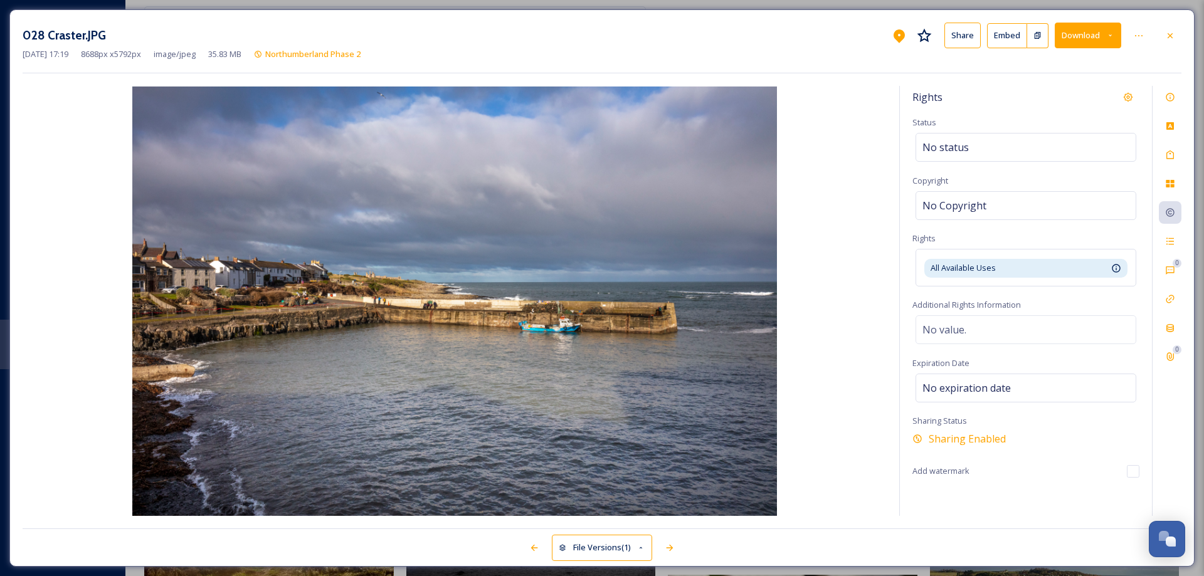
click at [1172, 34] on icon at bounding box center [1170, 35] width 5 height 5
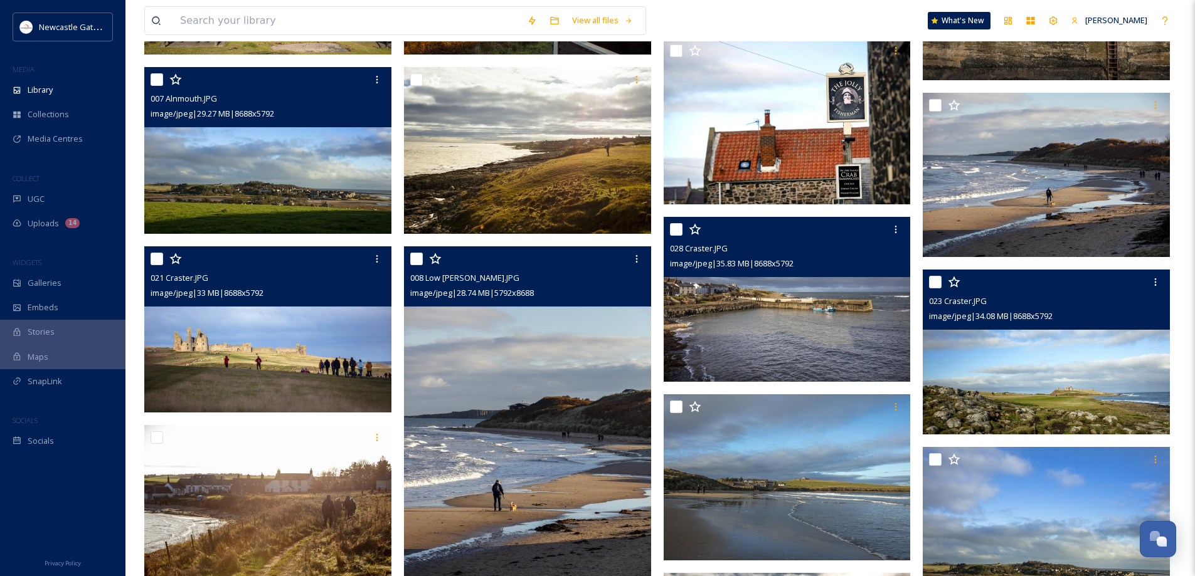
click at [1025, 381] on img at bounding box center [1046, 352] width 247 height 165
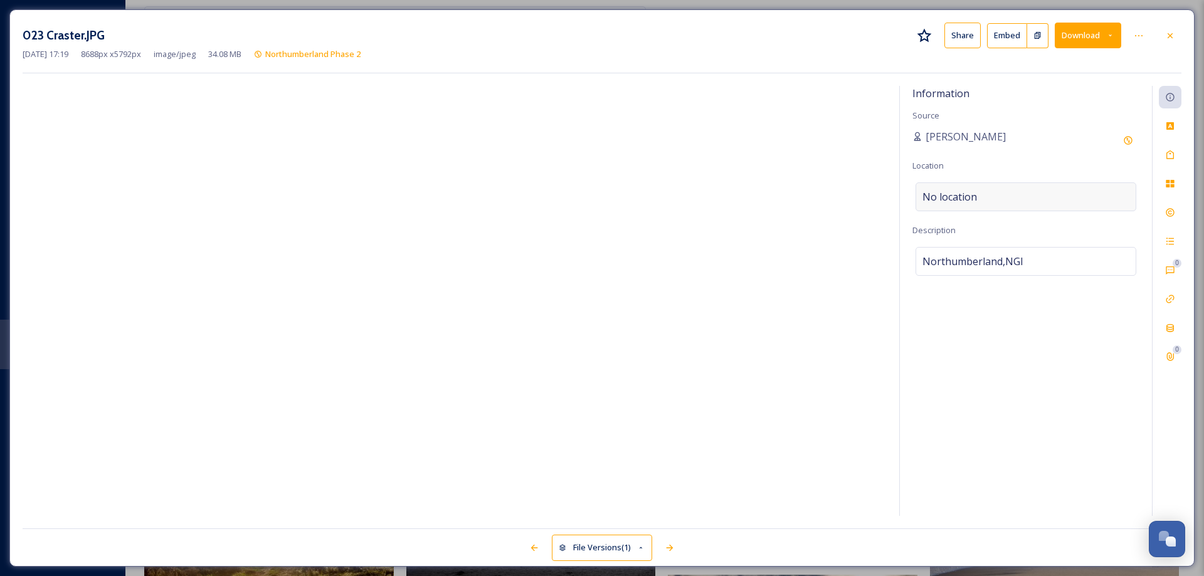
click at [1000, 197] on div "No location" at bounding box center [1026, 197] width 221 height 29
click at [1000, 197] on input at bounding box center [1026, 197] width 220 height 28
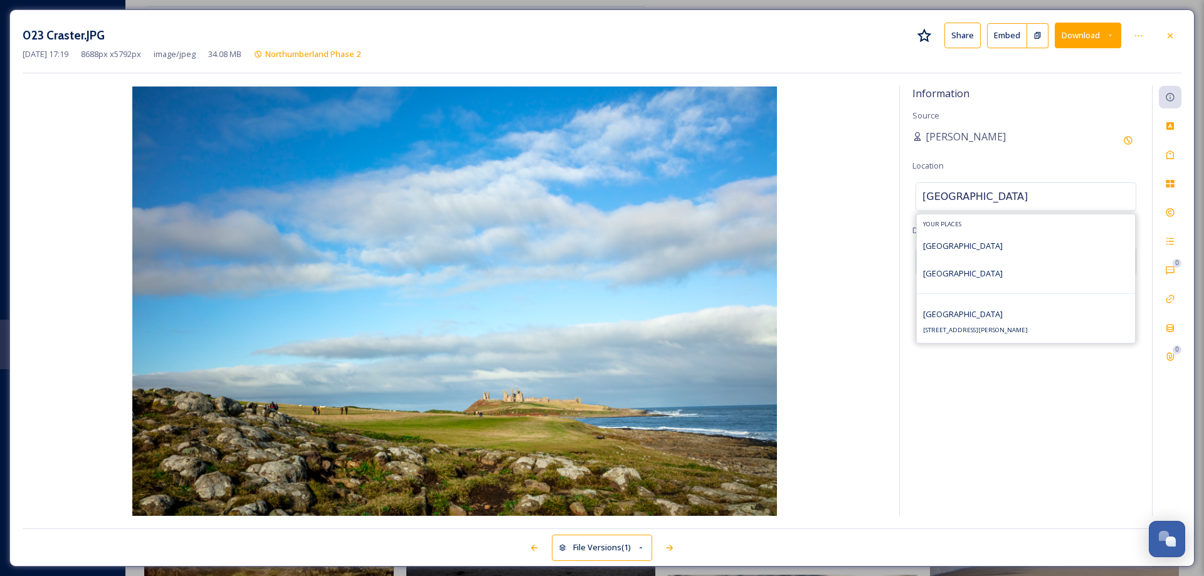
click at [973, 321] on div "Dunstanburgh [STREET_ADDRESS]" at bounding box center [975, 322] width 105 height 30
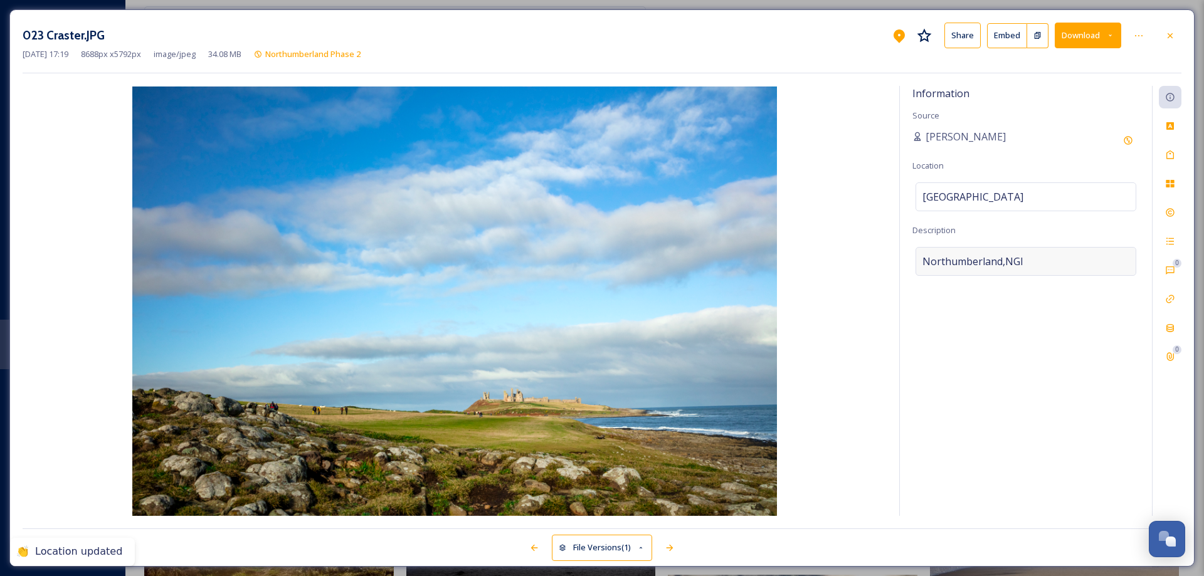
click at [1031, 256] on div "Northumberland,NGI" at bounding box center [1026, 261] width 221 height 29
click at [1031, 256] on textarea "Northumberland,NGI" at bounding box center [1026, 299] width 227 height 104
click at [1175, 154] on icon at bounding box center [1170, 155] width 10 height 10
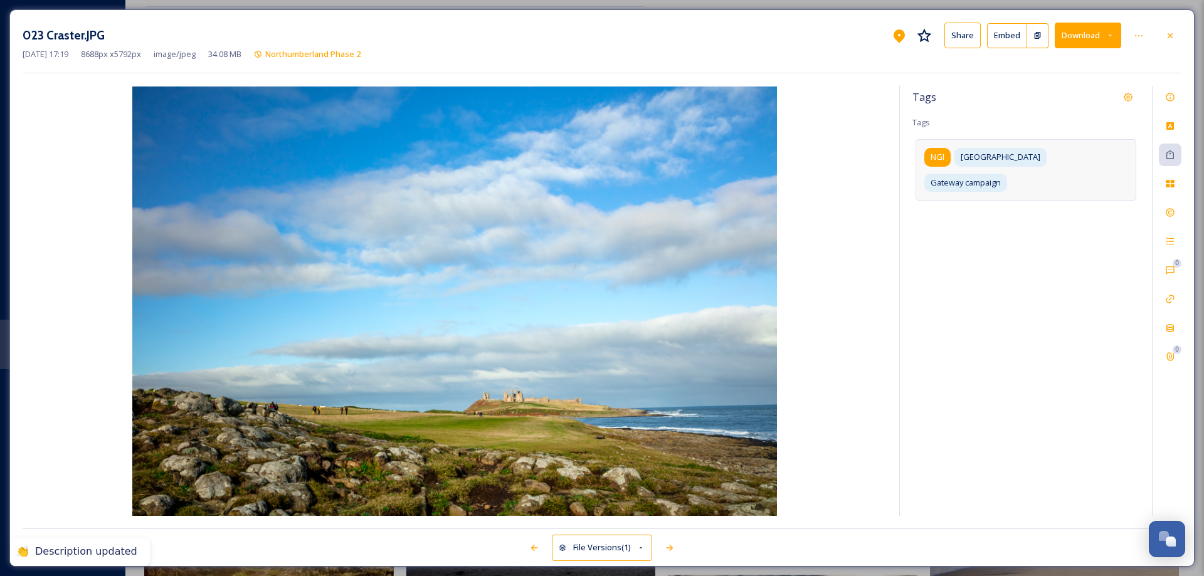
click at [933, 149] on div "NGI" at bounding box center [937, 157] width 26 height 18
click at [955, 154] on icon at bounding box center [953, 157] width 10 height 10
click at [980, 197] on input at bounding box center [985, 204] width 125 height 15
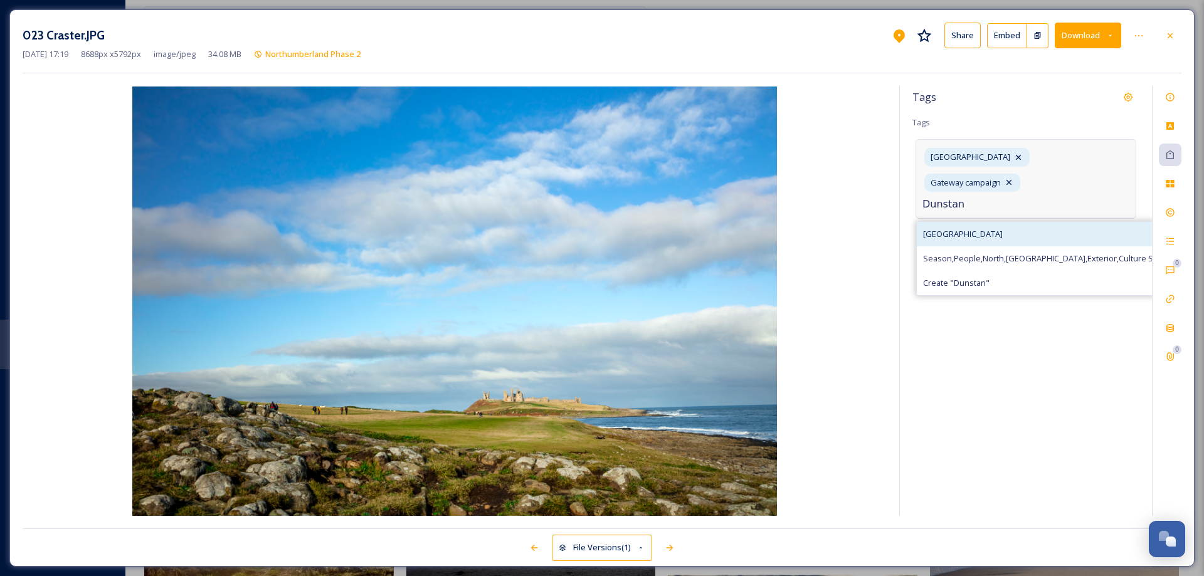
click at [983, 228] on span "[GEOGRAPHIC_DATA]" at bounding box center [963, 234] width 80 height 12
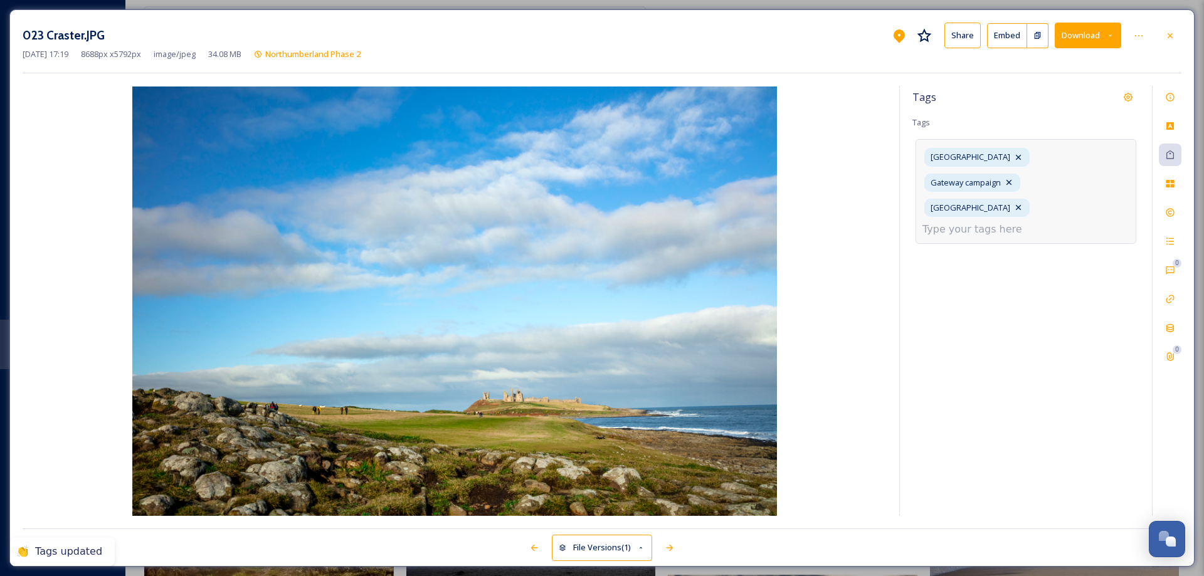
click at [968, 222] on input at bounding box center [985, 229] width 125 height 15
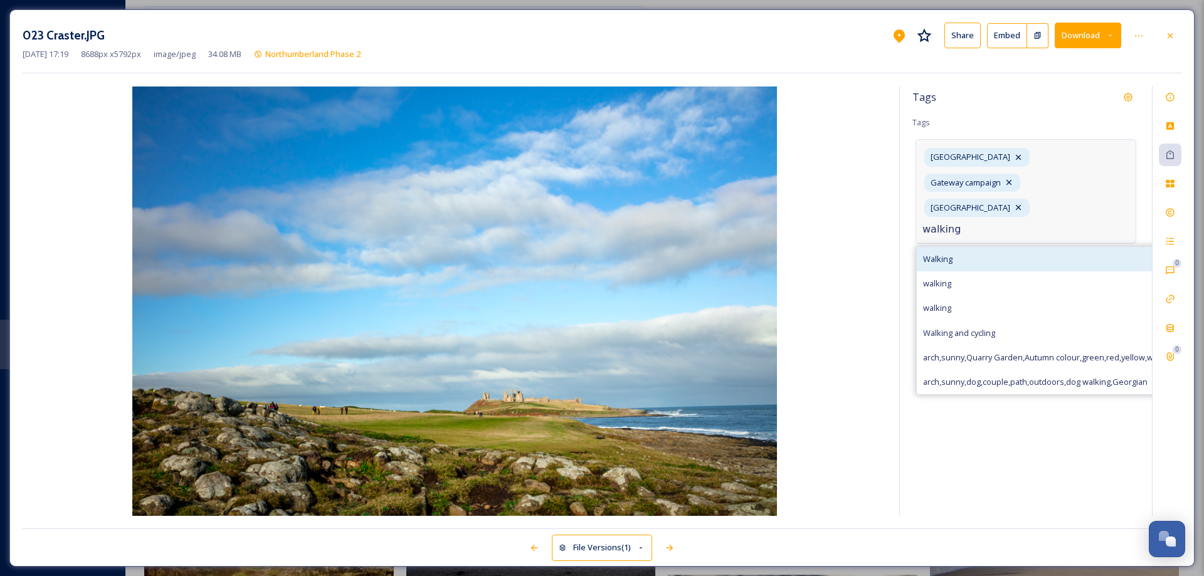
click at [942, 253] on span "Walking" at bounding box center [937, 259] width 29 height 12
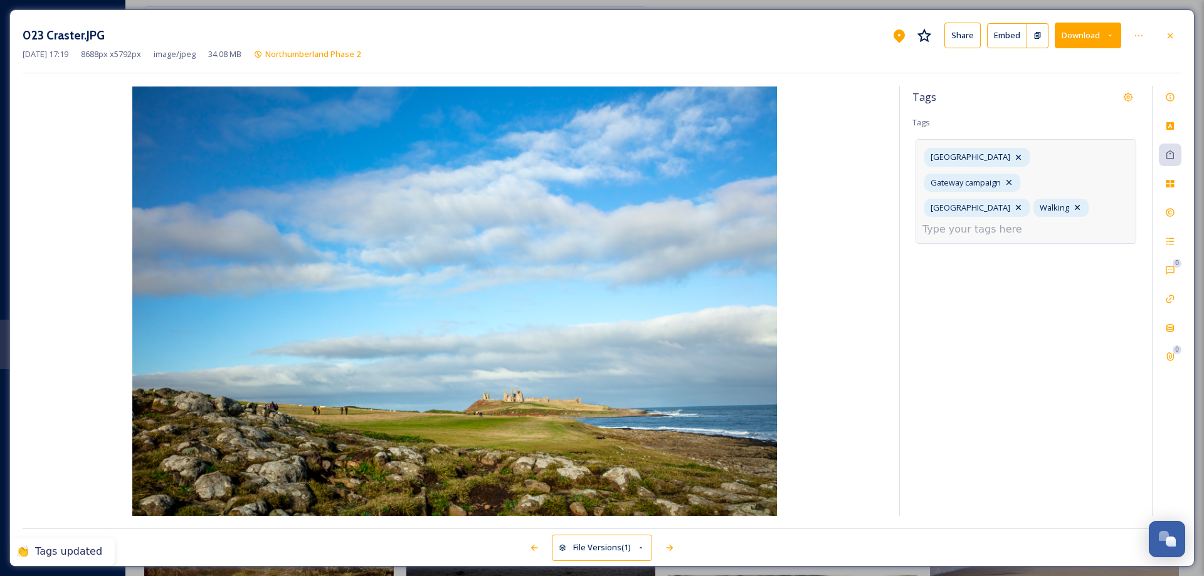
click at [994, 222] on input at bounding box center [985, 229] width 125 height 15
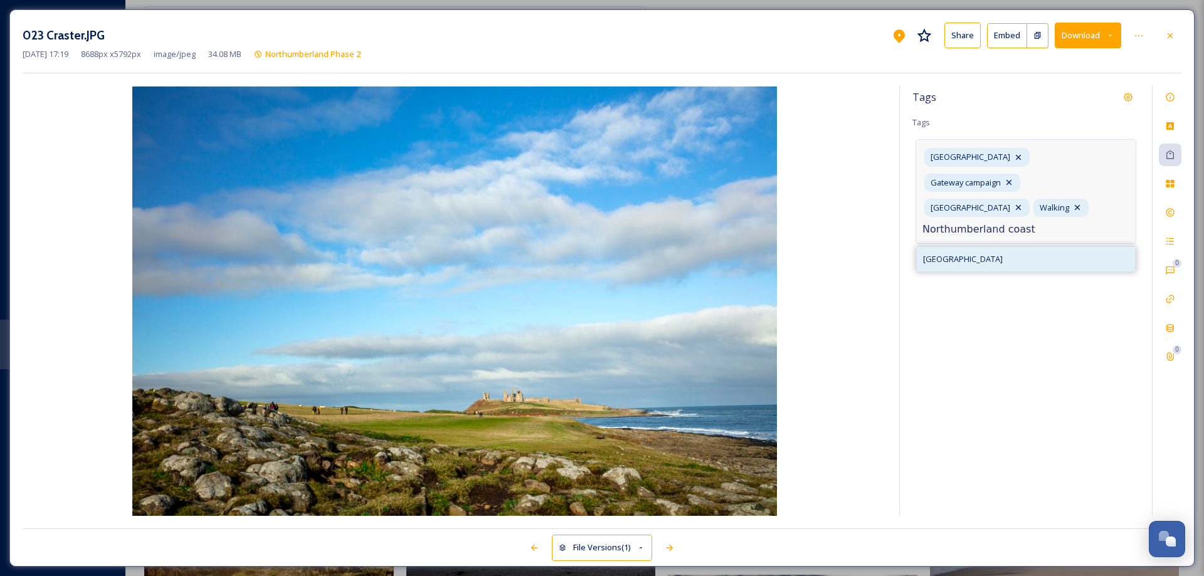
click at [976, 253] on span "[GEOGRAPHIC_DATA]" at bounding box center [963, 259] width 80 height 12
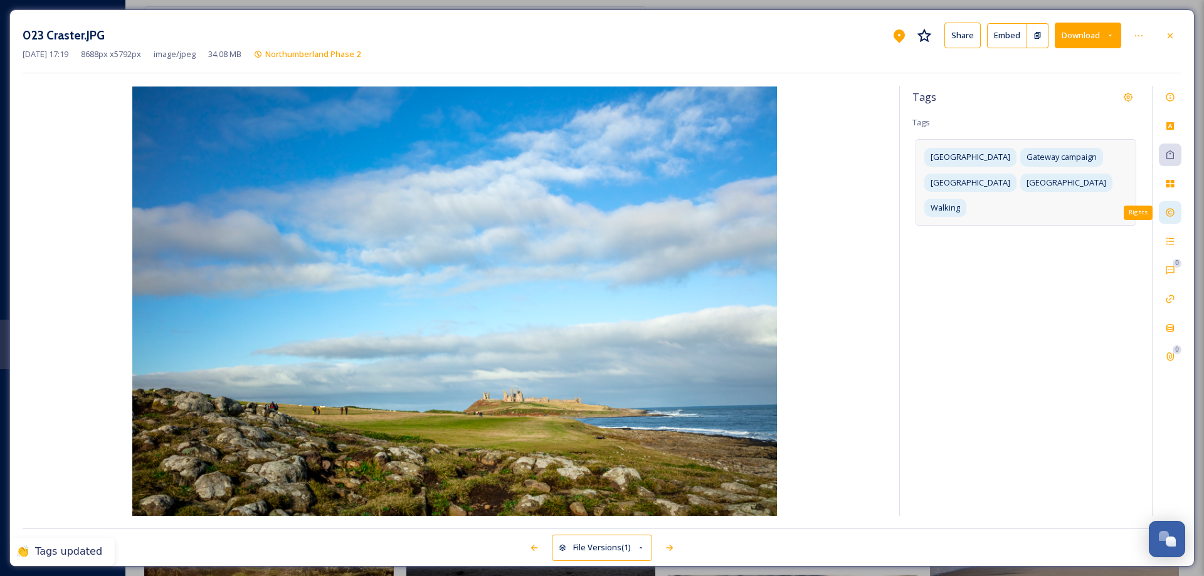
click at [1167, 210] on icon at bounding box center [1170, 213] width 10 height 10
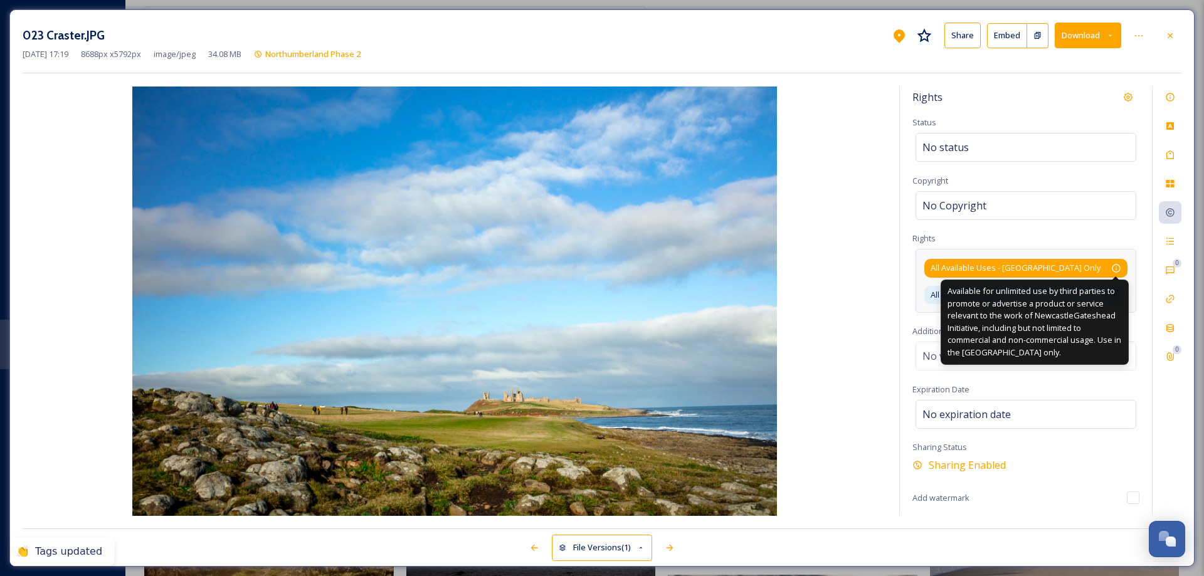
click at [1116, 267] on icon at bounding box center [1116, 268] width 10 height 10
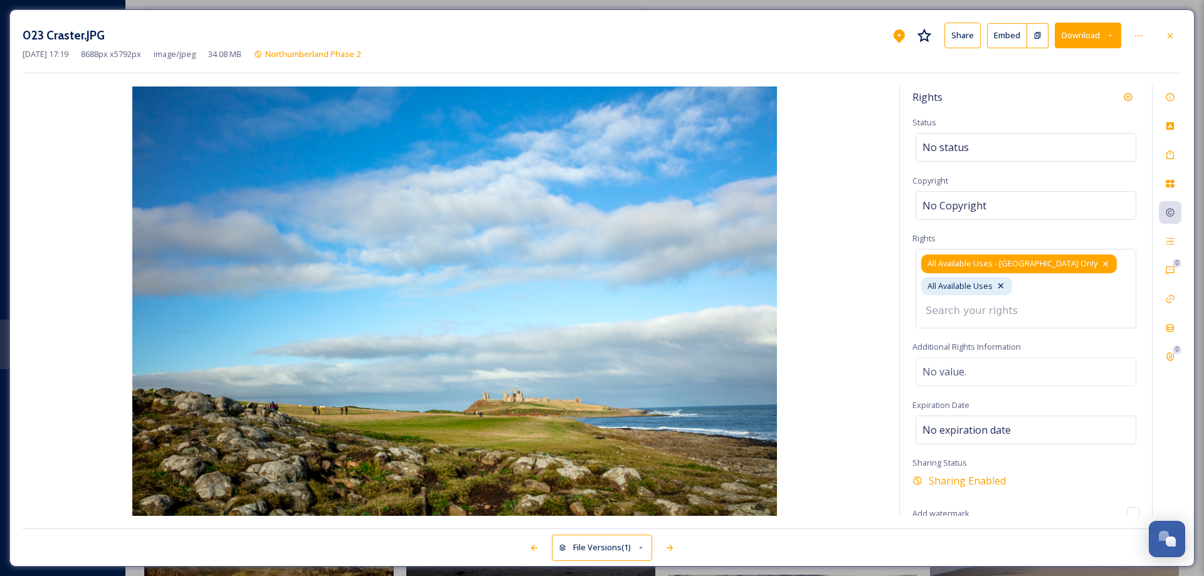
click at [1103, 263] on icon at bounding box center [1105, 264] width 5 height 5
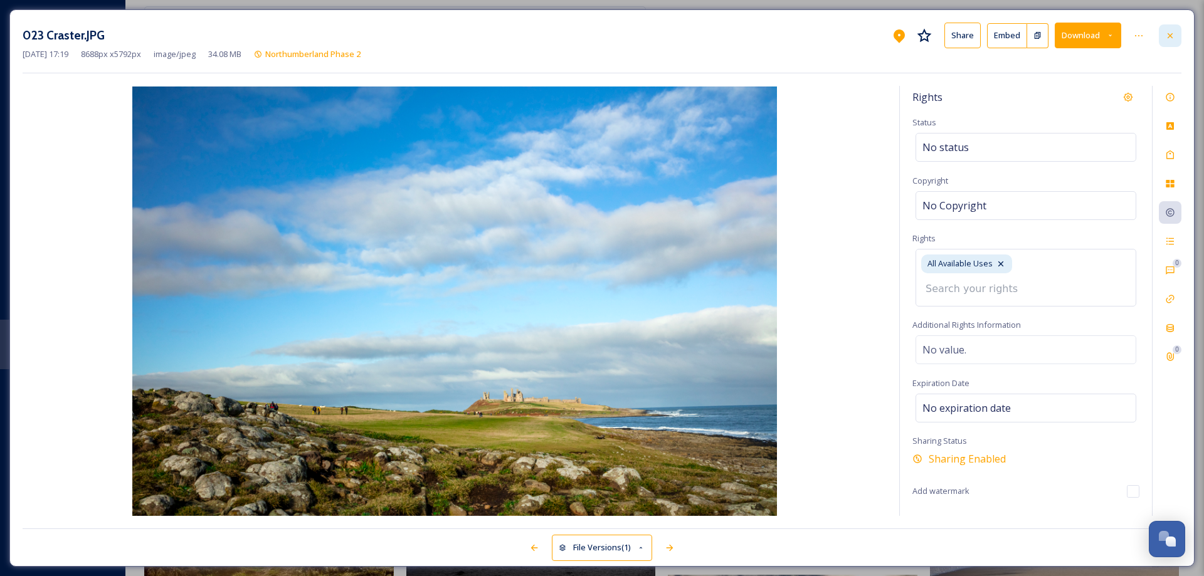
click at [1171, 33] on icon at bounding box center [1170, 36] width 10 height 10
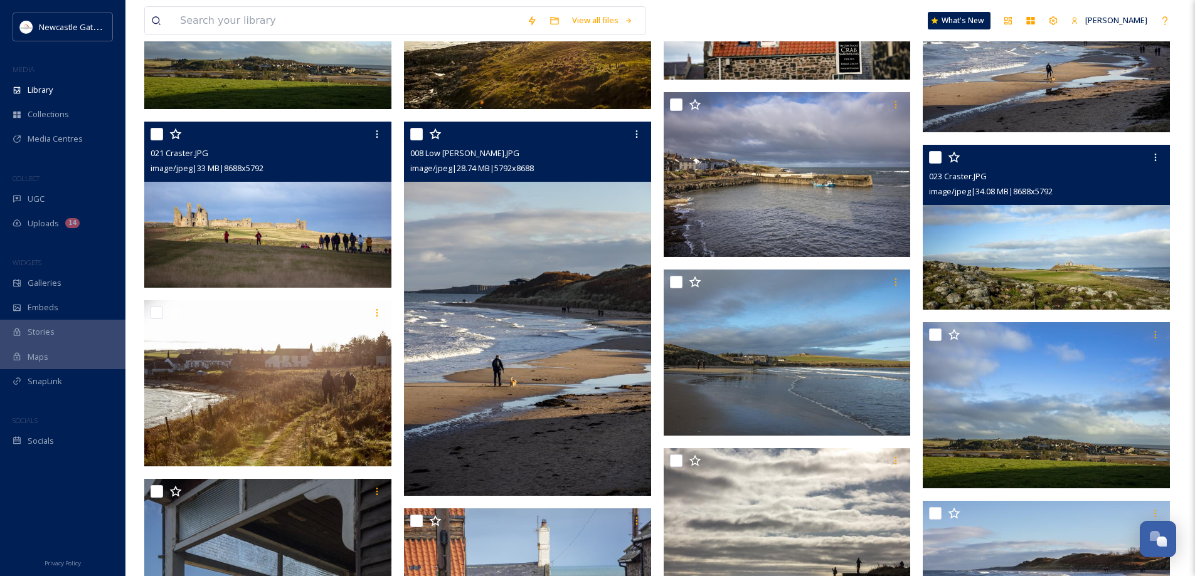
scroll to position [1869, 0]
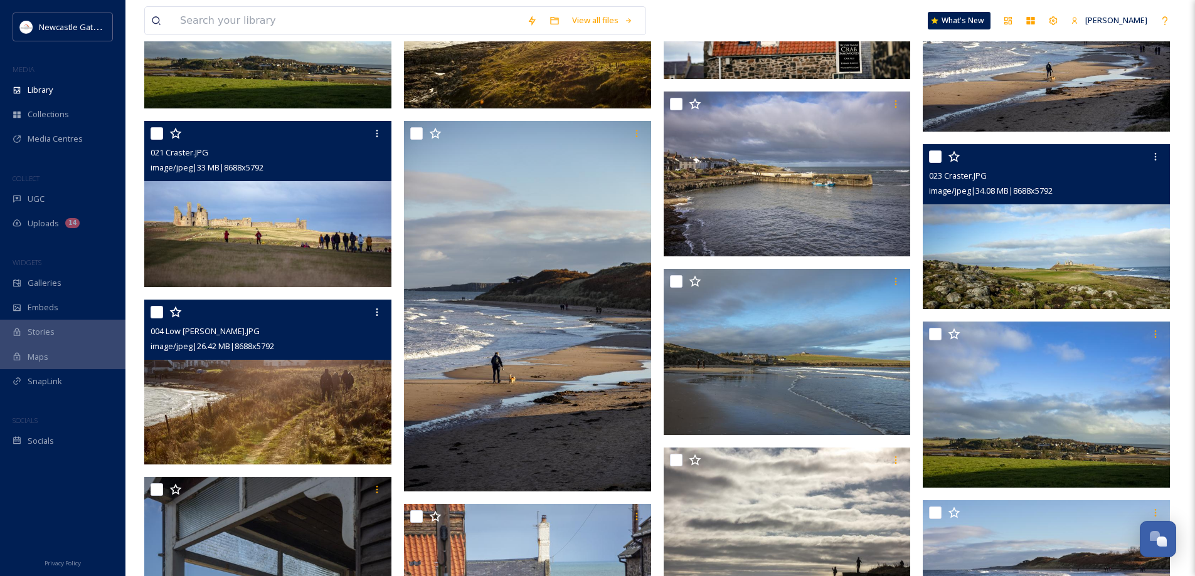
click at [306, 384] on img at bounding box center [267, 382] width 247 height 165
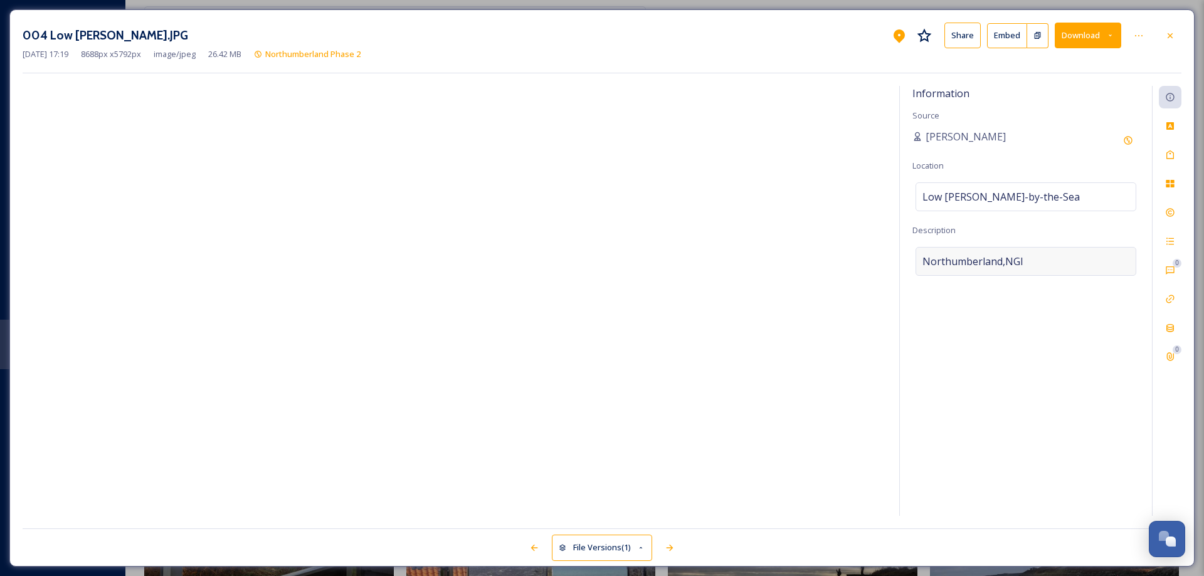
click at [1038, 261] on div "Northumberland,NGI" at bounding box center [1026, 261] width 221 height 29
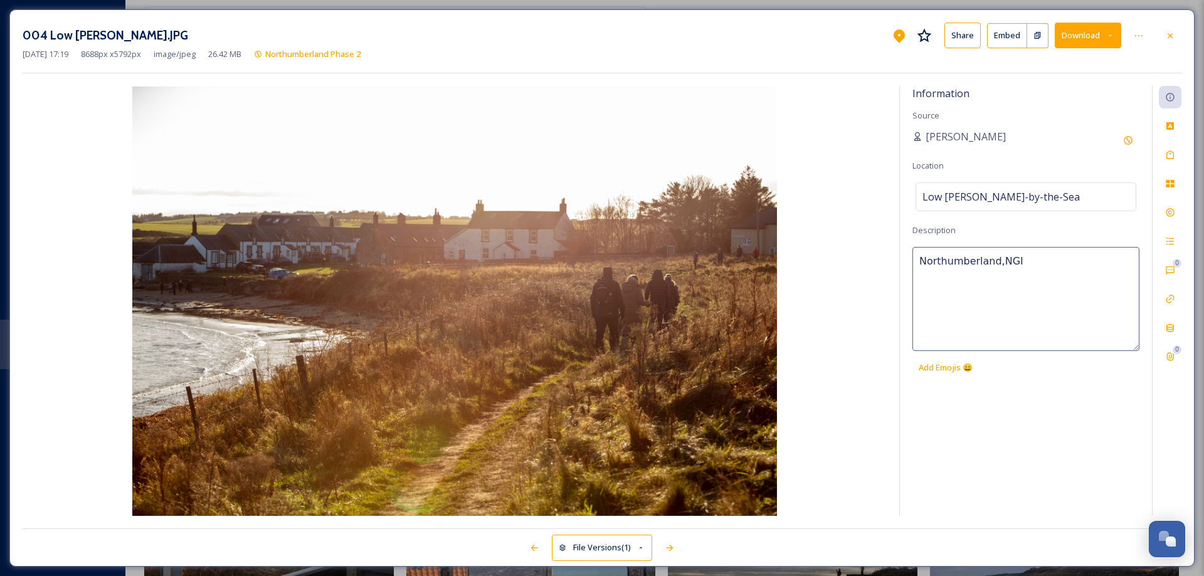
click at [1038, 261] on textarea "Northumberland,NGI" at bounding box center [1026, 299] width 227 height 104
click at [1175, 153] on div "Tags" at bounding box center [1170, 155] width 23 height 23
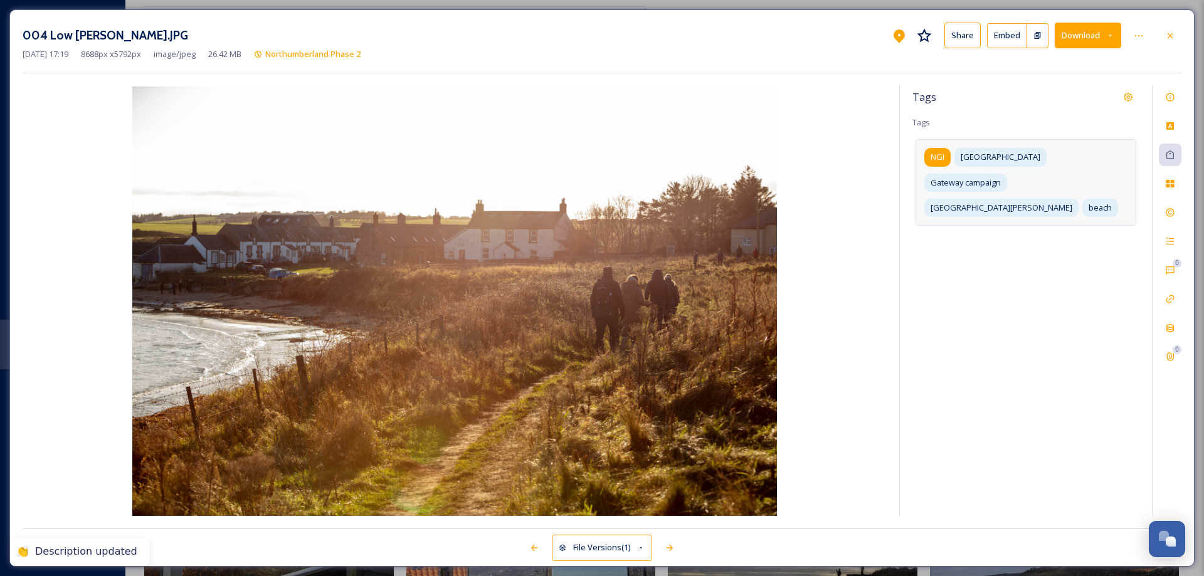
click at [929, 154] on div "NGI" at bounding box center [937, 157] width 26 height 18
click at [954, 157] on icon at bounding box center [953, 157] width 10 height 10
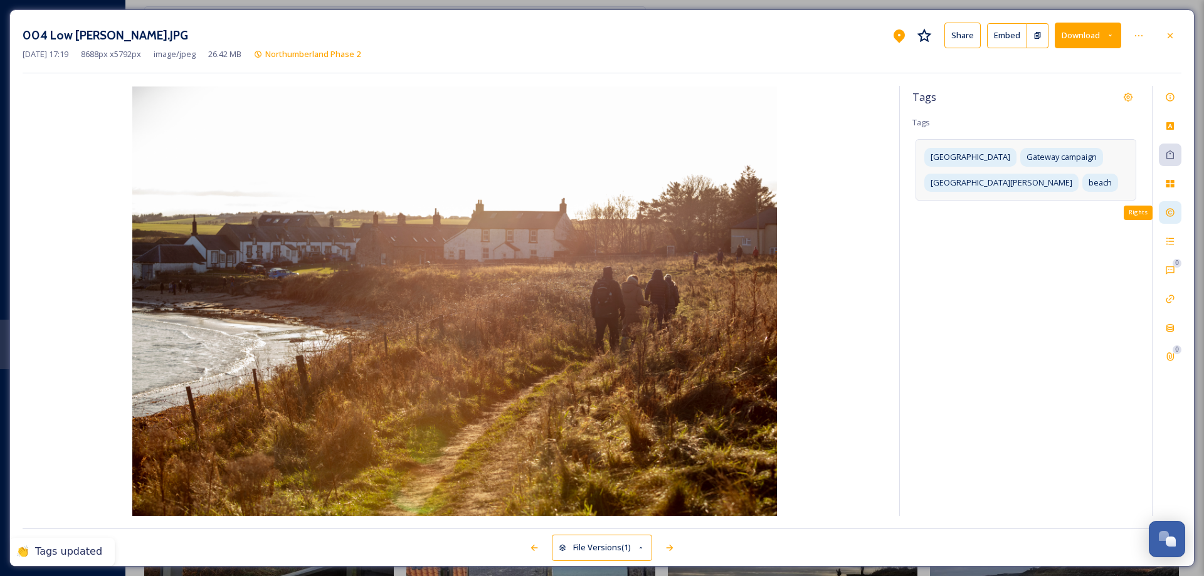
click at [1170, 210] on icon at bounding box center [1170, 213] width 10 height 10
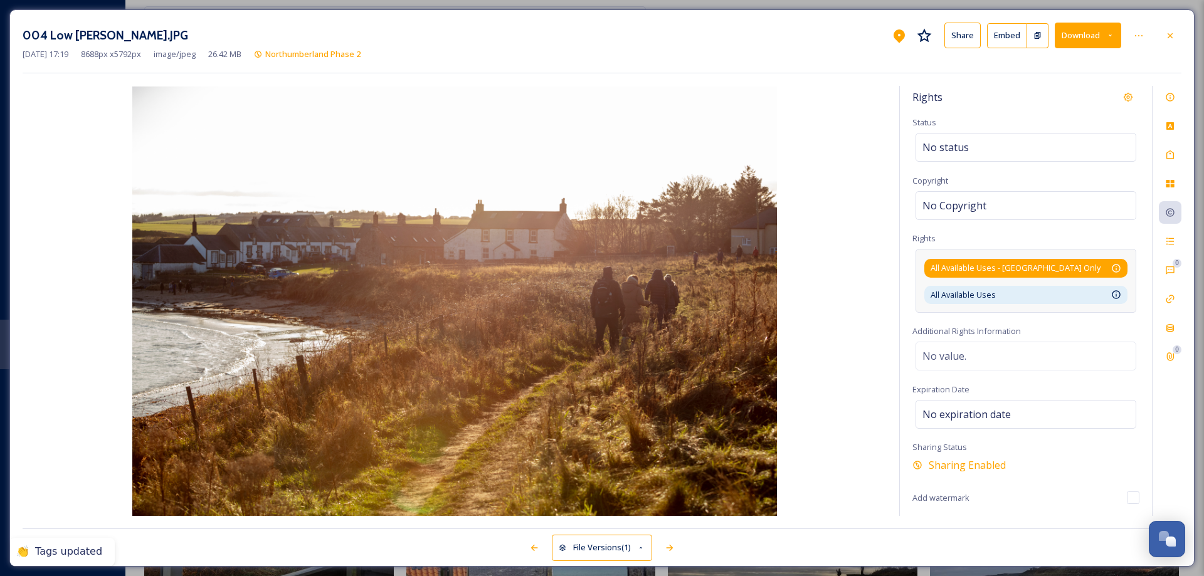
click at [1098, 267] on div "All Available Uses - [GEOGRAPHIC_DATA] Only Available for unlimited use by thir…" at bounding box center [1026, 268] width 191 height 12
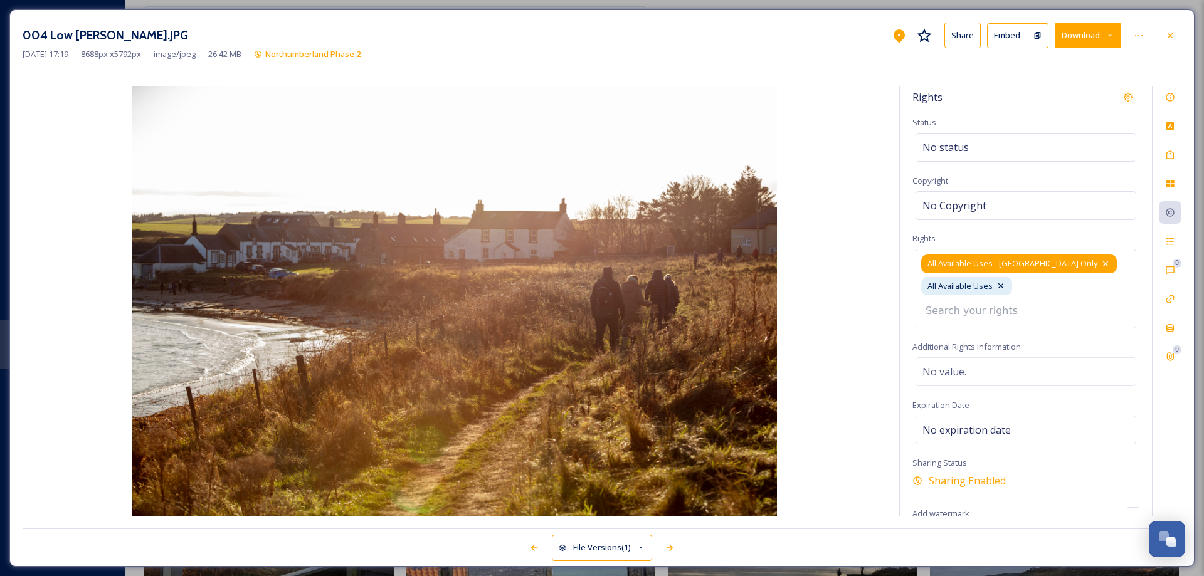
click at [1101, 262] on icon at bounding box center [1106, 264] width 10 height 10
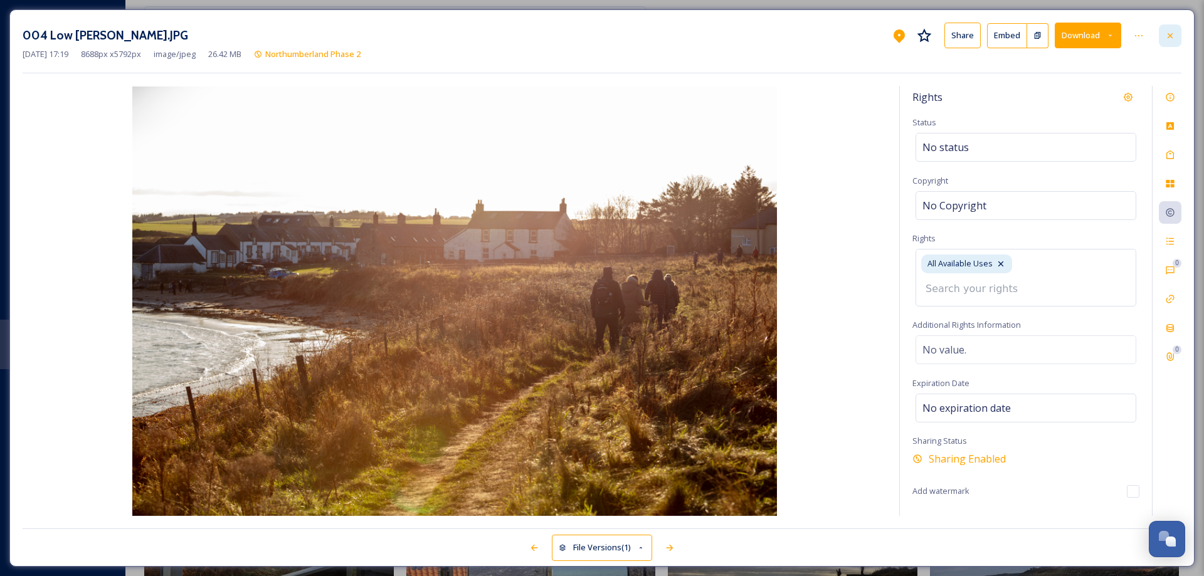
click at [1171, 34] on icon at bounding box center [1170, 35] width 5 height 5
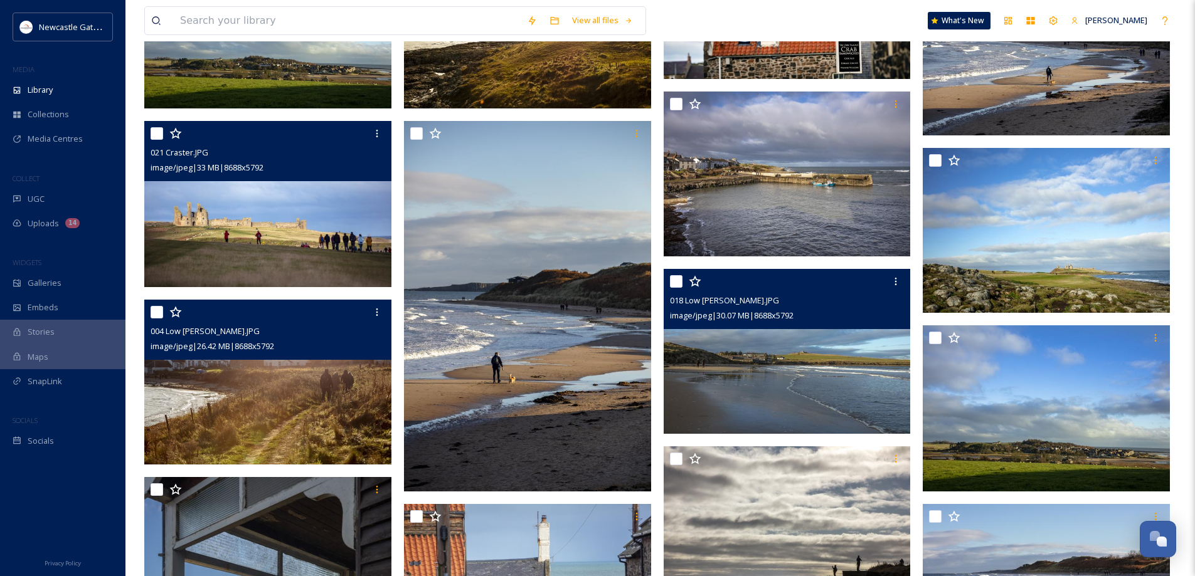
click at [810, 368] on img at bounding box center [787, 351] width 247 height 165
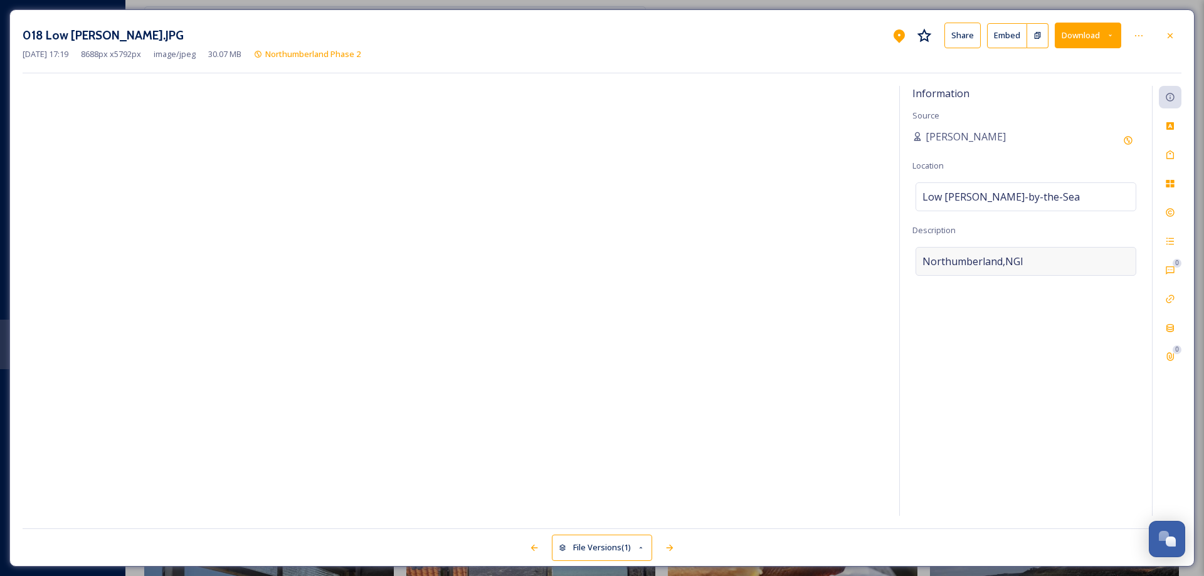
click at [1032, 259] on div "Northumberland,NGI" at bounding box center [1026, 261] width 221 height 29
click at [1032, 259] on textarea "Northumberland,NGI" at bounding box center [1026, 299] width 227 height 104
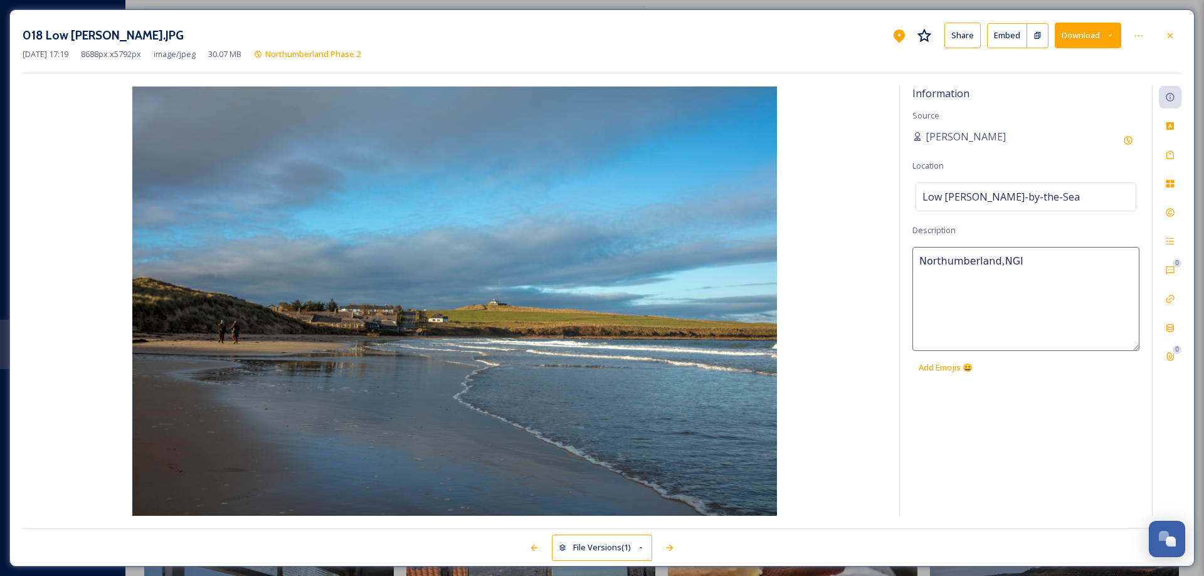
click at [1032, 259] on textarea "Northumberland,NGI" at bounding box center [1026, 299] width 227 height 104
click at [1173, 157] on icon at bounding box center [1170, 155] width 10 height 10
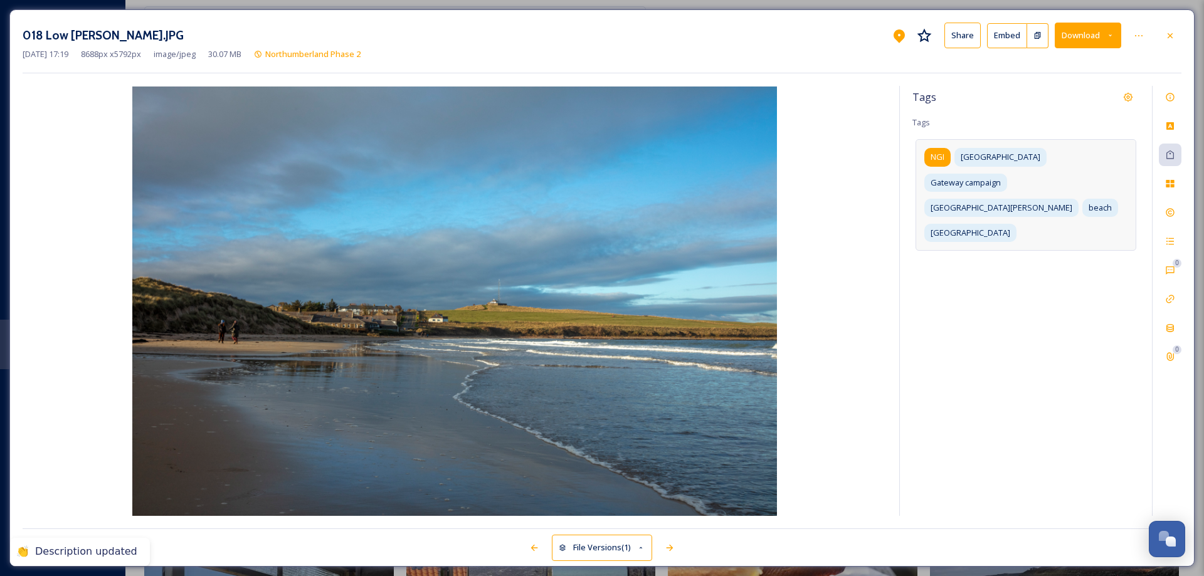
click at [941, 155] on span "NGI" at bounding box center [938, 157] width 14 height 12
click at [956, 157] on icon at bounding box center [953, 157] width 10 height 10
click at [1172, 213] on icon at bounding box center [1170, 213] width 10 height 10
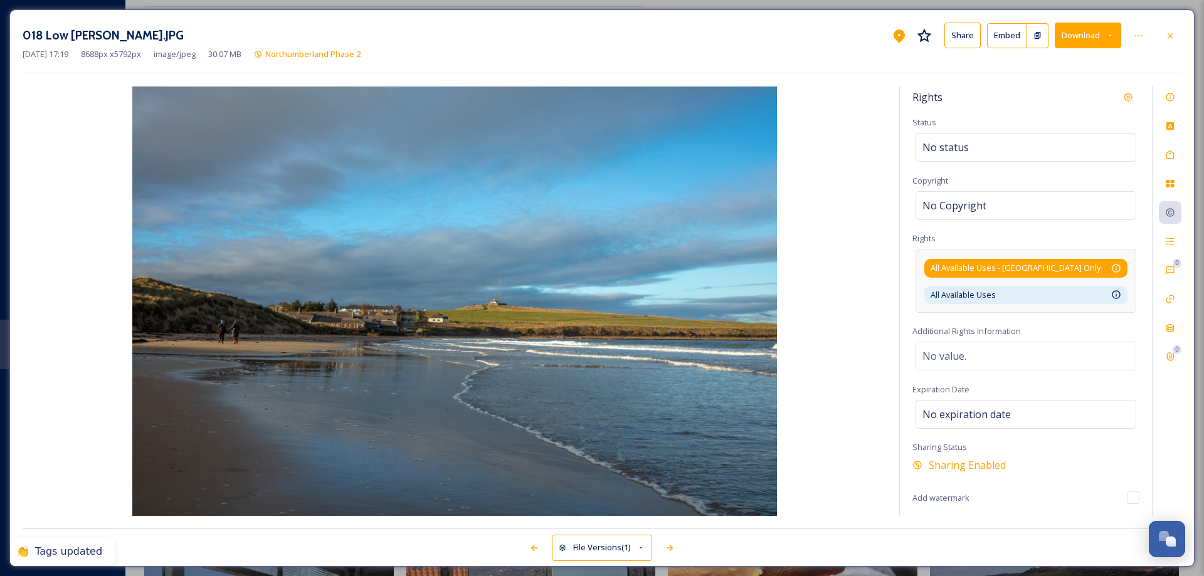
click at [1080, 270] on div "All Available Uses - [GEOGRAPHIC_DATA] Only Available for unlimited use by thir…" at bounding box center [1026, 268] width 191 height 12
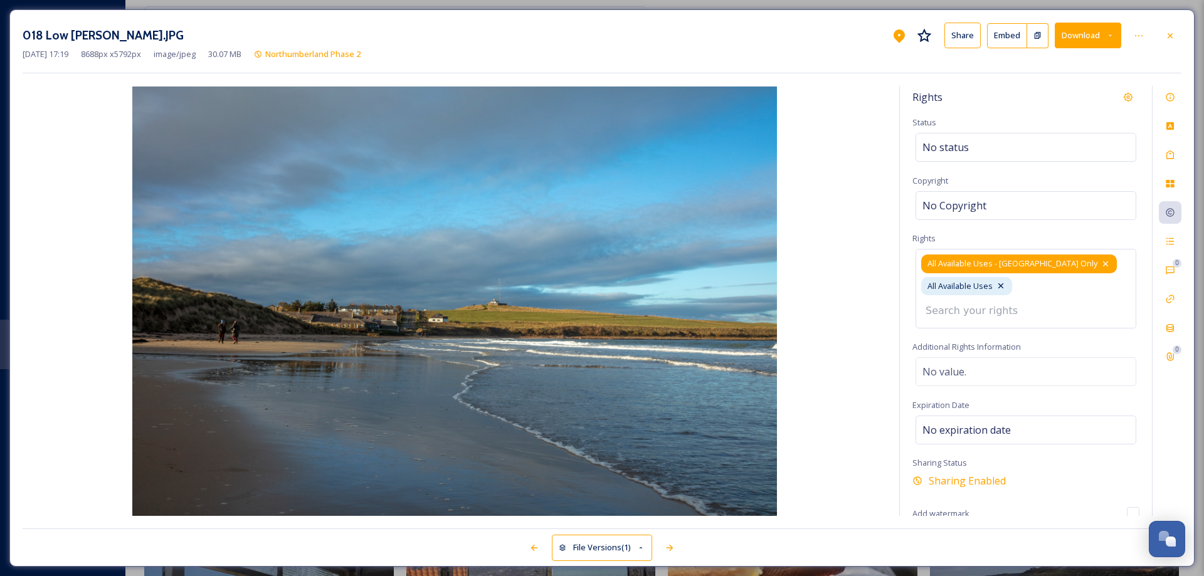
click at [1101, 267] on icon at bounding box center [1106, 264] width 10 height 10
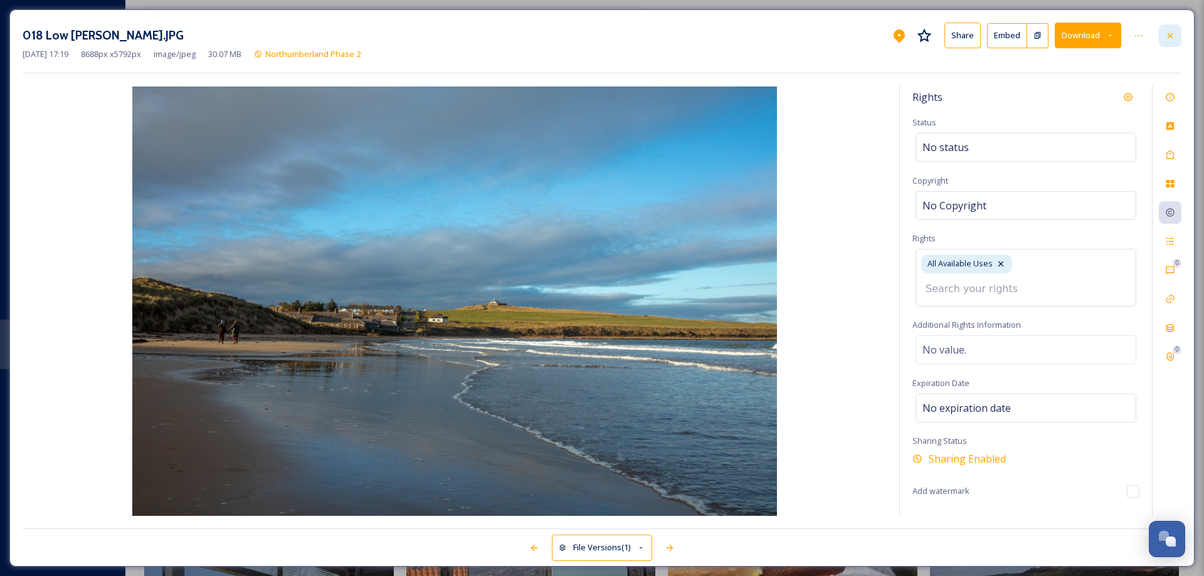
click at [1173, 38] on icon at bounding box center [1170, 35] width 5 height 5
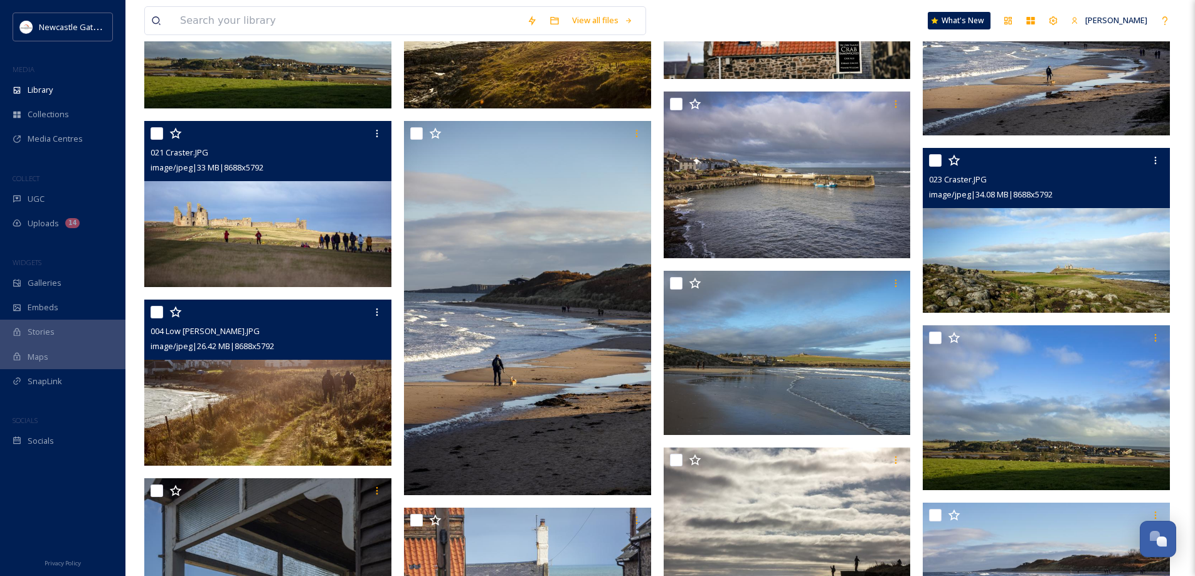
click at [1054, 261] on img at bounding box center [1046, 230] width 247 height 165
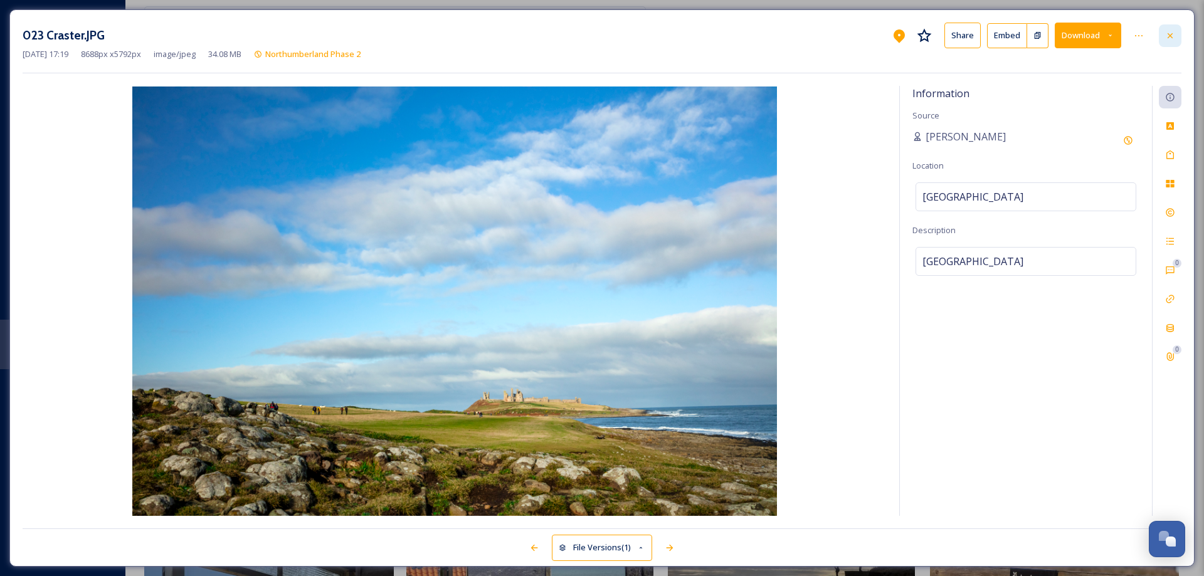
click at [1175, 36] on div at bounding box center [1170, 35] width 23 height 23
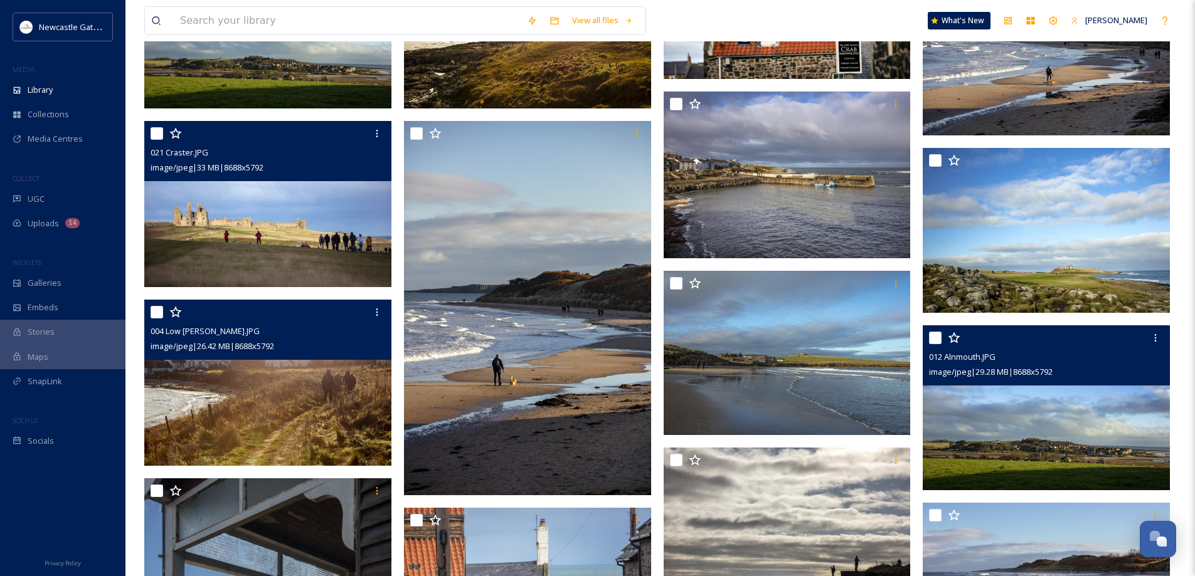
click at [1088, 413] on img at bounding box center [1046, 407] width 247 height 165
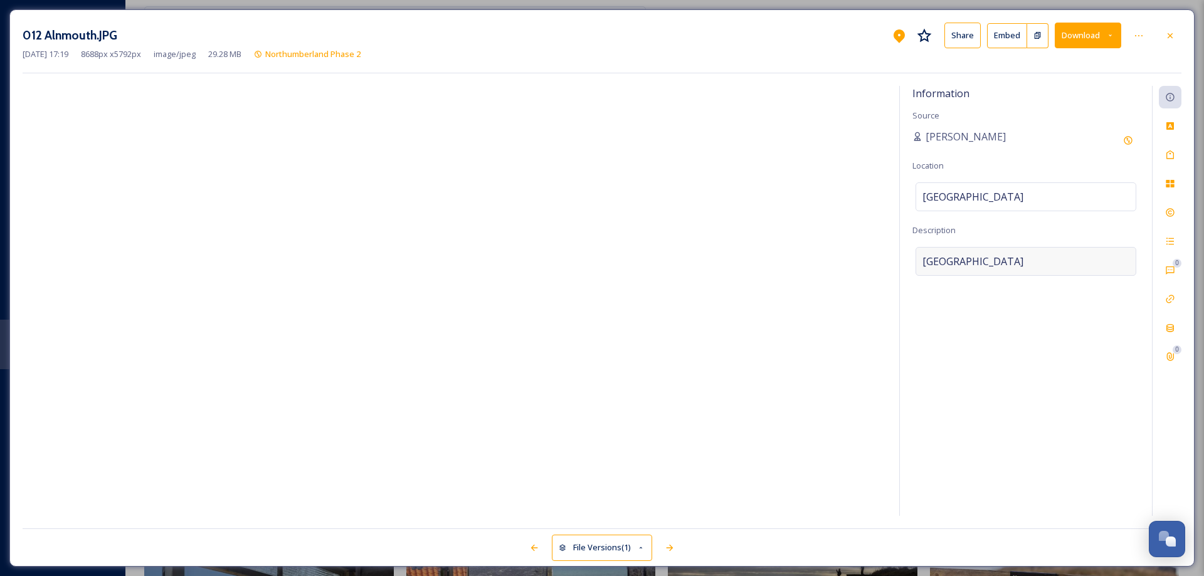
click at [1031, 256] on div "[GEOGRAPHIC_DATA]" at bounding box center [1026, 261] width 221 height 29
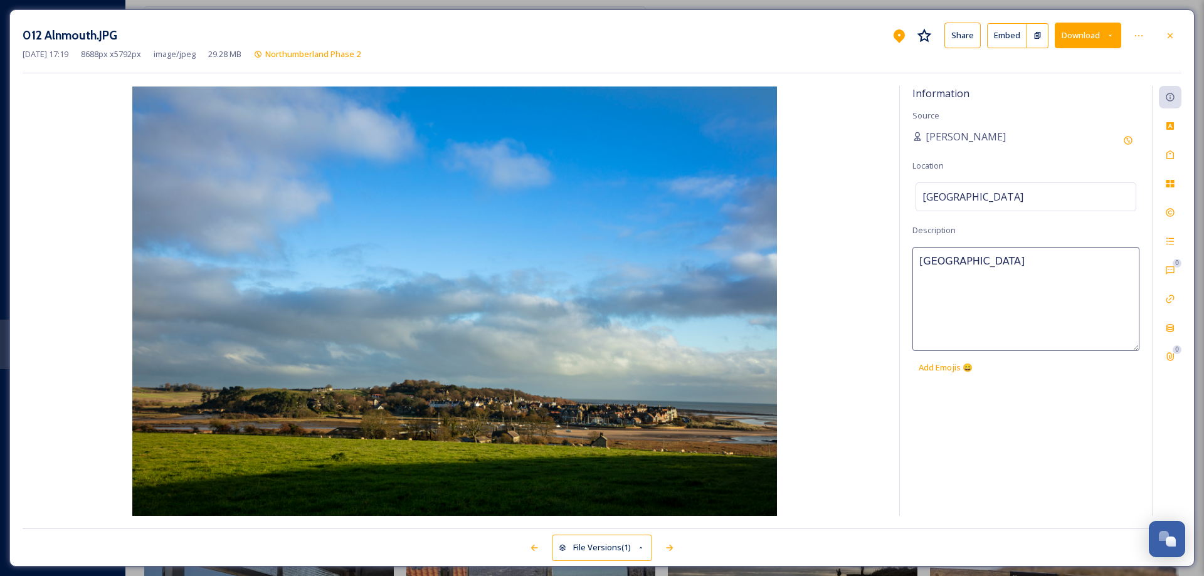
click at [1031, 256] on textarea "[GEOGRAPHIC_DATA]" at bounding box center [1026, 299] width 227 height 104
click at [1175, 153] on div "Tags" at bounding box center [1170, 155] width 23 height 23
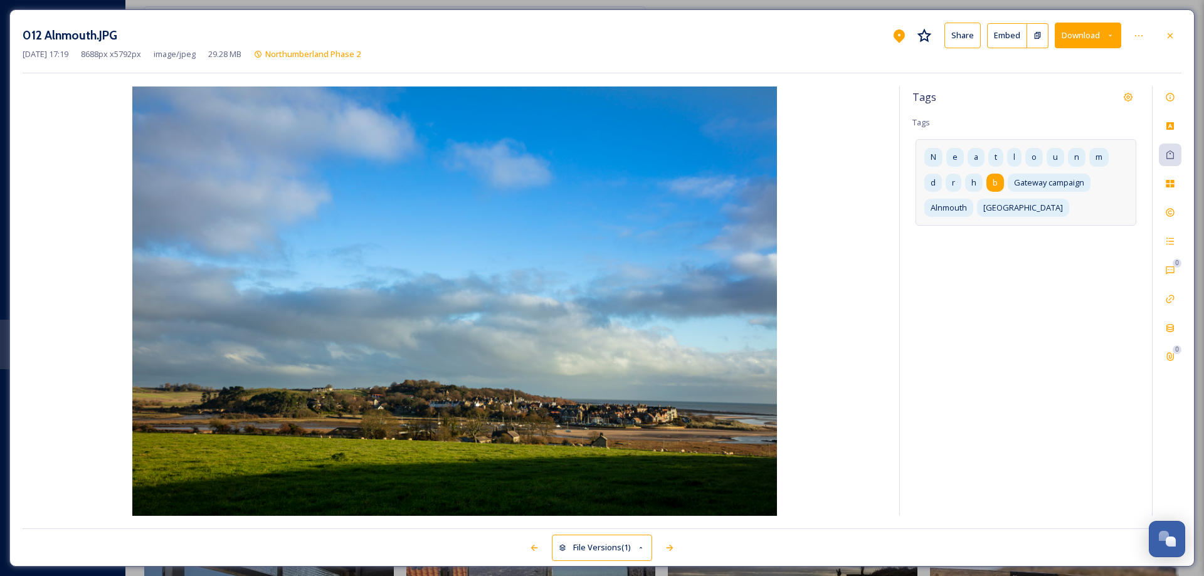
click at [992, 183] on div "b" at bounding box center [996, 183] width 18 height 18
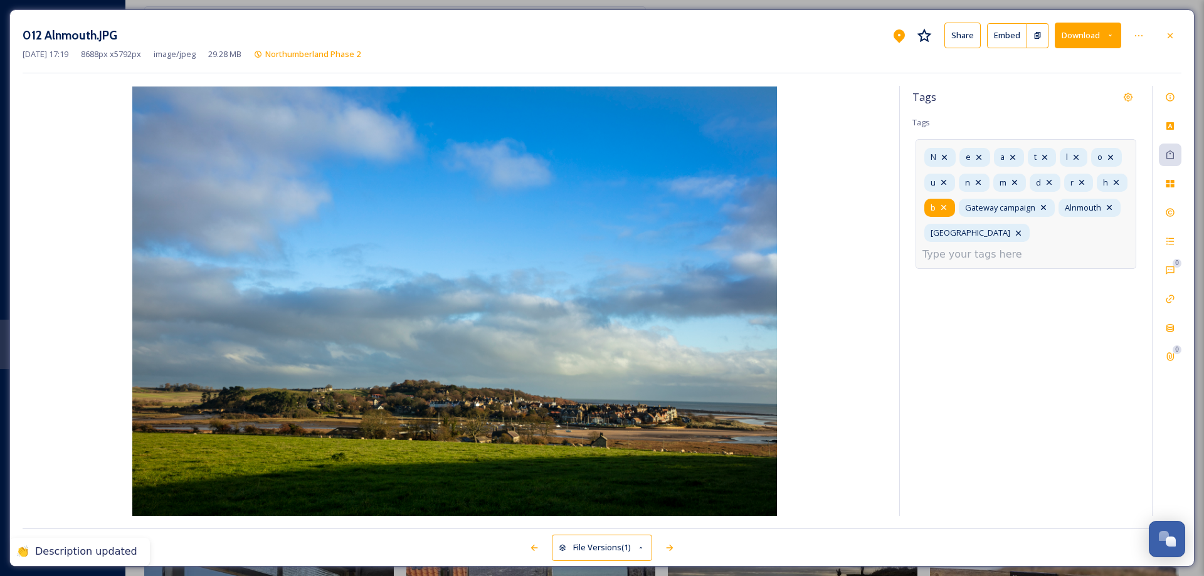
click at [949, 204] on icon at bounding box center [944, 208] width 10 height 10
click at [1111, 188] on icon at bounding box center [1116, 182] width 10 height 10
click at [1084, 180] on icon at bounding box center [1082, 182] width 10 height 10
click at [1049, 181] on icon at bounding box center [1049, 182] width 10 height 10
click at [1016, 182] on icon at bounding box center [1014, 182] width 5 height 5
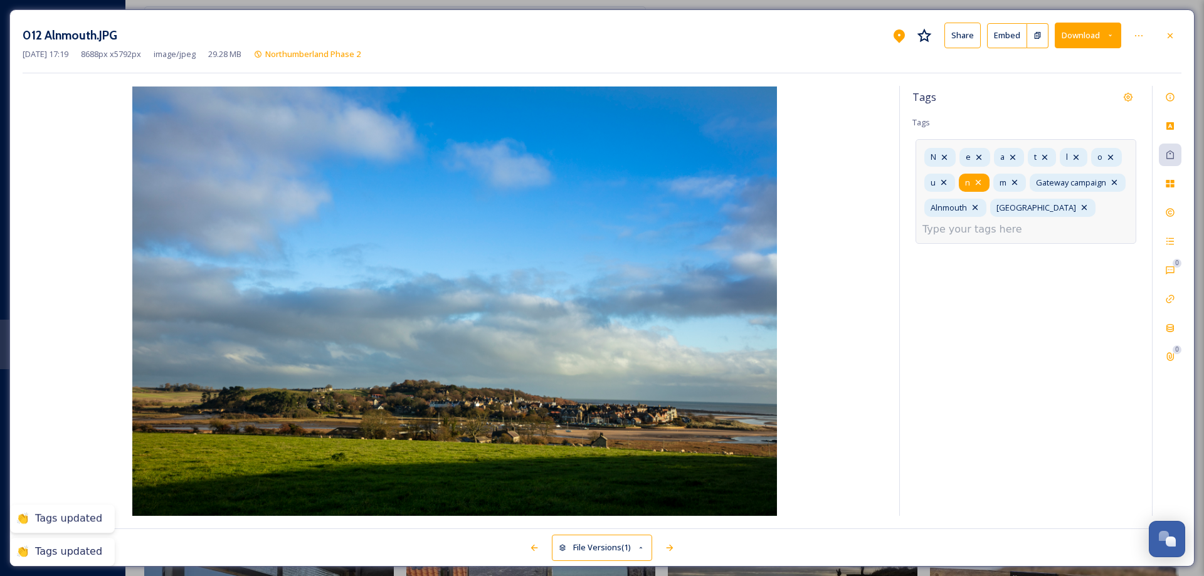
click at [980, 181] on icon at bounding box center [978, 182] width 5 height 5
click at [942, 180] on icon at bounding box center [944, 182] width 10 height 10
click at [1112, 157] on icon at bounding box center [1111, 157] width 10 height 10
click at [1076, 158] on icon at bounding box center [1076, 157] width 5 height 5
click at [1047, 157] on icon at bounding box center [1045, 157] width 10 height 10
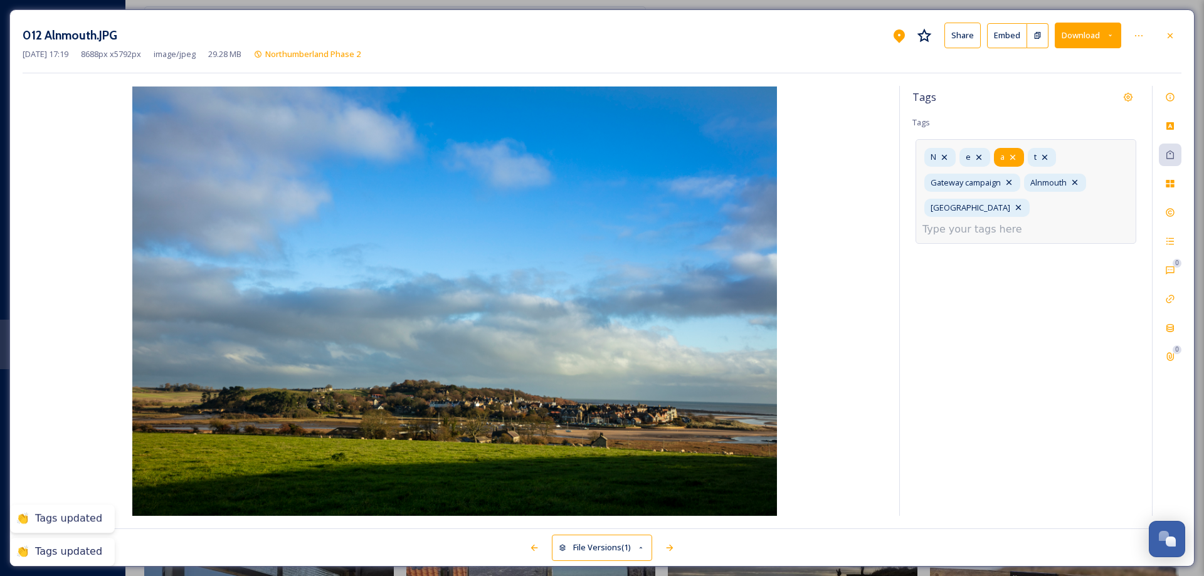
click at [1013, 156] on icon at bounding box center [1013, 157] width 10 height 10
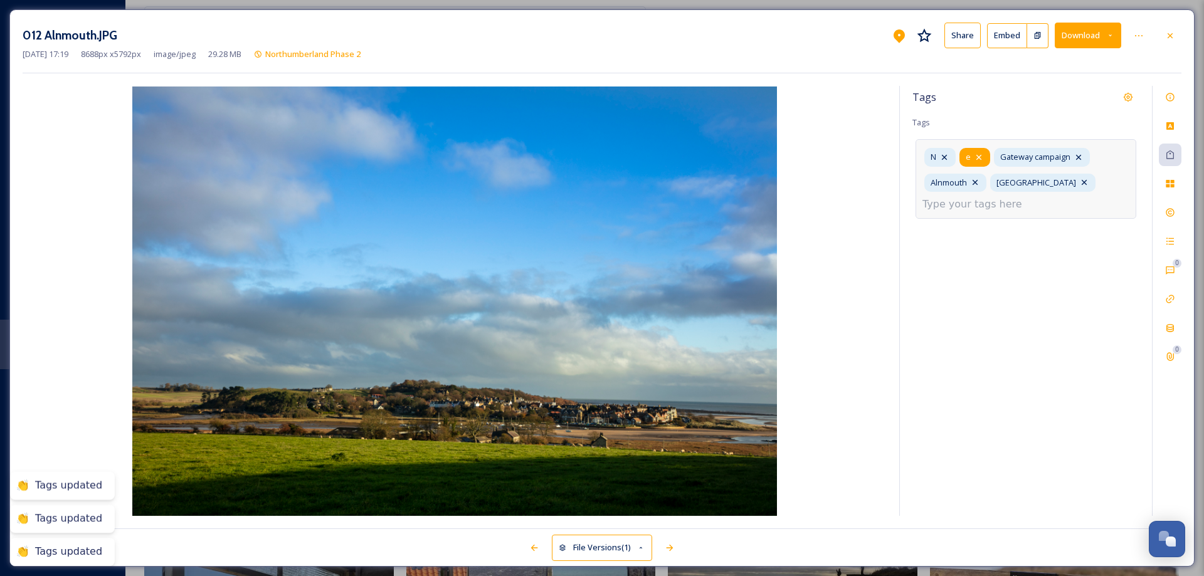
drag, startPoint x: 981, startPoint y: 159, endPoint x: 974, endPoint y: 159, distance: 6.9
click at [980, 159] on icon at bounding box center [978, 157] width 5 height 5
click at [948, 153] on icon at bounding box center [944, 157] width 10 height 10
click at [1035, 197] on input at bounding box center [985, 204] width 125 height 15
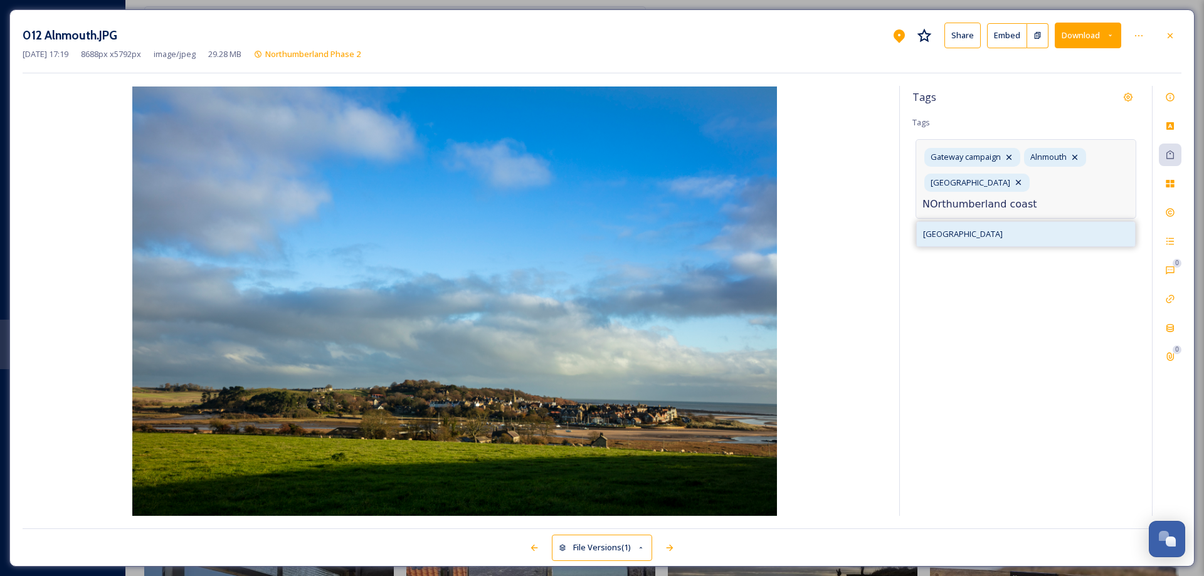
click at [1013, 222] on div "[GEOGRAPHIC_DATA]" at bounding box center [1026, 234] width 218 height 24
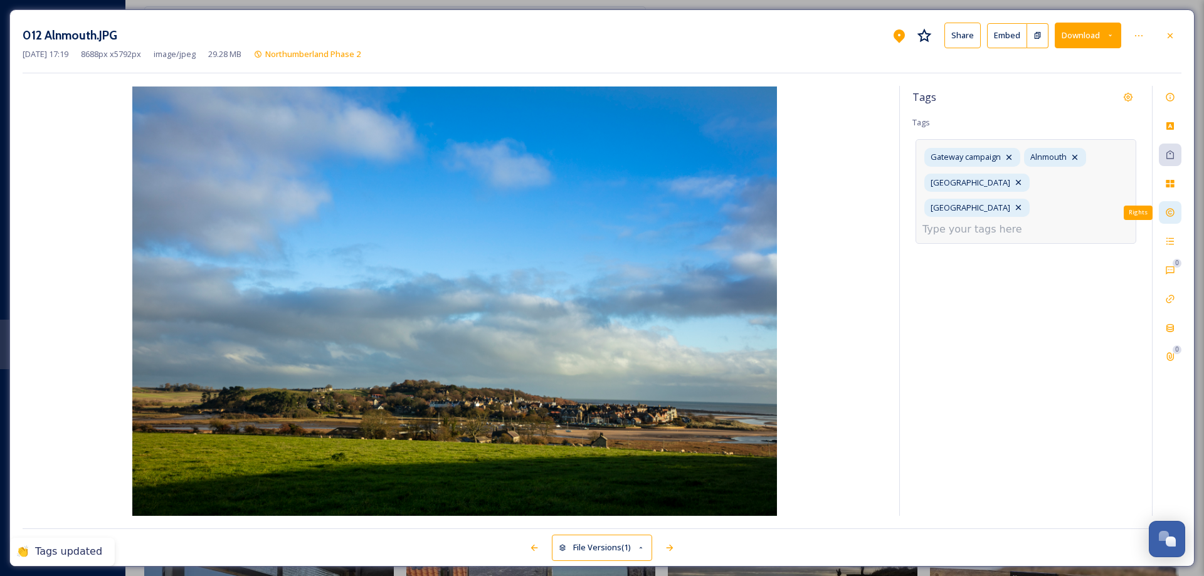
click at [1169, 210] on icon at bounding box center [1170, 213] width 10 height 10
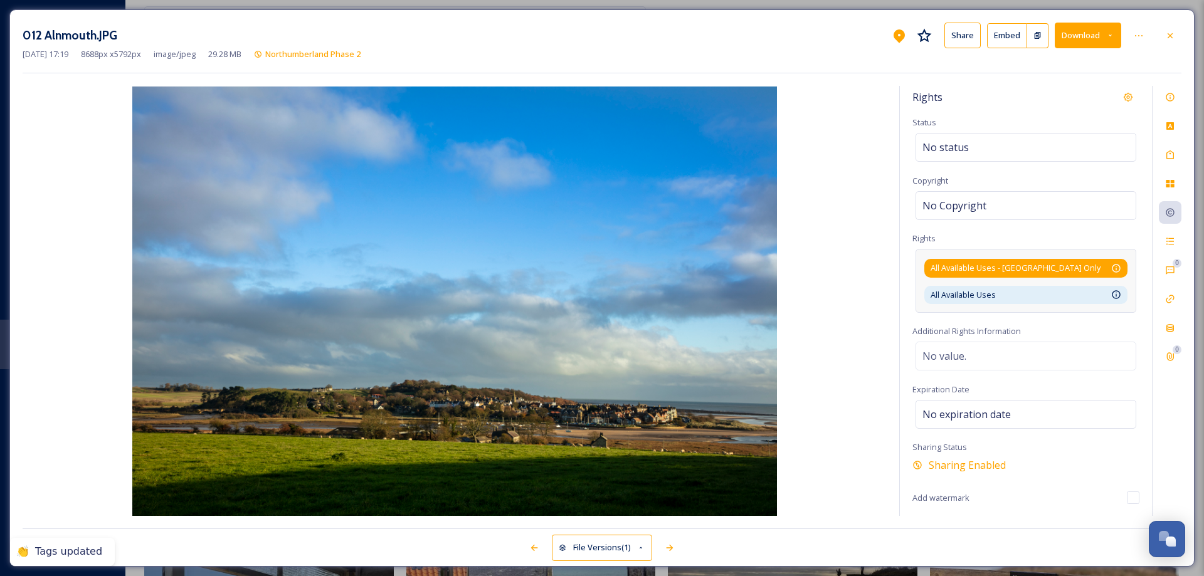
click at [1082, 267] on div "All Available Uses - [GEOGRAPHIC_DATA] Only Available for unlimited use by thir…" at bounding box center [1026, 268] width 191 height 12
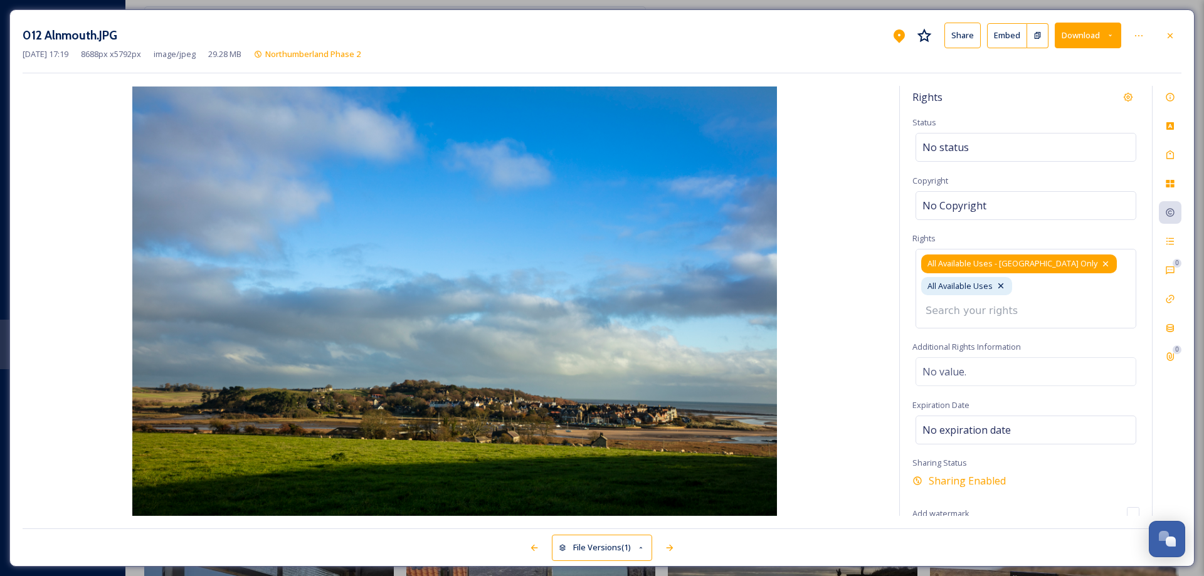
click at [1103, 265] on icon at bounding box center [1105, 264] width 5 height 5
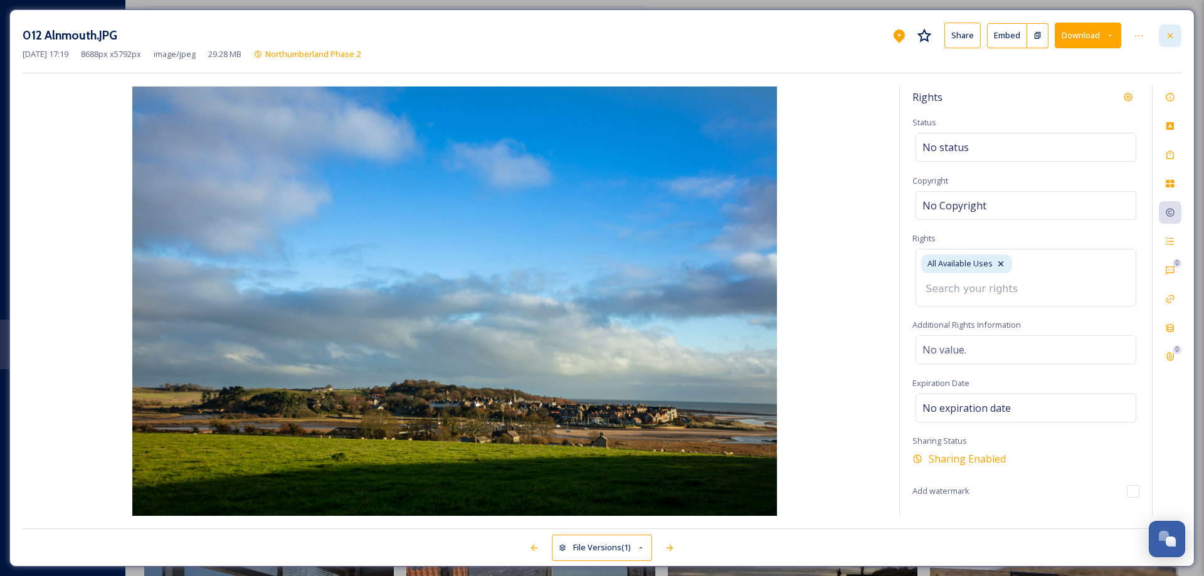
click at [1170, 36] on icon at bounding box center [1170, 35] width 5 height 5
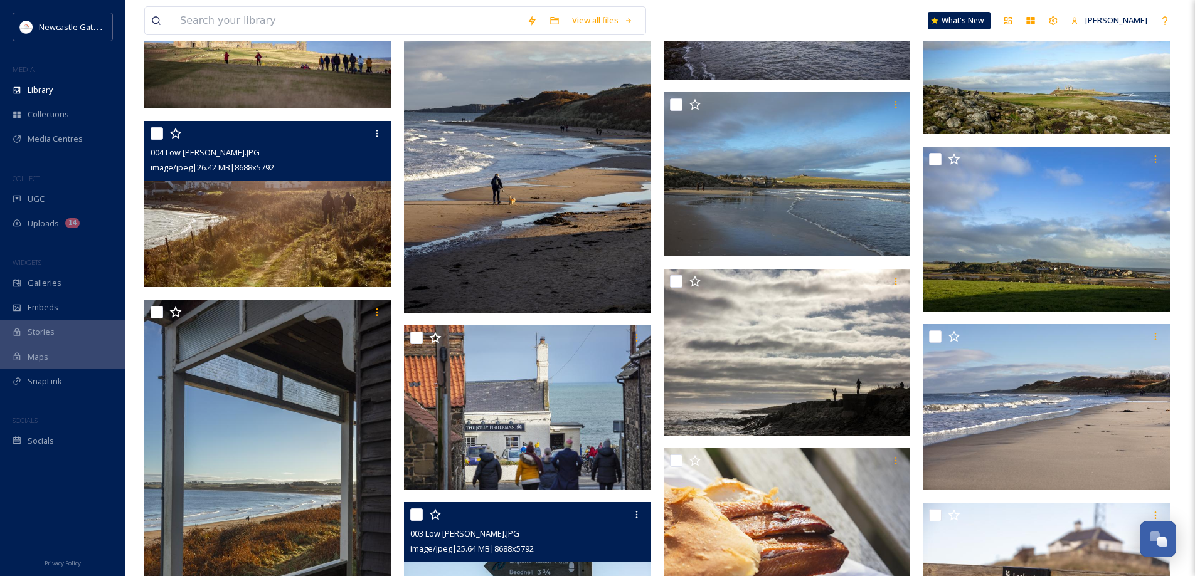
scroll to position [2182, 0]
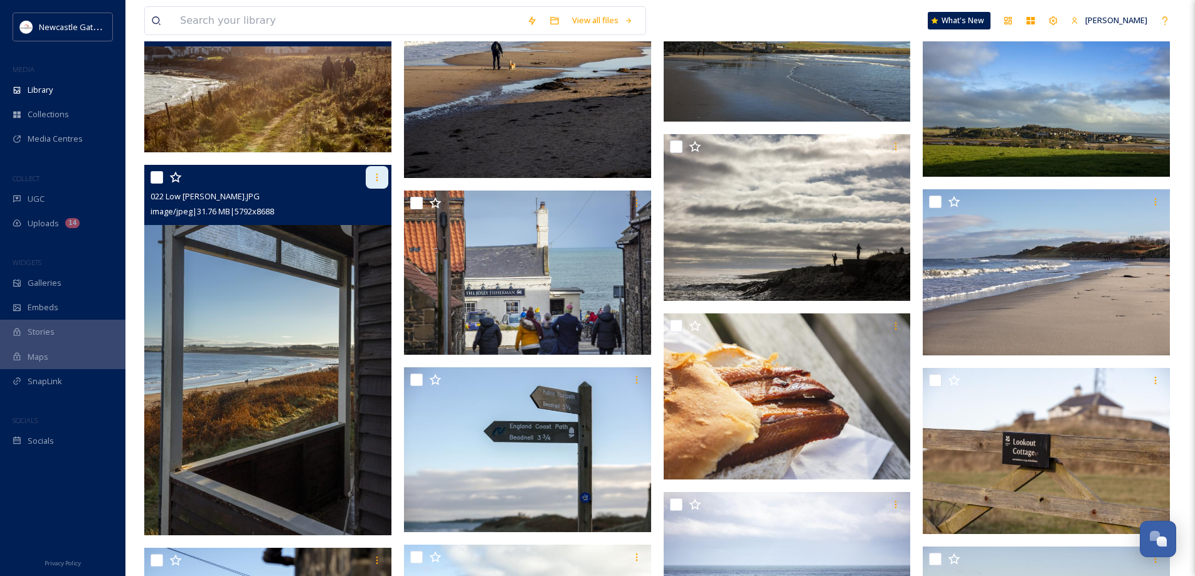
click at [373, 178] on icon at bounding box center [377, 177] width 10 height 10
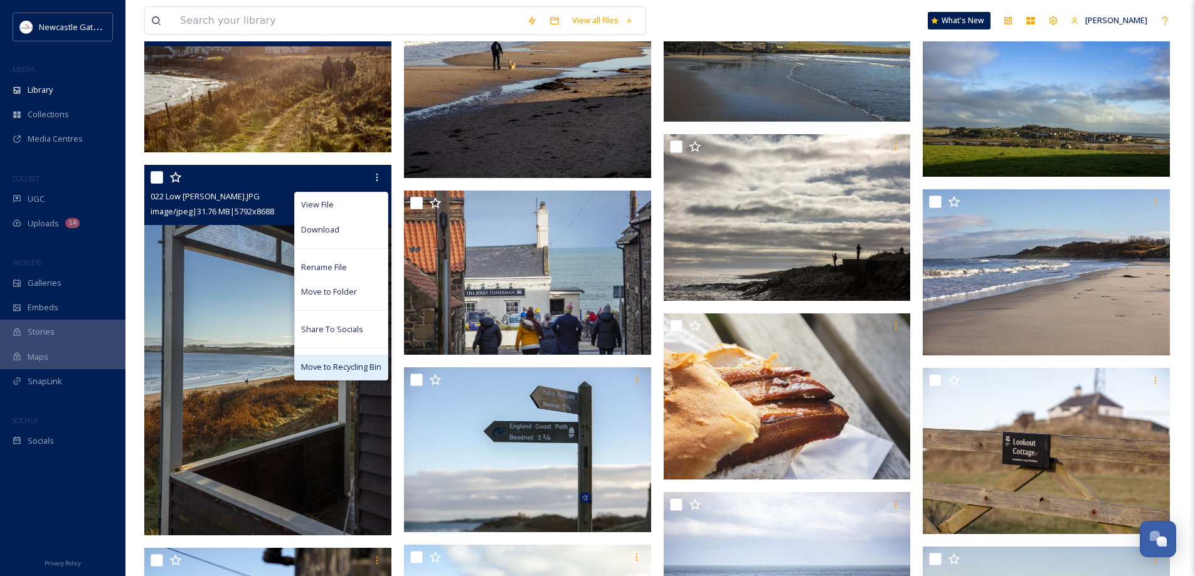
click at [339, 366] on span "Move to Recycling Bin" at bounding box center [341, 367] width 80 height 12
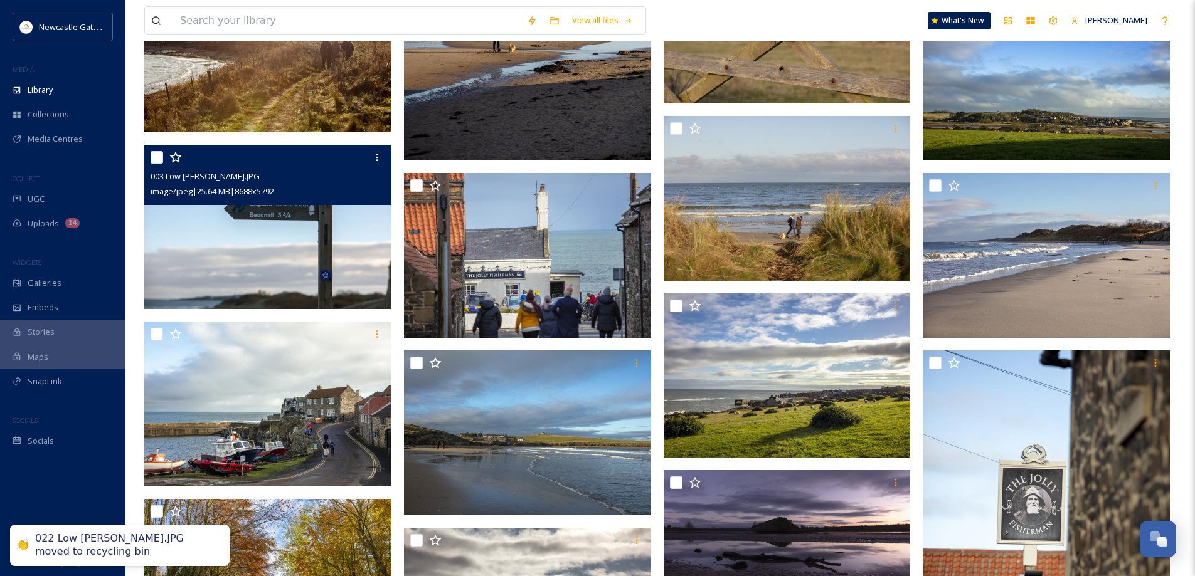
click at [291, 240] on img at bounding box center [267, 227] width 247 height 165
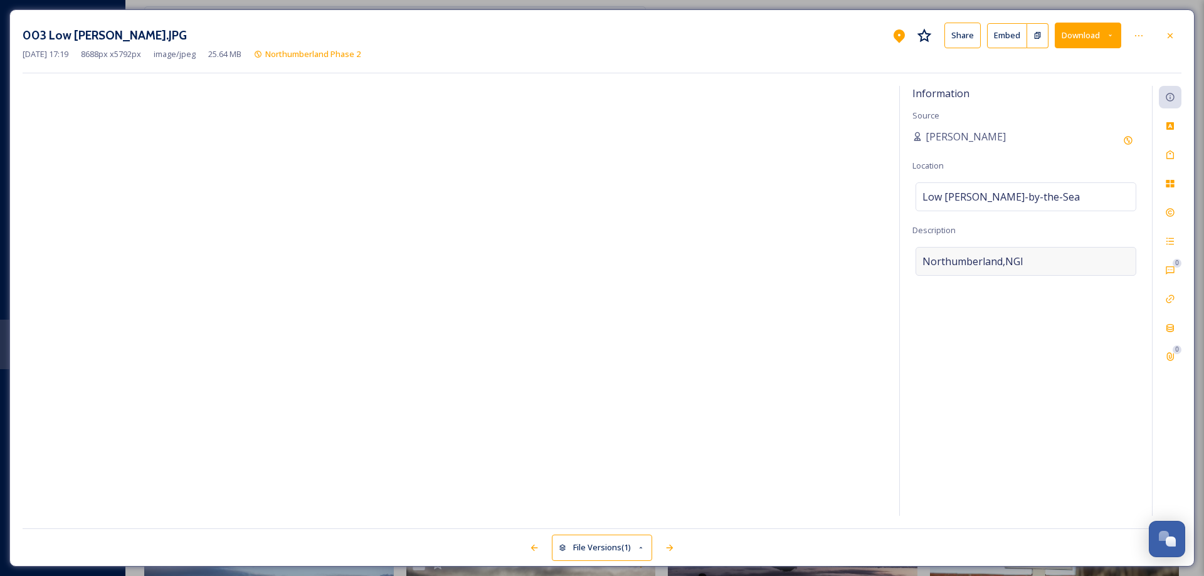
click at [1037, 257] on div "Northumberland,NGI" at bounding box center [1026, 261] width 221 height 29
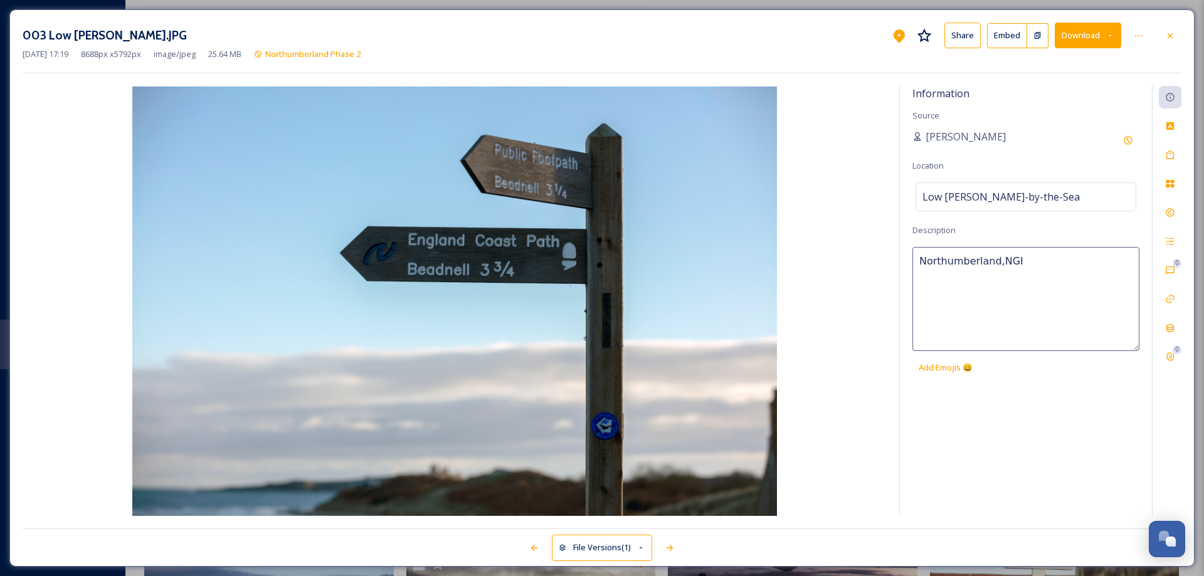
click at [1037, 257] on textarea "Northumberland,NGI" at bounding box center [1026, 299] width 227 height 104
click at [1170, 157] on icon at bounding box center [1170, 155] width 10 height 10
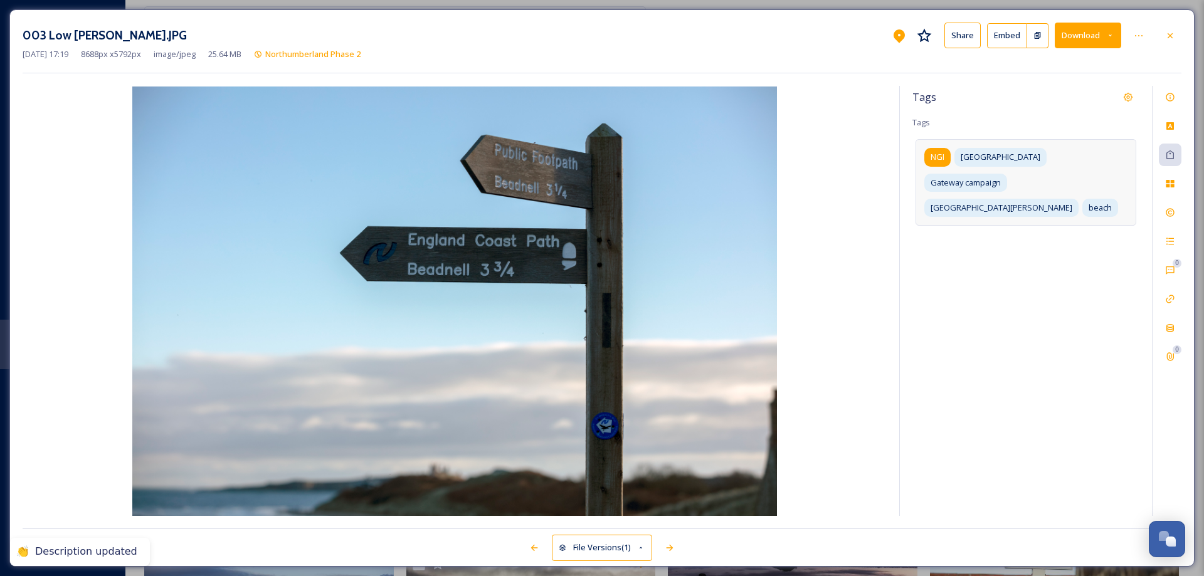
click at [943, 157] on span "NGI" at bounding box center [938, 157] width 14 height 12
click at [954, 156] on icon at bounding box center [953, 157] width 10 height 10
click at [994, 226] on input at bounding box center [1037, 233] width 125 height 15
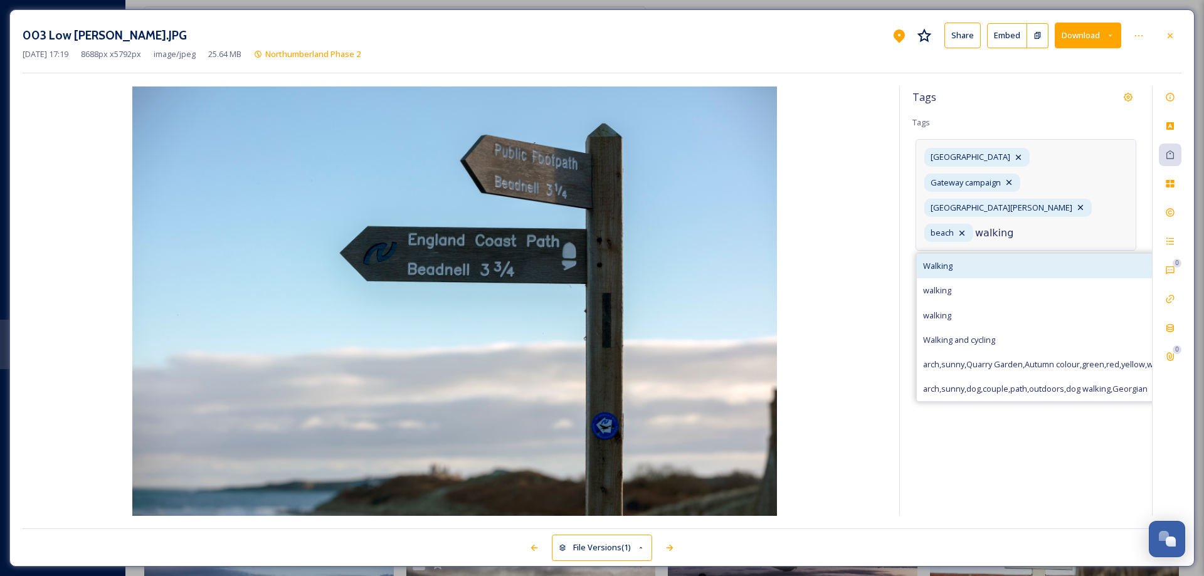
click at [944, 260] on span "Walking" at bounding box center [937, 266] width 29 height 12
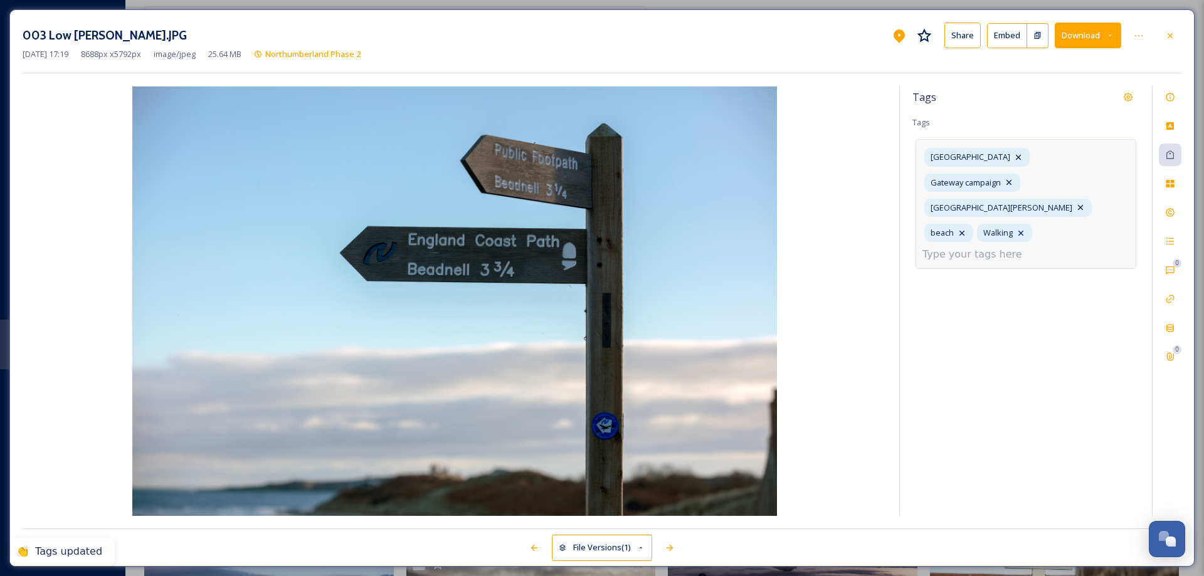
click at [1019, 247] on input at bounding box center [985, 254] width 125 height 15
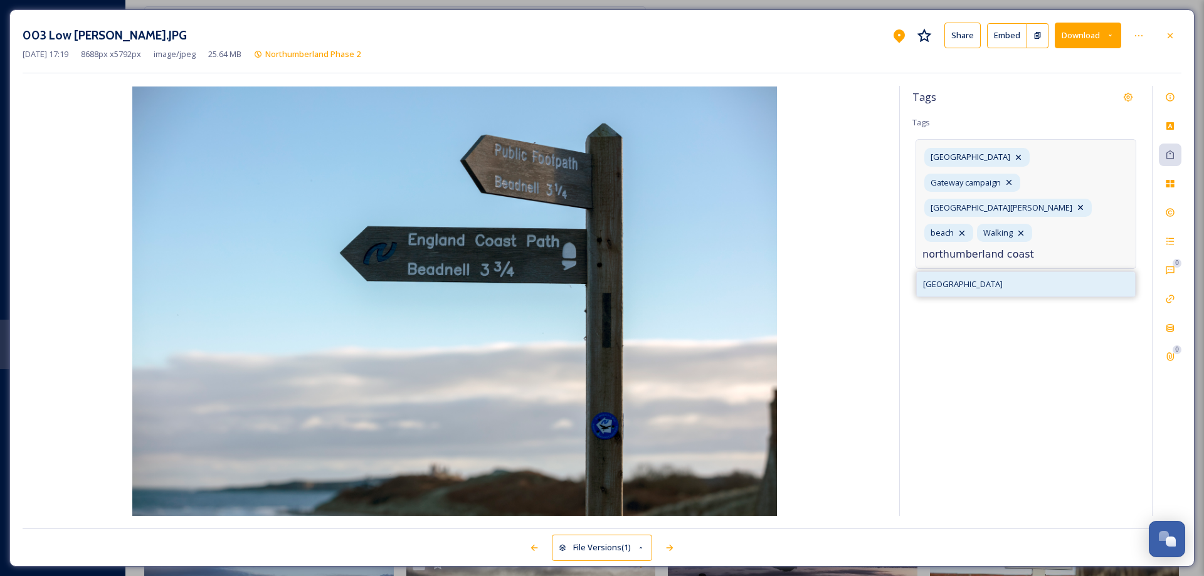
click at [995, 278] on span "[GEOGRAPHIC_DATA]" at bounding box center [963, 284] width 80 height 12
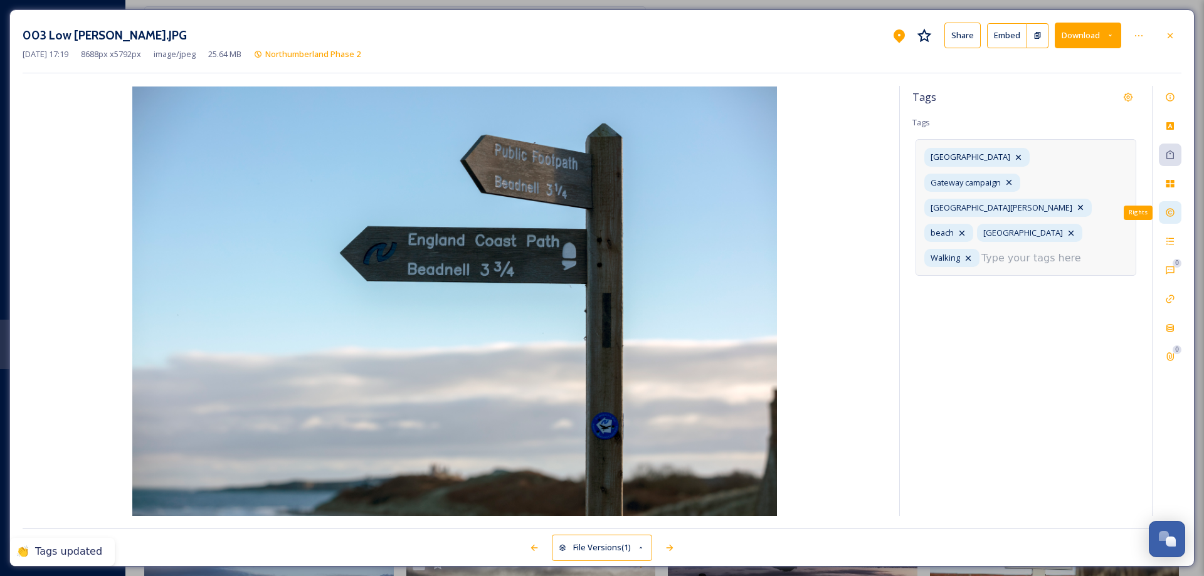
click at [1168, 213] on icon at bounding box center [1170, 213] width 8 height 8
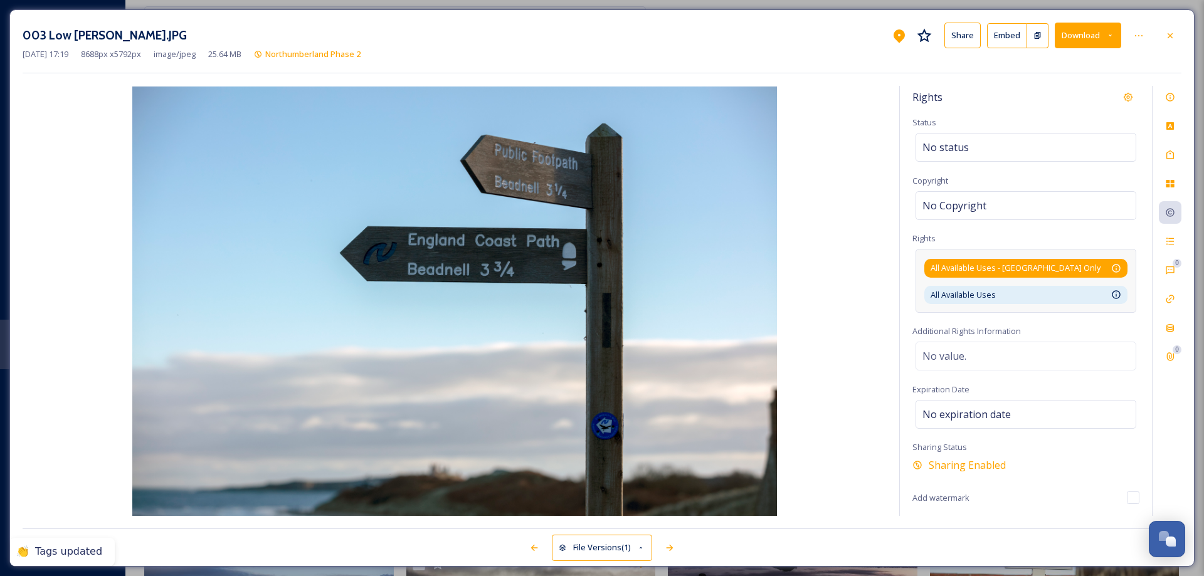
click at [1108, 271] on div "All Available Uses - [GEOGRAPHIC_DATA] Only Available for unlimited use by thir…" at bounding box center [1026, 268] width 191 height 12
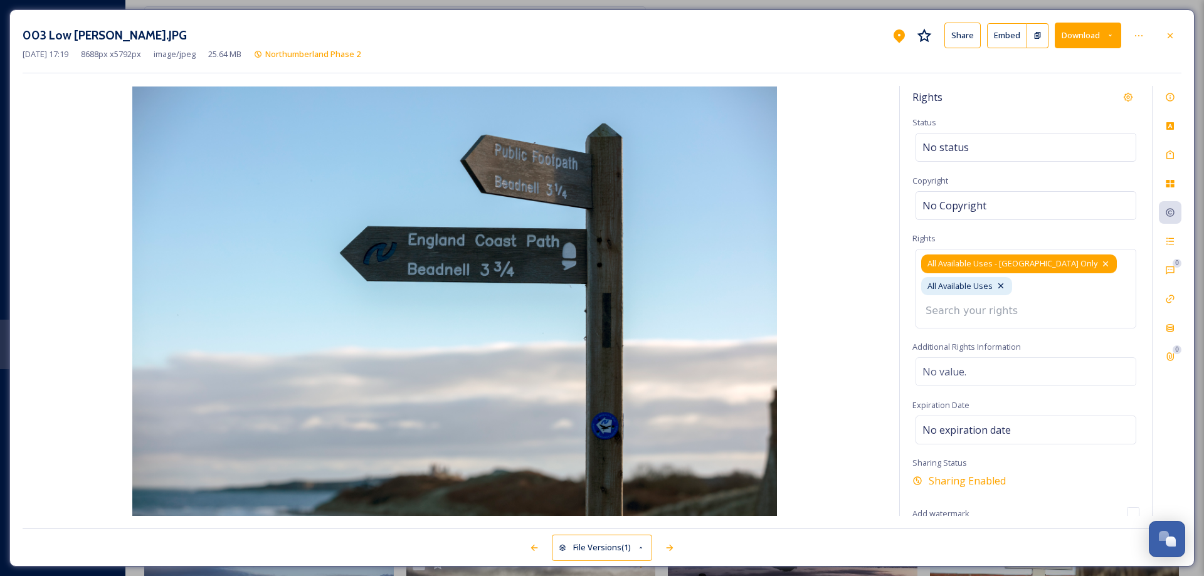
click at [1101, 264] on icon at bounding box center [1106, 264] width 10 height 10
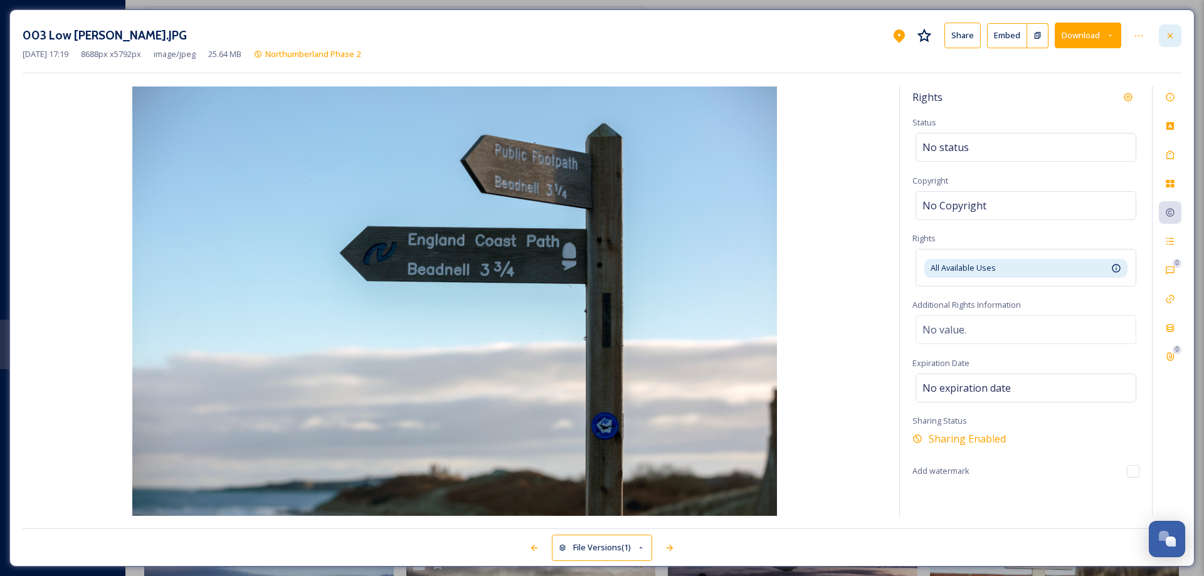
click at [1168, 35] on icon at bounding box center [1170, 36] width 10 height 10
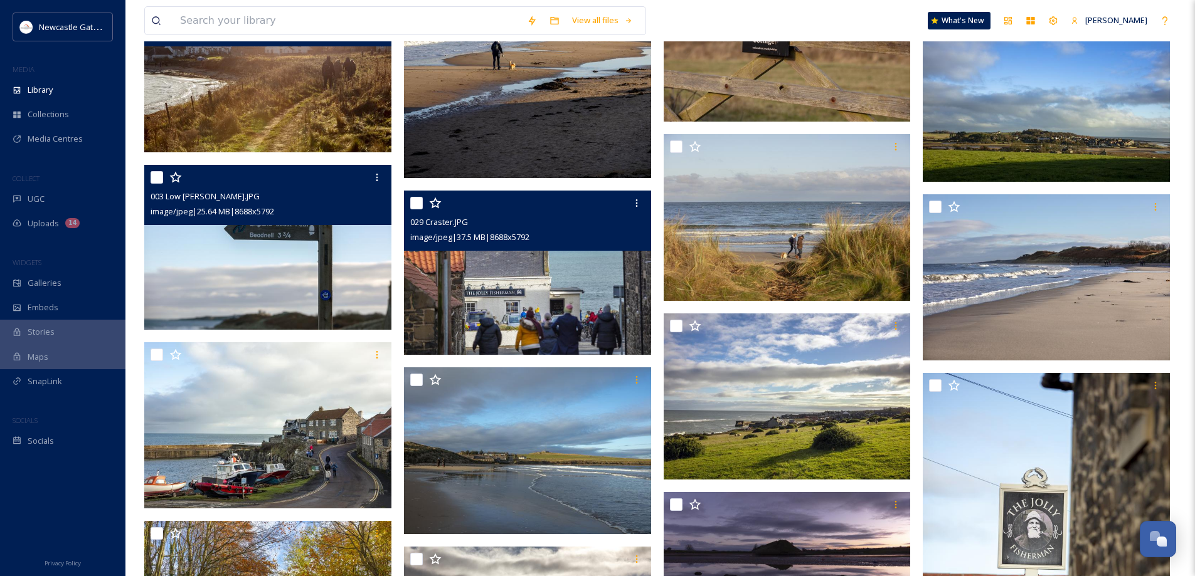
click at [511, 212] on div at bounding box center [529, 203] width 238 height 23
click at [501, 261] on img at bounding box center [527, 273] width 247 height 165
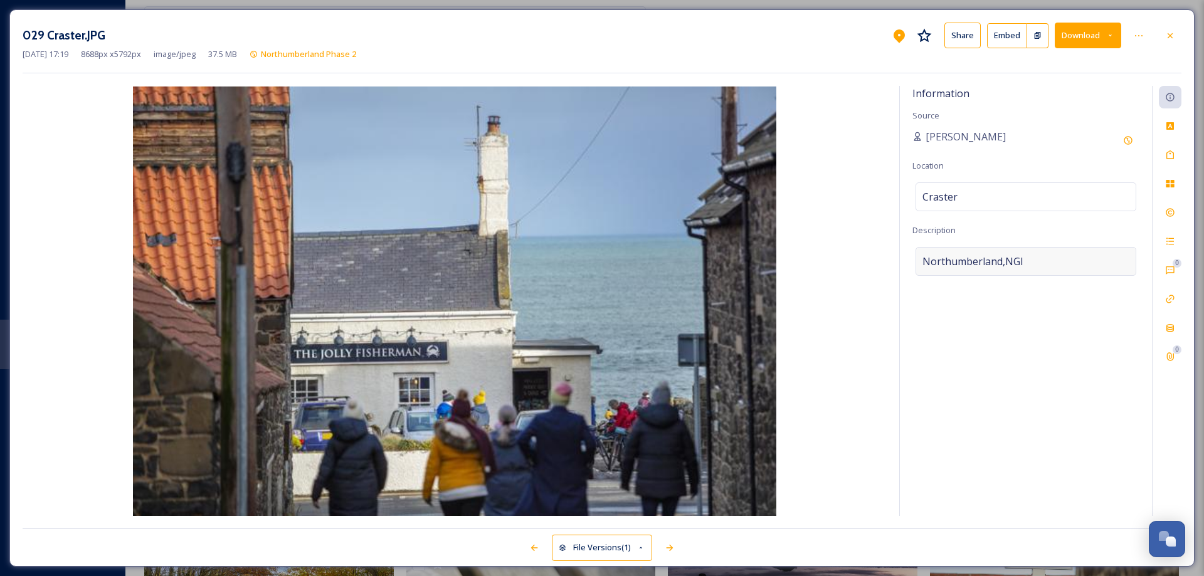
click at [1034, 256] on div "Northumberland,NGI" at bounding box center [1026, 261] width 221 height 29
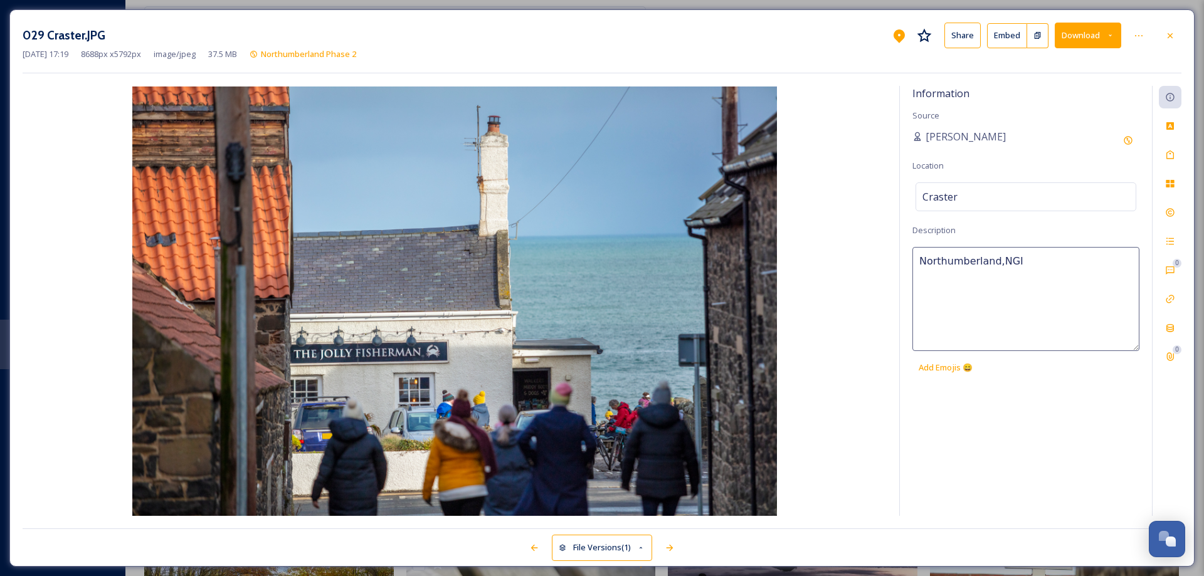
click at [1034, 255] on textarea "Northumberland,NGI" at bounding box center [1026, 299] width 227 height 104
click at [1175, 159] on icon at bounding box center [1170, 155] width 10 height 10
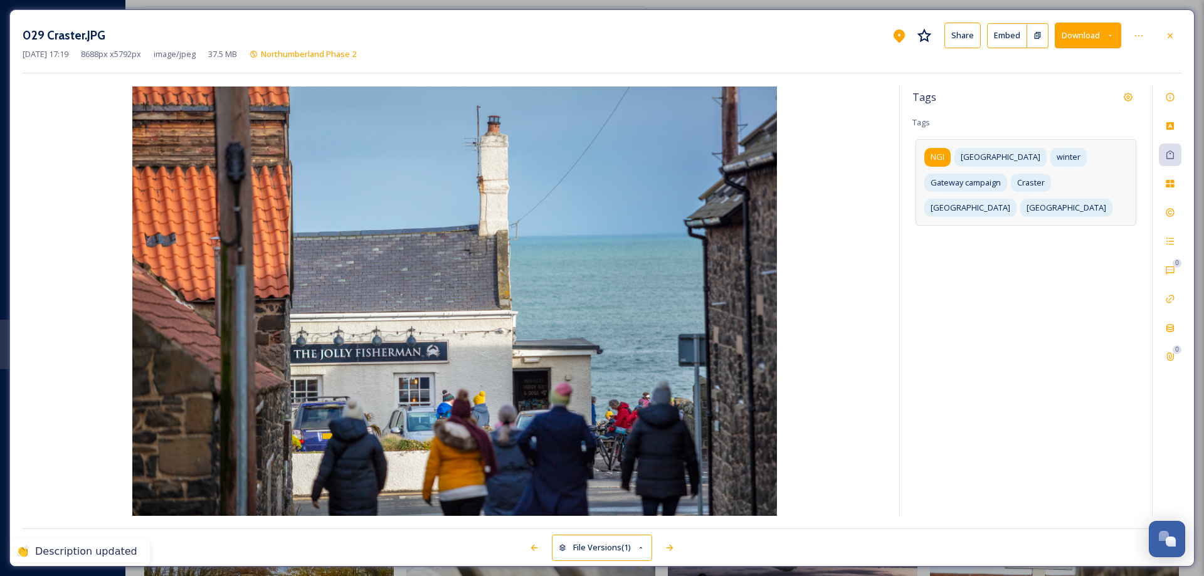
click at [937, 159] on span "NGI" at bounding box center [938, 157] width 14 height 12
click at [953, 156] on icon at bounding box center [953, 157] width 10 height 10
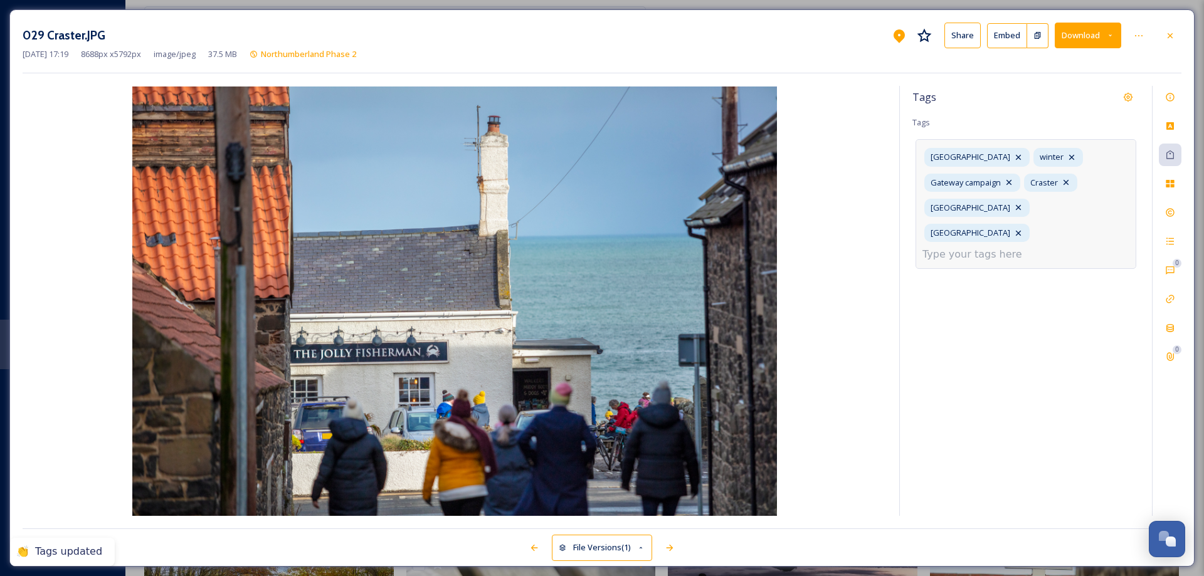
click at [978, 251] on input at bounding box center [985, 254] width 125 height 15
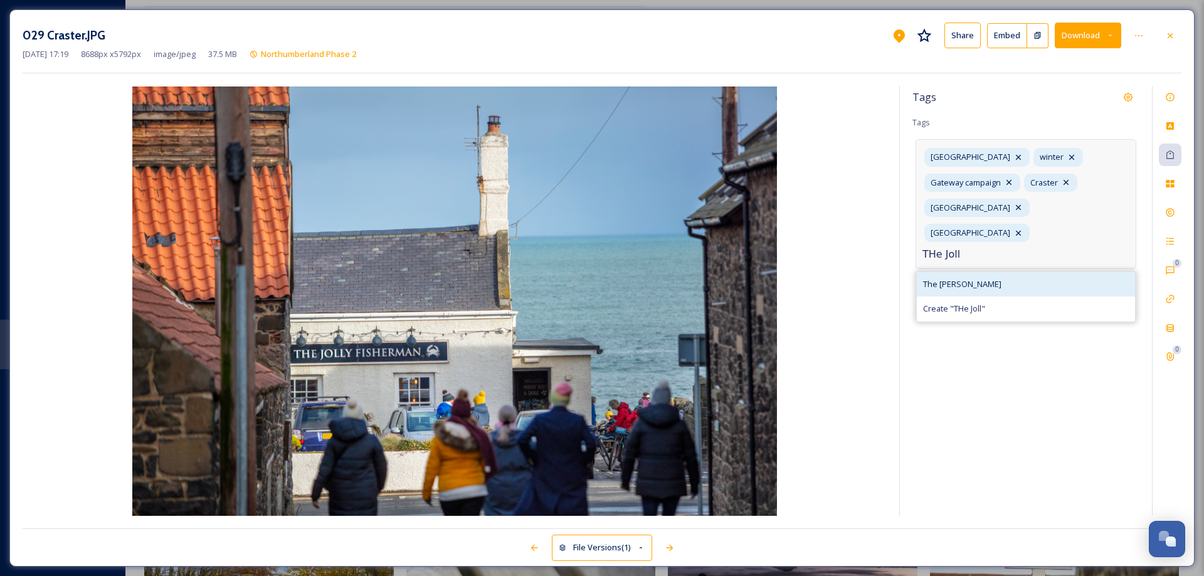
click at [985, 288] on span "The [PERSON_NAME]" at bounding box center [962, 284] width 78 height 12
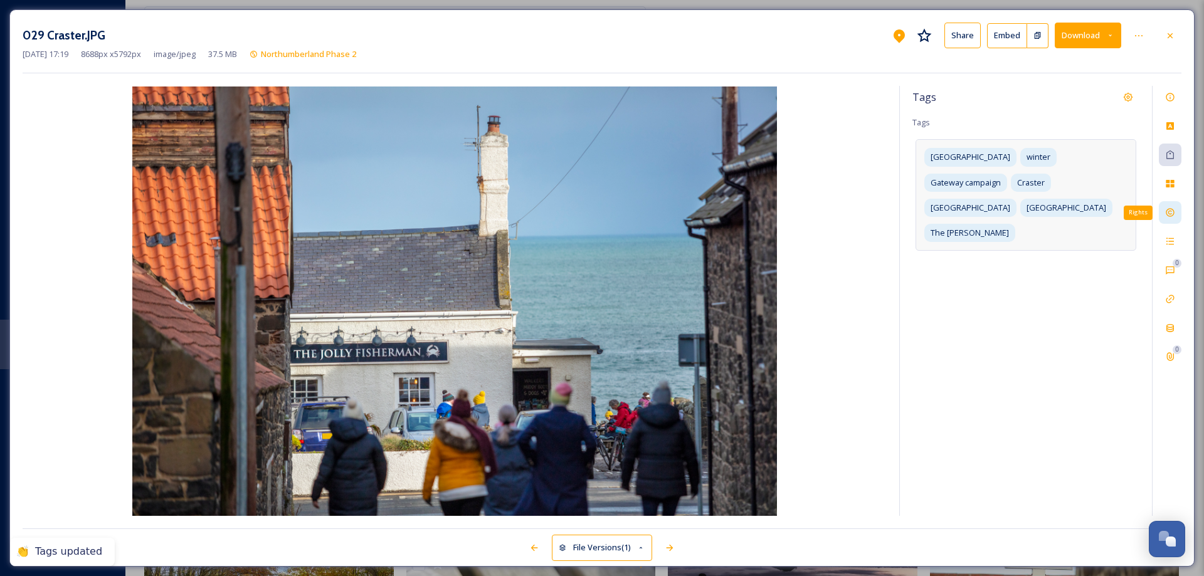
click at [1172, 214] on icon at bounding box center [1170, 213] width 10 height 10
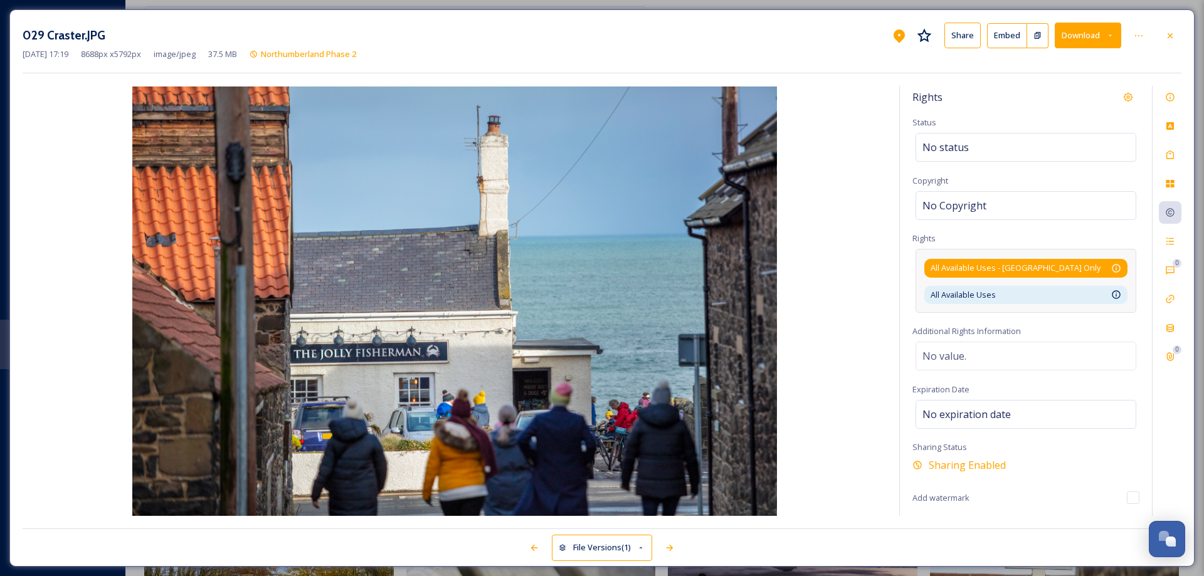
click at [1077, 260] on div "All Available Uses - [GEOGRAPHIC_DATA] Only Available for unlimited use by thir…" at bounding box center [1025, 268] width 203 height 18
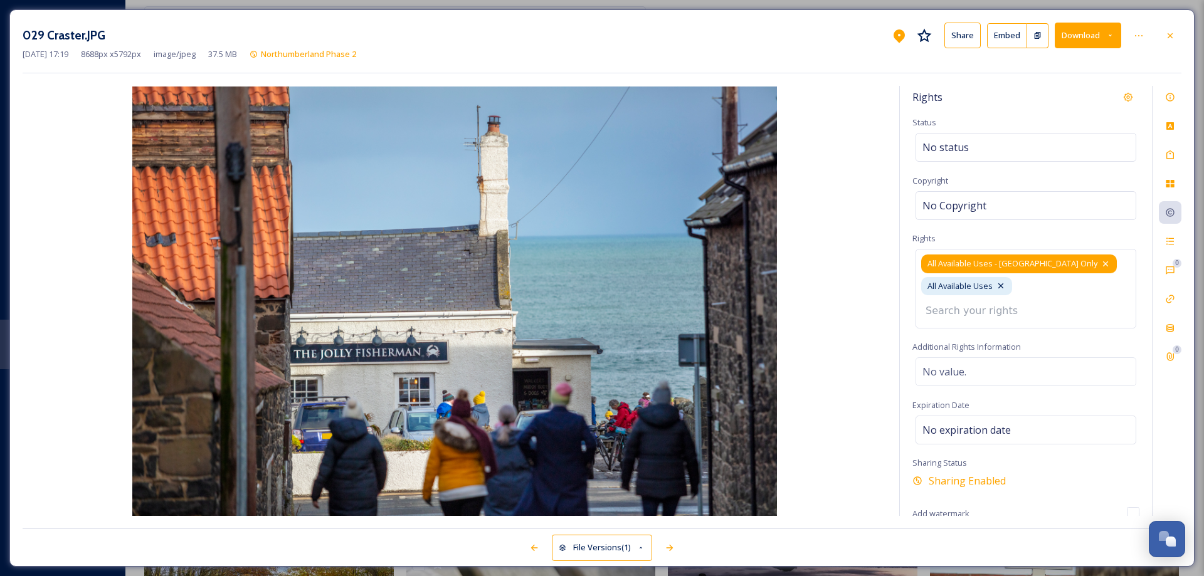
click at [1101, 265] on icon at bounding box center [1106, 264] width 10 height 10
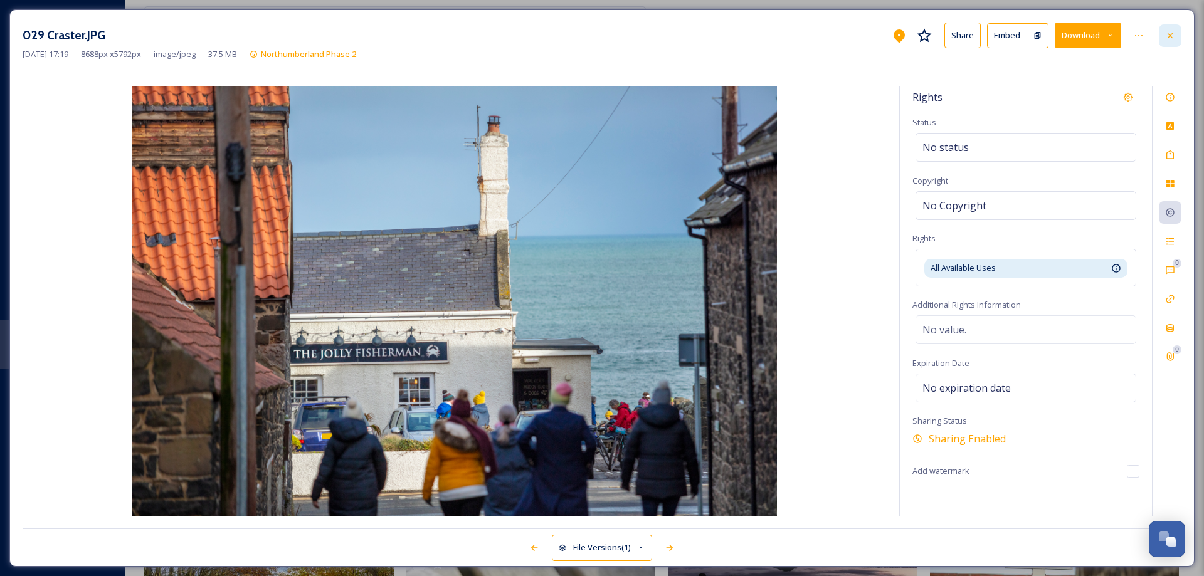
click at [1173, 35] on icon at bounding box center [1170, 36] width 10 height 10
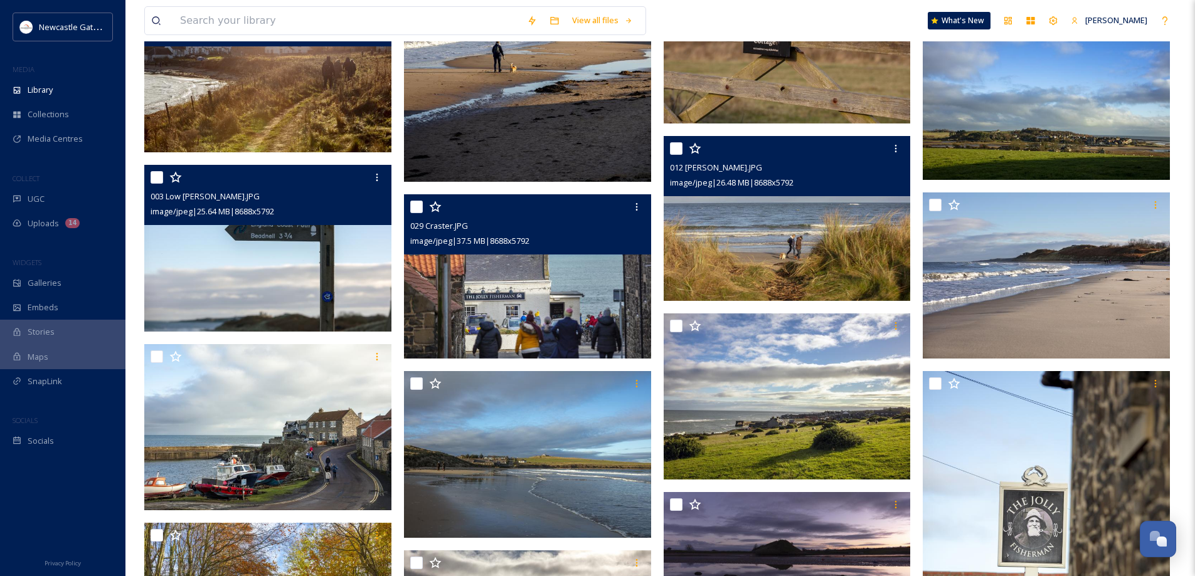
click at [758, 256] on img at bounding box center [787, 218] width 247 height 165
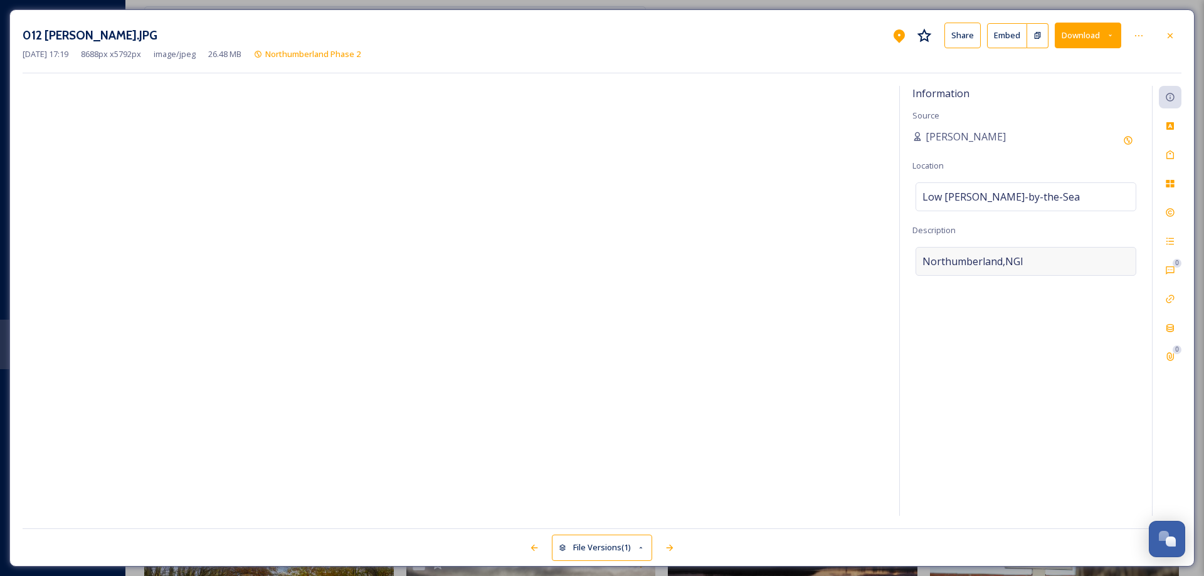
click at [1028, 257] on div "Northumberland,NGI" at bounding box center [1026, 261] width 221 height 29
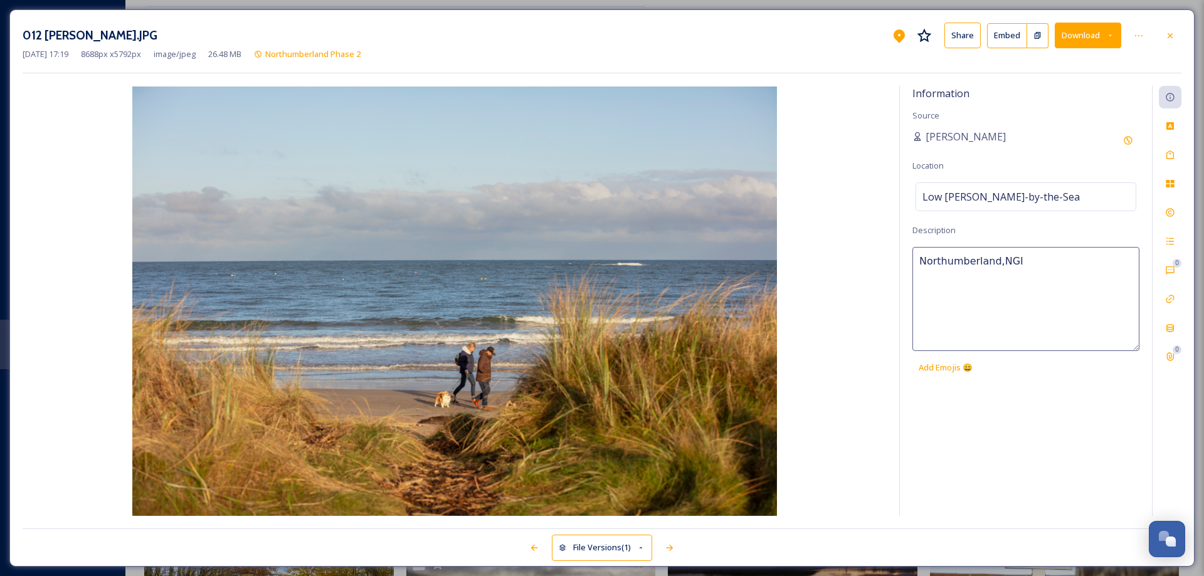
click at [1028, 256] on textarea "Northumberland,NGI" at bounding box center [1026, 299] width 227 height 104
click at [1175, 157] on icon at bounding box center [1170, 155] width 10 height 10
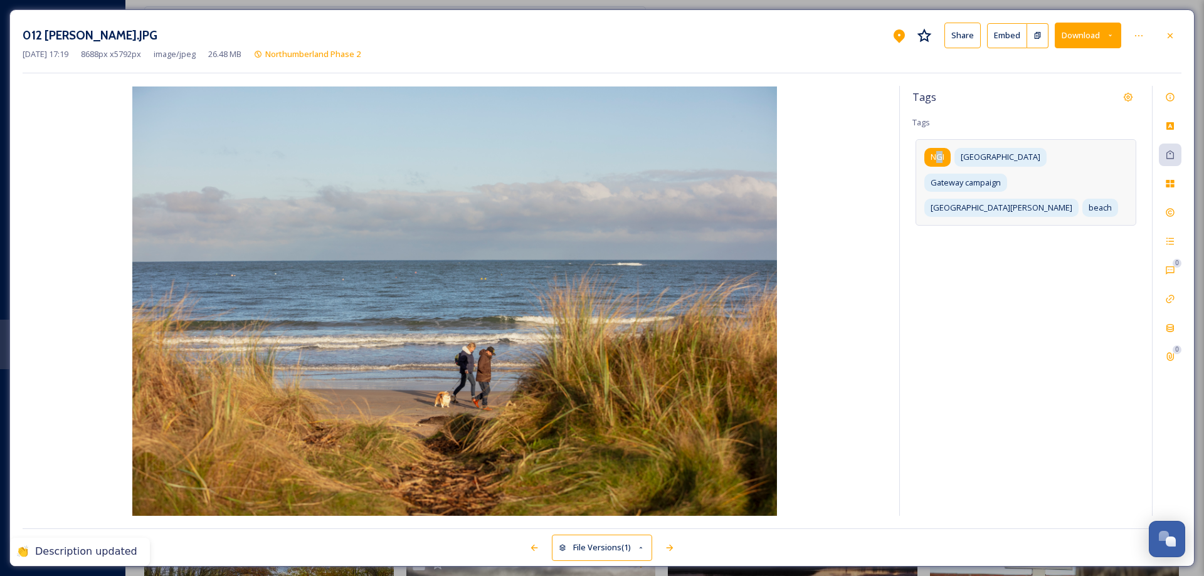
click at [939, 159] on span "NGI" at bounding box center [938, 157] width 14 height 12
click at [953, 156] on icon at bounding box center [953, 157] width 10 height 10
click at [988, 226] on input at bounding box center [1037, 233] width 125 height 15
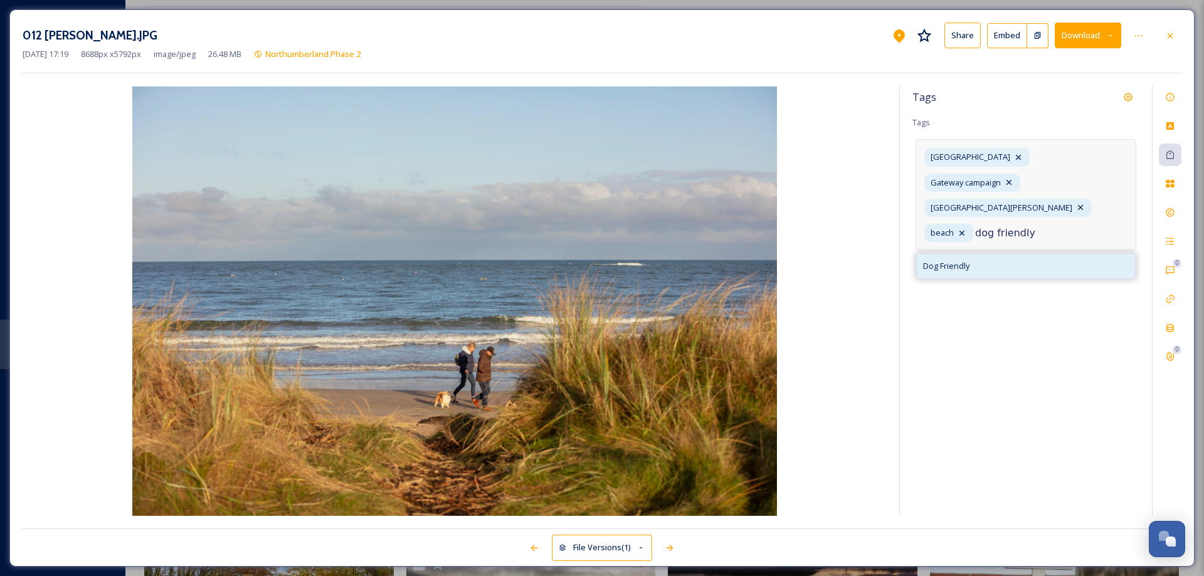
click at [959, 260] on span "Dog Friendly" at bounding box center [946, 266] width 46 height 12
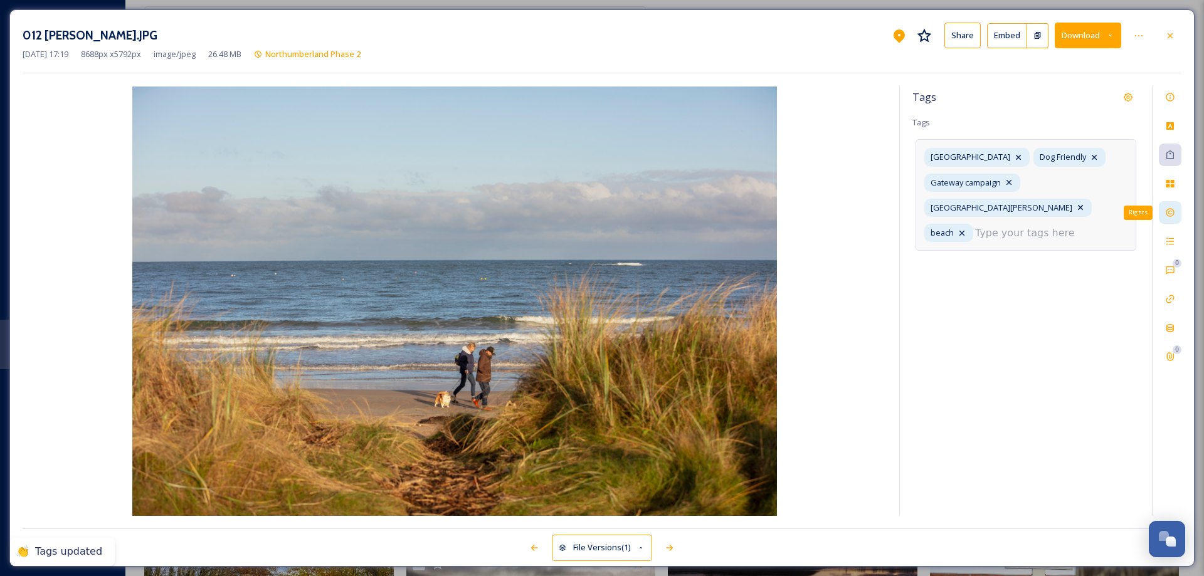
click at [1174, 213] on icon at bounding box center [1170, 213] width 8 height 8
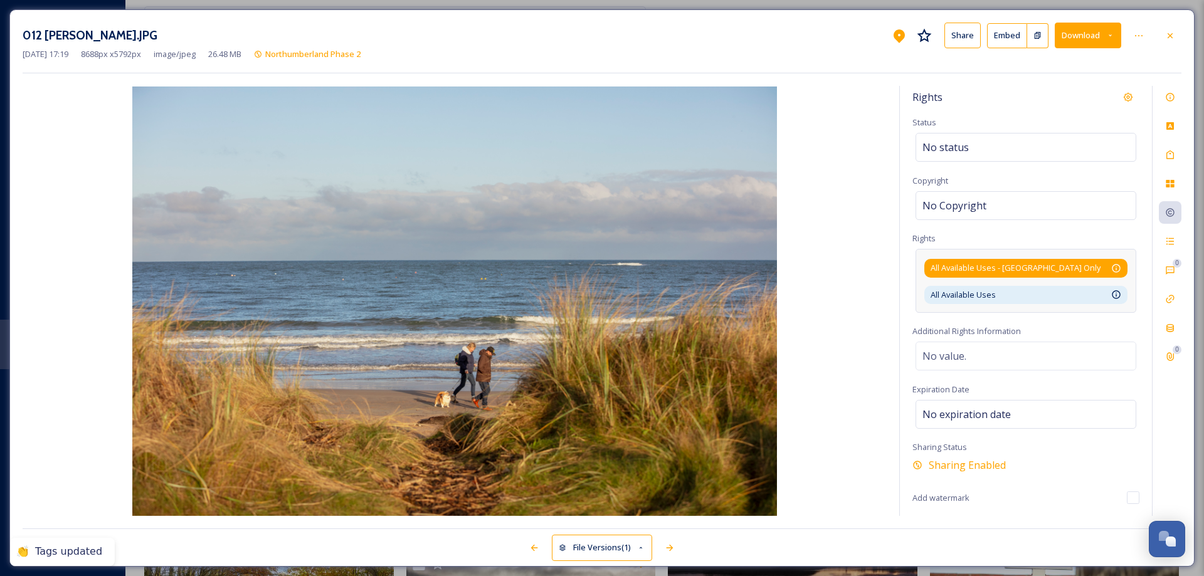
click at [1074, 262] on div "All Available Uses - [GEOGRAPHIC_DATA] Only Available for unlimited use by thir…" at bounding box center [1026, 268] width 191 height 12
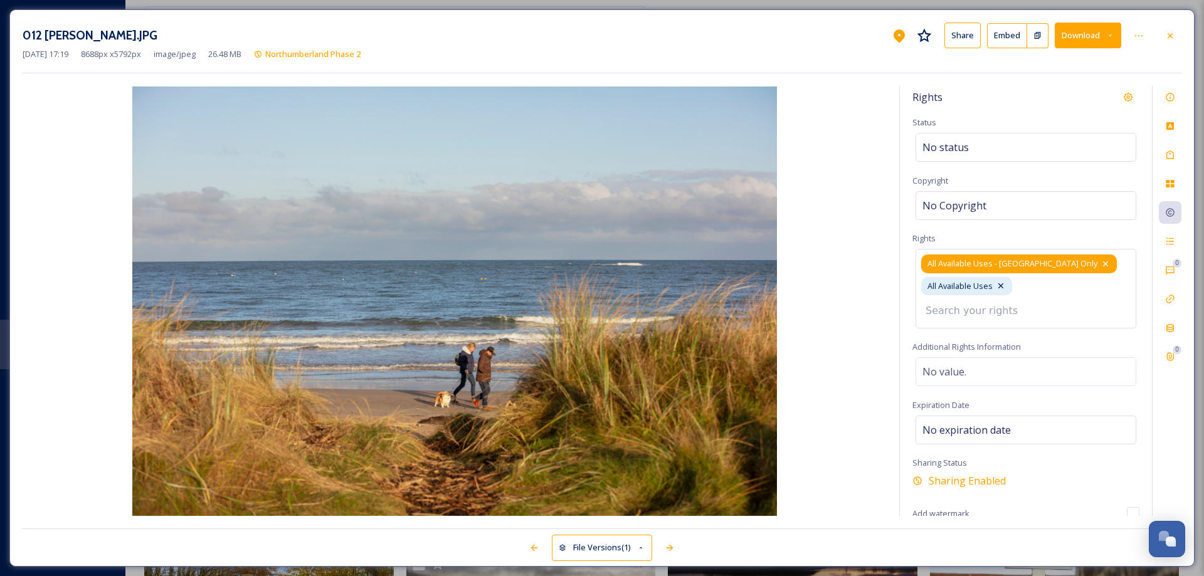
click at [1042, 262] on div "All Available Uses - [GEOGRAPHIC_DATA] Only" at bounding box center [1019, 264] width 196 height 18
click at [1101, 262] on icon at bounding box center [1106, 264] width 10 height 10
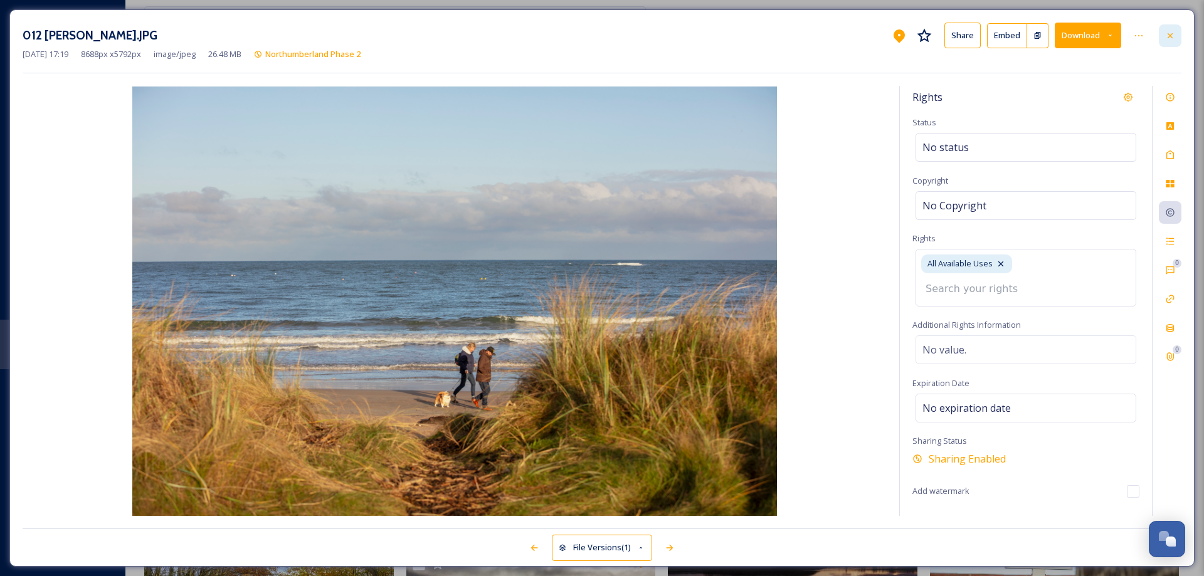
click at [1170, 36] on icon at bounding box center [1170, 35] width 5 height 5
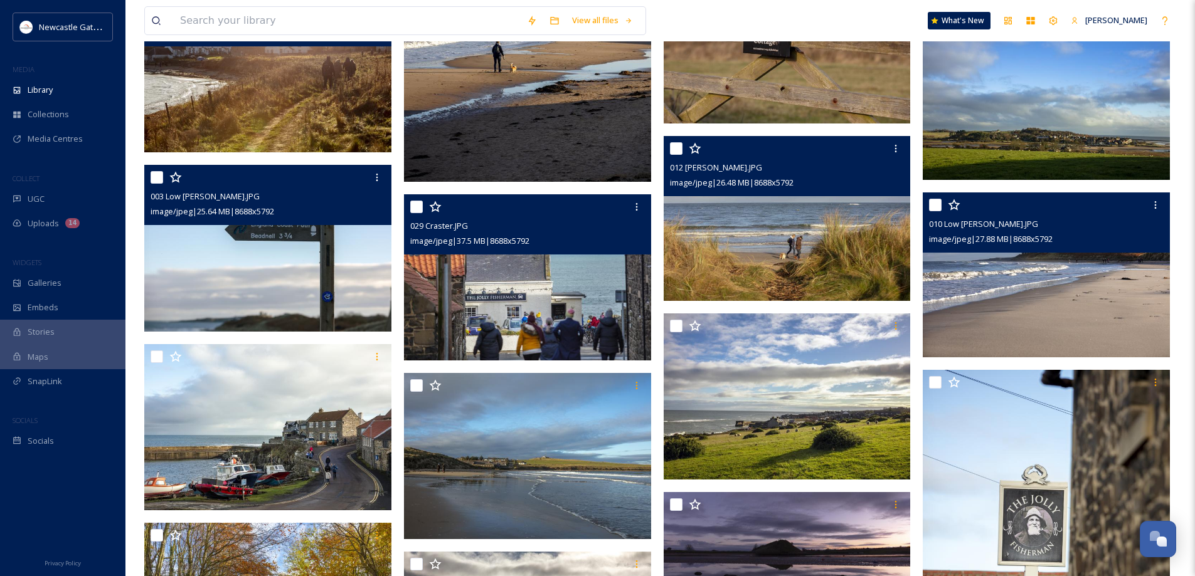
click at [1044, 277] on img at bounding box center [1046, 275] width 247 height 165
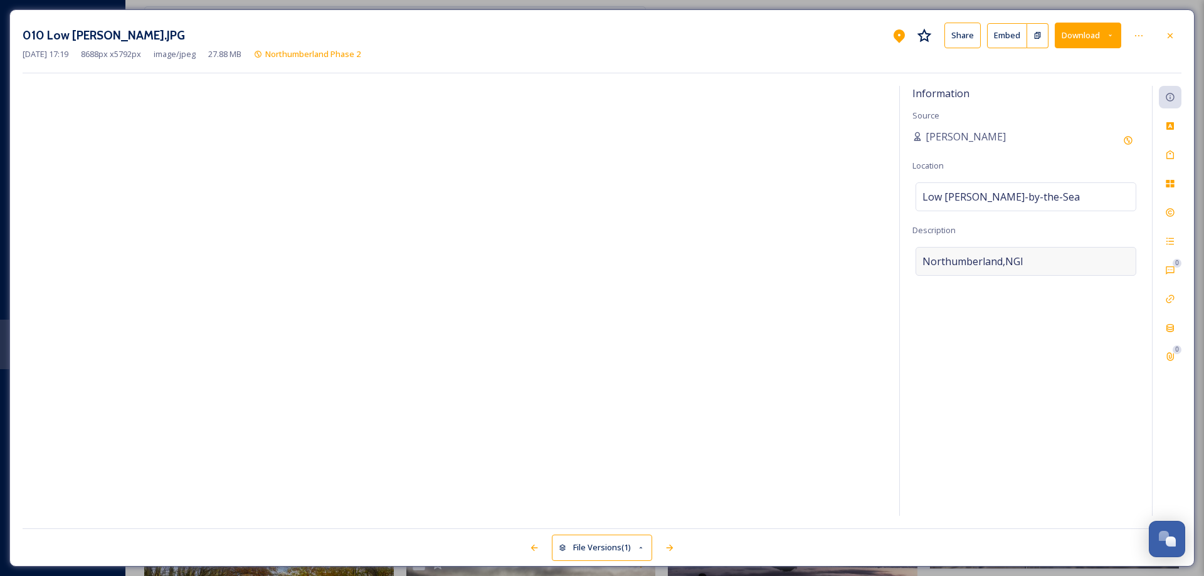
click at [1032, 256] on div "Northumberland,NGI" at bounding box center [1026, 261] width 221 height 29
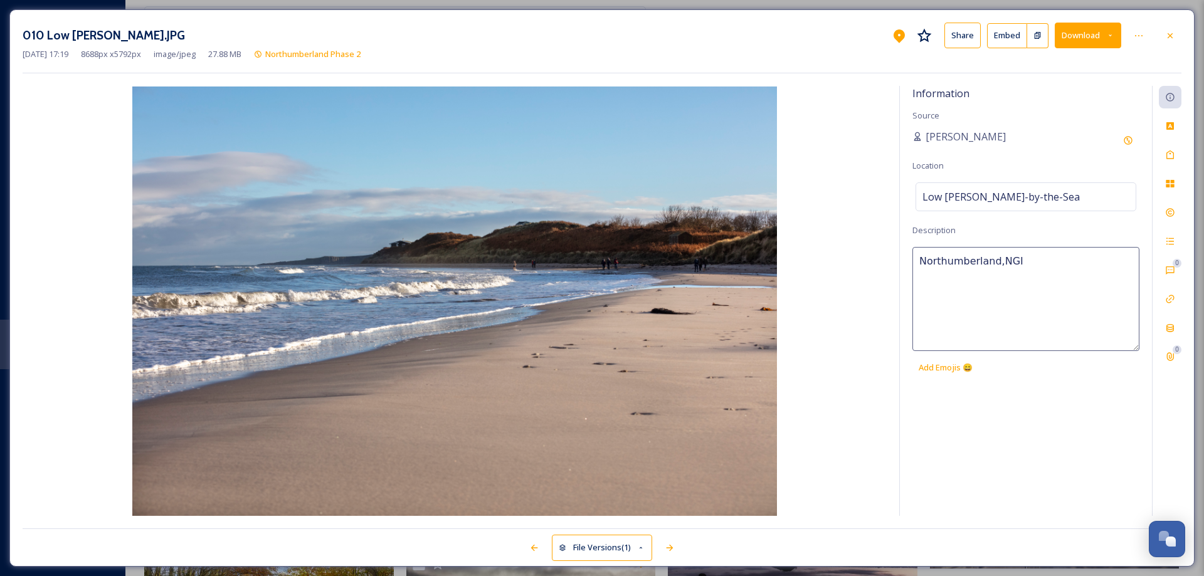
click at [1032, 256] on textarea "Northumberland,NGI" at bounding box center [1026, 299] width 227 height 104
click at [1170, 154] on icon at bounding box center [1171, 155] width 8 height 9
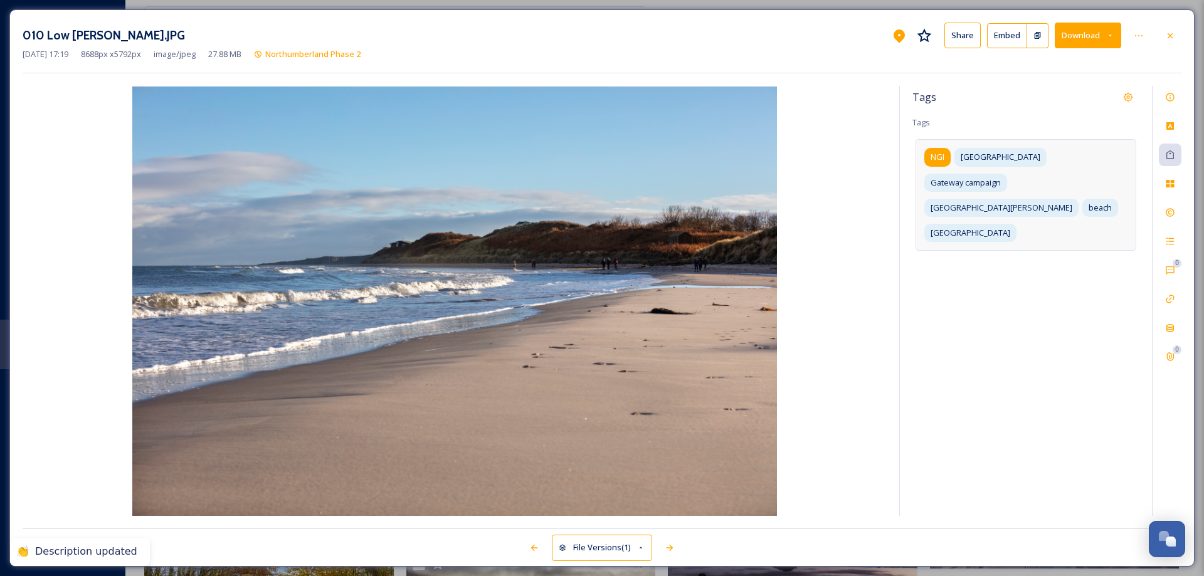
click at [940, 155] on span "NGI" at bounding box center [938, 157] width 14 height 12
click at [953, 152] on icon at bounding box center [953, 157] width 10 height 10
click at [1174, 213] on icon at bounding box center [1170, 213] width 8 height 8
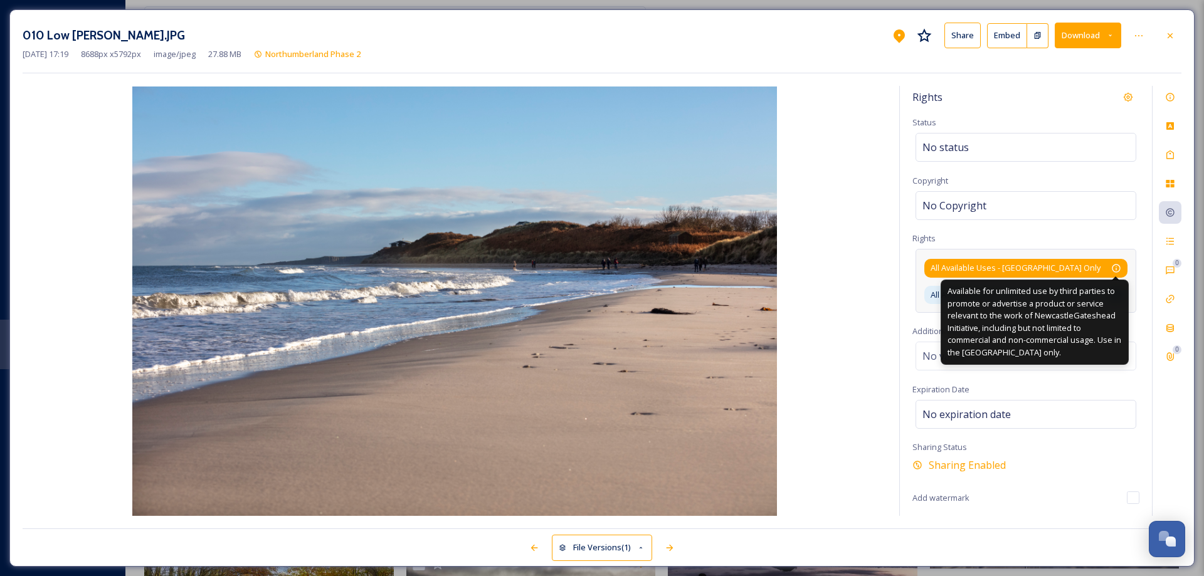
click at [1113, 265] on icon at bounding box center [1116, 268] width 10 height 10
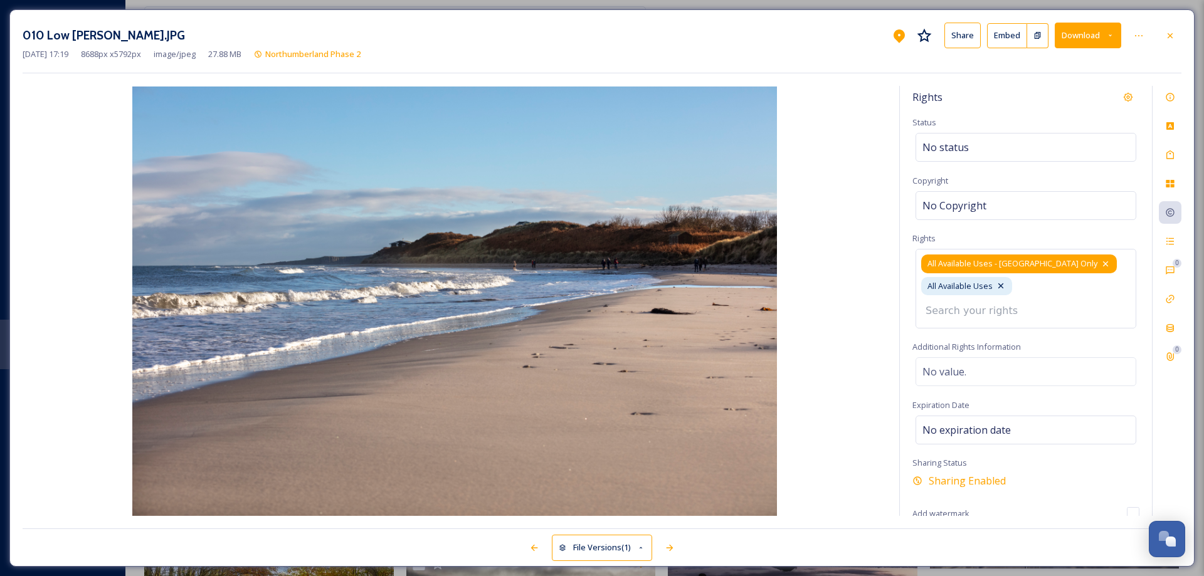
click at [1101, 263] on icon at bounding box center [1106, 264] width 10 height 10
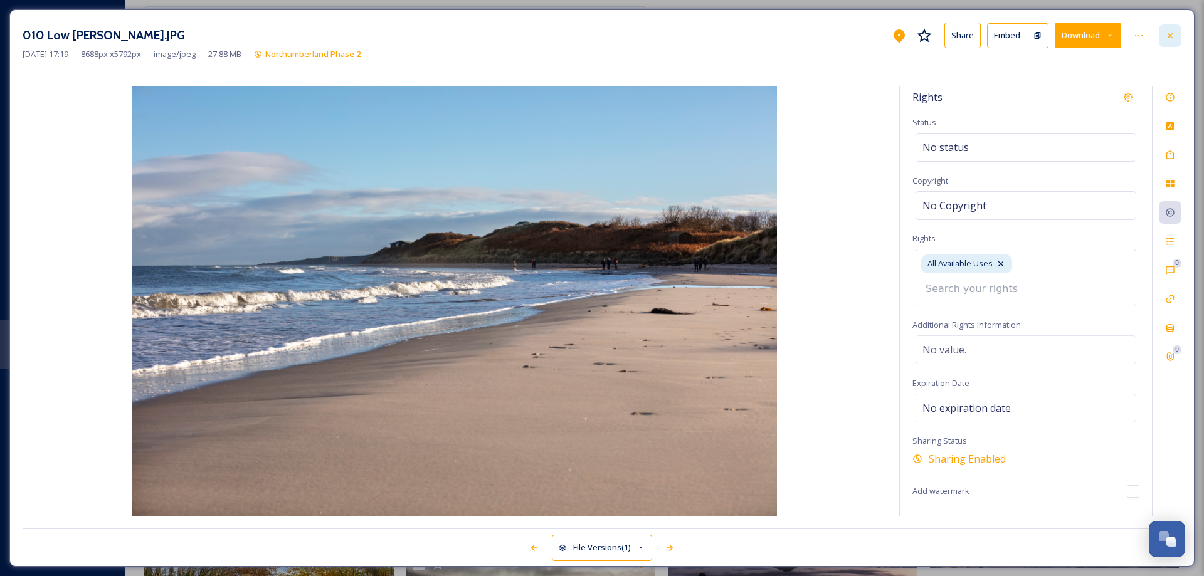
click at [1168, 36] on icon at bounding box center [1170, 36] width 10 height 10
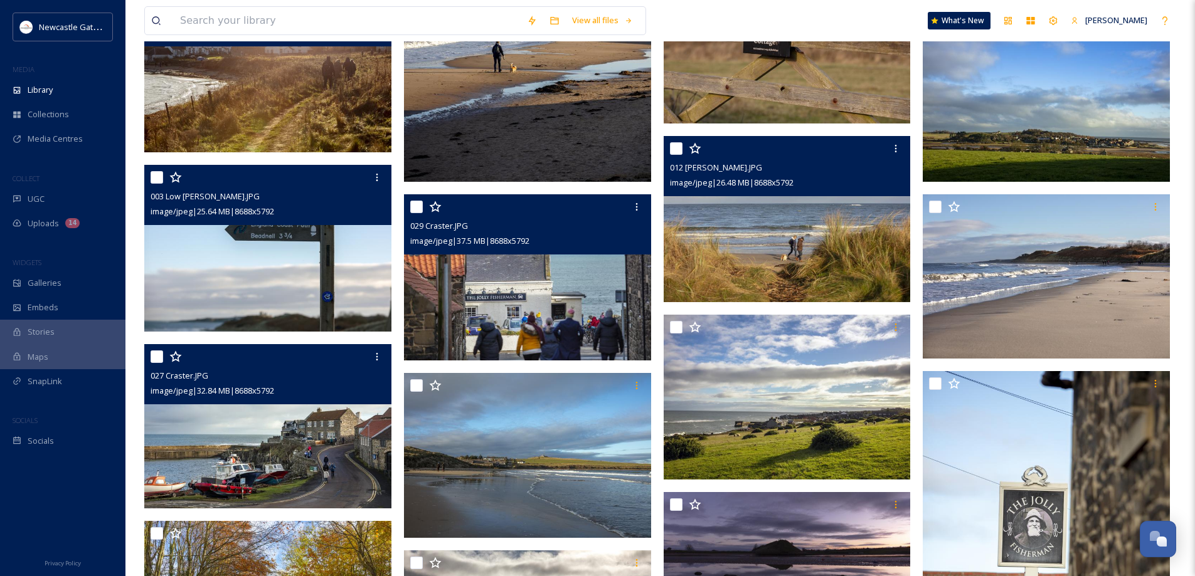
click at [244, 458] on img at bounding box center [267, 426] width 247 height 165
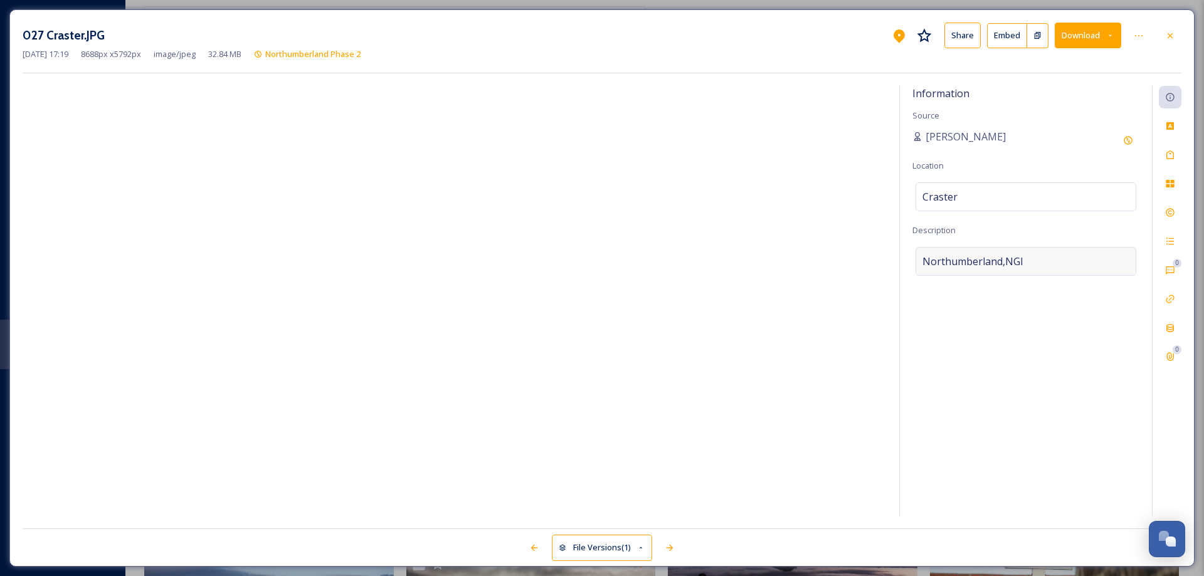
click at [988, 251] on div "Northumberland,NGI" at bounding box center [1026, 261] width 221 height 29
click at [988, 251] on textarea "Northumberland,NGI" at bounding box center [1026, 299] width 227 height 104
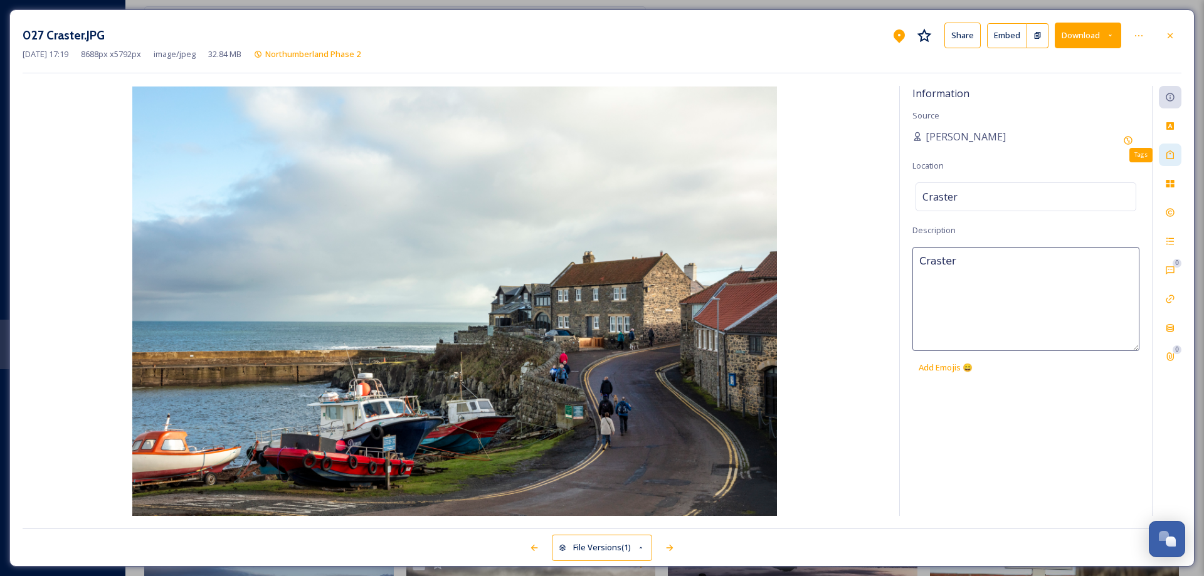
click at [1171, 159] on icon at bounding box center [1171, 155] width 8 height 9
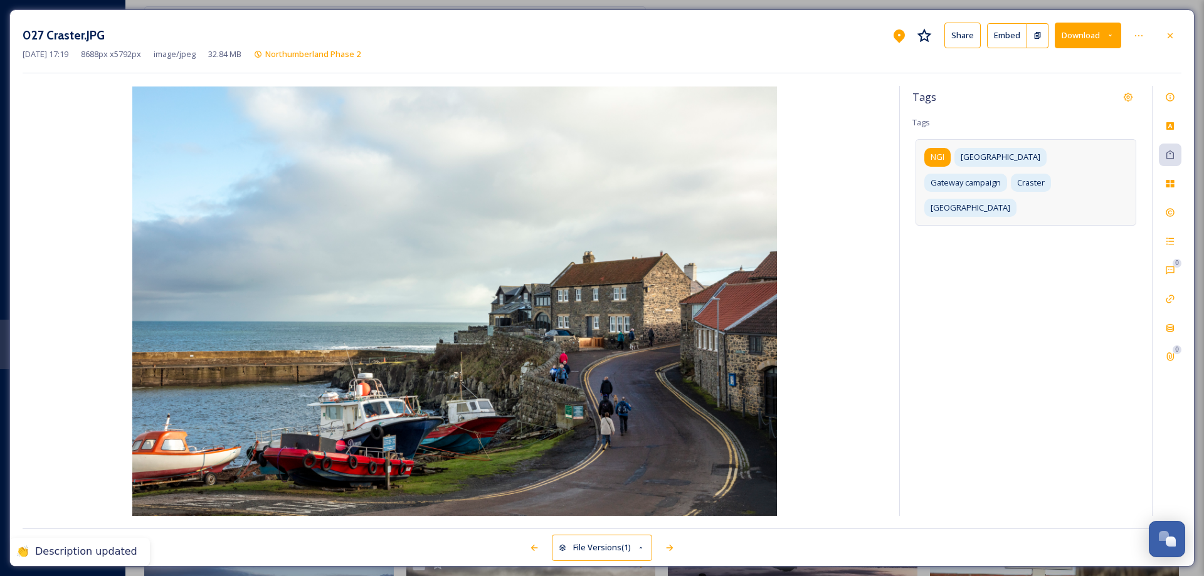
click at [940, 152] on span "NGI" at bounding box center [938, 157] width 14 height 12
click at [955, 152] on icon at bounding box center [953, 157] width 10 height 10
click at [1173, 216] on icon at bounding box center [1170, 213] width 10 height 10
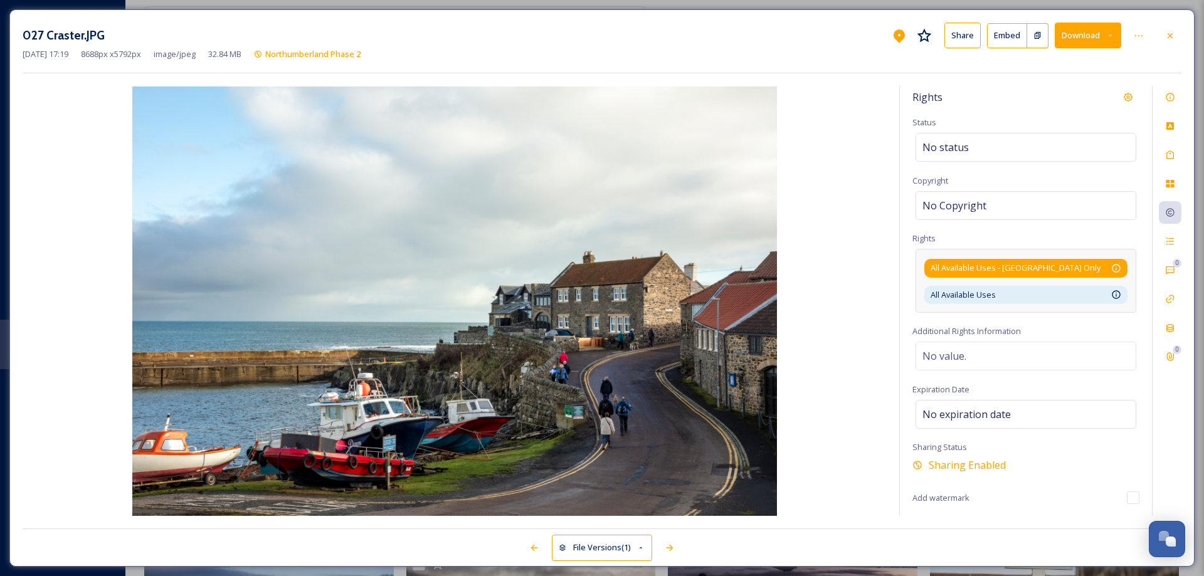
click at [1104, 270] on div "All Available Uses - [GEOGRAPHIC_DATA] Only Available for unlimited use by thir…" at bounding box center [1026, 268] width 191 height 12
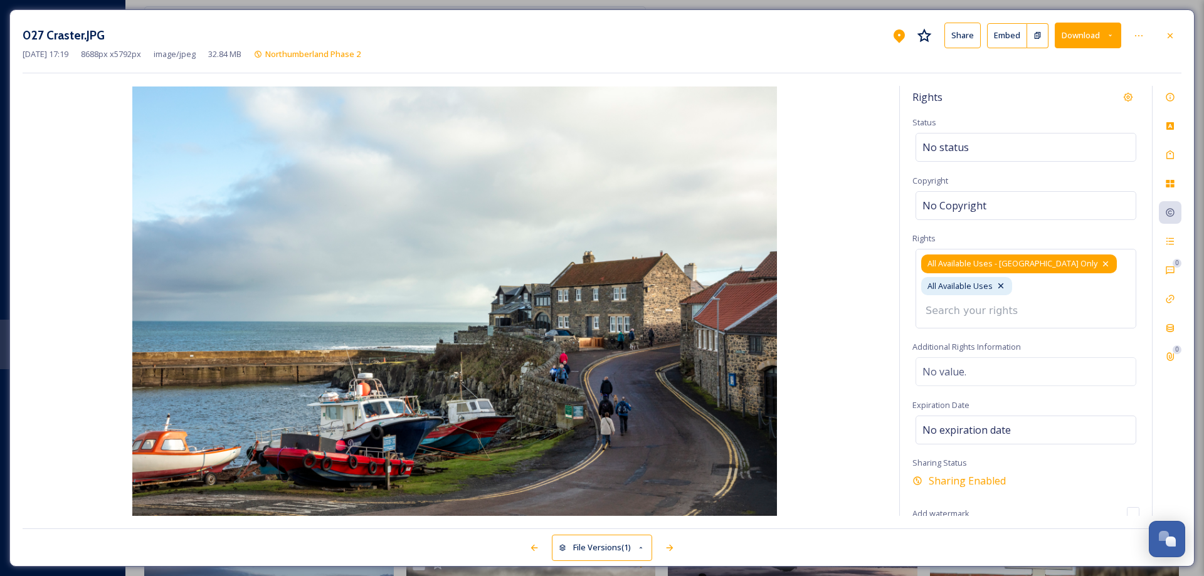
click at [1103, 263] on icon at bounding box center [1105, 264] width 5 height 5
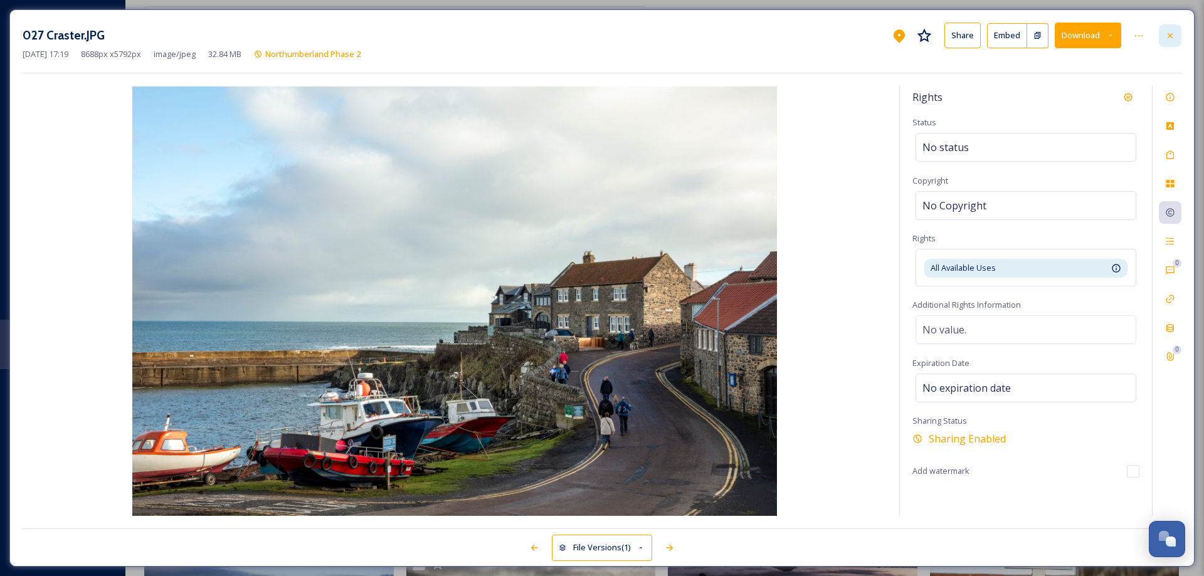
click at [1172, 36] on icon at bounding box center [1170, 35] width 5 height 5
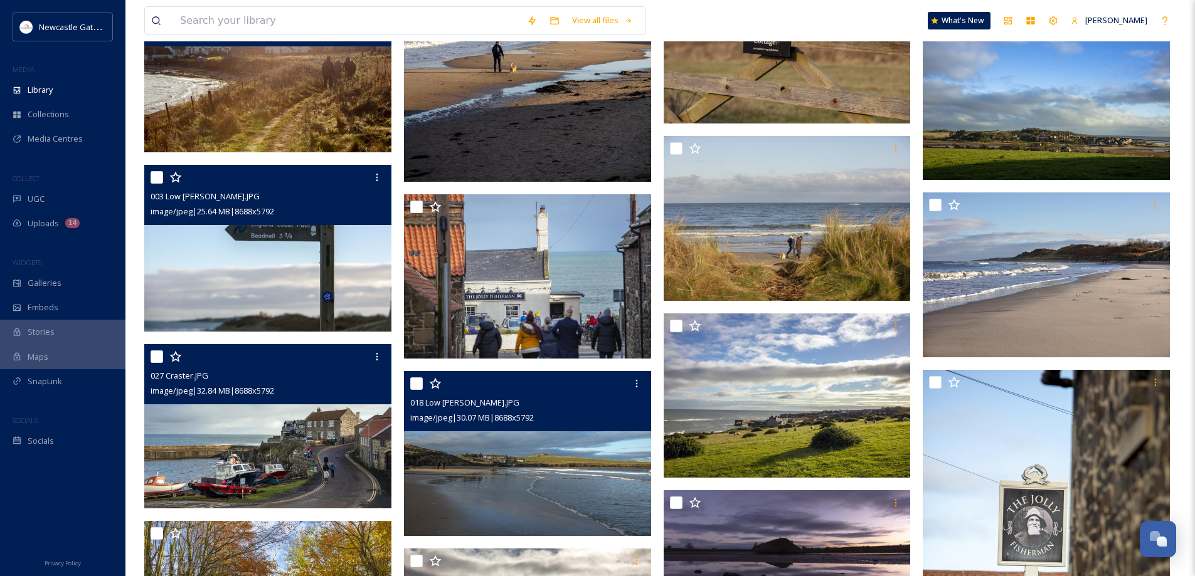
click at [544, 450] on img at bounding box center [527, 453] width 247 height 165
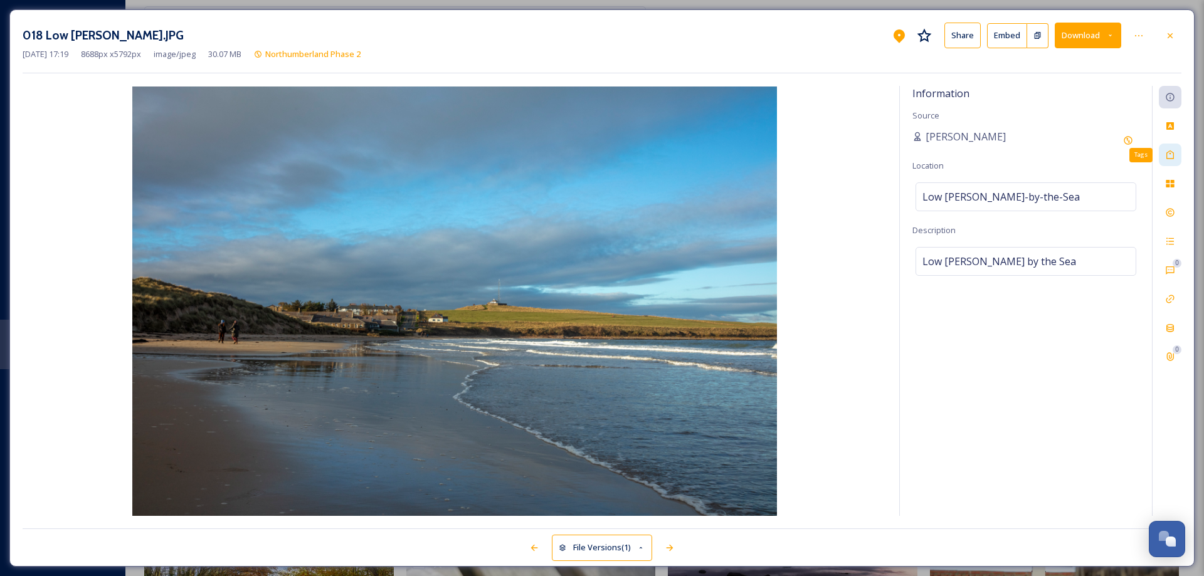
click at [1172, 154] on icon at bounding box center [1170, 155] width 10 height 10
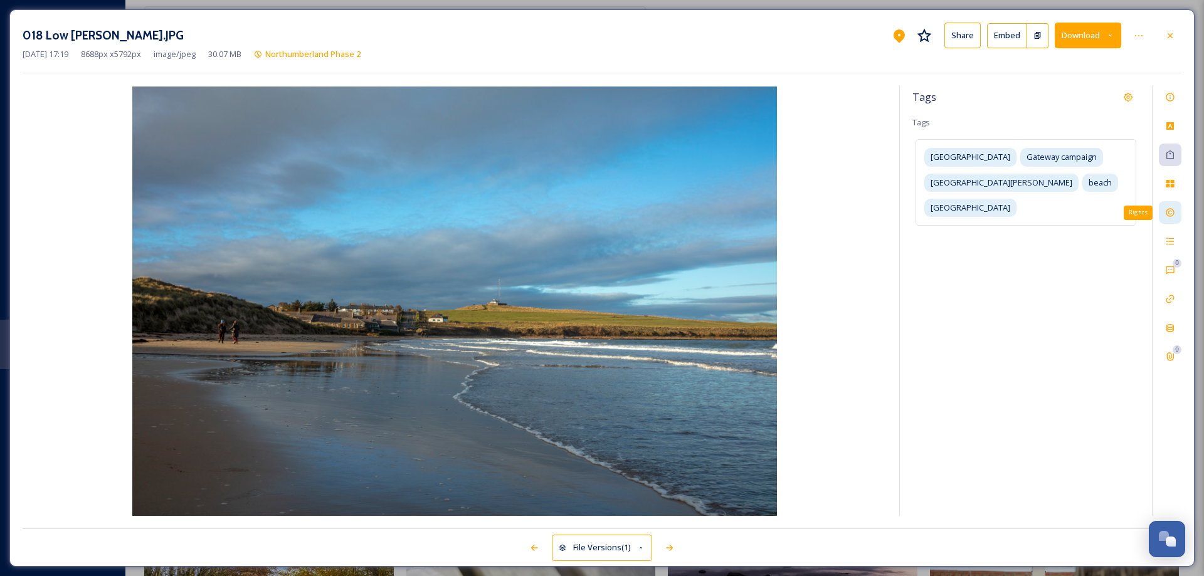
click at [1170, 210] on icon at bounding box center [1170, 213] width 10 height 10
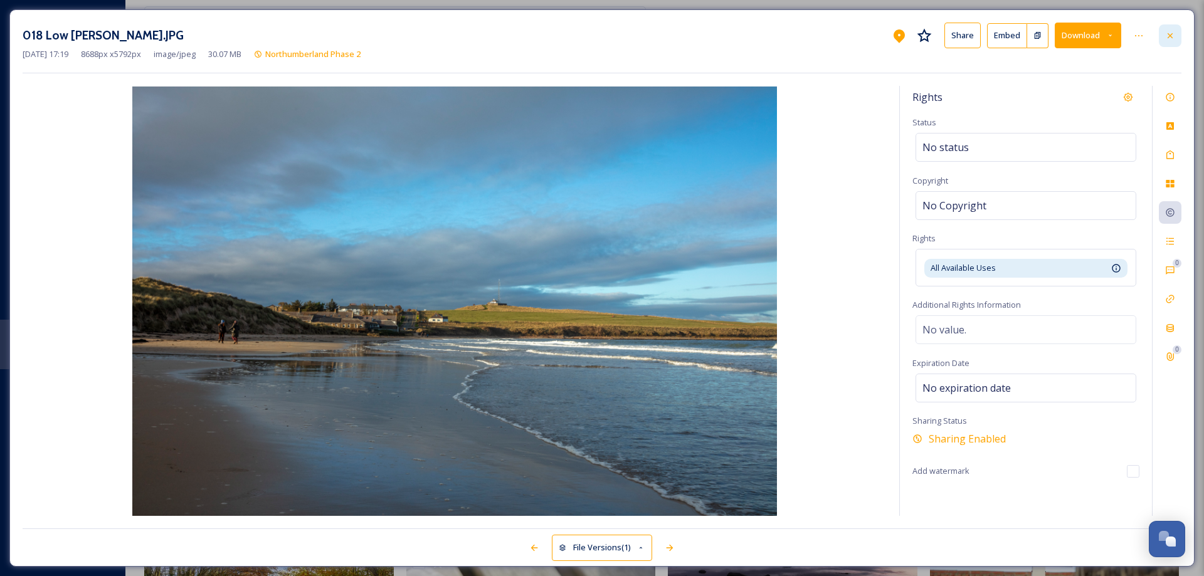
click at [1170, 34] on icon at bounding box center [1170, 36] width 10 height 10
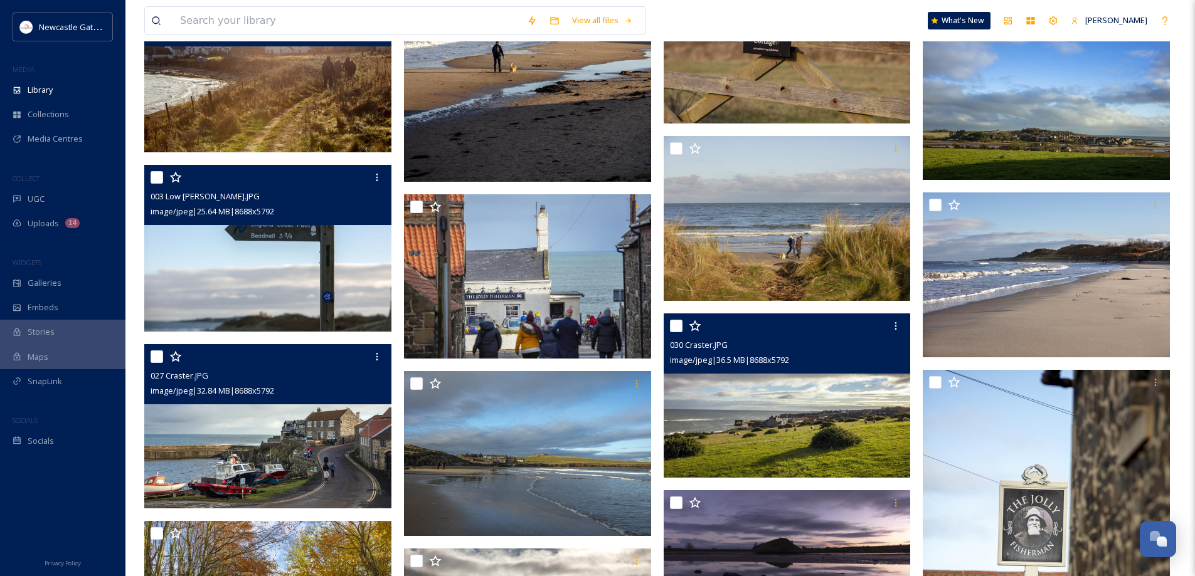
click at [810, 413] on img at bounding box center [787, 396] width 247 height 165
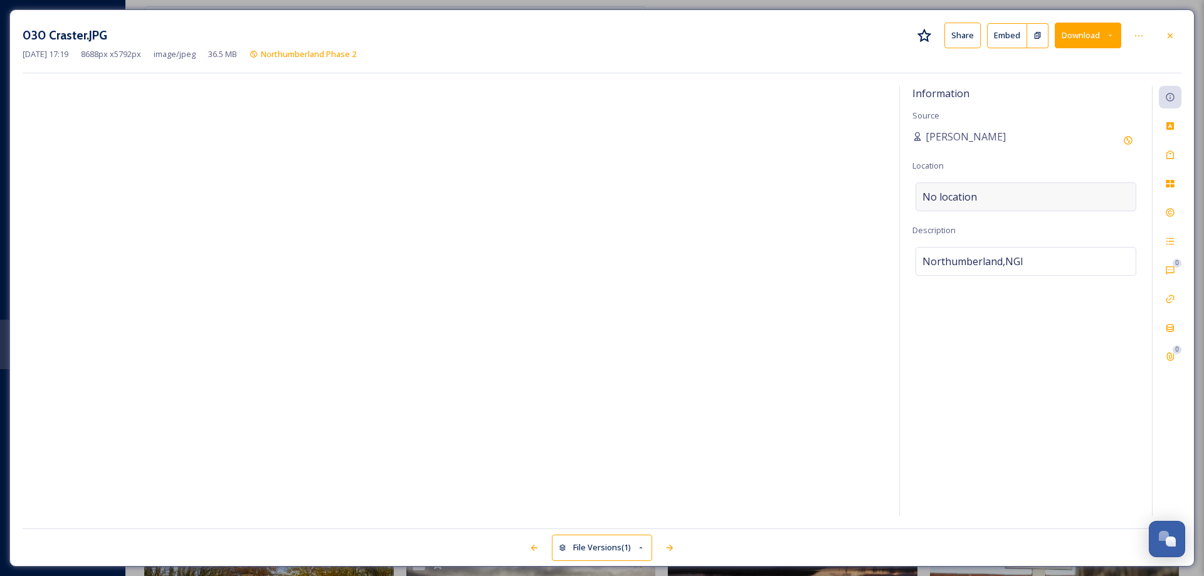
click at [987, 196] on div "No location" at bounding box center [1026, 197] width 221 height 29
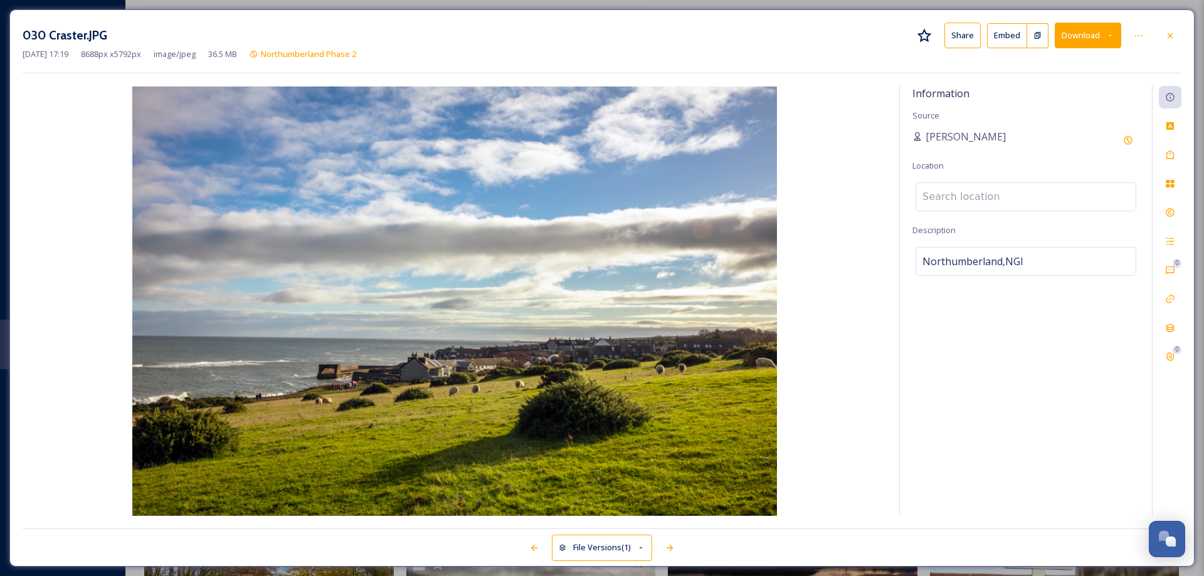
click at [987, 196] on input at bounding box center [1026, 197] width 220 height 28
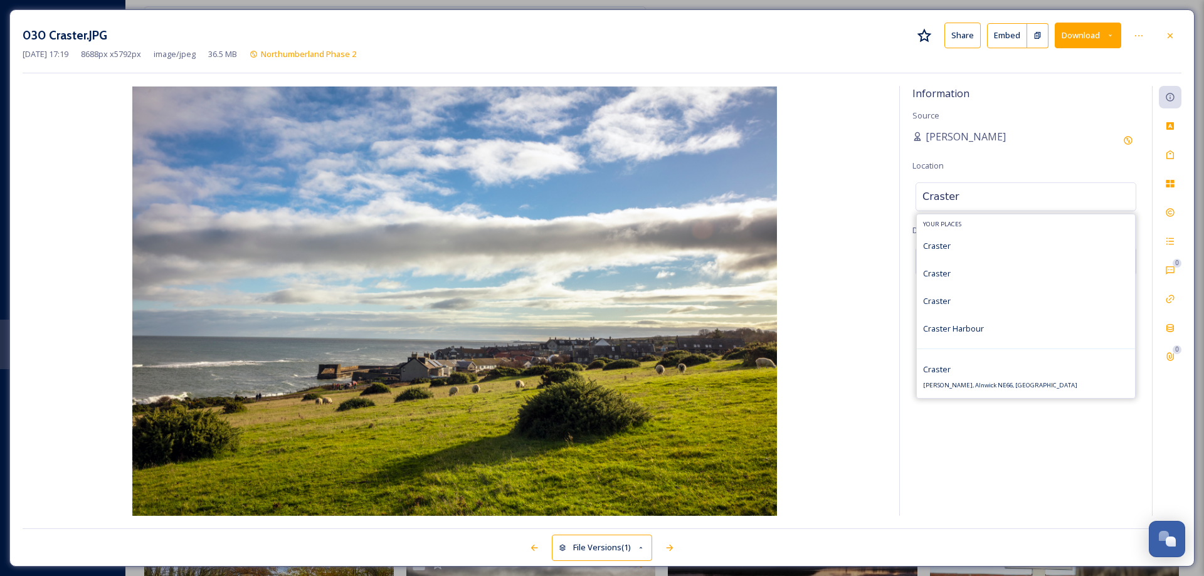
drag, startPoint x: 968, startPoint y: 373, endPoint x: 972, endPoint y: 356, distance: 16.9
click at [968, 372] on div "Craster Craster, Alnwick NE66, [GEOGRAPHIC_DATA]" at bounding box center [1000, 377] width 154 height 30
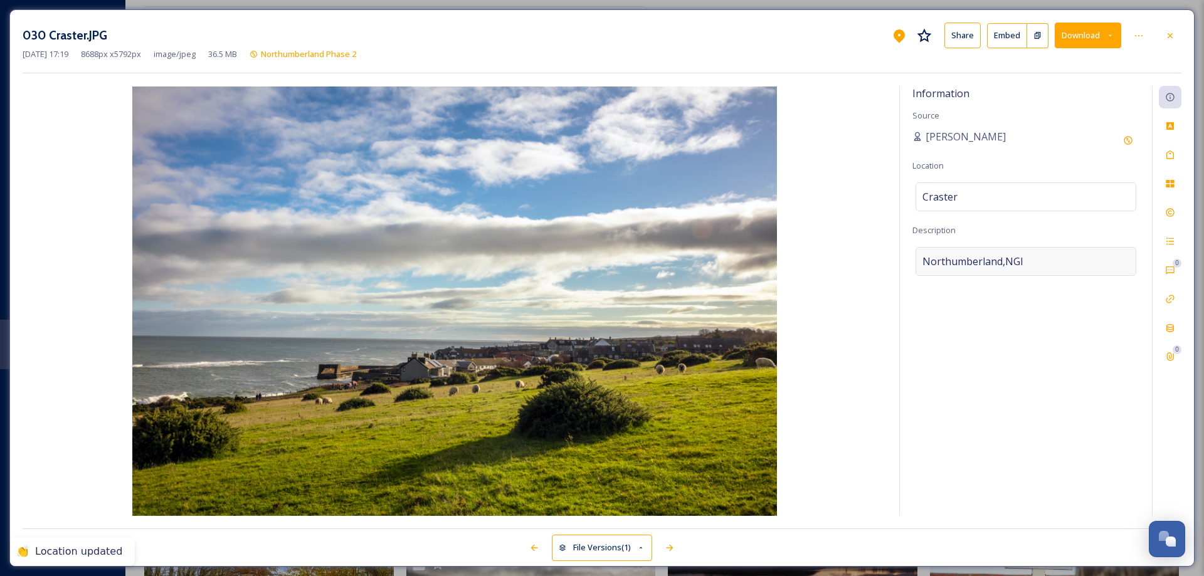
click at [998, 257] on span "Northumberland,NGI" at bounding box center [973, 261] width 101 height 15
click at [1037, 257] on textarea "Northumberland,NGI" at bounding box center [1026, 299] width 227 height 104
drag, startPoint x: 1037, startPoint y: 257, endPoint x: 875, endPoint y: 257, distance: 162.4
click at [875, 257] on div "Information Source [PERSON_NAME] Location [GEOGRAPHIC_DATA] Description [GEOGRA…" at bounding box center [602, 301] width 1159 height 430
click at [1174, 151] on div "Tags" at bounding box center [1170, 155] width 23 height 23
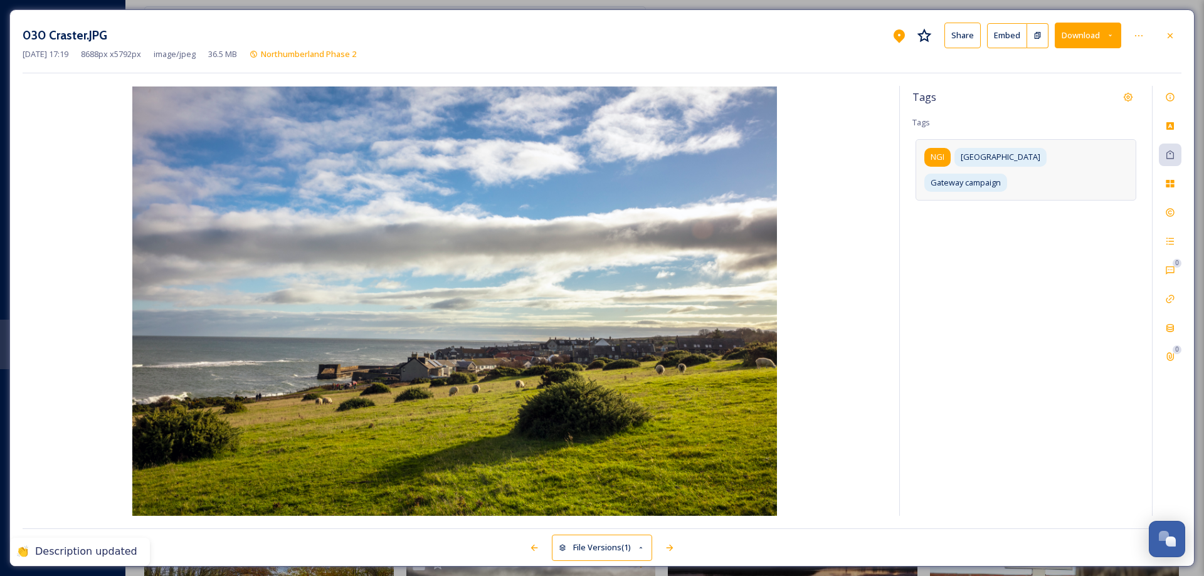
click at [948, 156] on div "NGI" at bounding box center [937, 157] width 26 height 18
click at [954, 157] on icon at bounding box center [953, 157] width 10 height 10
click at [973, 197] on input at bounding box center [985, 204] width 125 height 15
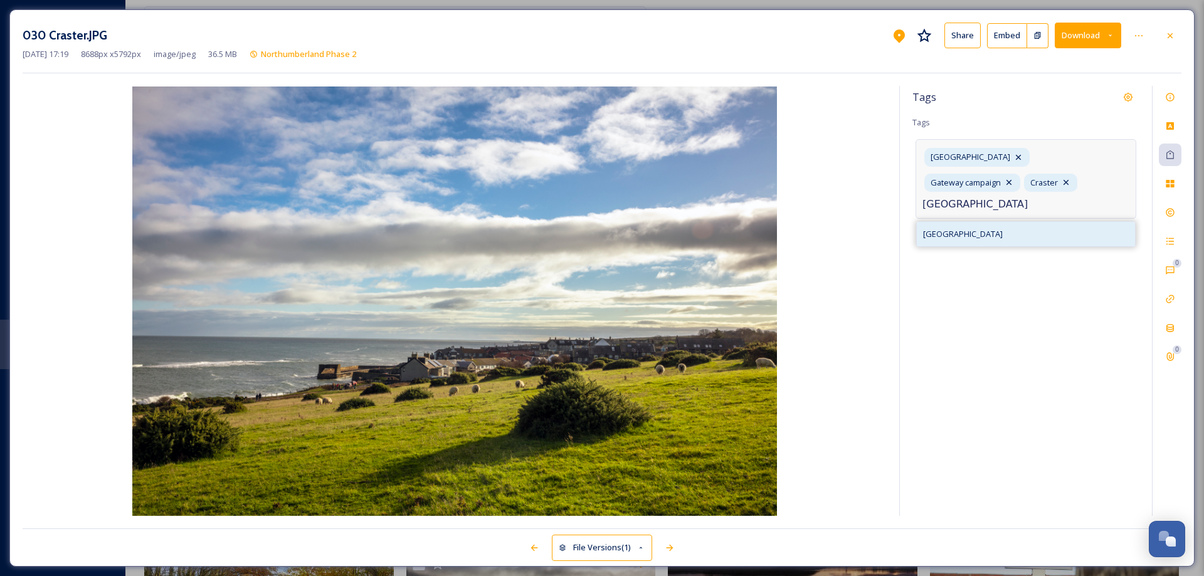
click at [977, 228] on span "[GEOGRAPHIC_DATA]" at bounding box center [963, 234] width 80 height 12
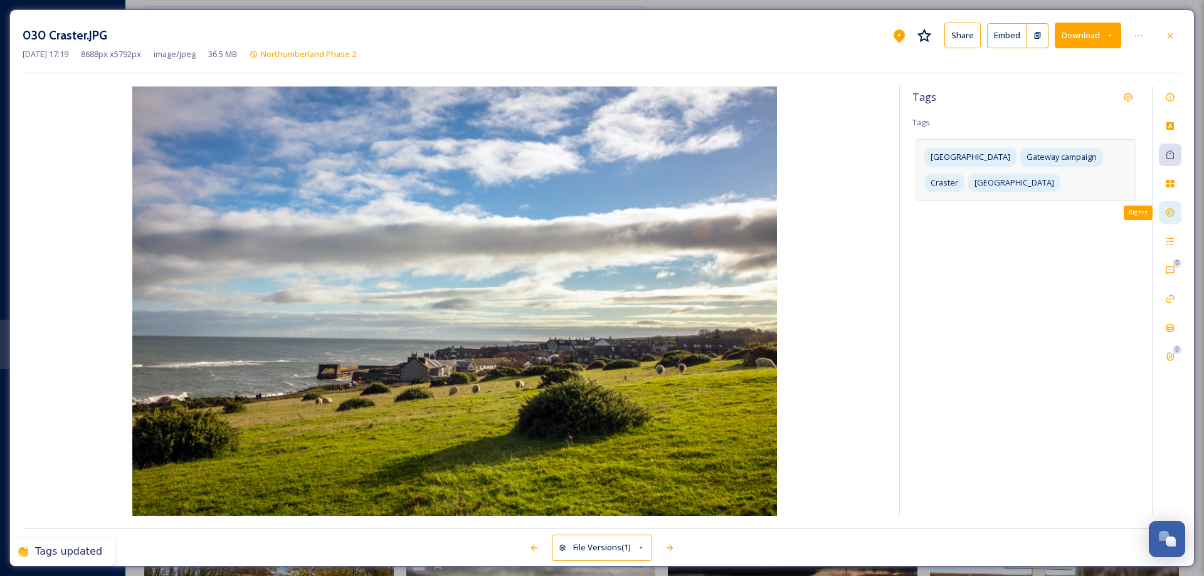
click at [1173, 212] on icon at bounding box center [1170, 213] width 10 height 10
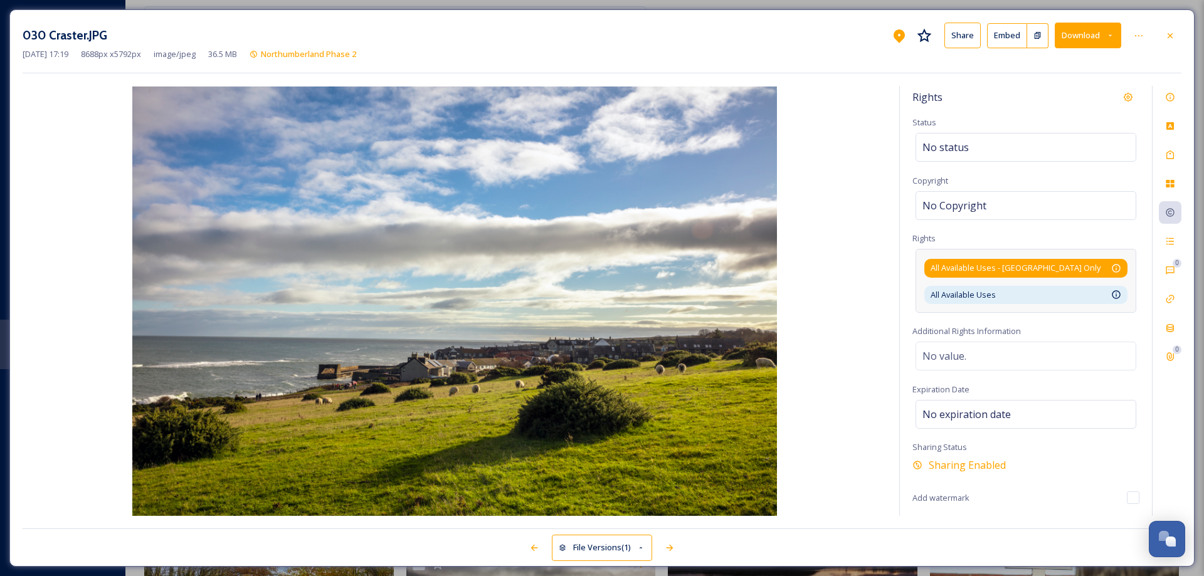
click at [1109, 263] on div "All Available Uses - [GEOGRAPHIC_DATA] Only Available for unlimited use by thir…" at bounding box center [1026, 268] width 191 height 12
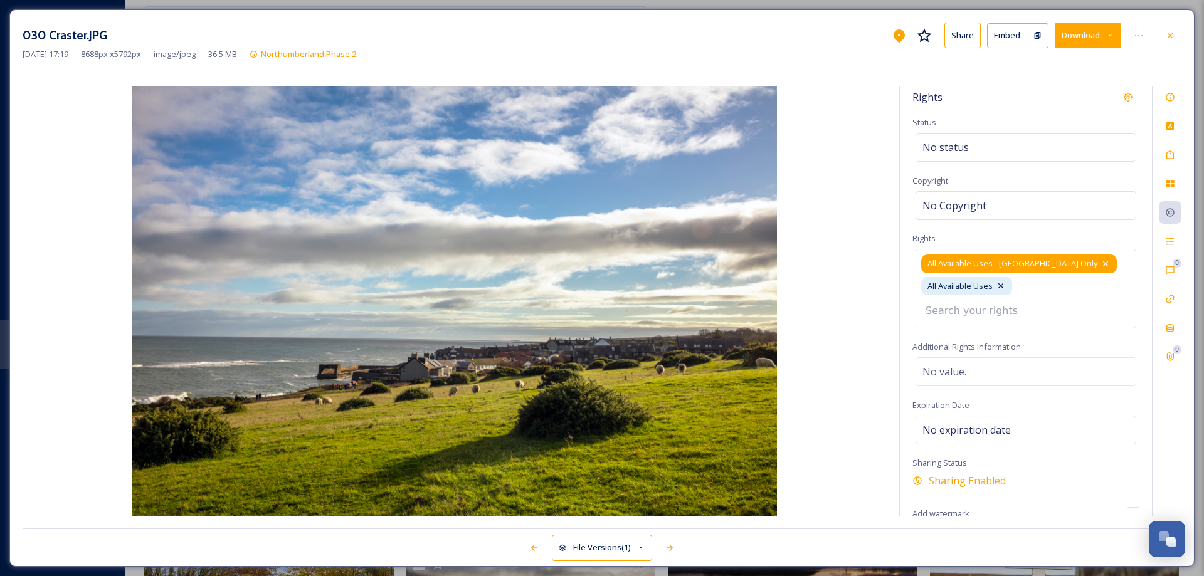
click at [1101, 260] on icon at bounding box center [1106, 264] width 10 height 10
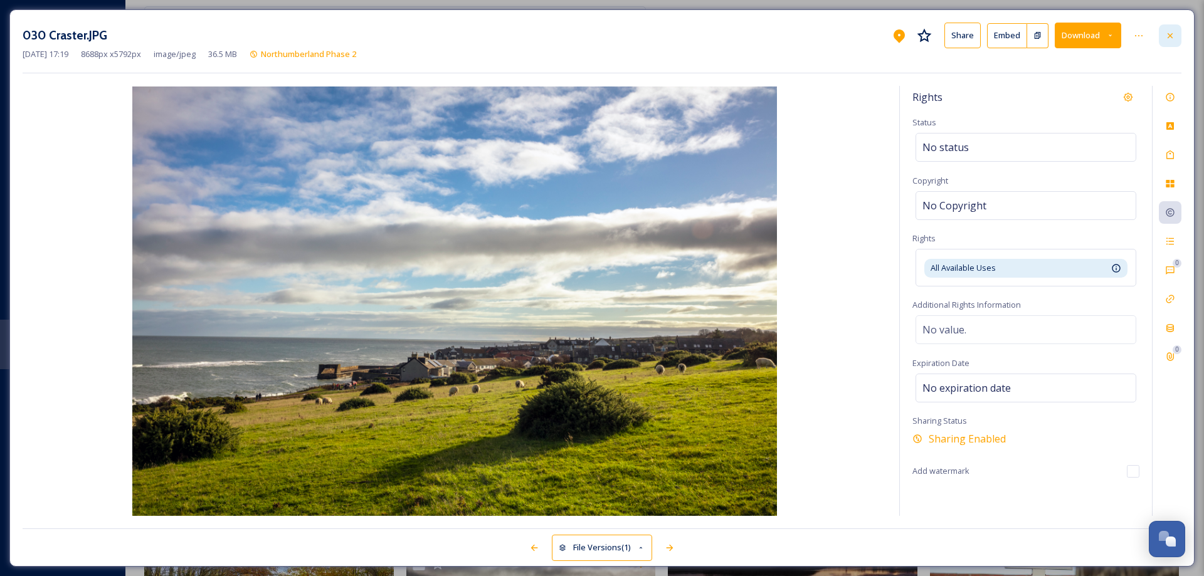
click at [1168, 37] on icon at bounding box center [1170, 36] width 10 height 10
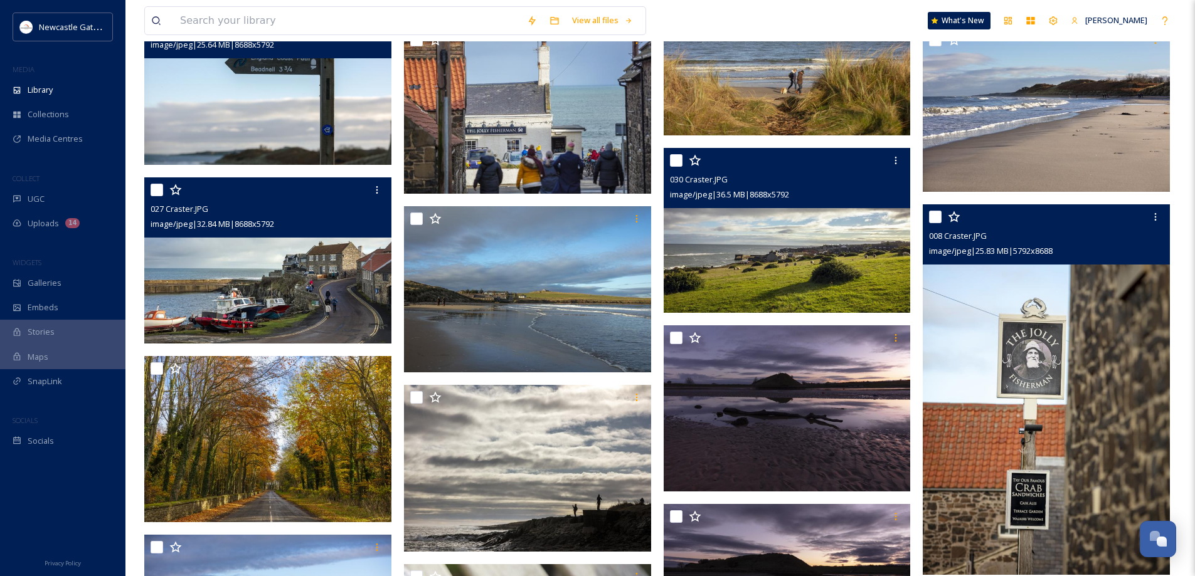
scroll to position [2371, 0]
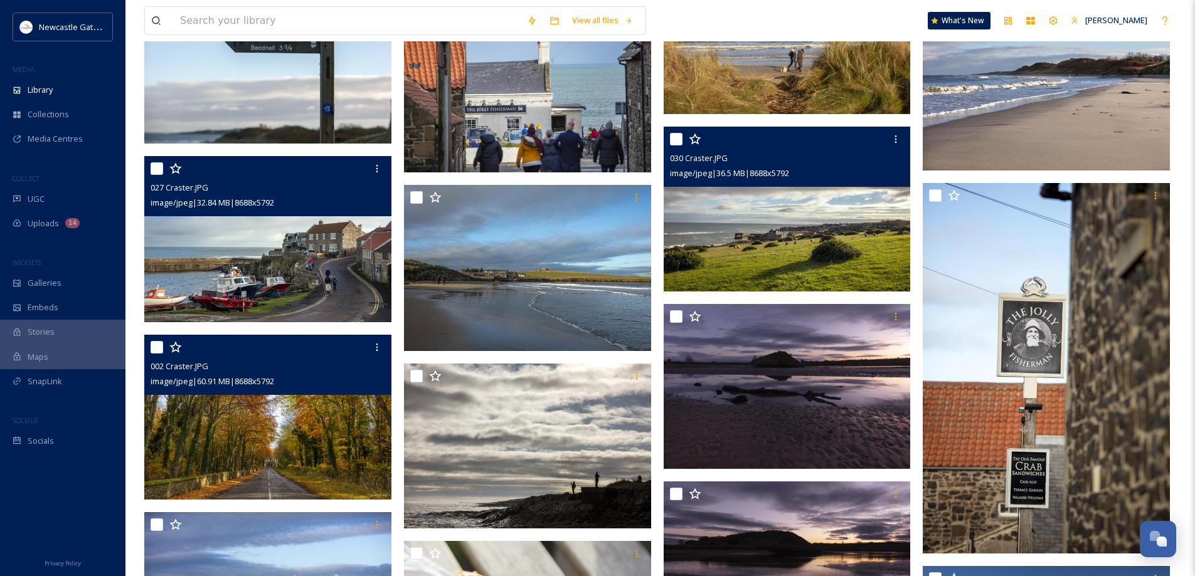
click at [274, 439] on img at bounding box center [267, 417] width 247 height 165
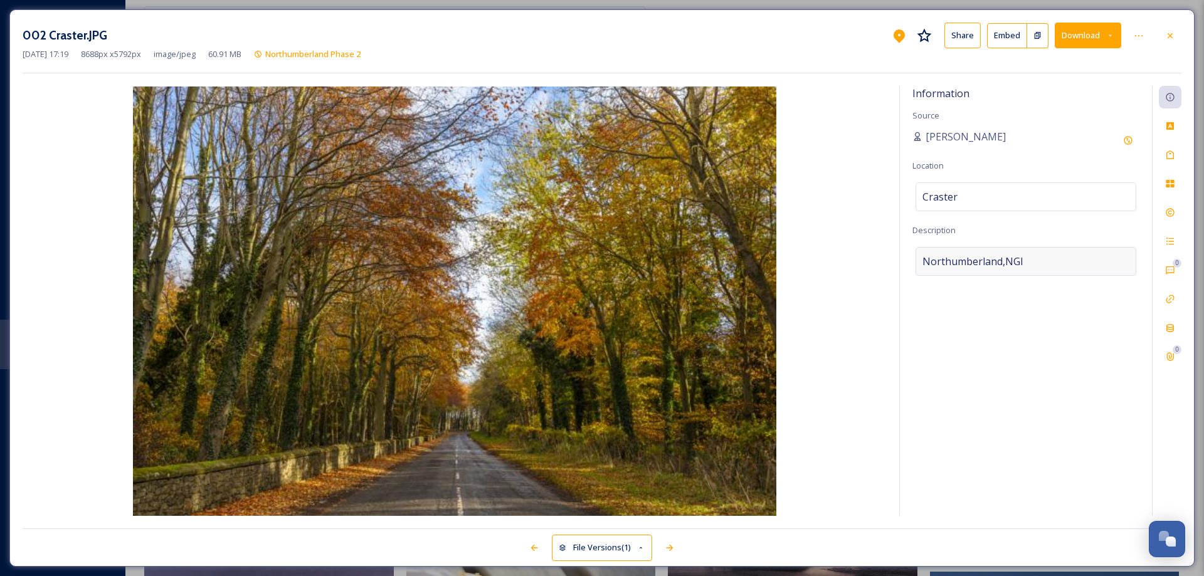
click at [1034, 257] on div "Northumberland,NGI" at bounding box center [1026, 261] width 221 height 29
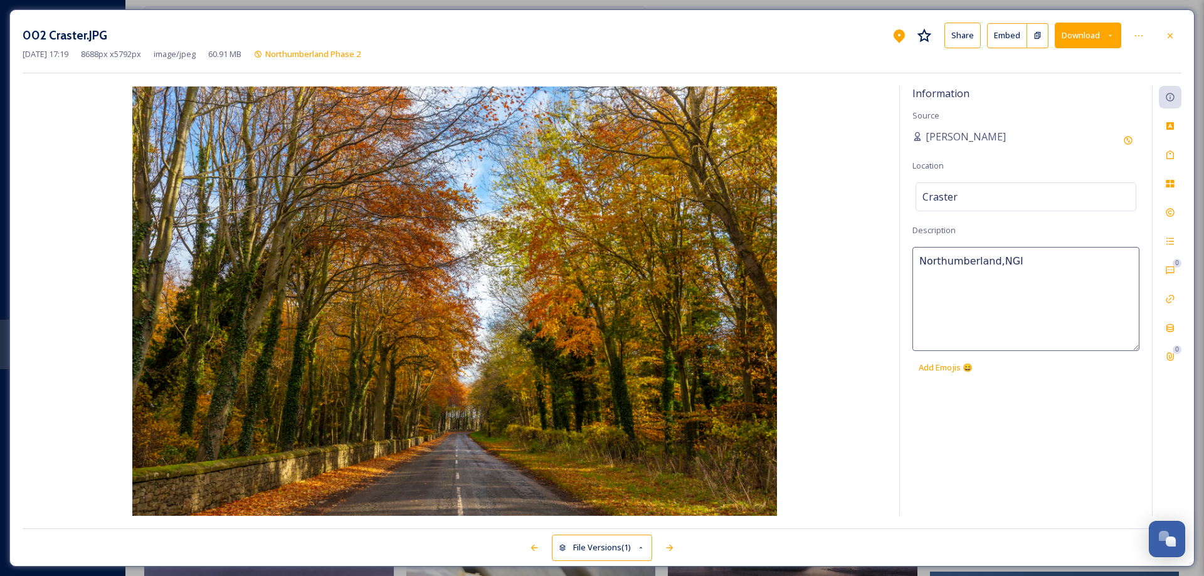
click at [1034, 257] on textarea "Northumberland,NGI" at bounding box center [1026, 299] width 227 height 104
click at [1176, 152] on div "Tags" at bounding box center [1170, 155] width 23 height 23
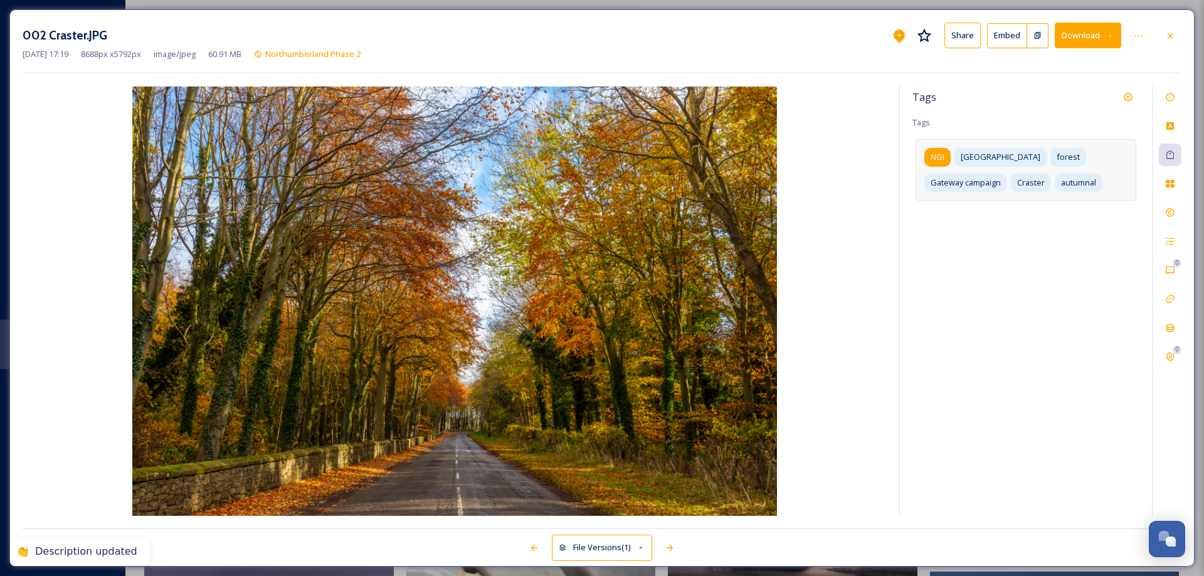
click at [938, 159] on span "NGI" at bounding box center [938, 157] width 14 height 12
click at [948, 156] on icon at bounding box center [953, 157] width 10 height 10
click at [1005, 206] on input at bounding box center [1049, 207] width 125 height 15
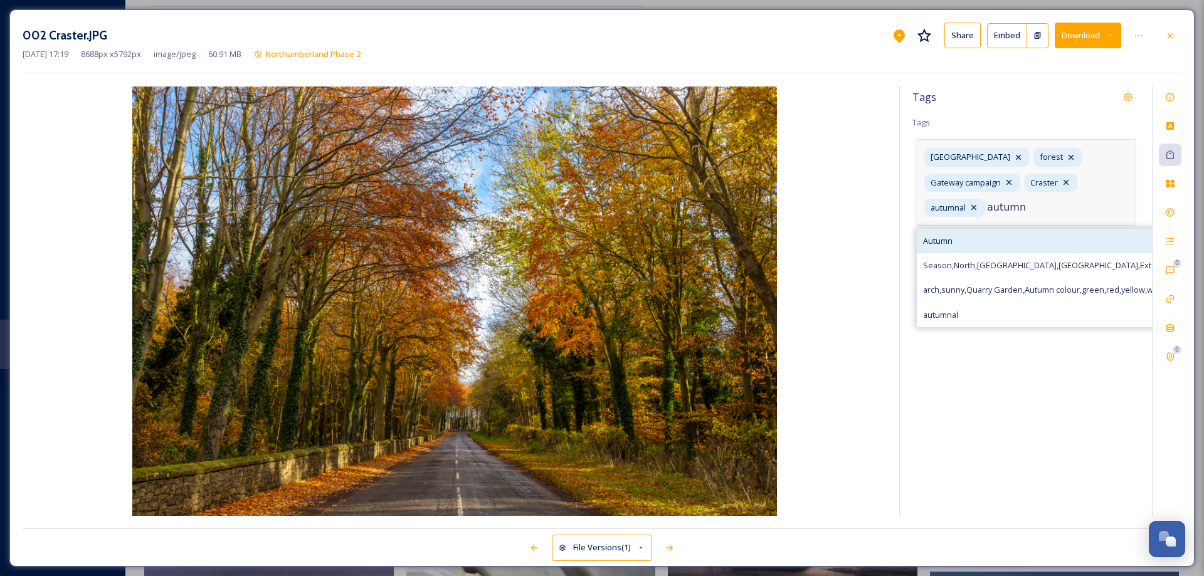
click at [941, 238] on span "Autumn" at bounding box center [937, 241] width 29 height 12
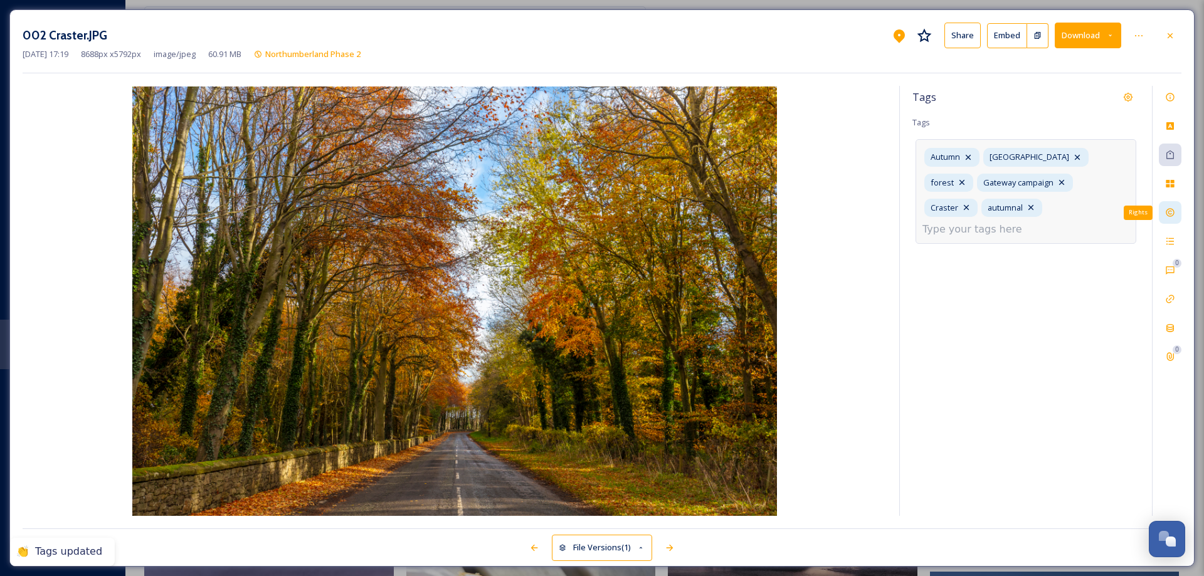
click at [1178, 211] on div "Rights" at bounding box center [1170, 212] width 23 height 23
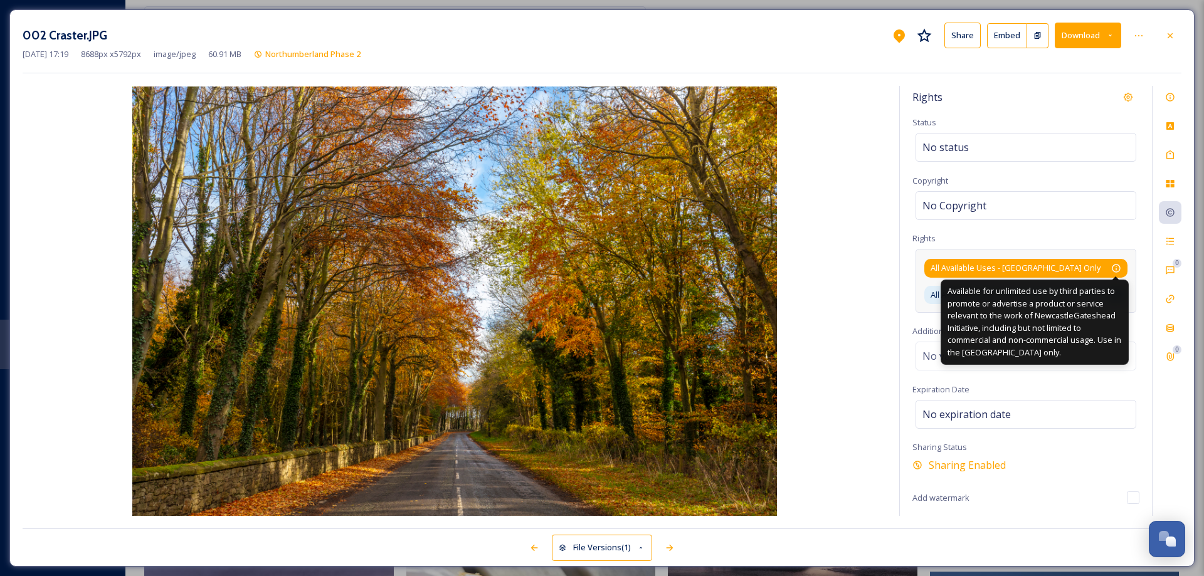
click at [1113, 263] on icon at bounding box center [1116, 268] width 10 height 10
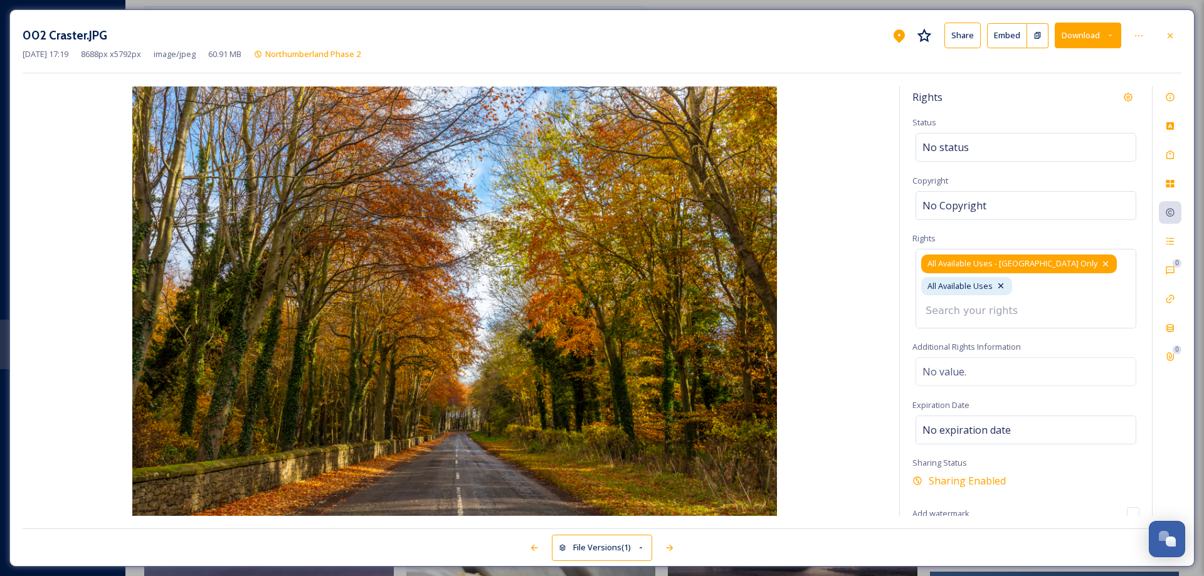
click at [1101, 261] on icon at bounding box center [1106, 264] width 10 height 10
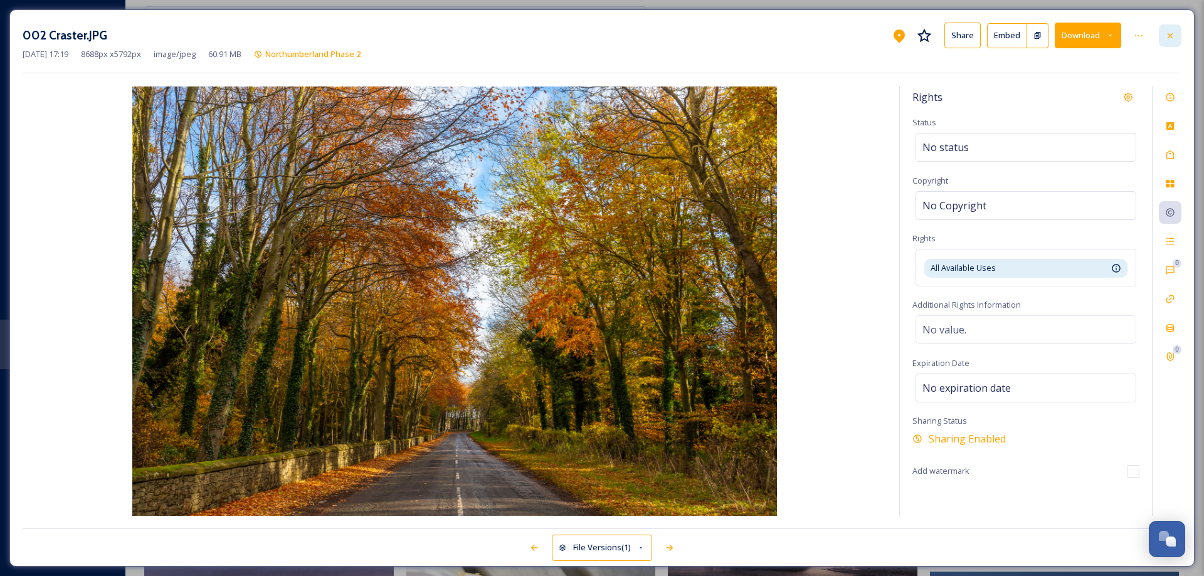
click at [1172, 36] on icon at bounding box center [1170, 36] width 10 height 10
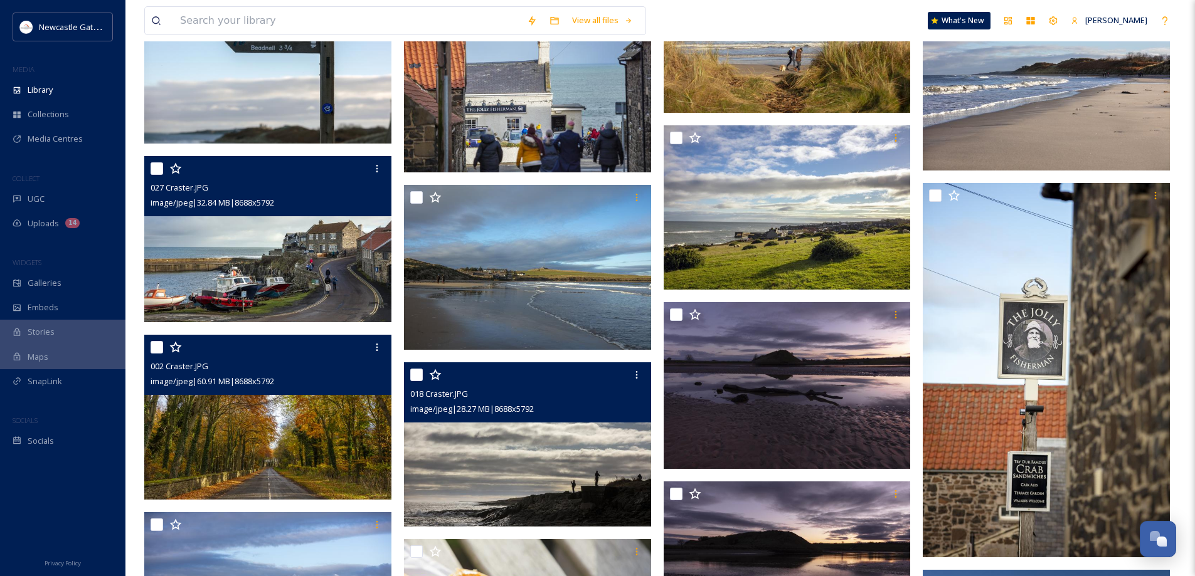
click at [548, 445] on img at bounding box center [527, 444] width 247 height 165
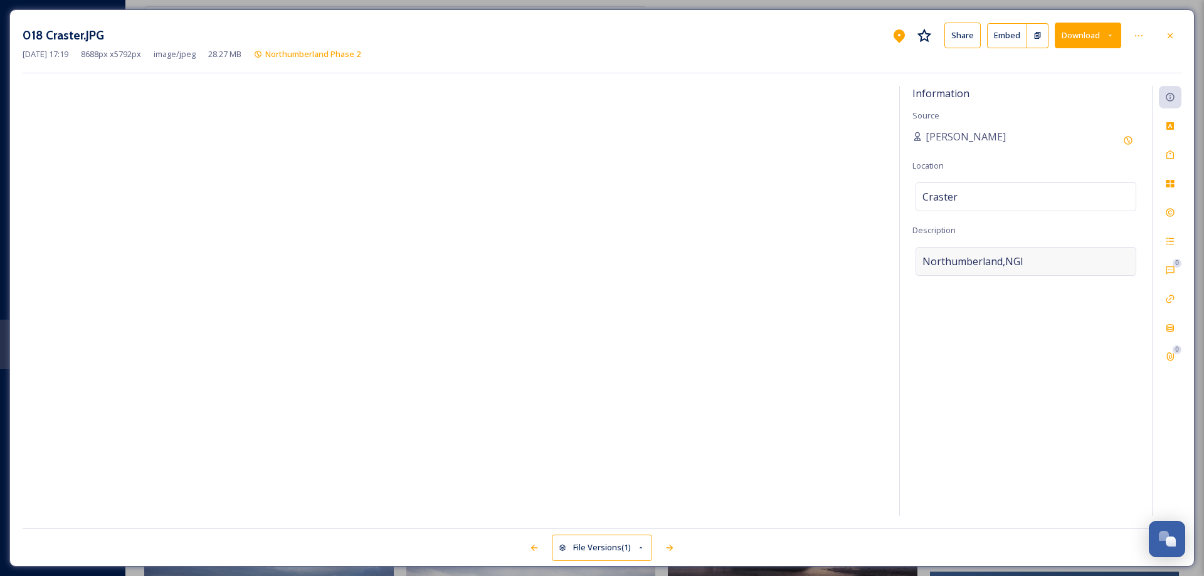
click at [1037, 260] on div "Northumberland,NGI" at bounding box center [1026, 261] width 221 height 29
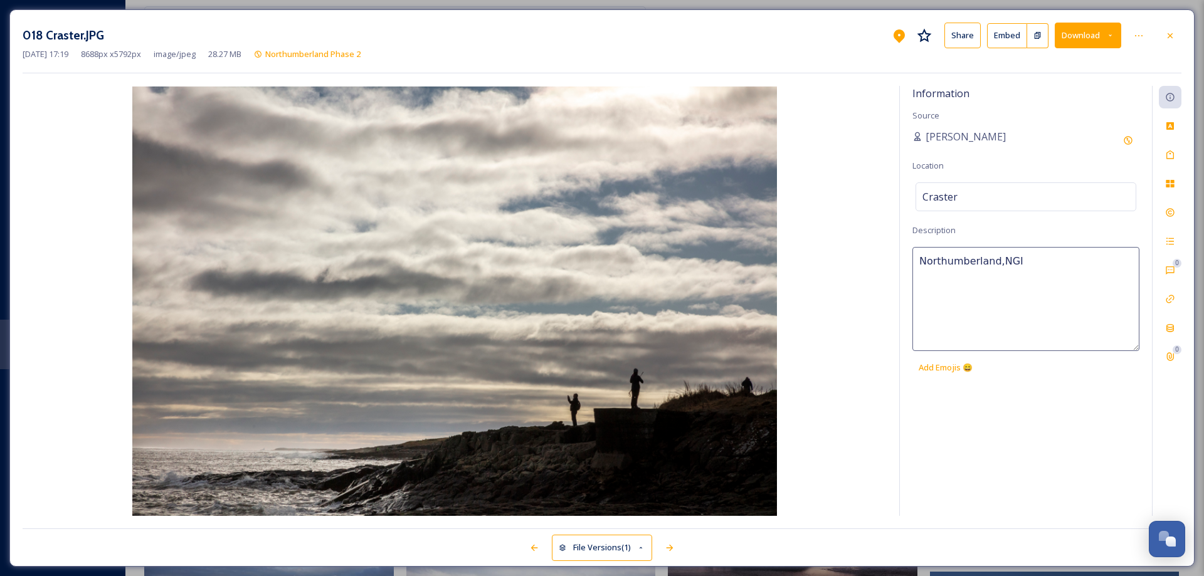
click at [1037, 260] on textarea "Northumberland,NGI" at bounding box center [1026, 299] width 227 height 104
click at [1170, 152] on icon at bounding box center [1171, 155] width 8 height 9
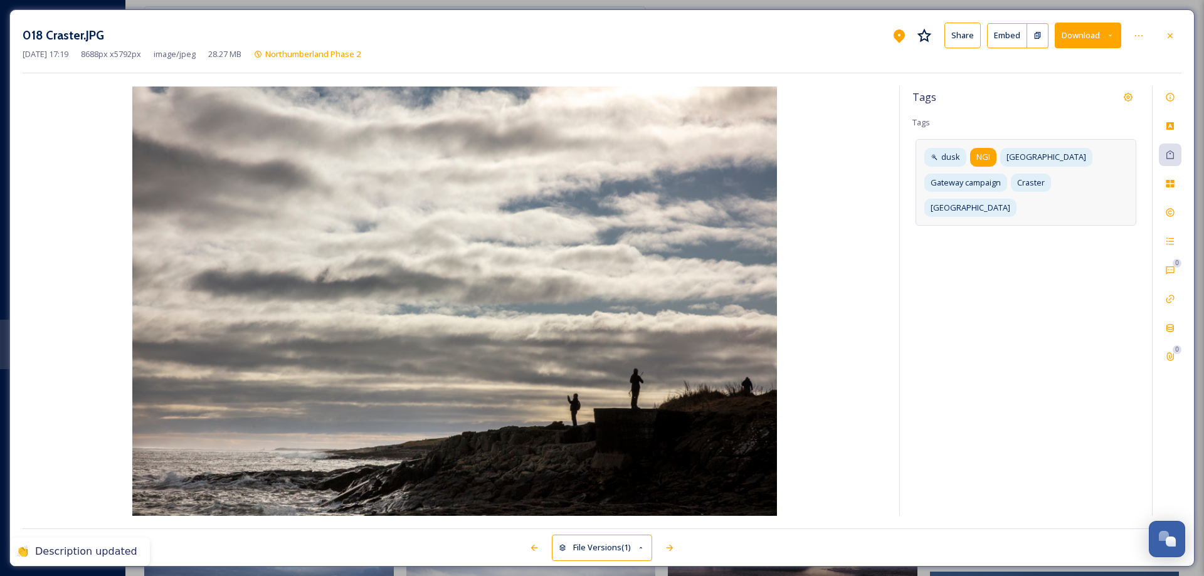
click at [985, 158] on span "NGI" at bounding box center [983, 157] width 14 height 12
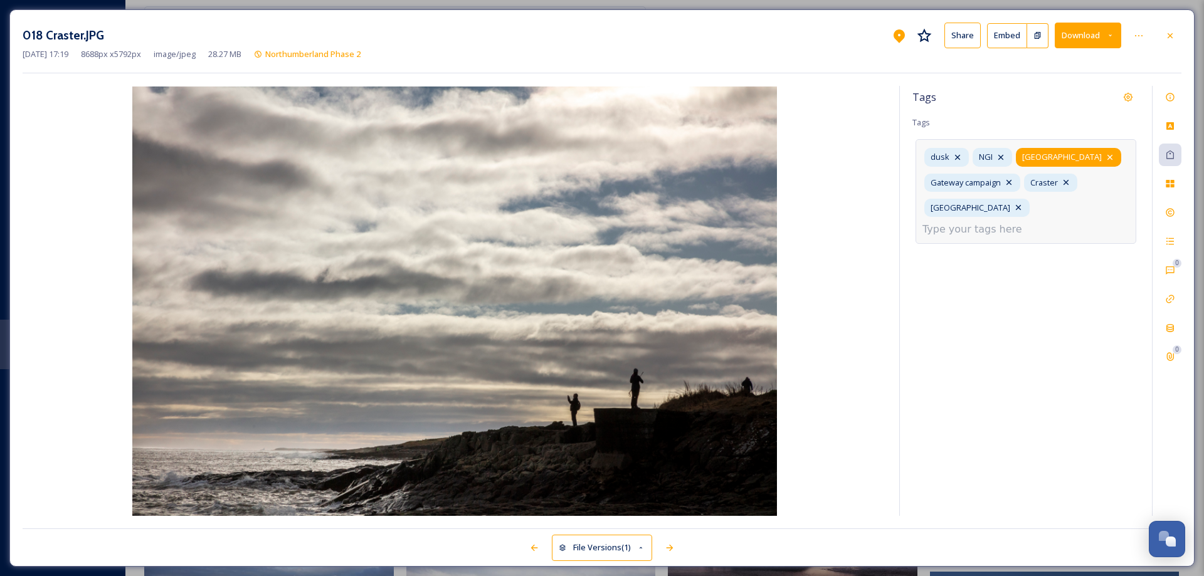
drag, startPoint x: 999, startPoint y: 154, endPoint x: 1020, endPoint y: 160, distance: 21.5
click at [1000, 154] on icon at bounding box center [1001, 157] width 10 height 10
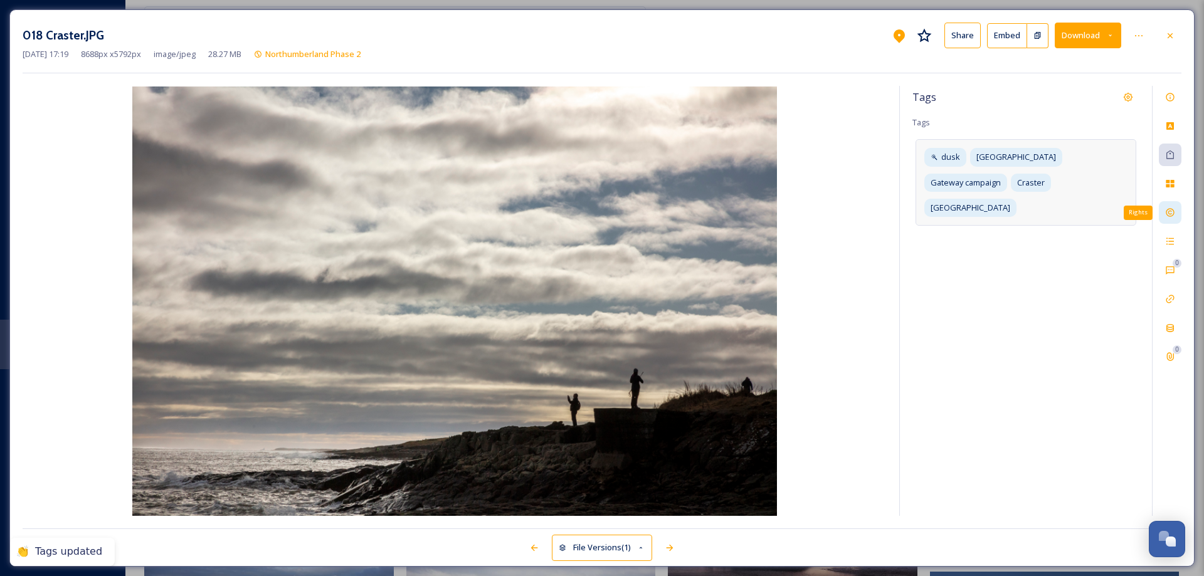
drag, startPoint x: 1170, startPoint y: 211, endPoint x: 1164, endPoint y: 219, distance: 9.9
click at [1170, 211] on icon at bounding box center [1170, 213] width 10 height 10
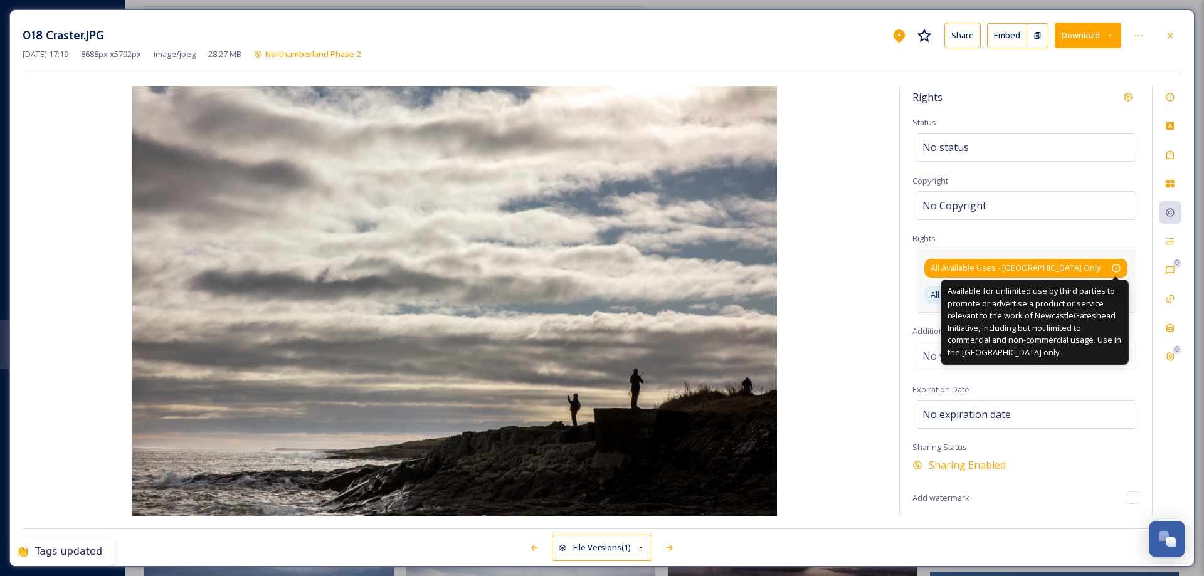
click at [1118, 280] on div "Available for unlimited use by third parties to promote or advertise a product …" at bounding box center [1035, 322] width 188 height 85
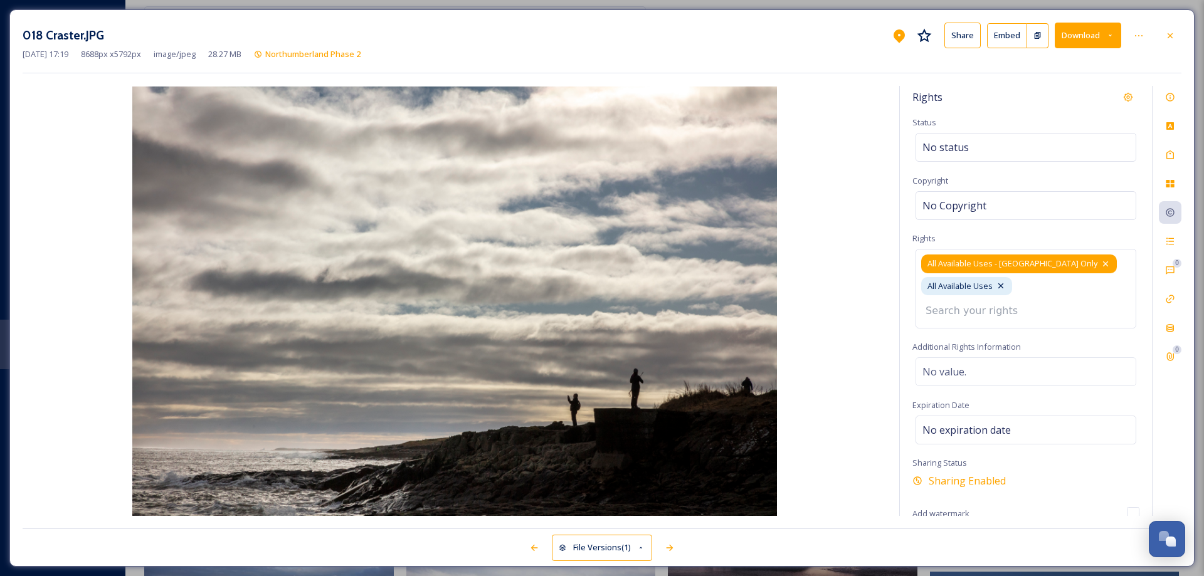
click at [1101, 261] on icon at bounding box center [1106, 264] width 10 height 10
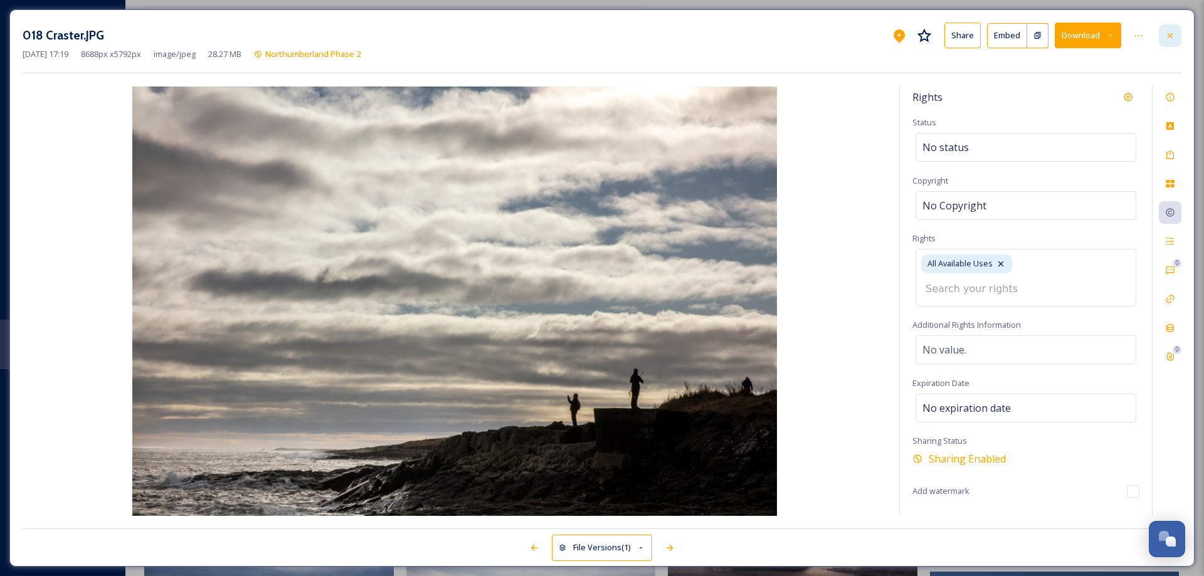
drag, startPoint x: 1172, startPoint y: 35, endPoint x: 1153, endPoint y: 41, distance: 20.2
click at [1172, 36] on icon at bounding box center [1170, 36] width 10 height 10
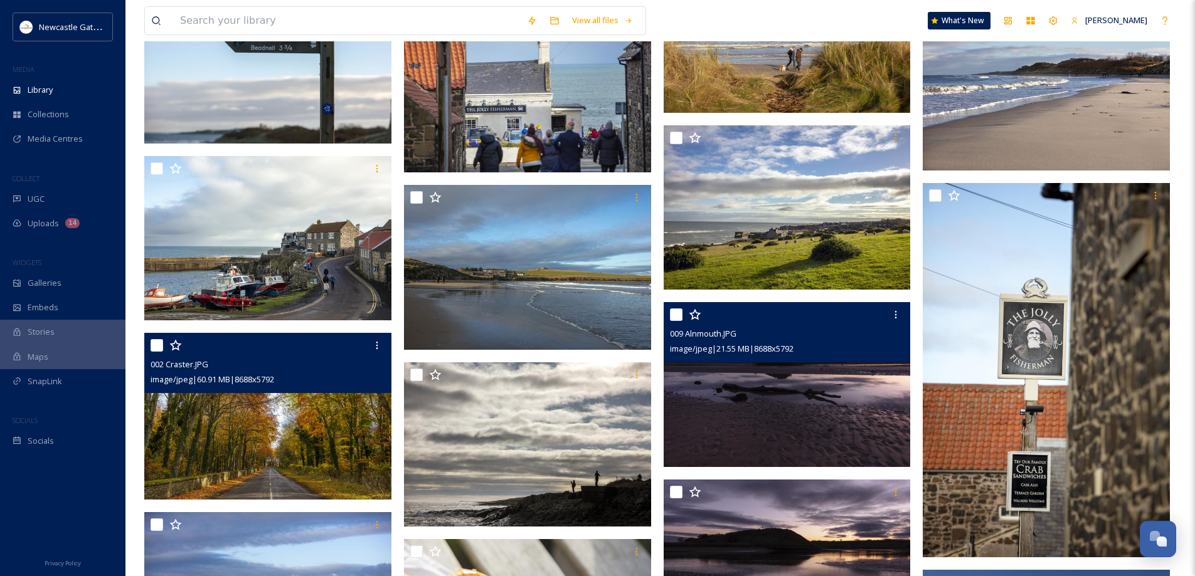
click at [810, 406] on img at bounding box center [787, 384] width 247 height 165
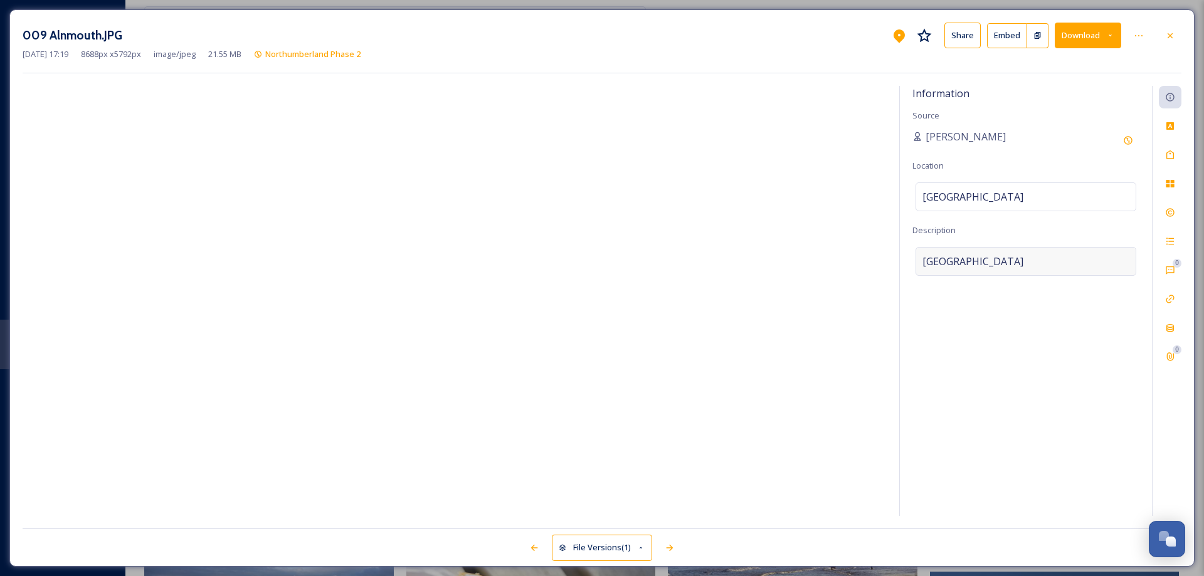
click at [1010, 259] on div "[GEOGRAPHIC_DATA]" at bounding box center [1026, 261] width 221 height 29
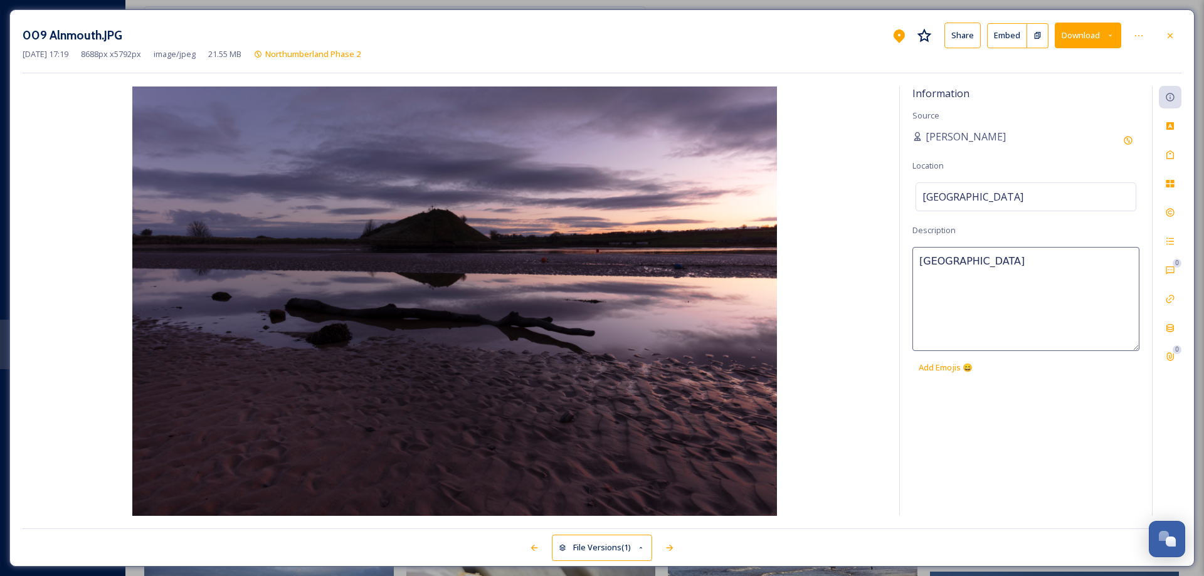
click at [1010, 260] on textarea "[GEOGRAPHIC_DATA]" at bounding box center [1026, 299] width 227 height 104
click at [1170, 155] on icon at bounding box center [1170, 155] width 10 height 10
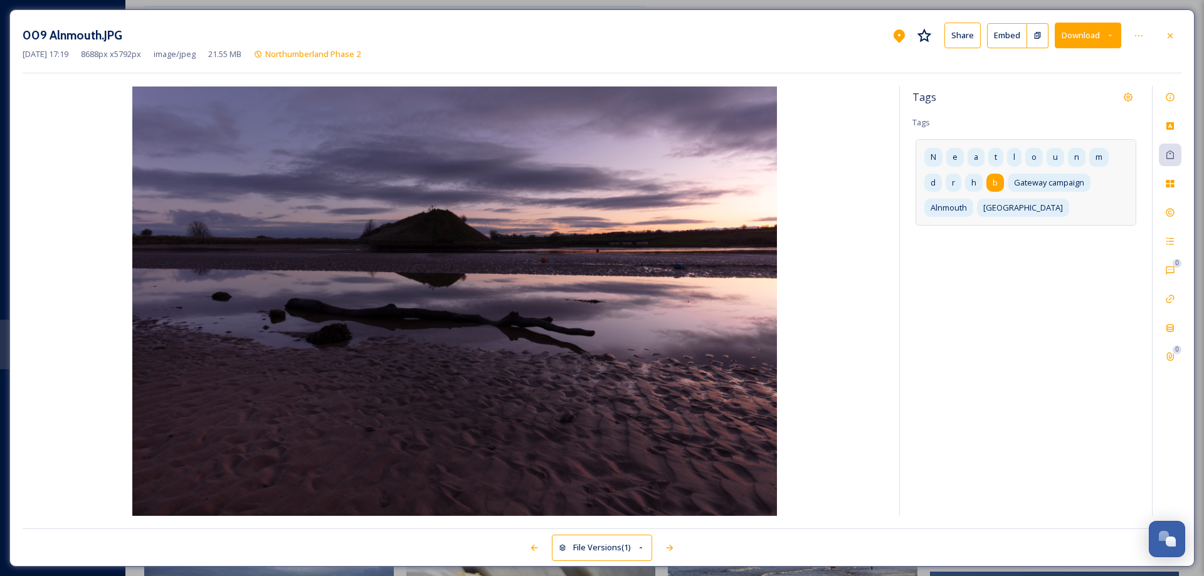
click at [996, 181] on span "b" at bounding box center [995, 183] width 5 height 12
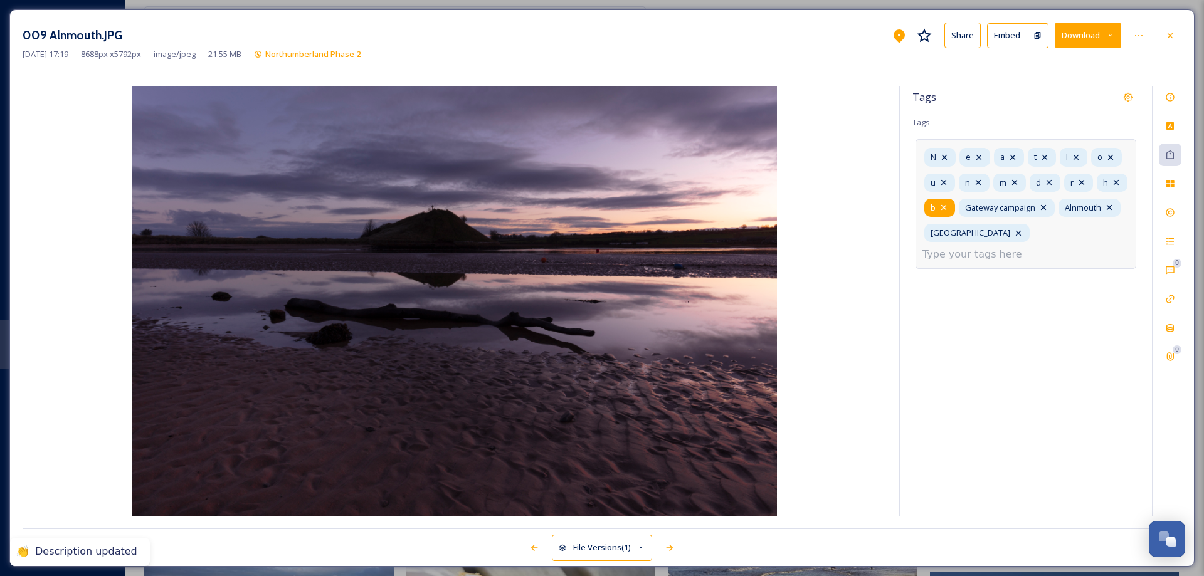
click at [949, 208] on icon at bounding box center [944, 208] width 10 height 10
click at [1114, 185] on icon at bounding box center [1116, 182] width 5 height 5
click at [1083, 182] on icon at bounding box center [1081, 182] width 5 height 5
click at [1051, 184] on icon at bounding box center [1049, 182] width 5 height 5
click at [1018, 181] on icon at bounding box center [1015, 182] width 10 height 10
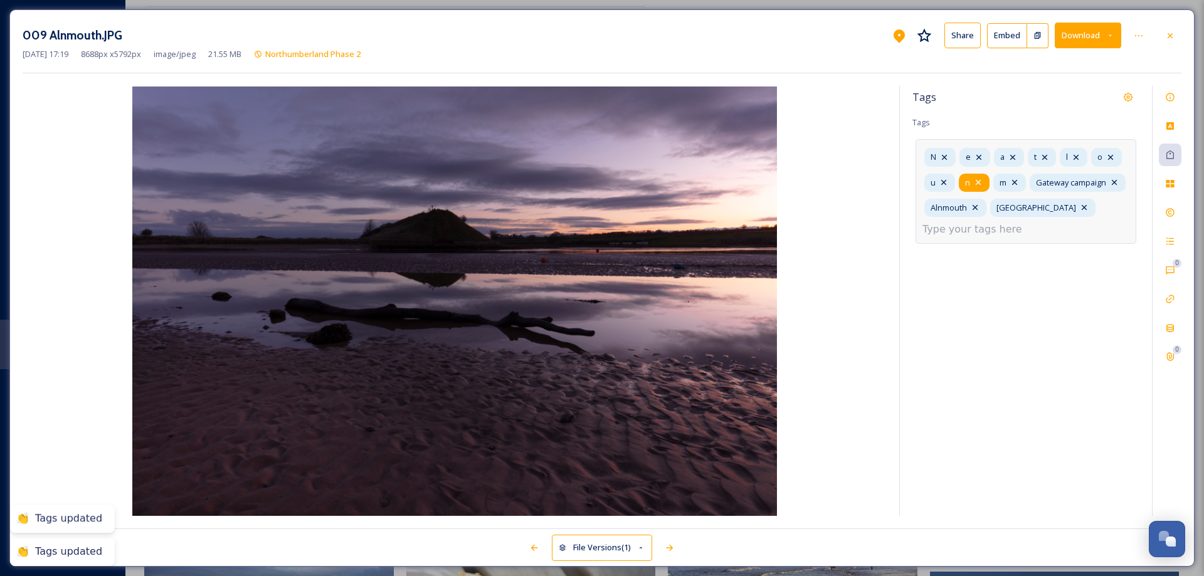
click at [980, 184] on icon at bounding box center [978, 182] width 5 height 5
click at [945, 181] on icon at bounding box center [944, 182] width 10 height 10
click at [1110, 154] on icon at bounding box center [1111, 157] width 10 height 10
click at [1079, 156] on icon at bounding box center [1076, 157] width 10 height 10
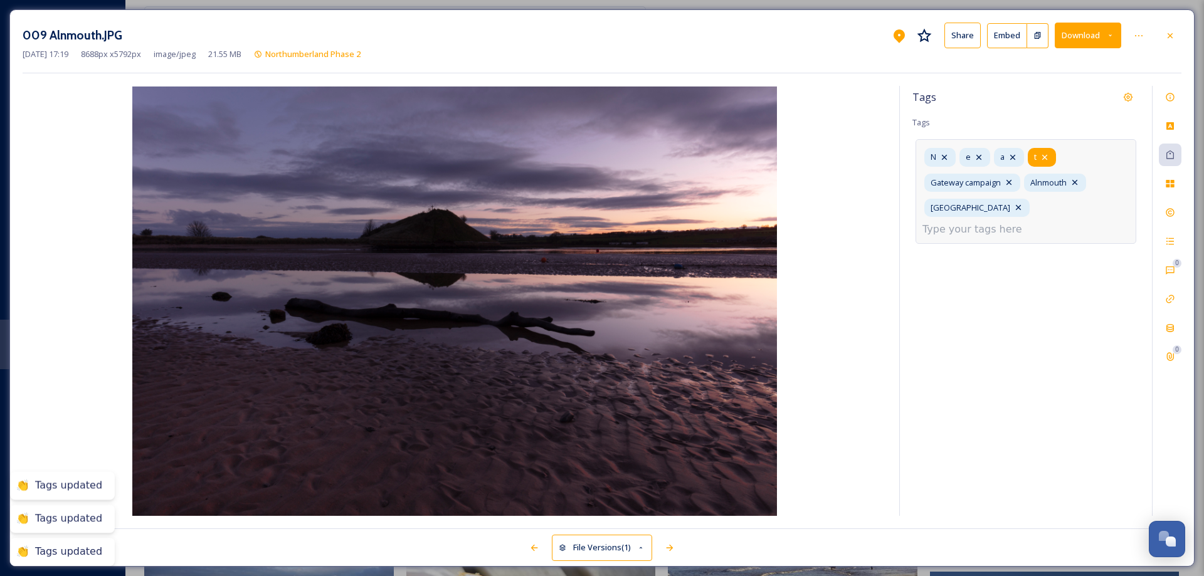
click at [1048, 159] on icon at bounding box center [1045, 157] width 10 height 10
click at [1012, 156] on icon at bounding box center [1012, 157] width 5 height 5
click at [981, 154] on icon at bounding box center [979, 157] width 10 height 10
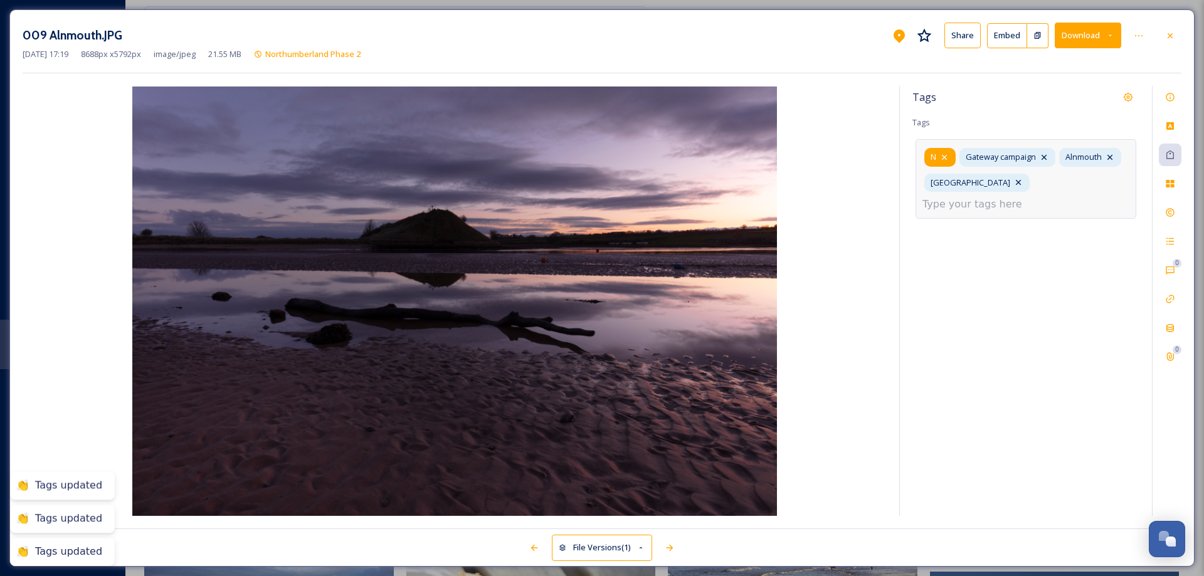
click at [947, 156] on icon at bounding box center [944, 157] width 10 height 10
click at [1027, 197] on input at bounding box center [985, 204] width 125 height 15
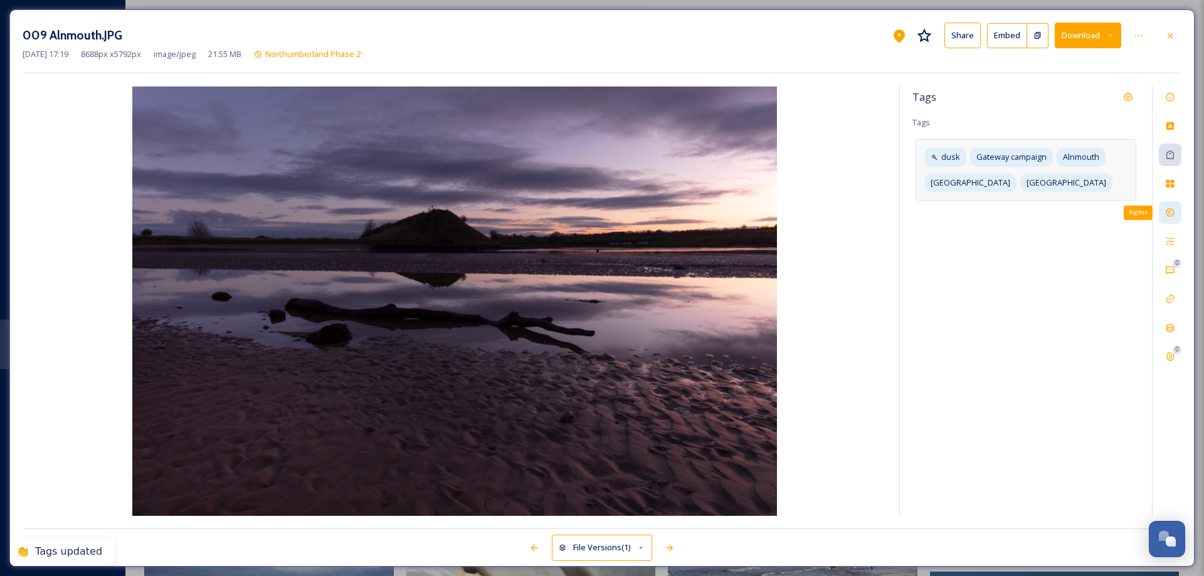
click at [1169, 211] on icon at bounding box center [1170, 213] width 10 height 10
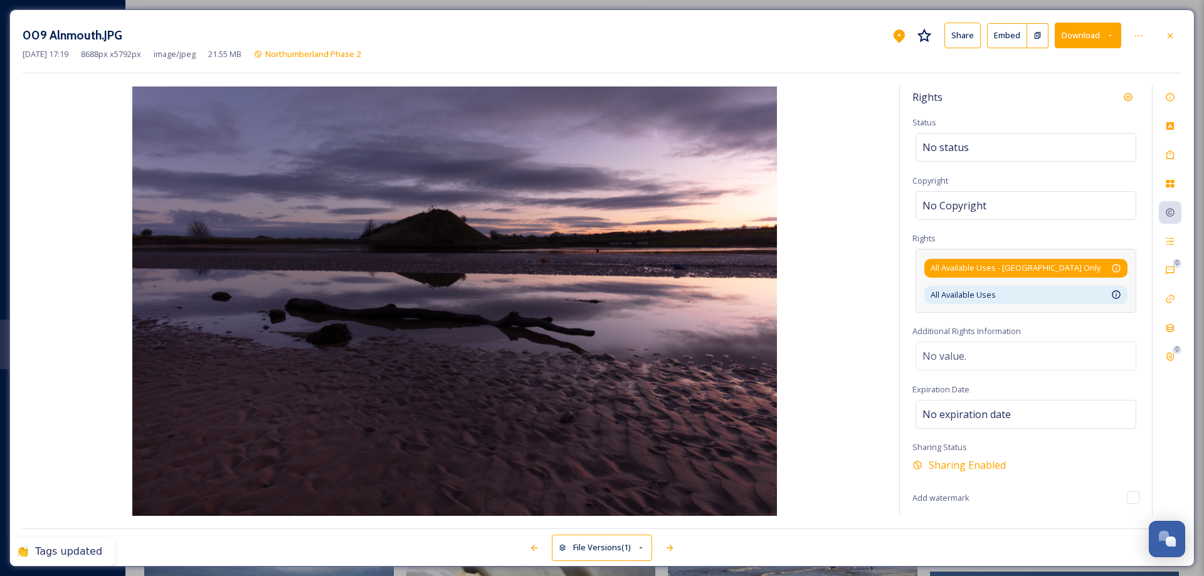
click at [1064, 267] on div "All Available Uses - [GEOGRAPHIC_DATA] Only Available for unlimited use by thir…" at bounding box center [1026, 268] width 191 height 12
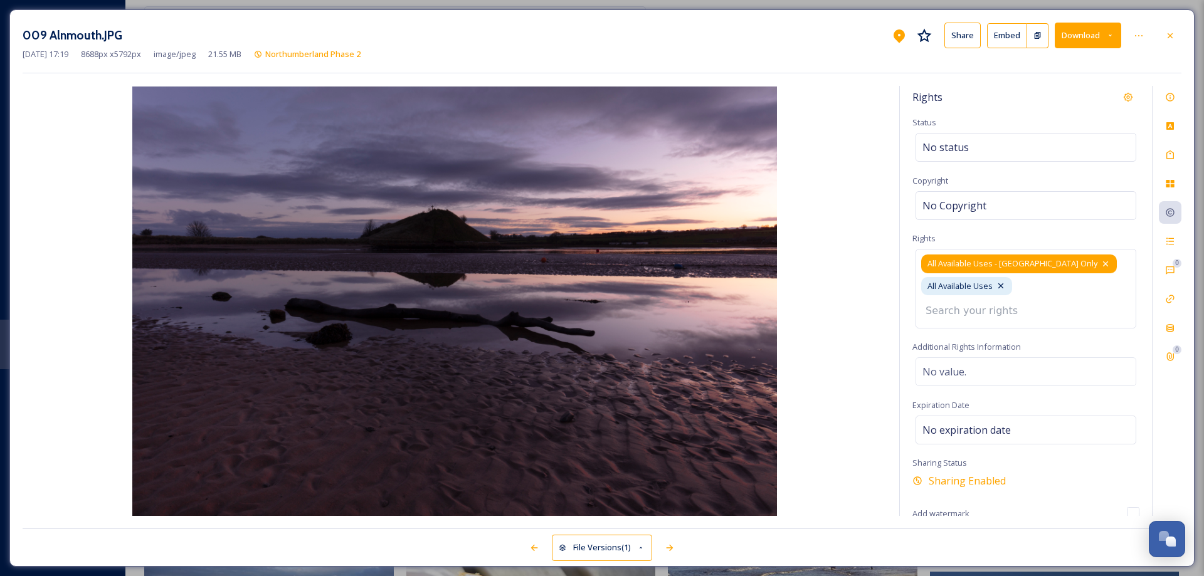
click at [1101, 264] on icon at bounding box center [1106, 264] width 10 height 10
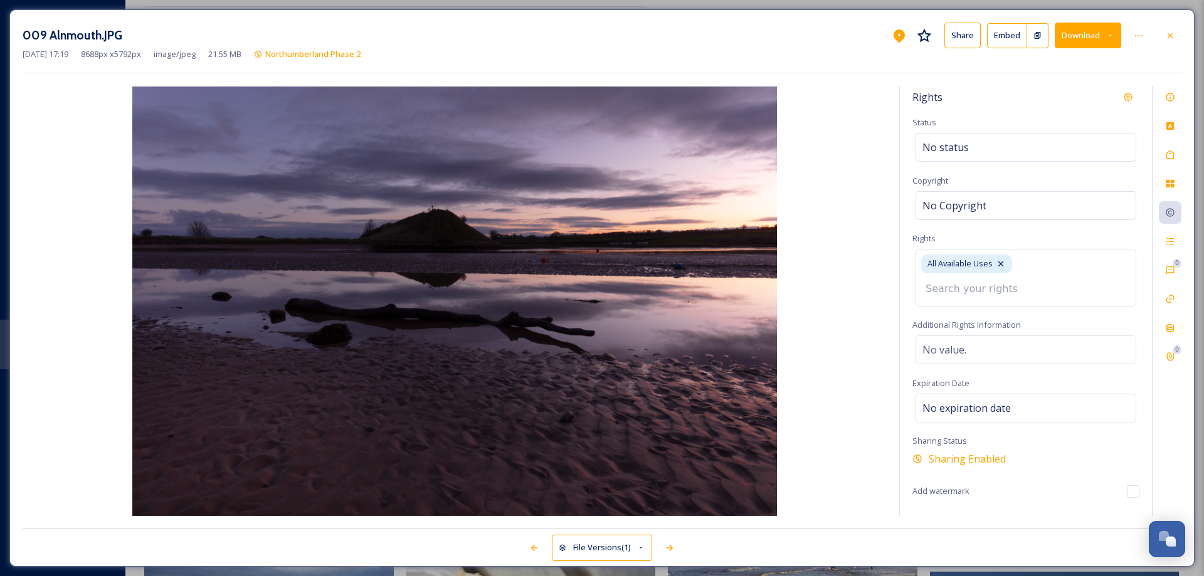
click at [1172, 34] on icon at bounding box center [1170, 35] width 5 height 5
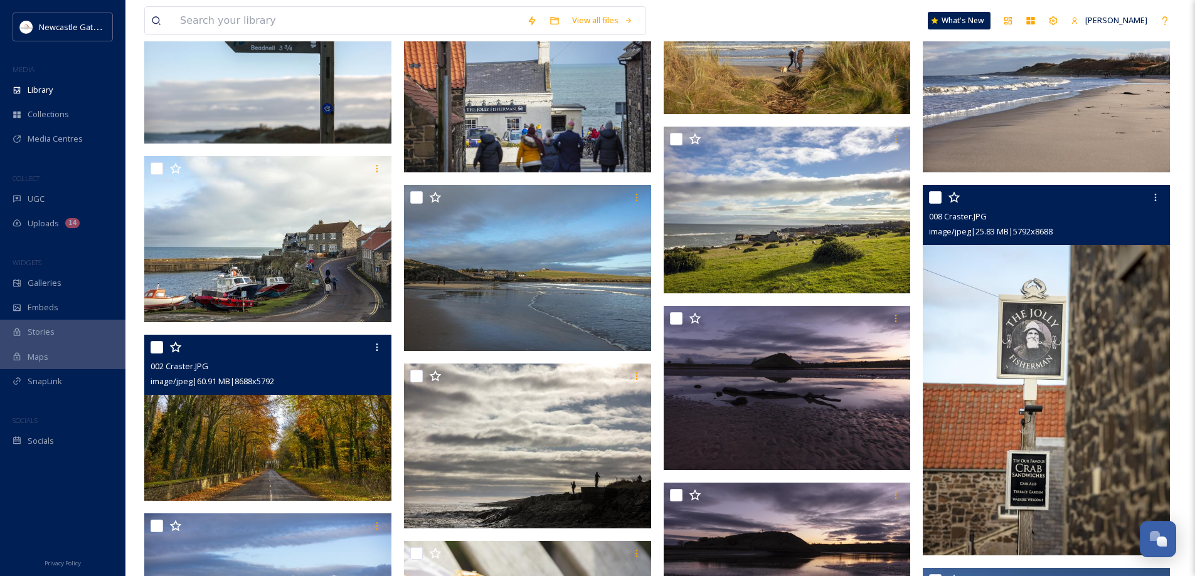
click at [1045, 415] on img at bounding box center [1046, 370] width 247 height 371
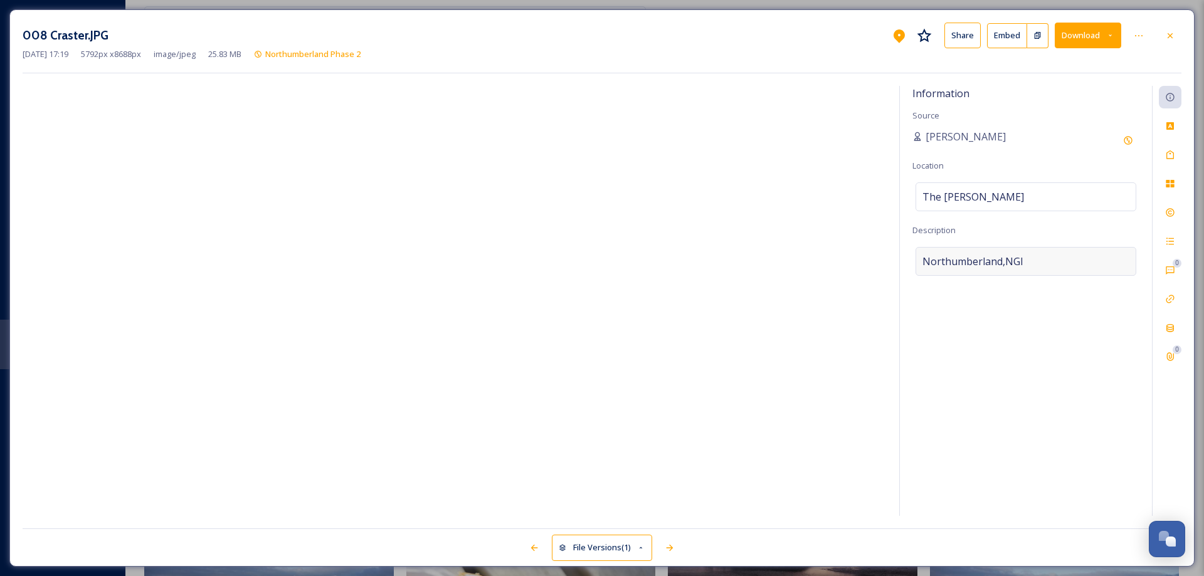
click at [1031, 257] on div "Northumberland,NGI" at bounding box center [1026, 261] width 221 height 29
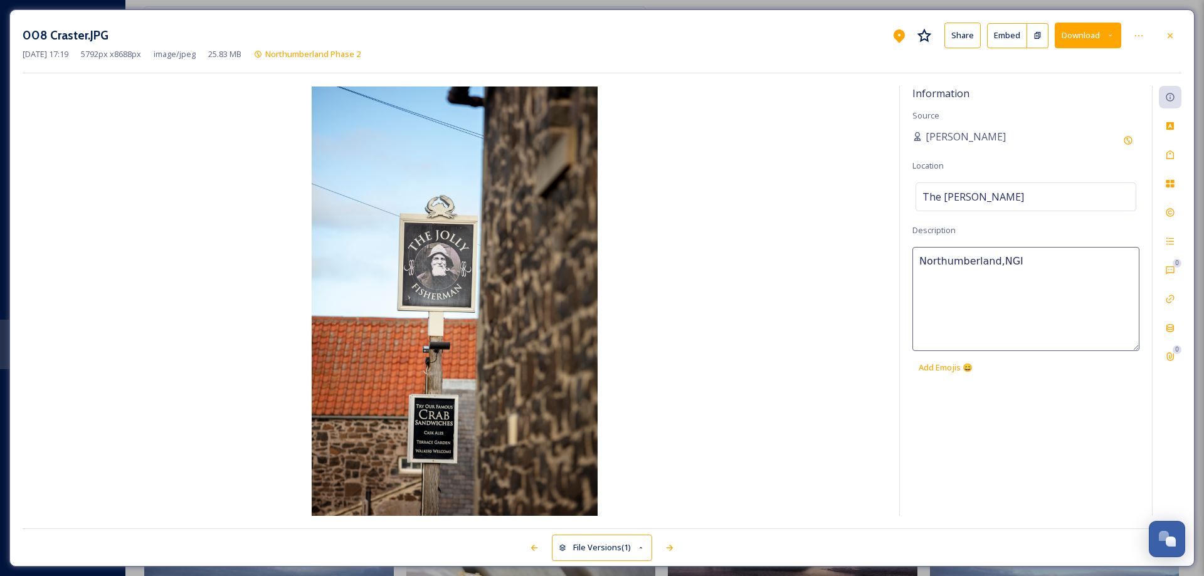
click at [1031, 257] on textarea "Northumberland,NGI" at bounding box center [1026, 299] width 227 height 104
click at [1170, 158] on icon at bounding box center [1170, 155] width 10 height 10
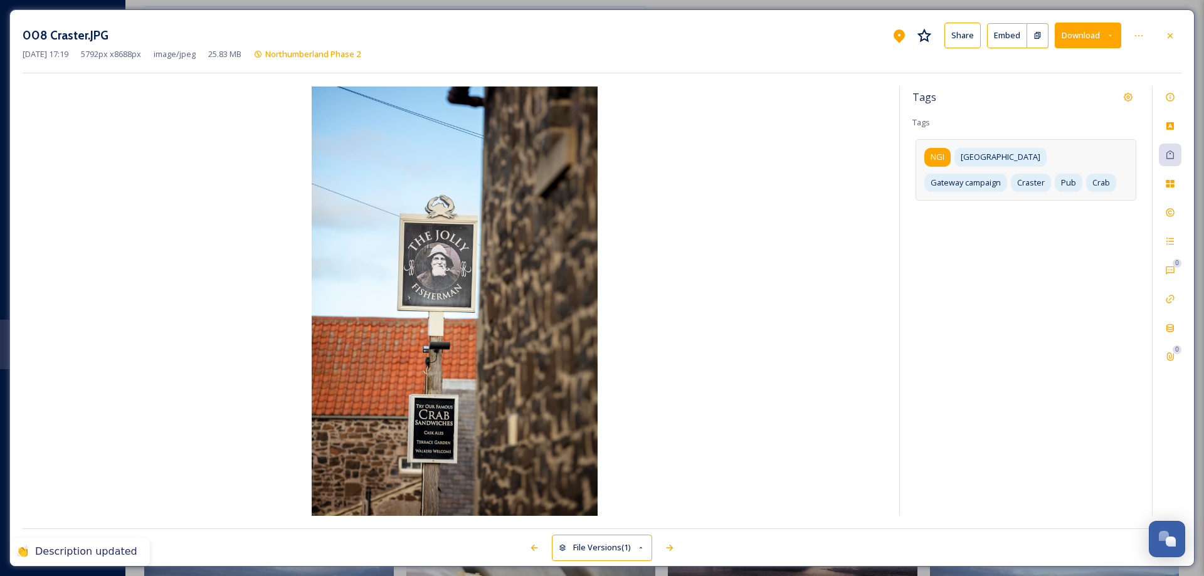
click at [935, 159] on span "NGI" at bounding box center [938, 157] width 14 height 12
click at [952, 156] on icon at bounding box center [952, 157] width 5 height 5
click at [989, 204] on input at bounding box center [1032, 207] width 125 height 15
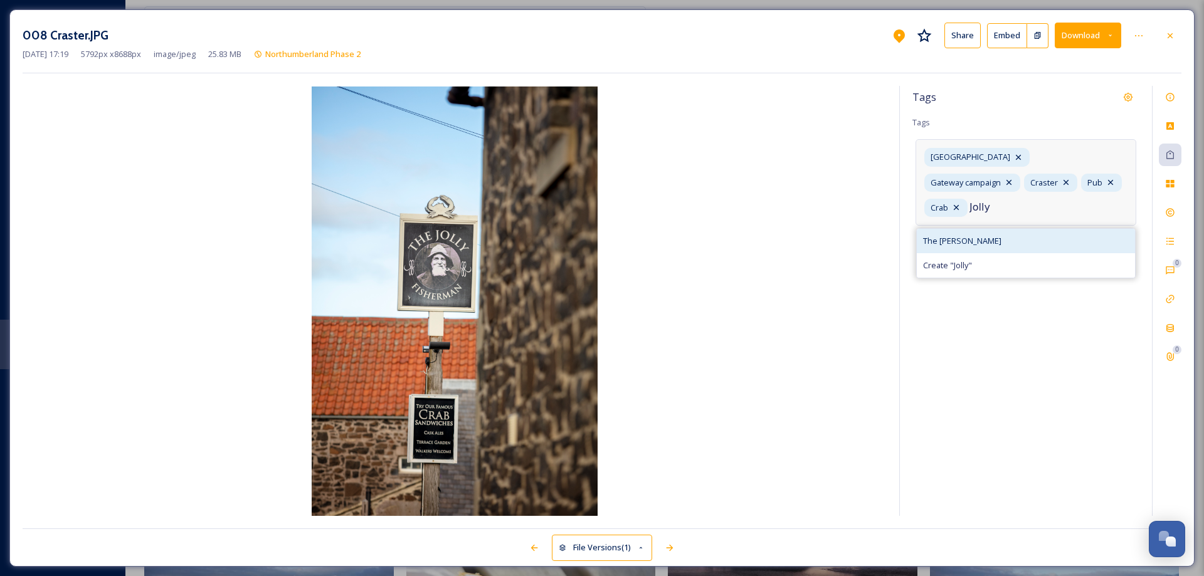
click at [968, 235] on span "The [PERSON_NAME]" at bounding box center [962, 241] width 78 height 12
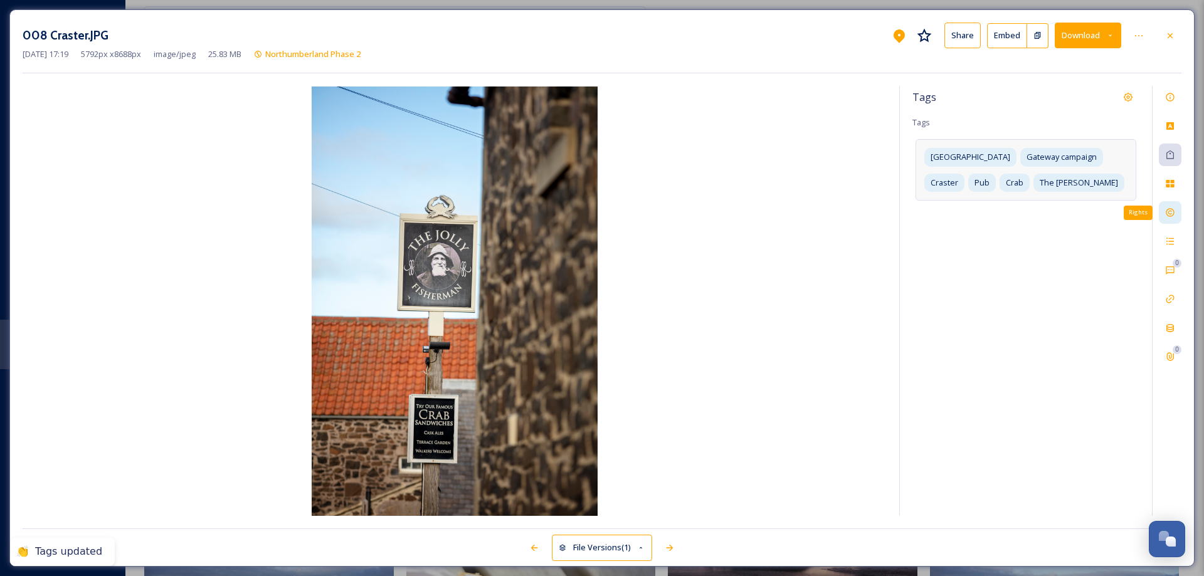
click at [1170, 214] on icon at bounding box center [1170, 213] width 10 height 10
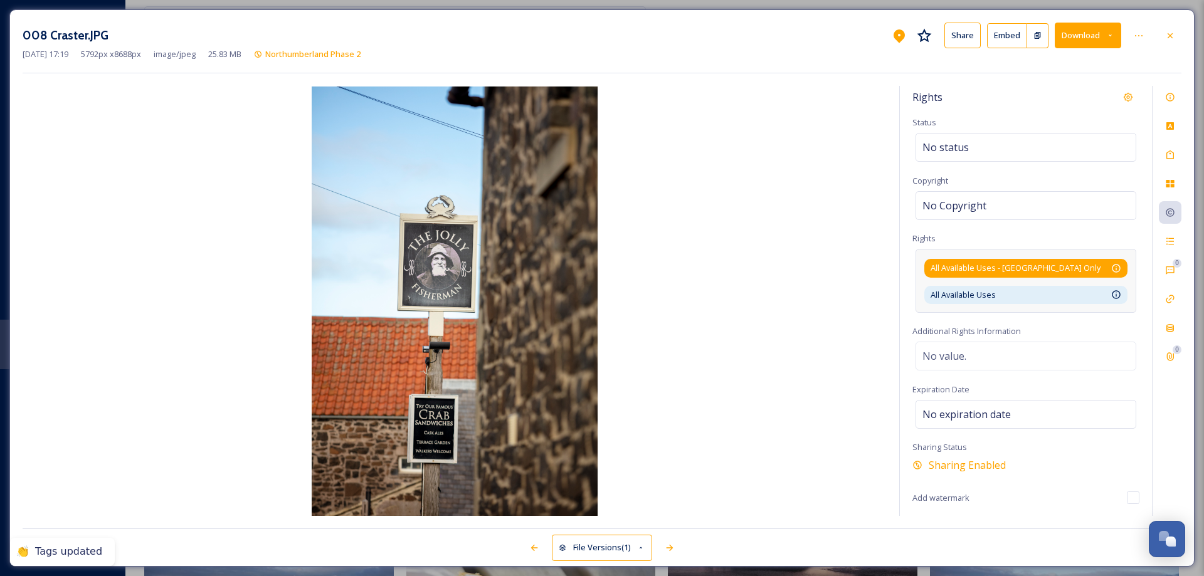
click at [1100, 266] on div "All Available Uses - [GEOGRAPHIC_DATA] Only Available for unlimited use by thir…" at bounding box center [1026, 268] width 191 height 12
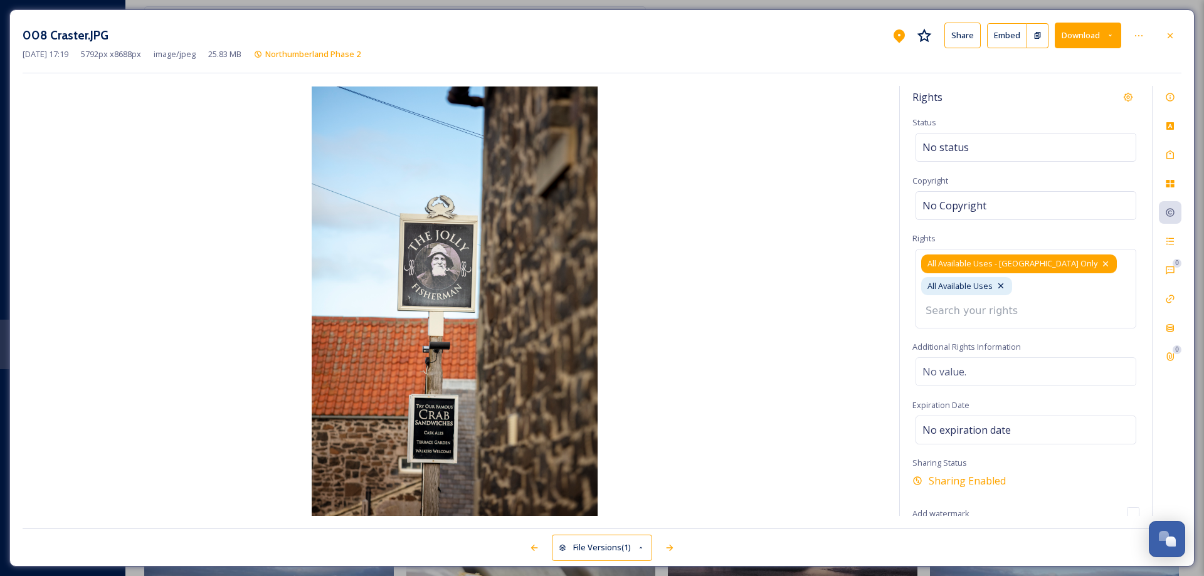
click at [1103, 265] on icon at bounding box center [1105, 264] width 5 height 5
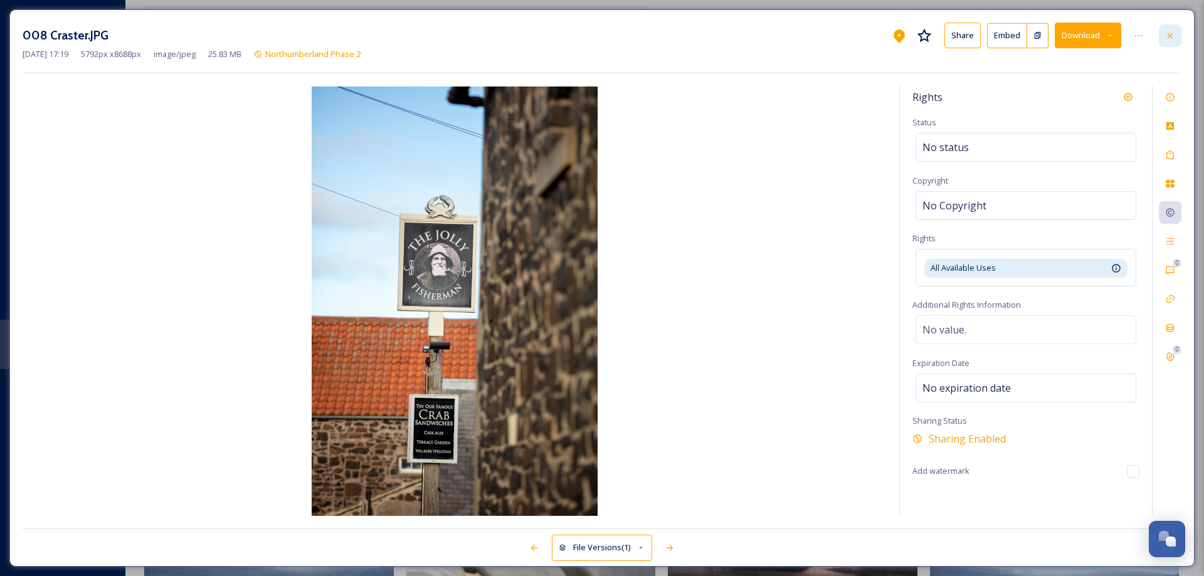
click at [1172, 37] on icon at bounding box center [1170, 35] width 5 height 5
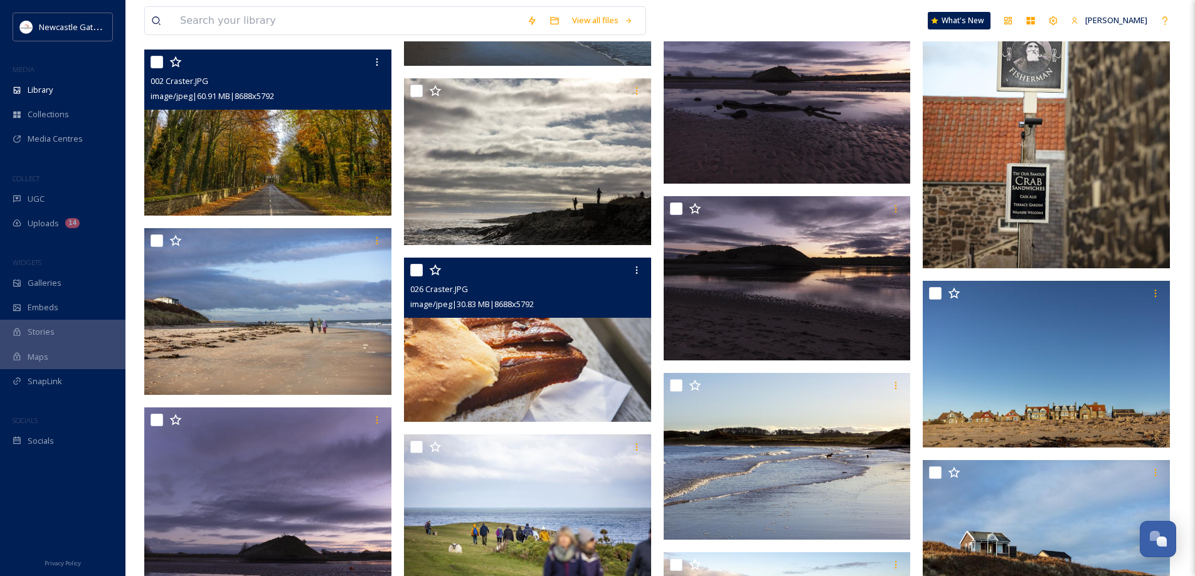
scroll to position [2621, 0]
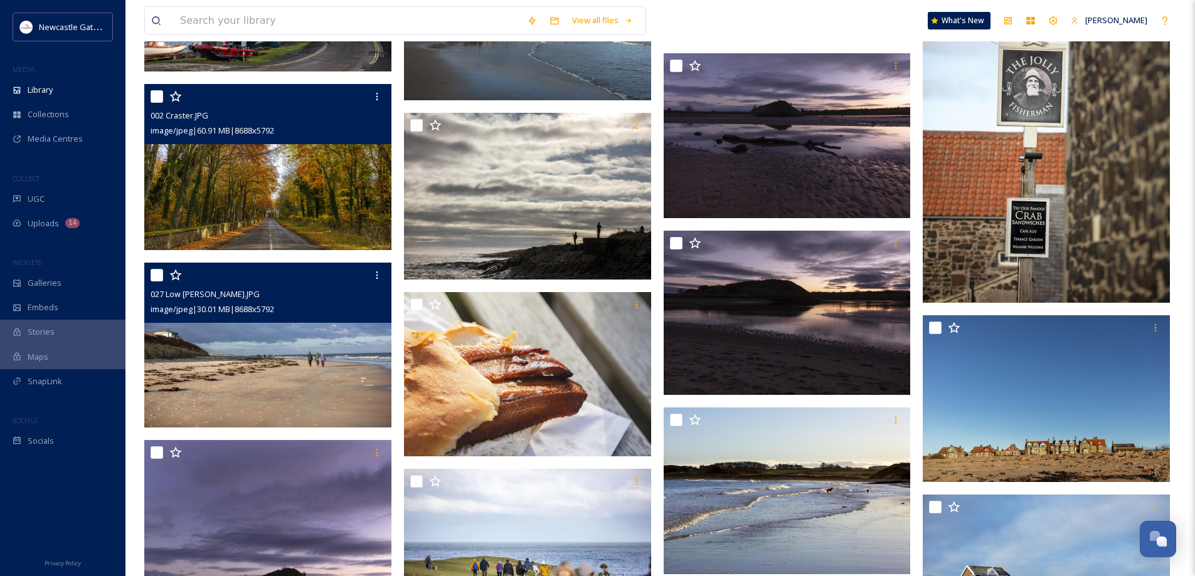
click at [287, 371] on img at bounding box center [267, 345] width 247 height 165
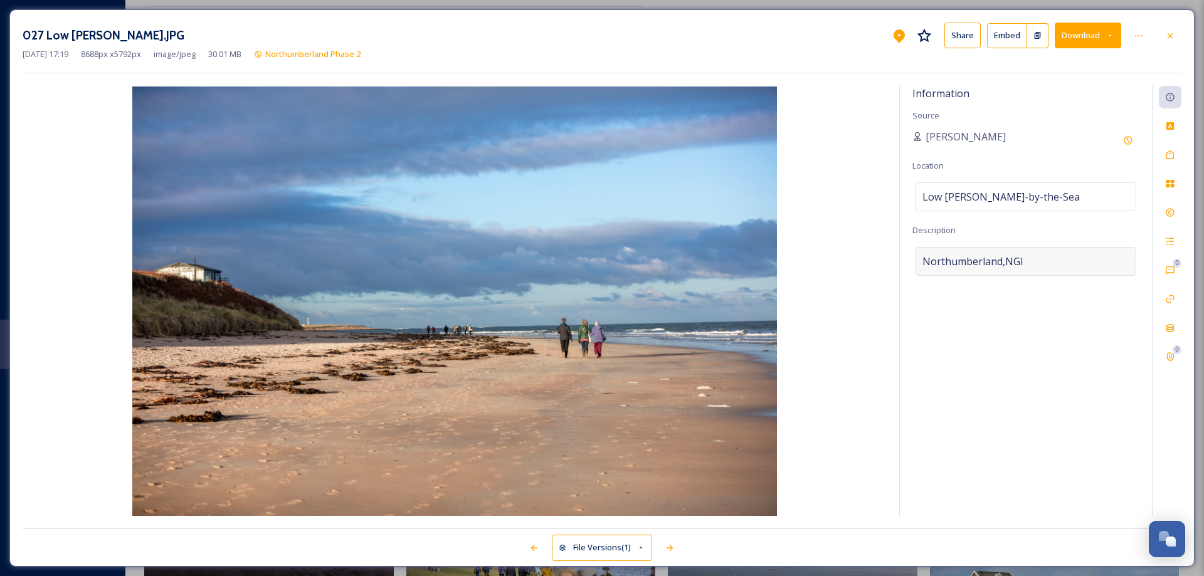
click at [1054, 259] on div "Northumberland,NGI" at bounding box center [1026, 261] width 221 height 29
click at [1054, 259] on textarea "Northumberland,NGI" at bounding box center [1026, 299] width 227 height 104
click at [1172, 159] on icon at bounding box center [1171, 155] width 8 height 9
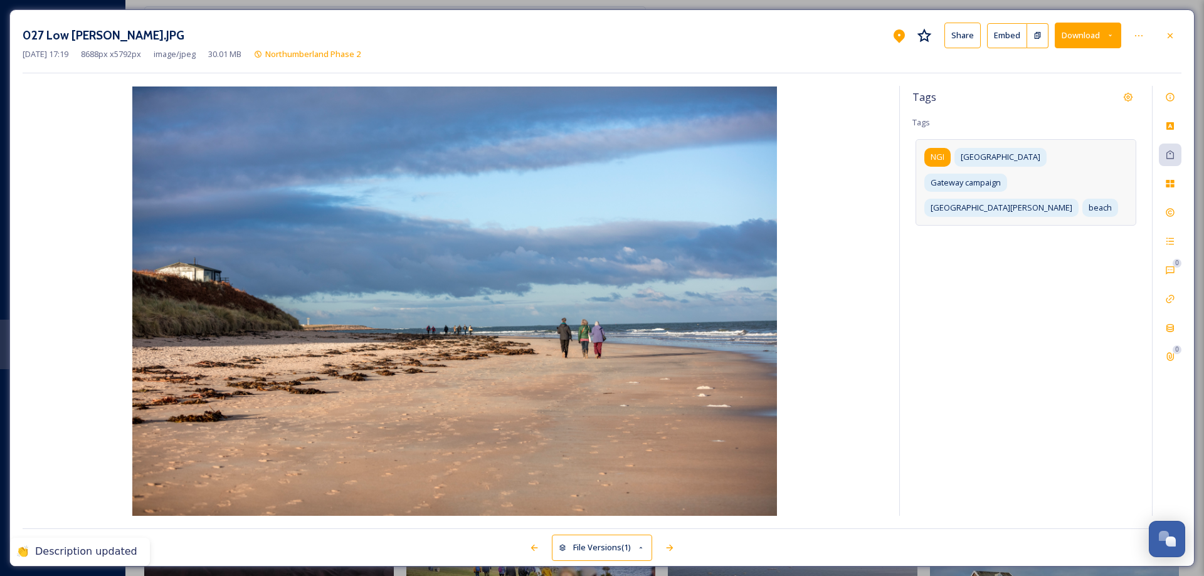
click at [936, 156] on span "NGI" at bounding box center [938, 157] width 14 height 12
click at [954, 154] on icon at bounding box center [953, 157] width 10 height 10
click at [1172, 210] on icon at bounding box center [1170, 213] width 10 height 10
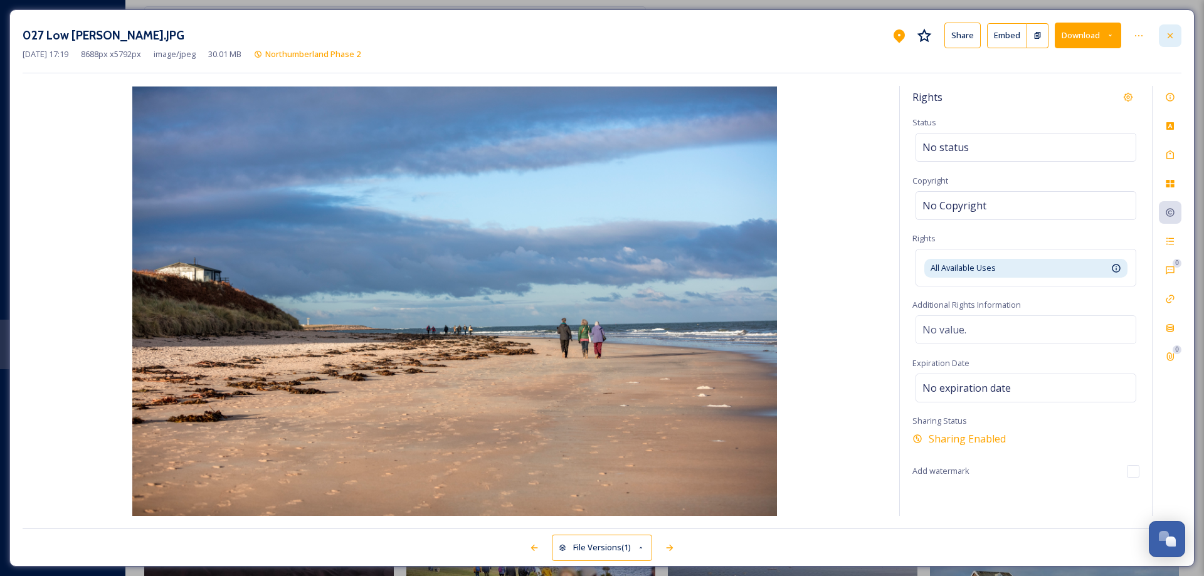
click at [1171, 34] on icon at bounding box center [1170, 36] width 10 height 10
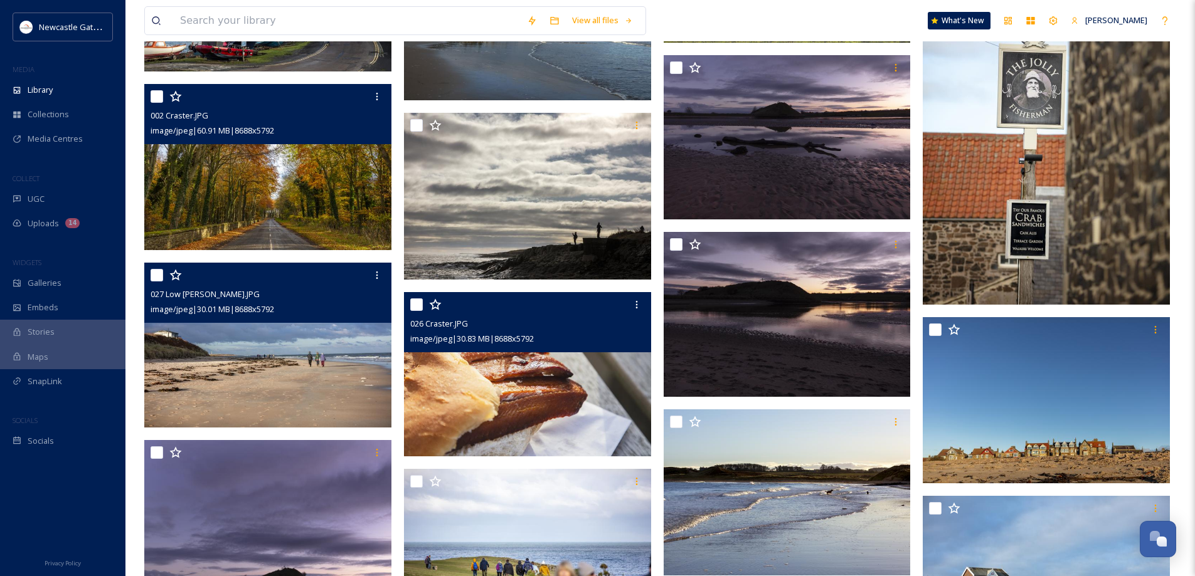
click at [539, 413] on img at bounding box center [527, 374] width 247 height 165
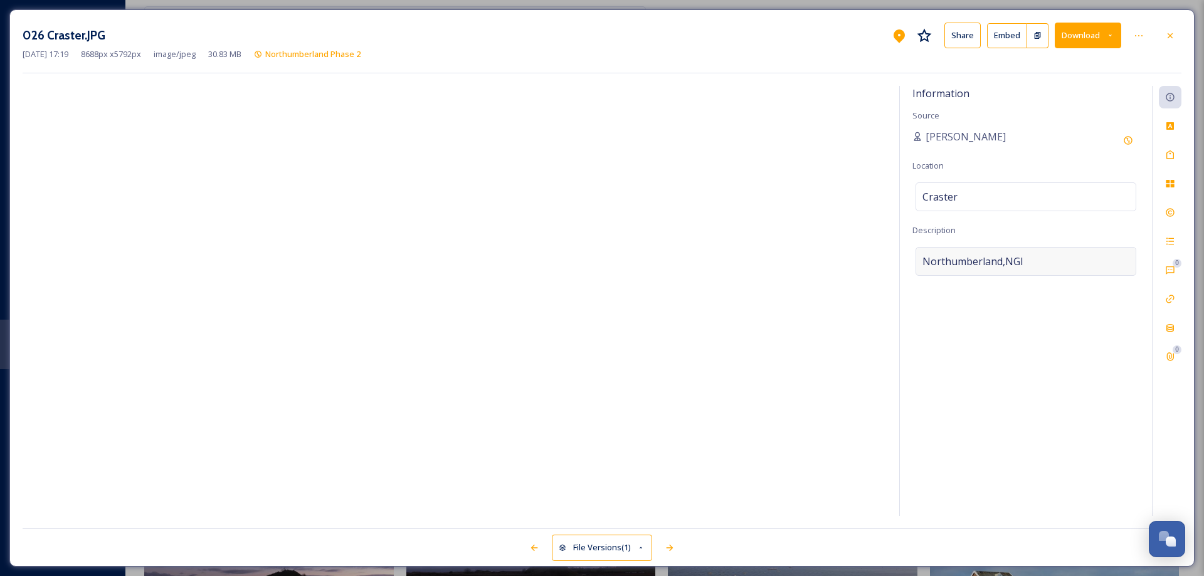
click at [1040, 262] on div "Northumberland,NGI" at bounding box center [1026, 261] width 221 height 29
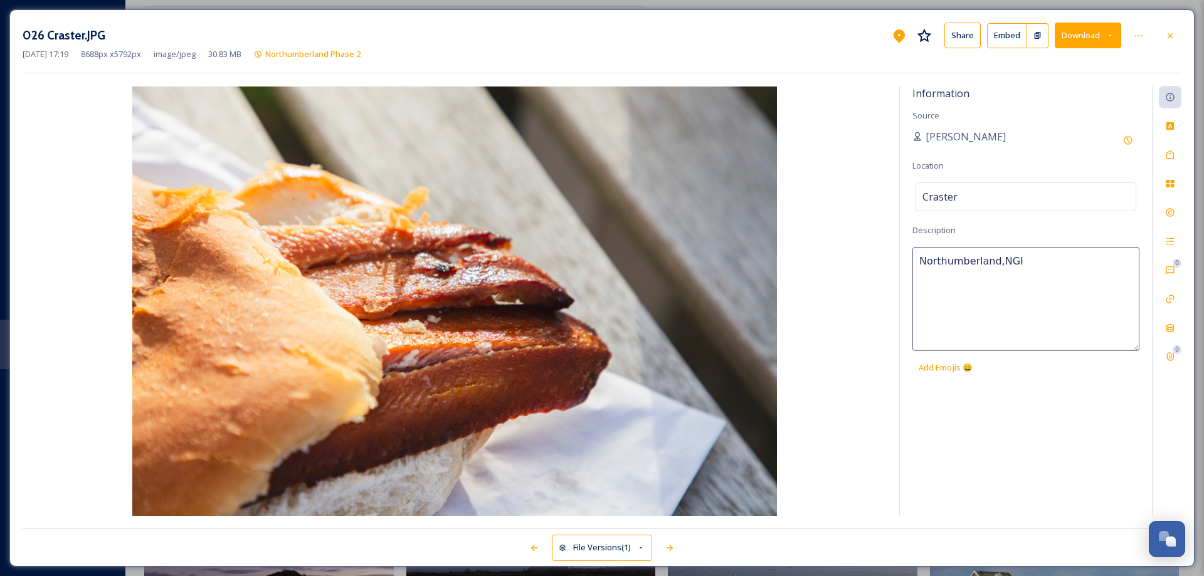
click at [1040, 262] on textarea "Northumberland,NGI" at bounding box center [1026, 299] width 227 height 104
click at [1170, 157] on icon at bounding box center [1170, 155] width 10 height 10
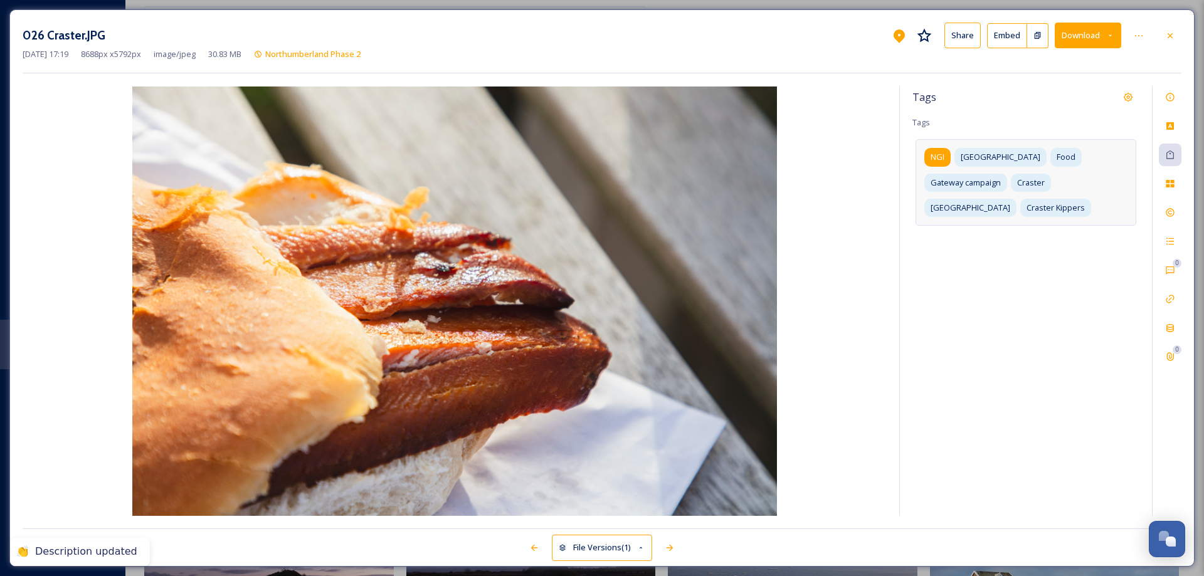
click at [941, 157] on span "NGI" at bounding box center [938, 157] width 14 height 12
click at [957, 155] on icon at bounding box center [953, 157] width 10 height 10
click at [1168, 209] on icon at bounding box center [1170, 213] width 10 height 10
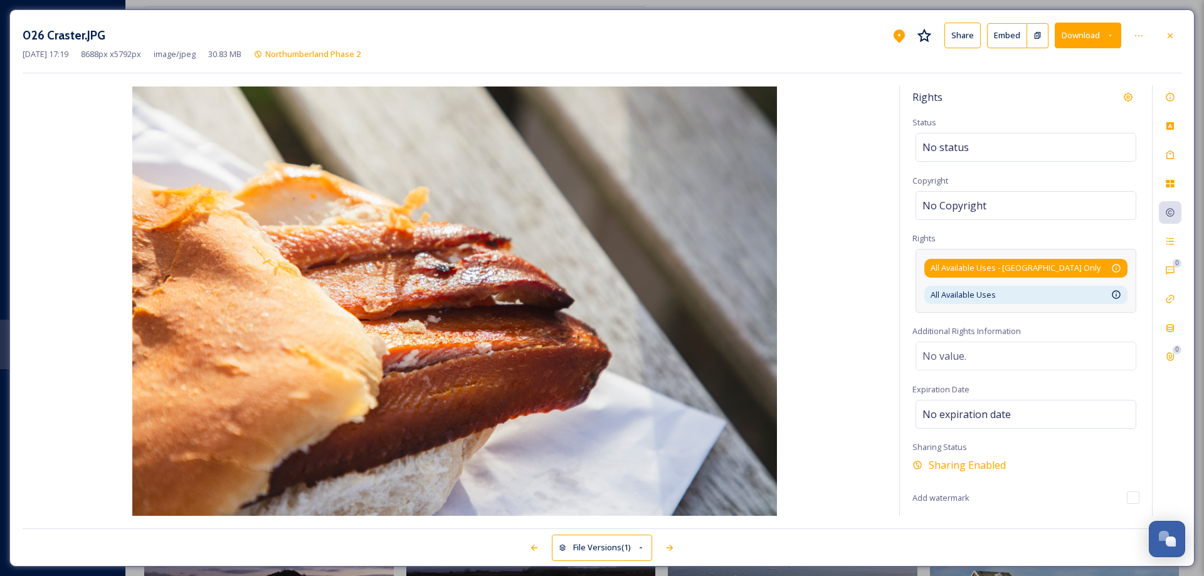
click at [1100, 267] on div "All Available Uses - [GEOGRAPHIC_DATA] Only Available for unlimited use by thir…" at bounding box center [1026, 268] width 191 height 12
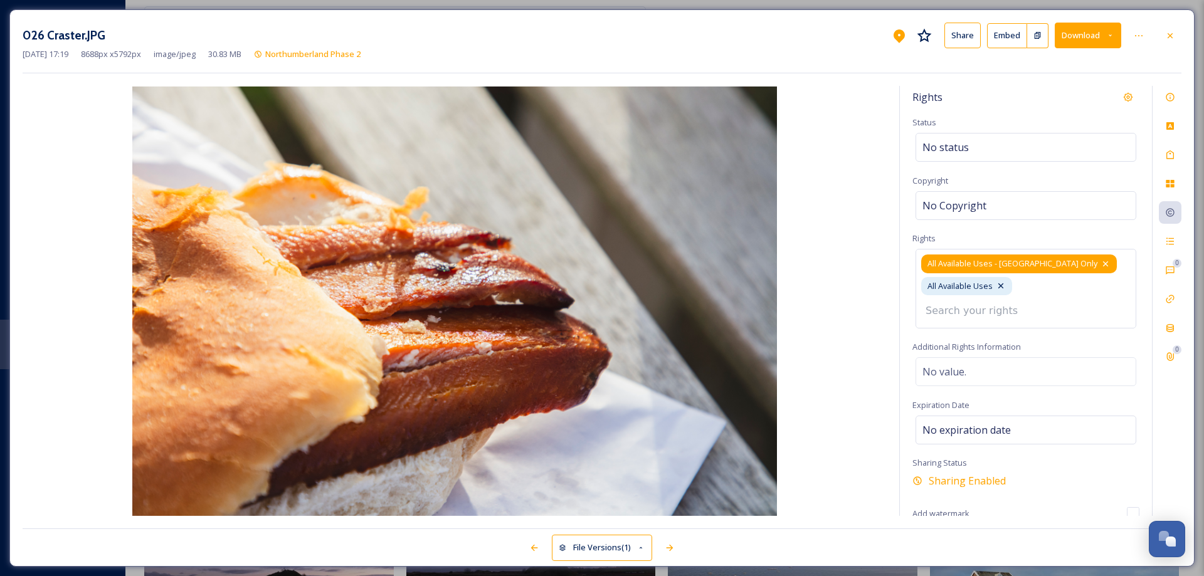
click at [1101, 266] on icon at bounding box center [1106, 264] width 10 height 10
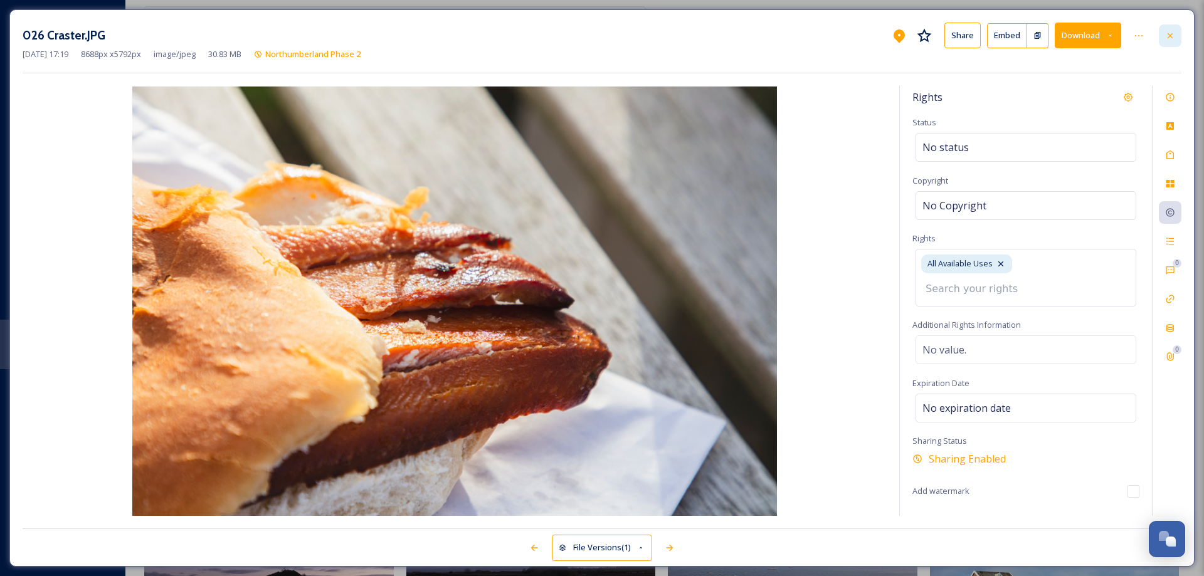
click at [1173, 36] on icon at bounding box center [1170, 36] width 10 height 10
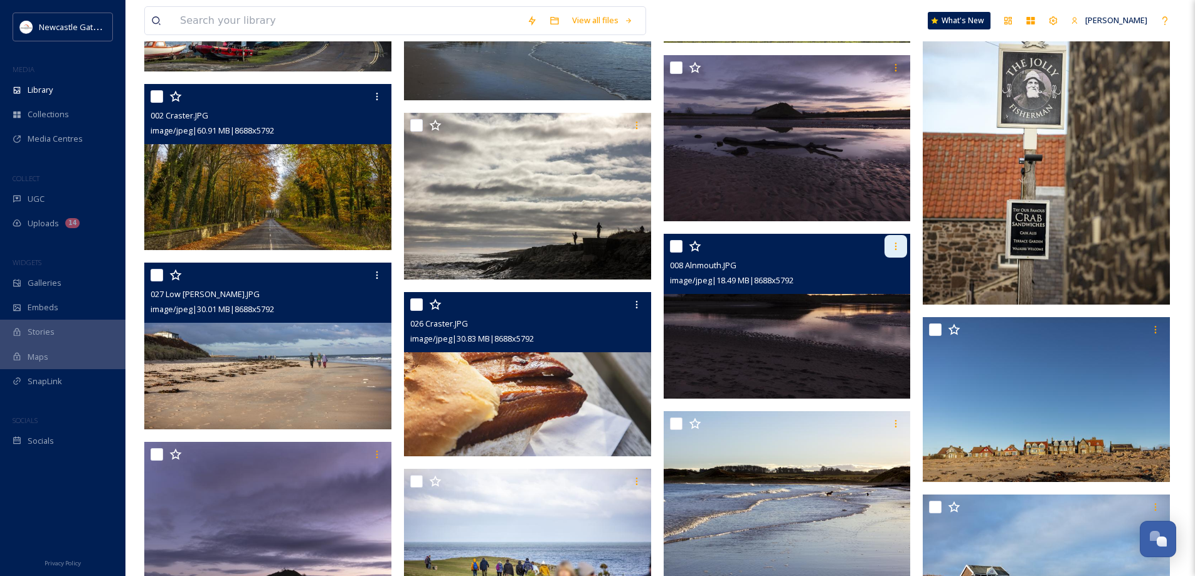
click at [892, 246] on icon at bounding box center [896, 246] width 10 height 10
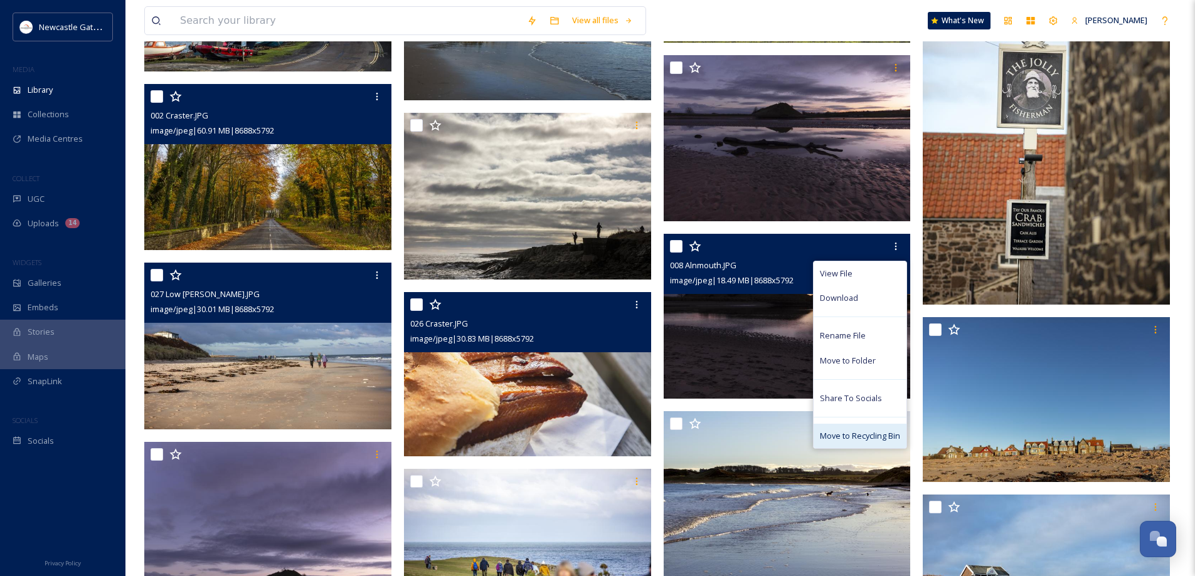
click at [863, 434] on span "Move to Recycling Bin" at bounding box center [860, 436] width 80 height 12
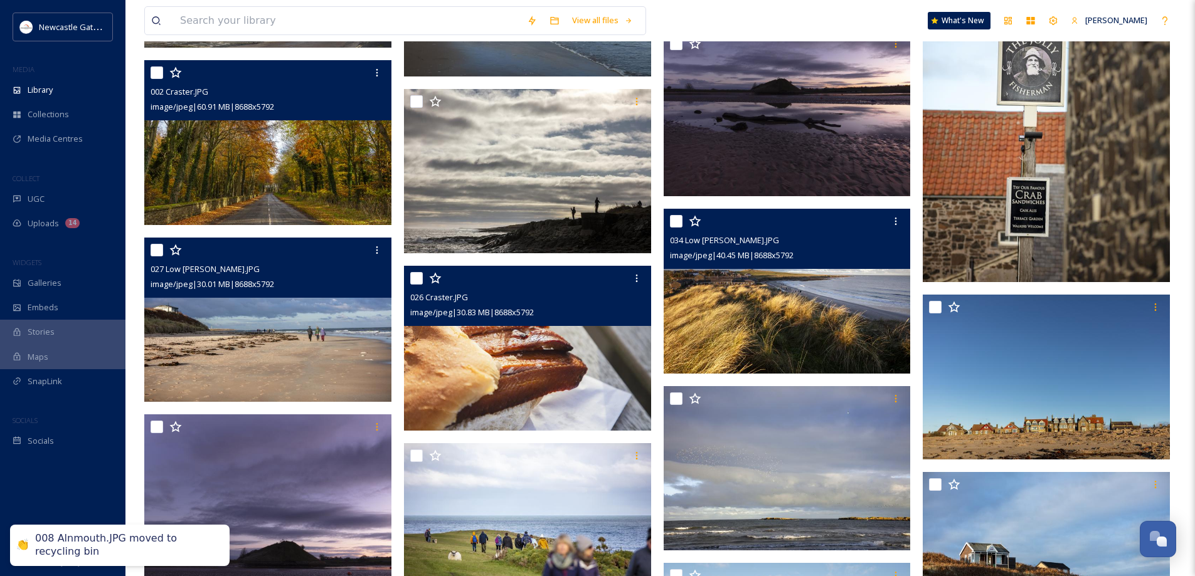
click at [834, 321] on img at bounding box center [787, 291] width 247 height 165
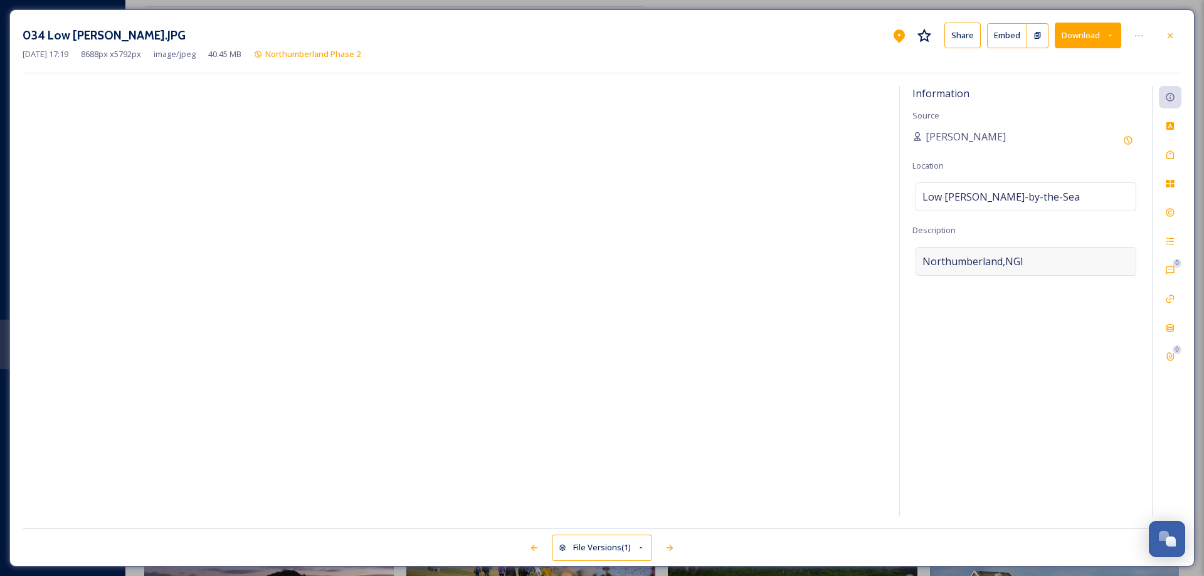
click at [1050, 257] on div "Northumberland,NGI" at bounding box center [1026, 261] width 221 height 29
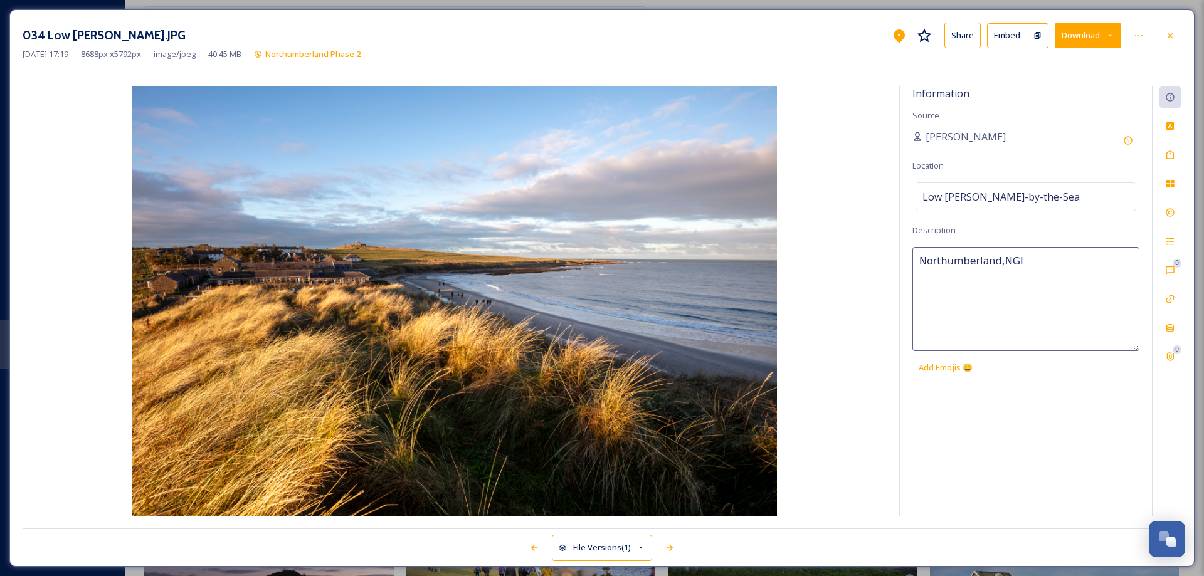
click at [1050, 257] on textarea "Northumberland,NGI" at bounding box center [1026, 299] width 227 height 104
click at [1165, 157] on div "Tags" at bounding box center [1170, 155] width 23 height 23
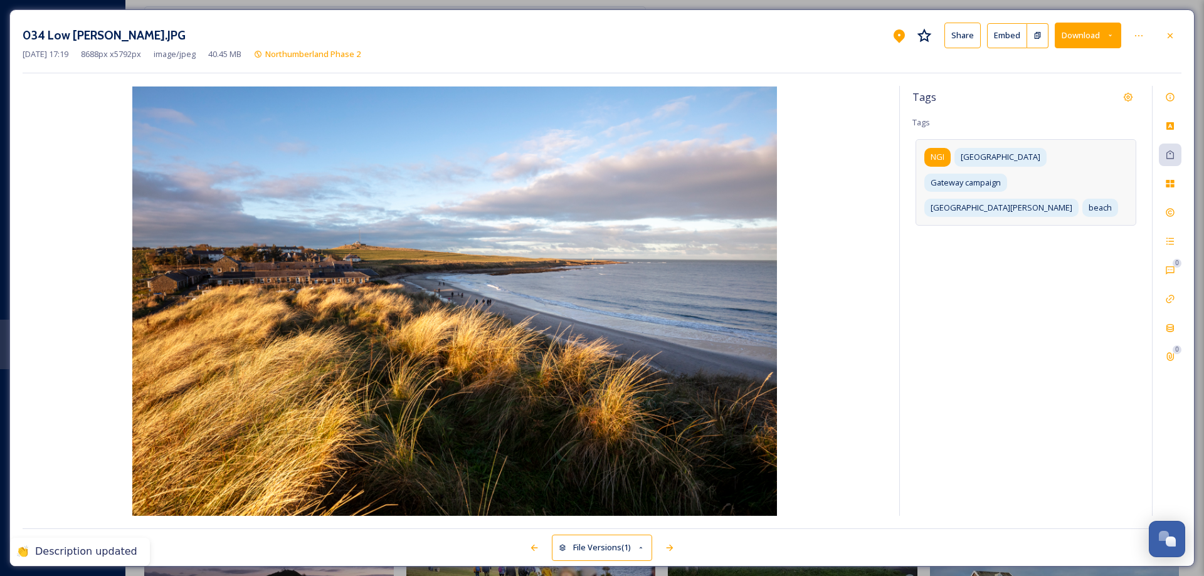
click at [942, 159] on span "NGI" at bounding box center [938, 157] width 14 height 12
click at [953, 156] on icon at bounding box center [953, 157] width 10 height 10
click at [1171, 213] on icon at bounding box center [1170, 213] width 10 height 10
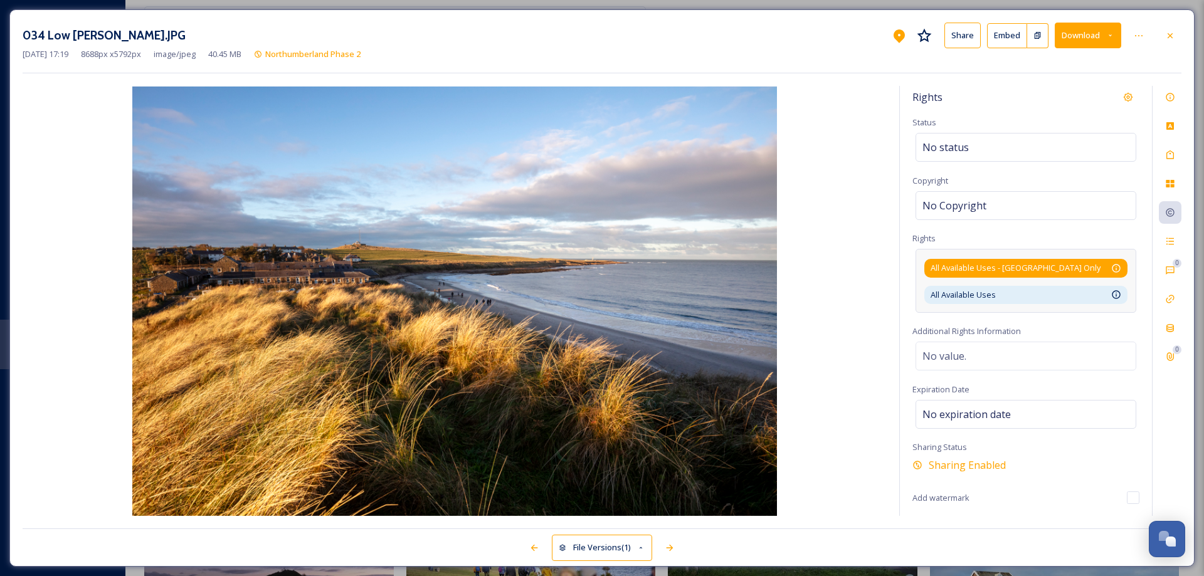
click at [1075, 268] on div "All Available Uses - [GEOGRAPHIC_DATA] Only Available for unlimited use by thir…" at bounding box center [1026, 268] width 191 height 12
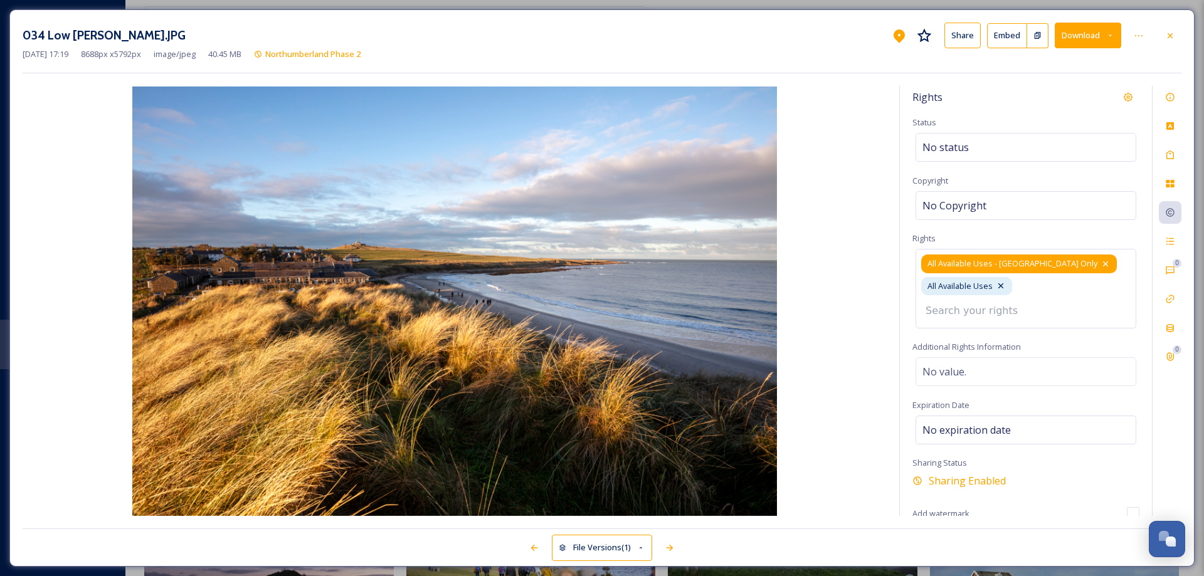
click at [1101, 262] on icon at bounding box center [1106, 264] width 10 height 10
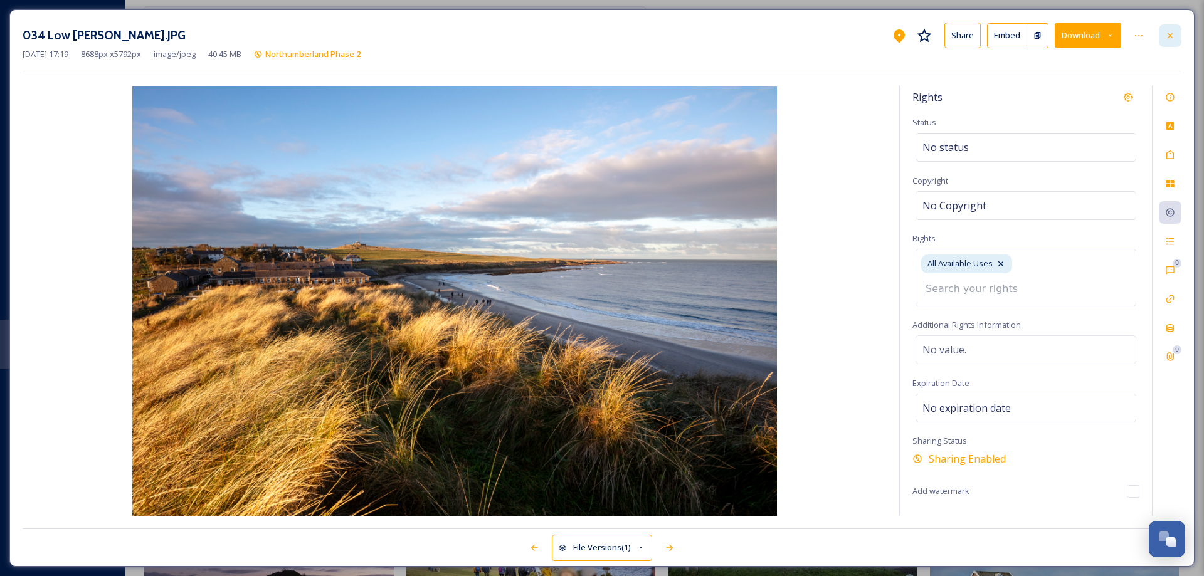
click at [1173, 36] on icon at bounding box center [1170, 36] width 10 height 10
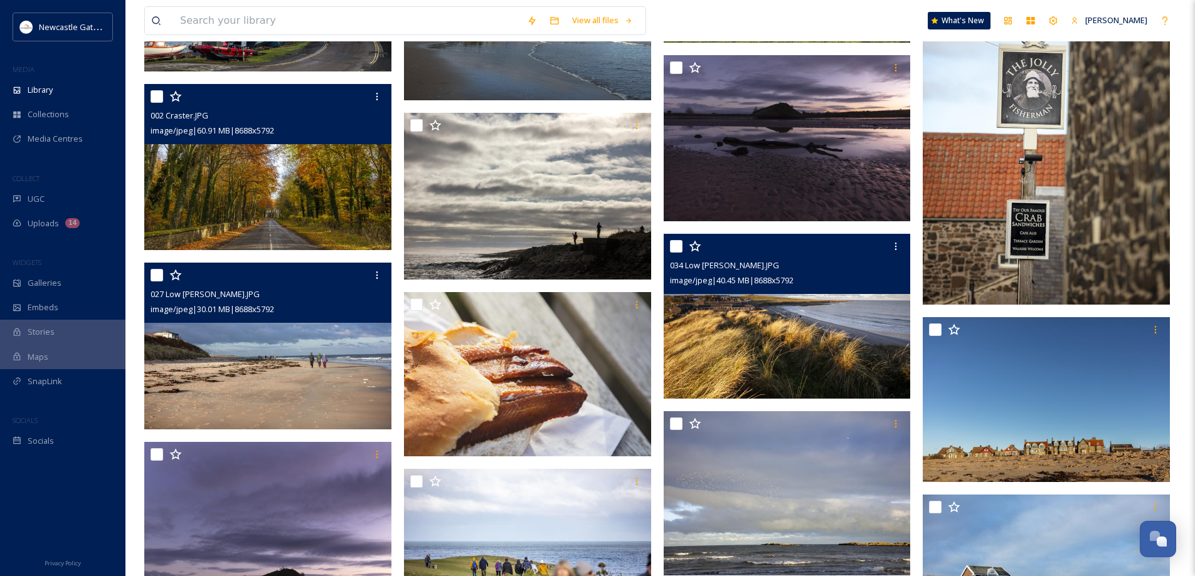
scroll to position [2810, 0]
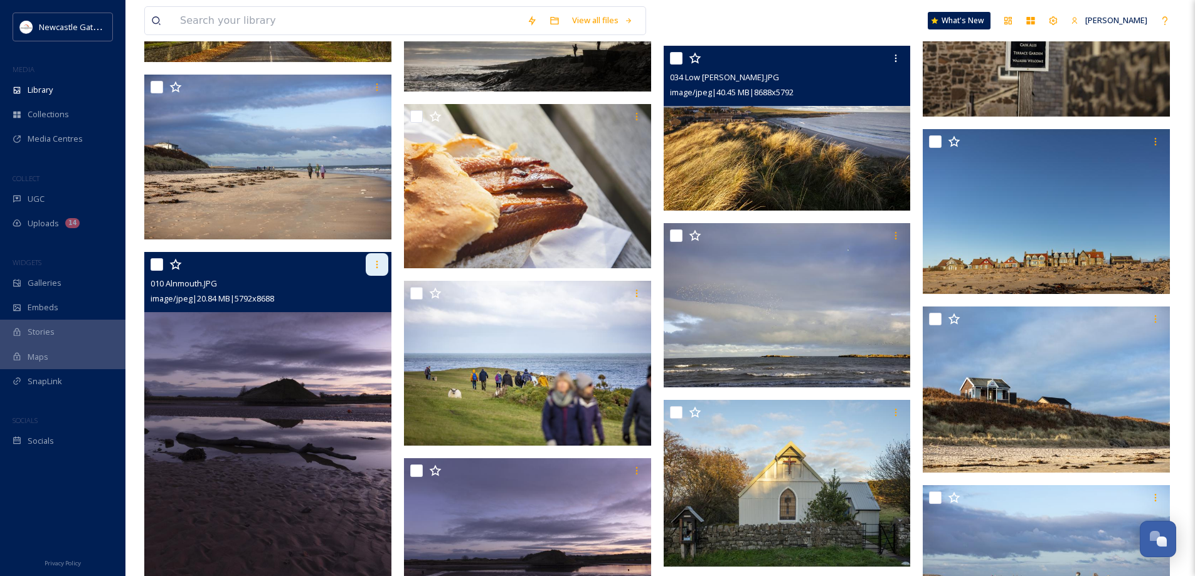
click at [376, 260] on icon at bounding box center [377, 265] width 10 height 10
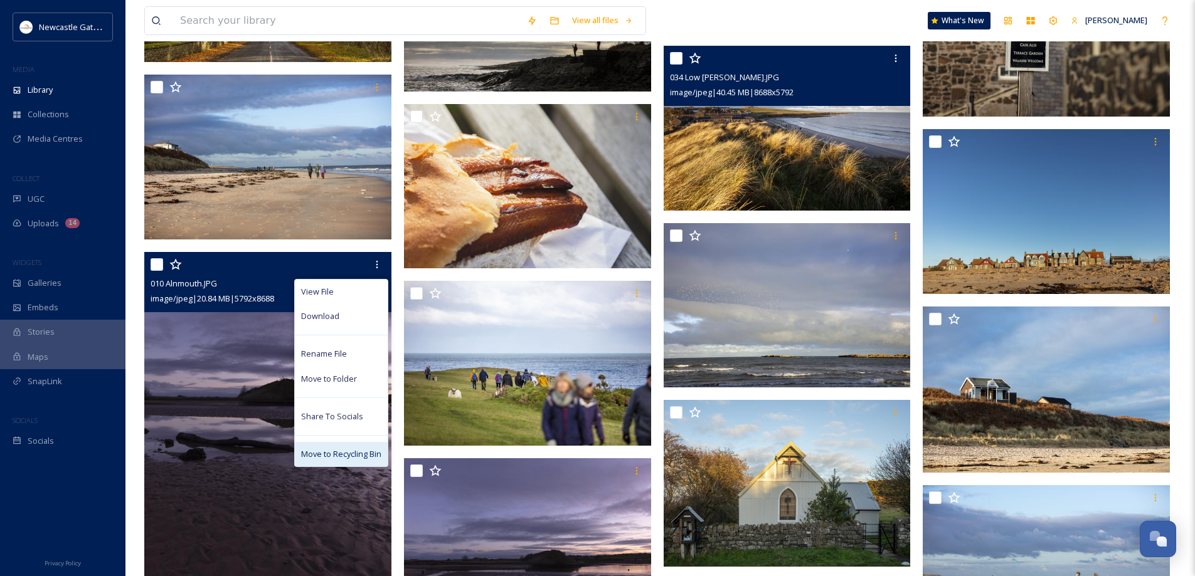
click at [346, 450] on span "Move to Recycling Bin" at bounding box center [341, 454] width 80 height 12
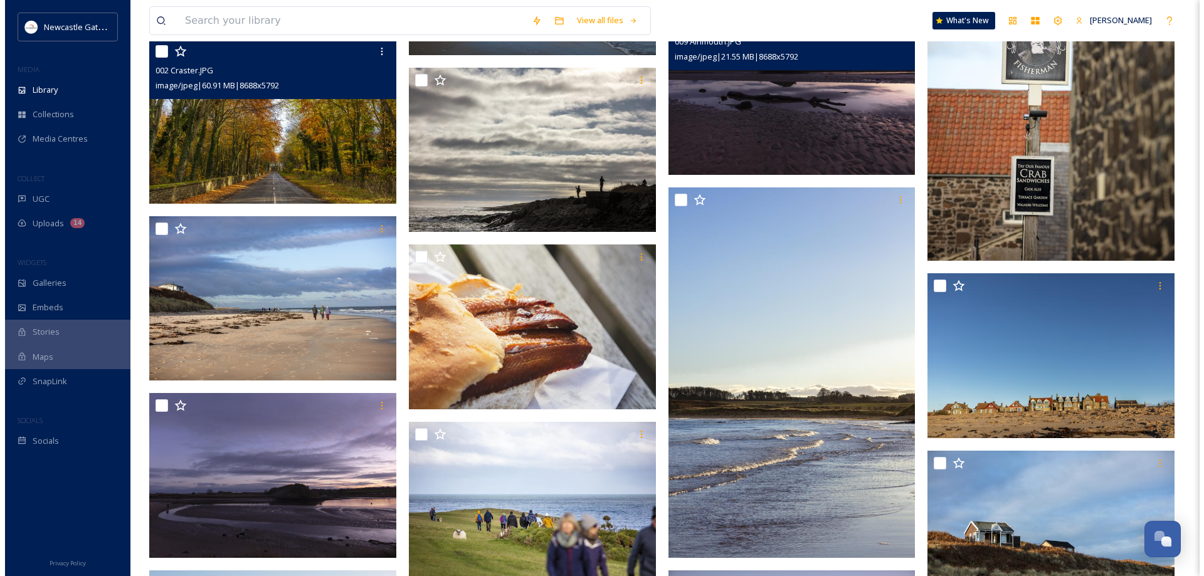
scroll to position [2684, 0]
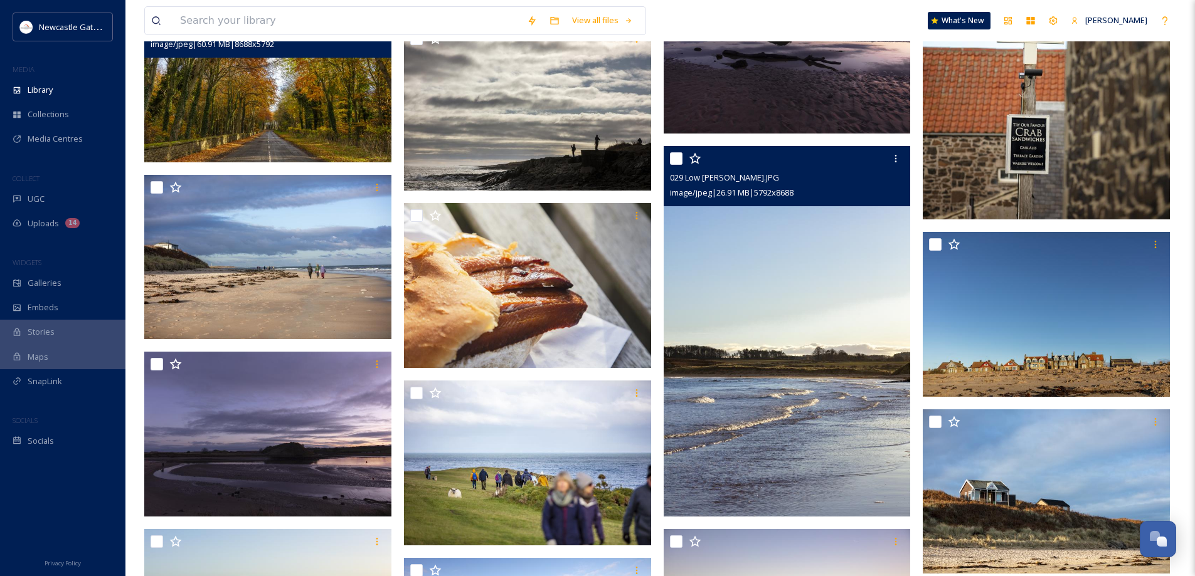
click at [788, 323] on img at bounding box center [787, 331] width 247 height 371
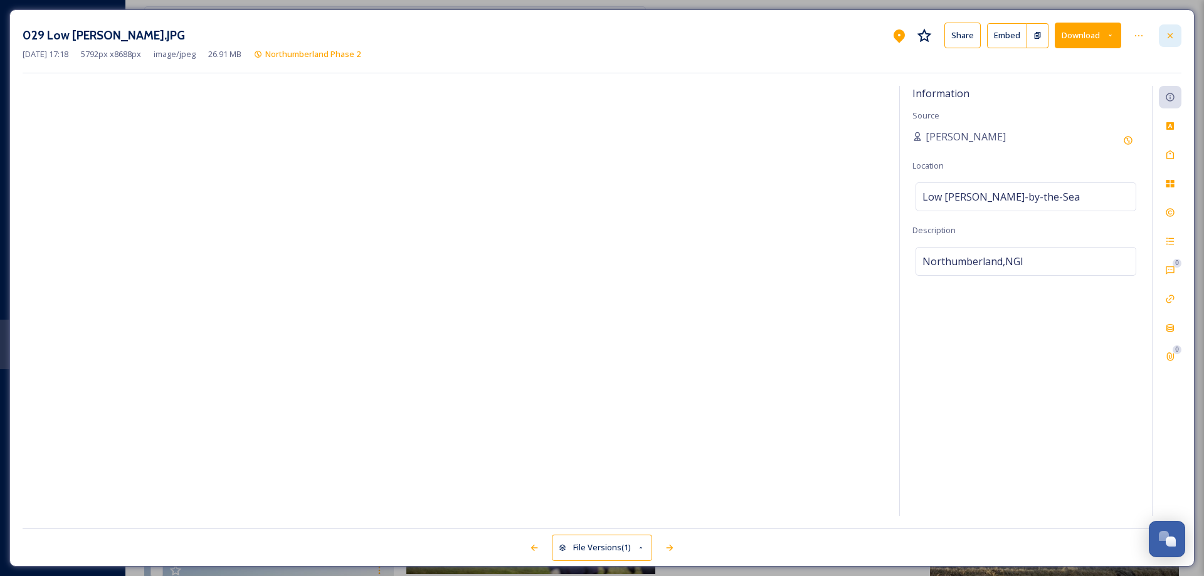
click at [1170, 34] on icon at bounding box center [1170, 35] width 5 height 5
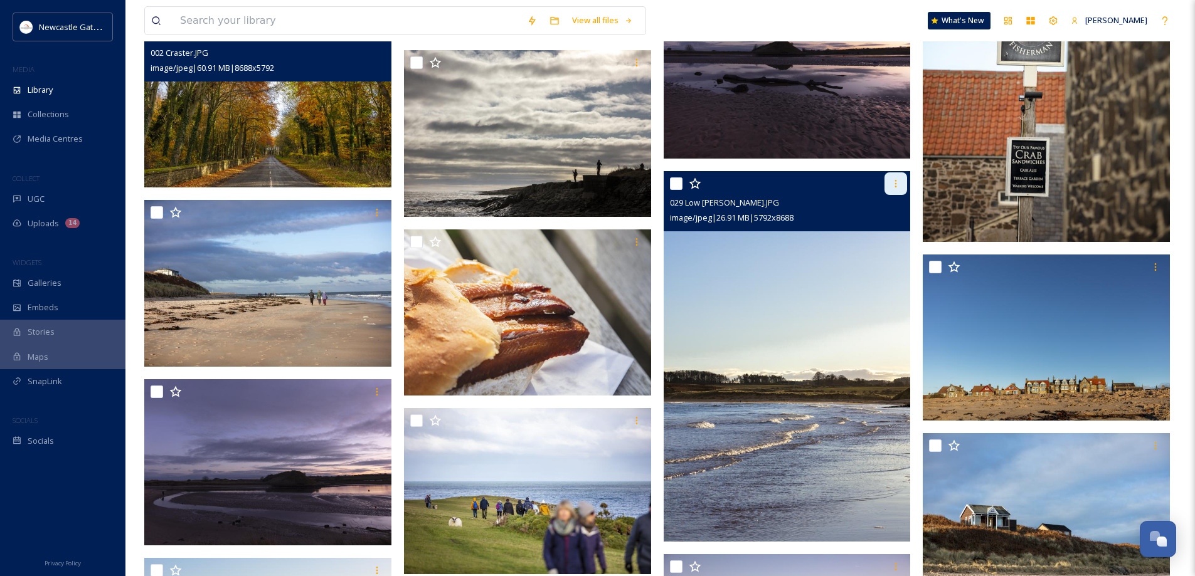
click at [895, 185] on icon at bounding box center [896, 184] width 10 height 10
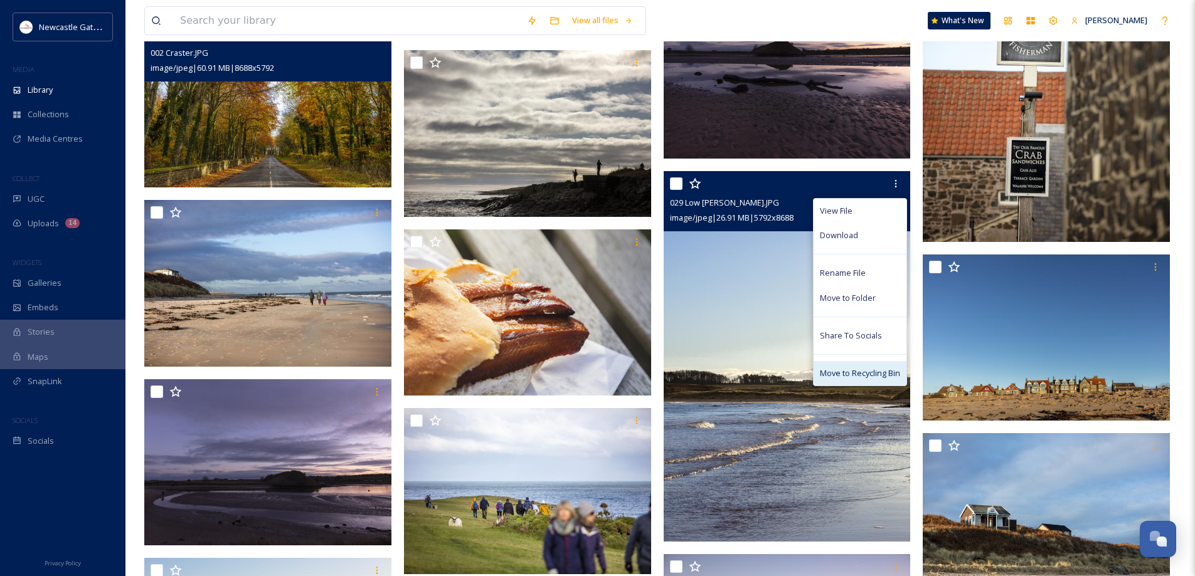
click at [854, 368] on span "Move to Recycling Bin" at bounding box center [860, 374] width 80 height 12
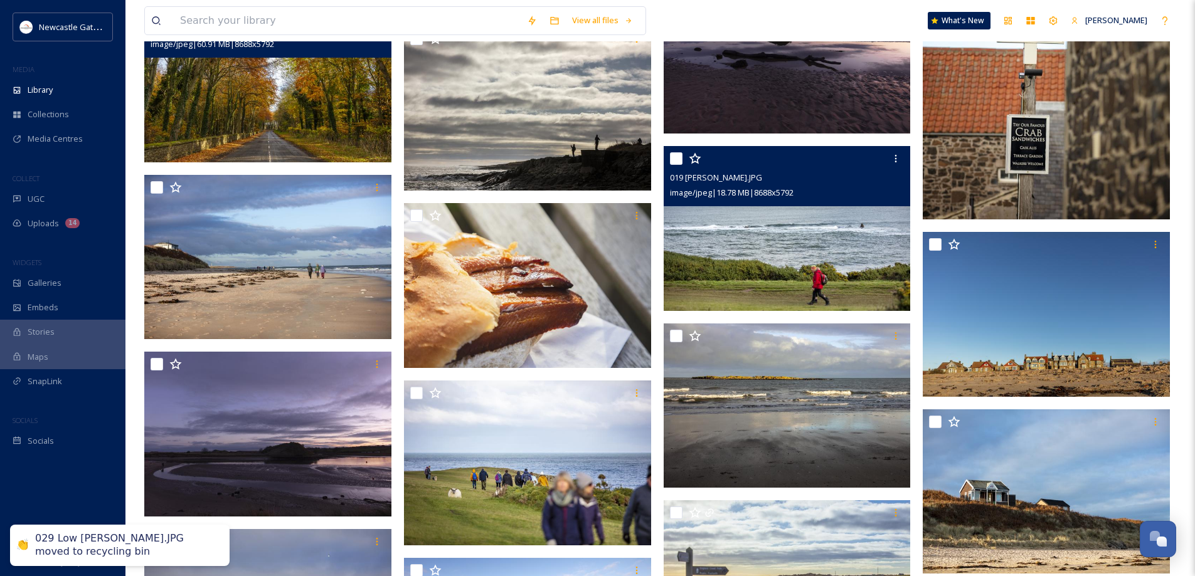
click at [818, 255] on img at bounding box center [787, 228] width 247 height 165
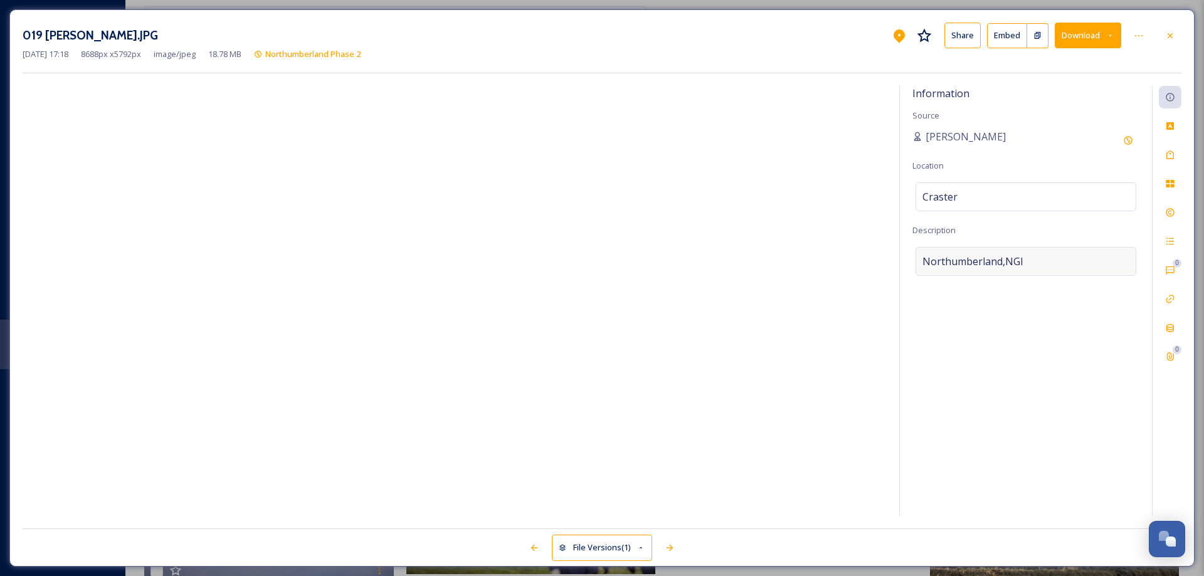
click at [990, 257] on span "Northumberland,NGI" at bounding box center [973, 261] width 101 height 15
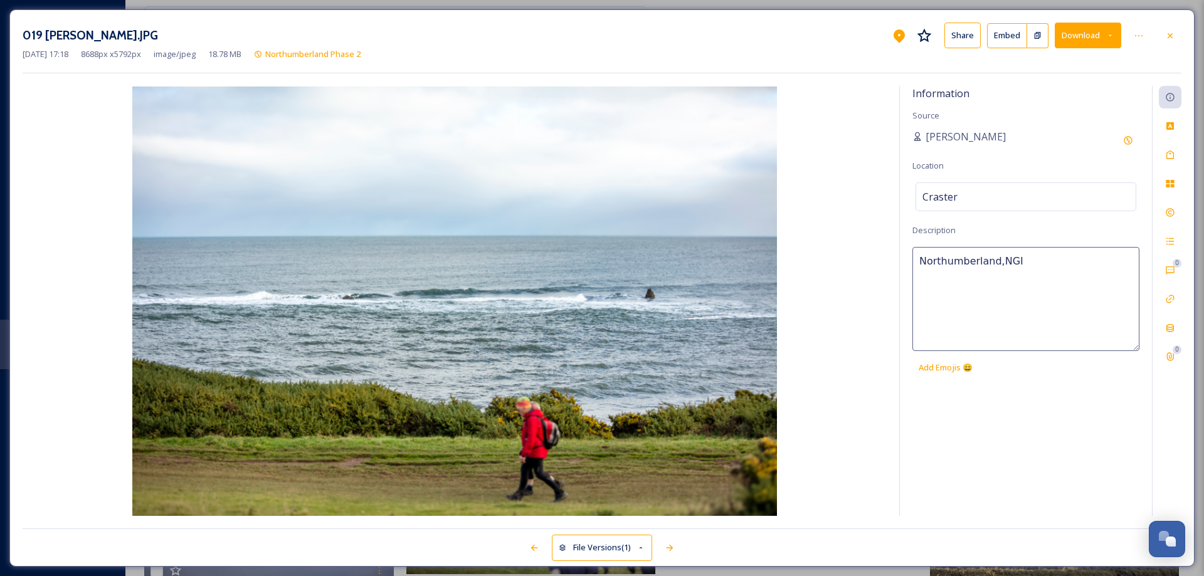
drag, startPoint x: 1022, startPoint y: 256, endPoint x: 883, endPoint y: 260, distance: 138.7
click at [883, 260] on div "Information Source [PERSON_NAME] Location [GEOGRAPHIC_DATA] Description [GEOGRA…" at bounding box center [602, 301] width 1159 height 430
click at [1168, 157] on icon at bounding box center [1170, 155] width 10 height 10
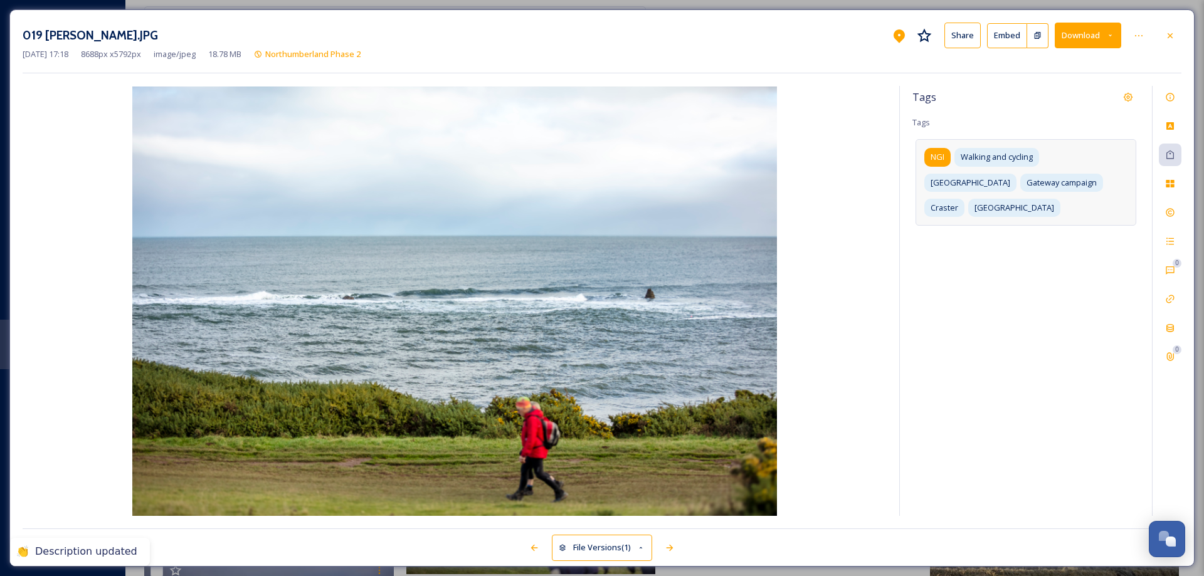
click at [931, 156] on span "NGI" at bounding box center [938, 157] width 14 height 12
click at [956, 154] on icon at bounding box center [953, 157] width 10 height 10
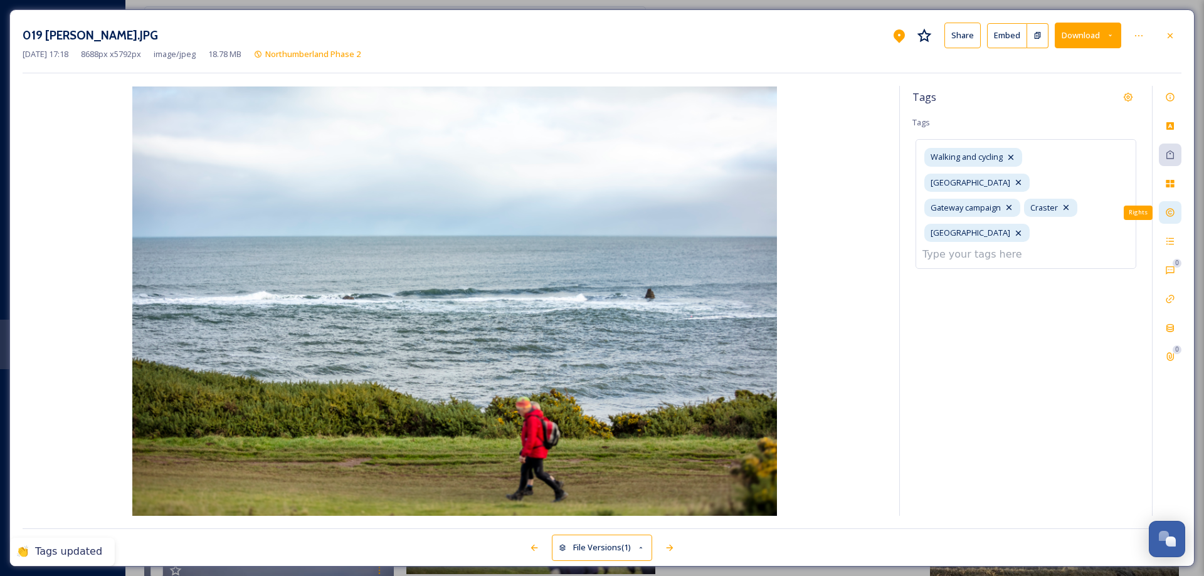
click at [1171, 211] on icon at bounding box center [1170, 213] width 10 height 10
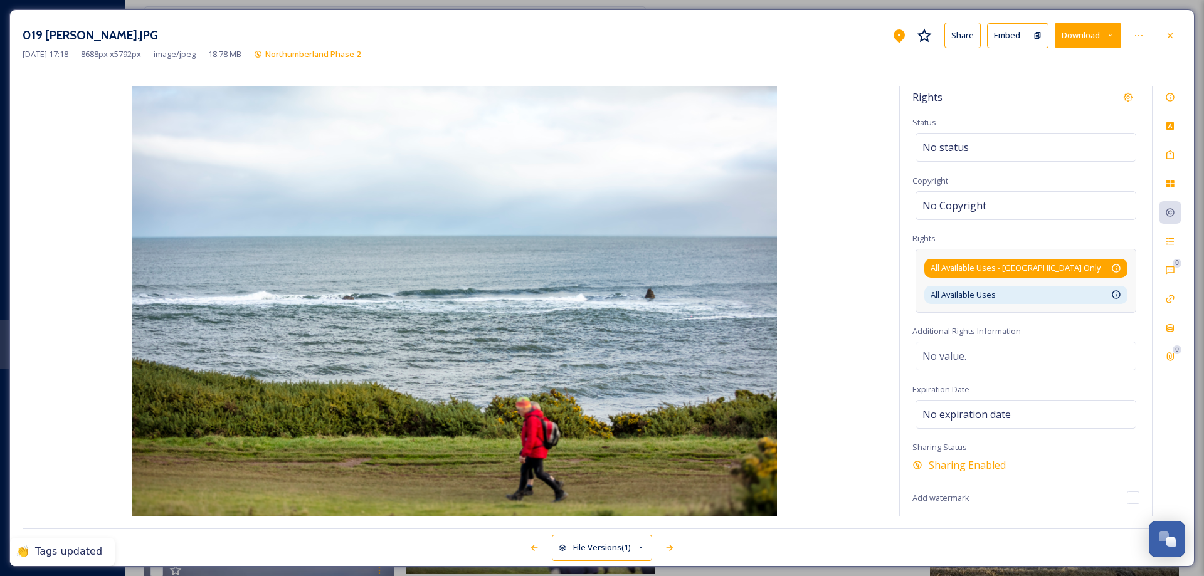
click at [1104, 264] on div "All Available Uses - [GEOGRAPHIC_DATA] Only Available for unlimited use by thir…" at bounding box center [1026, 268] width 191 height 12
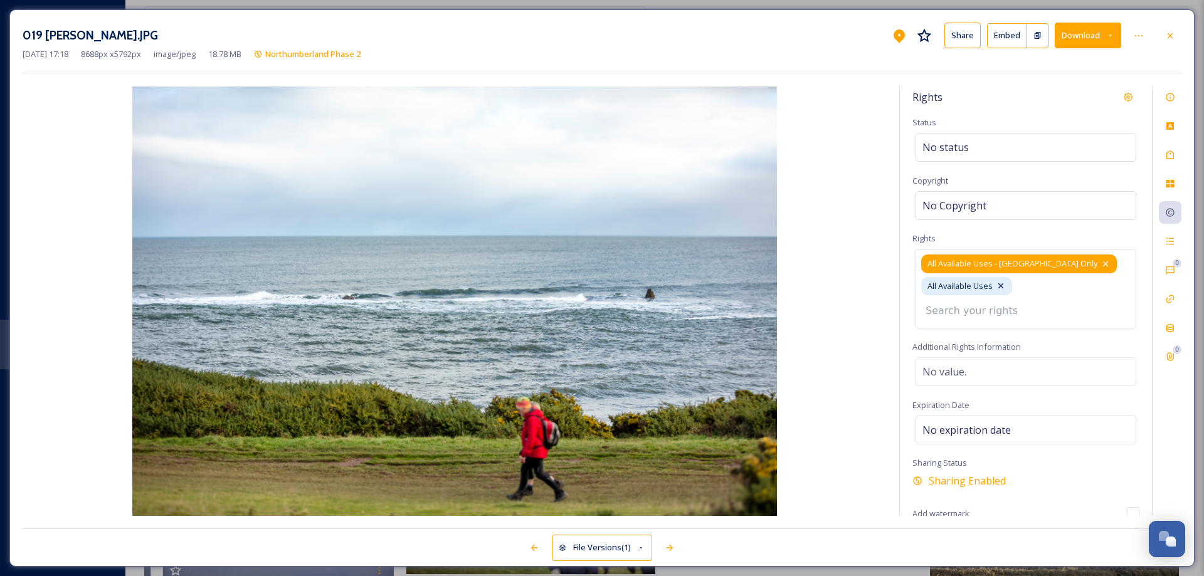
click at [1103, 264] on icon at bounding box center [1105, 264] width 5 height 5
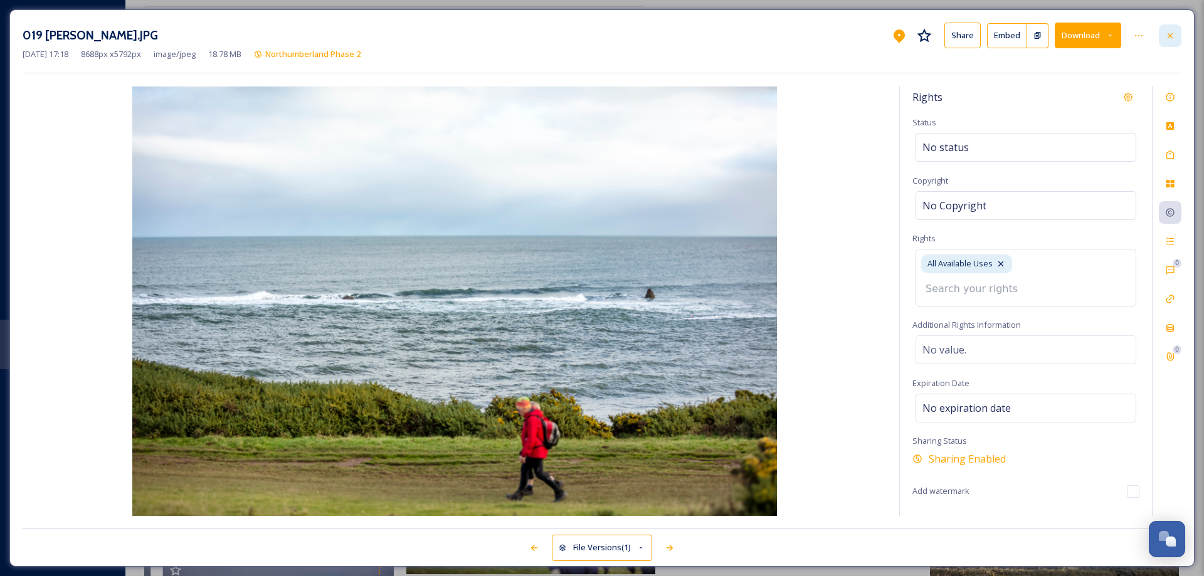
click at [1171, 36] on icon at bounding box center [1170, 35] width 5 height 5
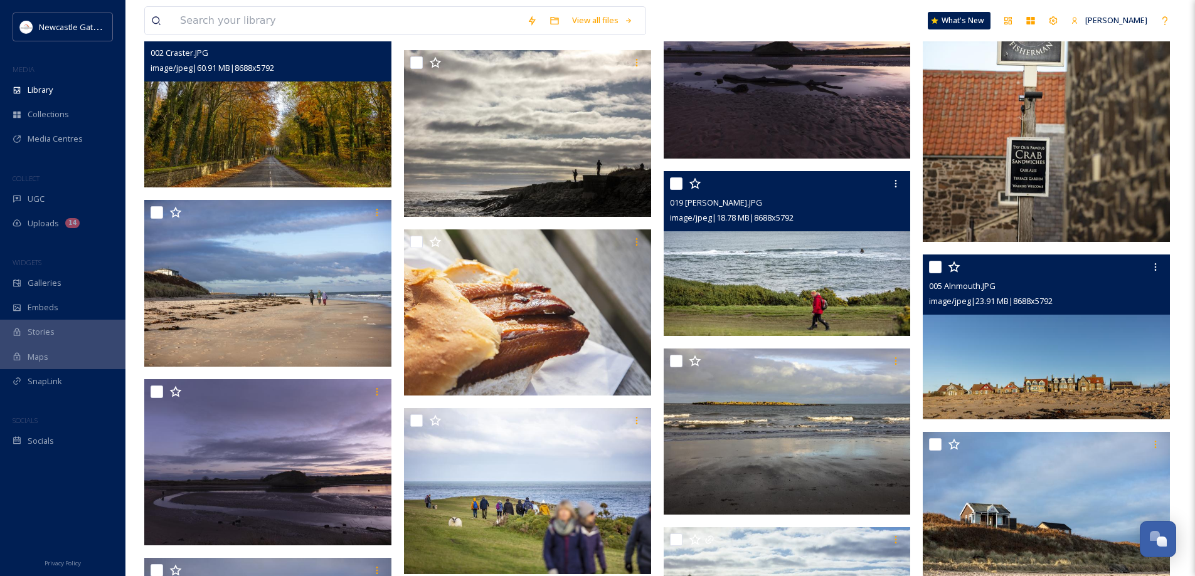
click at [1055, 339] on img at bounding box center [1046, 337] width 247 height 165
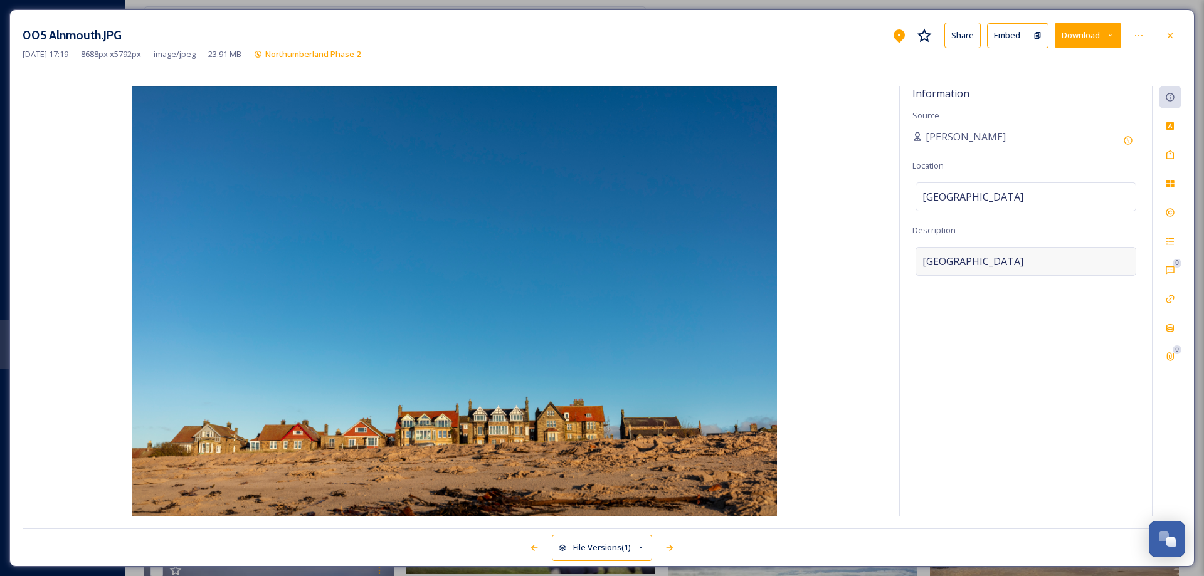
click at [1022, 260] on div "[GEOGRAPHIC_DATA]" at bounding box center [1026, 261] width 221 height 29
click at [1022, 260] on textarea "[GEOGRAPHIC_DATA]" at bounding box center [1026, 299] width 227 height 104
click at [1172, 156] on icon at bounding box center [1170, 155] width 10 height 10
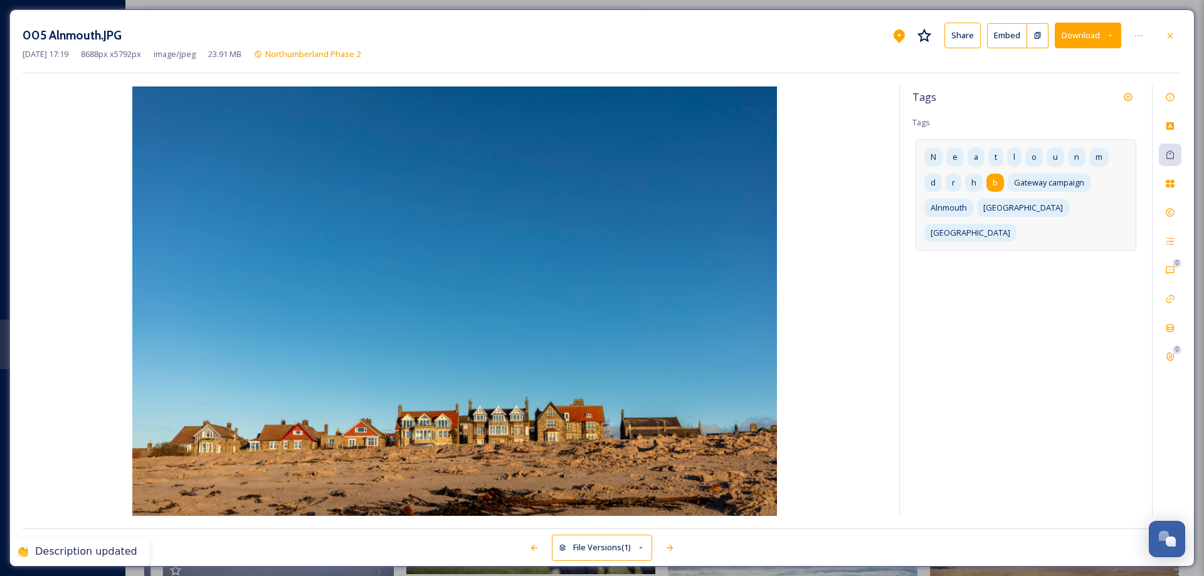
click at [992, 177] on div "b" at bounding box center [996, 183] width 18 height 18
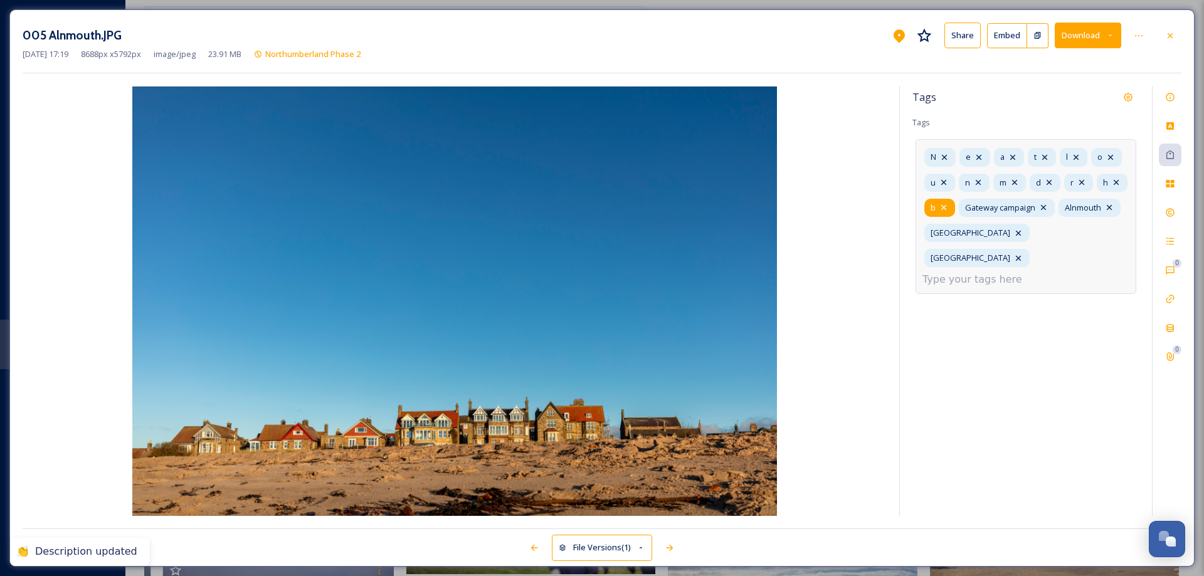
click at [949, 208] on icon at bounding box center [944, 208] width 10 height 10
click at [1111, 188] on icon at bounding box center [1116, 182] width 10 height 10
click at [1084, 181] on icon at bounding box center [1081, 182] width 5 height 5
drag, startPoint x: 1052, startPoint y: 184, endPoint x: 1030, endPoint y: 186, distance: 21.5
click at [1051, 184] on icon at bounding box center [1049, 182] width 10 height 10
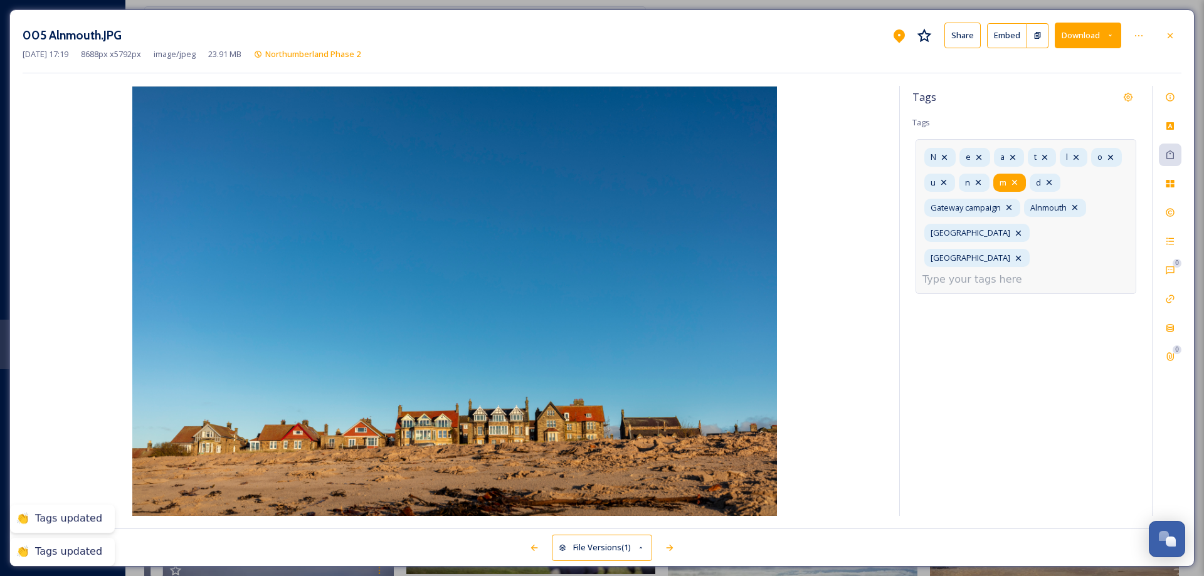
click at [1017, 181] on icon at bounding box center [1014, 182] width 5 height 5
click at [981, 183] on icon at bounding box center [978, 182] width 10 height 10
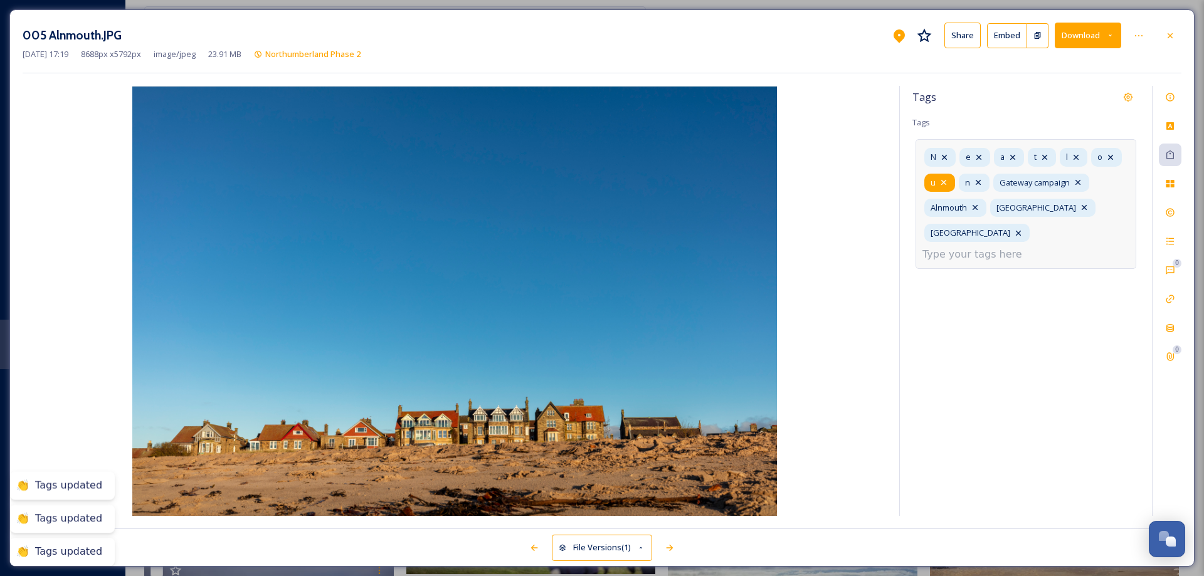
click at [947, 181] on icon at bounding box center [944, 182] width 10 height 10
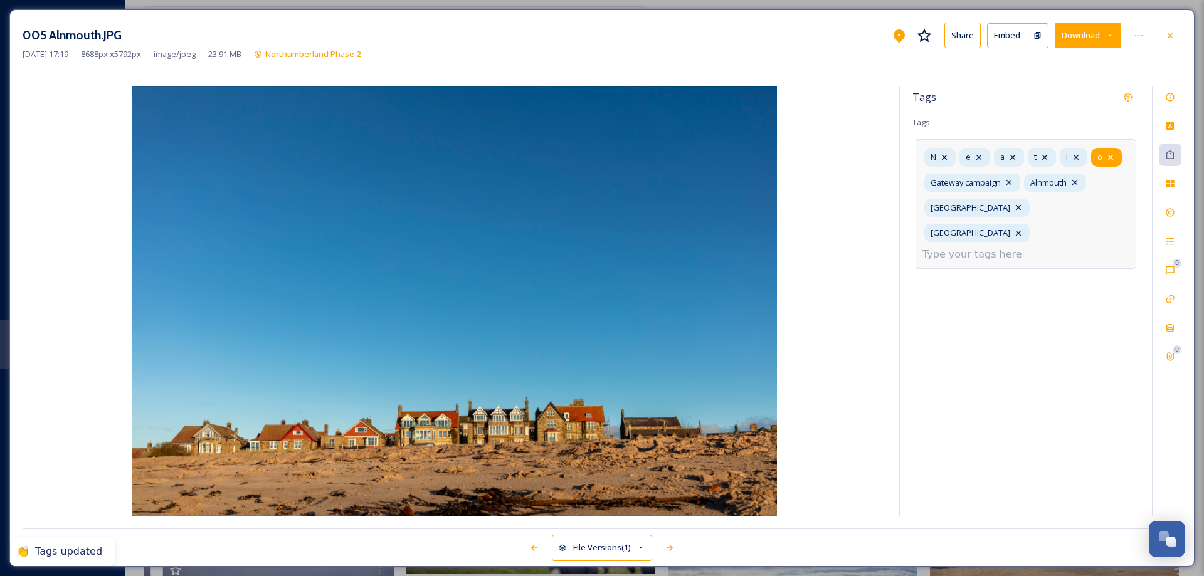
click at [1109, 155] on icon at bounding box center [1111, 157] width 10 height 10
click at [1081, 157] on icon at bounding box center [1076, 157] width 10 height 10
drag, startPoint x: 1047, startPoint y: 157, endPoint x: 1040, endPoint y: 157, distance: 7.5
click at [1047, 157] on icon at bounding box center [1045, 157] width 10 height 10
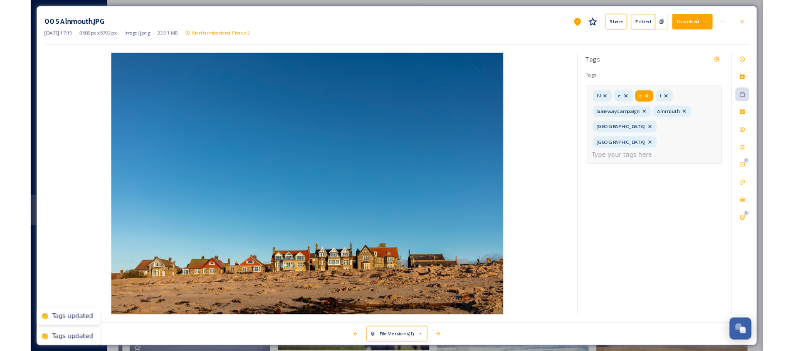
click
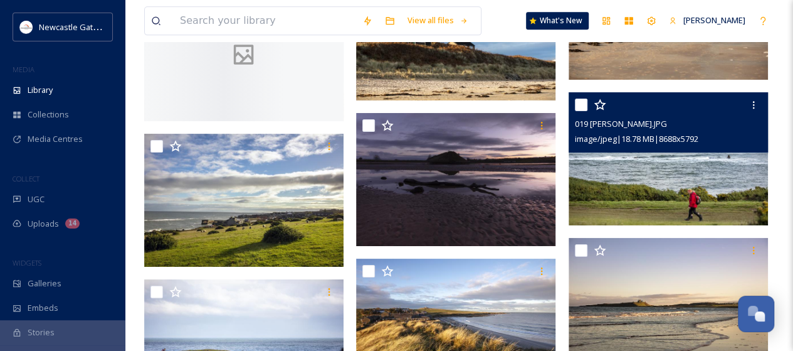
scroll to position [2672, 0]
